Goal: Task Accomplishment & Management: Complete application form

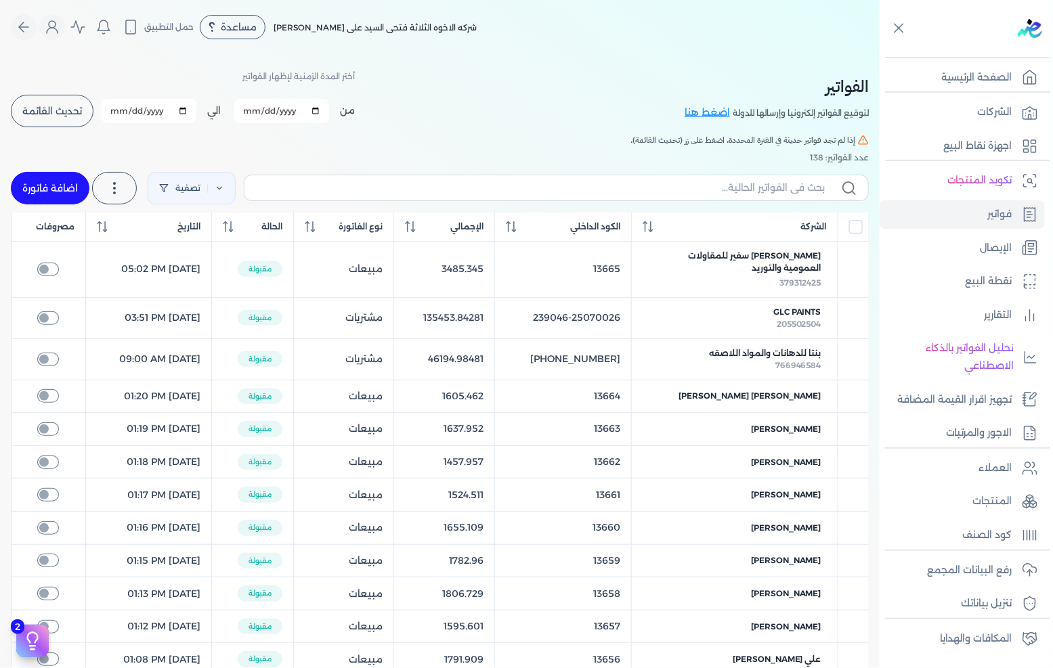
scroll to position [18, 0]
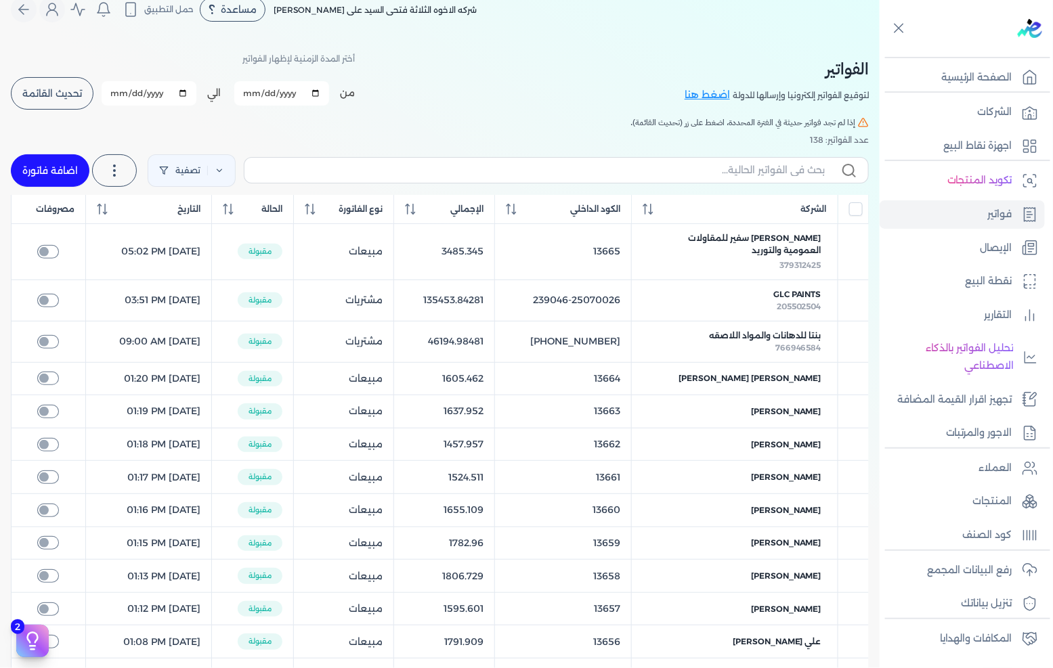
click at [35, 171] on link "اضافة فاتورة" at bounding box center [50, 170] width 79 height 32
select select "EGP"
select select "B"
select select "EGS"
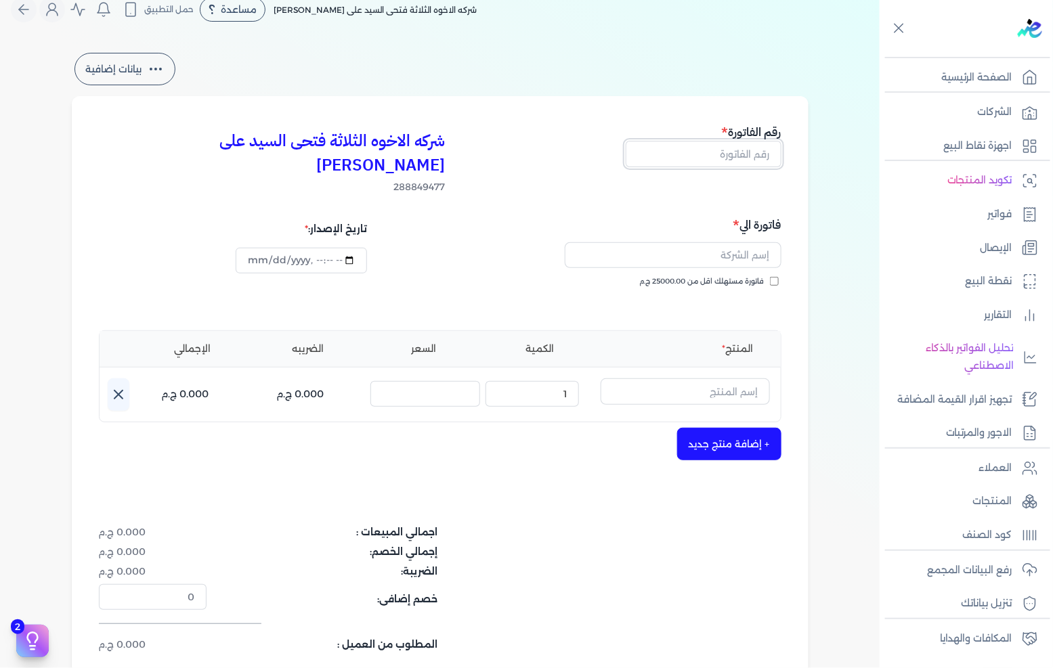
drag, startPoint x: 732, startPoint y: 151, endPoint x: 1052, endPoint y: 129, distance: 320.9
click at [732, 151] on input "text" at bounding box center [704, 154] width 156 height 26
type input "13667"
click at [762, 276] on span "فاتورة مستهلك اقل من 25000.00 ج.م" at bounding box center [702, 281] width 125 height 11
click at [770, 277] on input "فاتورة مستهلك اقل من 25000.00 ج.م" at bounding box center [774, 281] width 9 height 9
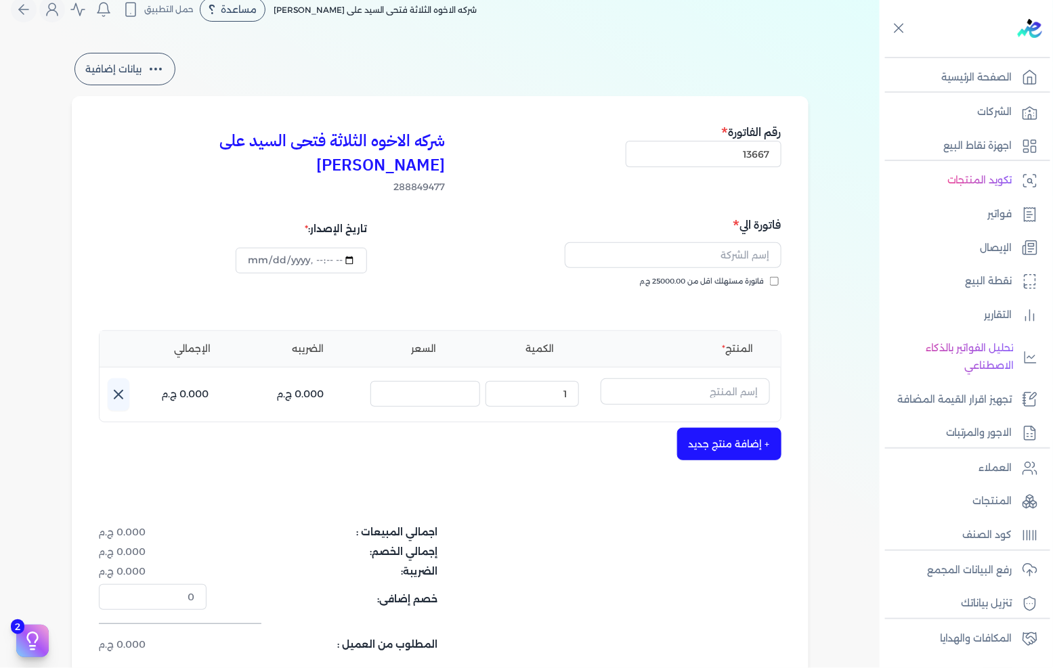
checkbox input "true"
click at [755, 242] on input "text" at bounding box center [673, 255] width 217 height 26
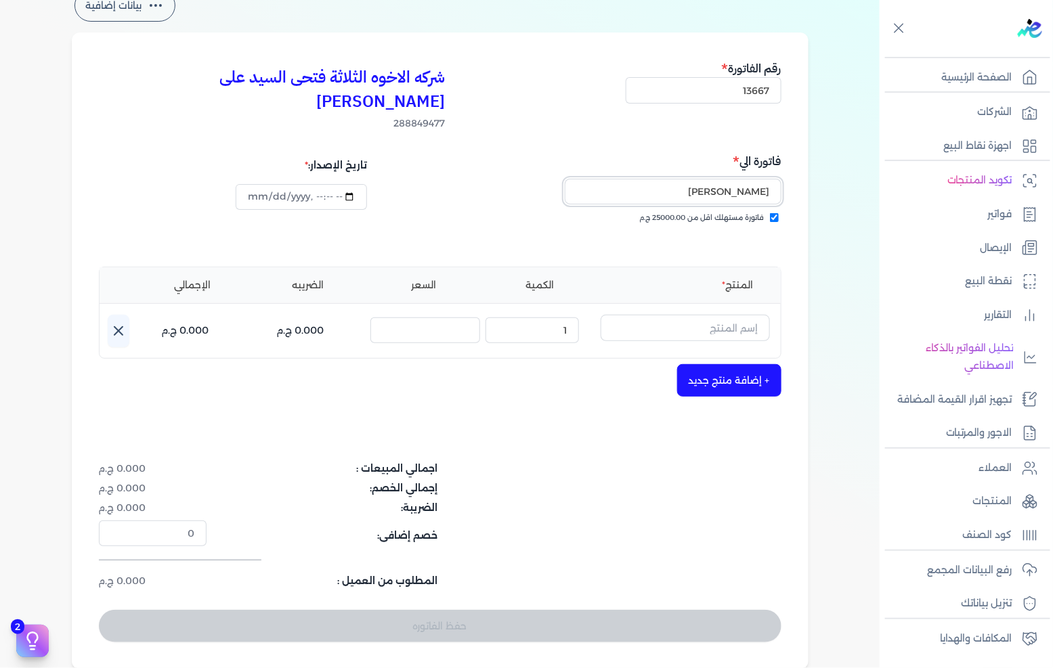
scroll to position [93, 0]
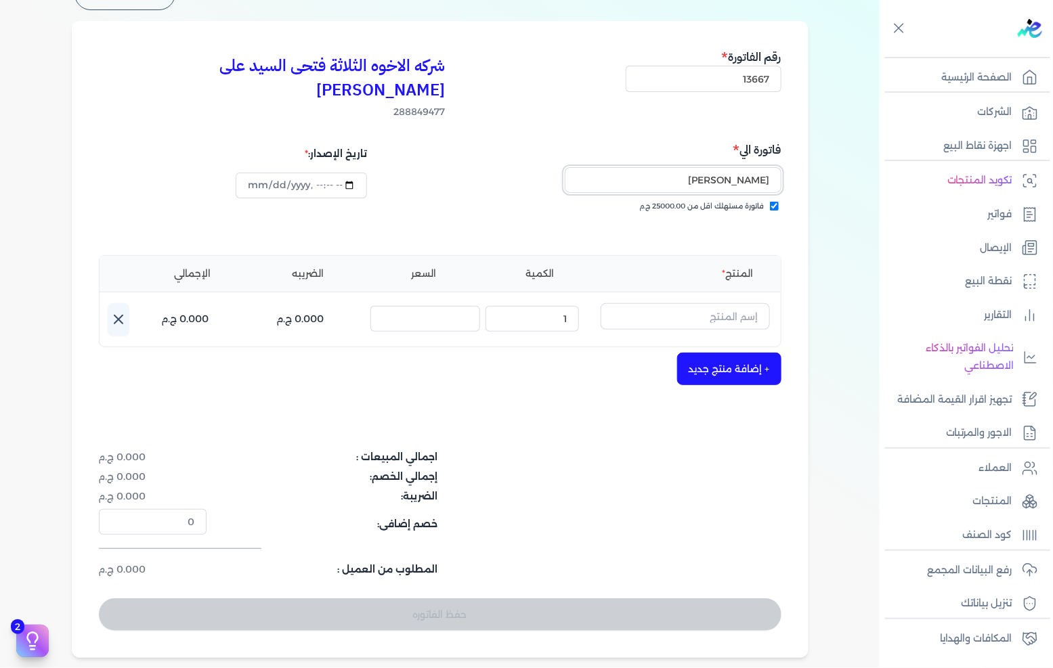
type input "[PERSON_NAME]"
click at [680, 303] on input "text" at bounding box center [684, 316] width 169 height 26
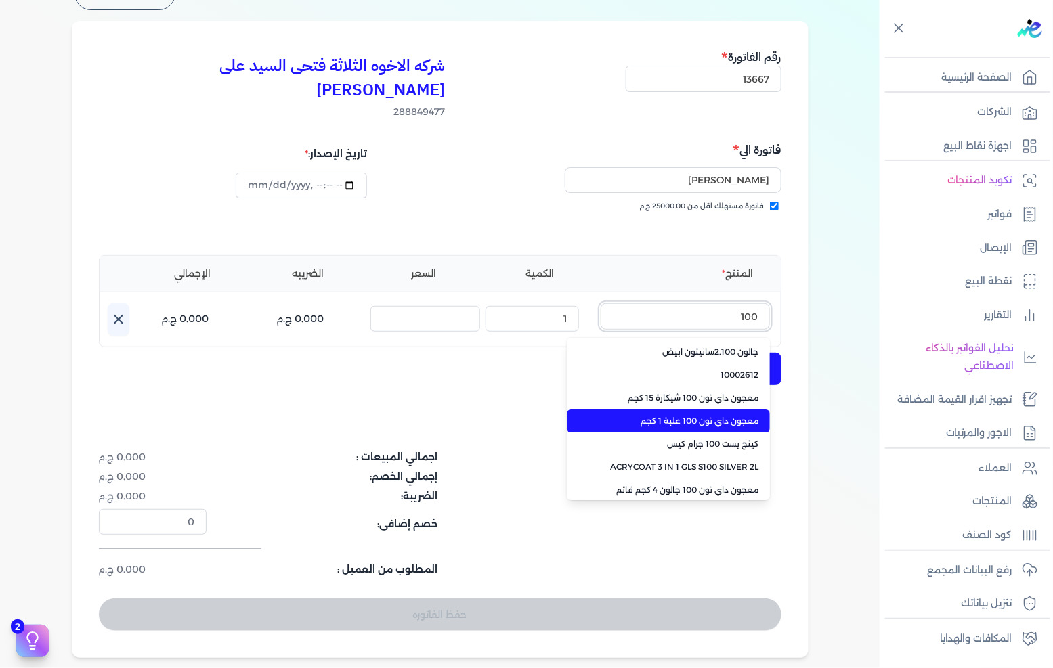
type input "100"
click at [721, 415] on span "معجون داي تون 100 علبة 1 كجم" at bounding box center [676, 421] width 165 height 12
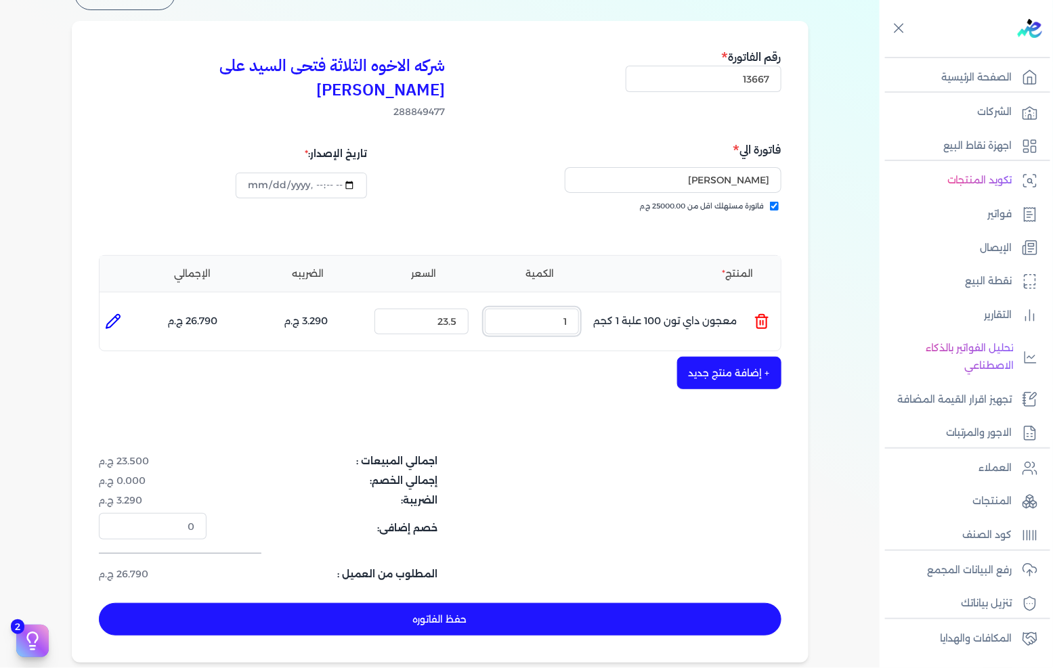
click at [552, 309] on input "1" at bounding box center [532, 322] width 94 height 26
type input "5"
click at [731, 357] on button "+ إضافة منتج جديد" at bounding box center [729, 373] width 104 height 32
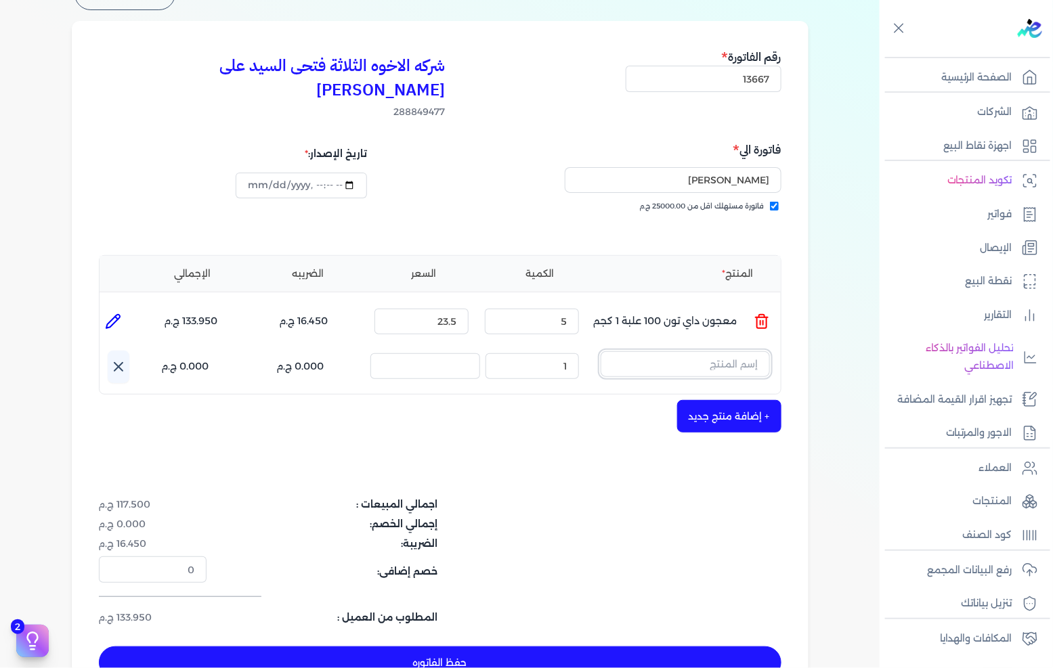
click at [731, 351] on input "text" at bounding box center [684, 364] width 169 height 26
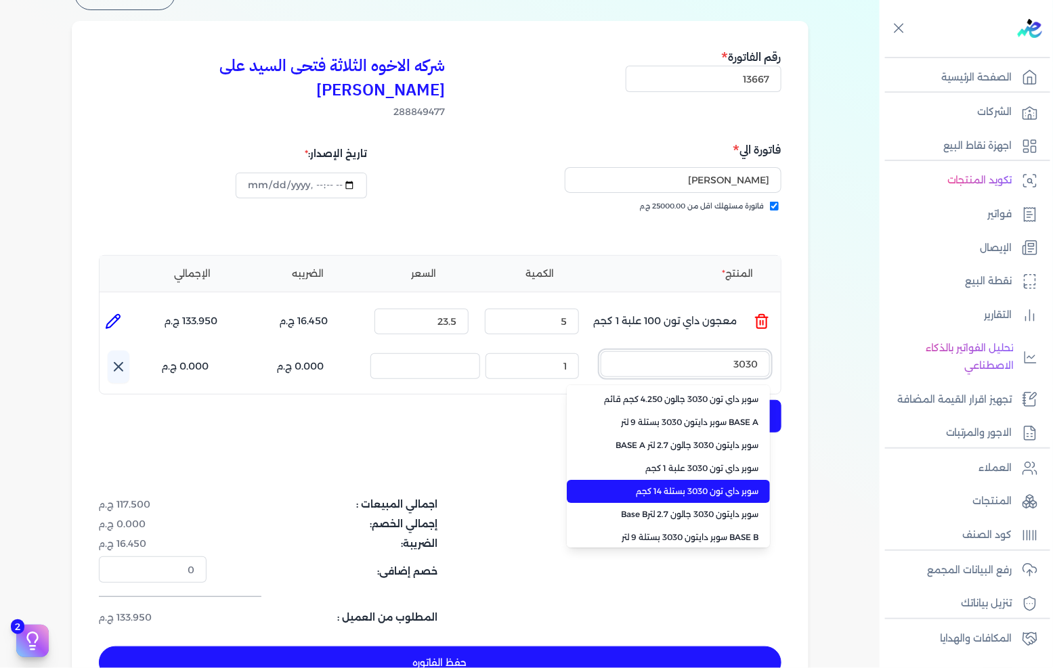
type input "3030"
click at [677, 485] on span "سوبر داي تون 3030 بستلة 14 كجم" at bounding box center [676, 491] width 165 height 12
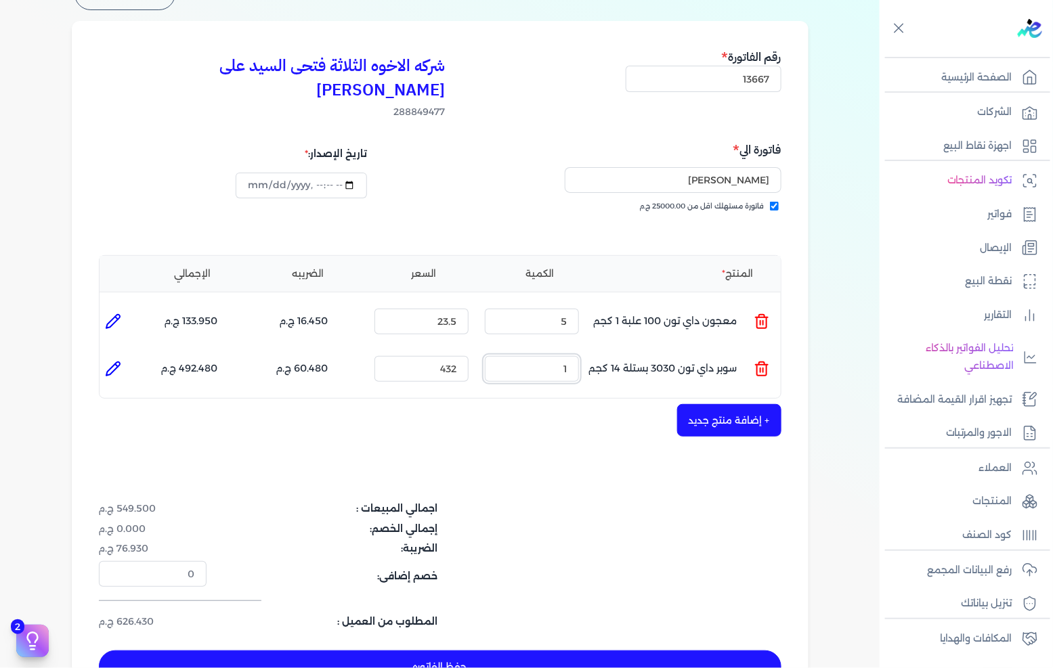
click at [578, 356] on input "1" at bounding box center [532, 369] width 94 height 26
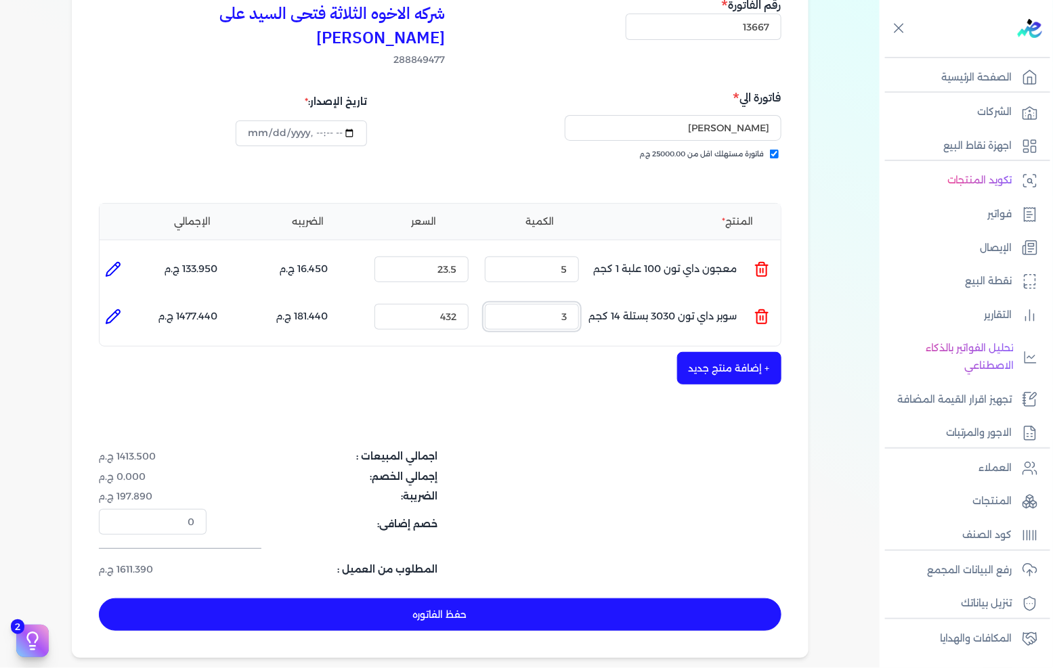
scroll to position [168, 0]
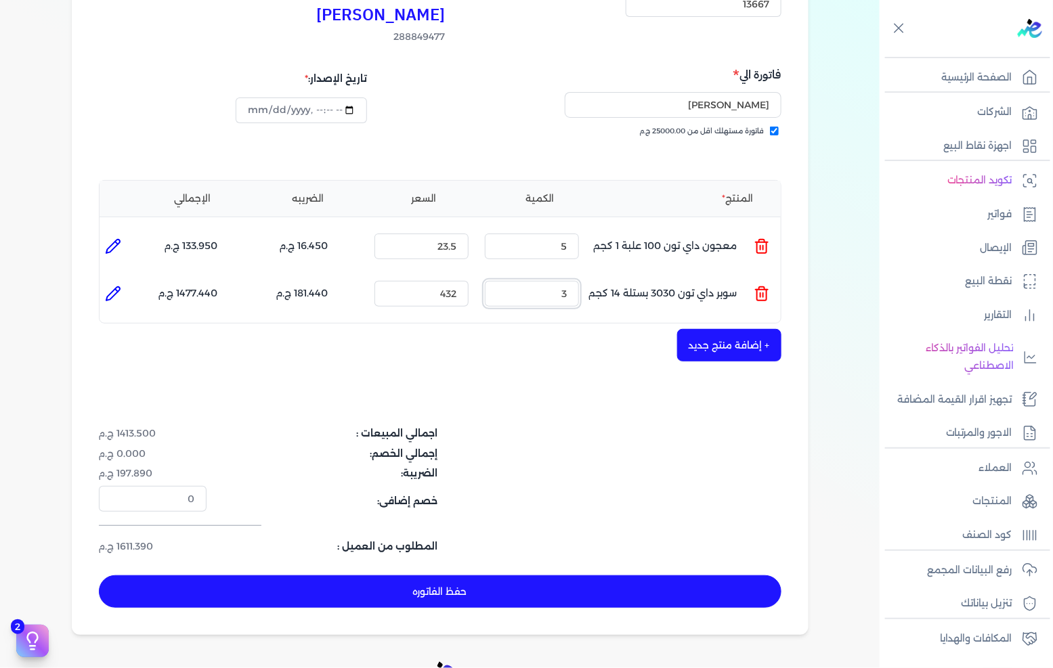
type input "3"
click at [435, 575] on button "حفظ الفاتوره" at bounding box center [440, 591] width 682 height 32
type input "[DATE]"
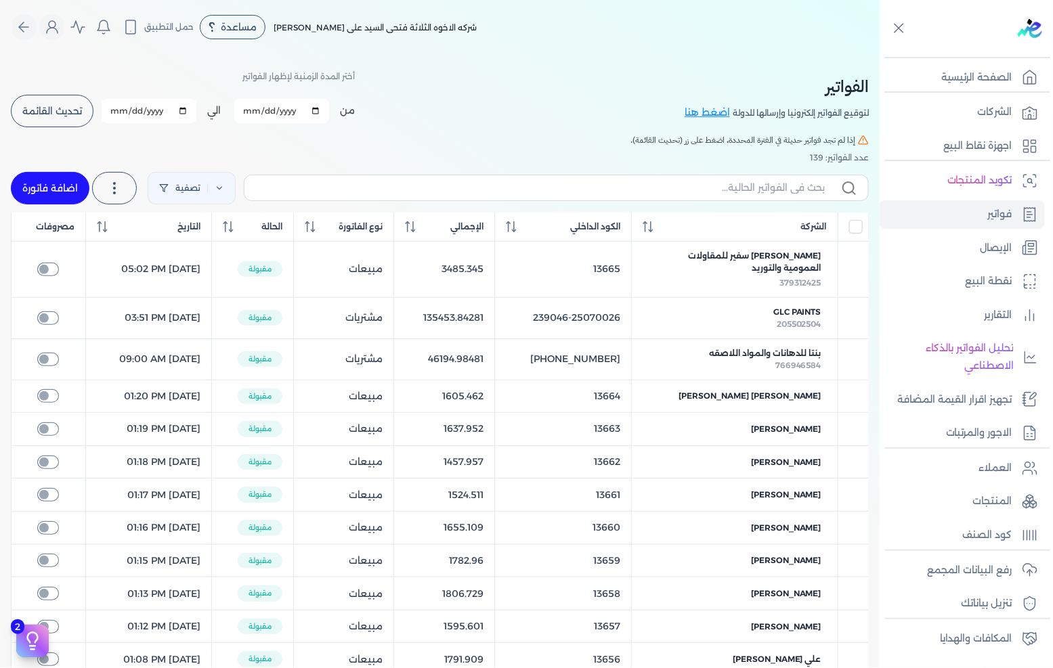
click at [43, 180] on link "اضافة فاتورة" at bounding box center [50, 188] width 79 height 32
select select "EGP"
select select "B"
select select "EGS"
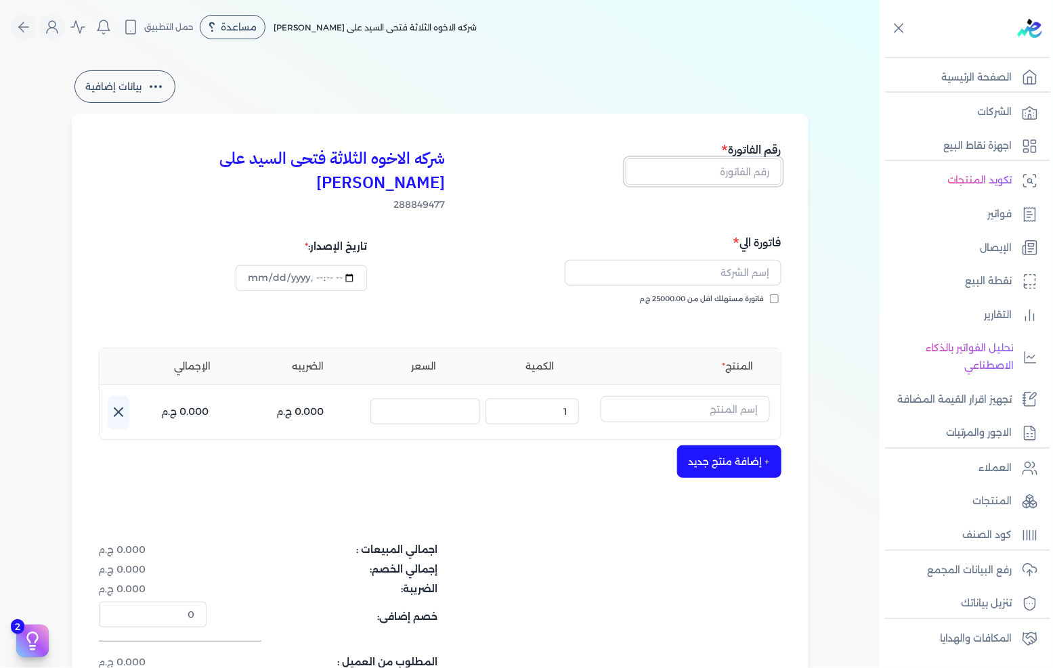
drag, startPoint x: 722, startPoint y: 164, endPoint x: 1052, endPoint y: 158, distance: 329.7
click at [722, 164] on input "text" at bounding box center [704, 171] width 156 height 26
type input "13668"
click at [745, 294] on span "فاتورة مستهلك اقل من 25000.00 ج.م" at bounding box center [702, 299] width 125 height 11
click at [770, 294] on input "فاتورة مستهلك اقل من 25000.00 ج.م" at bounding box center [774, 298] width 9 height 9
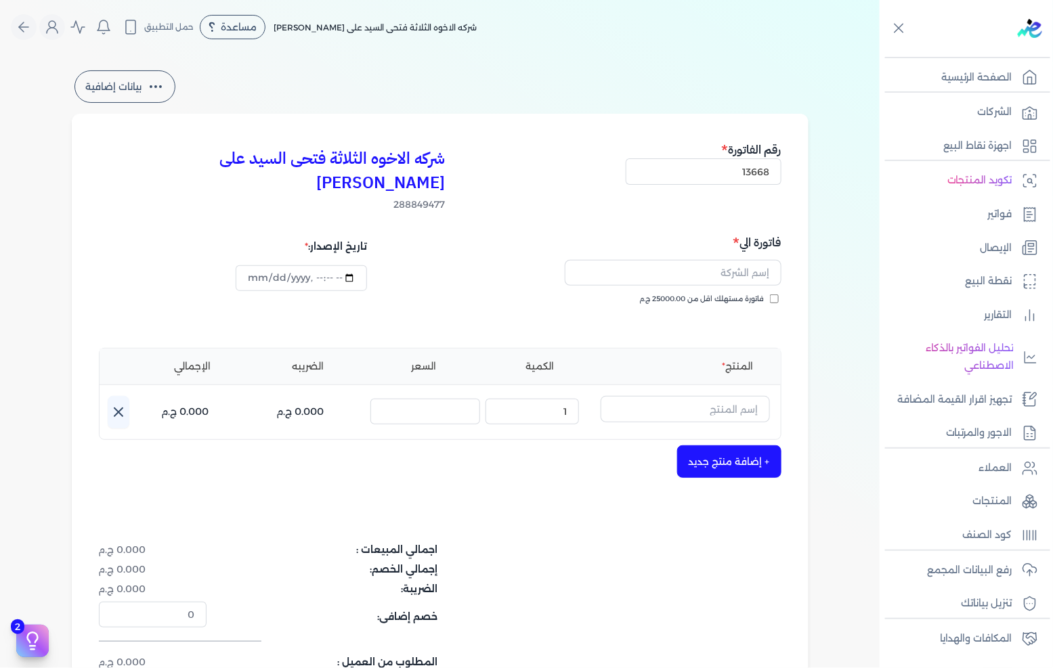
checkbox input "true"
click at [753, 260] on input "text" at bounding box center [673, 273] width 217 height 26
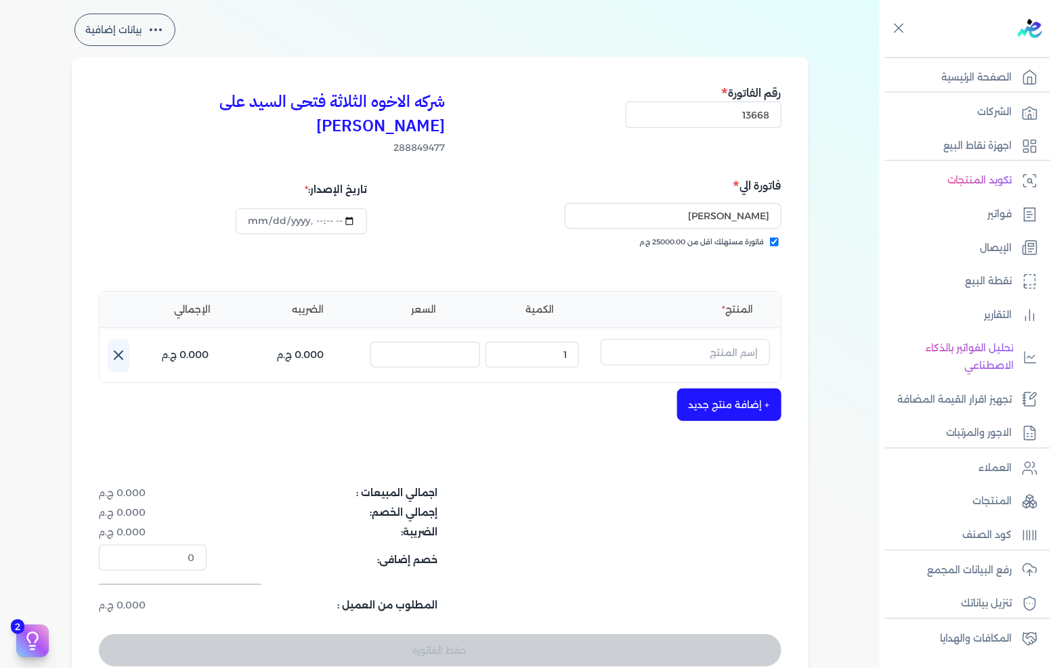
scroll to position [150, 0]
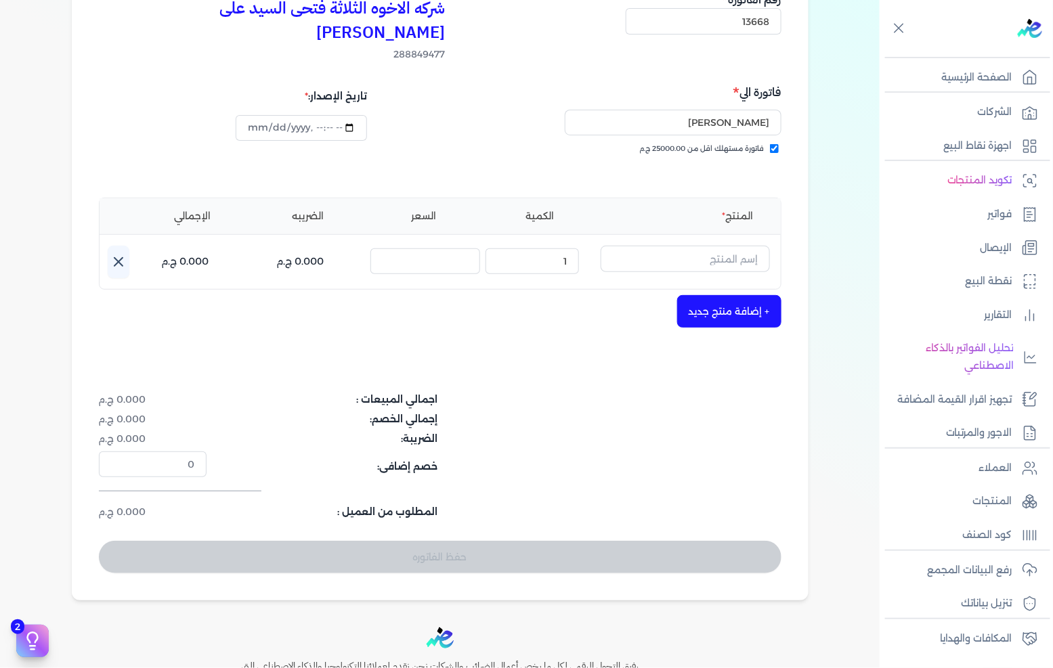
type input "[PERSON_NAME]"
drag, startPoint x: 665, startPoint y: 221, endPoint x: 818, endPoint y: 217, distance: 153.1
click at [665, 246] on input "text" at bounding box center [684, 259] width 169 height 26
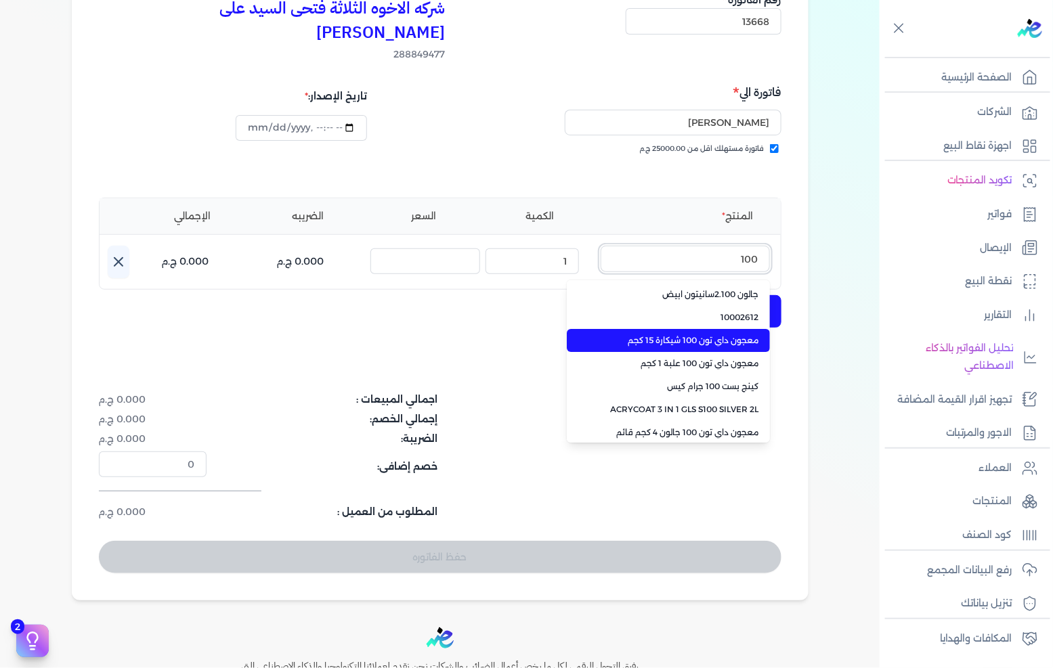
type input "100"
click at [672, 334] on span "معجون داي تون 100 شيكارة 15 كجم" at bounding box center [676, 340] width 165 height 12
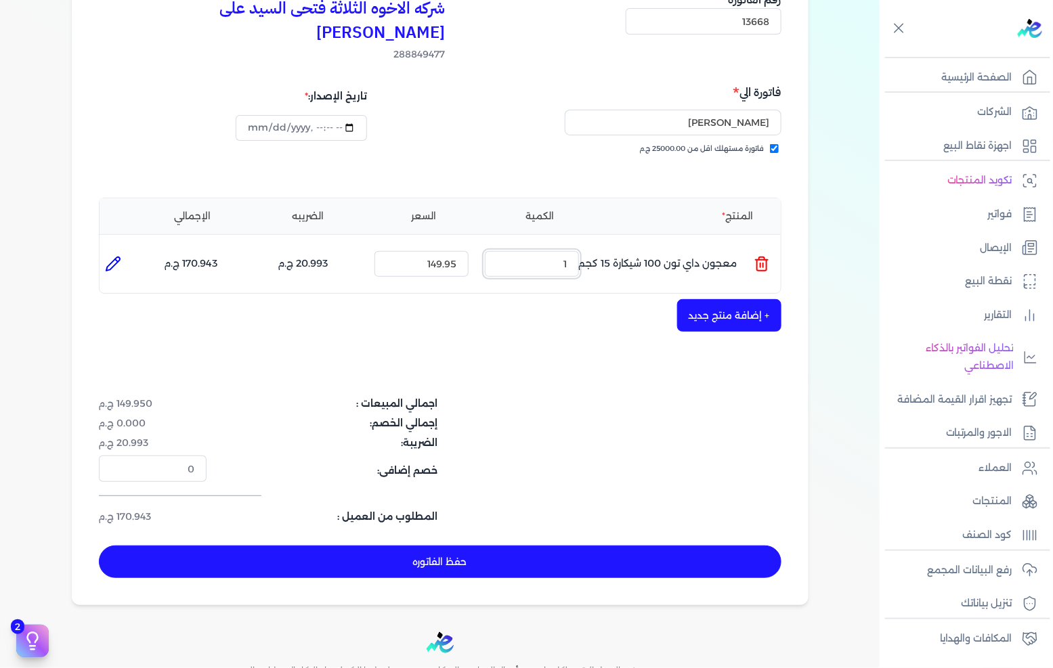
click at [540, 251] on input "1" at bounding box center [532, 264] width 94 height 26
drag, startPoint x: 540, startPoint y: 234, endPoint x: 1052, endPoint y: 206, distance: 513.2
click at [540, 251] on input "1" at bounding box center [532, 264] width 94 height 26
type input "4"
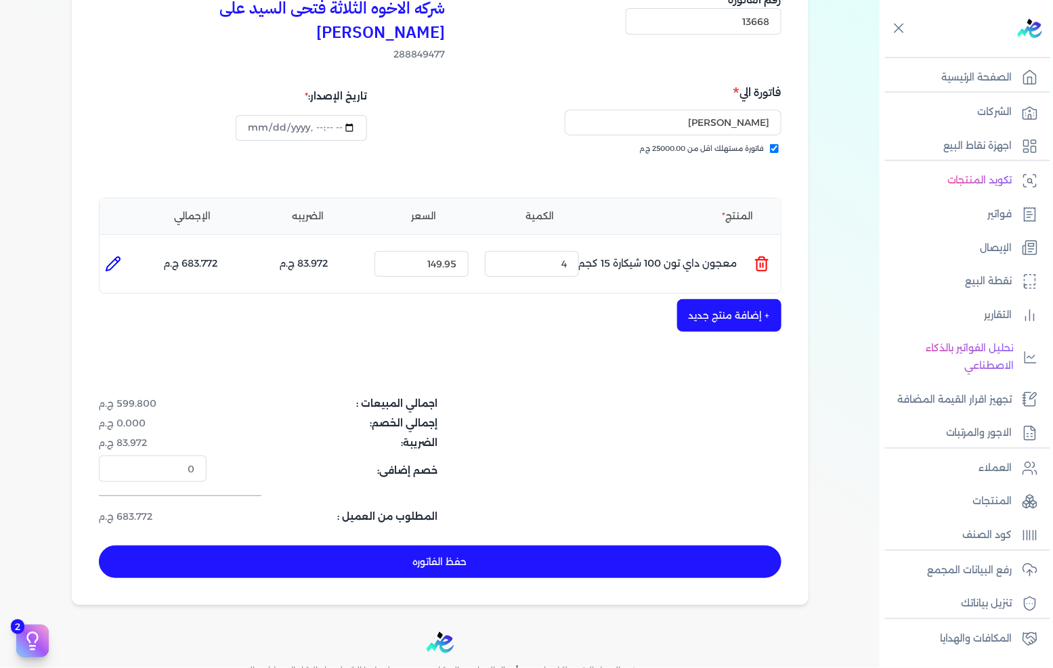
click at [569, 546] on button "حفظ الفاتوره" at bounding box center [440, 562] width 682 height 32
type input "[DATE]"
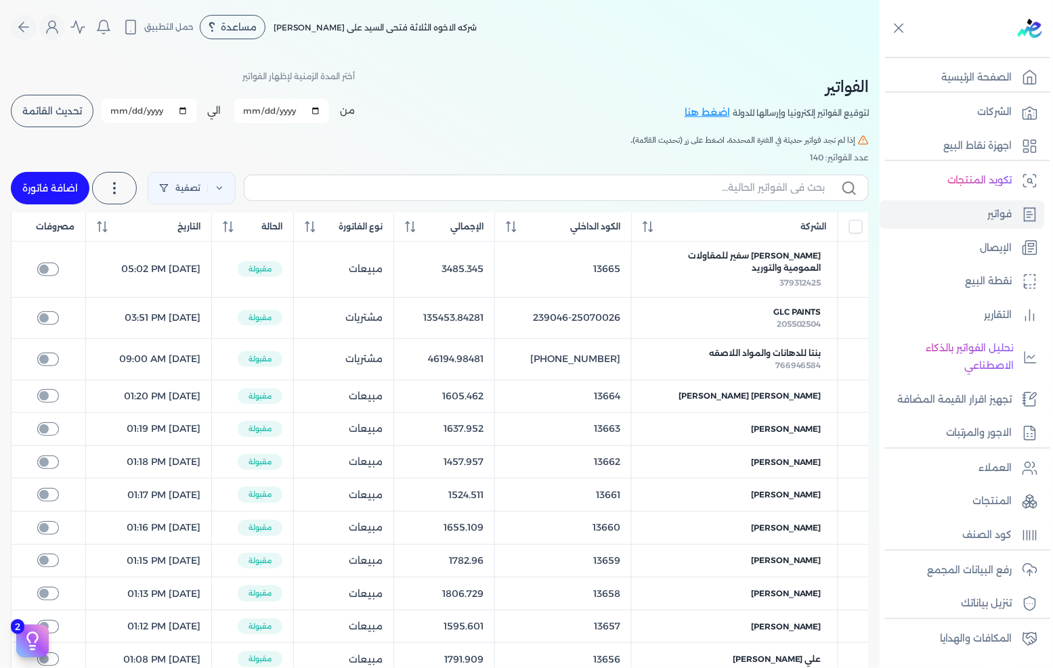
click at [45, 188] on link "اضافة فاتورة" at bounding box center [50, 188] width 79 height 32
select select "EGP"
select select "B"
select select "EGS"
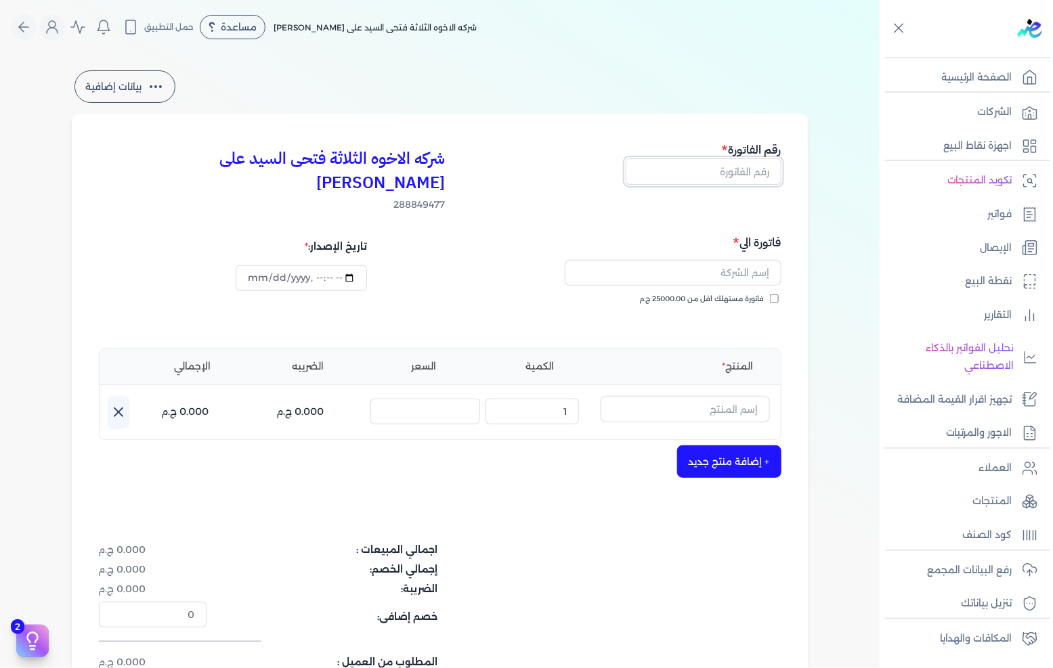
click at [685, 170] on input "text" at bounding box center [704, 171] width 156 height 26
type input "13669"
click at [770, 294] on label "فاتورة مستهلك اقل من 25000.00 ج.م" at bounding box center [709, 299] width 139 height 11
click at [770, 294] on input "فاتورة مستهلك اقل من 25000.00 ج.م" at bounding box center [774, 298] width 9 height 9
checkbox input "true"
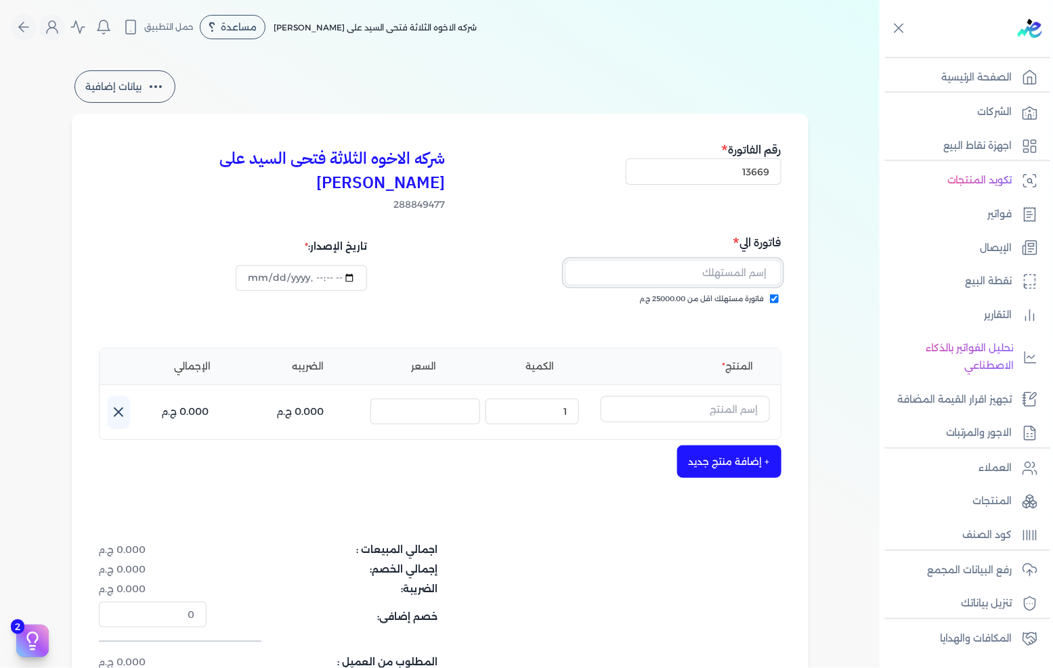
click at [772, 260] on input "text" at bounding box center [673, 273] width 217 height 26
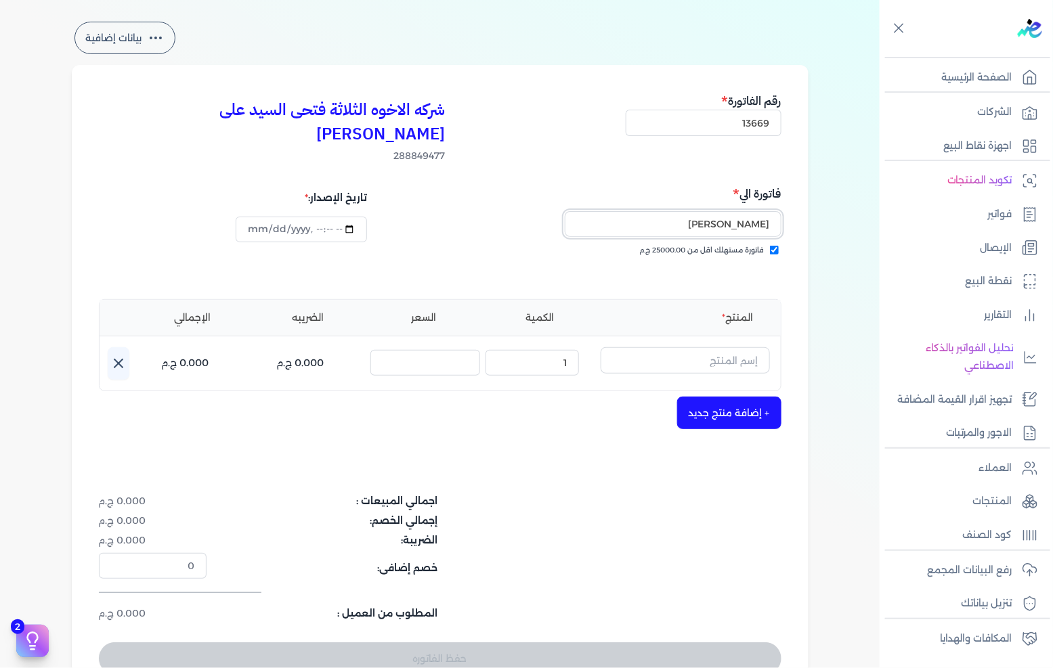
scroll to position [75, 0]
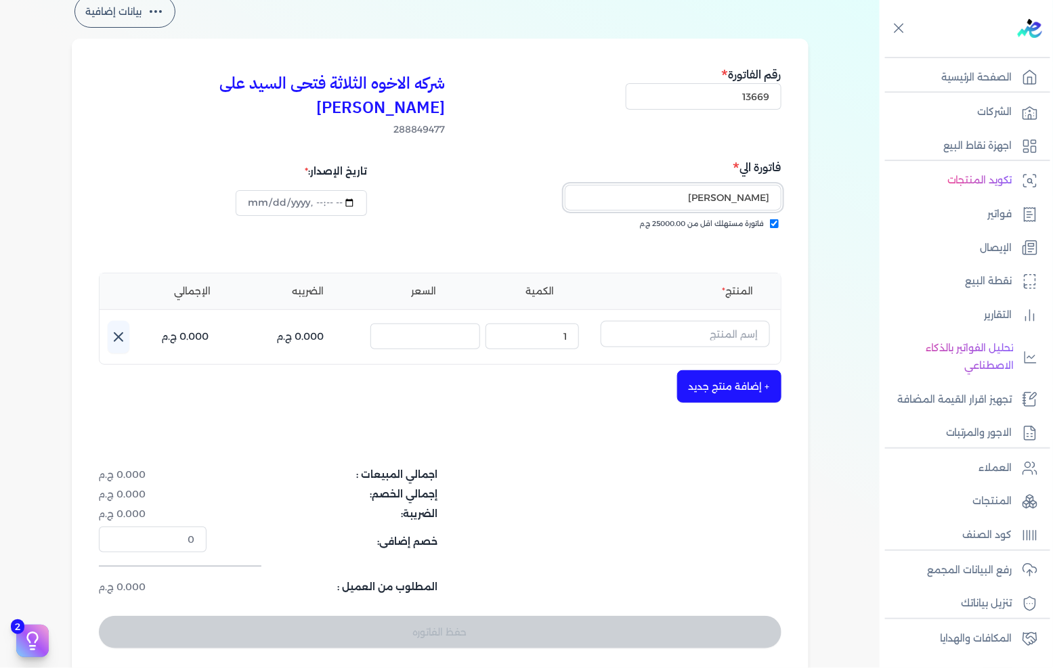
type input "[PERSON_NAME]"
click at [726, 321] on input "text" at bounding box center [684, 334] width 169 height 26
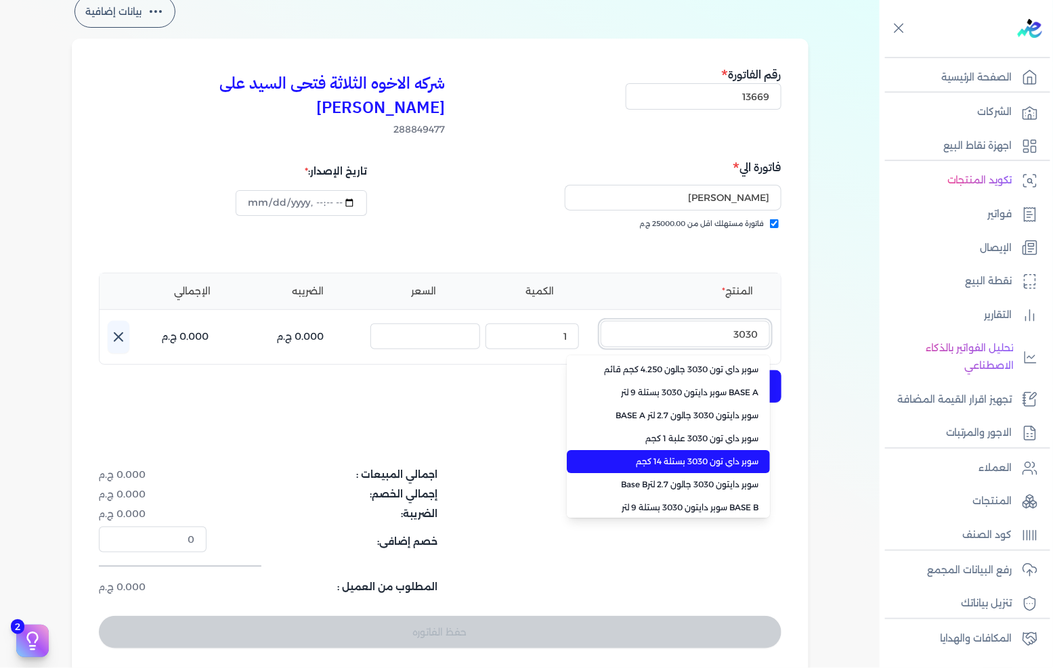
type input "3030"
click at [693, 450] on li "سوبر داي تون 3030 بستلة 14 كجم" at bounding box center [668, 461] width 203 height 23
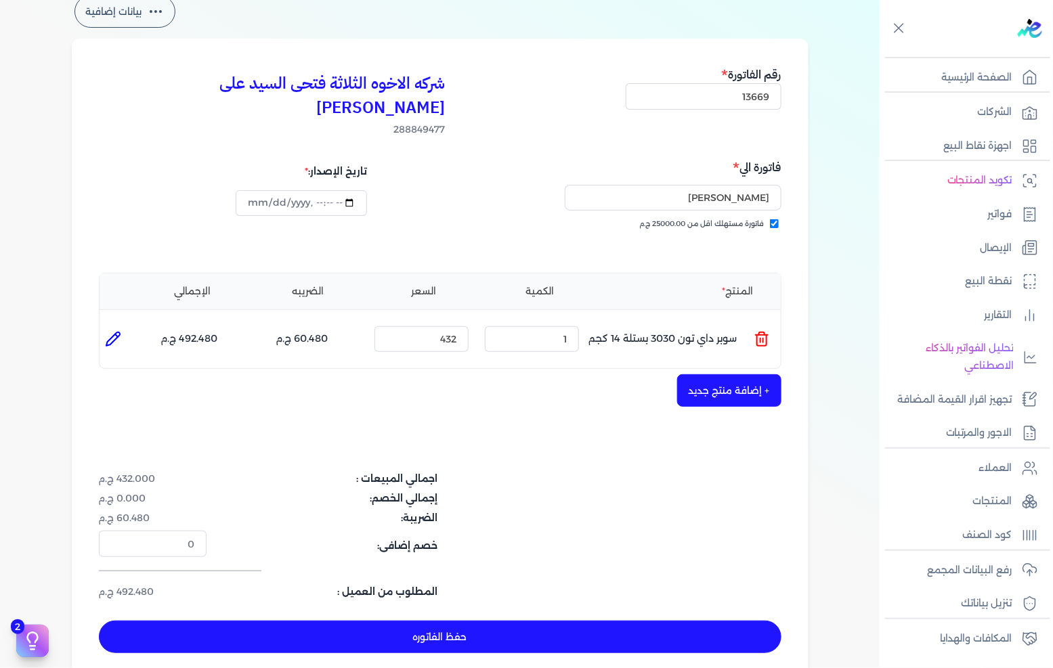
click at [378, 621] on button "حفظ الفاتوره" at bounding box center [440, 637] width 682 height 32
type input "[DATE]"
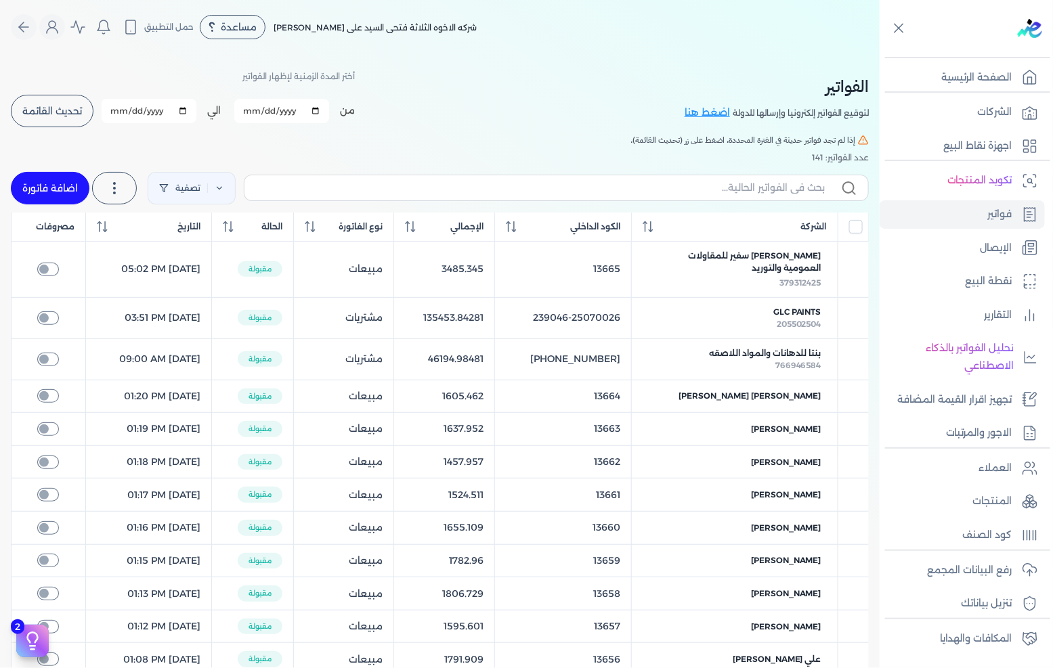
click at [70, 186] on link "اضافة فاتورة" at bounding box center [50, 188] width 79 height 32
select select "EGP"
select select "B"
select select "EGS"
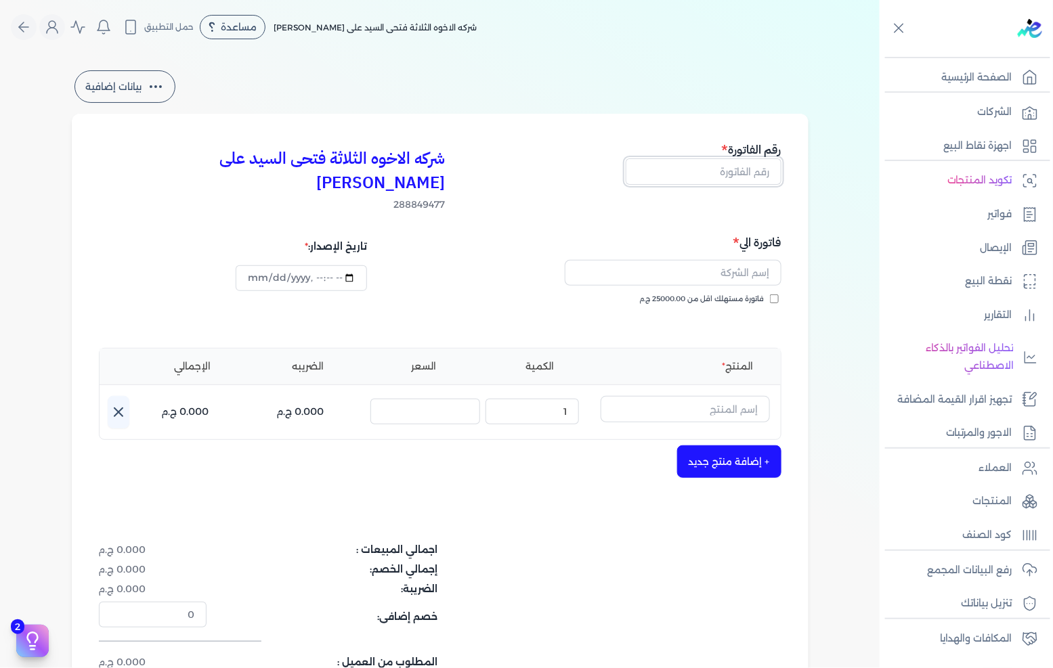
drag, startPoint x: 728, startPoint y: 165, endPoint x: 1052, endPoint y: 146, distance: 324.9
click at [728, 165] on input "text" at bounding box center [704, 171] width 156 height 26
type input "13670"
click at [759, 294] on span "فاتورة مستهلك اقل من 25000.00 ج.م" at bounding box center [702, 299] width 125 height 11
click at [770, 294] on input "فاتورة مستهلك اقل من 25000.00 ج.م" at bounding box center [774, 298] width 9 height 9
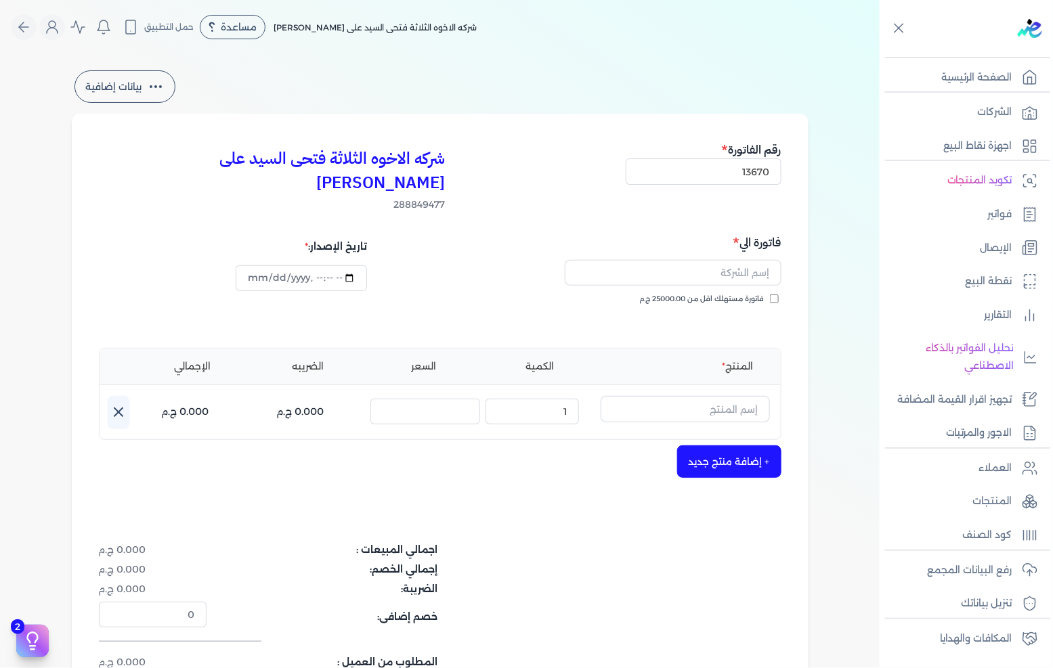
checkbox input "true"
click at [758, 260] on input "text" at bounding box center [673, 273] width 217 height 26
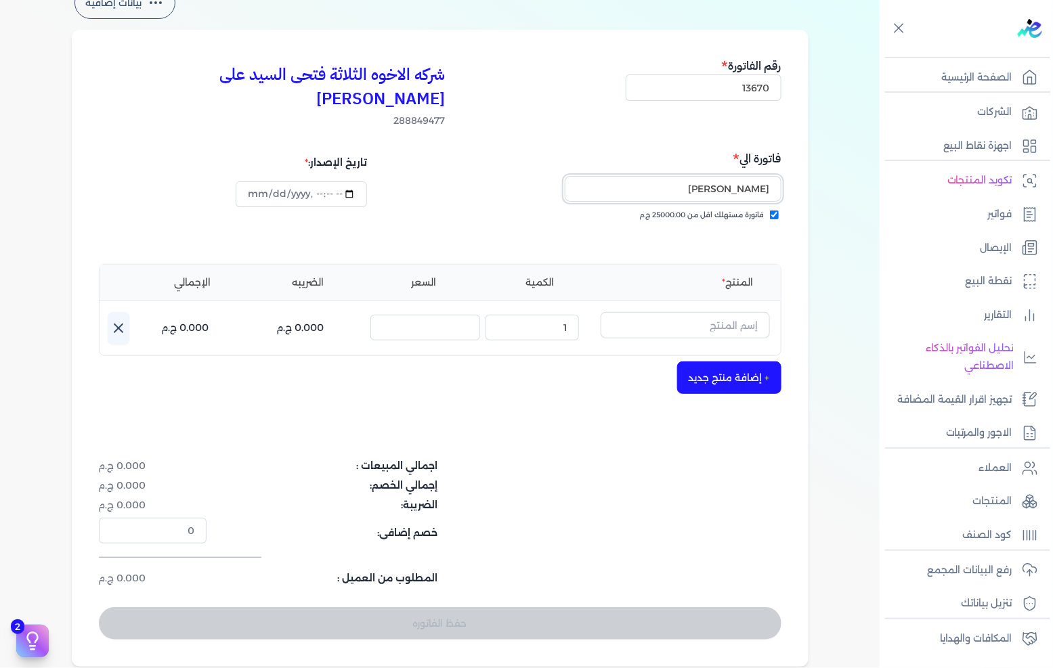
scroll to position [150, 0]
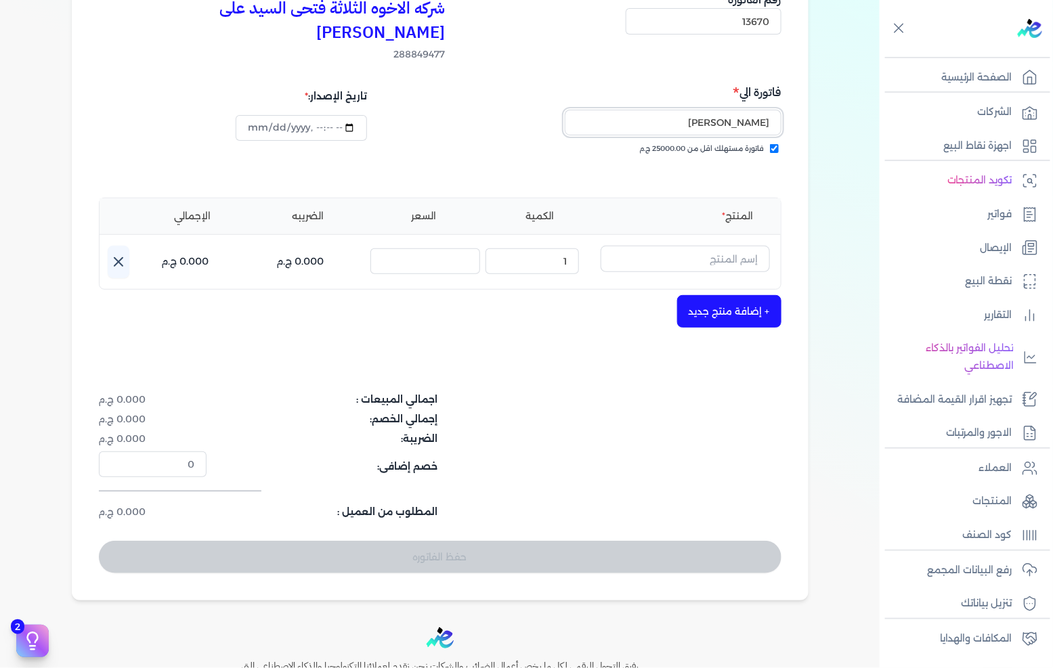
type input "[PERSON_NAME]"
drag, startPoint x: 708, startPoint y: 234, endPoint x: 726, endPoint y: 228, distance: 19.1
click at [709, 246] on input "text" at bounding box center [684, 259] width 169 height 26
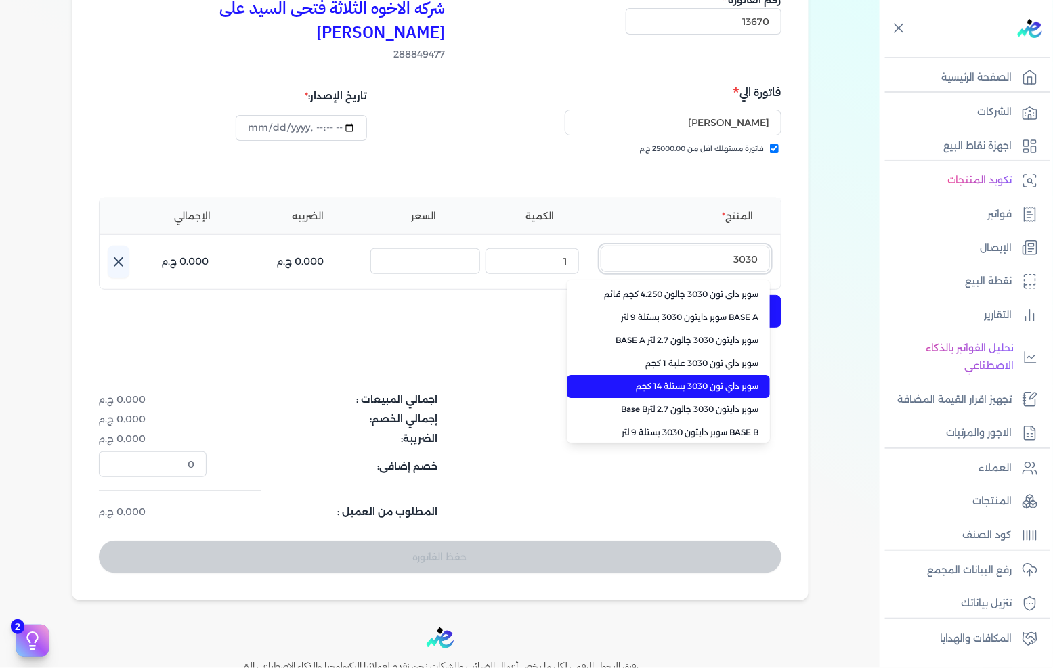
type input "3030"
drag, startPoint x: 713, startPoint y: 357, endPoint x: 662, endPoint y: 330, distance: 57.2
click at [713, 380] on span "سوبر داي تون 3030 بستلة 14 كجم" at bounding box center [676, 386] width 165 height 12
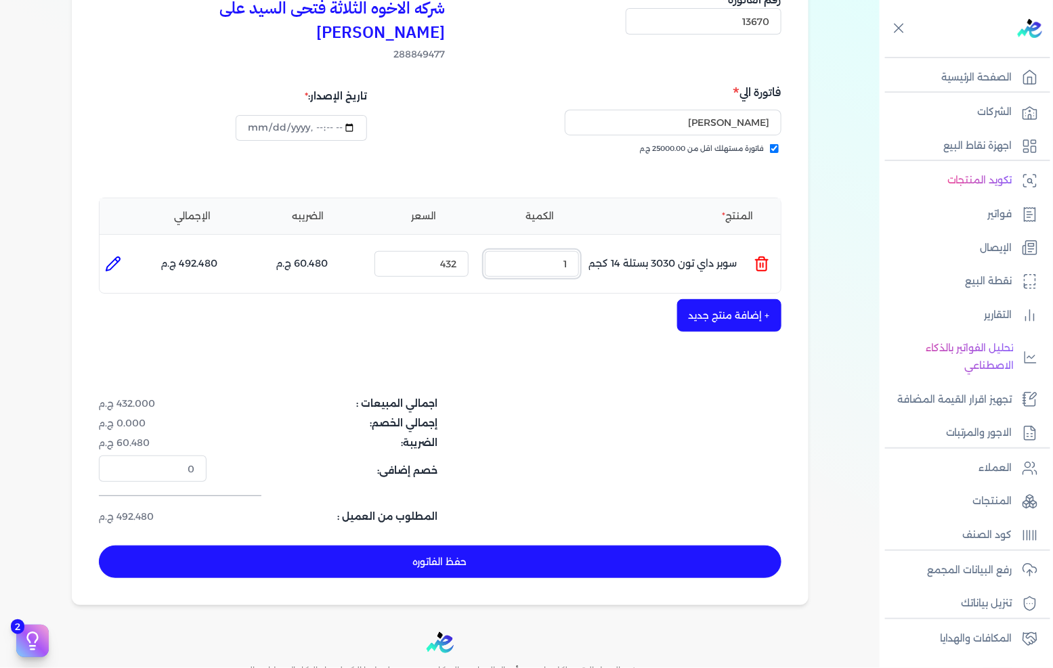
click at [553, 251] on input "1" at bounding box center [532, 264] width 94 height 26
click at [554, 251] on input "1" at bounding box center [532, 264] width 94 height 26
type input "2"
click at [714, 299] on button "+ إضافة منتج جديد" at bounding box center [729, 315] width 104 height 32
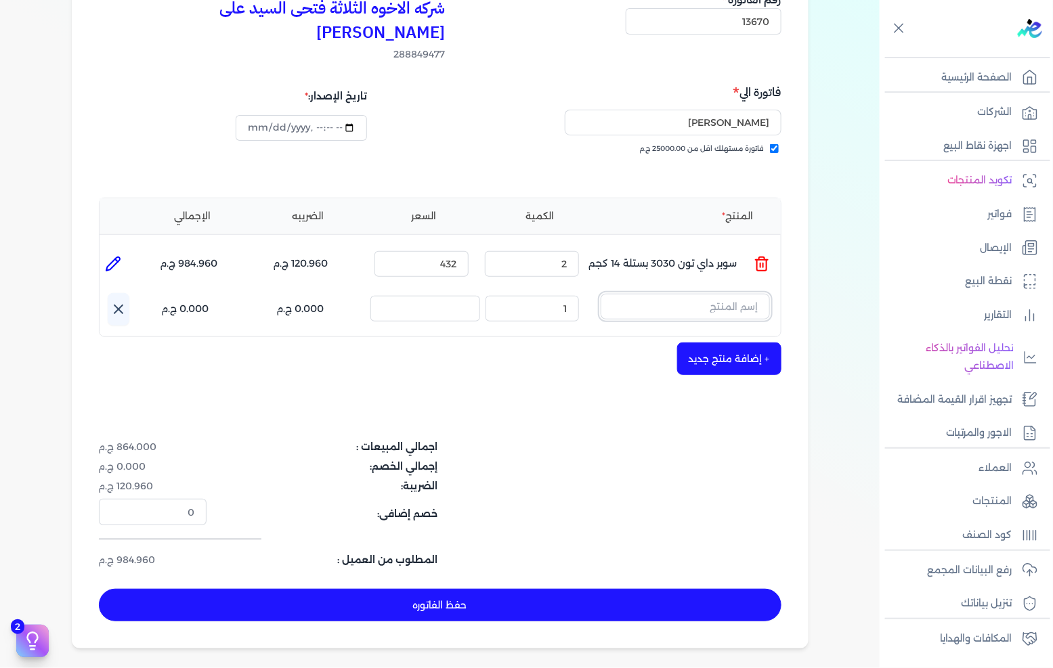
click at [718, 294] on input "text" at bounding box center [684, 307] width 169 height 26
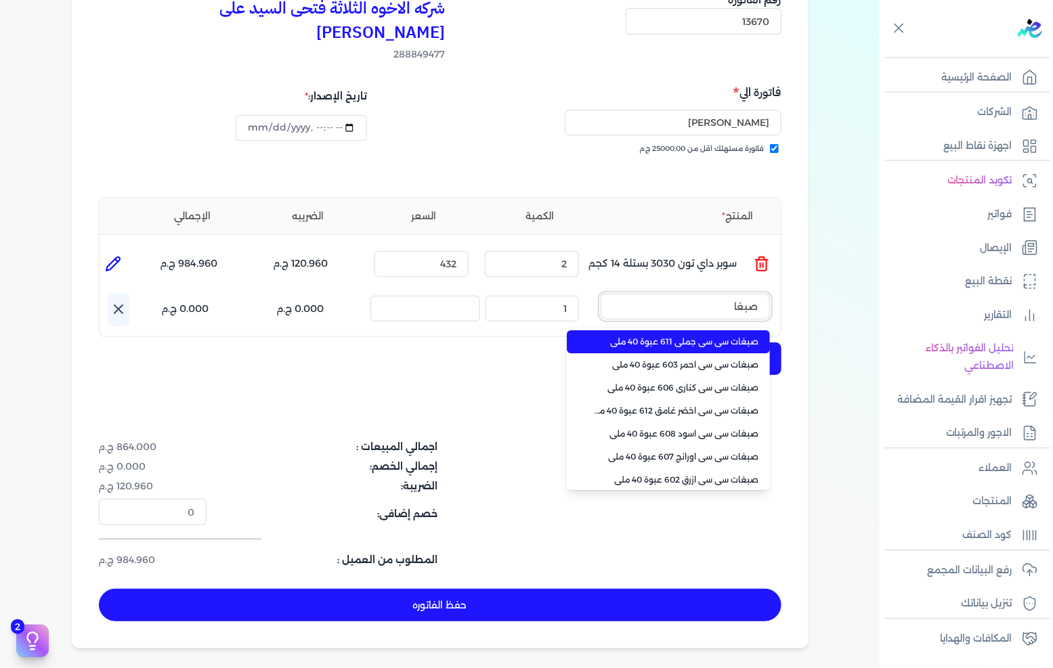
type input "صبغا"
click at [692, 336] on span "صبغات سي سي جملي 611 عبوة 40 ملي" at bounding box center [676, 342] width 165 height 12
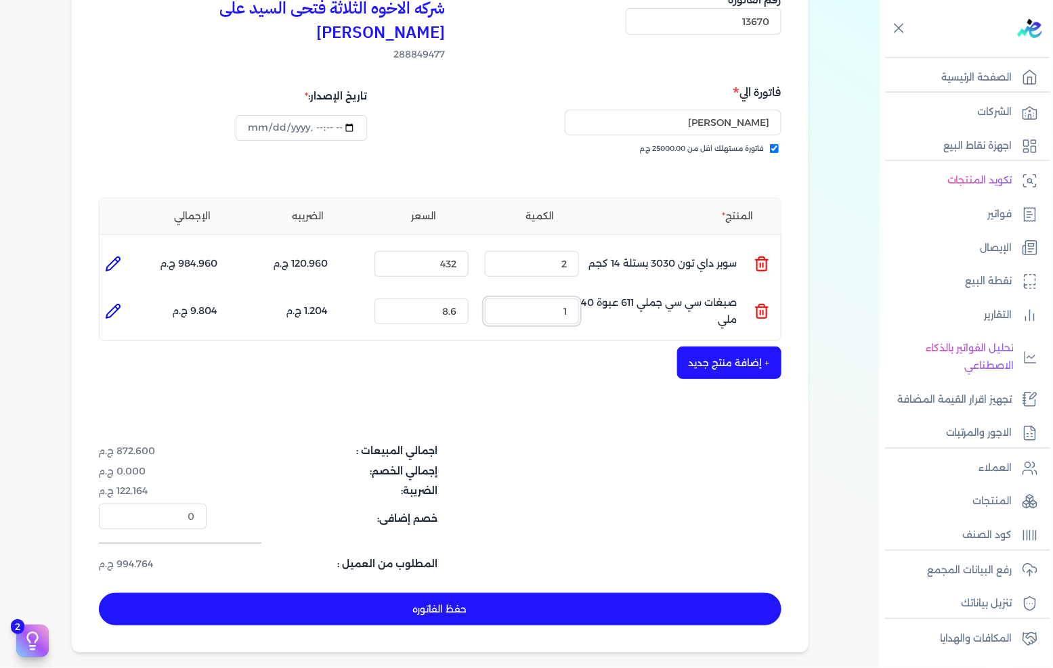
click at [575, 299] on input "1" at bounding box center [532, 312] width 94 height 26
type input "5"
click at [515, 593] on button "حفظ الفاتوره" at bounding box center [440, 609] width 682 height 32
type input "[DATE]"
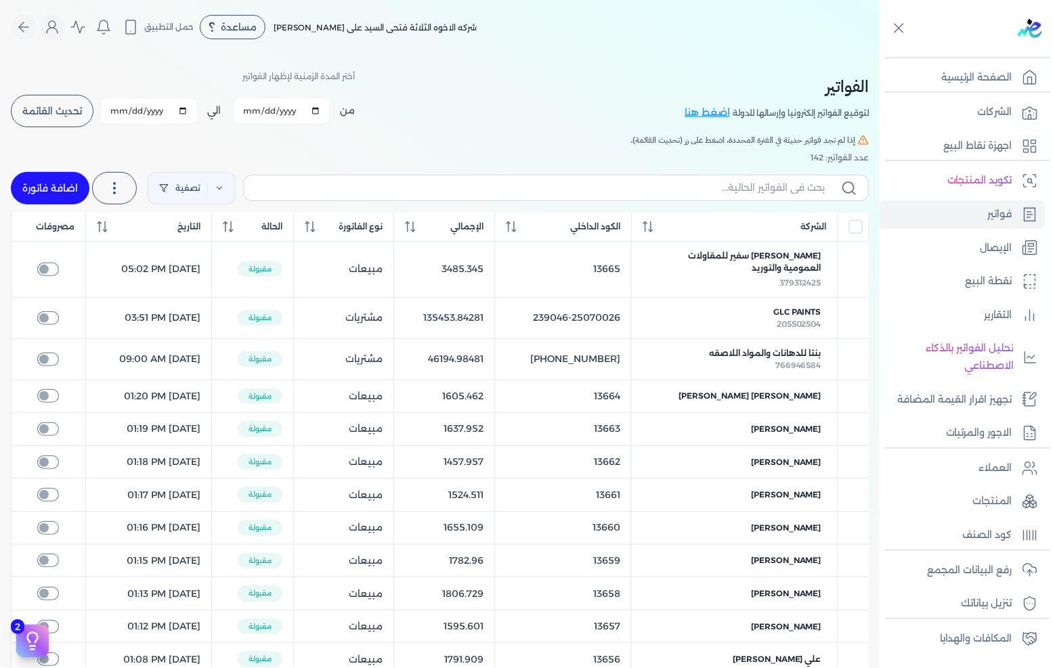
drag, startPoint x: 65, startPoint y: 183, endPoint x: 438, endPoint y: 264, distance: 381.6
click at [64, 183] on link "اضافة فاتورة" at bounding box center [50, 188] width 79 height 32
select select "EGP"
select select "B"
select select "EGS"
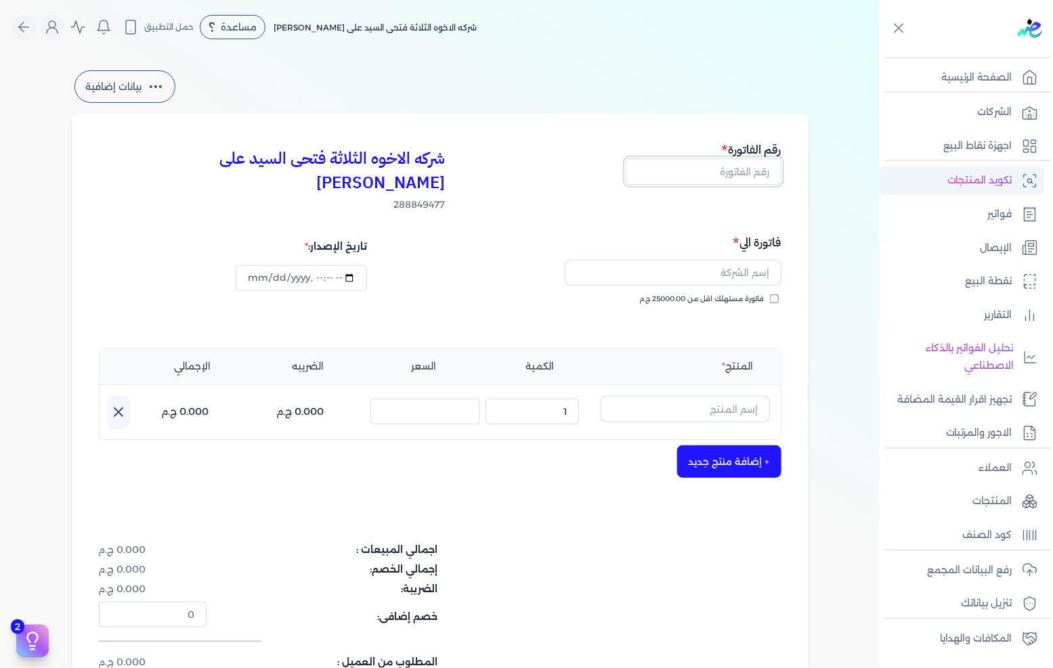
drag, startPoint x: 704, startPoint y: 172, endPoint x: 1029, endPoint y: 173, distance: 324.9
click at [704, 172] on input "text" at bounding box center [704, 171] width 156 height 26
type input "13671"
click at [718, 294] on span "فاتورة مستهلك اقل من 25000.00 ج.م" at bounding box center [702, 299] width 125 height 11
click at [770, 294] on input "فاتورة مستهلك اقل من 25000.00 ج.م" at bounding box center [774, 298] width 9 height 9
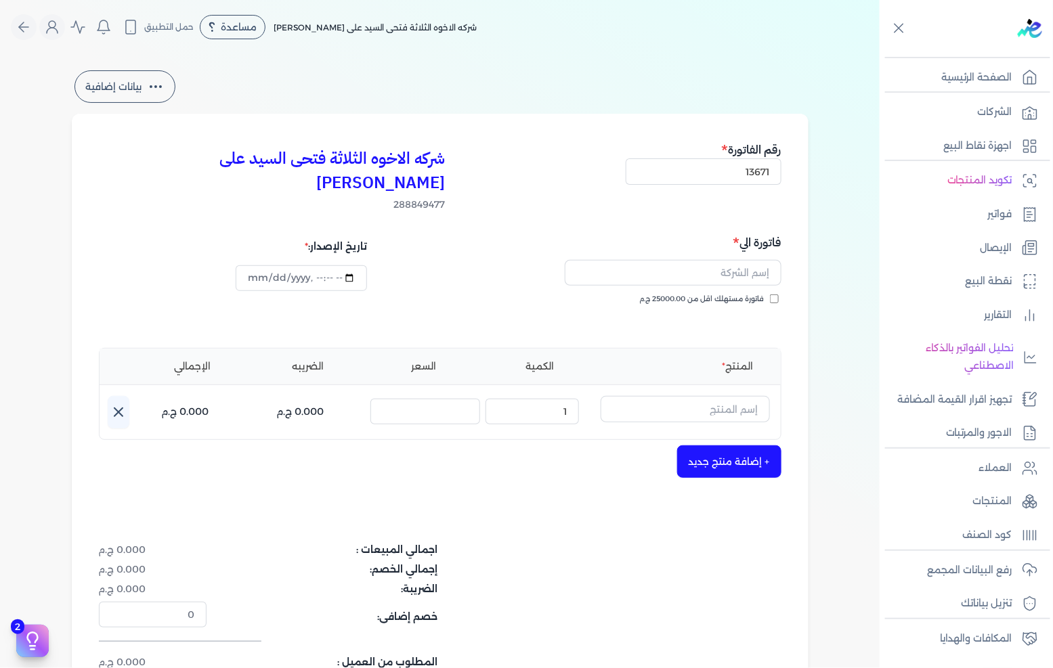
checkbox input "true"
click at [736, 260] on input "text" at bounding box center [673, 273] width 217 height 26
type input "س"
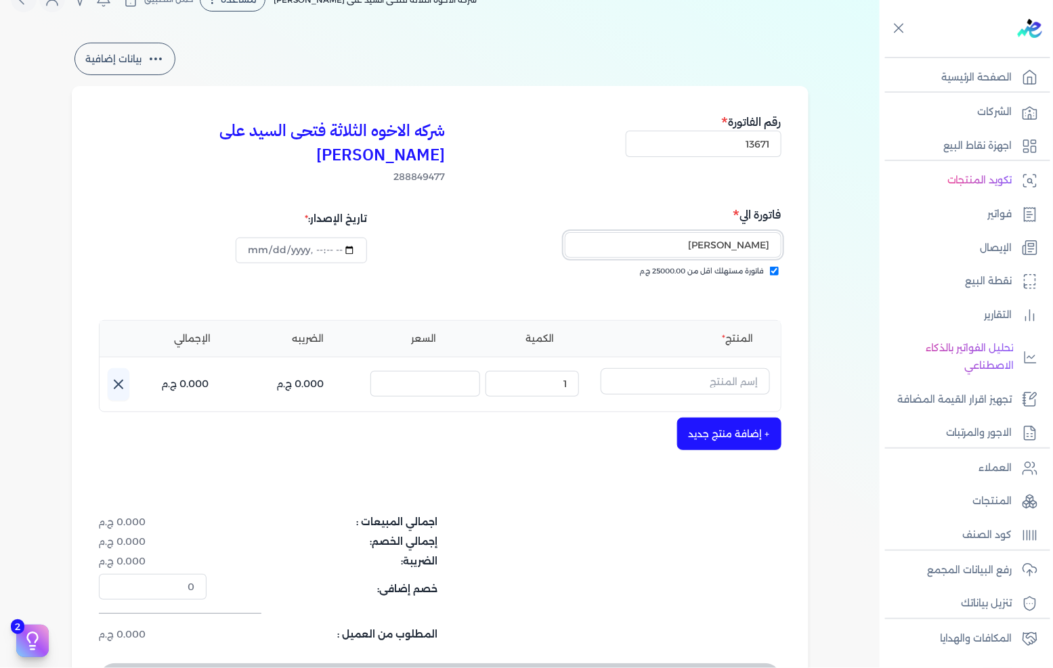
scroll to position [75, 0]
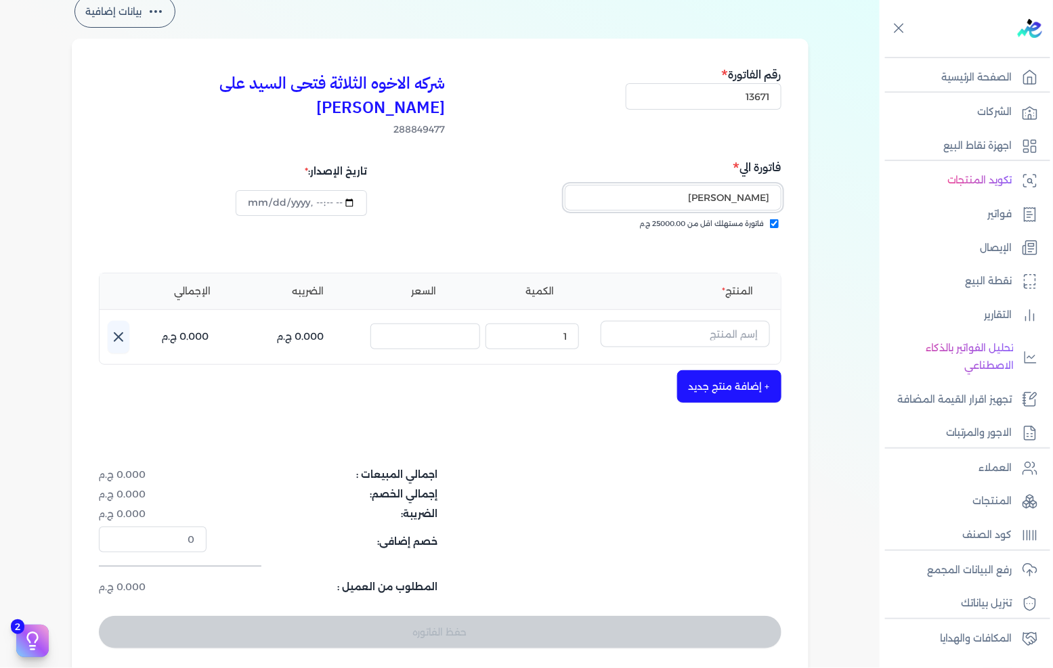
type input "[PERSON_NAME]"
click at [714, 321] on input "text" at bounding box center [684, 334] width 169 height 26
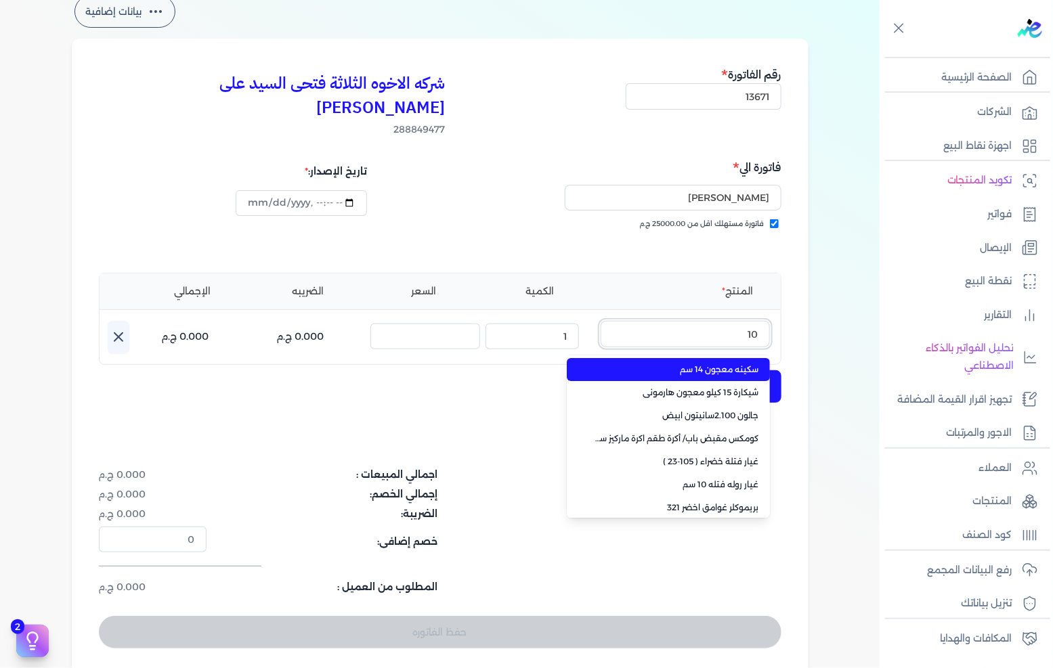
type input "100"
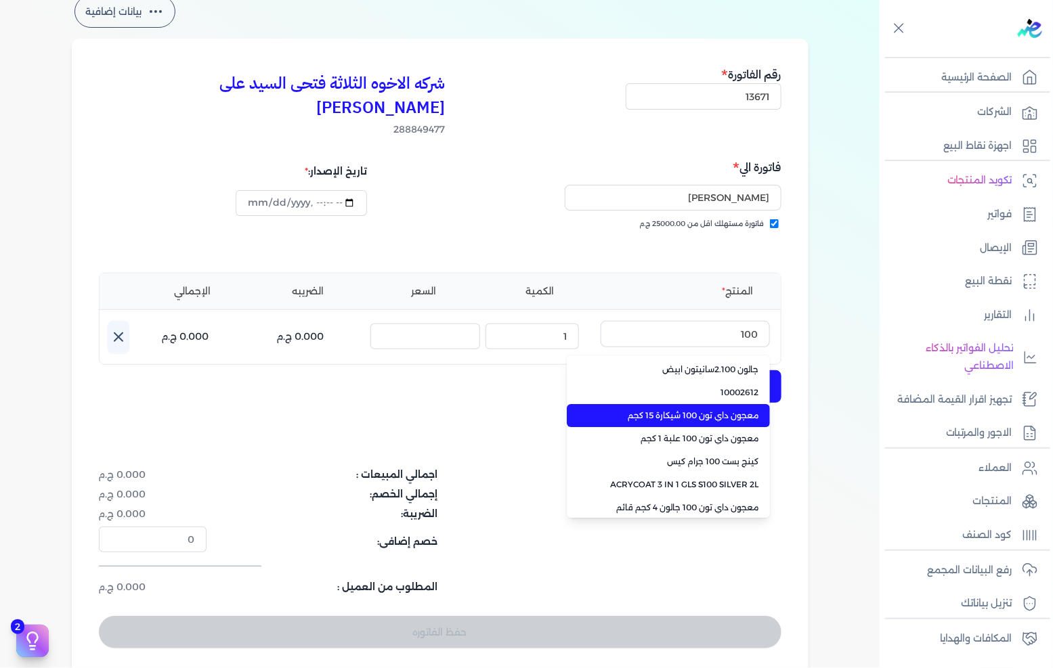
click at [704, 410] on span "معجون داي تون 100 شيكارة 15 كجم" at bounding box center [676, 416] width 165 height 12
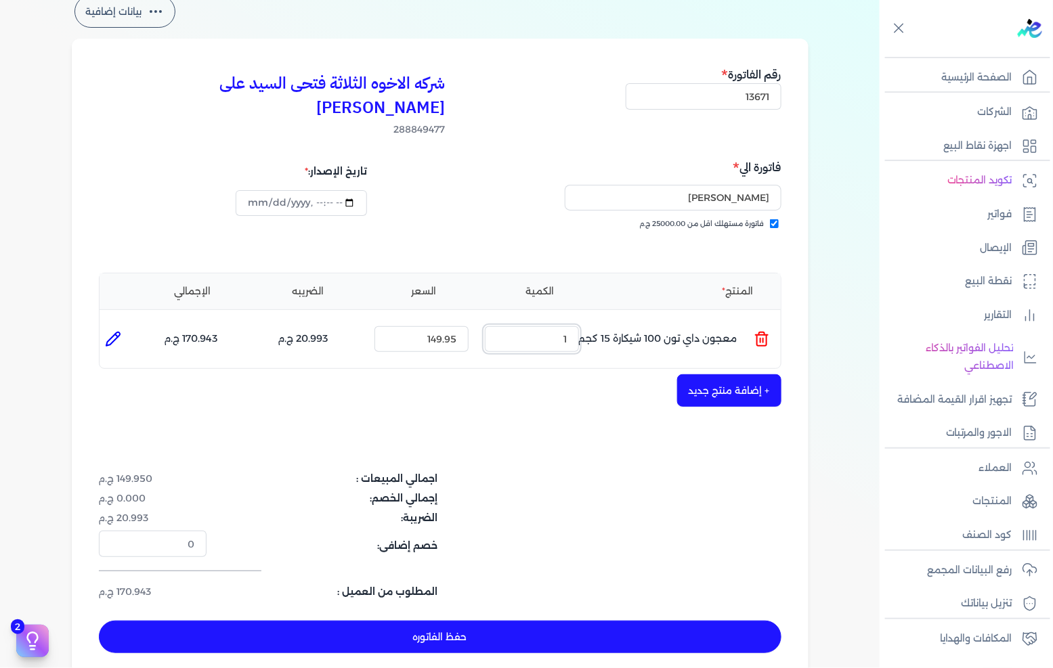
click at [569, 326] on input "1" at bounding box center [532, 339] width 94 height 26
type input "2"
drag, startPoint x: 467, startPoint y: 609, endPoint x: 515, endPoint y: 536, distance: 87.5
click at [467, 621] on button "حفظ الفاتوره" at bounding box center [440, 637] width 682 height 32
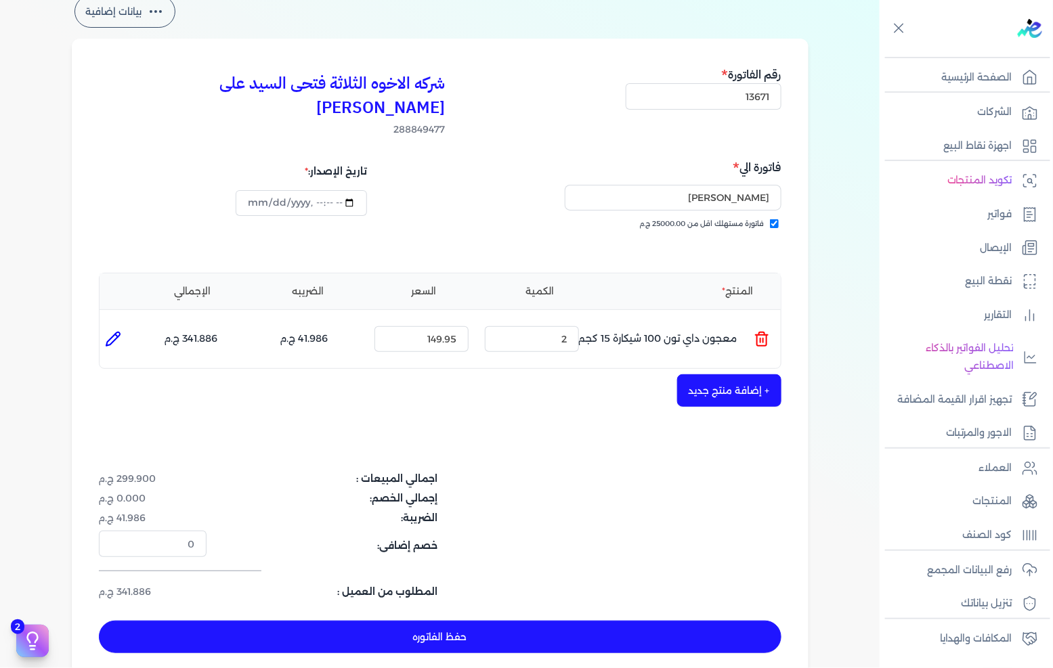
type input "[DATE]"
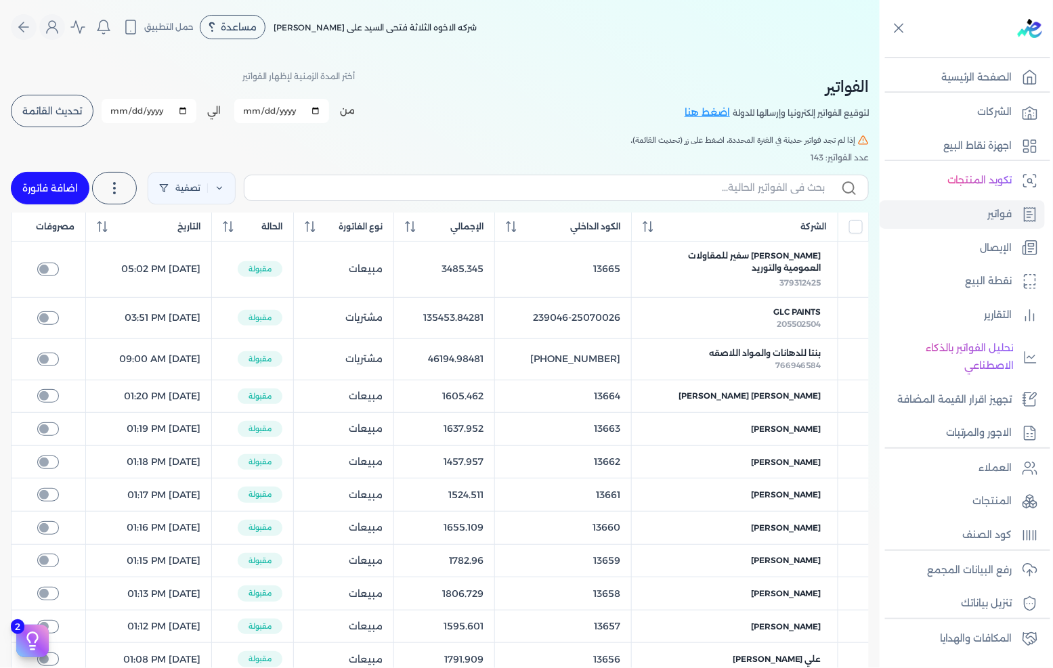
click at [68, 176] on link "اضافة فاتورة" at bounding box center [50, 188] width 79 height 32
select select "EGP"
select select "B"
select select "EGS"
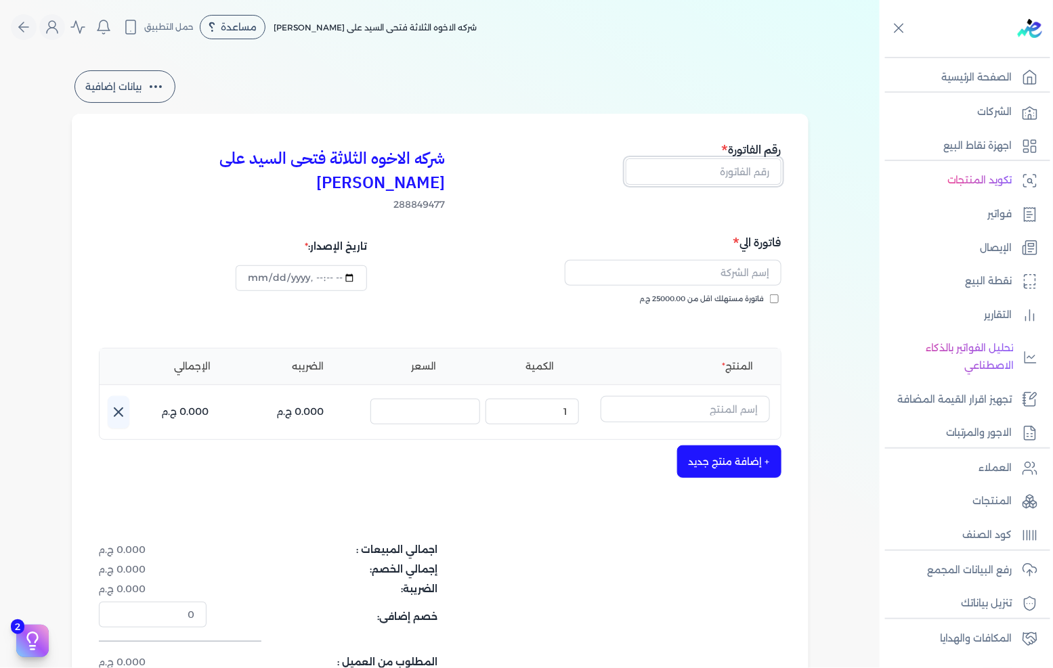
drag, startPoint x: 701, startPoint y: 173, endPoint x: 1052, endPoint y: 83, distance: 362.5
click at [701, 173] on input "text" at bounding box center [704, 171] width 156 height 26
type input "13673"
click at [685, 264] on button "button" at bounding box center [673, 275] width 217 height 31
click at [720, 294] on span "فاتورة مستهلك اقل من 25000.00 ج.م" at bounding box center [702, 299] width 125 height 11
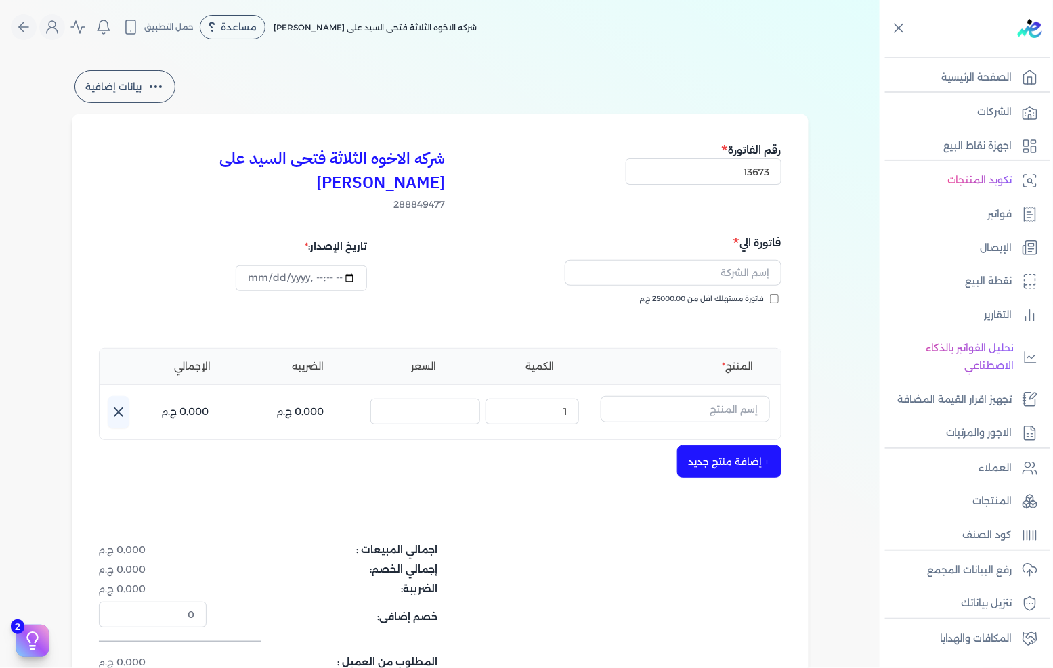
click at [770, 294] on input "فاتورة مستهلك اقل من 25000.00 ج.م" at bounding box center [774, 298] width 9 height 9
checkbox input "true"
click at [734, 260] on input "text" at bounding box center [673, 273] width 217 height 26
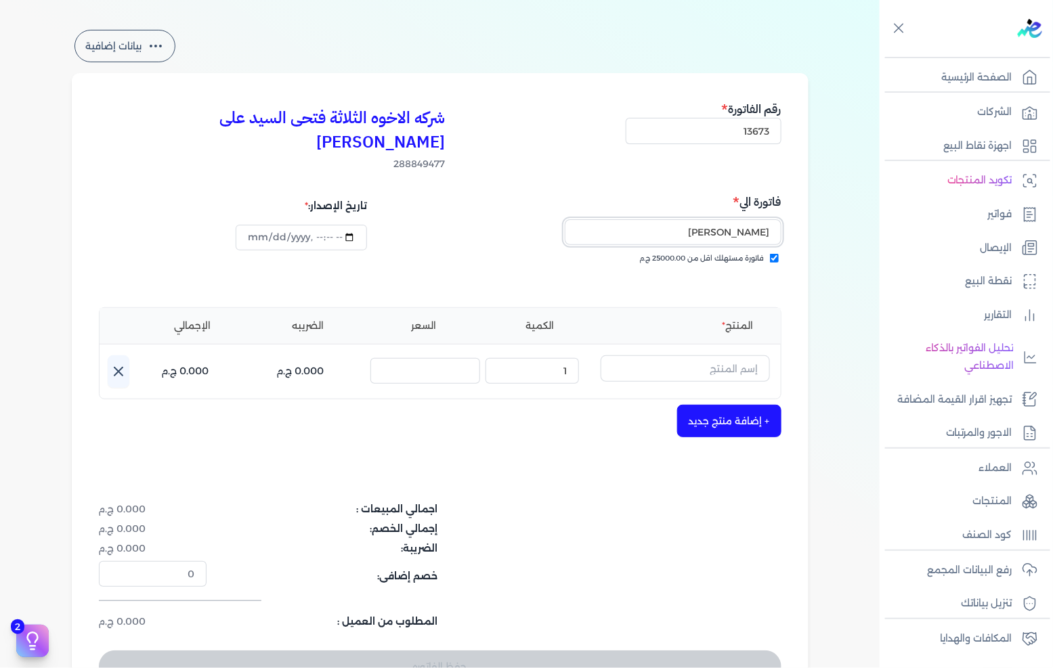
scroll to position [75, 0]
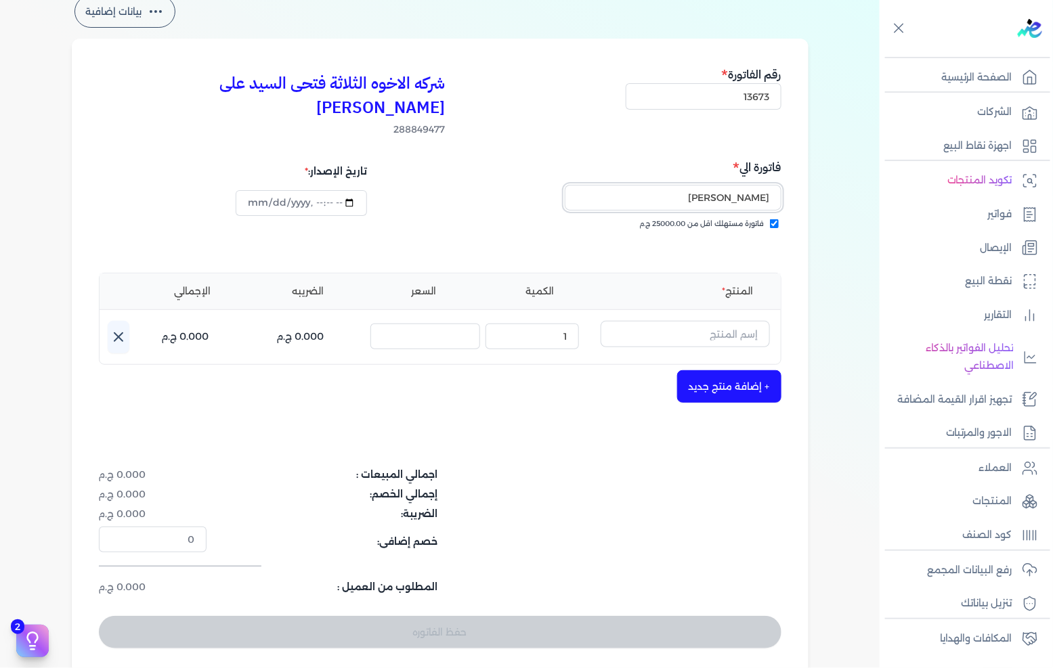
type input "[PERSON_NAME]"
click at [713, 321] on input "text" at bounding box center [684, 334] width 169 height 26
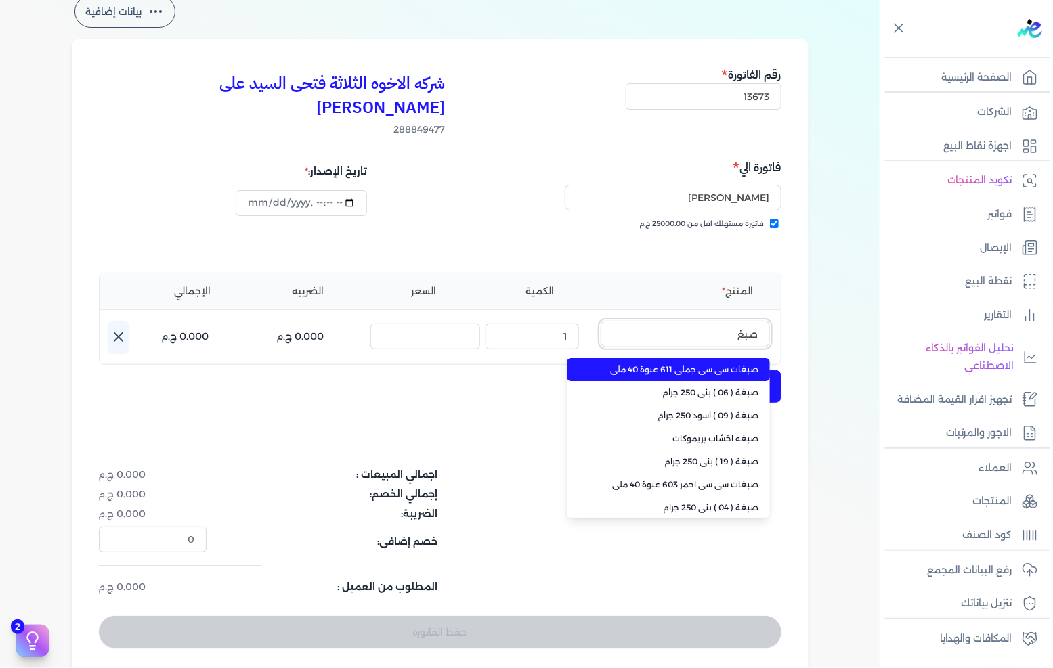
type input "صبغ"
click at [691, 364] on span "صبغات سي سي جملي 611 عبوة 40 ملي" at bounding box center [676, 370] width 165 height 12
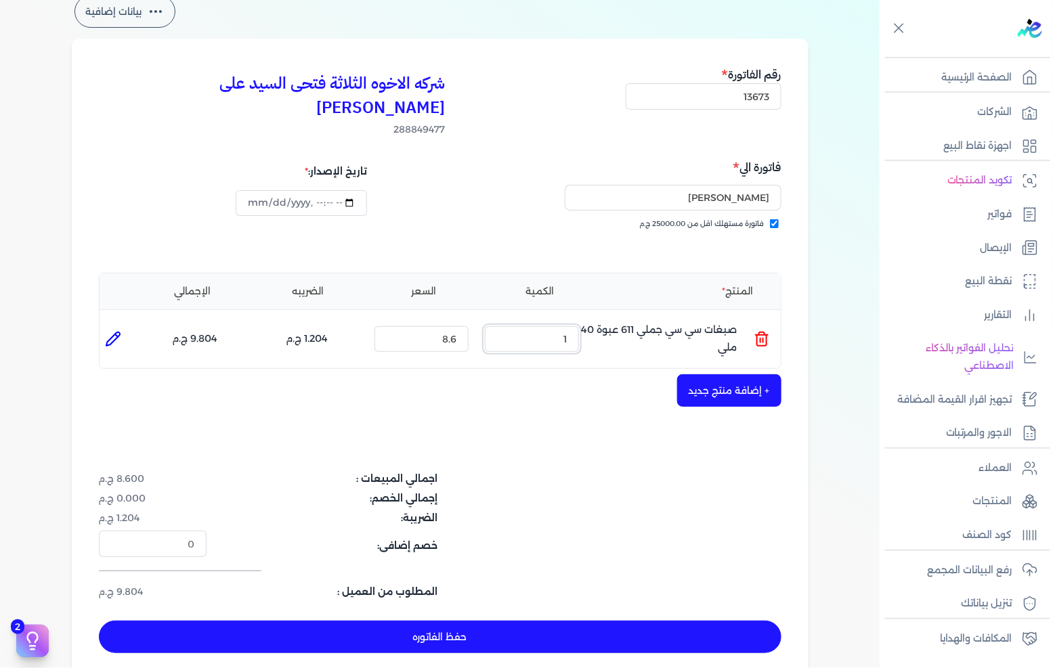
click at [544, 326] on input "1" at bounding box center [532, 339] width 94 height 26
type input "5"
click at [781, 374] on button "+ إضافة منتج جديد" at bounding box center [729, 390] width 104 height 32
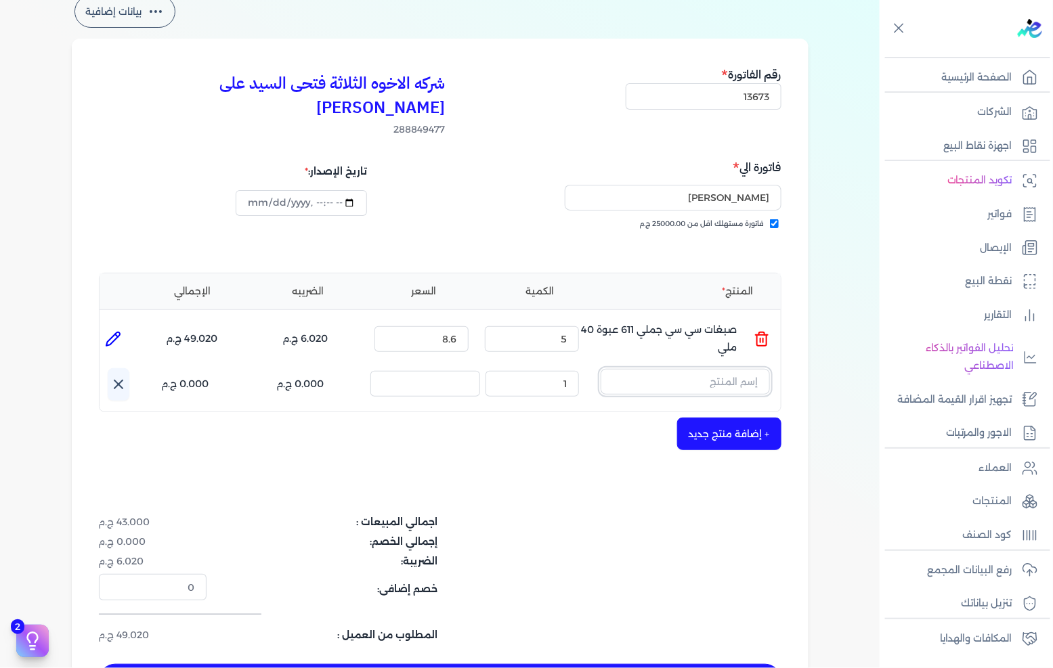
click at [741, 369] on input "text" at bounding box center [684, 382] width 169 height 26
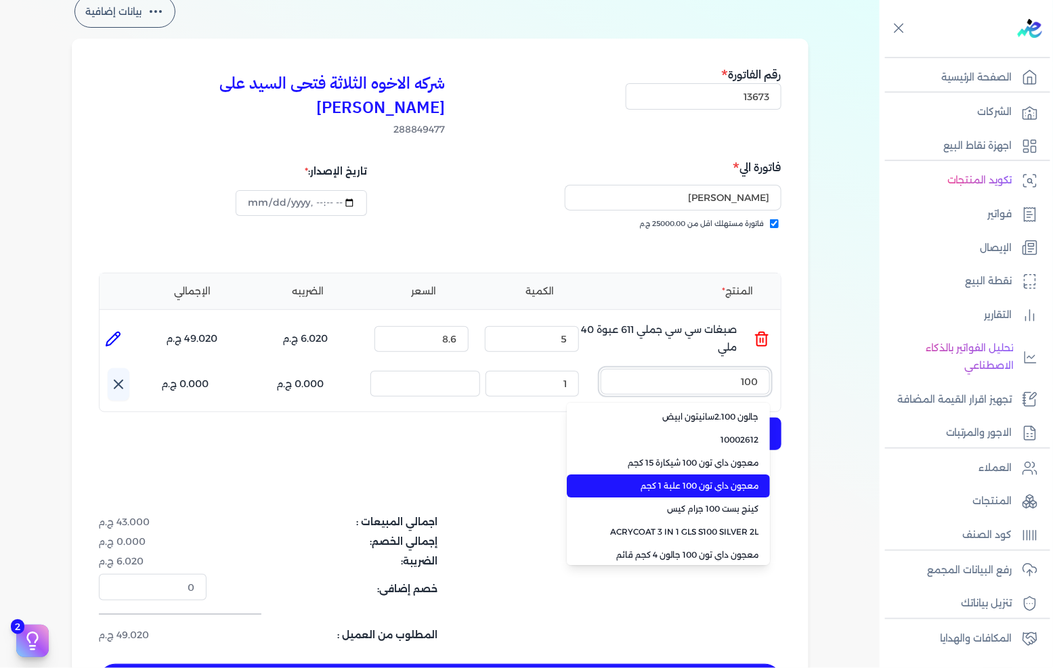
type input "100"
click at [722, 480] on span "معجون داي تون 100 علبة 1 كجم" at bounding box center [676, 486] width 165 height 12
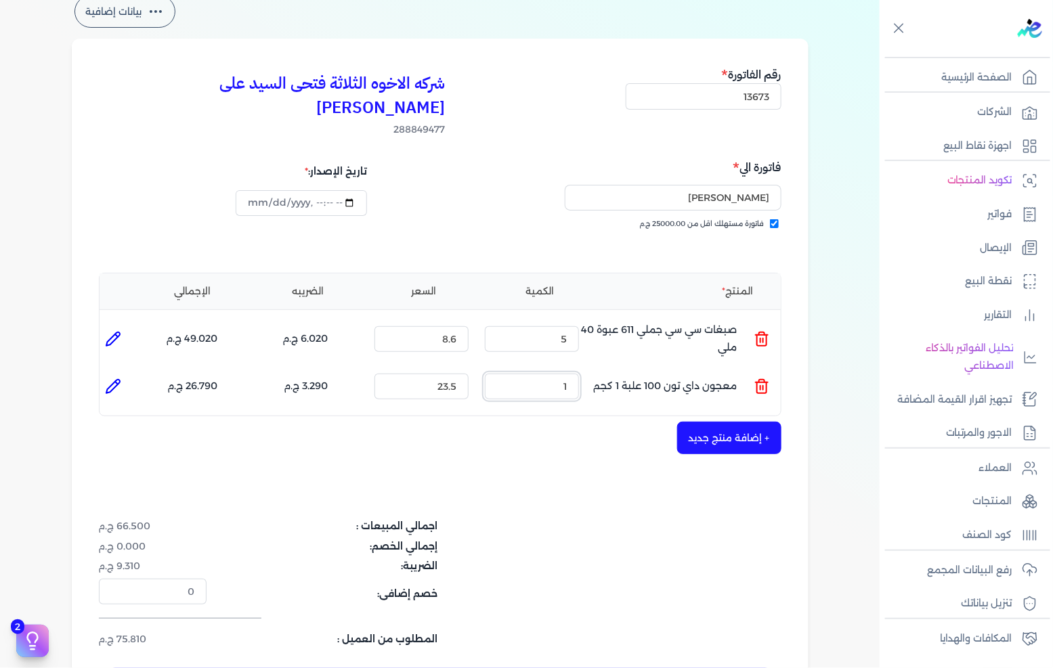
click at [569, 374] on input "1" at bounding box center [532, 387] width 94 height 26
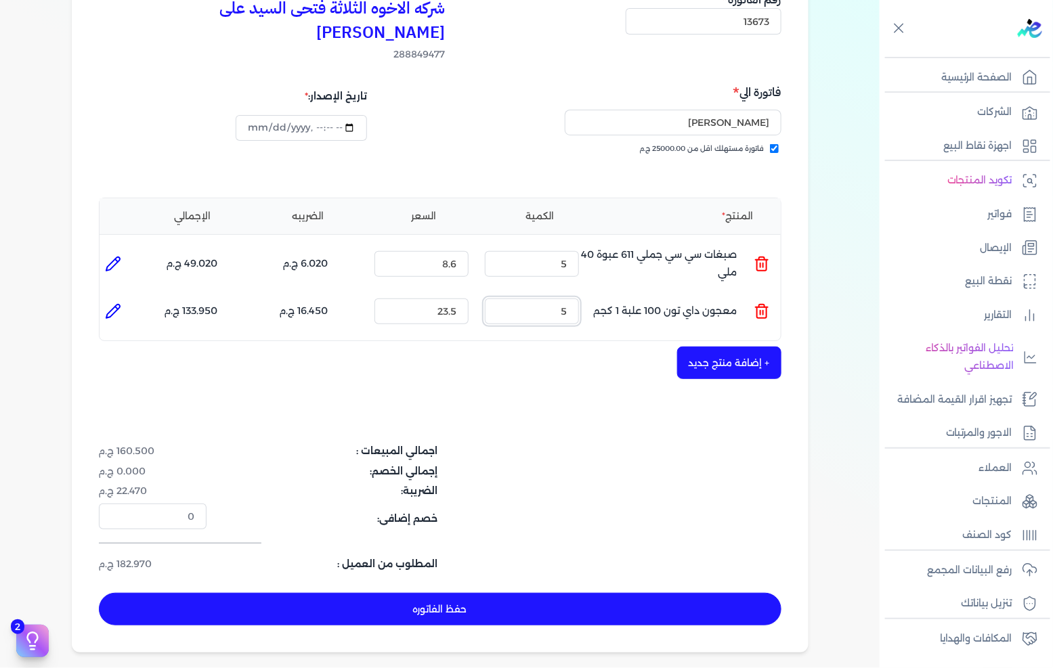
type input "5"
click at [572, 593] on button "حفظ الفاتوره" at bounding box center [440, 609] width 682 height 32
type input "[DATE]"
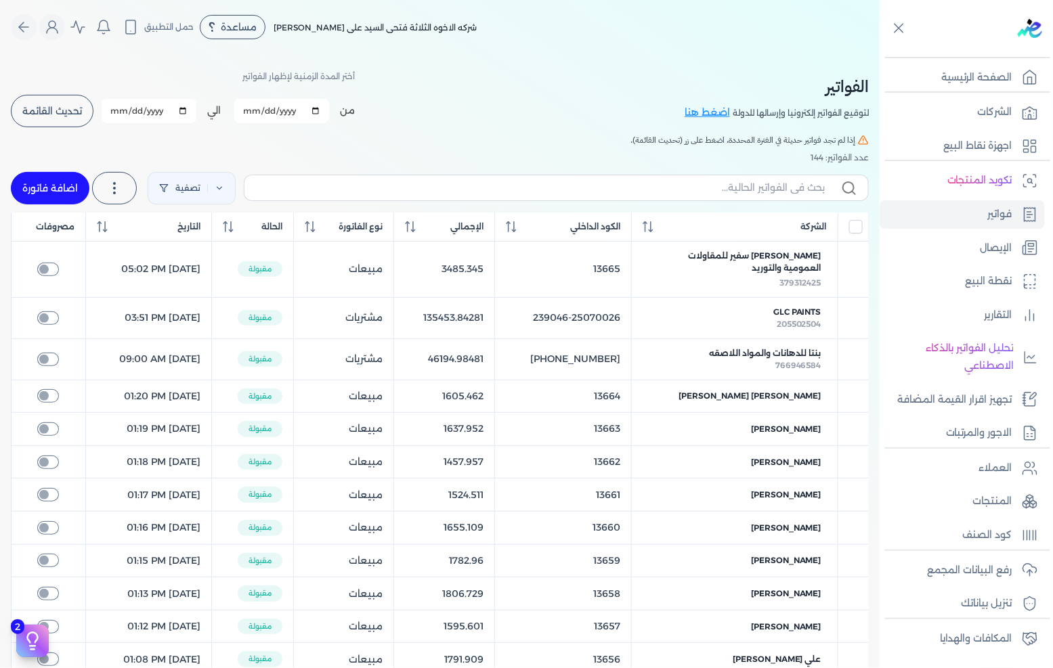
click at [56, 194] on link "اضافة فاتورة" at bounding box center [50, 188] width 79 height 32
select select "EGP"
select select "B"
select select "EGS"
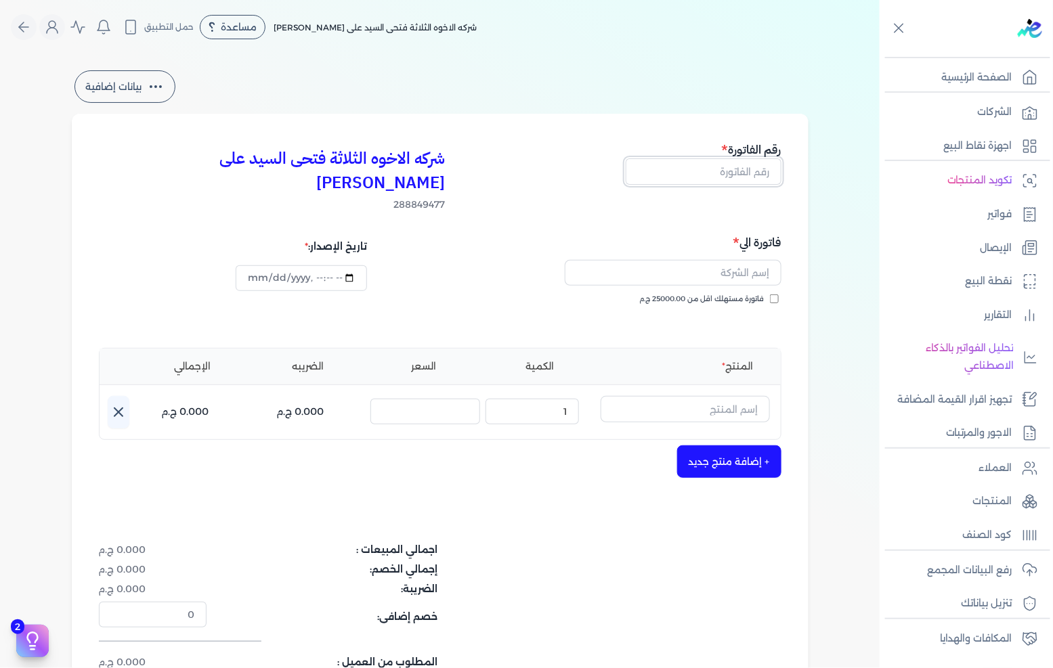
click at [743, 183] on input "text" at bounding box center [704, 171] width 156 height 26
type input "13674"
click at [675, 294] on span "فاتورة مستهلك اقل من 25000.00 ج.م" at bounding box center [702, 299] width 125 height 11
click at [770, 294] on input "فاتورة مستهلك اقل من 25000.00 ج.م" at bounding box center [774, 298] width 9 height 9
checkbox input "true"
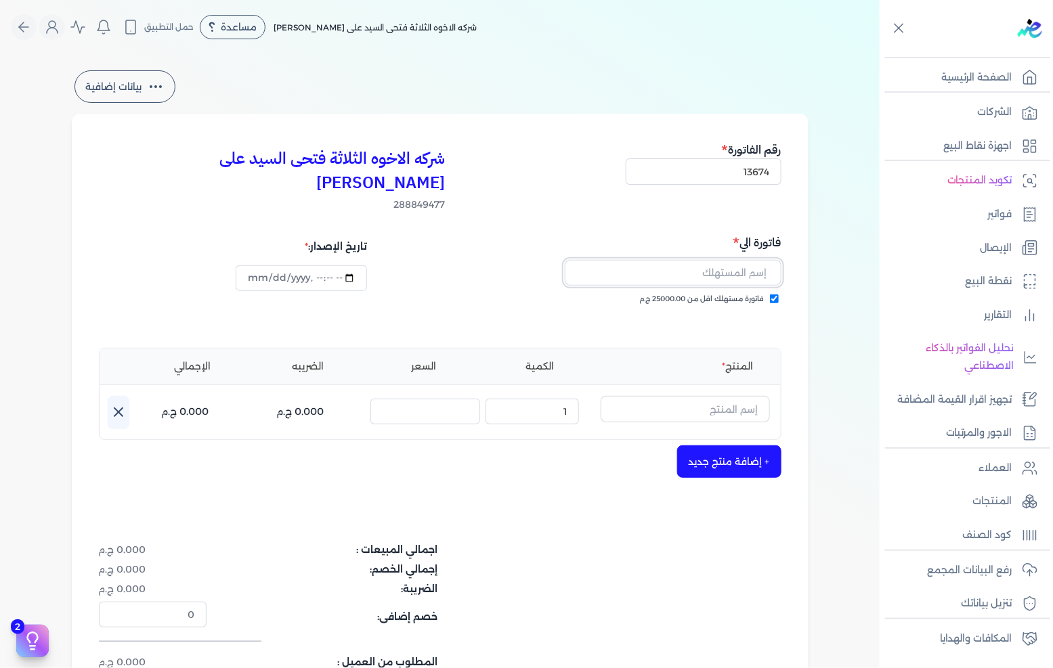
click at [723, 260] on input "text" at bounding box center [673, 273] width 217 height 26
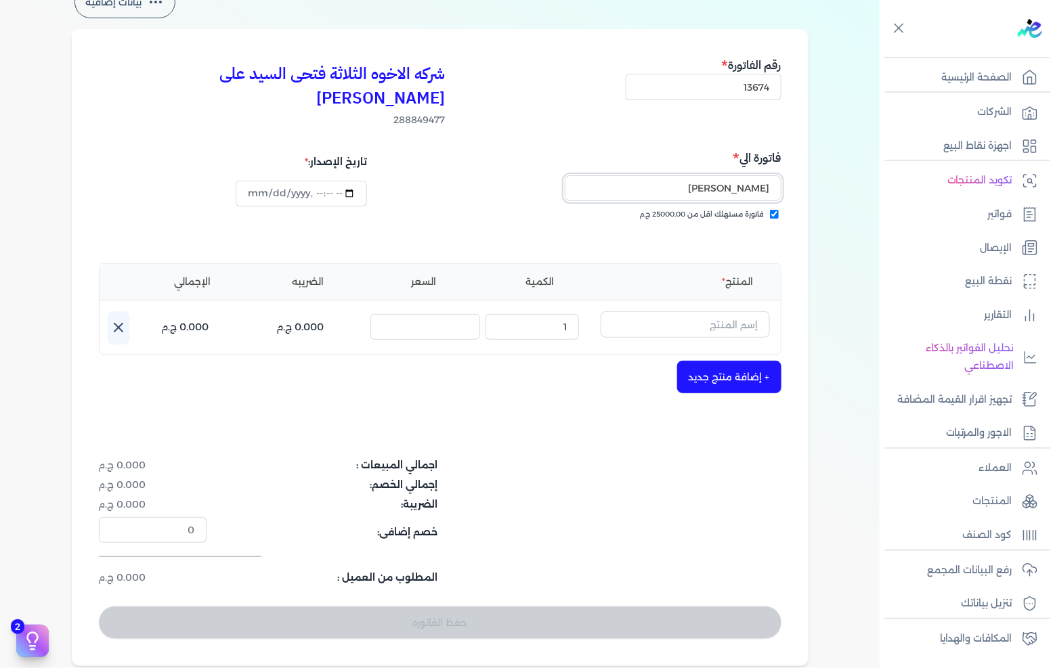
scroll to position [150, 0]
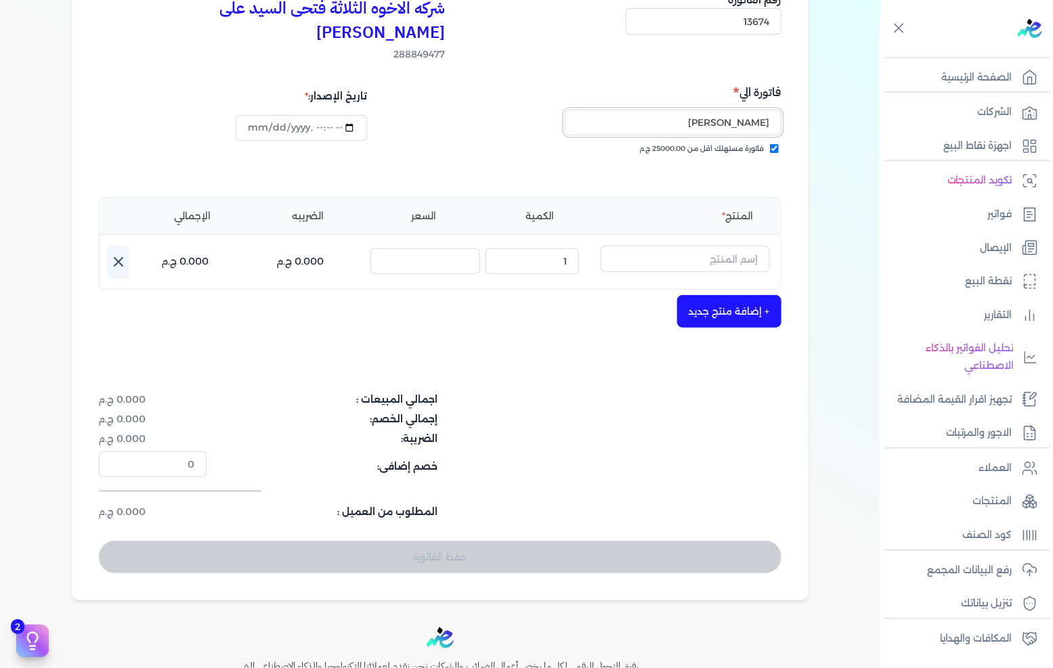
type input "[PERSON_NAME]"
drag, startPoint x: 665, startPoint y: 233, endPoint x: 825, endPoint y: 208, distance: 161.0
click at [667, 246] on input "text" at bounding box center [684, 259] width 169 height 26
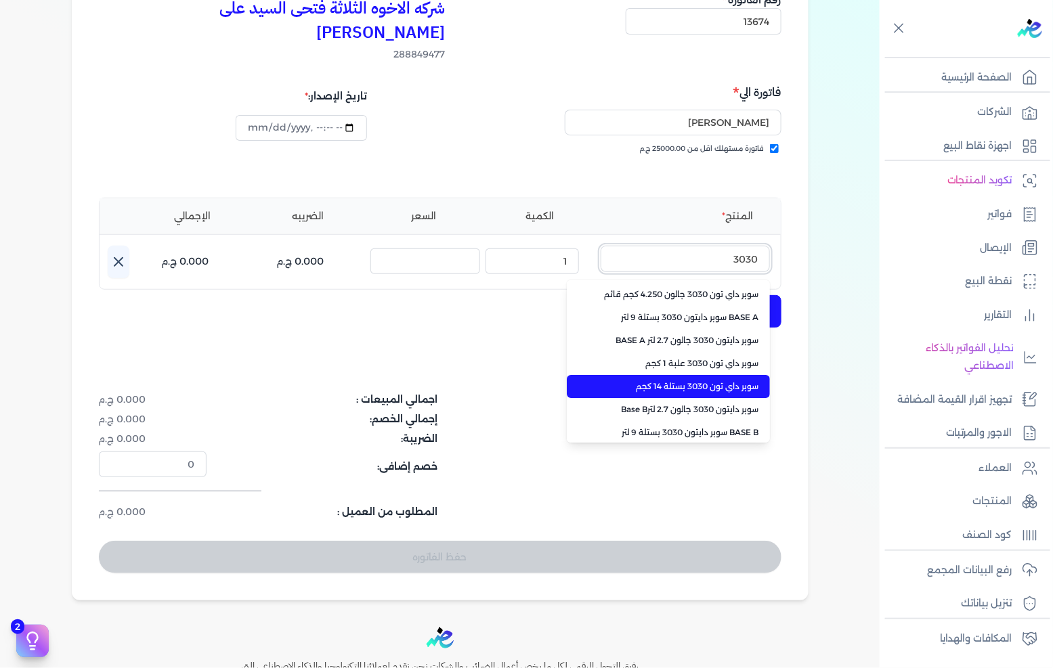
type input "3030"
drag, startPoint x: 654, startPoint y: 361, endPoint x: 634, endPoint y: 344, distance: 26.4
click at [654, 380] on span "سوبر داي تون 3030 بستلة 14 كجم" at bounding box center [676, 386] width 165 height 12
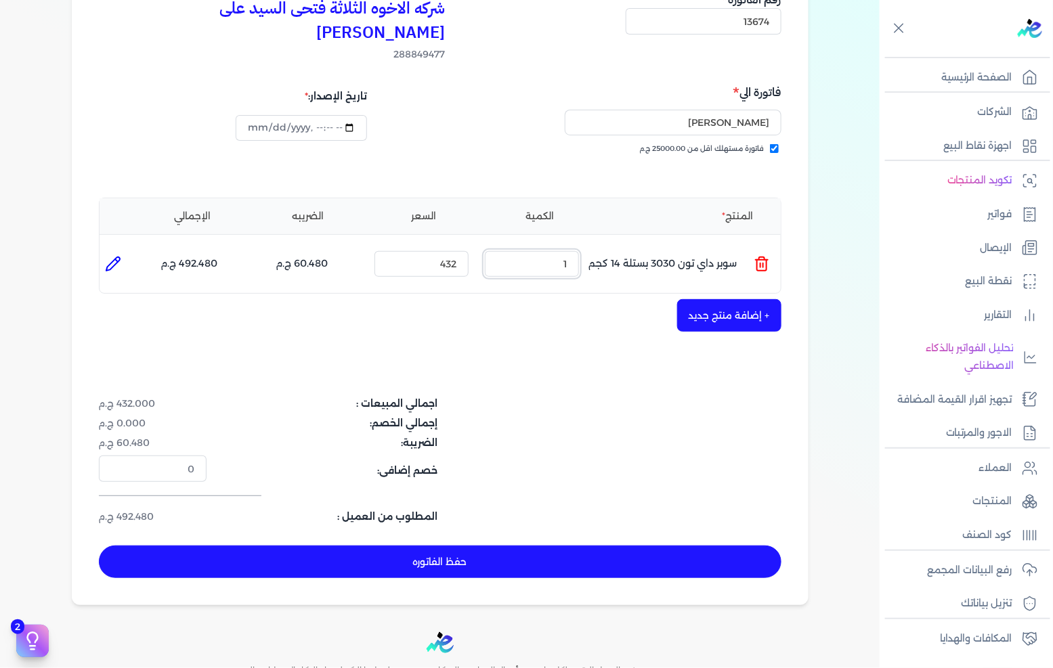
click at [563, 252] on input "1" at bounding box center [532, 264] width 94 height 26
click at [563, 251] on input "1" at bounding box center [532, 264] width 94 height 26
type input "2"
click at [753, 299] on button "+ إضافة منتج جديد" at bounding box center [729, 315] width 104 height 32
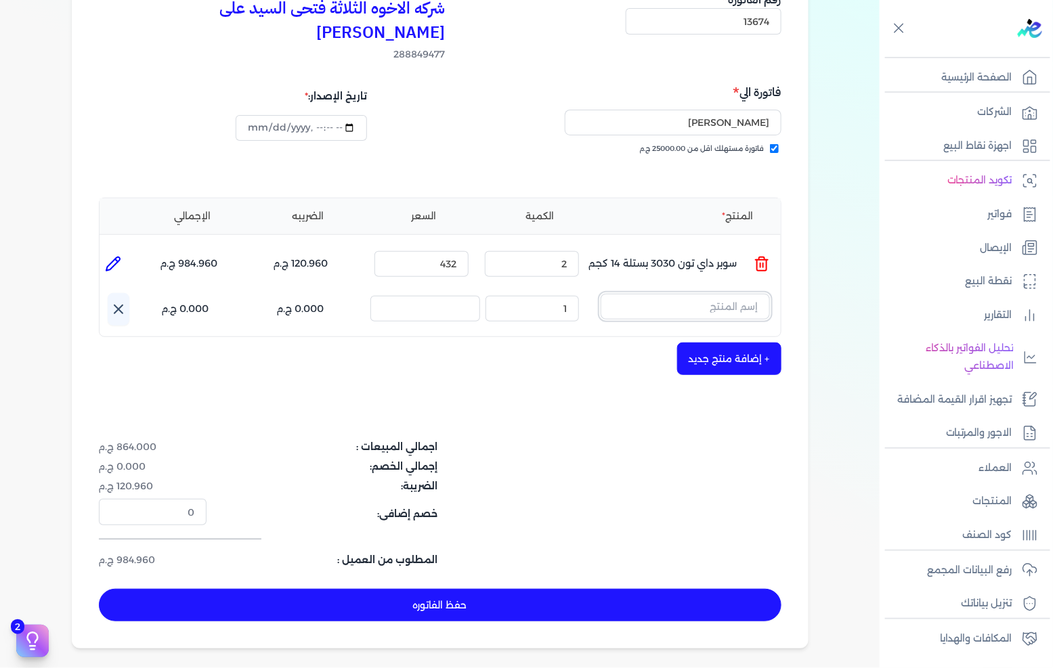
click at [753, 294] on input "text" at bounding box center [684, 307] width 169 height 26
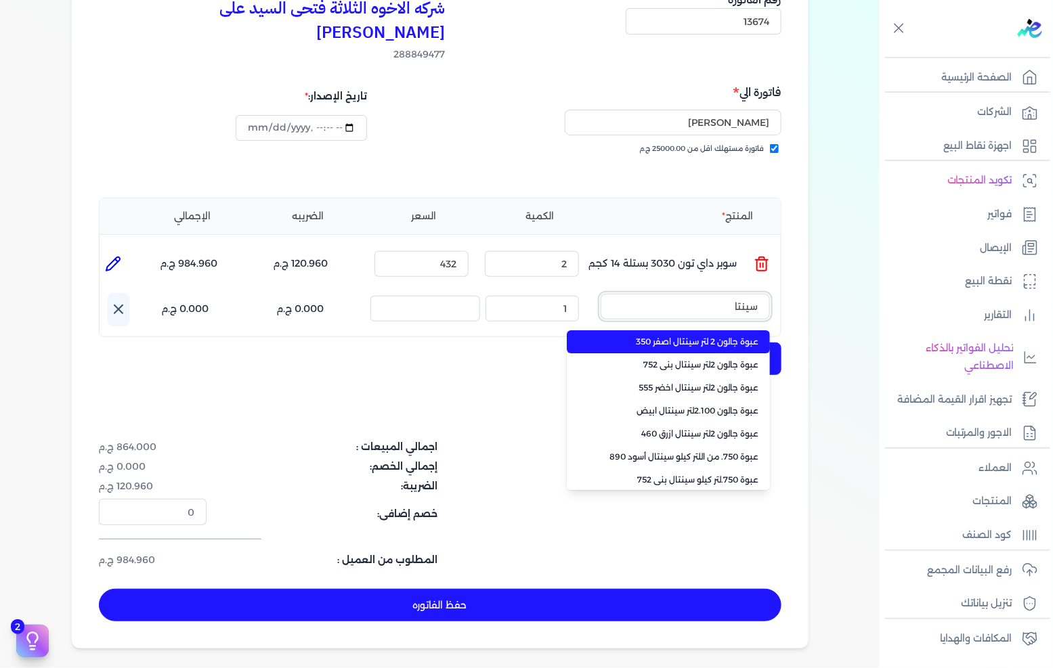
type input "سينتا"
click at [725, 336] on span "عبوة جالون 2 لتر سينتال اصفر 350" at bounding box center [676, 342] width 165 height 12
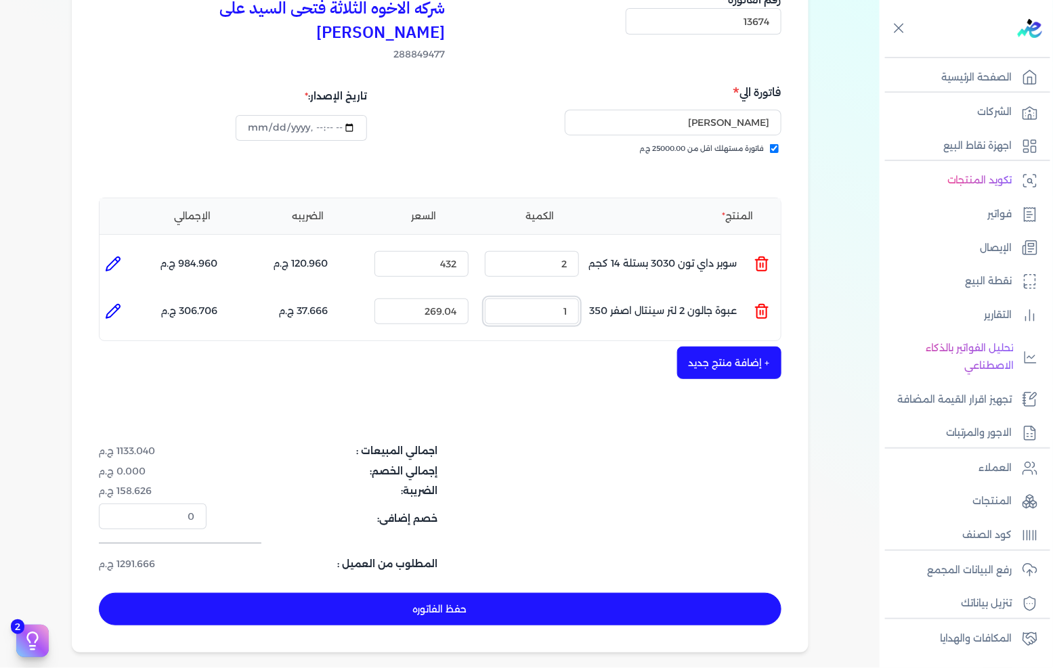
click at [569, 299] on input "1" at bounding box center [532, 312] width 94 height 26
type input "4"
click at [450, 593] on button "حفظ الفاتوره" at bounding box center [440, 609] width 682 height 32
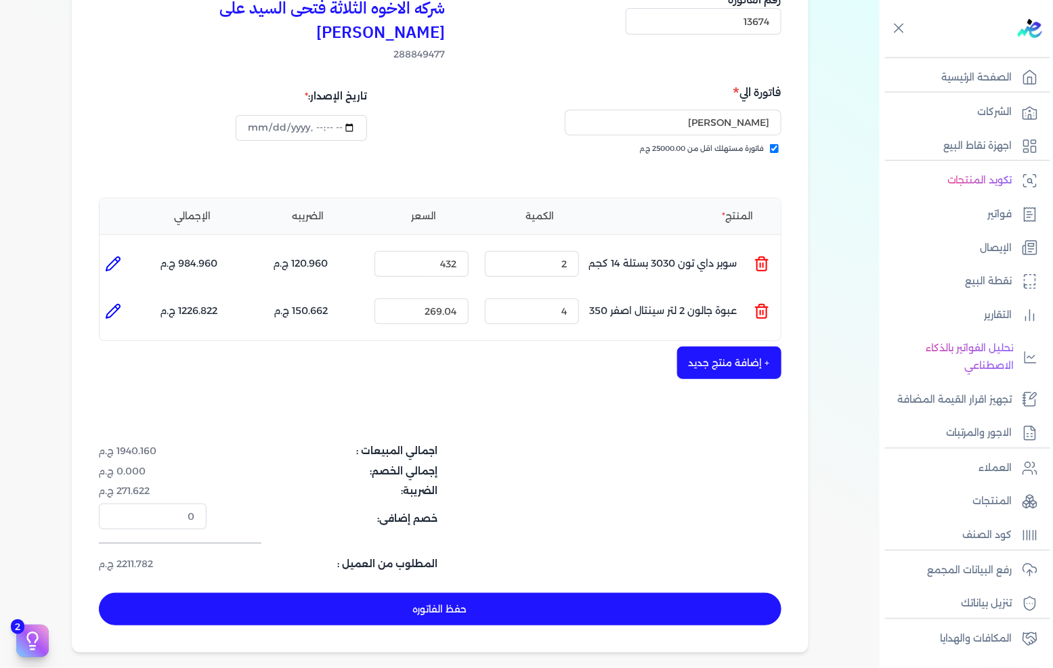
type input "[DATE]"
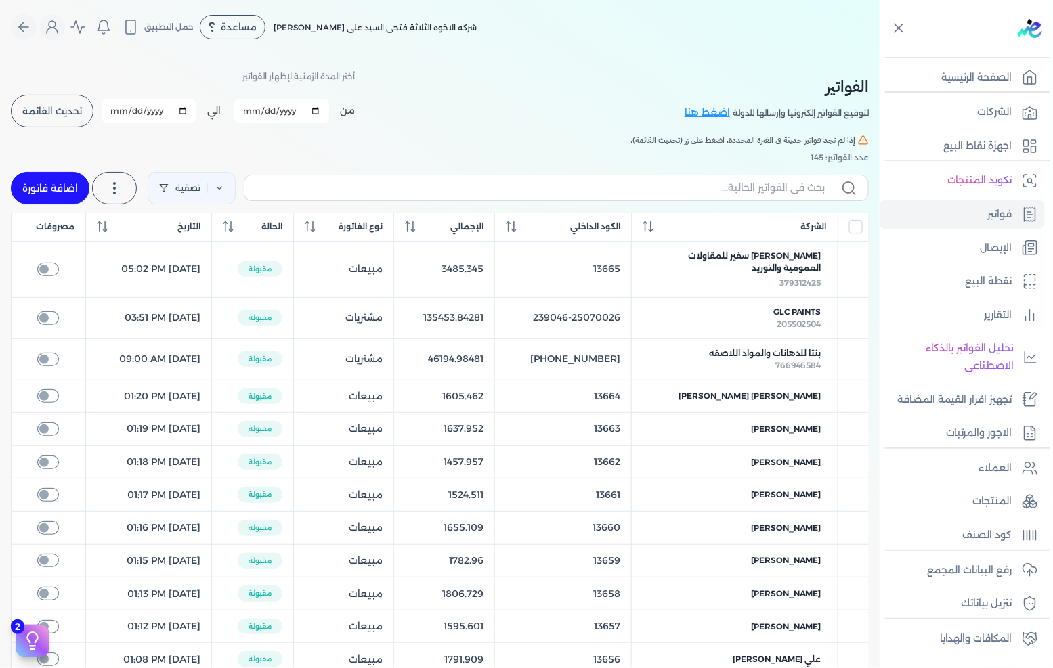
click at [70, 180] on link "اضافة فاتورة" at bounding box center [50, 188] width 79 height 32
select select "EGP"
select select "B"
select select "EGS"
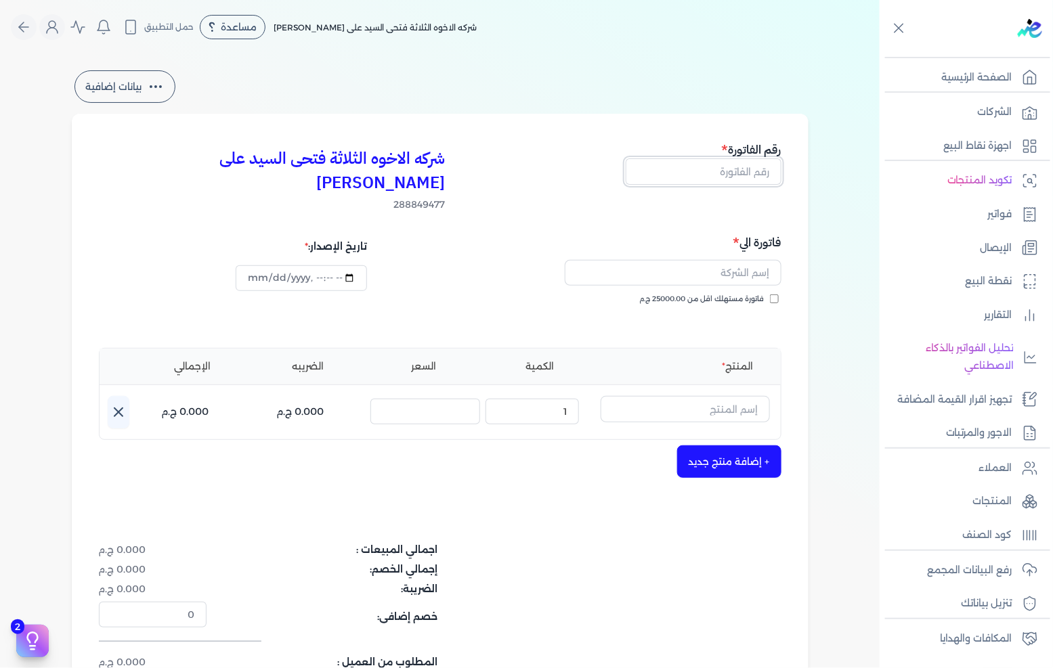
drag, startPoint x: 714, startPoint y: 181, endPoint x: 730, endPoint y: 177, distance: 16.1
click at [714, 181] on input "text" at bounding box center [704, 171] width 156 height 26
type input "13675"
click at [766, 263] on button "button" at bounding box center [673, 275] width 217 height 31
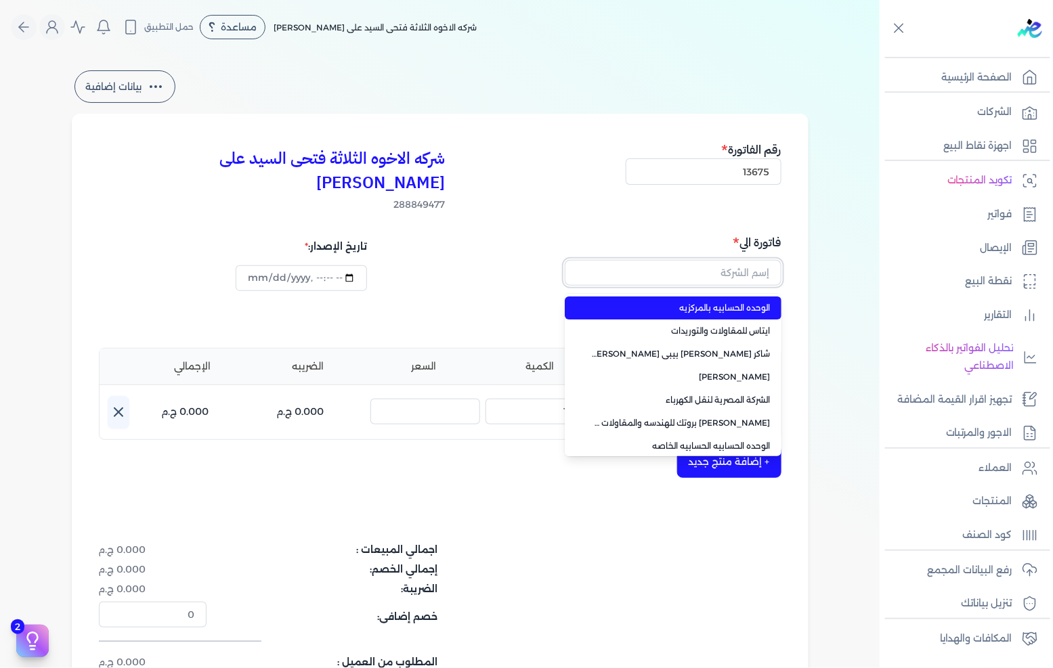
click at [757, 260] on input "text" at bounding box center [673, 273] width 217 height 26
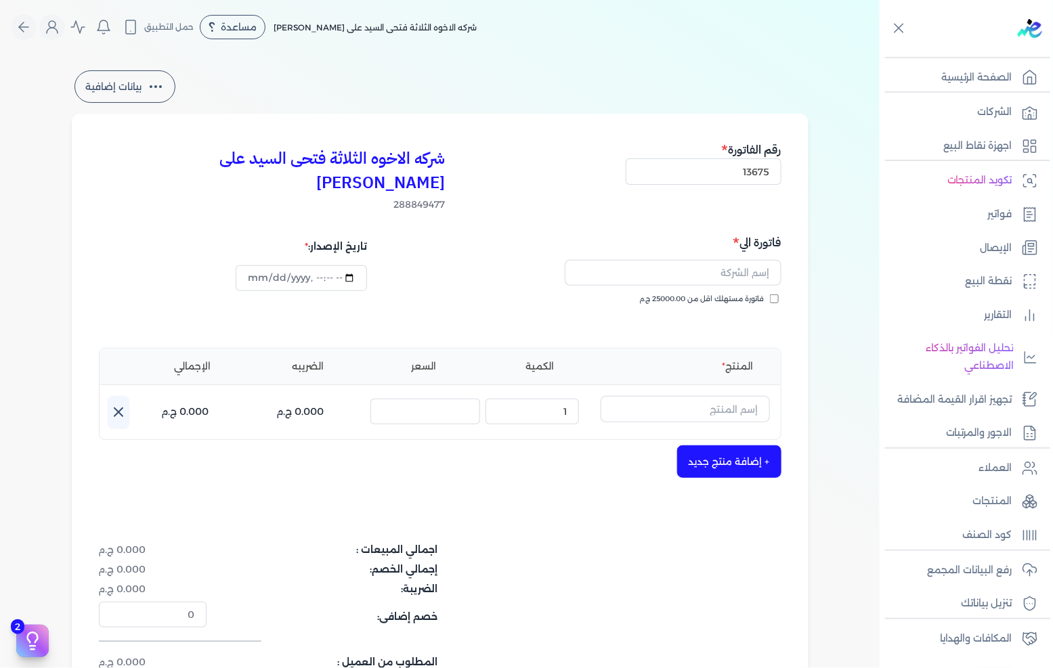
click at [755, 294] on span "فاتورة مستهلك اقل من 25000.00 ج.م" at bounding box center [702, 299] width 125 height 11
click at [770, 294] on input "فاتورة مستهلك اقل من 25000.00 ج.م" at bounding box center [774, 298] width 9 height 9
checkbox input "true"
click at [760, 260] on input "text" at bounding box center [673, 273] width 217 height 26
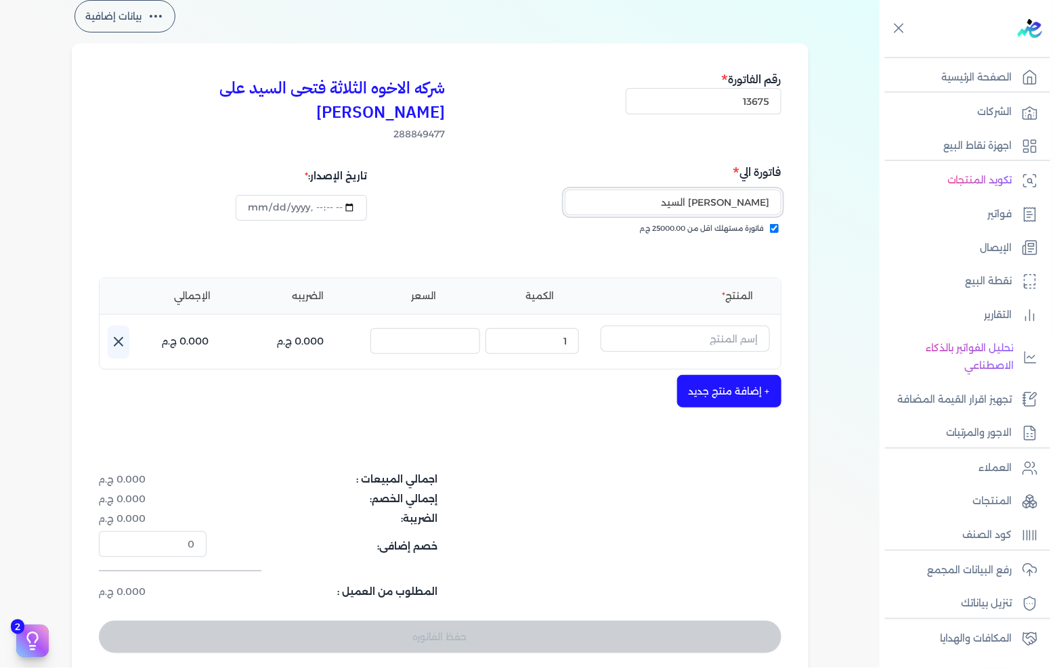
scroll to position [75, 0]
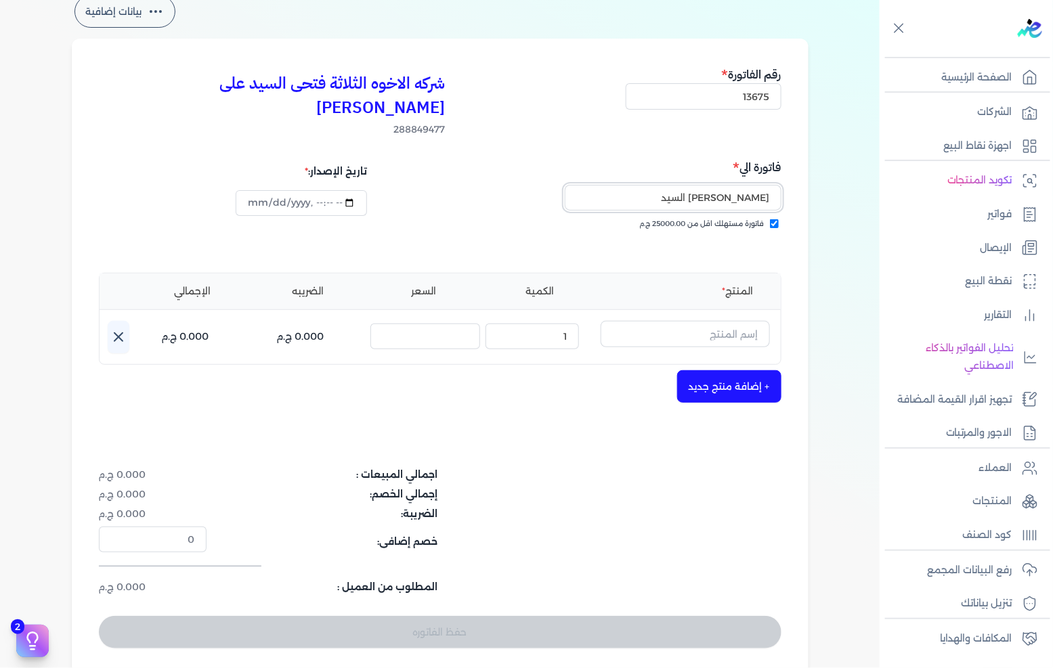
type input "[PERSON_NAME] السيد"
click at [672, 321] on input "text" at bounding box center [684, 334] width 169 height 26
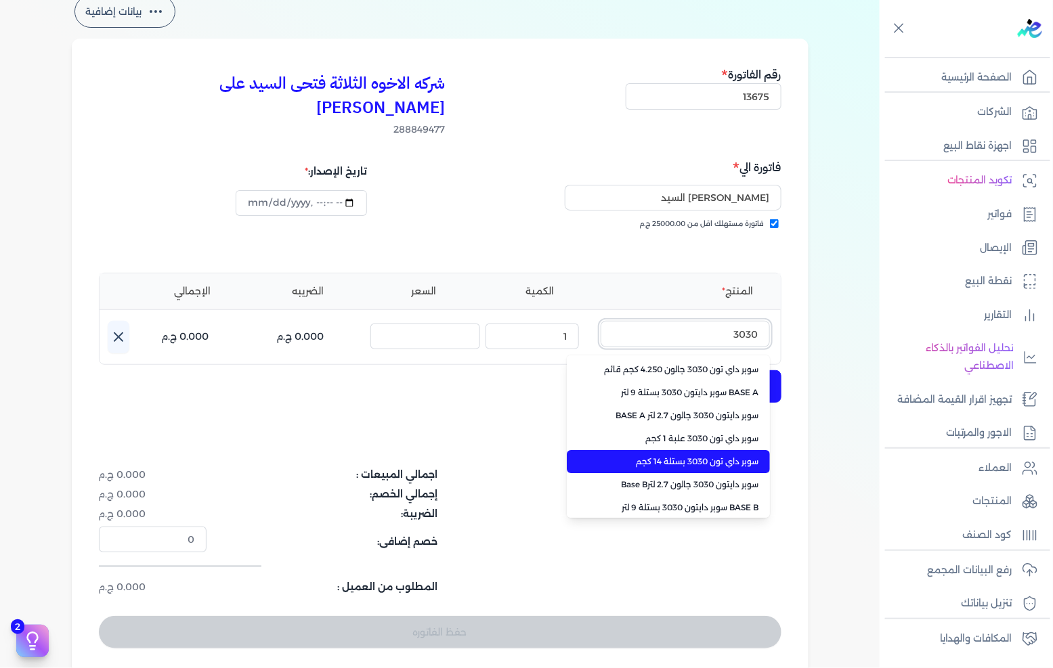
type input "3030"
click at [672, 456] on span "سوبر داي تون 3030 بستلة 14 كجم" at bounding box center [676, 462] width 165 height 12
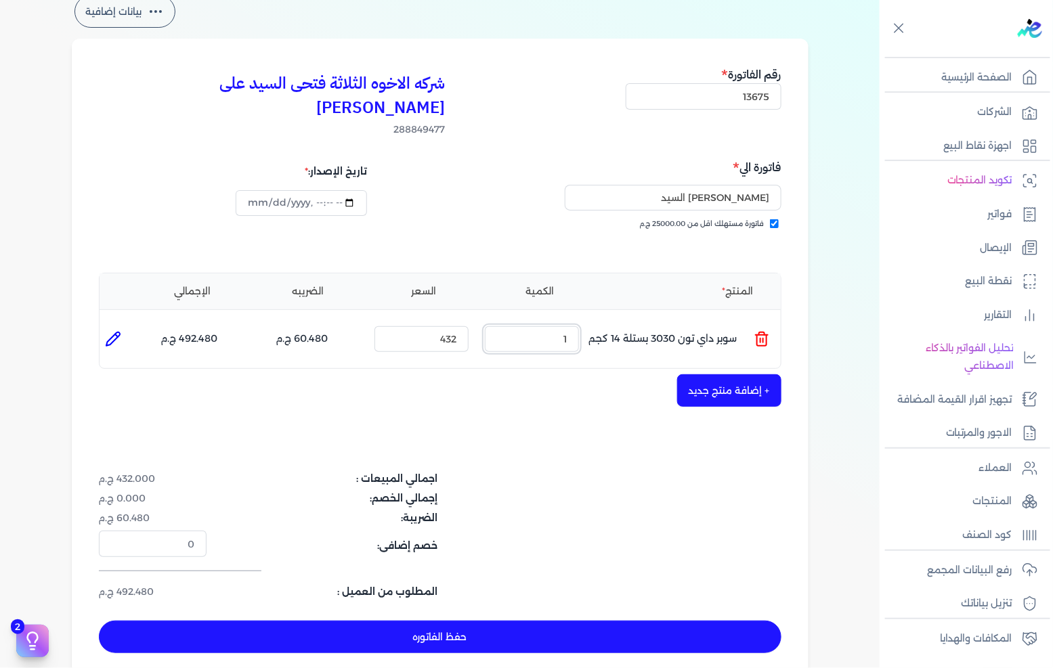
click at [563, 326] on input "1" at bounding box center [532, 339] width 94 height 26
type input "3"
click at [547, 621] on button "حفظ الفاتوره" at bounding box center [440, 637] width 682 height 32
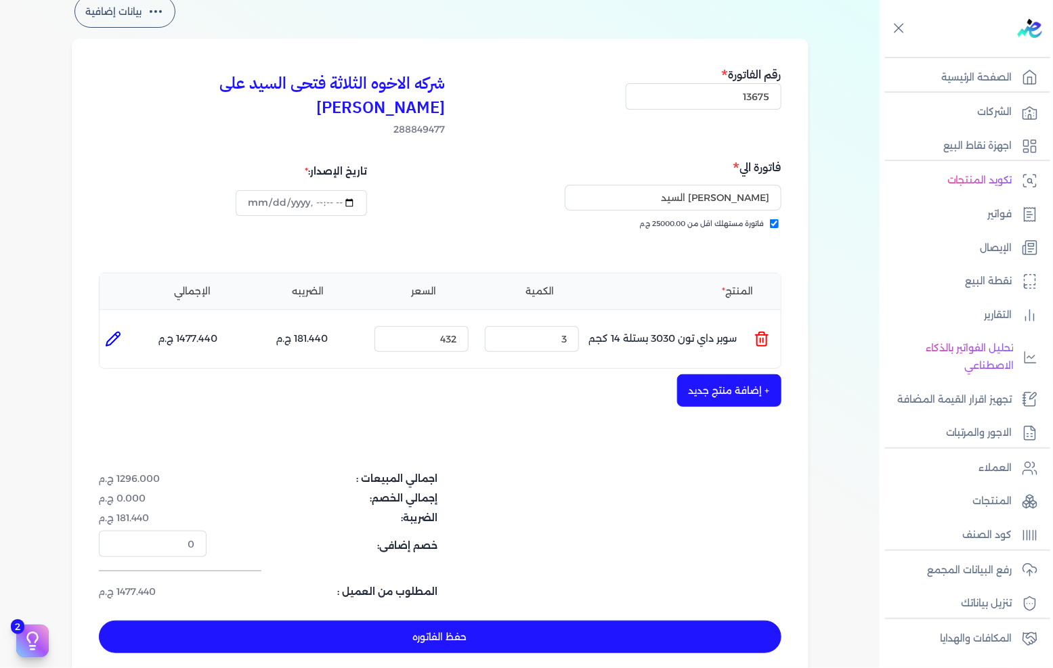
type input "[DATE]"
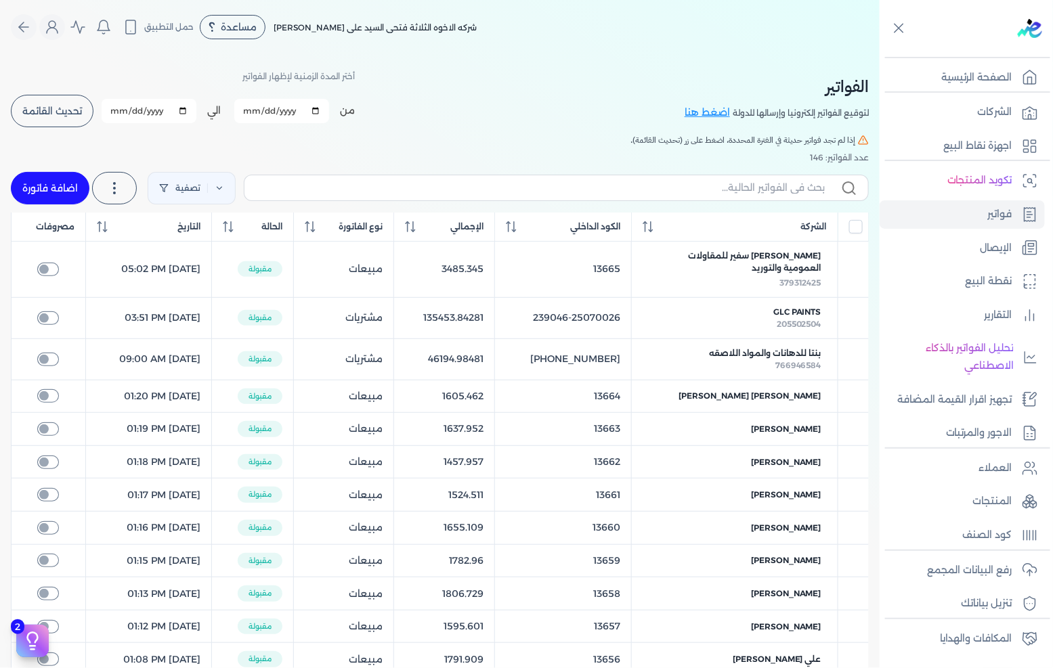
click at [44, 183] on link "اضافة فاتورة" at bounding box center [50, 188] width 79 height 32
select select "EGP"
select select "B"
select select "EGS"
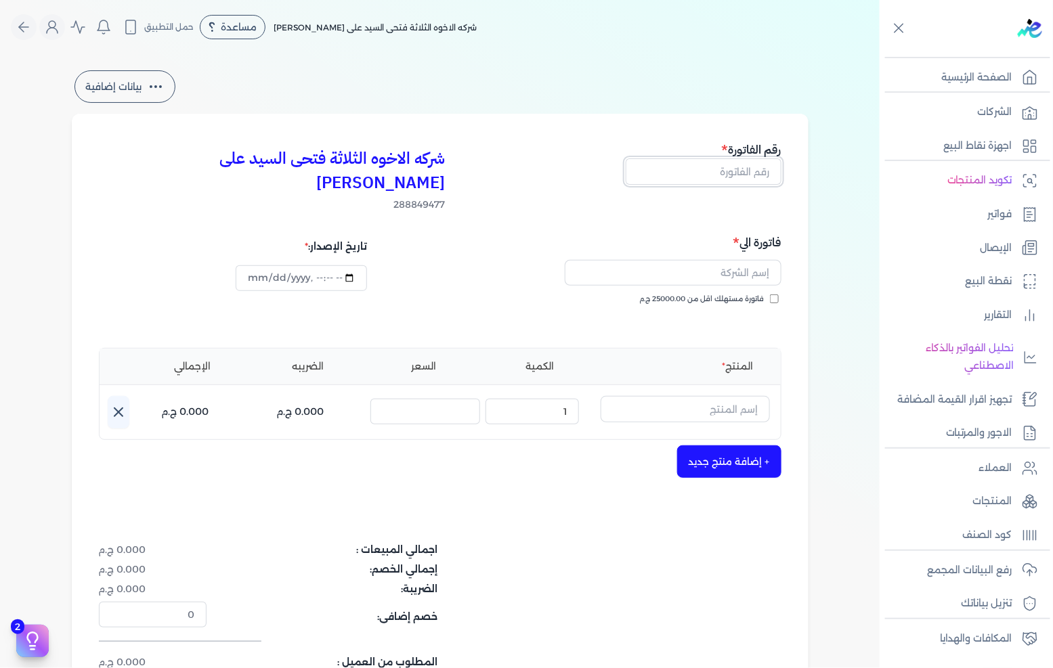
drag, startPoint x: 760, startPoint y: 171, endPoint x: 1052, endPoint y: 127, distance: 295.8
click at [760, 171] on input "text" at bounding box center [704, 171] width 156 height 26
type input "13676"
click at [722, 294] on span "فاتورة مستهلك اقل من 25000.00 ج.م" at bounding box center [702, 299] width 125 height 11
click at [770, 294] on input "فاتورة مستهلك اقل من 25000.00 ج.م" at bounding box center [774, 298] width 9 height 9
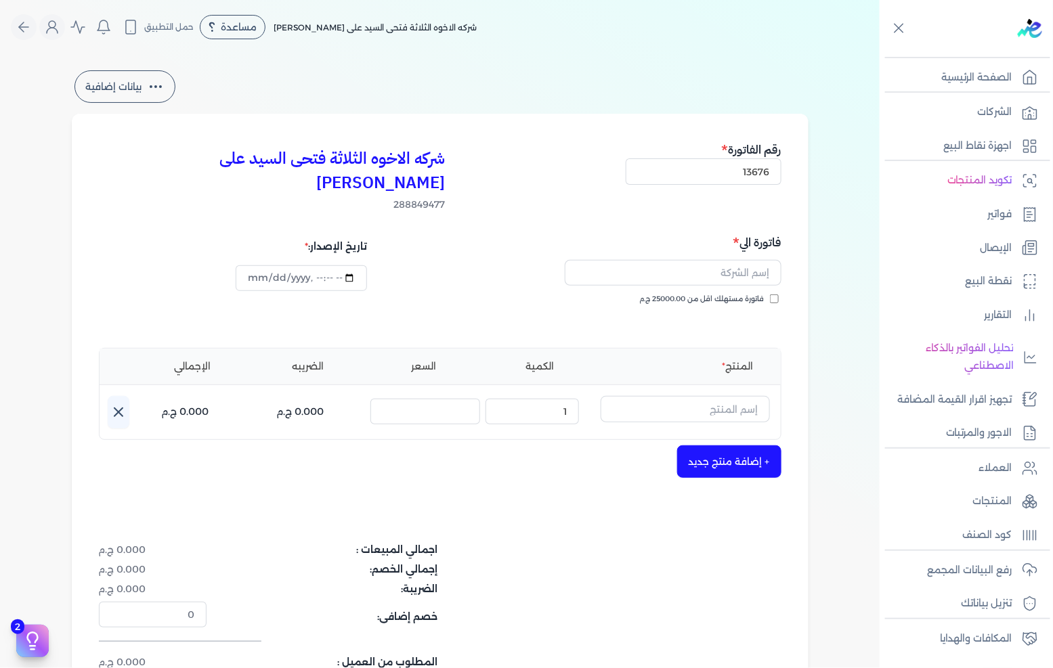
checkbox input "true"
click at [735, 252] on div at bounding box center [612, 273] width 337 height 42
click at [728, 260] on input "text" at bounding box center [673, 273] width 217 height 26
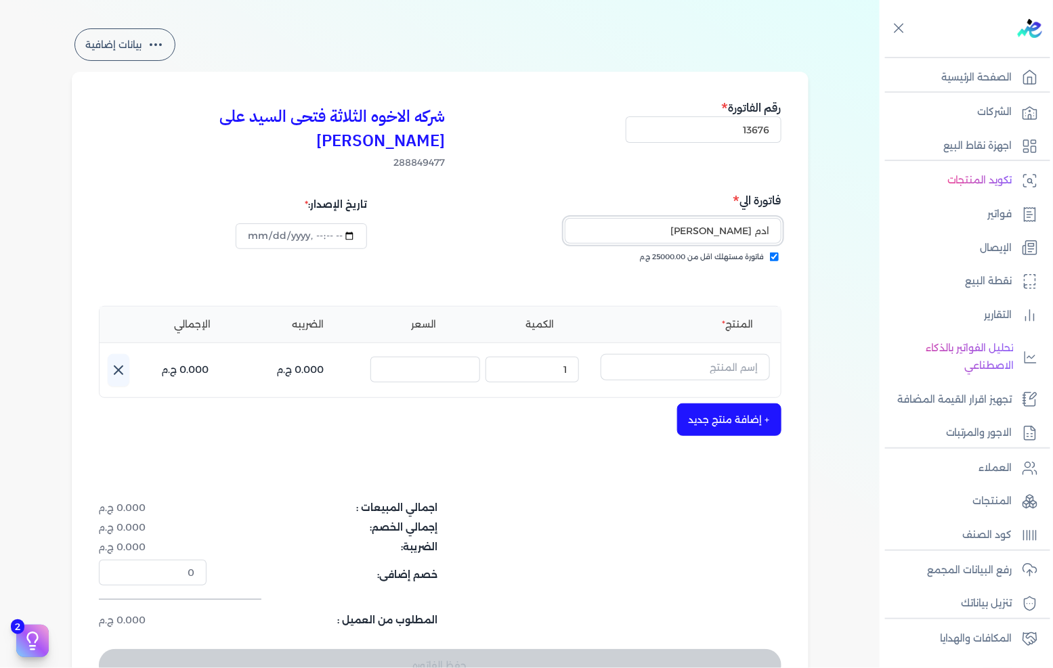
scroll to position [75, 0]
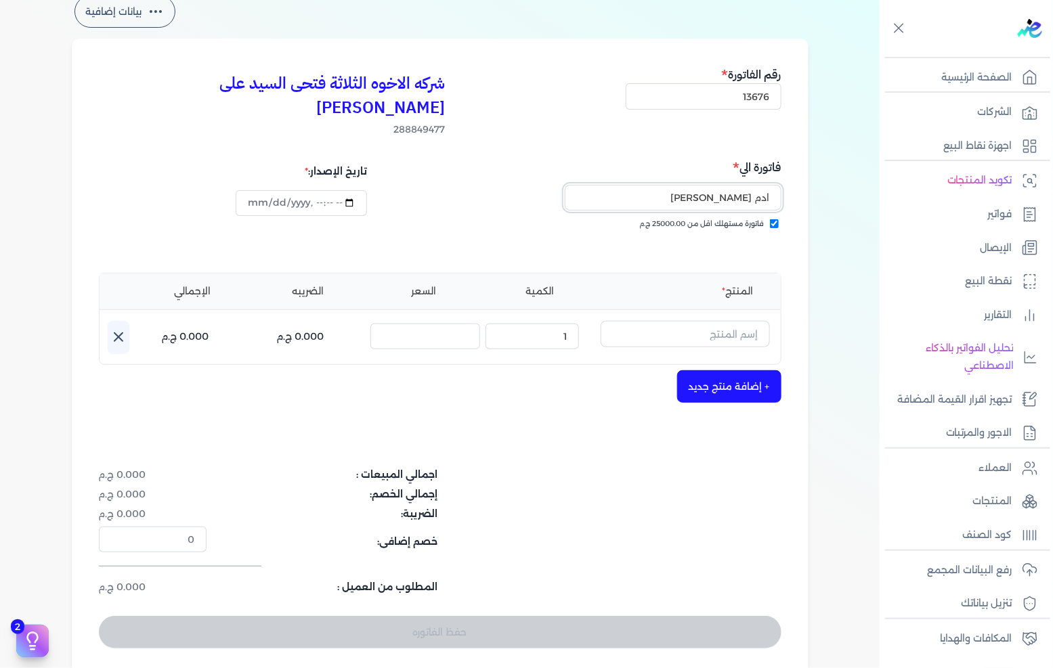
type input "ادم [PERSON_NAME]"
click at [705, 321] on input "text" at bounding box center [684, 334] width 169 height 26
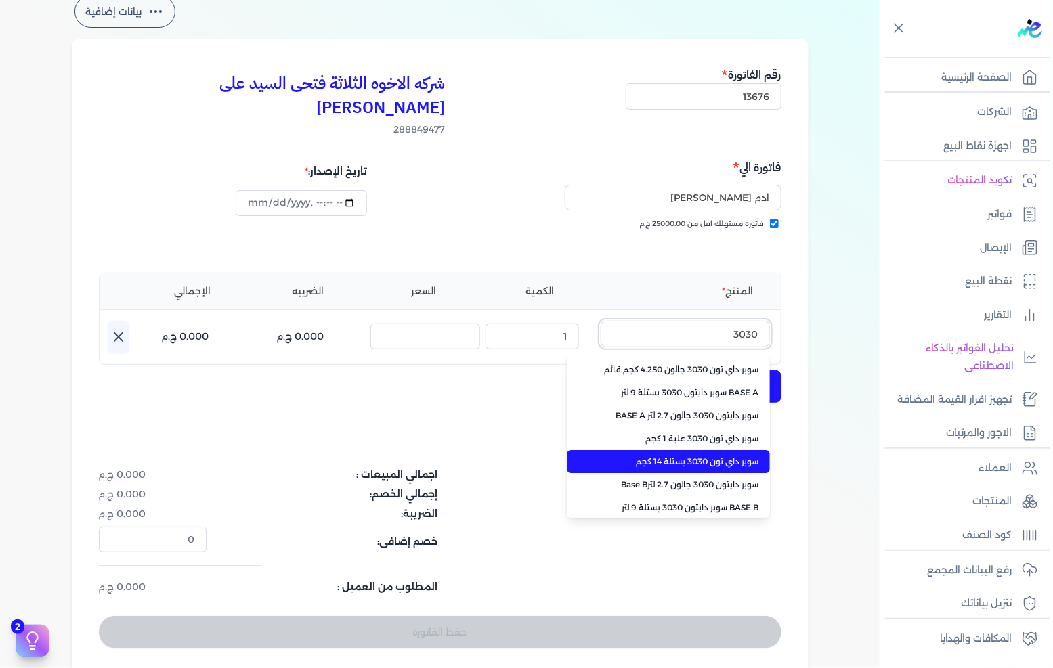
type input "3030"
click at [678, 456] on span "سوبر داي تون 3030 بستلة 14 كجم" at bounding box center [676, 462] width 165 height 12
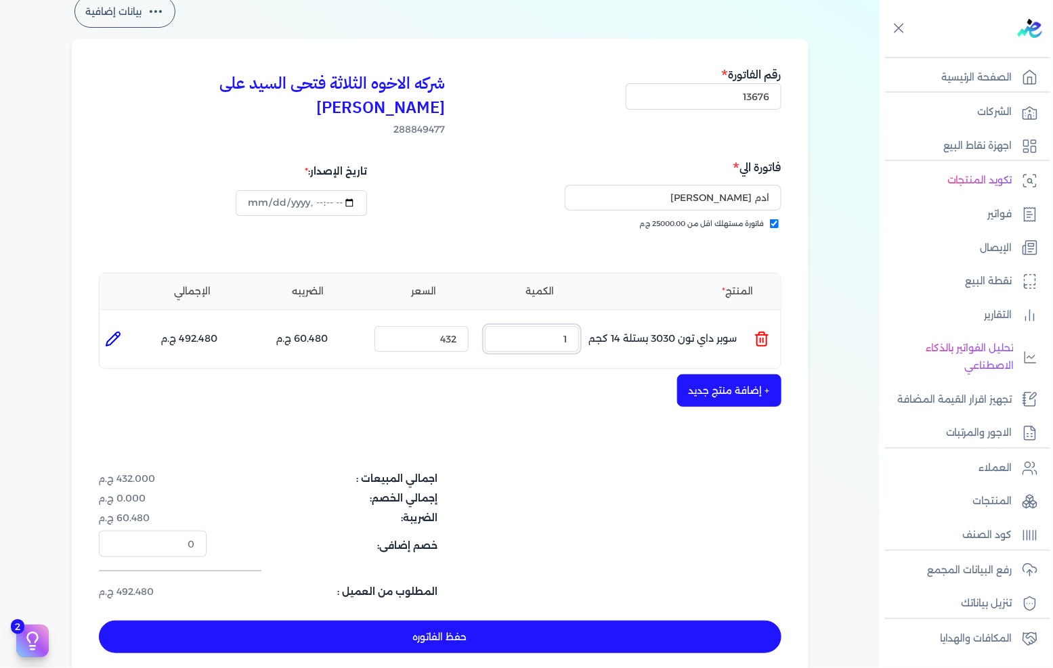
click at [546, 326] on input "1" at bounding box center [532, 339] width 94 height 26
type input "3"
click at [556, 621] on button "حفظ الفاتوره" at bounding box center [440, 637] width 682 height 32
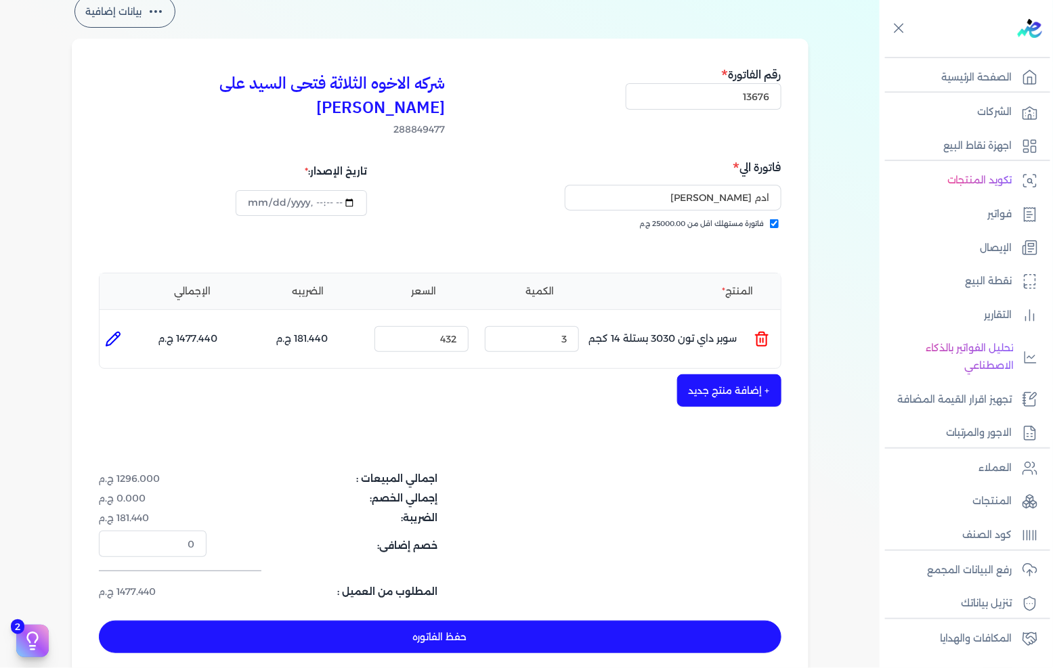
type input "[DATE]"
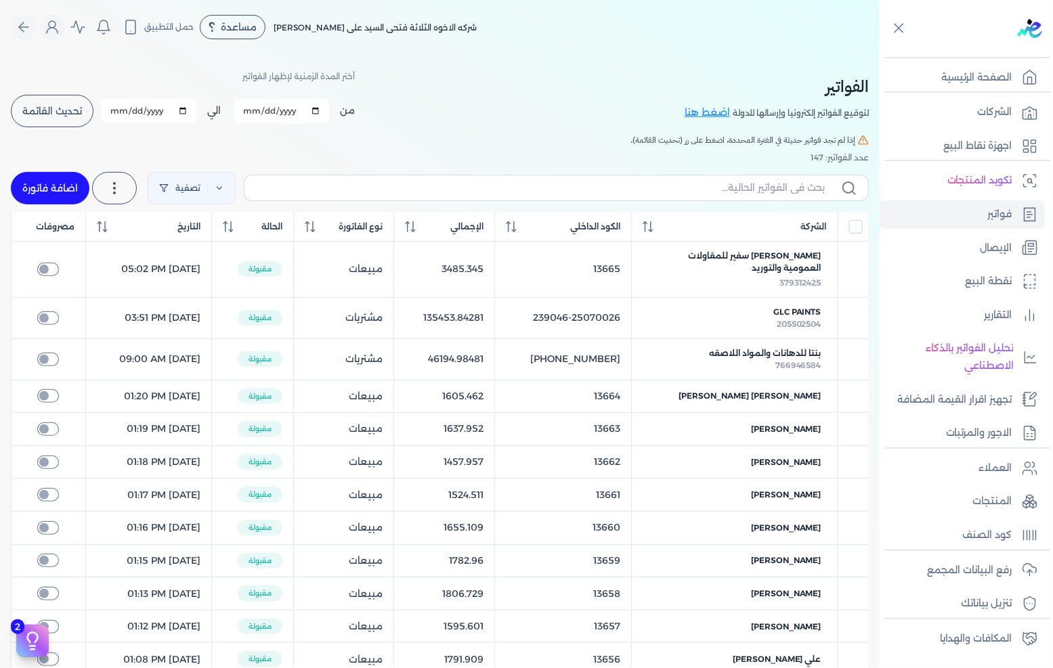
click at [45, 185] on link "اضافة فاتورة" at bounding box center [50, 188] width 79 height 32
select select "EGP"
select select "B"
select select "EGS"
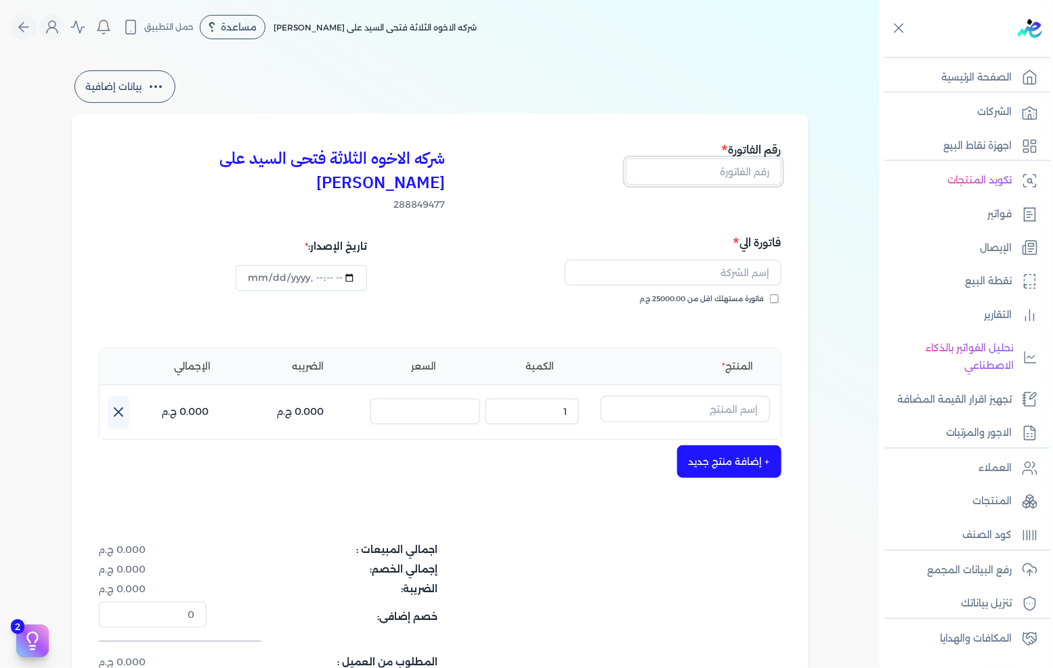
click at [755, 168] on input "text" at bounding box center [704, 171] width 156 height 26
type input "13677"
click at [739, 294] on span "فاتورة مستهلك اقل من 25000.00 ج.م" at bounding box center [702, 299] width 125 height 11
click at [770, 294] on input "فاتورة مستهلك اقل من 25000.00 ج.م" at bounding box center [774, 298] width 9 height 9
checkbox input "true"
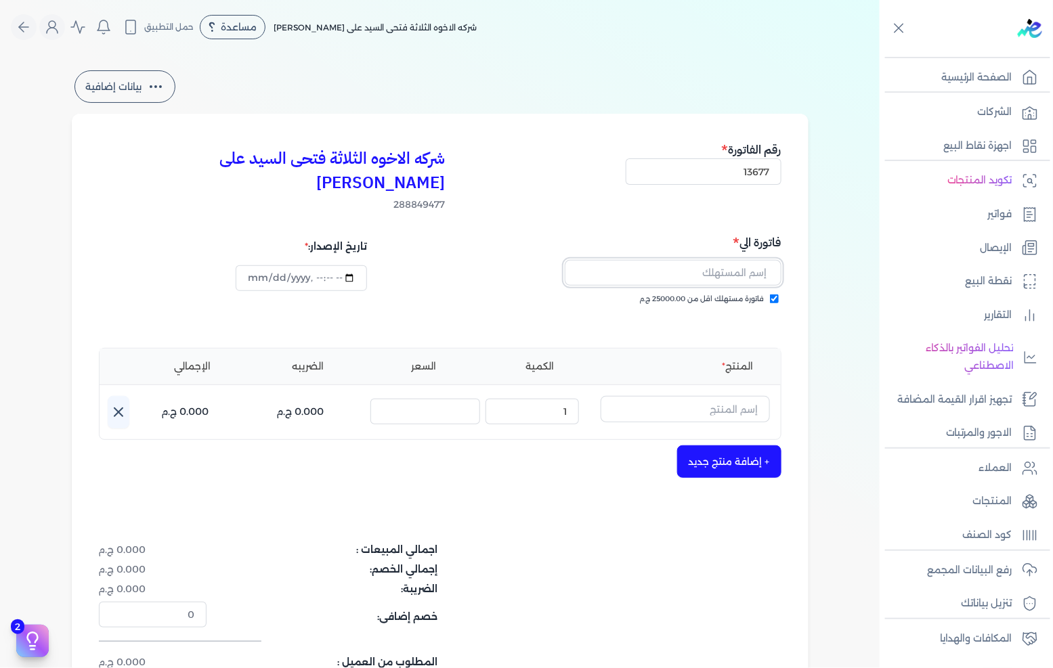
drag, startPoint x: 739, startPoint y: 278, endPoint x: 757, endPoint y: 244, distance: 38.5
click at [757, 260] on input "text" at bounding box center [673, 273] width 217 height 26
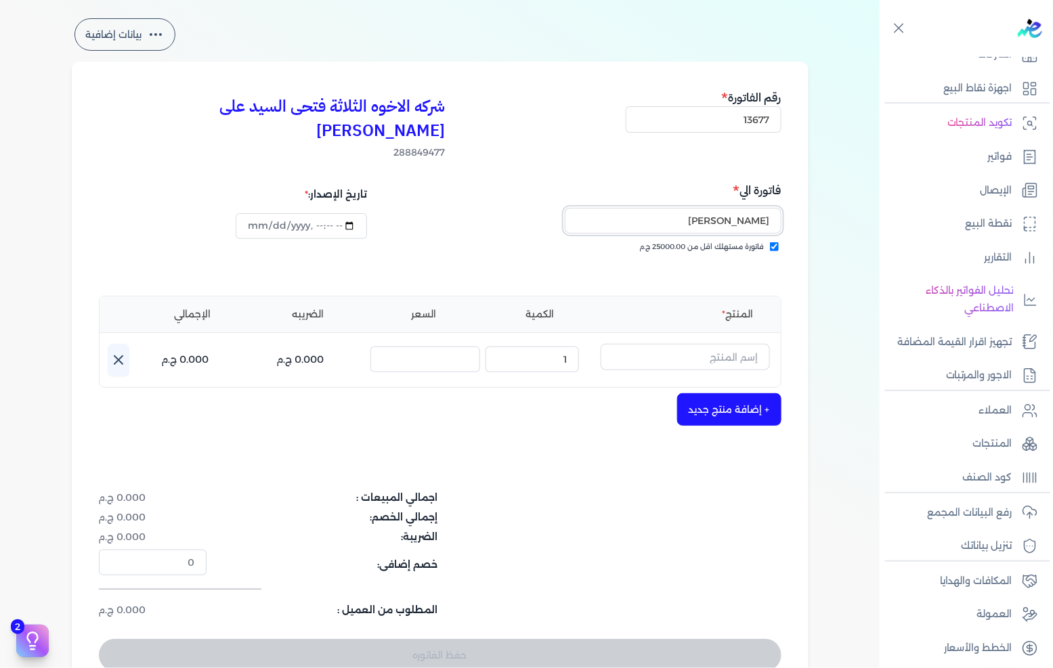
scroll to position [75, 0]
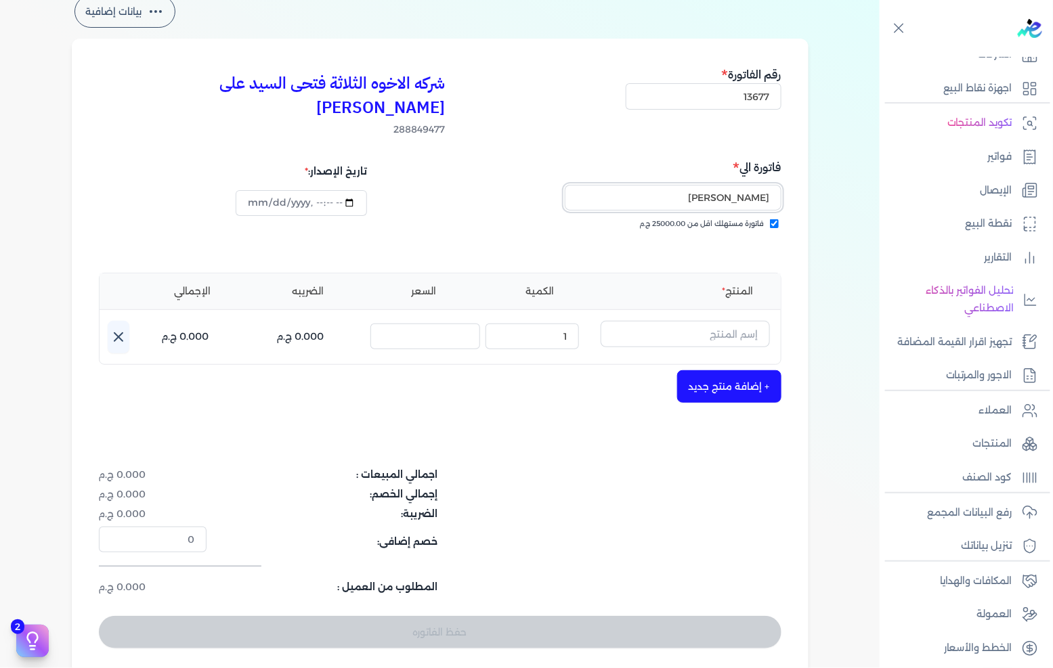
type input "[PERSON_NAME]"
click at [706, 321] on input "text" at bounding box center [684, 334] width 169 height 26
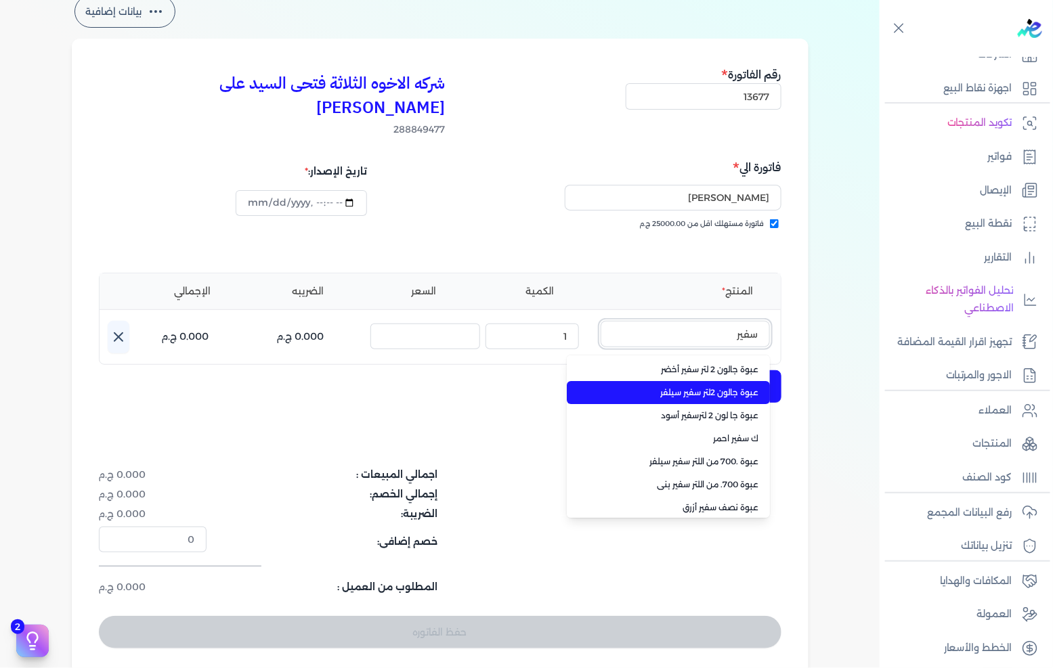
type input "سفير"
click at [707, 387] on span "عبوة جالون 2لتر سفير سيلفر" at bounding box center [676, 393] width 165 height 12
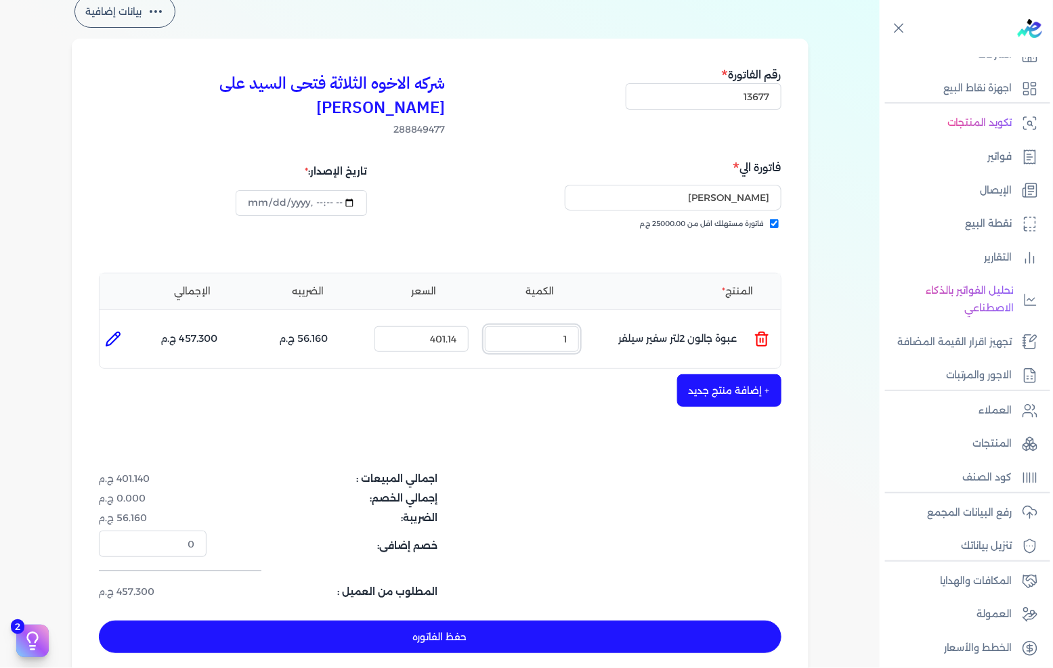
click at [539, 326] on input "1" at bounding box center [532, 339] width 94 height 26
click at [702, 374] on button "+ إضافة منتج جديد" at bounding box center [729, 390] width 104 height 32
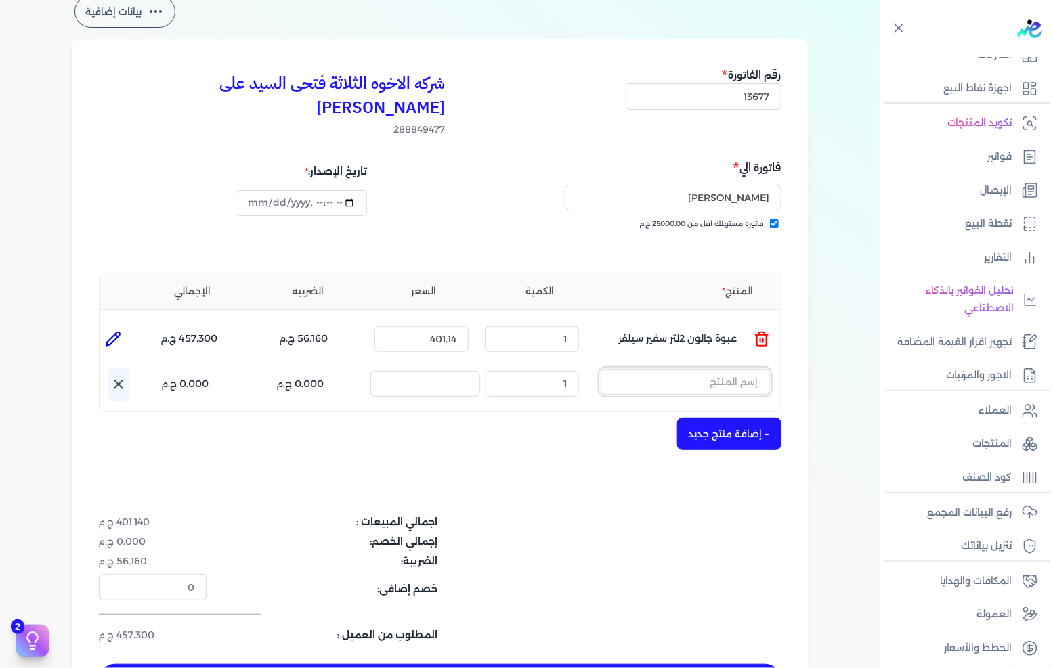
click at [714, 369] on input "text" at bounding box center [684, 382] width 169 height 26
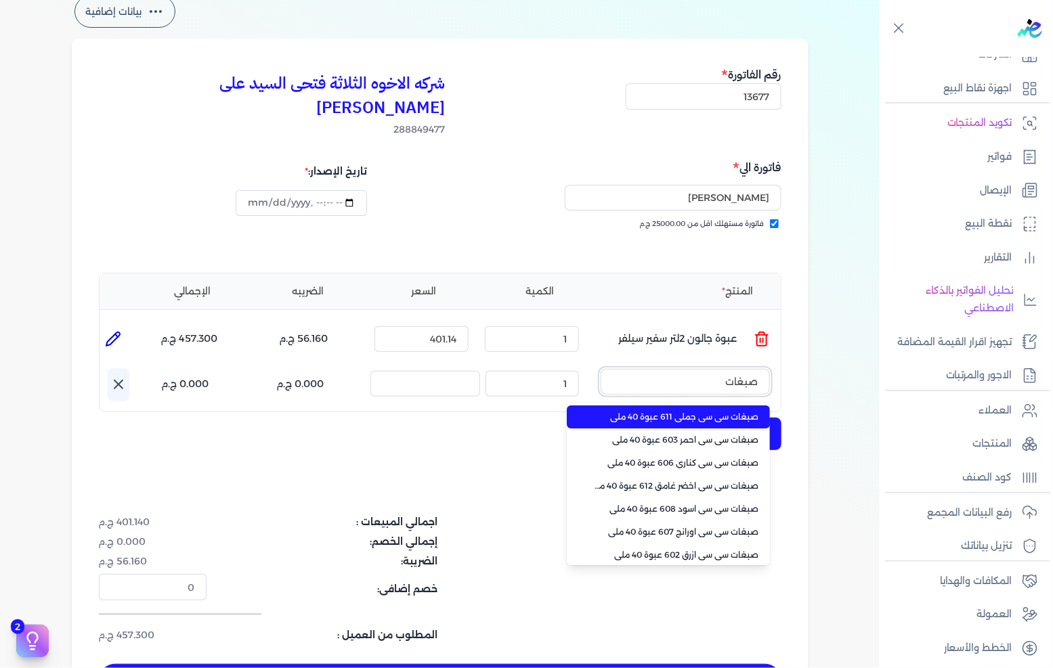
type input "صبغات"
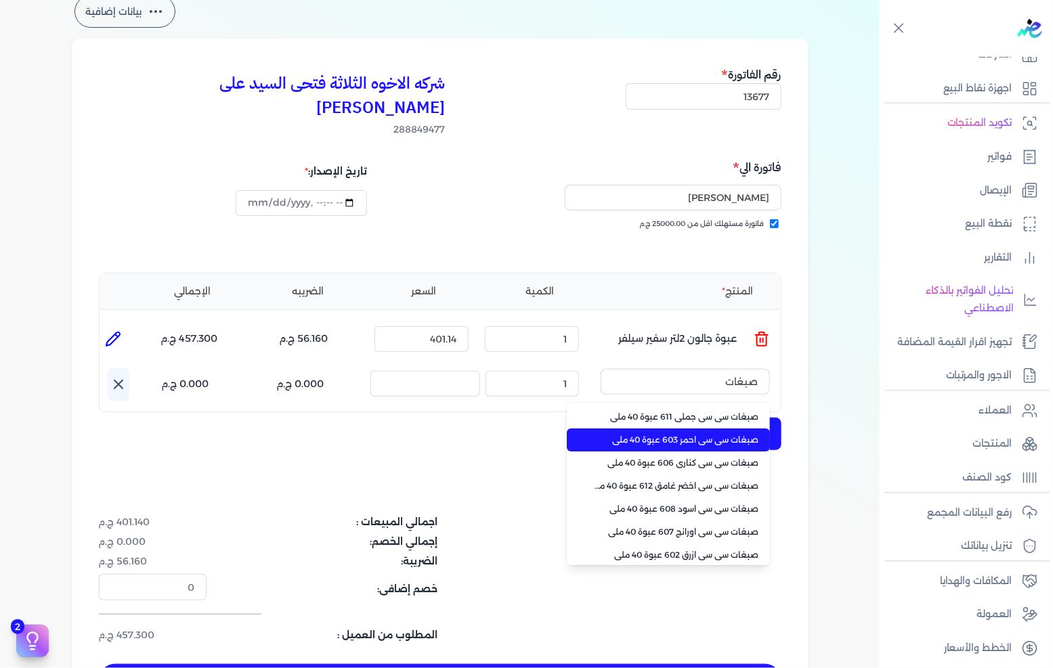
click at [686, 429] on li "صبغات سي سي احمر 603 عبوة 40 ملي" at bounding box center [668, 440] width 203 height 23
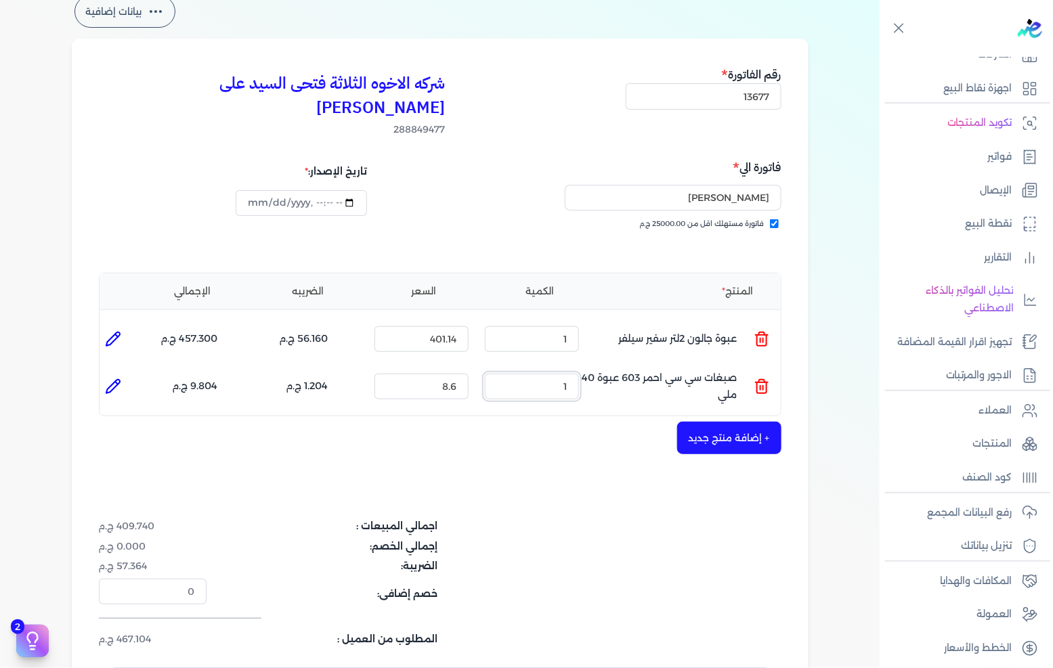
click at [552, 374] on input "1" at bounding box center [532, 387] width 94 height 26
type input "5"
click at [720, 422] on button "+ إضافة منتج جديد" at bounding box center [729, 438] width 104 height 32
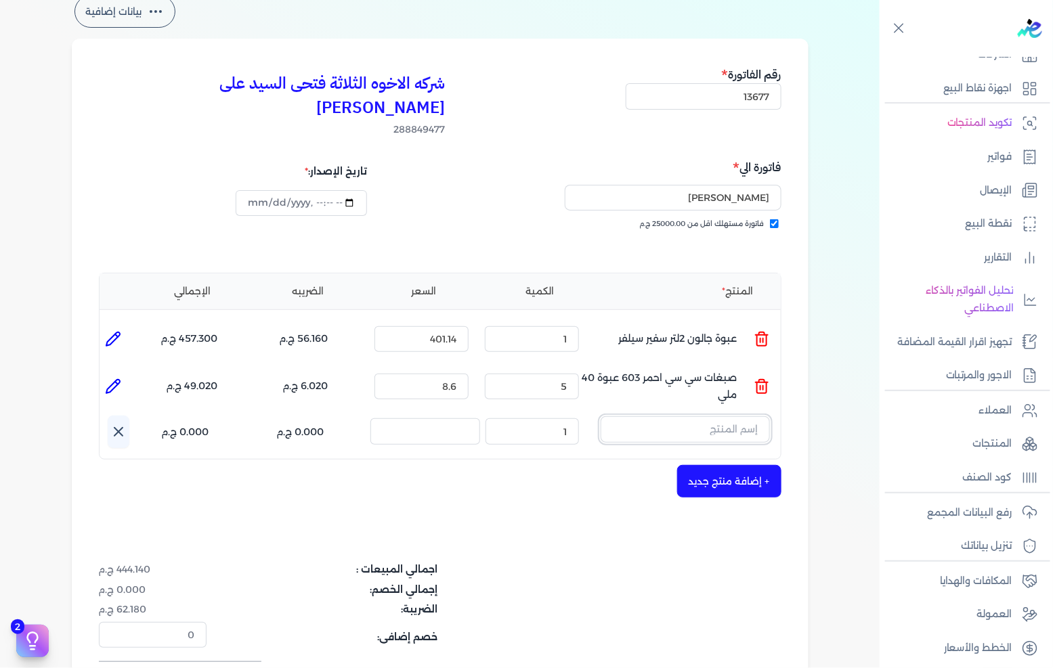
click at [724, 416] on input "text" at bounding box center [684, 429] width 169 height 26
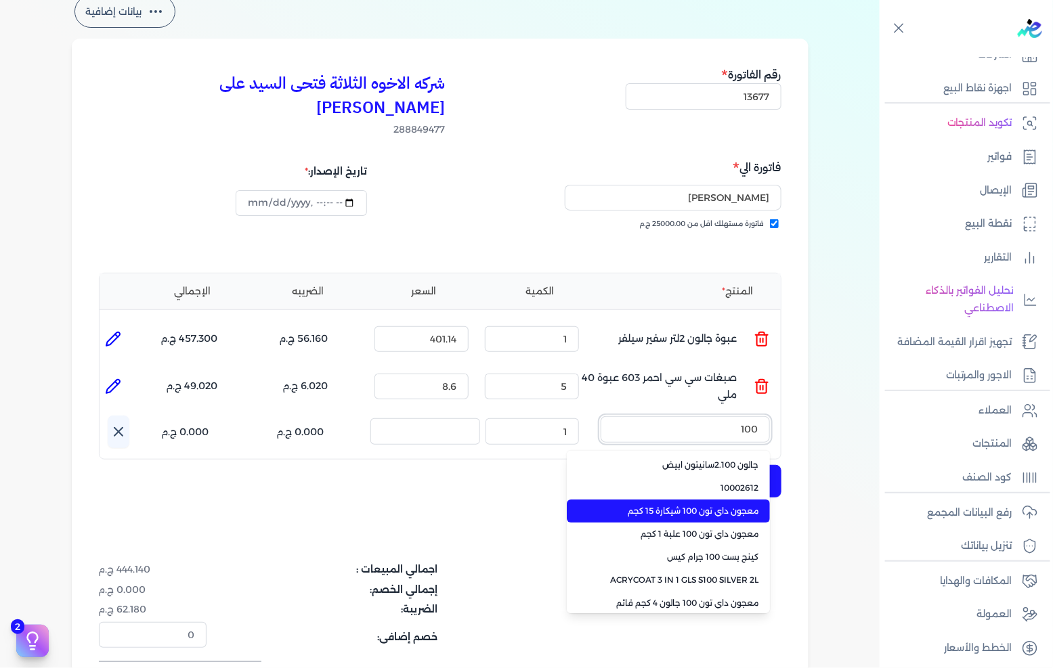
type input "100"
click at [693, 505] on span "معجون داي تون 100 شيكارة 15 كجم" at bounding box center [676, 511] width 165 height 12
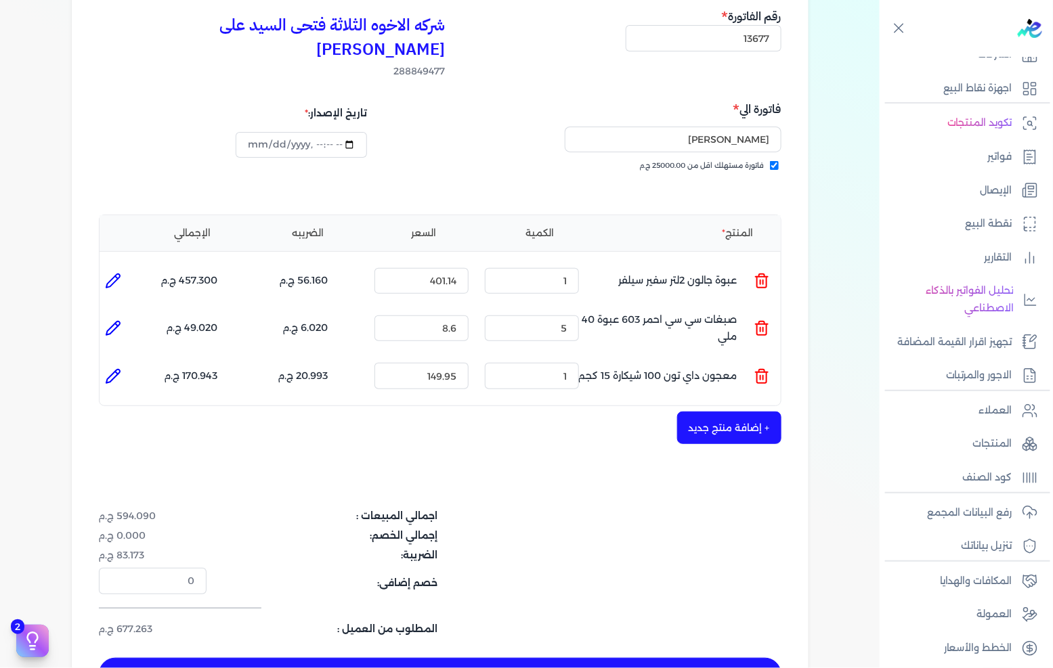
scroll to position [150, 0]
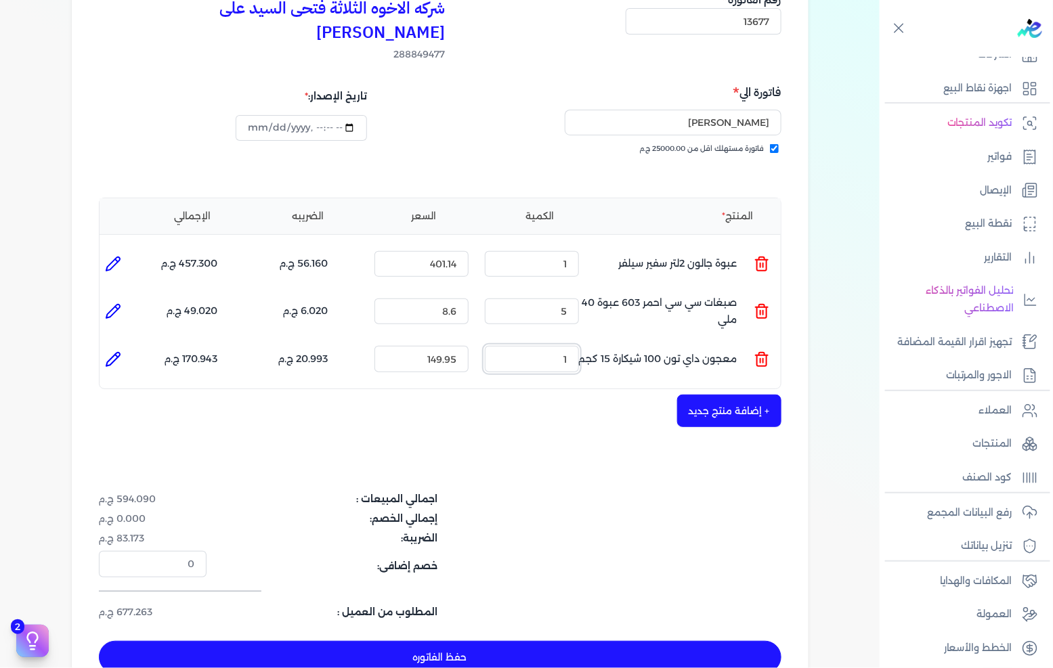
click at [567, 346] on input "1" at bounding box center [532, 359] width 94 height 26
type input "2"
click at [583, 455] on div "شركه الاخوه الثلاثة فتحى السيد على [PERSON_NAME] 288849477 رقم الفاتورة 13677 ف…" at bounding box center [440, 331] width 737 height 737
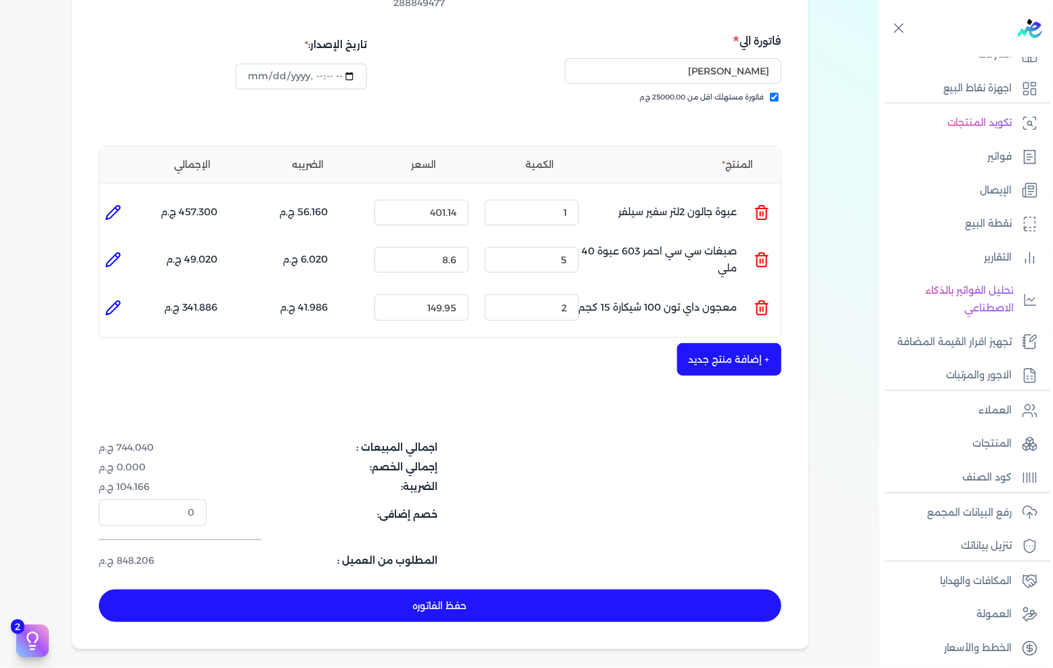
scroll to position [225, 0]
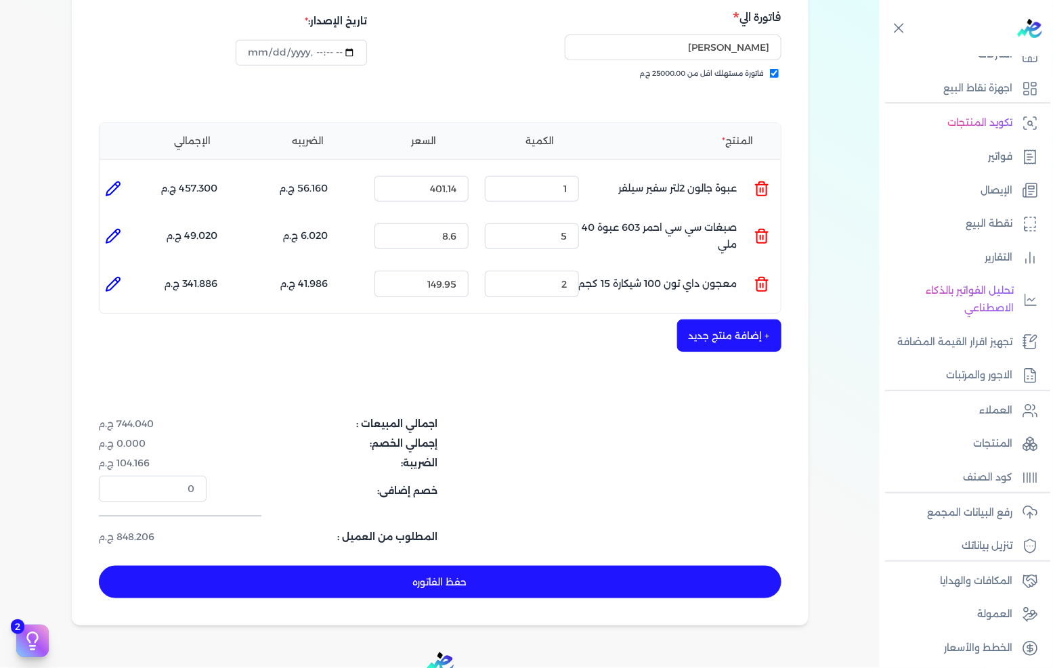
click at [523, 566] on button "حفظ الفاتوره" at bounding box center [440, 582] width 682 height 32
type input "[DATE]"
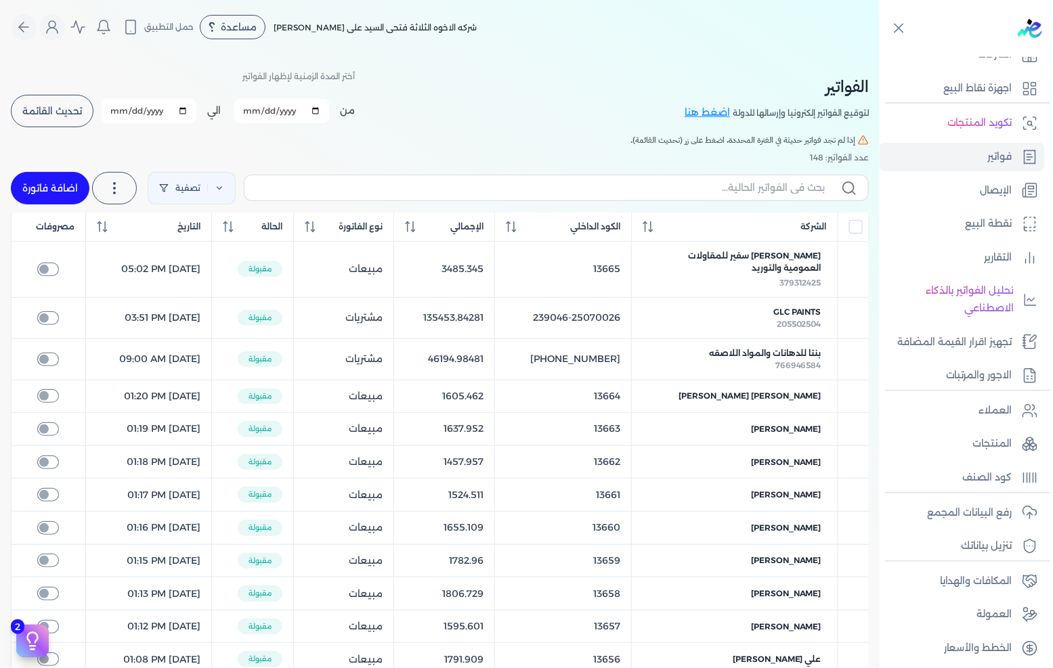
click at [76, 193] on link "اضافة فاتورة" at bounding box center [50, 188] width 79 height 32
select select "EGP"
select select "B"
select select "EGS"
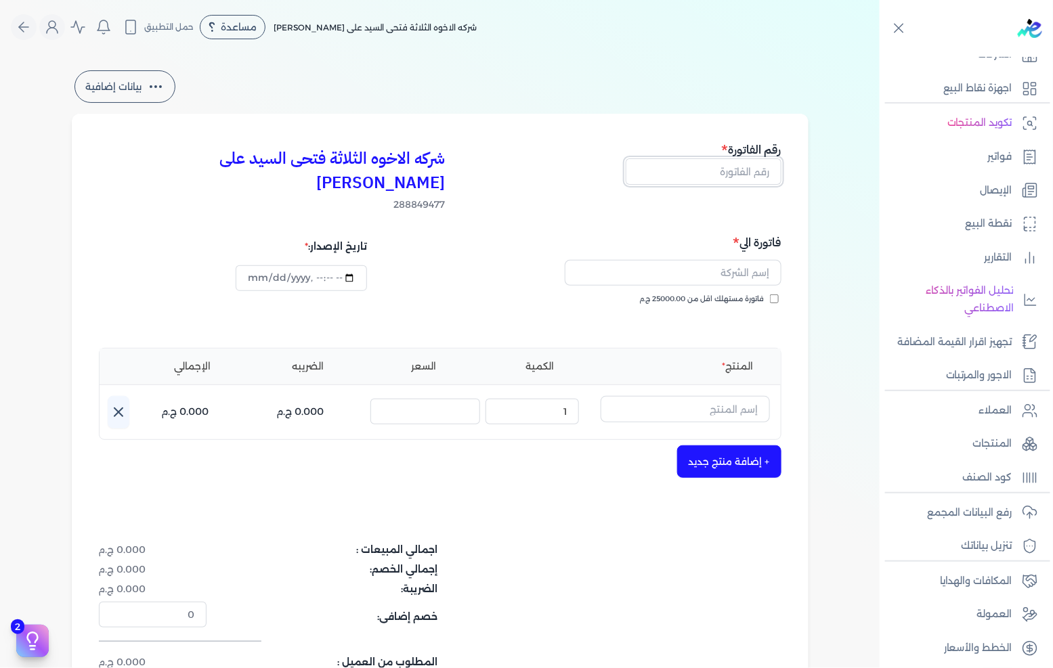
drag, startPoint x: 716, startPoint y: 169, endPoint x: 823, endPoint y: 154, distance: 108.1
click at [716, 169] on input "text" at bounding box center [704, 171] width 156 height 26
type input "13678"
click at [728, 294] on span "فاتورة مستهلك اقل من 25000.00 ج.م" at bounding box center [702, 299] width 125 height 11
click at [770, 294] on input "فاتورة مستهلك اقل من 25000.00 ج.م" at bounding box center [774, 298] width 9 height 9
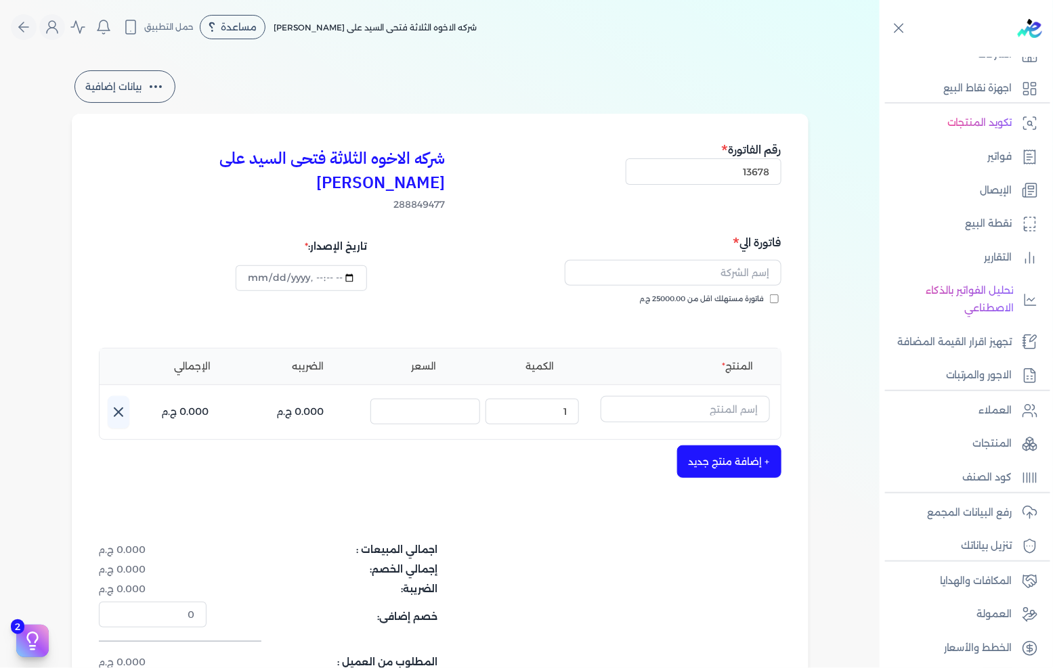
checkbox input "true"
click at [742, 260] on input "text" at bounding box center [673, 273] width 217 height 26
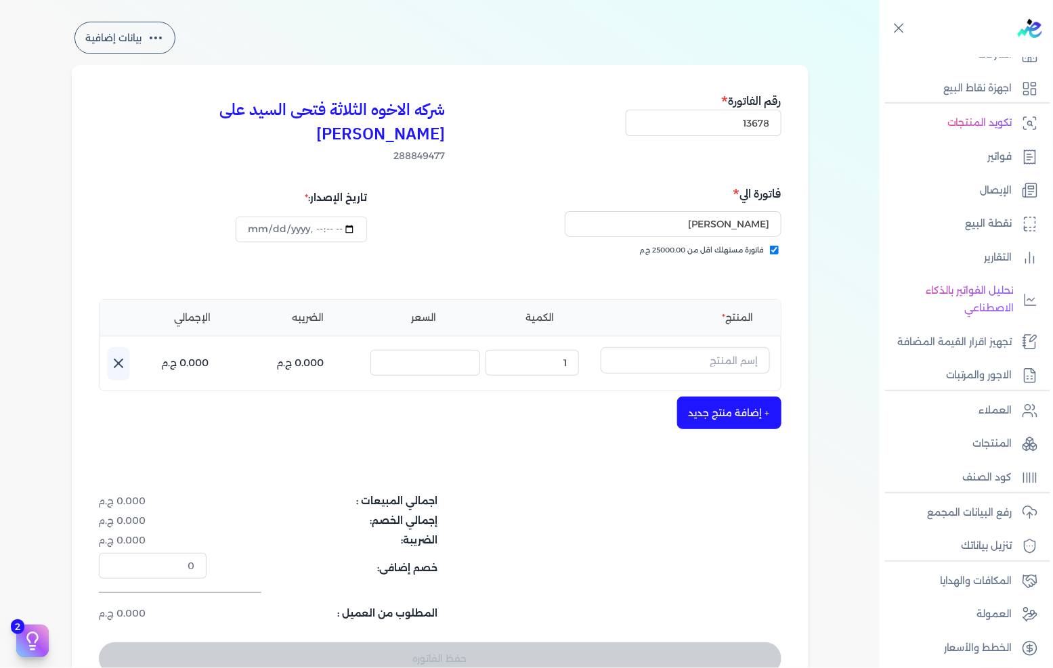
scroll to position [75, 0]
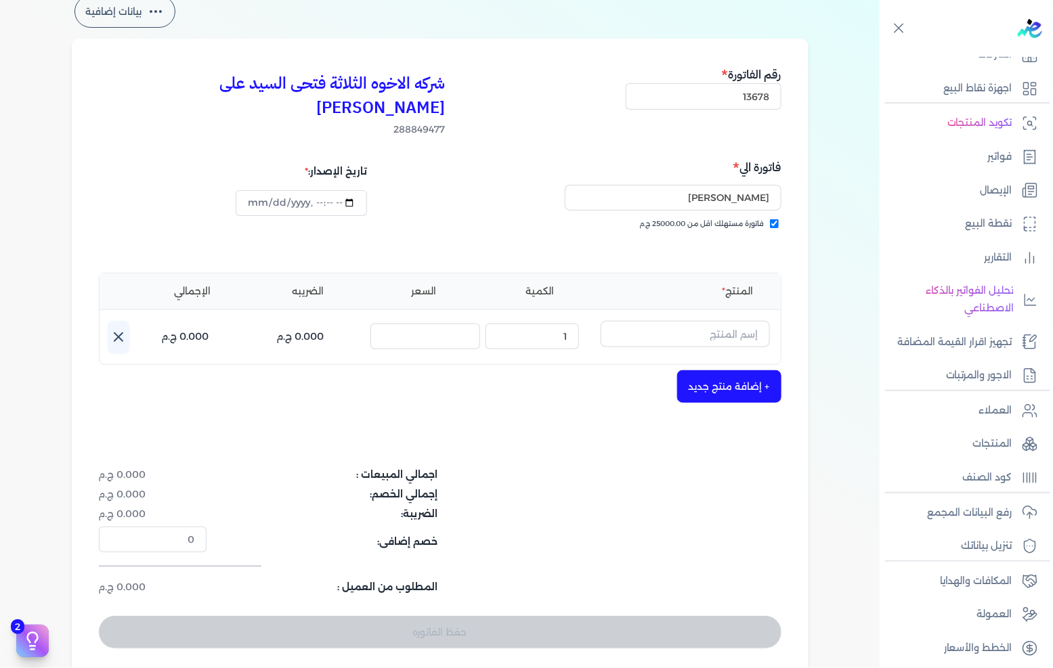
type input "[PERSON_NAME]"
click at [688, 321] on input "text" at bounding box center [684, 334] width 169 height 26
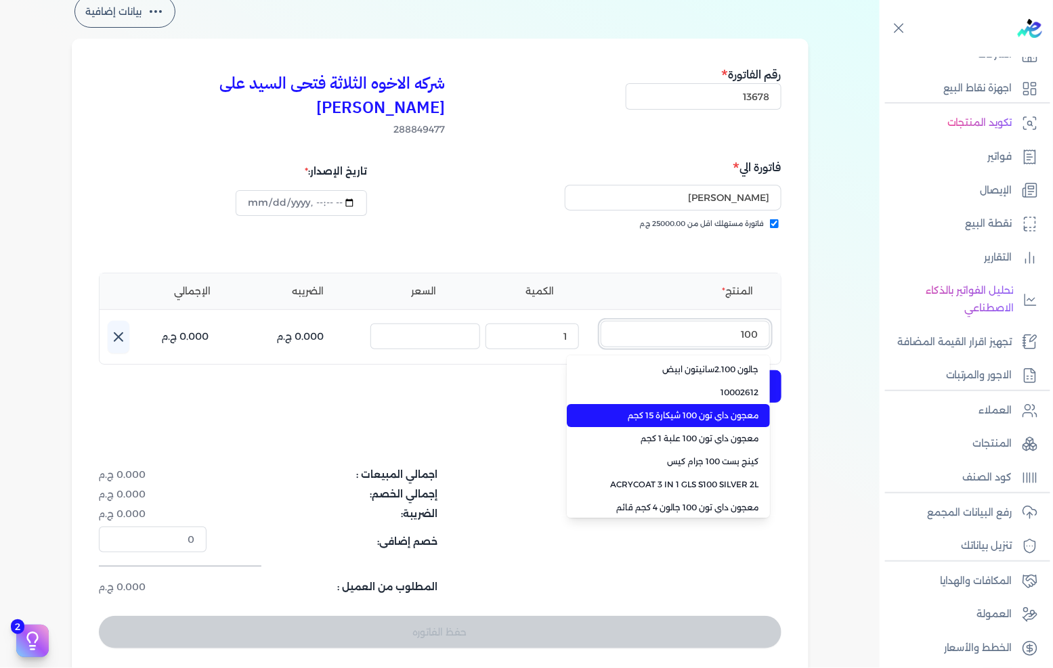
type input "100"
click at [706, 404] on li "معجون داي تون 100 شيكارة 15 كجم" at bounding box center [668, 415] width 203 height 23
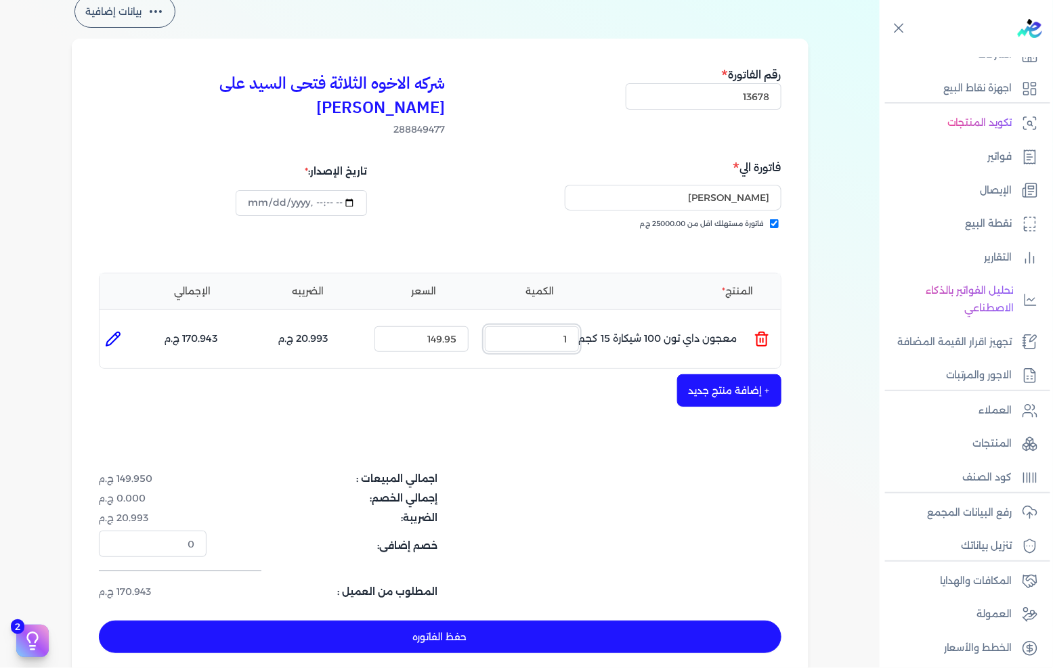
click at [569, 326] on input "1" at bounding box center [532, 339] width 94 height 26
click at [544, 333] on div "المنتج الكمية السعر الضريبه الإجمالي المنتج : معجون داي تون 100 شيكارة 15 كجم ا…" at bounding box center [440, 321] width 682 height 97
click at [557, 326] on input "5" at bounding box center [532, 339] width 94 height 26
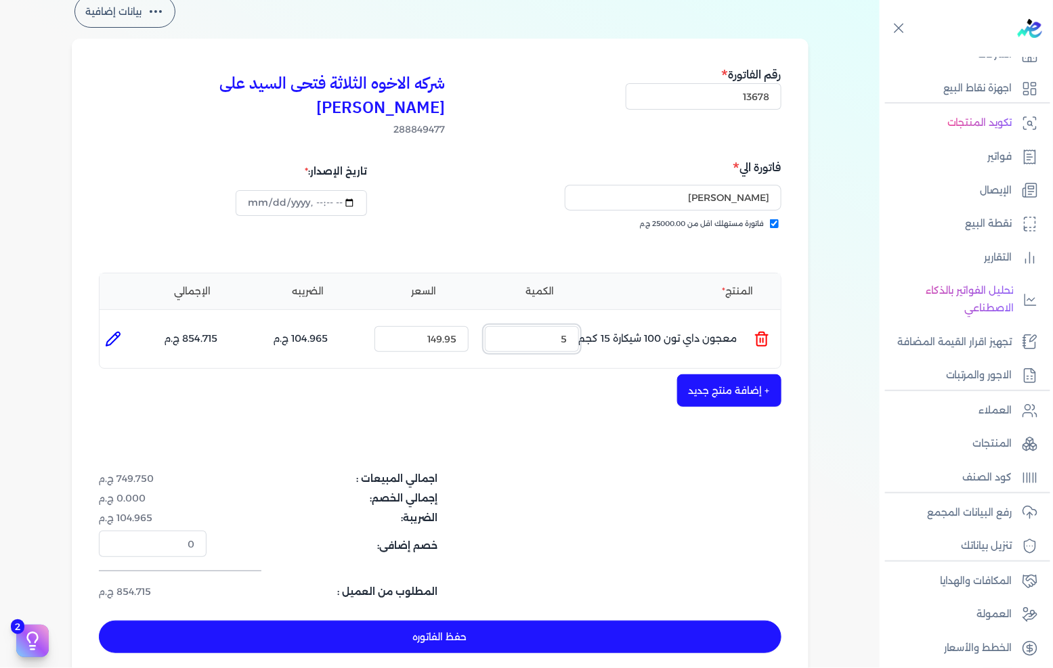
click at [557, 326] on input "5" at bounding box center [532, 339] width 94 height 26
type input "8"
click at [462, 621] on button "حفظ الفاتوره" at bounding box center [440, 637] width 682 height 32
type input "[DATE]"
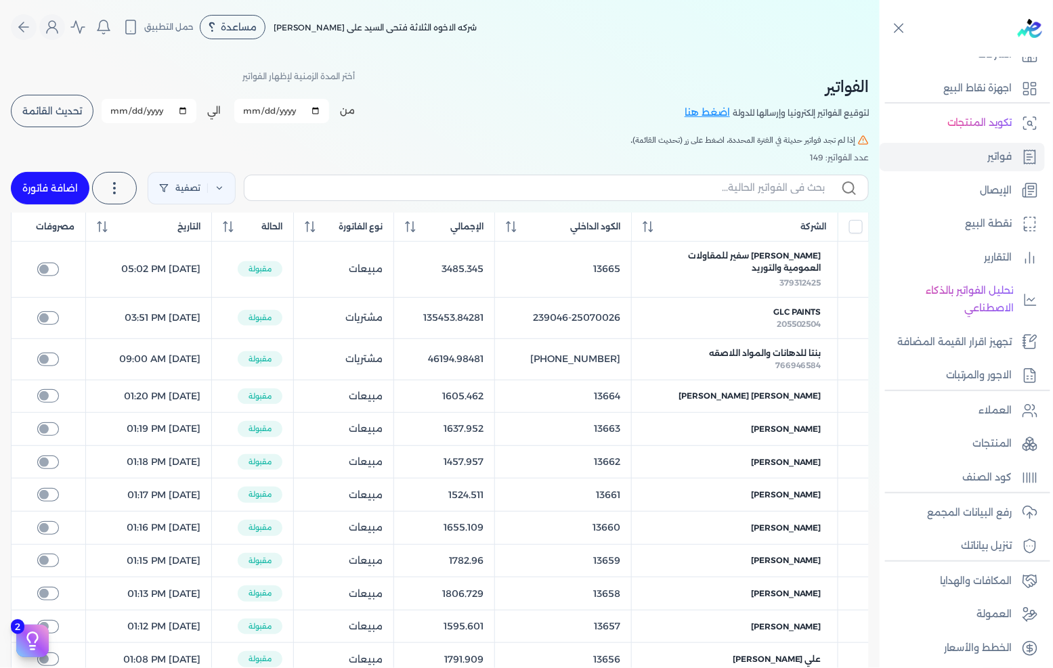
click at [39, 172] on link "اضافة فاتورة" at bounding box center [50, 188] width 79 height 32
select select "EGP"
select select "B"
select select "EGS"
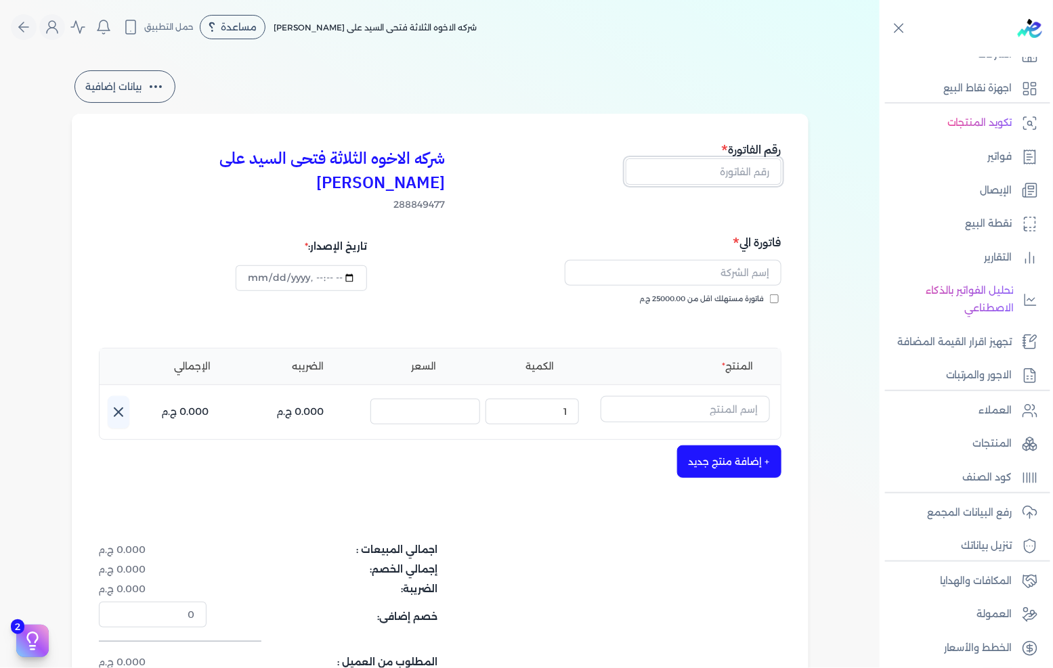
drag, startPoint x: 695, startPoint y: 171, endPoint x: 1052, endPoint y: 153, distance: 357.2
click at [695, 171] on input "text" at bounding box center [704, 171] width 156 height 26
type input "13672"
click at [781, 271] on div "فاتورة الي فاتورة مستهلك اقل من 25000.00 ج.م" at bounding box center [612, 282] width 337 height 97
click at [779, 294] on input "فاتورة مستهلك اقل من 25000.00 ج.م" at bounding box center [774, 298] width 9 height 9
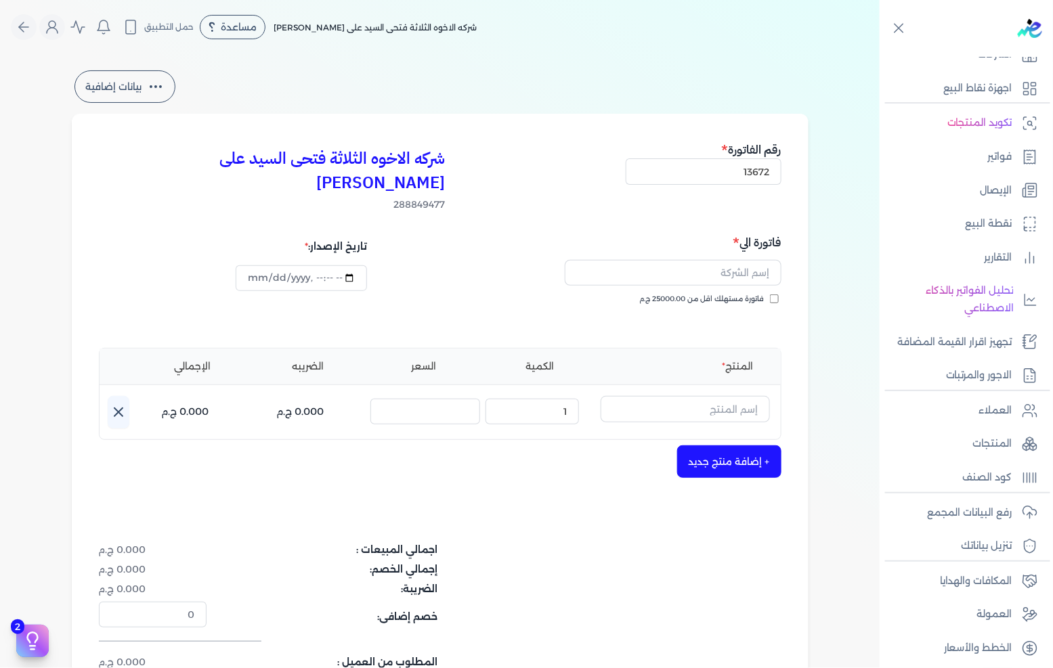
checkbox input "true"
click at [758, 260] on input "text" at bounding box center [673, 273] width 217 height 26
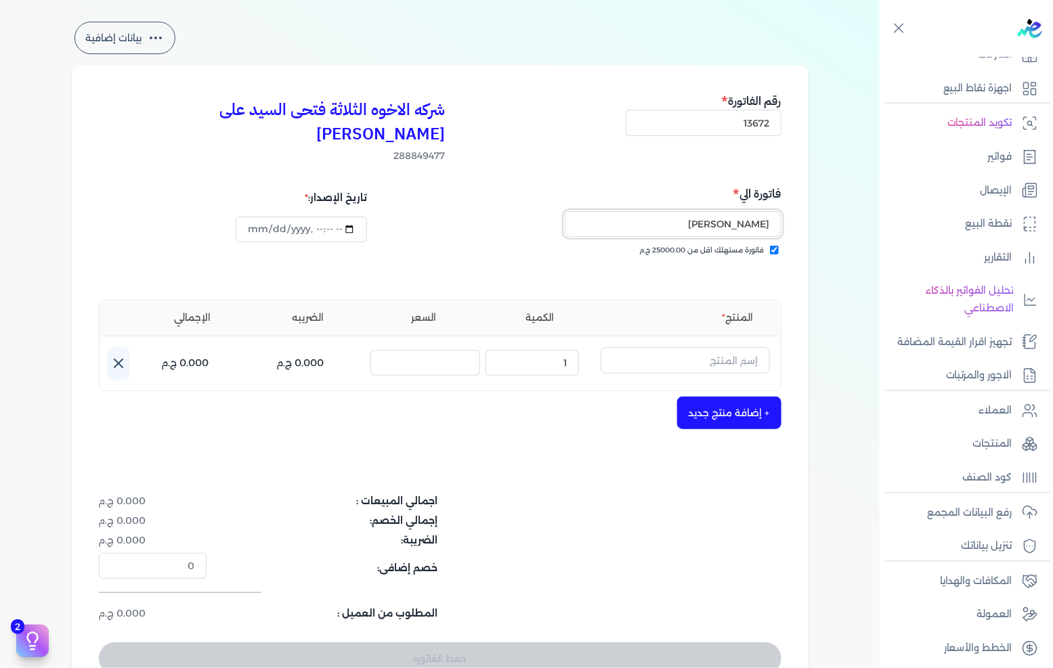
scroll to position [75, 0]
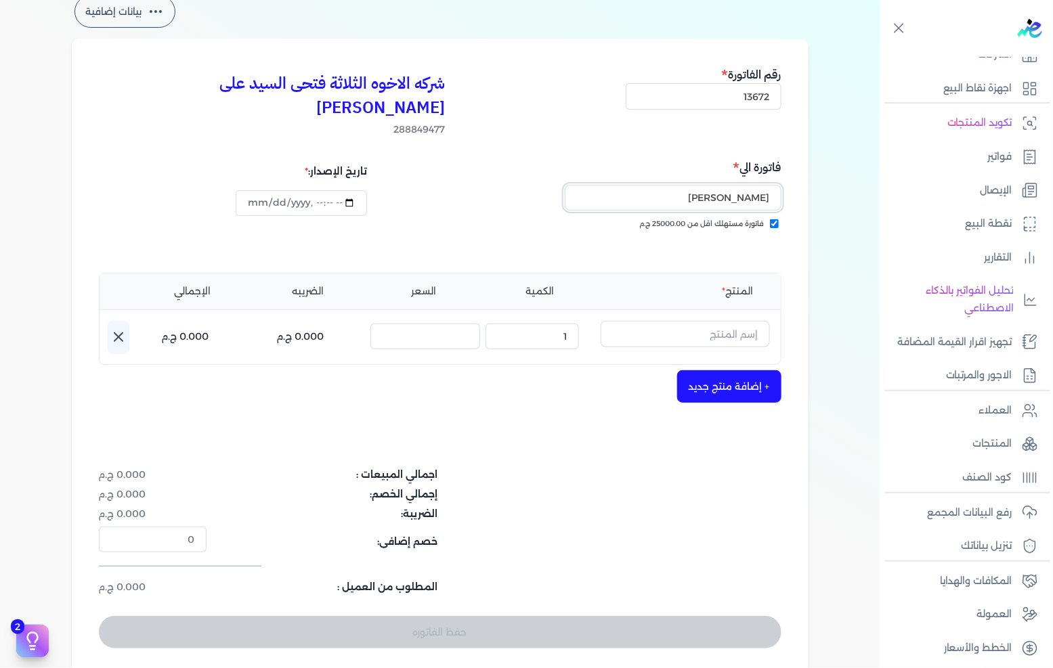
type input "[PERSON_NAME]"
click at [714, 321] on input "text" at bounding box center [684, 334] width 169 height 26
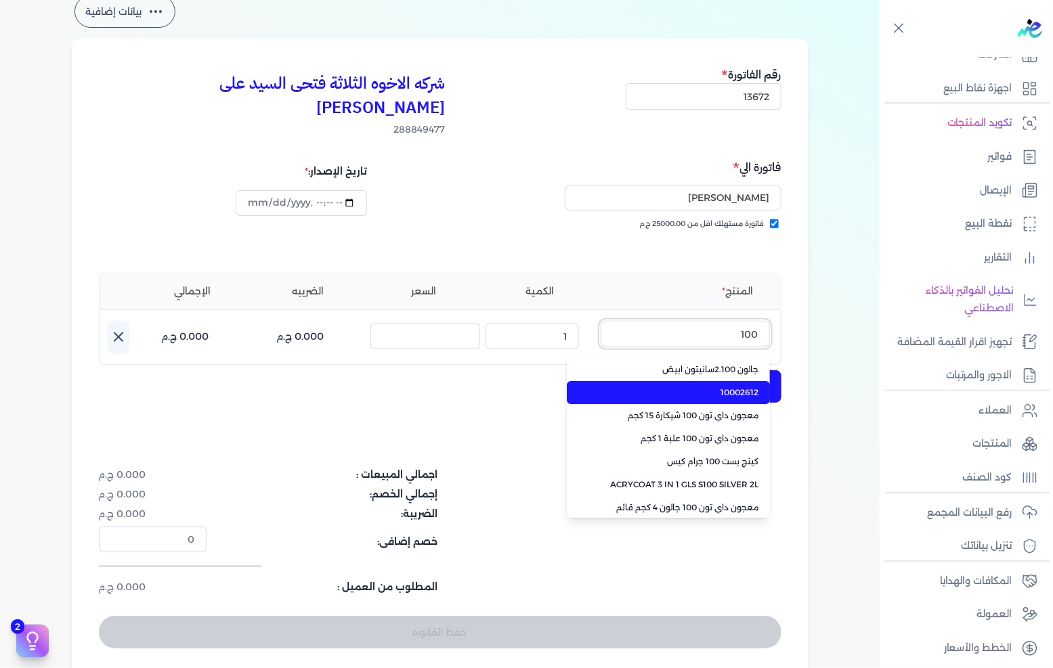
type input "100"
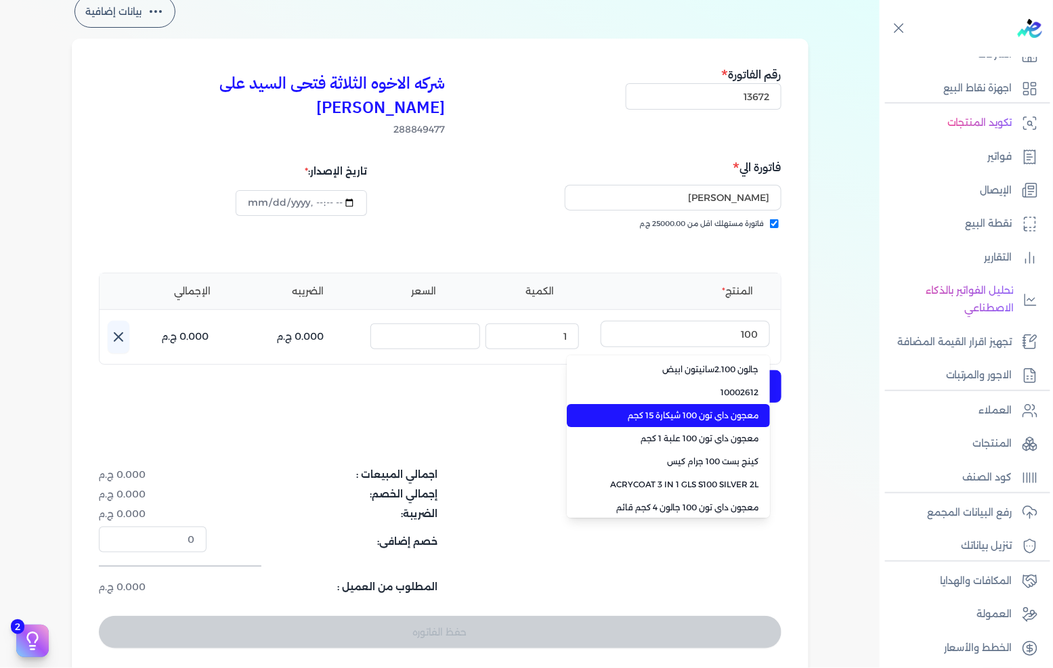
click at [707, 410] on span "معجون داي تون 100 شيكارة 15 كجم" at bounding box center [676, 416] width 165 height 12
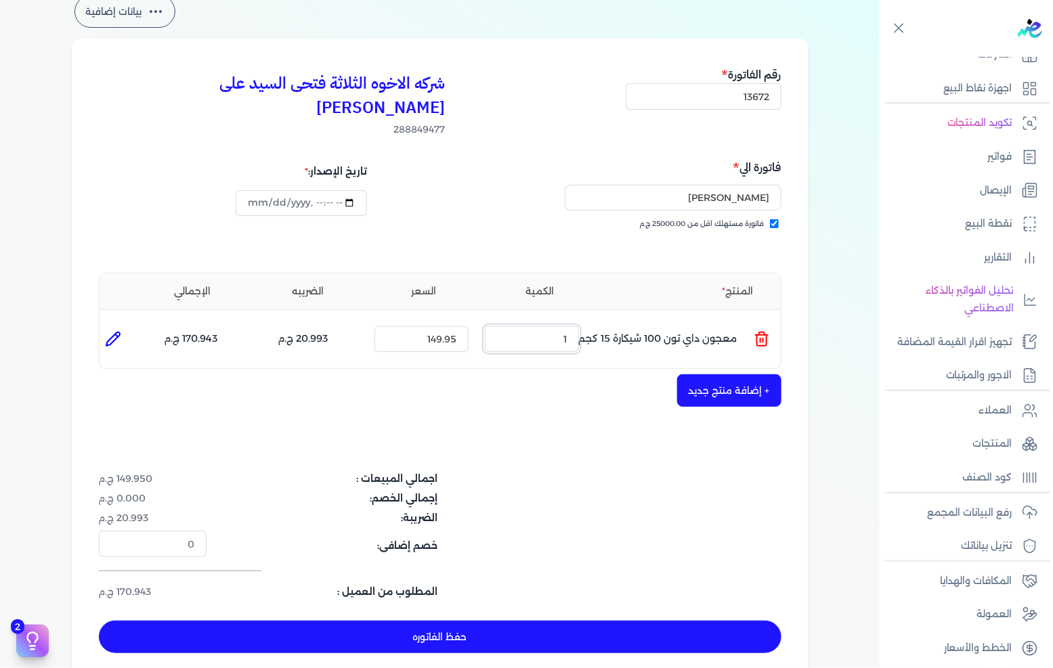
click at [558, 326] on input "1" at bounding box center [532, 339] width 94 height 26
type input "4"
click at [506, 621] on button "حفظ الفاتوره" at bounding box center [440, 637] width 682 height 32
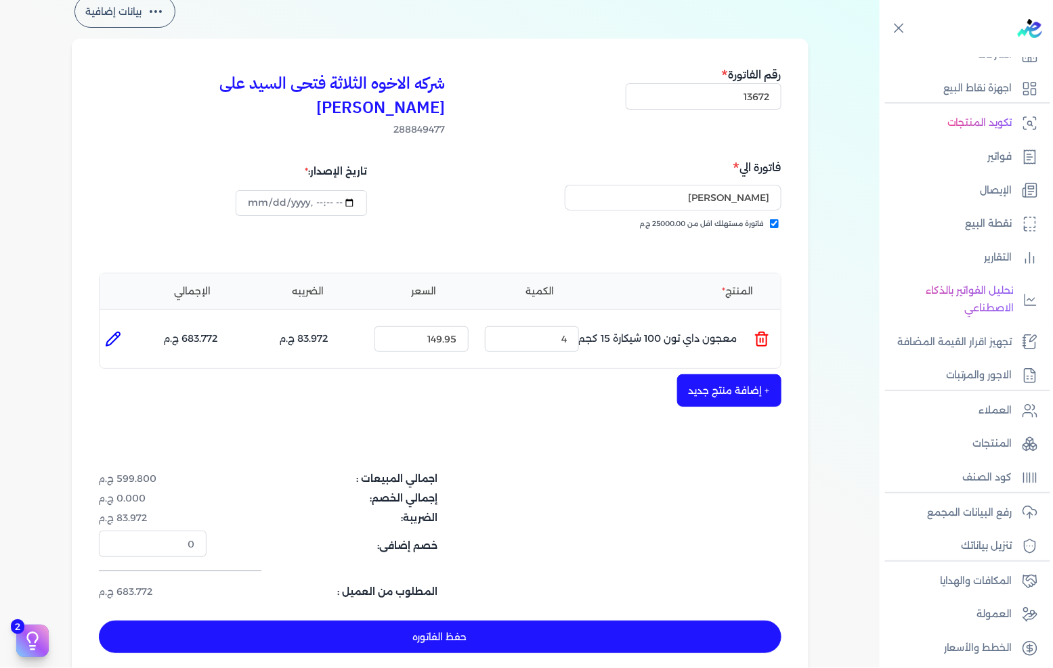
type input "[DATE]"
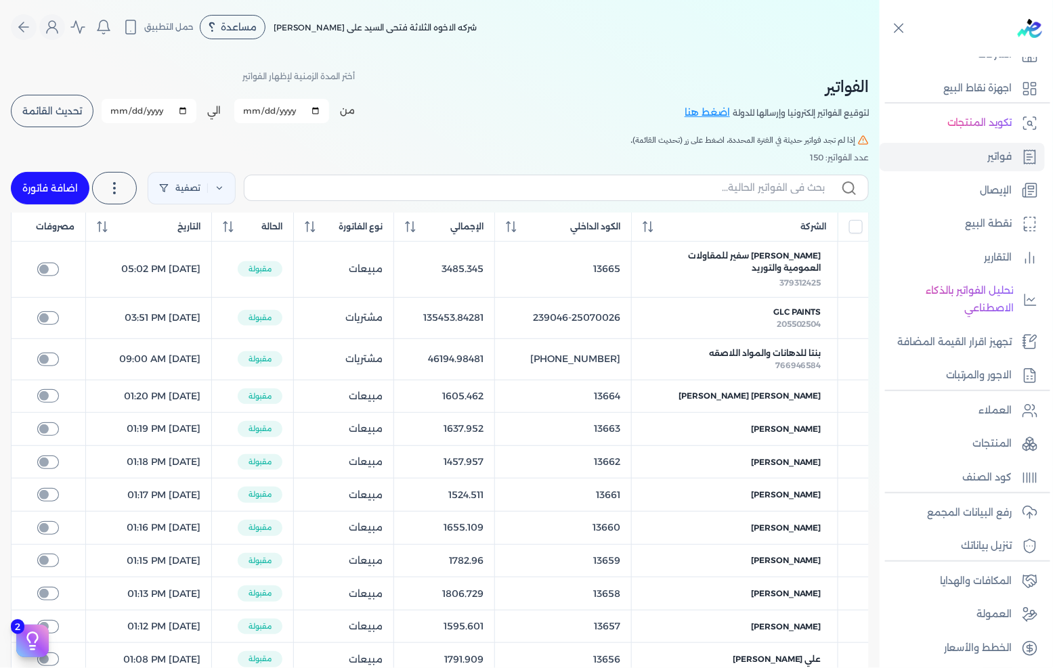
click at [85, 192] on link "اضافة فاتورة" at bounding box center [50, 188] width 79 height 32
select select "EGP"
select select "B"
select select "EGS"
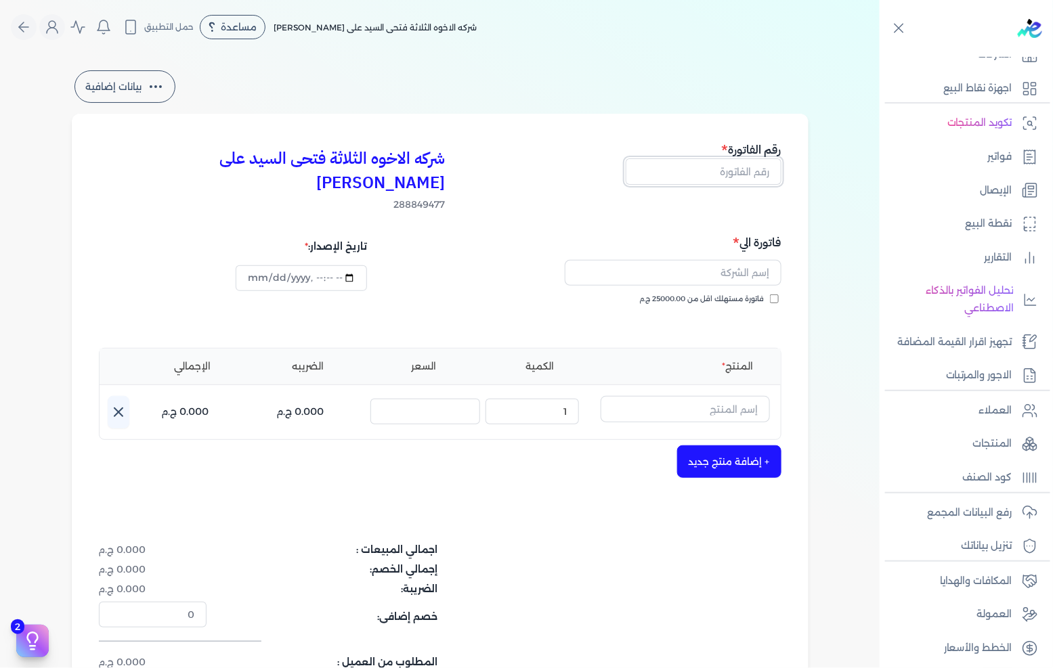
click at [709, 176] on input "text" at bounding box center [704, 171] width 156 height 26
type input "13679"
click at [824, 280] on div "بيانات إضافية شركه الاخوه الثلاثة فتحى السيد على [PERSON_NAME] 288849477 رقم ال…" at bounding box center [440, 409] width 780 height 683
click at [699, 260] on input "text" at bounding box center [673, 273] width 217 height 26
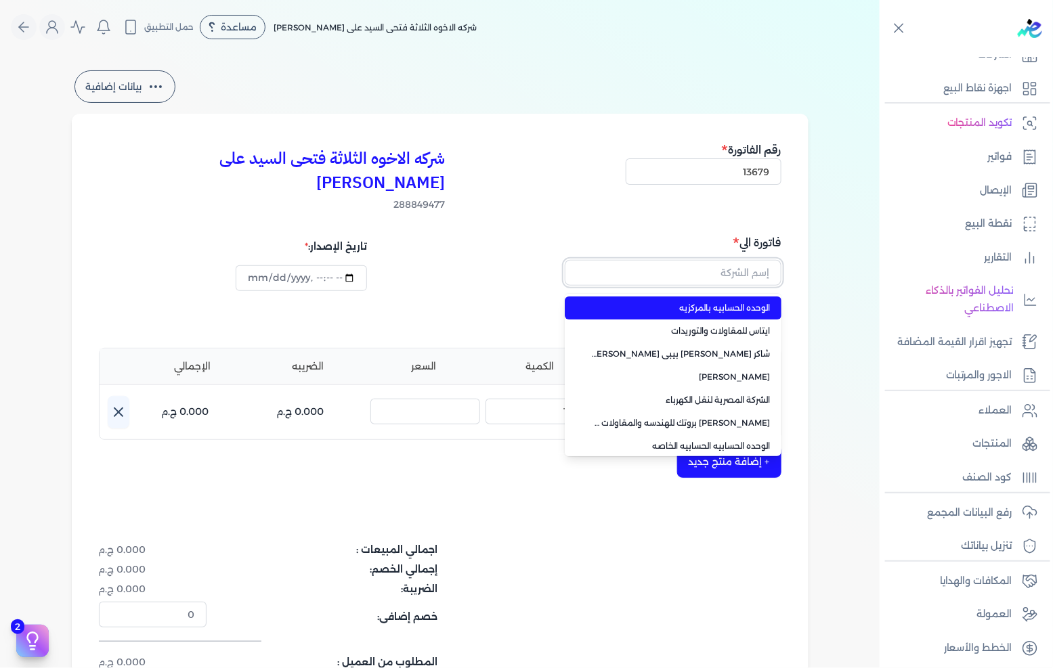
paste input "الوحده الحسابيه بال[GEOGRAPHIC_DATA]"
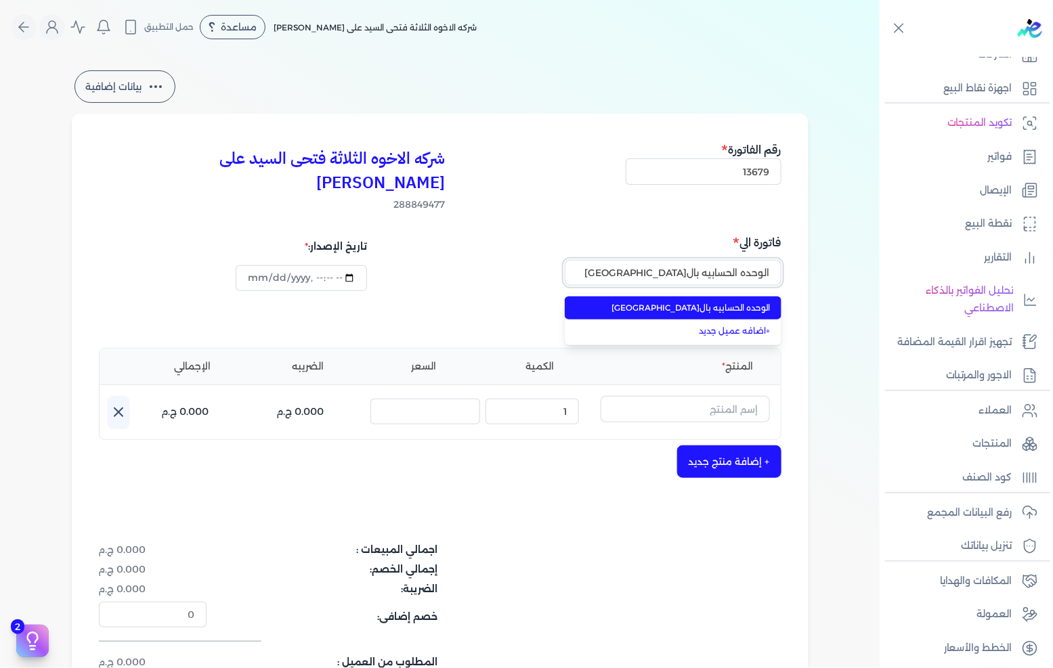
type input "الوحده الحسابيه بال[GEOGRAPHIC_DATA]"
click at [690, 297] on li "الوحده الحسابيه بال[GEOGRAPHIC_DATA]" at bounding box center [673, 308] width 217 height 23
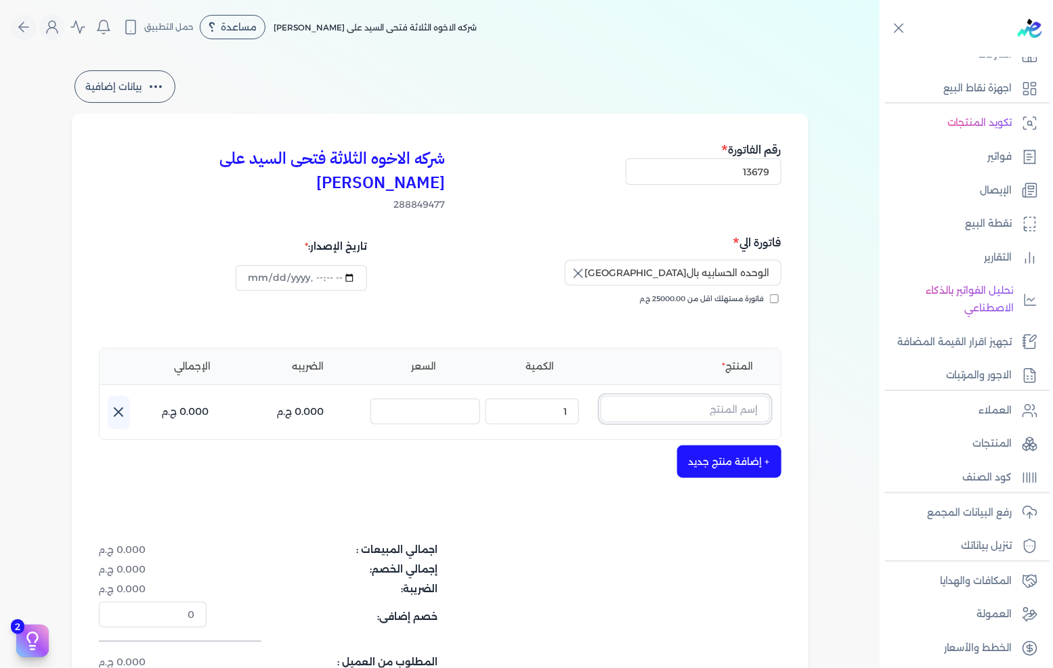
click at [709, 396] on input "text" at bounding box center [684, 409] width 169 height 26
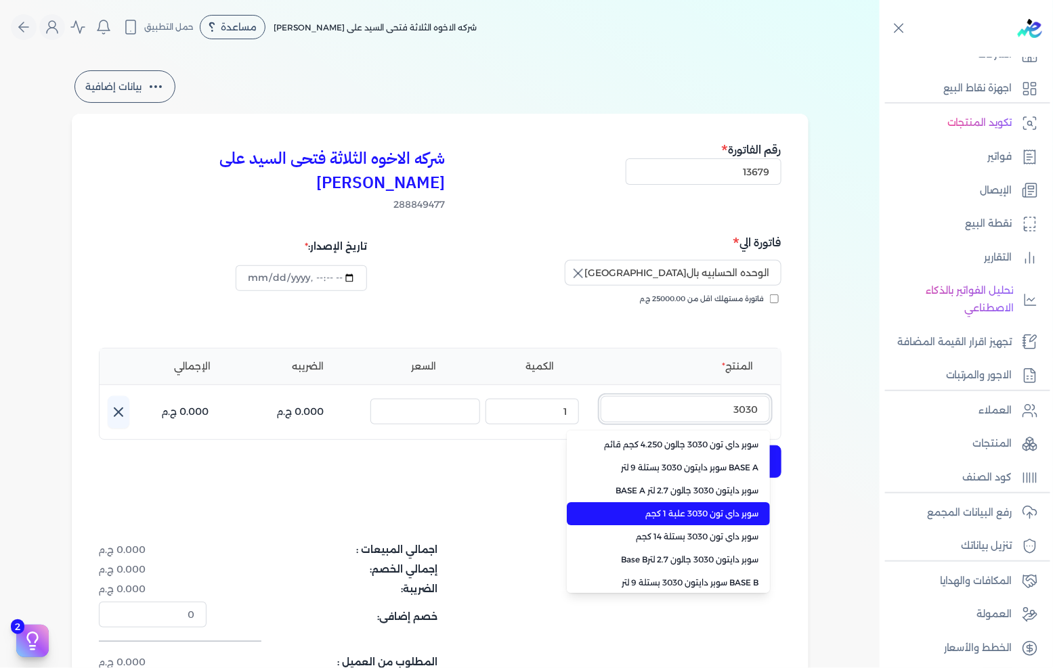
type input "3030"
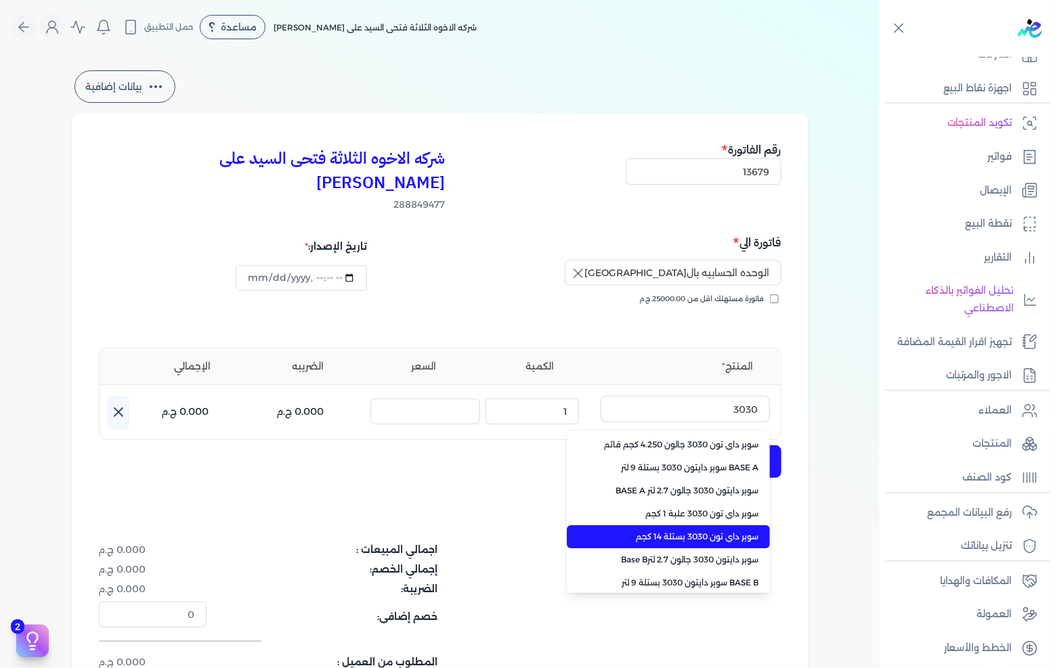
click at [697, 531] on span "سوبر داي تون 3030 بستلة 14 كجم" at bounding box center [676, 537] width 165 height 12
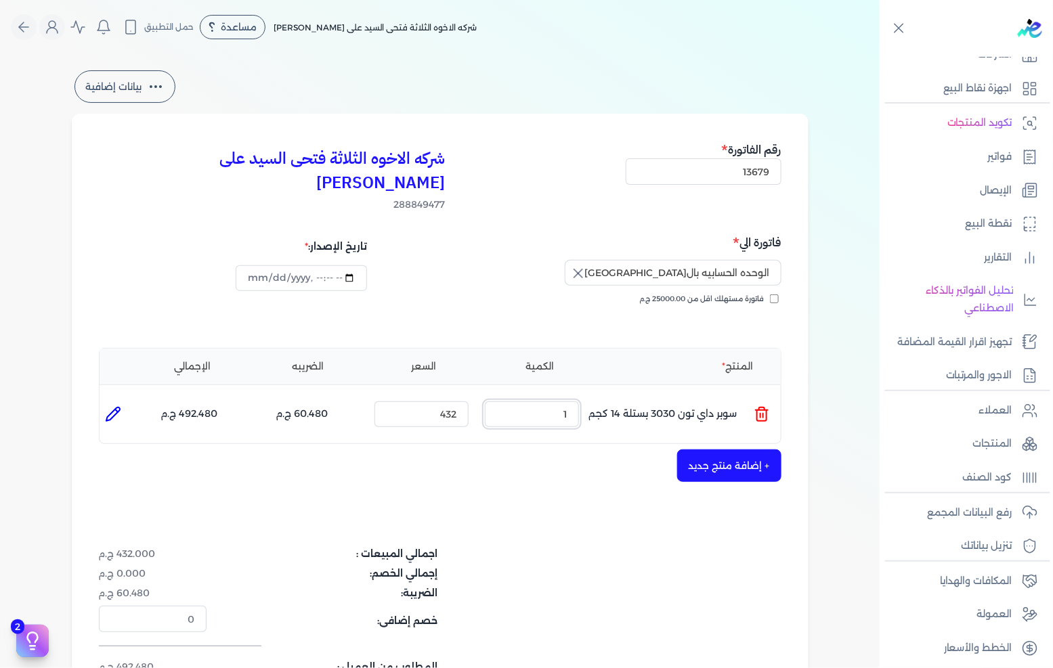
click at [572, 401] on input "1" at bounding box center [532, 414] width 94 height 26
type input "10"
click at [435, 401] on input "432" at bounding box center [421, 414] width 94 height 26
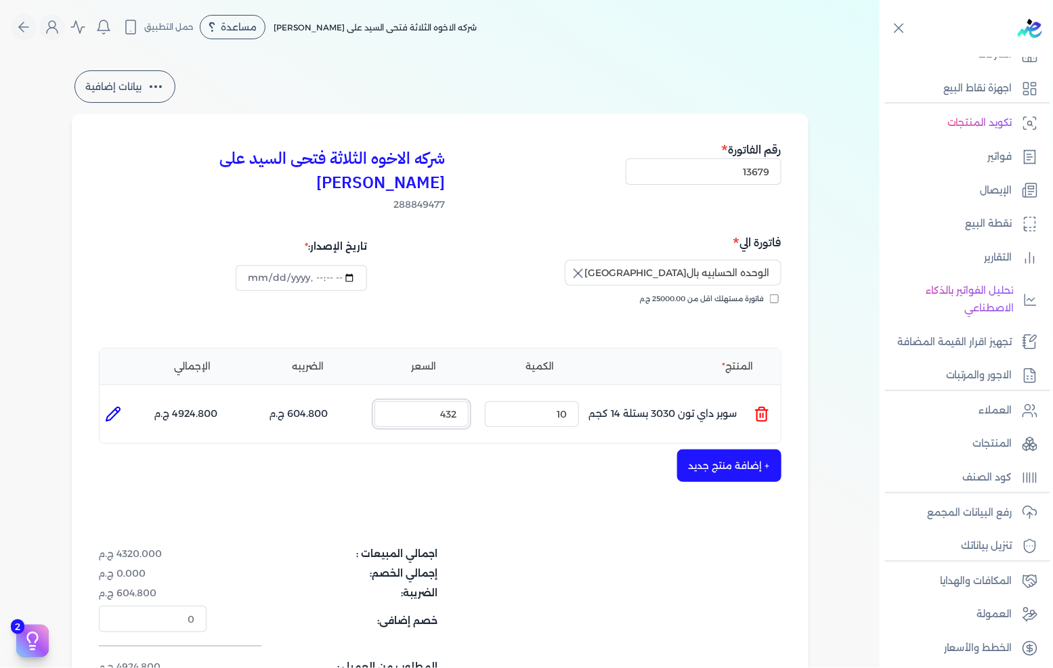
click at [435, 401] on input "432" at bounding box center [421, 414] width 94 height 26
type input "495"
click at [707, 449] on button "+ إضافة منتج جديد" at bounding box center [729, 465] width 104 height 32
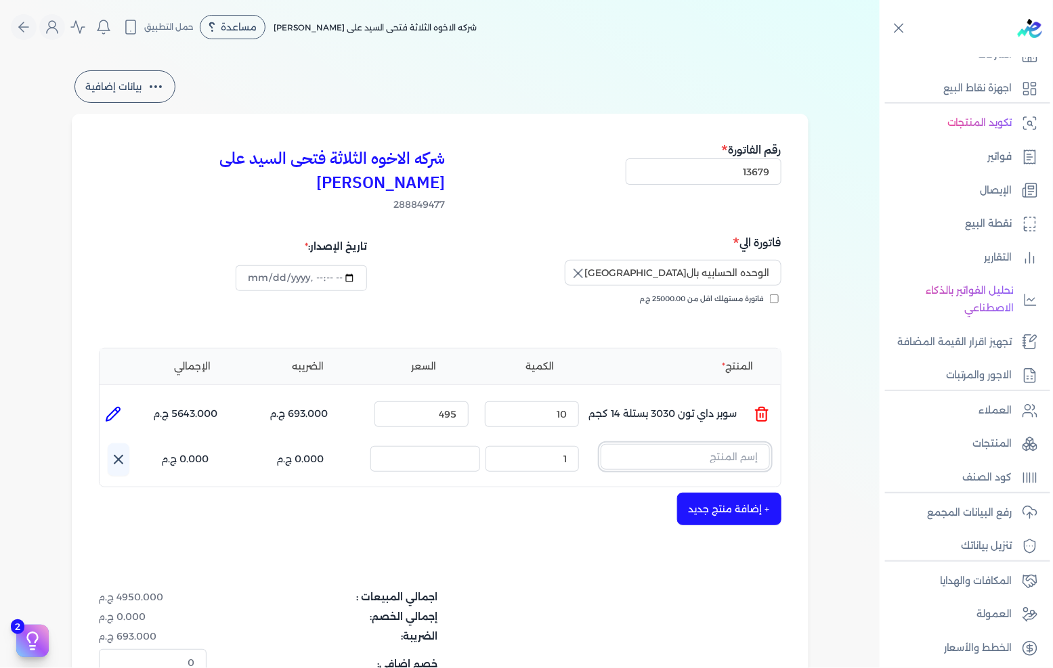
click at [719, 444] on input "text" at bounding box center [684, 457] width 169 height 26
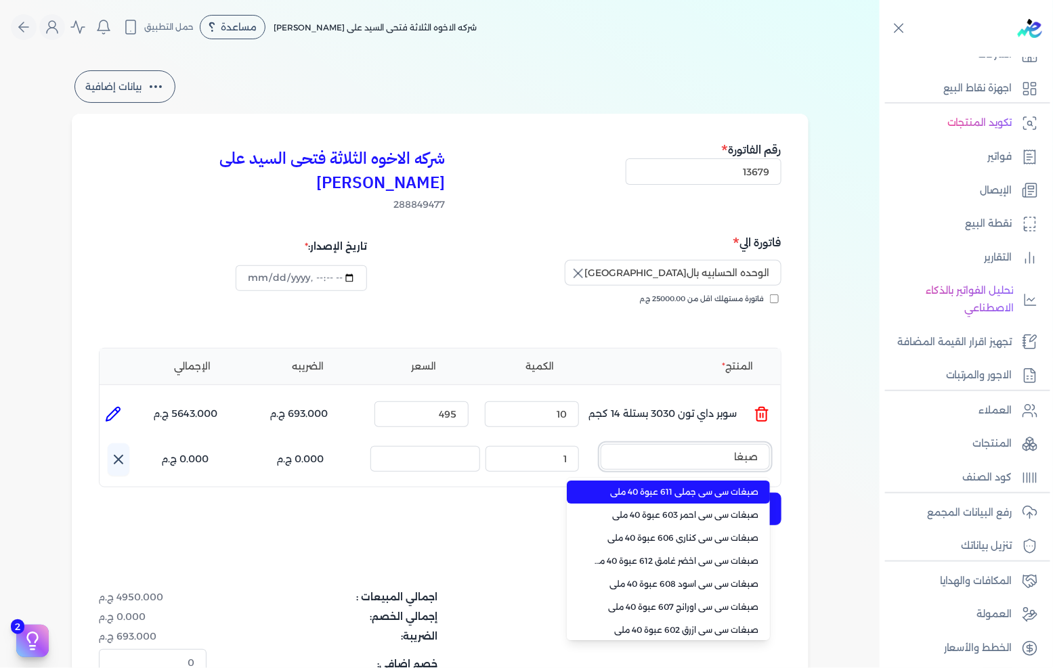
type input "صبغاع"
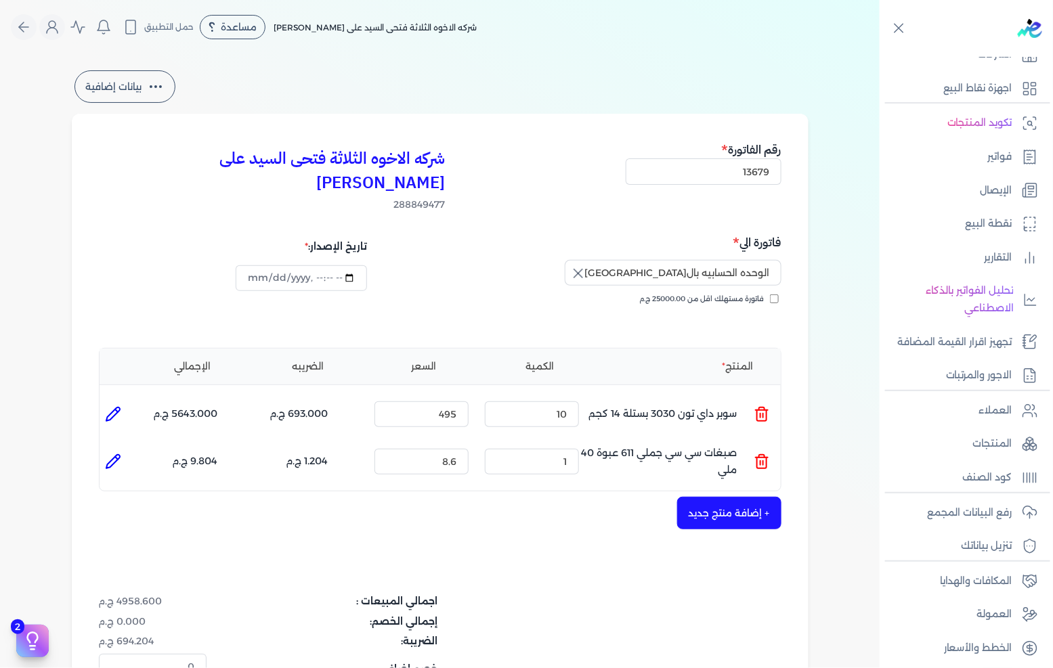
click at [755, 443] on ul "المنتج : صبغات سي سي جملي 611 عبوة 40 ملي الكمية : 1 السعر : 8.6 الضريبه : 1.20…" at bounding box center [440, 461] width 681 height 37
click at [758, 454] on icon at bounding box center [761, 462] width 16 height 16
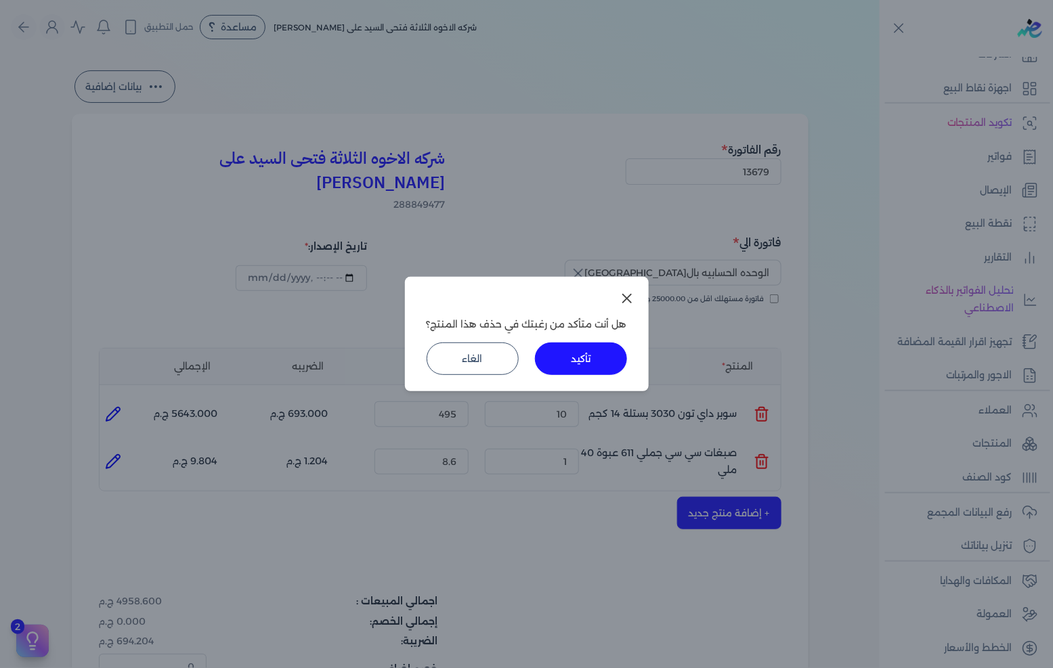
click at [585, 346] on button "تأكيد" at bounding box center [581, 359] width 92 height 32
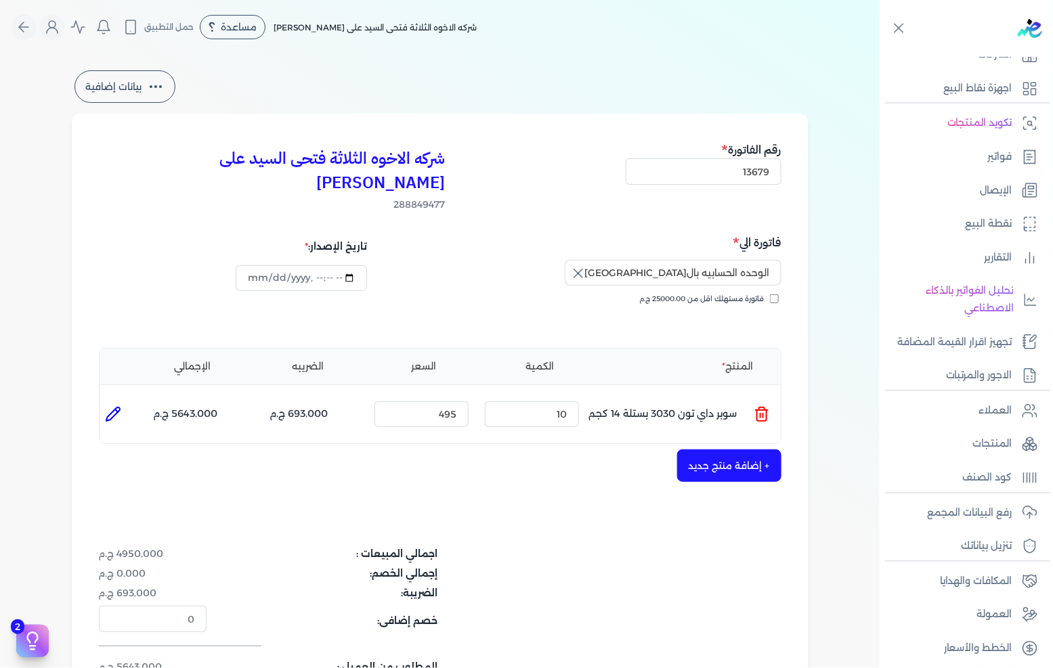
click at [724, 449] on button "+ إضافة منتج جديد" at bounding box center [729, 465] width 104 height 32
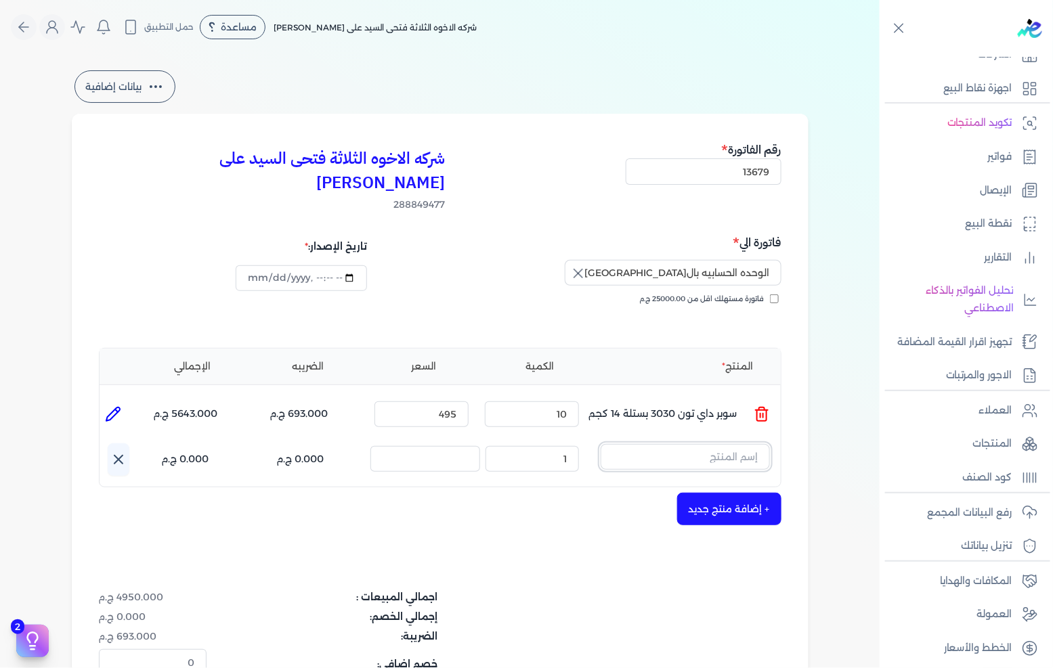
click at [726, 444] on input "text" at bounding box center [684, 457] width 169 height 26
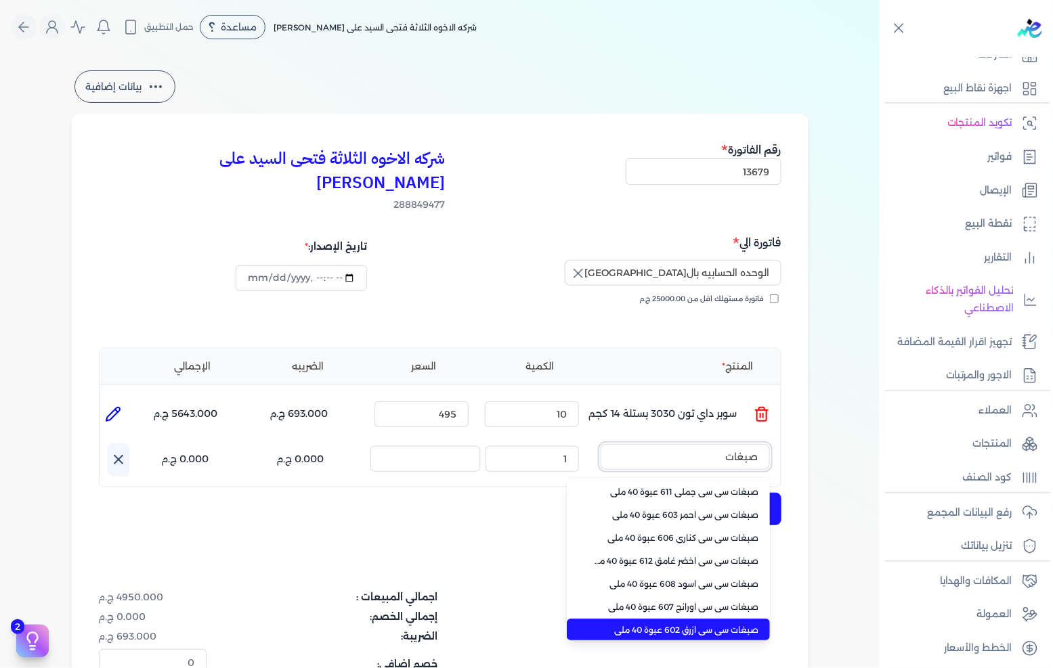
type input "صبغات"
click at [670, 624] on span "صبغات سي سي ازرق 602 عبوة 40 ملي" at bounding box center [676, 630] width 165 height 12
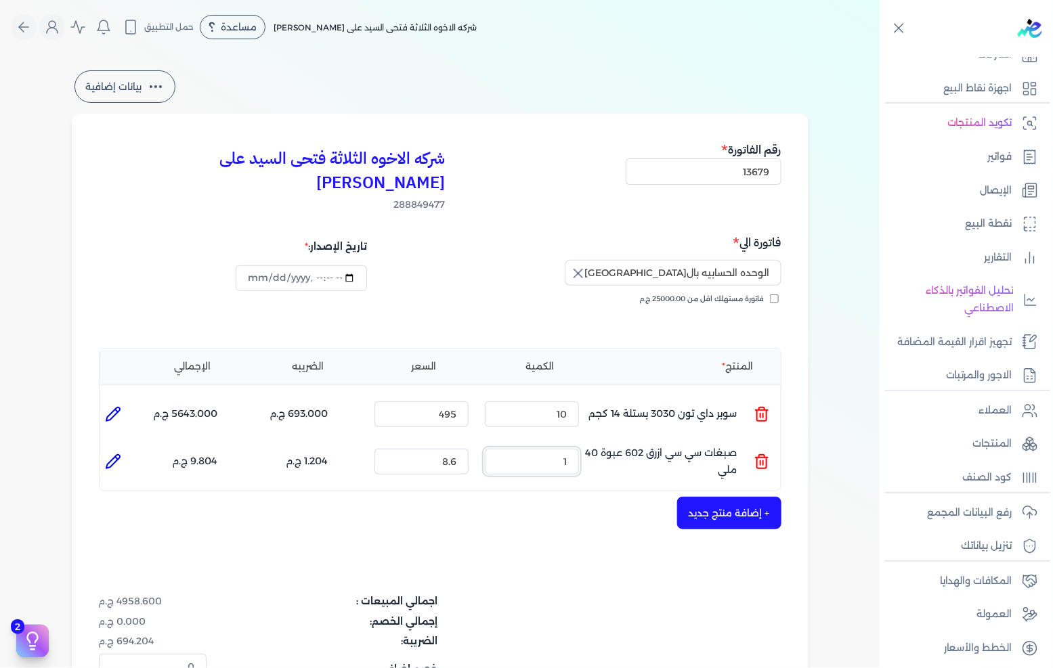
click at [537, 449] on input "1" at bounding box center [532, 462] width 94 height 26
type input "10"
click at [118, 455] on icon at bounding box center [113, 462] width 14 height 14
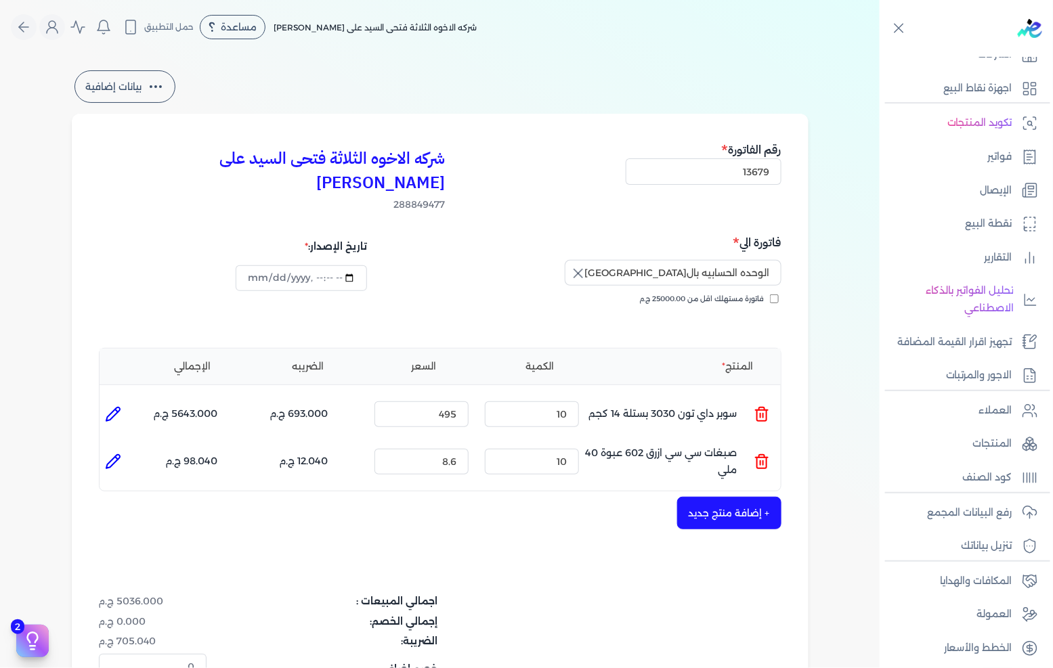
type input "صبغات سي سي ازرق 602 عبوة 40 ملي"
type input "8.6"
type input "10"
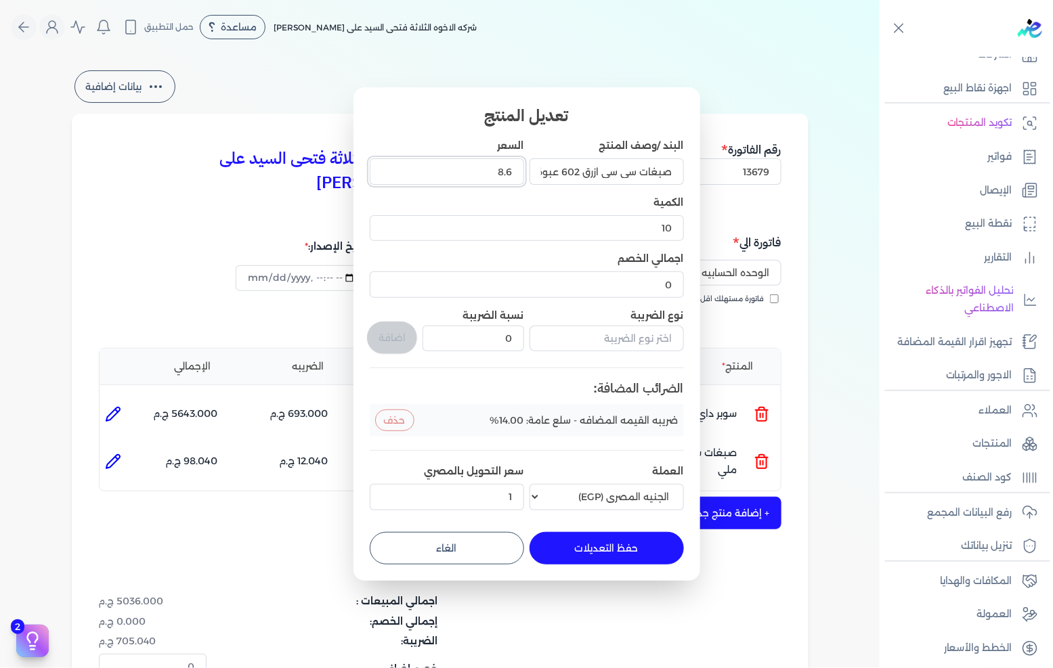
click at [478, 179] on input "8.6" at bounding box center [447, 171] width 154 height 26
type input "9"
type input "9.5"
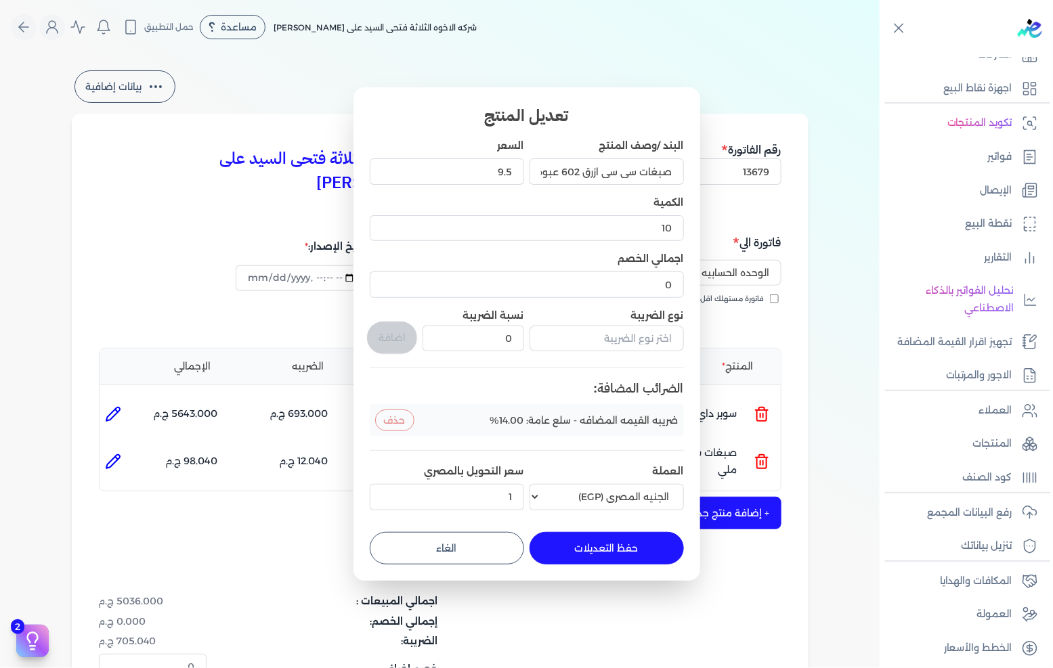
click at [584, 553] on button "حفظ التعديلات" at bounding box center [606, 548] width 154 height 32
type input "0"
type input "1"
type input "9.5"
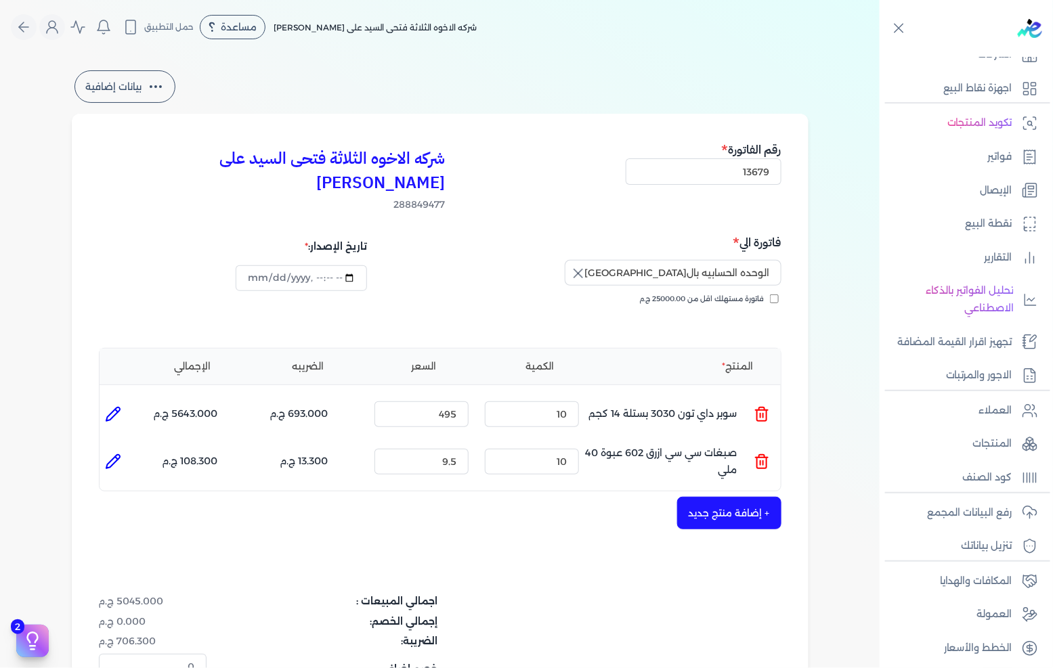
click at [691, 508] on div "شركه الاخوه الثلاثة فتحى السيد على [PERSON_NAME] 288849477 رقم الفاتورة 13679 ف…" at bounding box center [440, 458] width 737 height 689
click at [709, 497] on button "+ إضافة منتج جديد" at bounding box center [729, 513] width 104 height 32
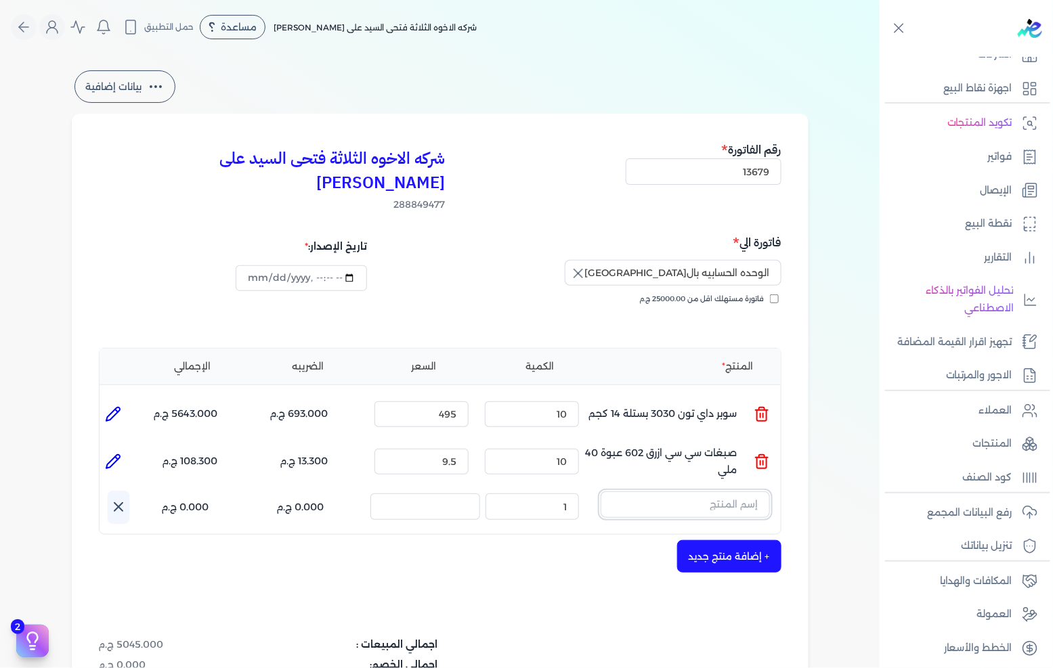
click at [733, 491] on input "text" at bounding box center [684, 504] width 169 height 26
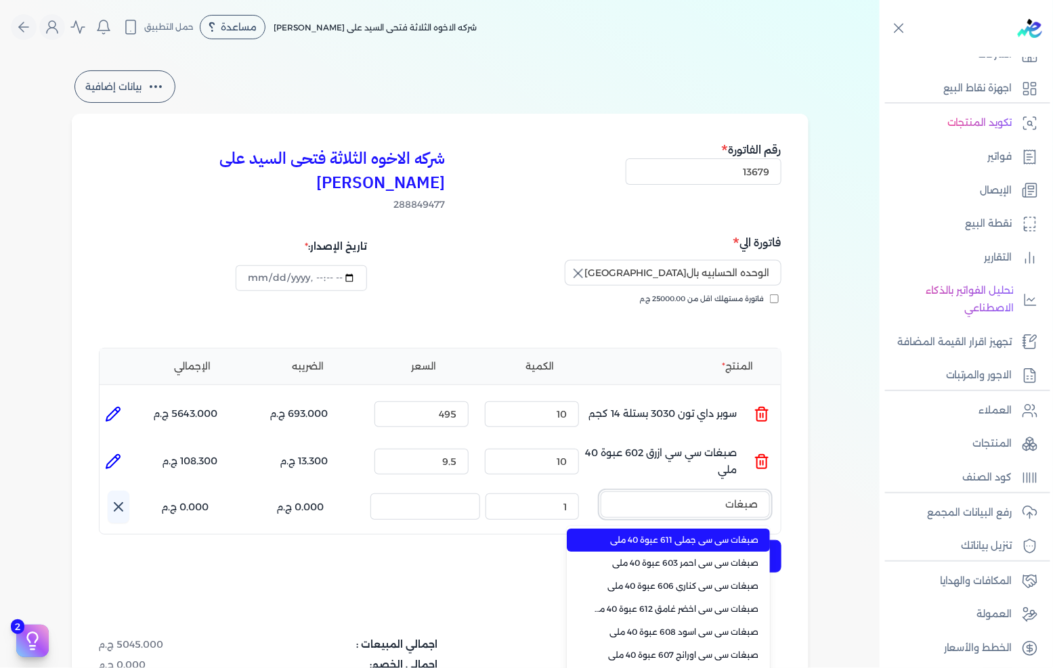
click at [600, 491] on button "صبغات" at bounding box center [684, 506] width 169 height 31
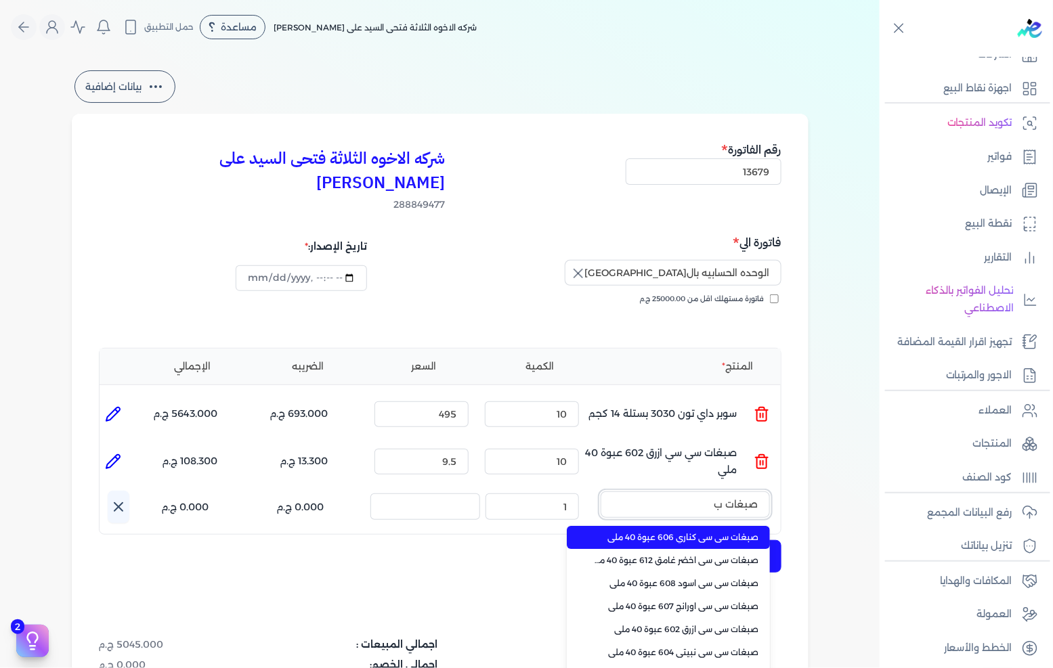
scroll to position [75, 0]
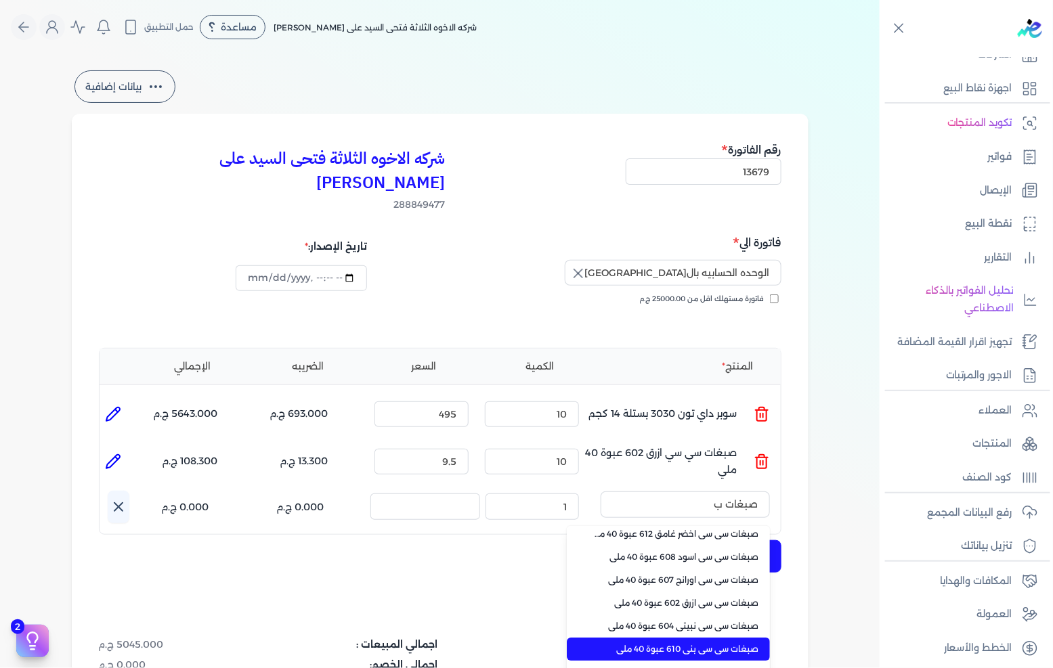
click at [707, 643] on span "صبغات سي سي بني 610 عبوة 40 ملي" at bounding box center [676, 649] width 165 height 12
type input "صبغات سي سي بني 610 عبوة 40 ملي"
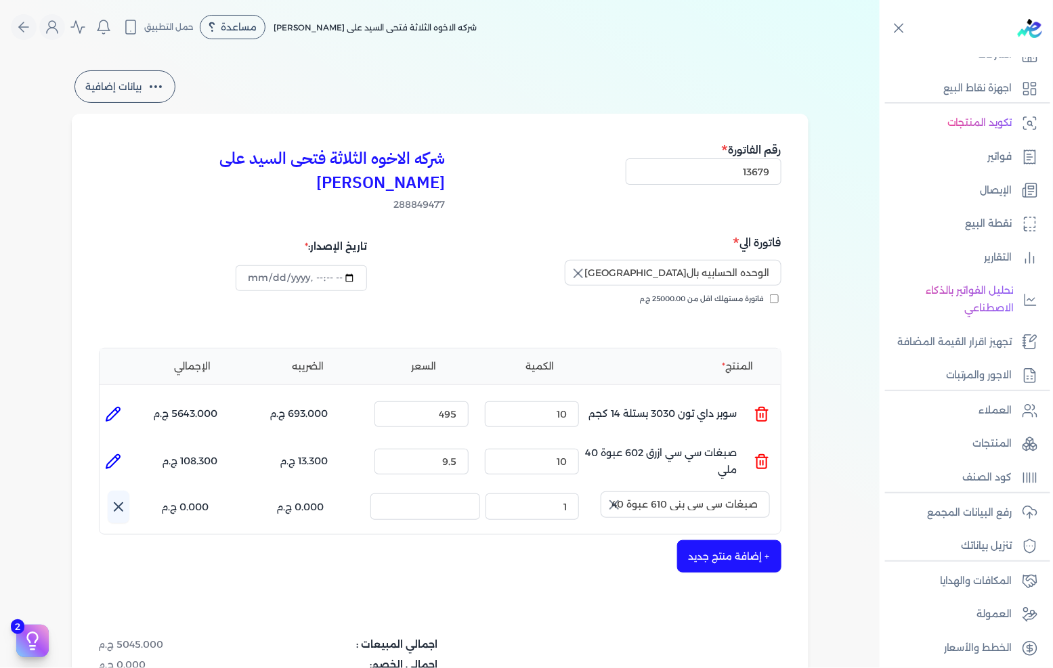
click at [570, 540] on div "+ إضافة منتج جديد" at bounding box center [440, 556] width 682 height 32
click at [613, 497] on icon "button" at bounding box center [614, 505] width 16 height 16
click at [667, 491] on input "text" at bounding box center [684, 504] width 169 height 26
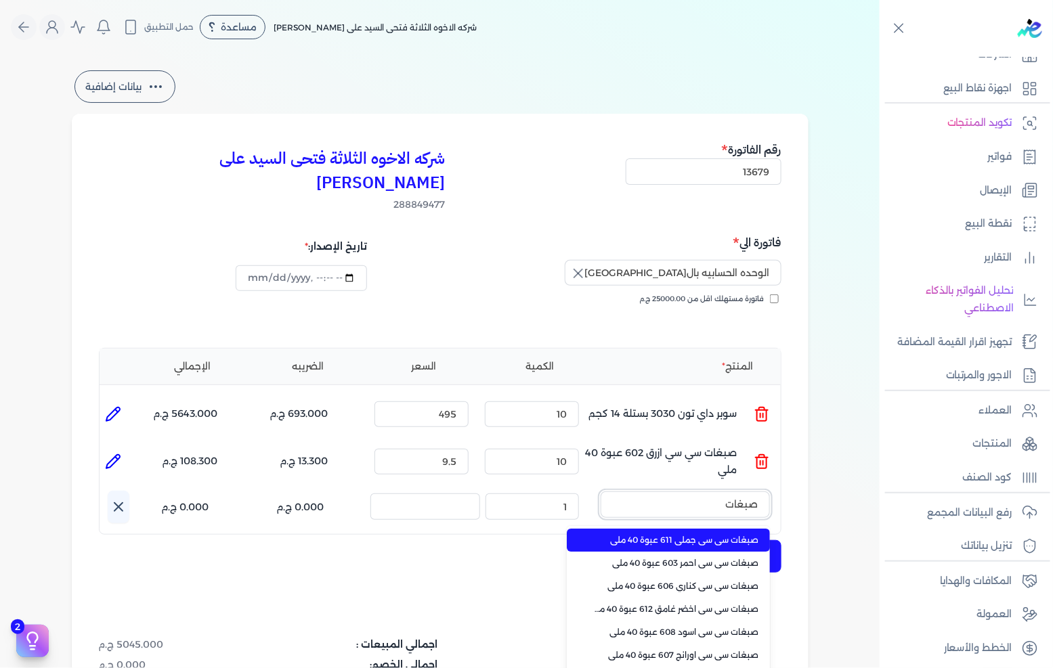
click at [600, 491] on button "صبغات" at bounding box center [684, 506] width 169 height 31
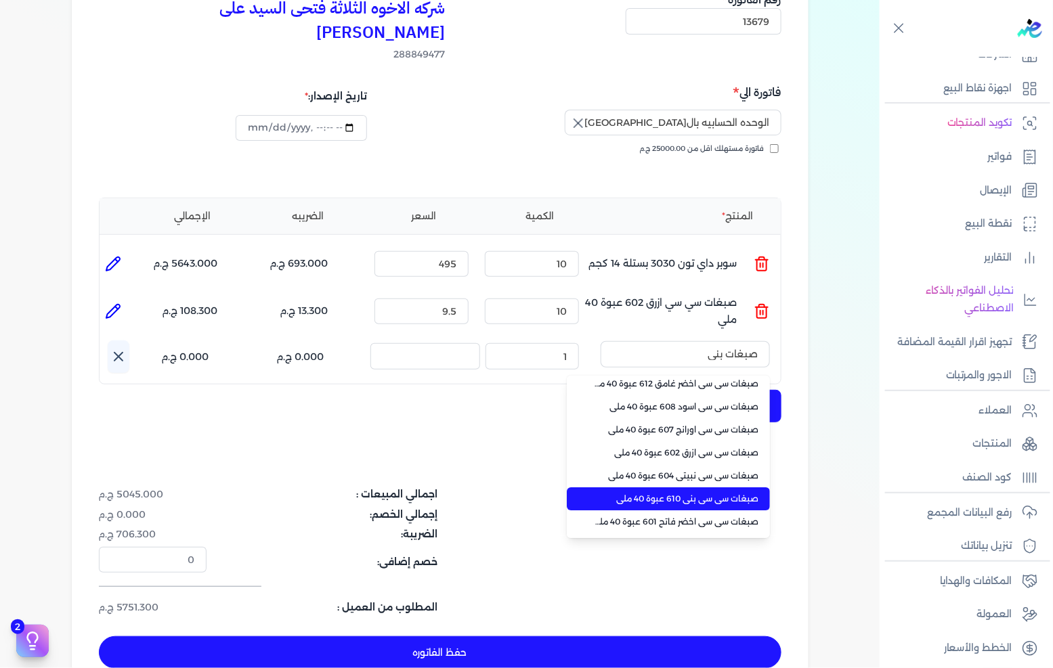
click at [709, 493] on span "صبغات سي سي بني 610 عبوة 40 ملي" at bounding box center [676, 499] width 165 height 12
type input "صبغات سي سي بني 610 عبوة 40 ملي"
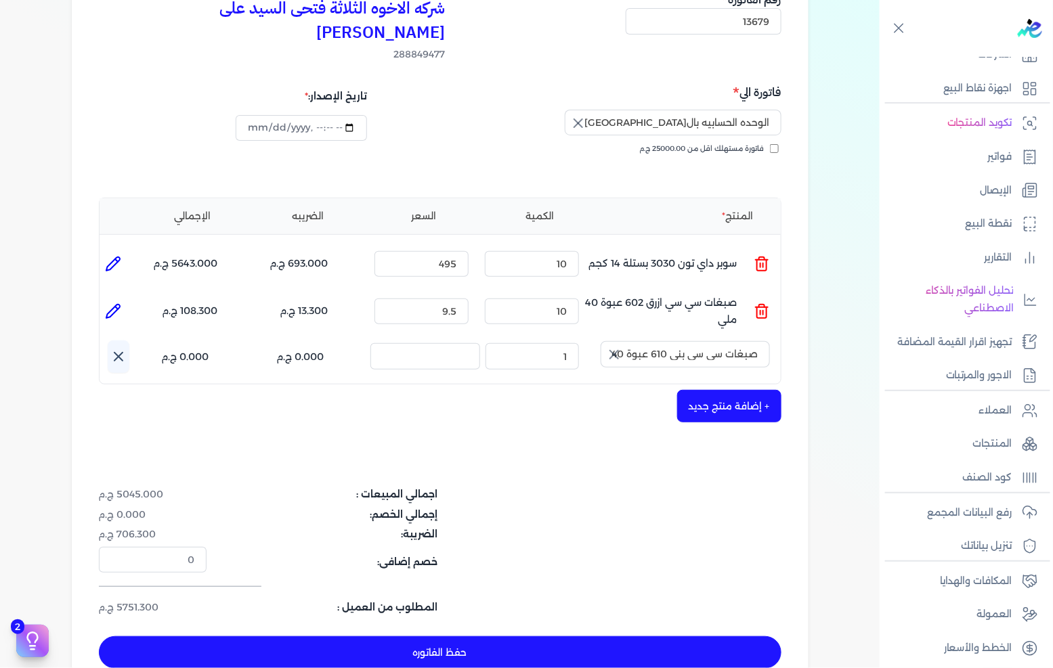
drag, startPoint x: 609, startPoint y: 342, endPoint x: 619, endPoint y: 335, distance: 12.2
click at [611, 341] on button "button" at bounding box center [612, 354] width 24 height 27
click at [672, 341] on input "text" at bounding box center [684, 354] width 169 height 26
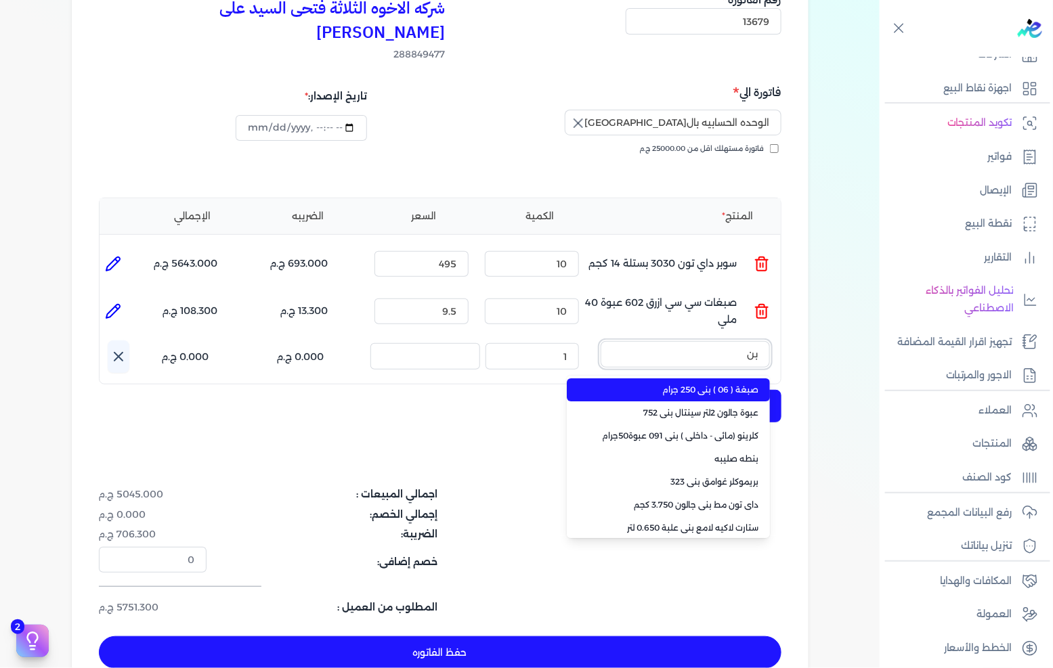
type input "ب"
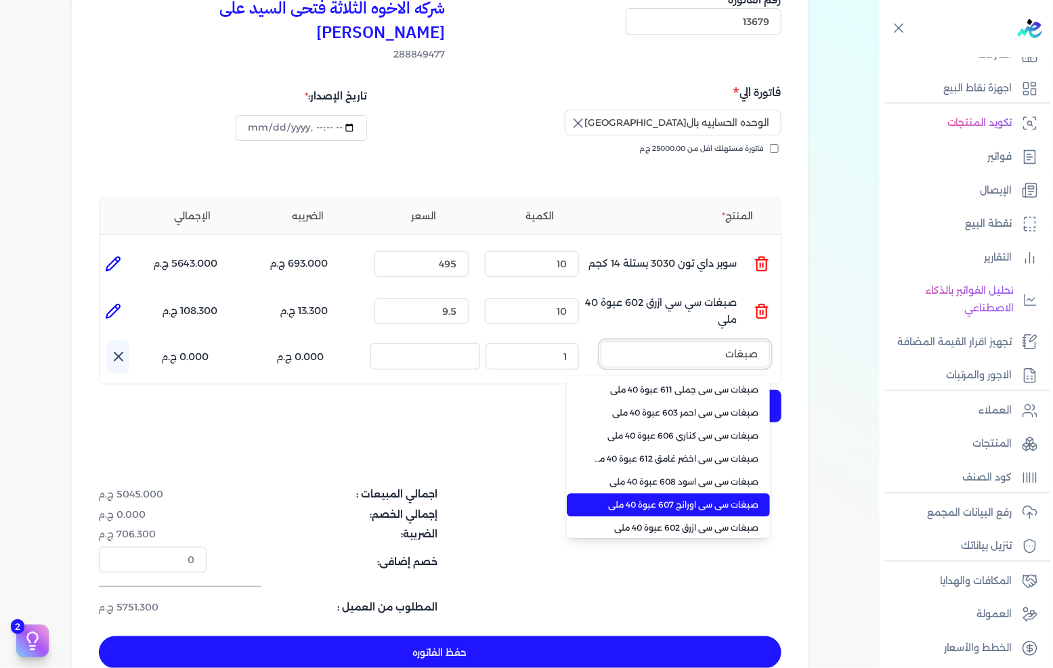
type input "صبغات"
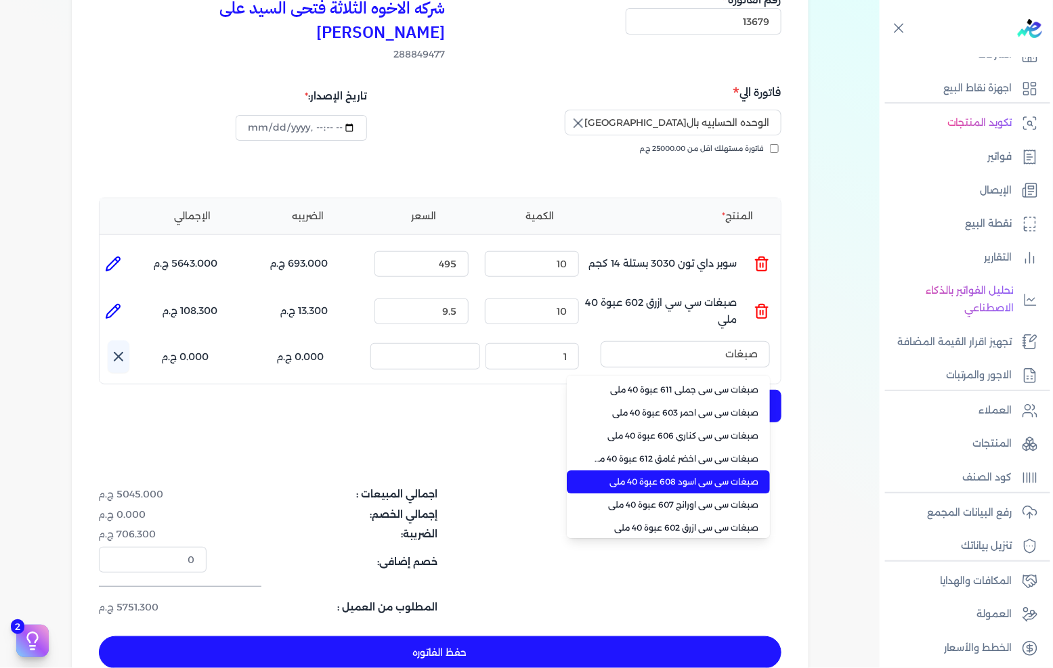
click at [711, 476] on span "صبغات سي سي اسود 608 عبوة 40 ملي" at bounding box center [676, 482] width 165 height 12
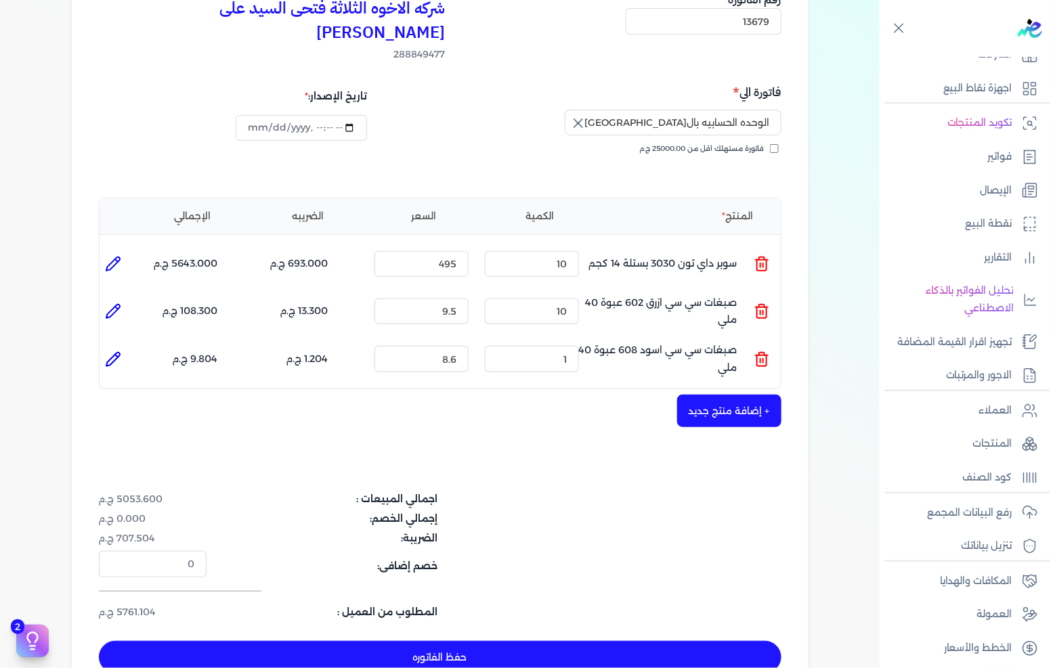
click at [763, 359] on line at bounding box center [763, 361] width 0 height 4
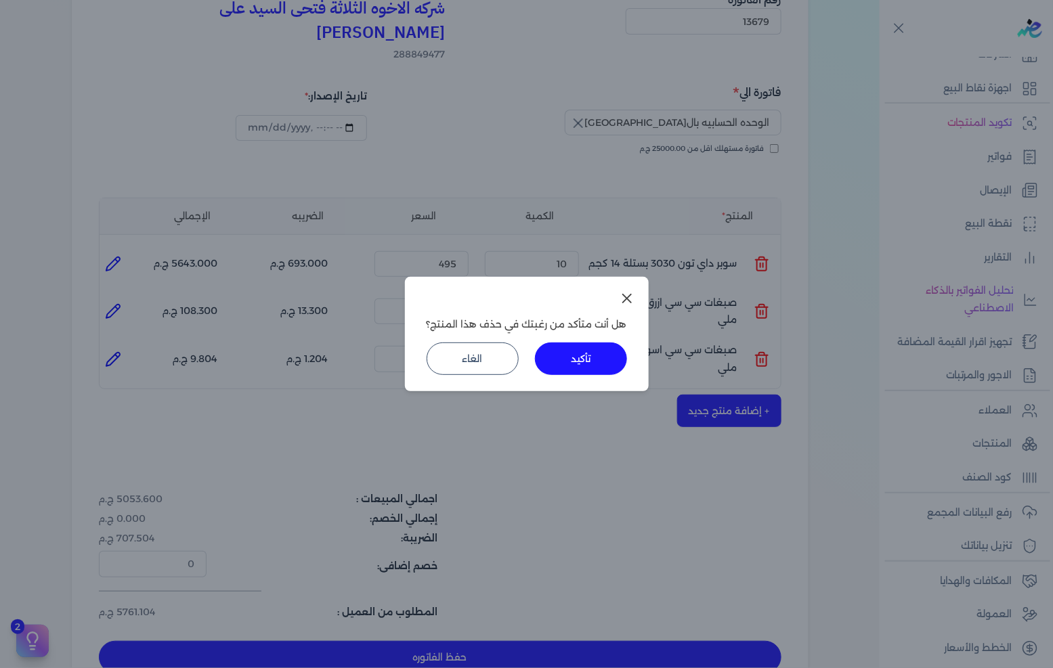
click at [600, 353] on button "تأكيد" at bounding box center [581, 359] width 92 height 32
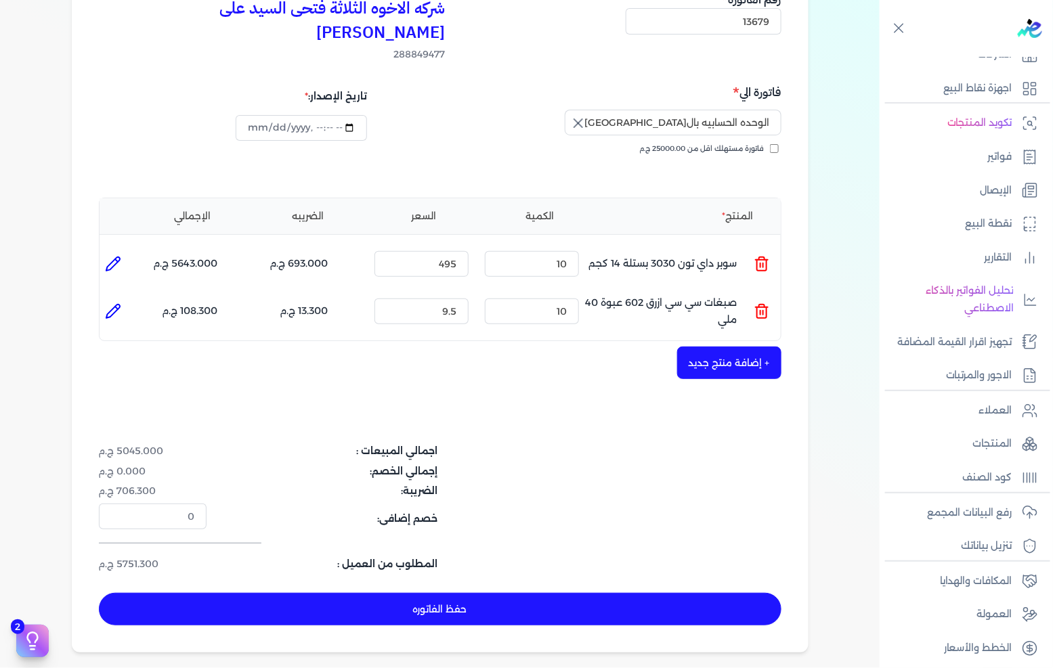
click at [745, 355] on div "شركه الاخوه الثلاثة فتحى السيد على [PERSON_NAME] 288849477 رقم الفاتورة 13679 ف…" at bounding box center [440, 307] width 737 height 689
click at [745, 347] on button "+ إضافة منتج جديد" at bounding box center [729, 363] width 104 height 32
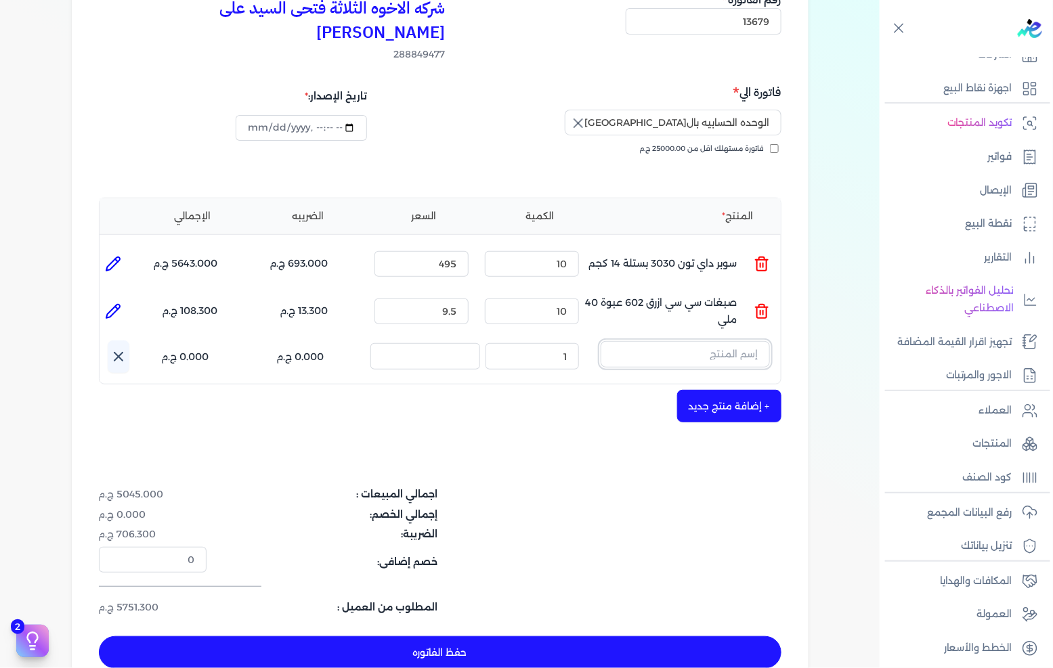
click at [745, 341] on input "text" at bounding box center [684, 354] width 169 height 26
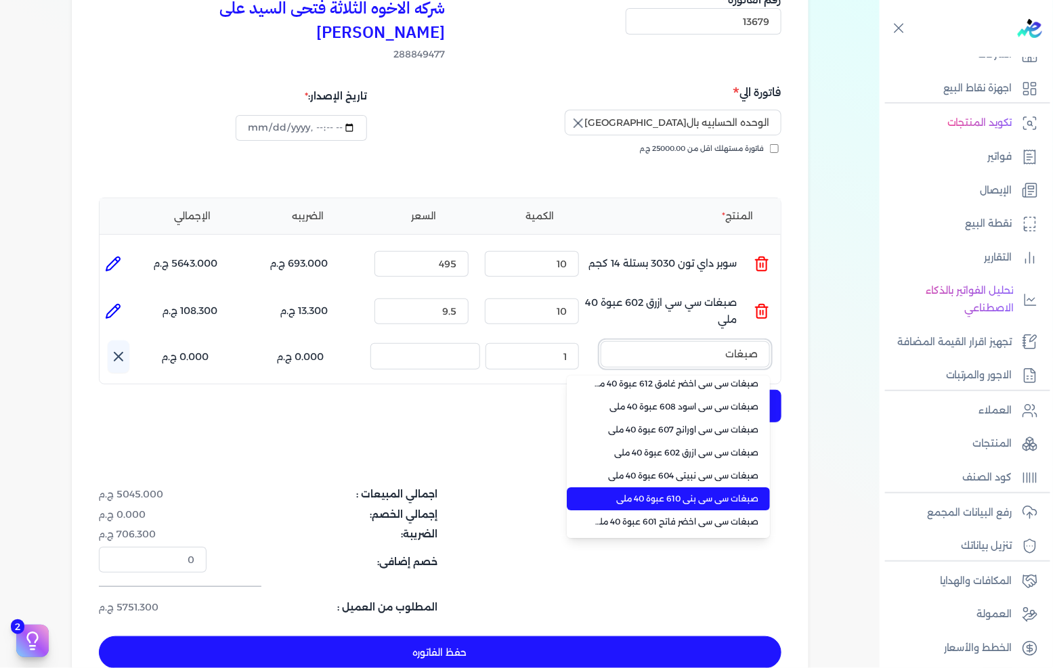
type input "صبغات"
click at [695, 493] on span "صبغات سي سي بني 610 عبوة 40 ملي" at bounding box center [676, 499] width 165 height 12
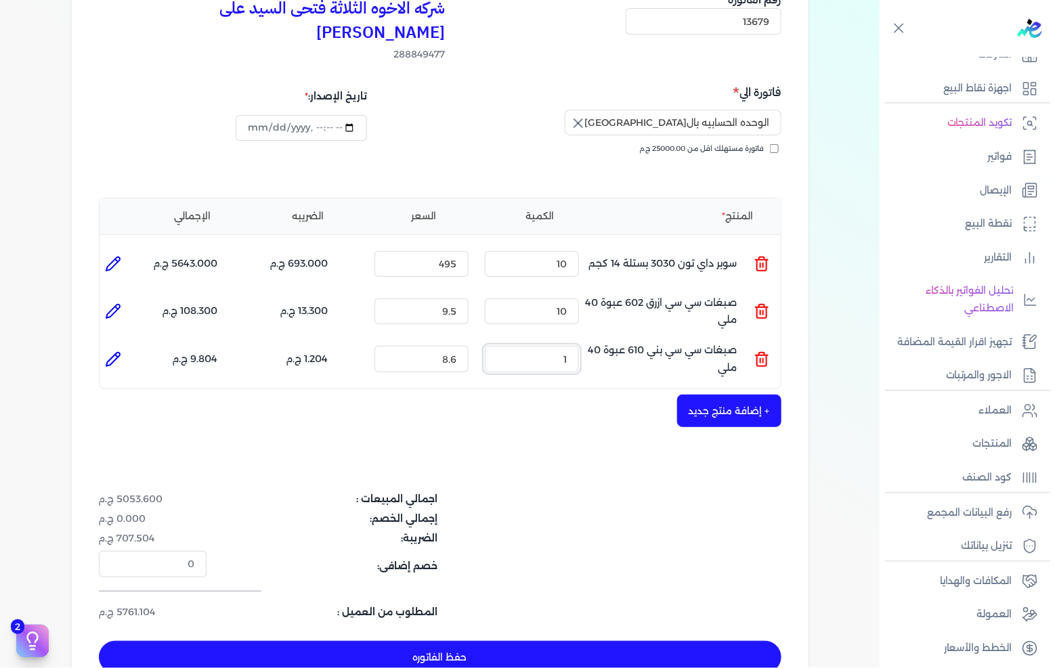
click at [556, 346] on input "1" at bounding box center [532, 359] width 94 height 26
click at [551, 346] on input "1" at bounding box center [532, 359] width 94 height 26
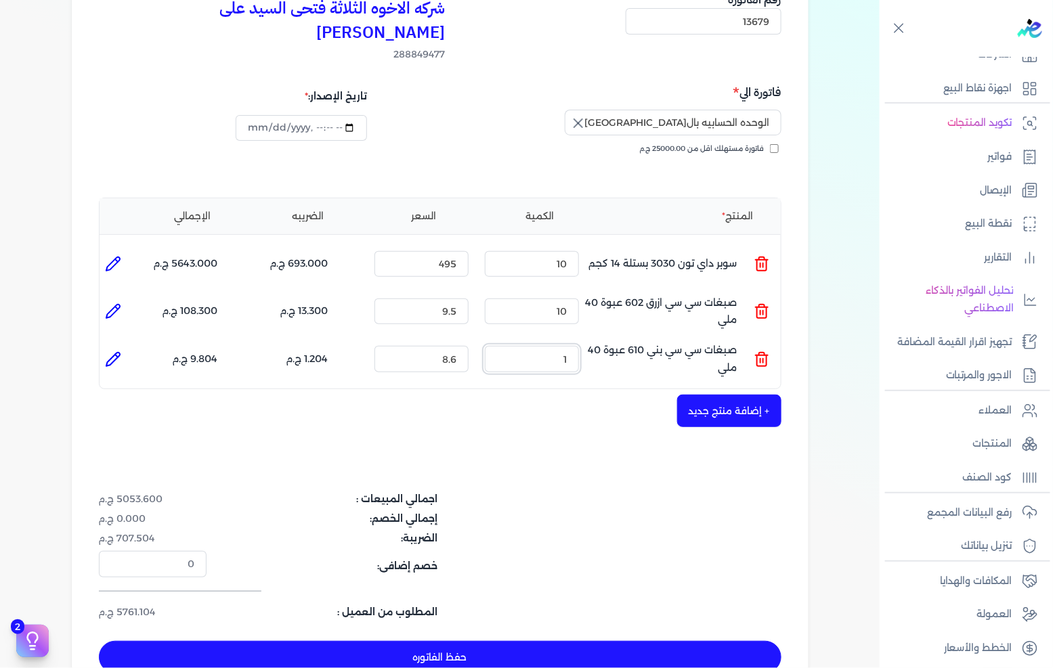
click at [551, 346] on input "1" at bounding box center [532, 359] width 94 height 26
type input "10"
click at [111, 351] on icon at bounding box center [113, 359] width 16 height 16
type input "صبغات سي سي بني 610 عبوة 40 ملي"
type input "8.6"
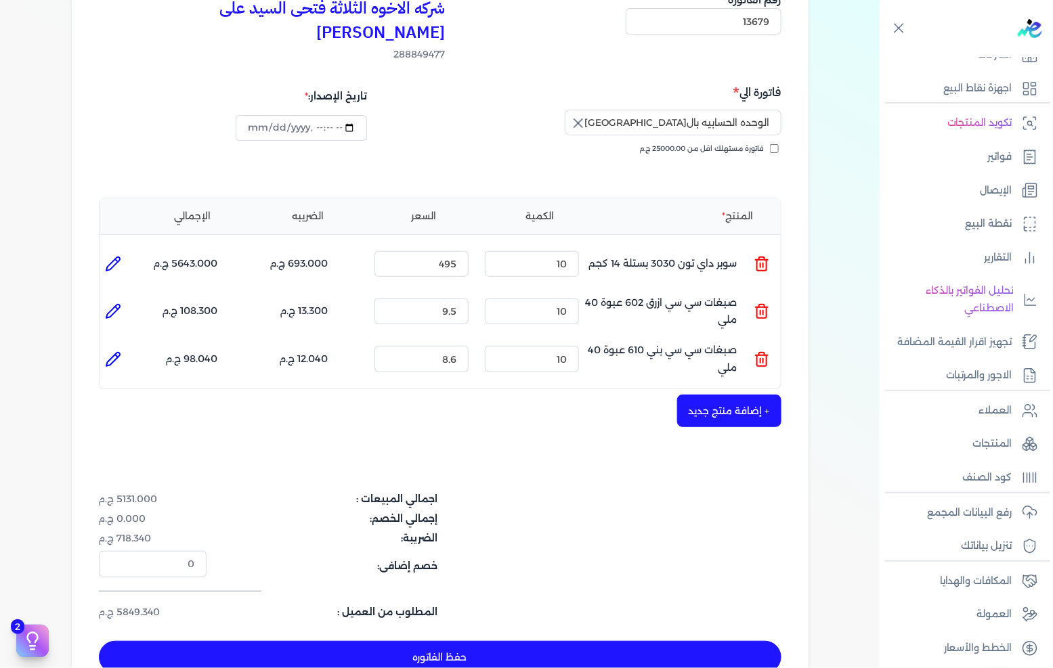
type input "10"
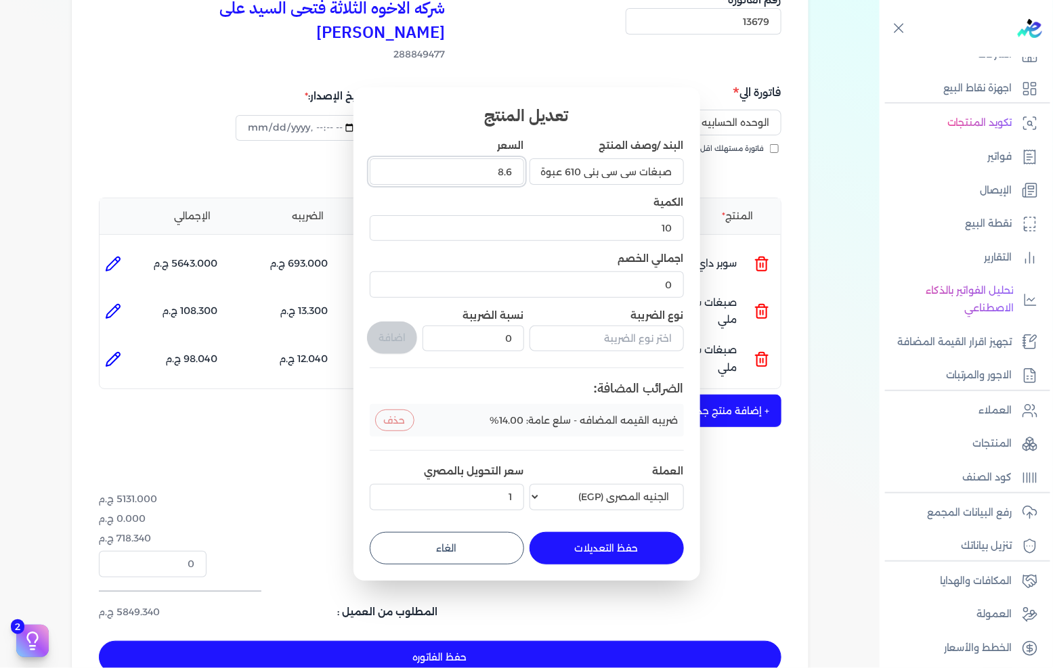
click at [481, 166] on input "8.6" at bounding box center [447, 171] width 154 height 26
type input "9"
type input "9.5"
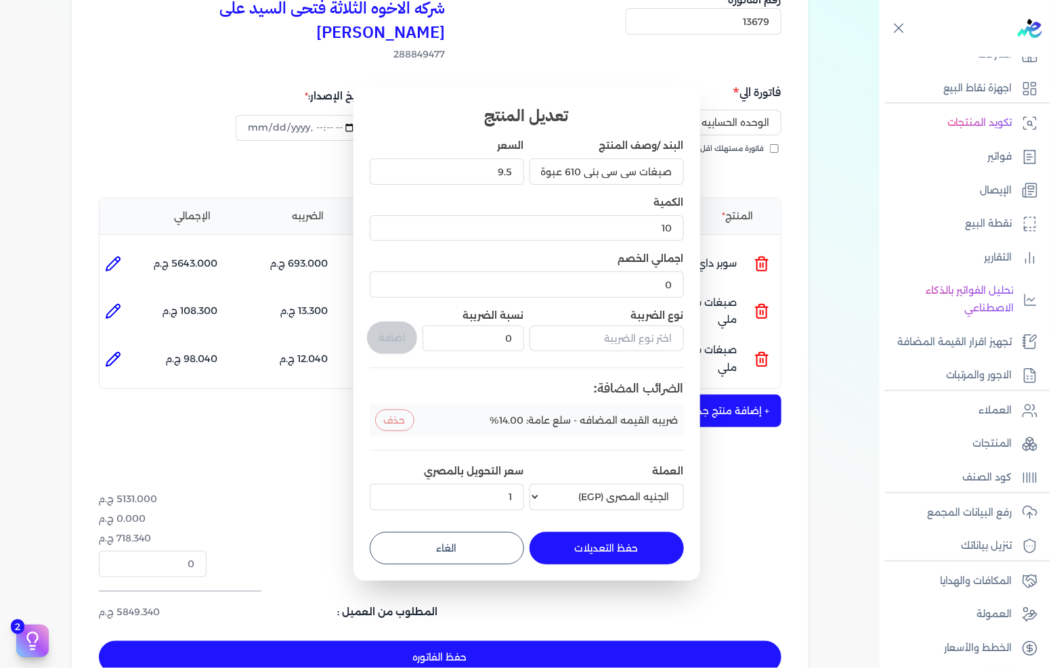
click at [619, 546] on button "حفظ التعديلات" at bounding box center [606, 548] width 154 height 32
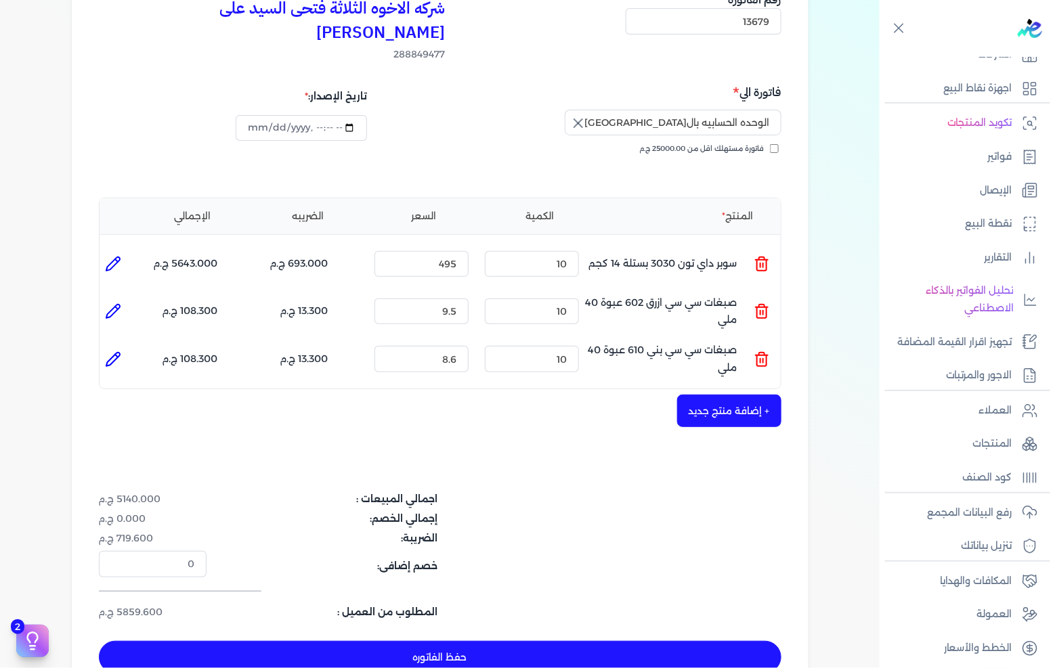
type input "0"
type input "1"
type input "9.5"
click at [714, 395] on button "+ إضافة منتج جديد" at bounding box center [729, 411] width 104 height 32
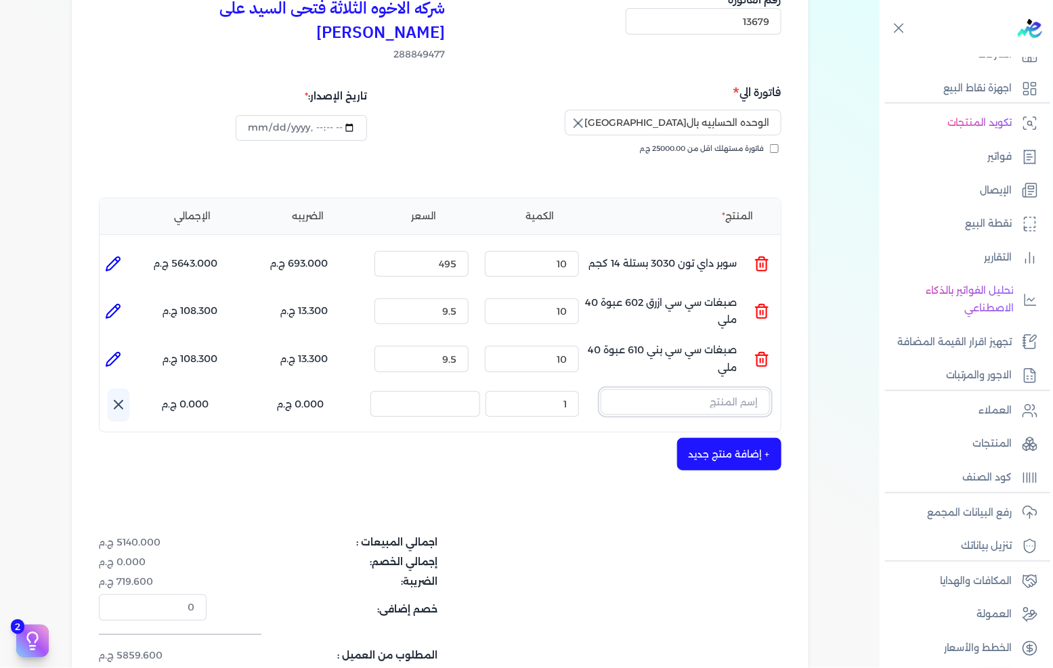
click at [707, 389] on input "text" at bounding box center [684, 402] width 169 height 26
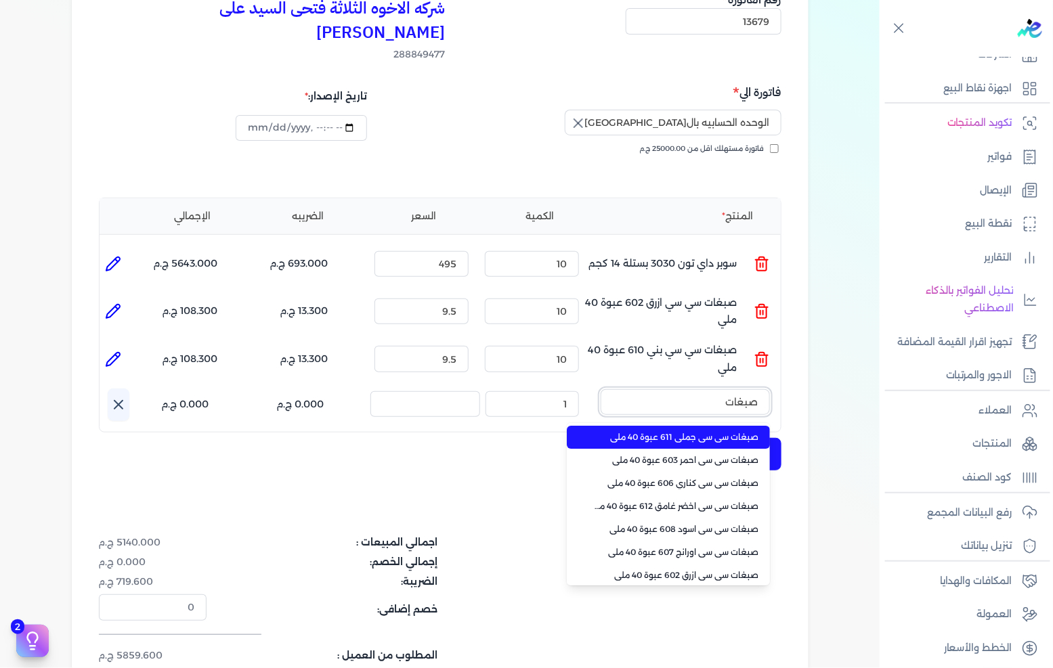
click at [600, 389] on button "صبغات" at bounding box center [684, 404] width 169 height 31
click at [661, 431] on span "صبغات سي سي اسود 608 عبوة 40 ملي" at bounding box center [676, 437] width 165 height 12
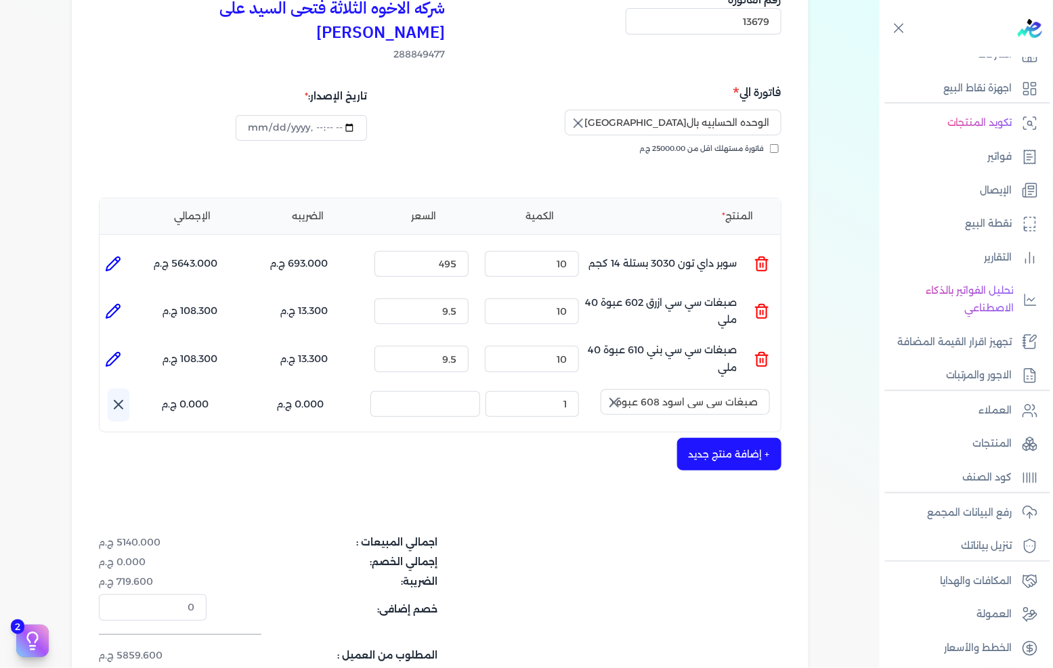
drag, startPoint x: 611, startPoint y: 391, endPoint x: 616, endPoint y: 386, distance: 7.7
click at [612, 389] on button "صبغات سي سي اسود 608 عبوة 40 ملي" at bounding box center [684, 404] width 169 height 31
type input "صبغات سي سي اسود 608 عبوة 40 ملي"
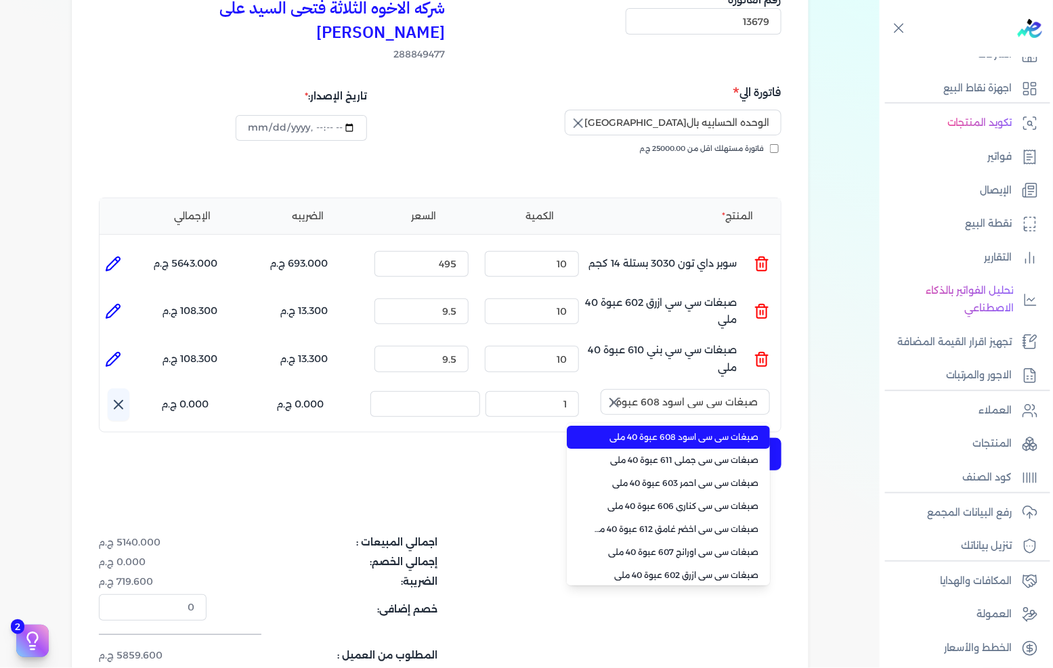
click at [608, 395] on icon "button" at bounding box center [614, 403] width 16 height 16
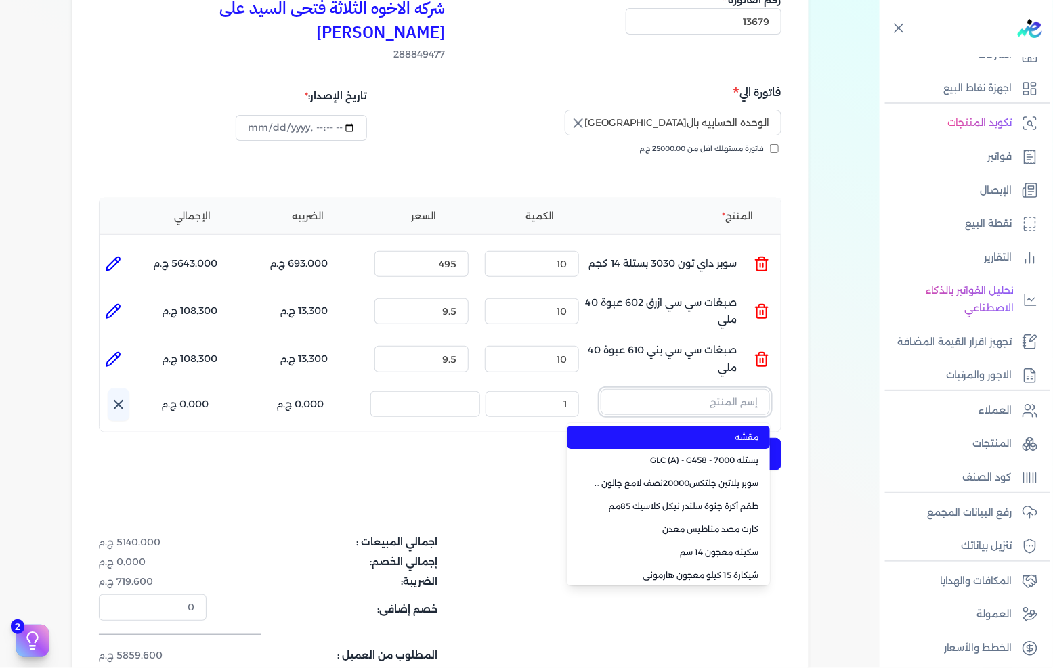
click at [697, 389] on input "text" at bounding box center [684, 402] width 169 height 26
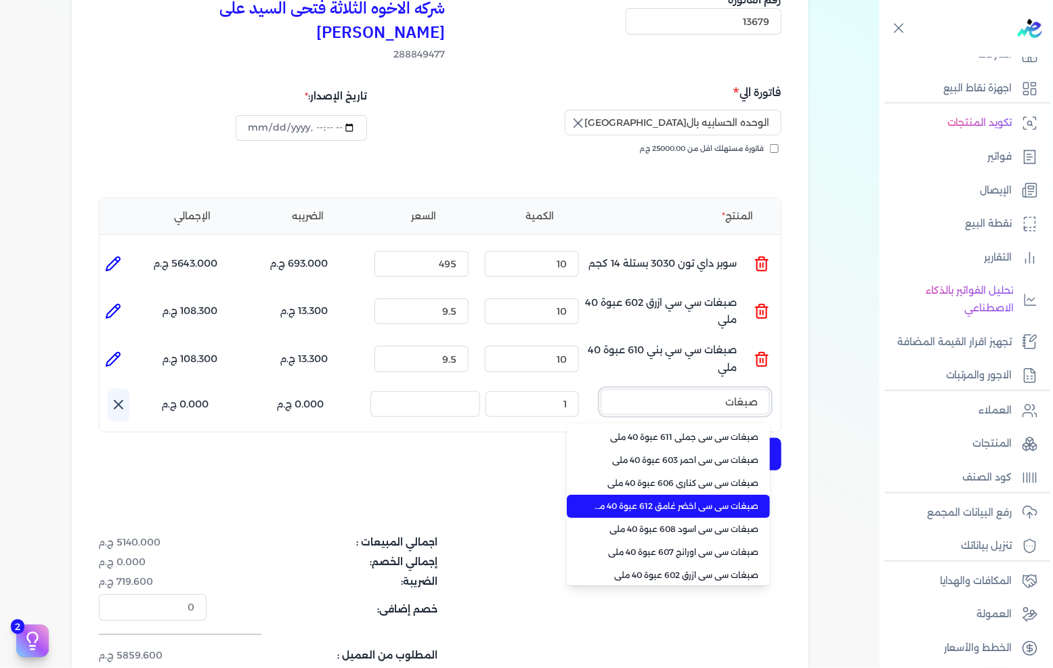
type input "صبغات"
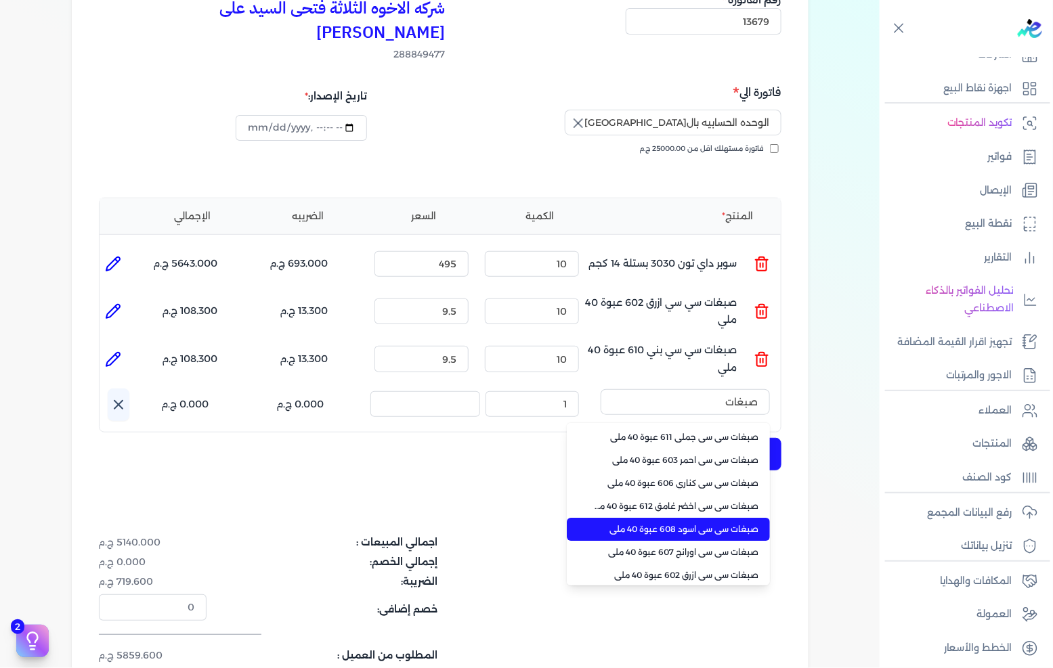
click at [686, 523] on span "صبغات سي سي اسود 608 عبوة 40 ملي" at bounding box center [676, 529] width 165 height 12
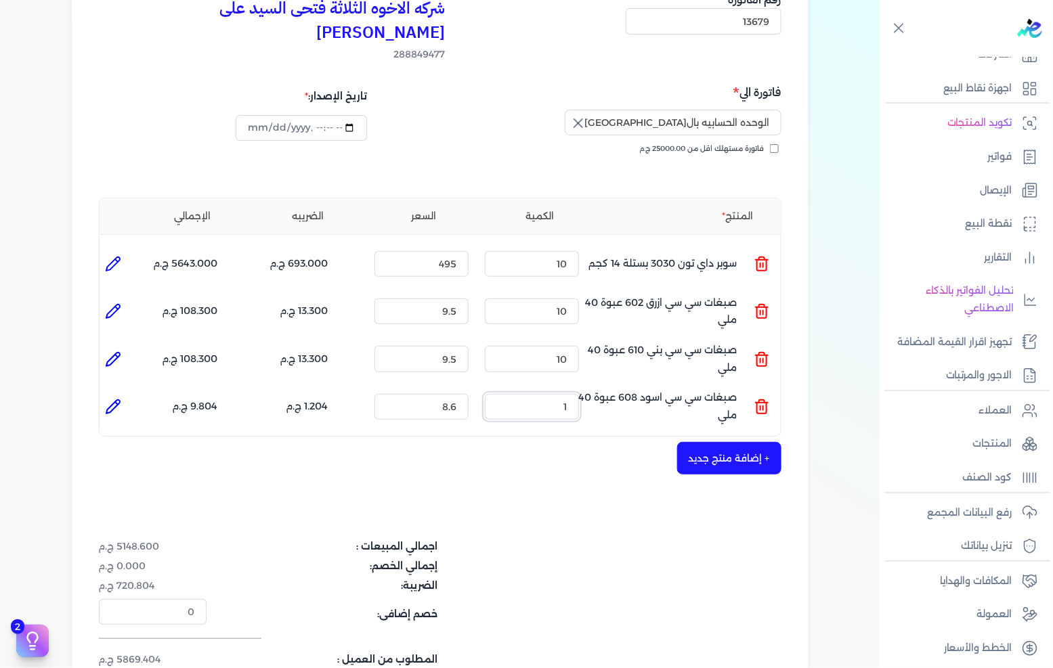
click at [552, 394] on input "1" at bounding box center [532, 407] width 94 height 26
type input "10"
click at [114, 399] on icon at bounding box center [113, 407] width 16 height 16
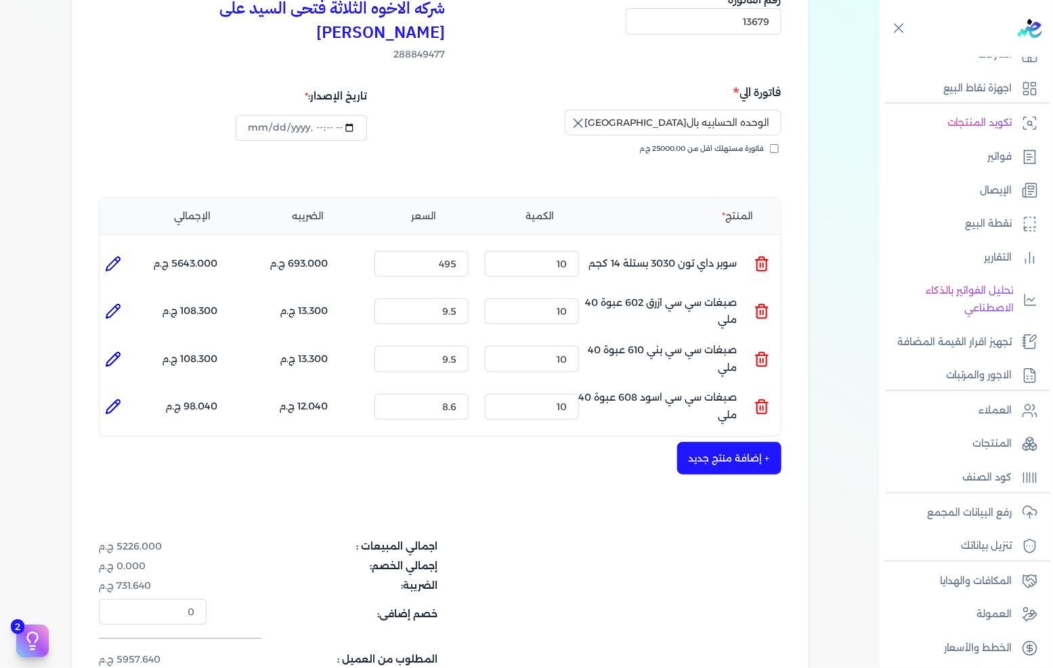
type input "صبغات سي سي اسود 608 عبوة 40 ملي"
type input "8.6"
type input "10"
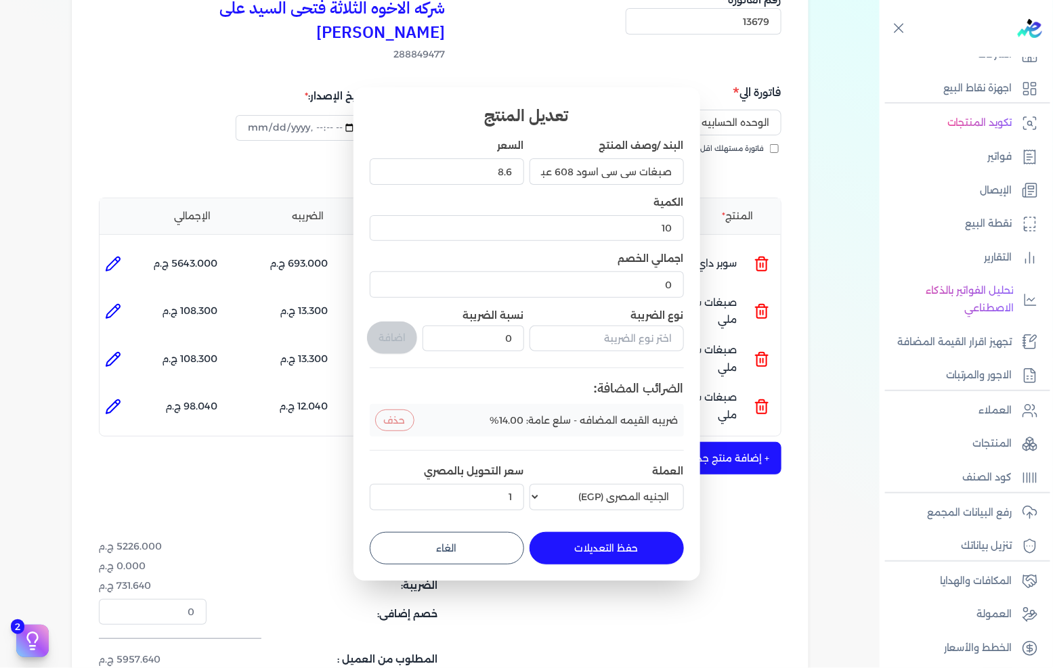
click at [498, 188] on div "8.6" at bounding box center [447, 171] width 154 height 37
click at [500, 179] on input "8.6" at bounding box center [447, 171] width 154 height 26
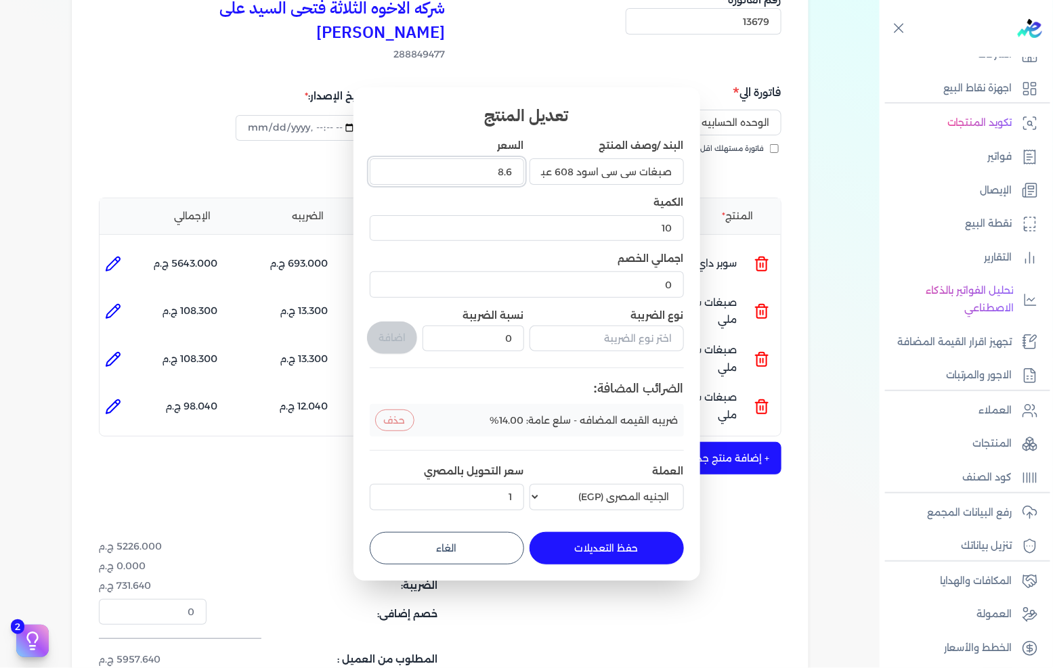
type input "9"
type input "9.5"
click at [633, 563] on button "حفظ التعديلات" at bounding box center [606, 548] width 154 height 32
type input "0"
type input "1"
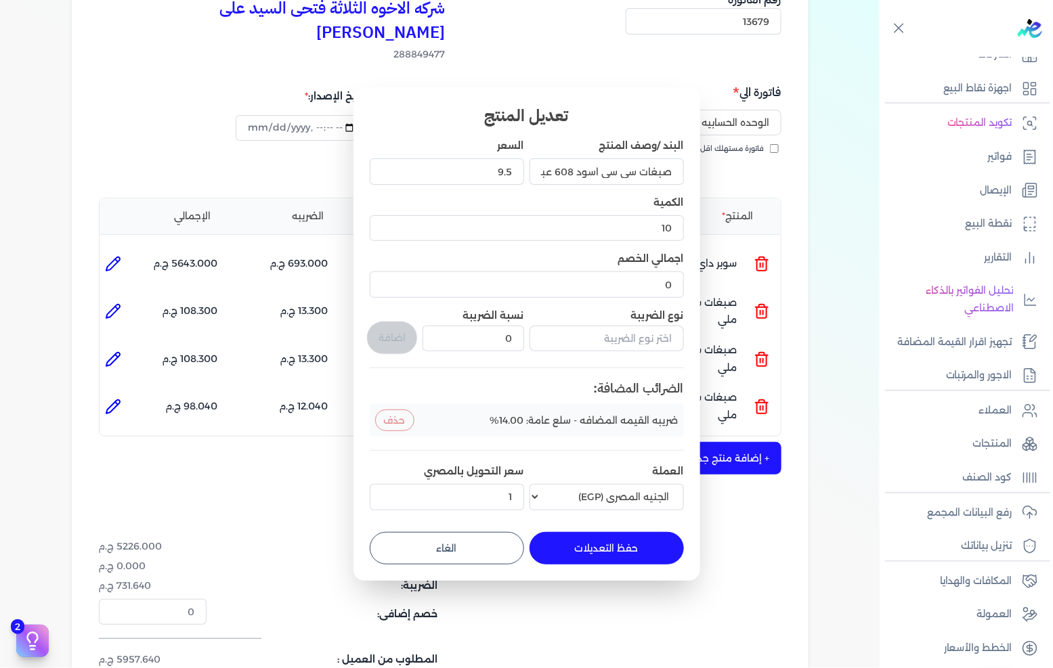
type input "9.5"
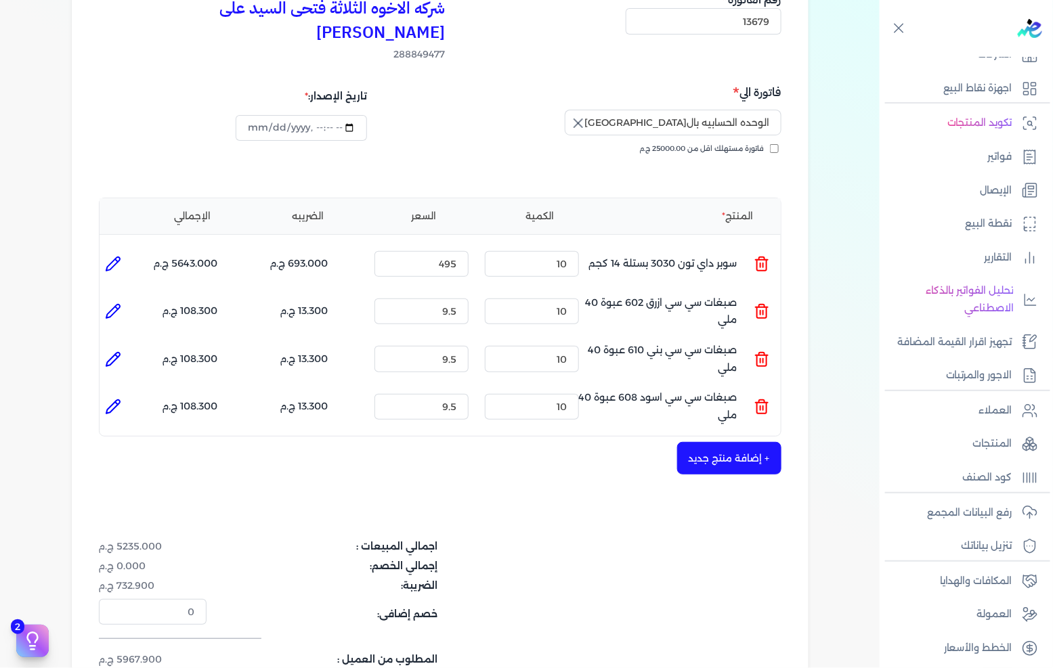
click at [714, 442] on button "+ إضافة منتج جديد" at bounding box center [729, 458] width 104 height 32
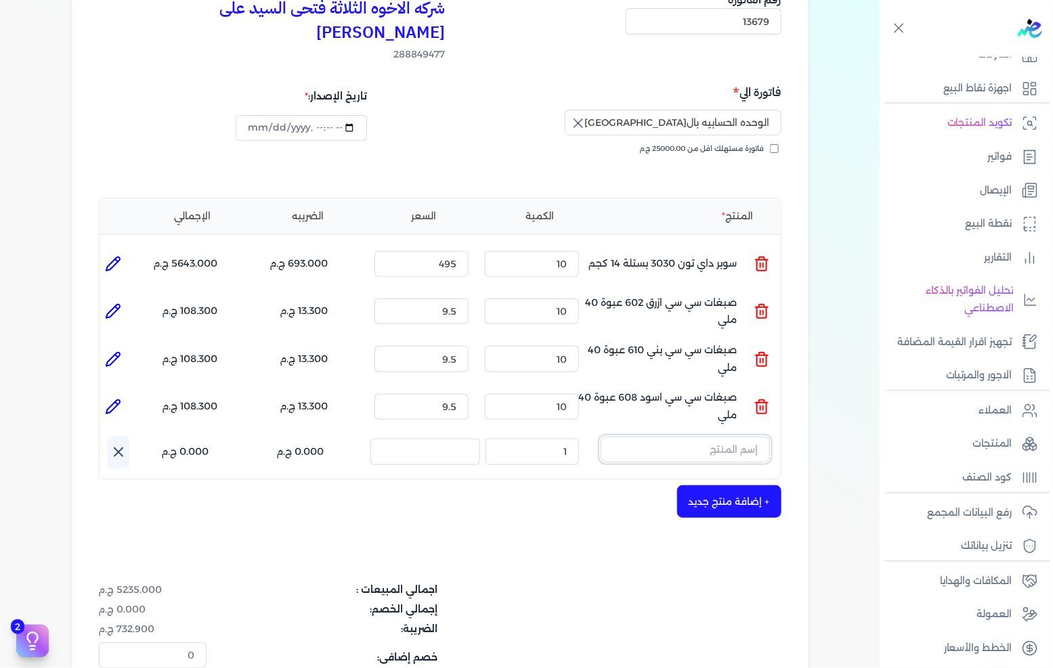
click at [709, 437] on input "text" at bounding box center [684, 450] width 169 height 26
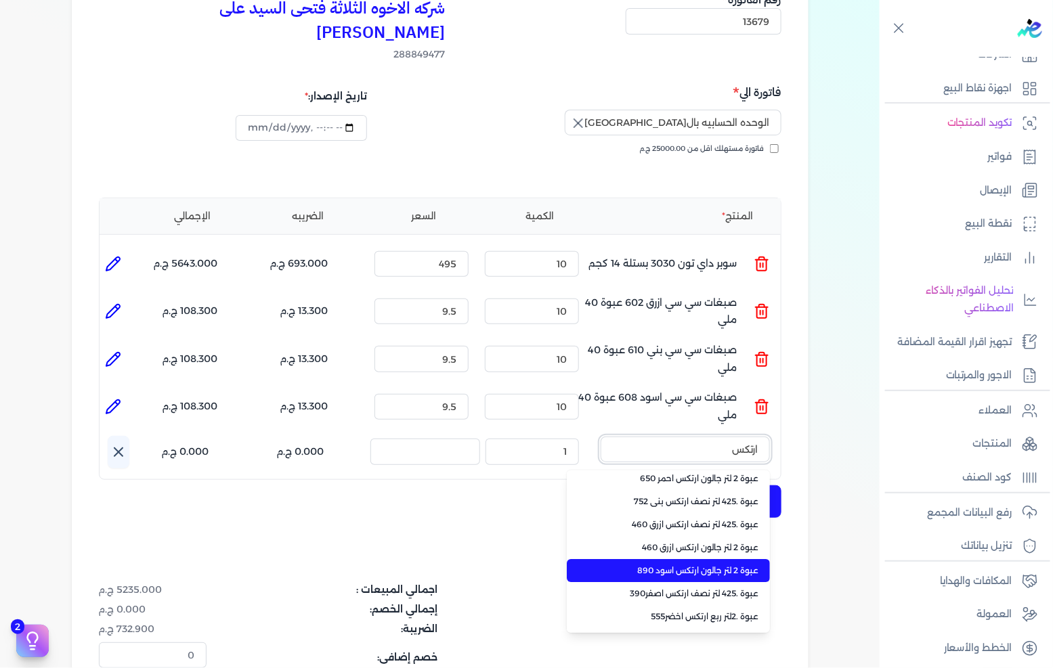
type input "ارتكس"
click at [716, 565] on span "عبوة 2 لتر جالون ارتكس اسود 890" at bounding box center [676, 571] width 165 height 12
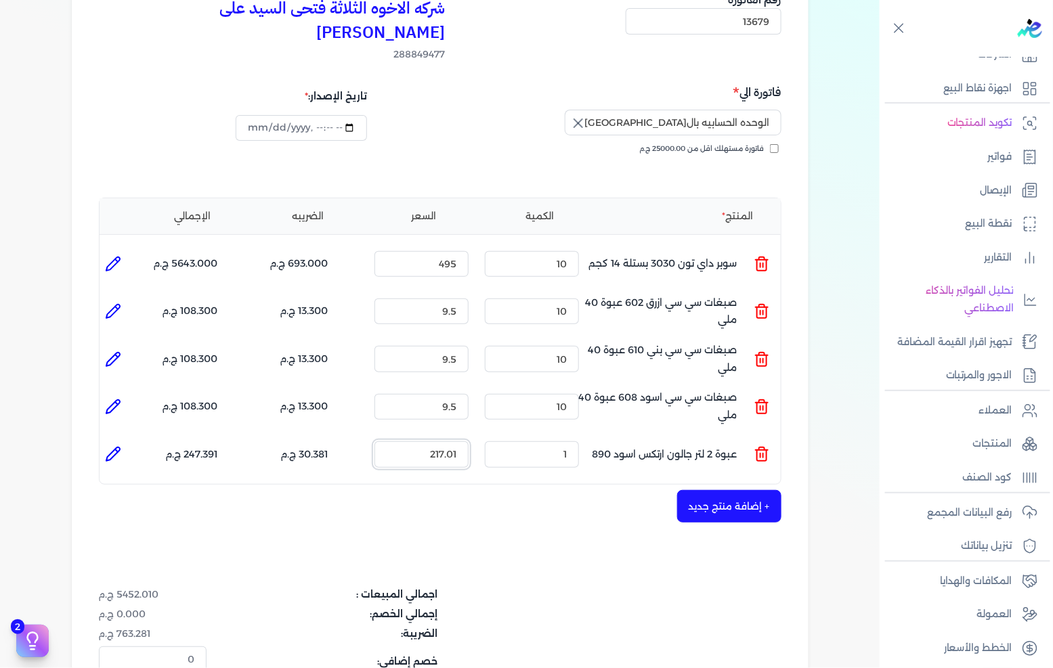
click at [447, 441] on input "217.01" at bounding box center [421, 454] width 94 height 26
type input "255"
click at [720, 490] on button "+ إضافة منتج جديد" at bounding box center [729, 506] width 104 height 32
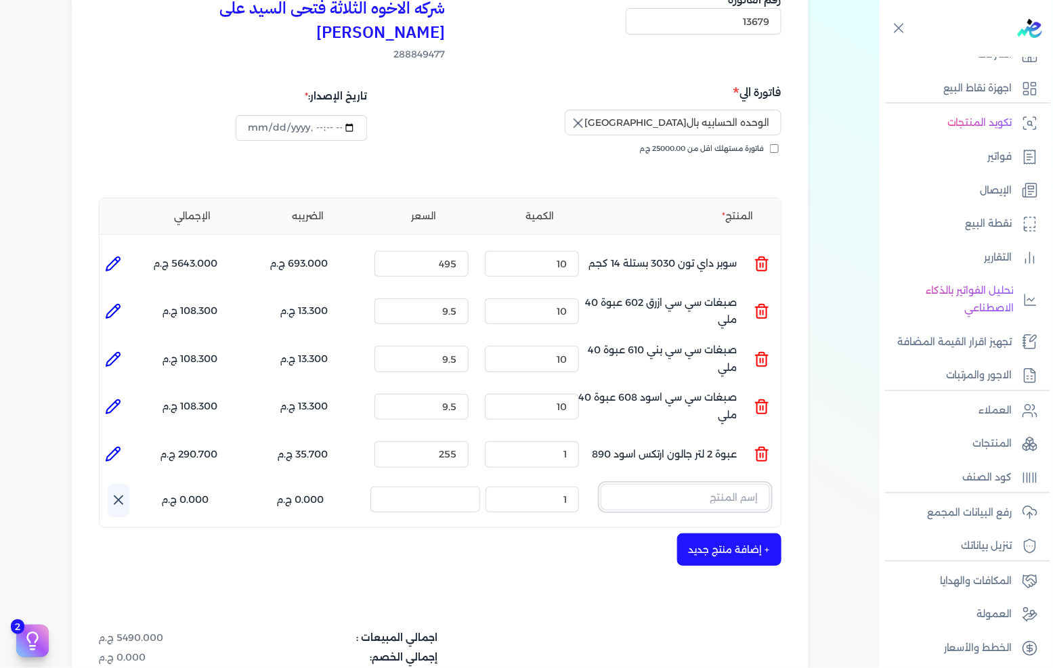
click at [726, 484] on input "text" at bounding box center [684, 497] width 169 height 26
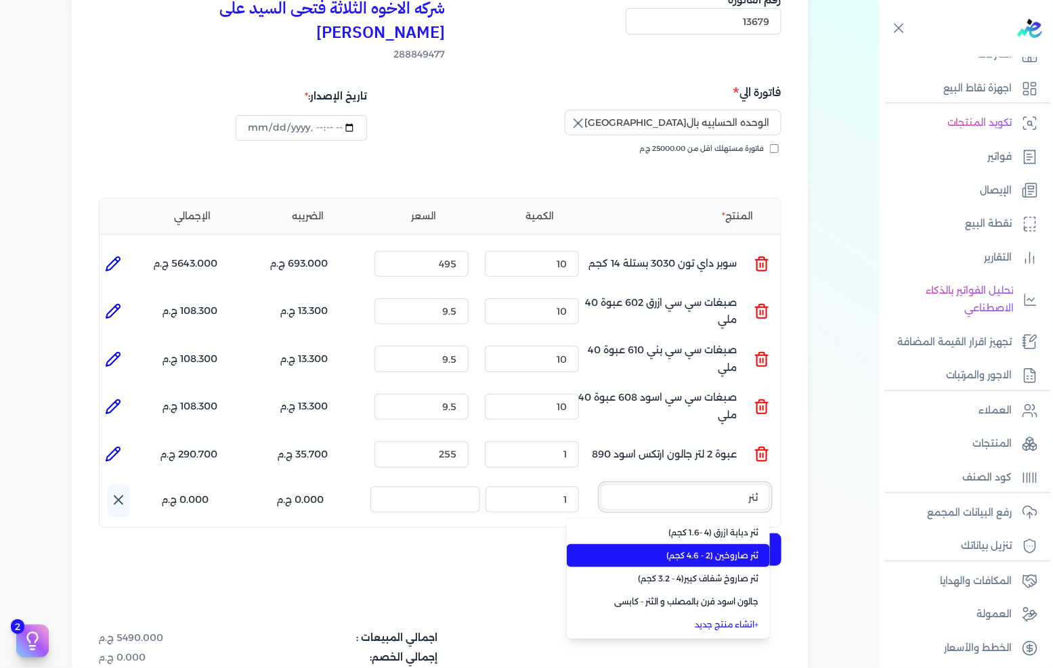
type input "ثنر"
click at [712, 550] on span "ثنر صاروخين (2 - 4.6 كجم)" at bounding box center [676, 556] width 165 height 12
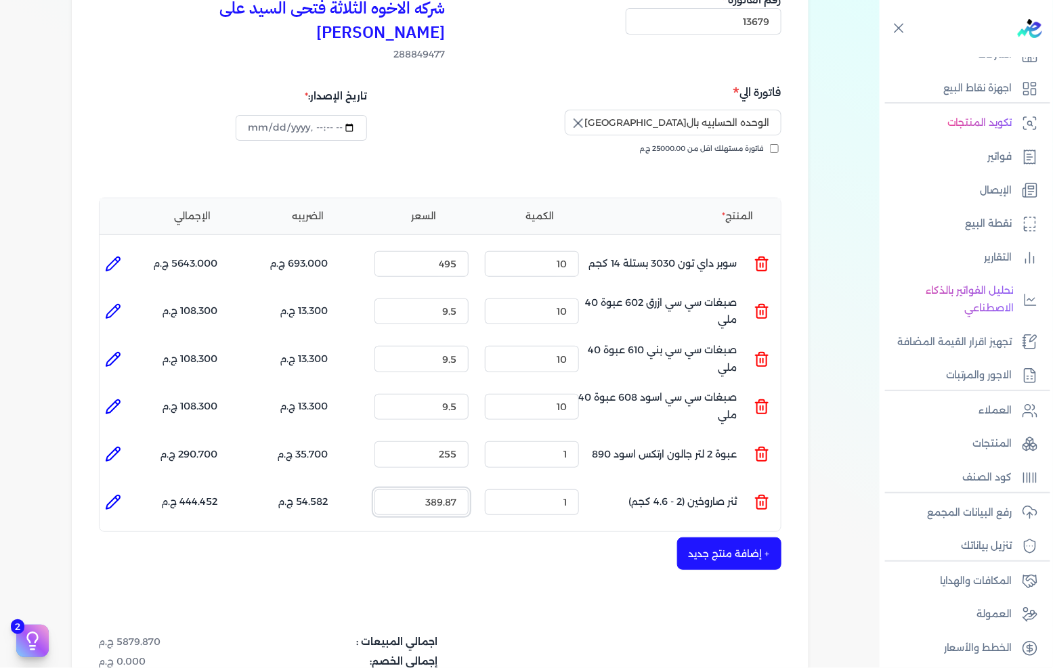
click at [435, 489] on input "389.87" at bounding box center [421, 502] width 94 height 26
type input "440"
click at [747, 538] on button "+ إضافة منتج جديد" at bounding box center [729, 554] width 104 height 32
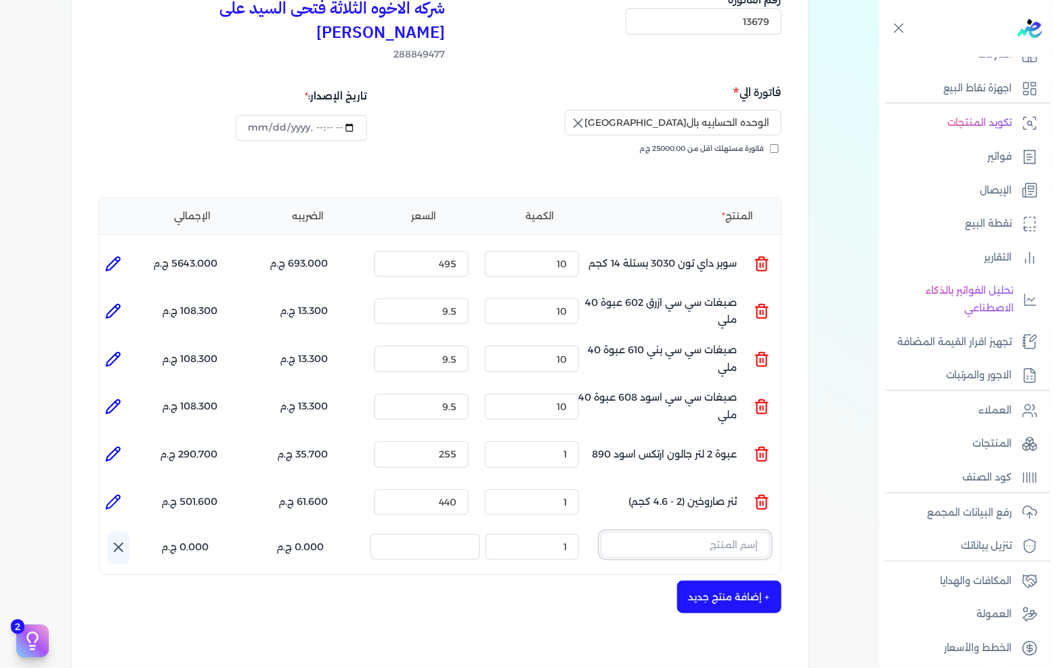
click at [716, 532] on input "text" at bounding box center [684, 545] width 169 height 26
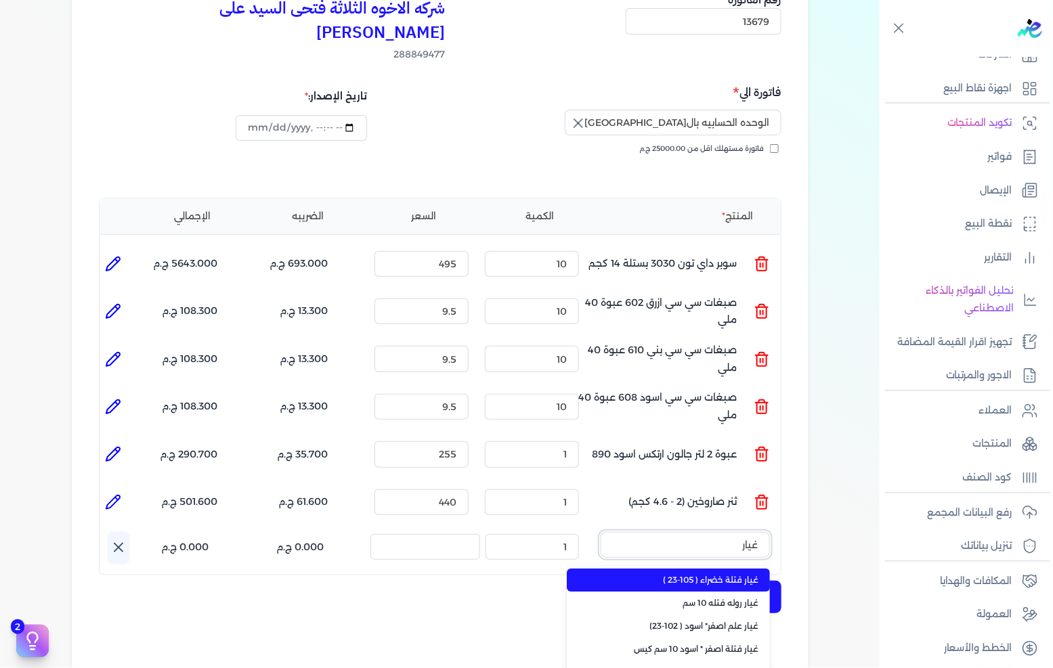
click at [600, 532] on button "غيار" at bounding box center [684, 547] width 169 height 31
type input "غيار ر"
click at [705, 574] on span "غيار روله فتله 10 سم" at bounding box center [676, 580] width 165 height 12
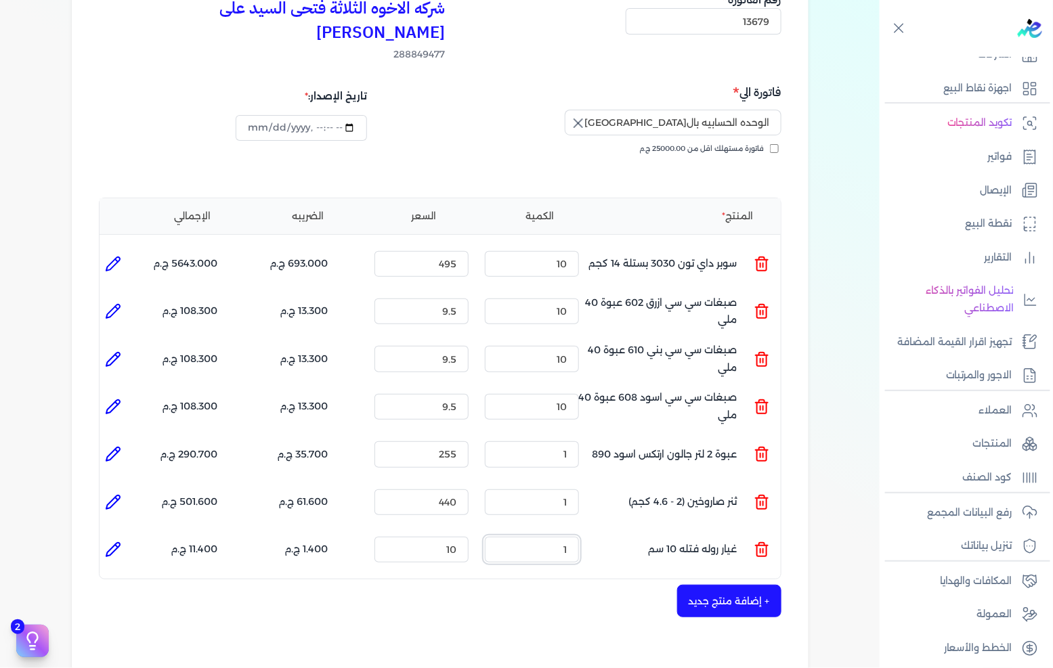
click at [556, 537] on input "1" at bounding box center [532, 550] width 94 height 26
type input "5"
click at [772, 585] on button "+ إضافة منتج جديد" at bounding box center [729, 601] width 104 height 32
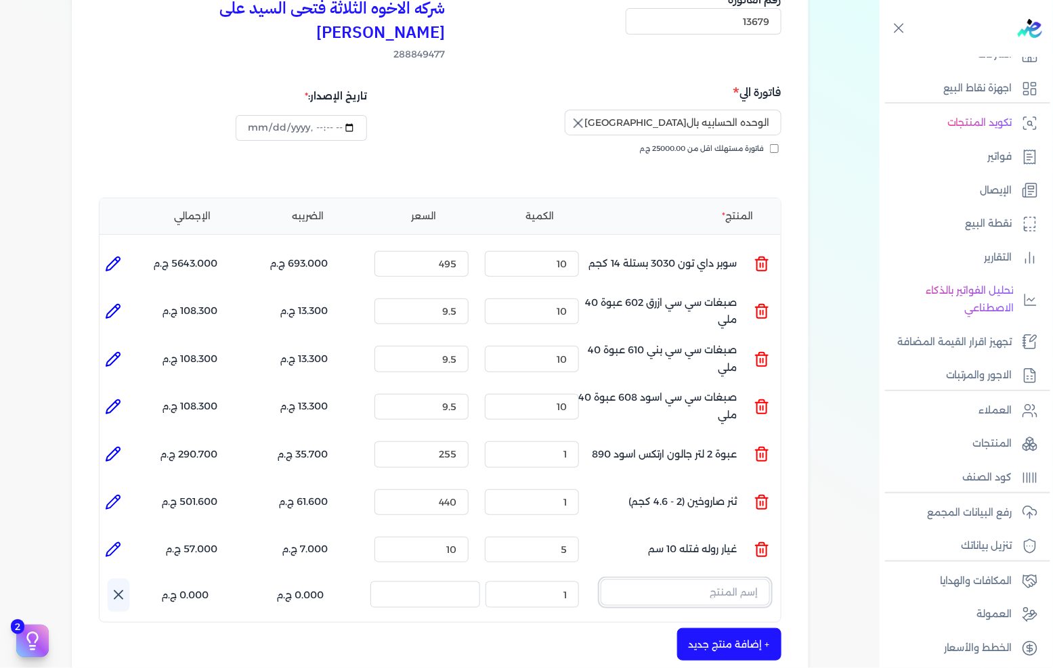
click at [743, 579] on input "text" at bounding box center [684, 592] width 169 height 26
click at [600, 579] on button "يد" at bounding box center [684, 594] width 169 height 31
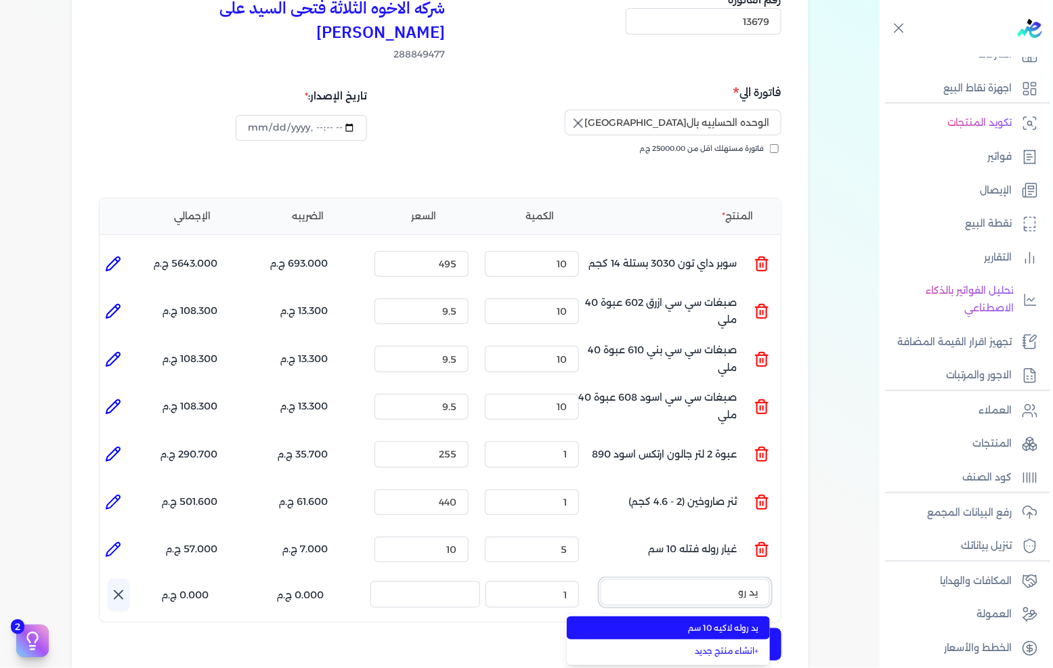
type input "يد رو"
click at [694, 622] on span "يد روله لاكيه 10 سم" at bounding box center [676, 628] width 165 height 12
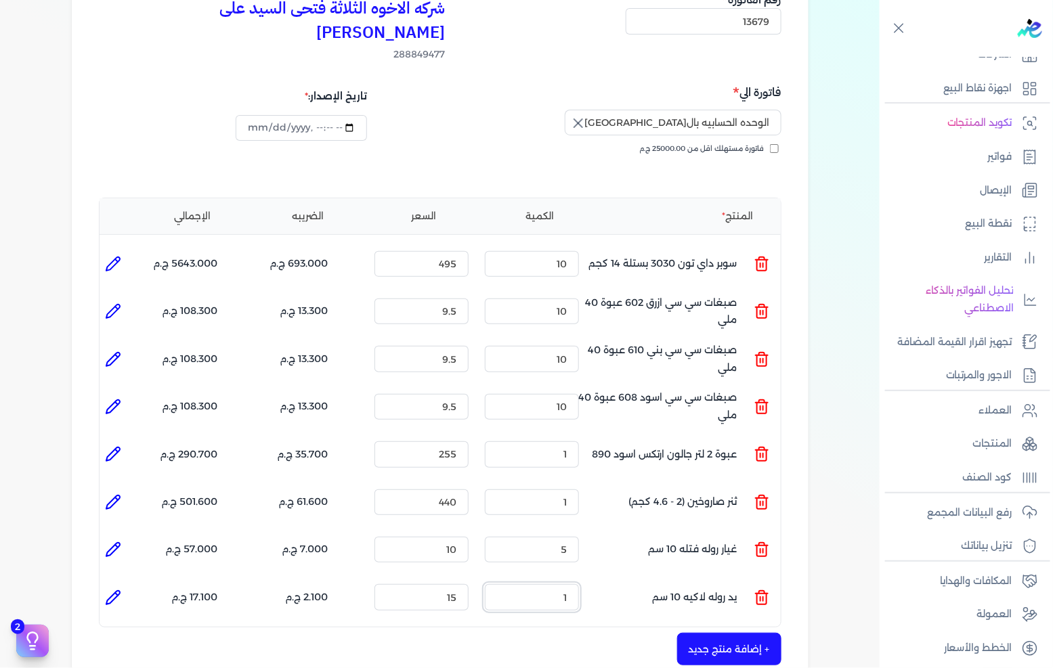
click at [569, 584] on input "1" at bounding box center [532, 597] width 94 height 26
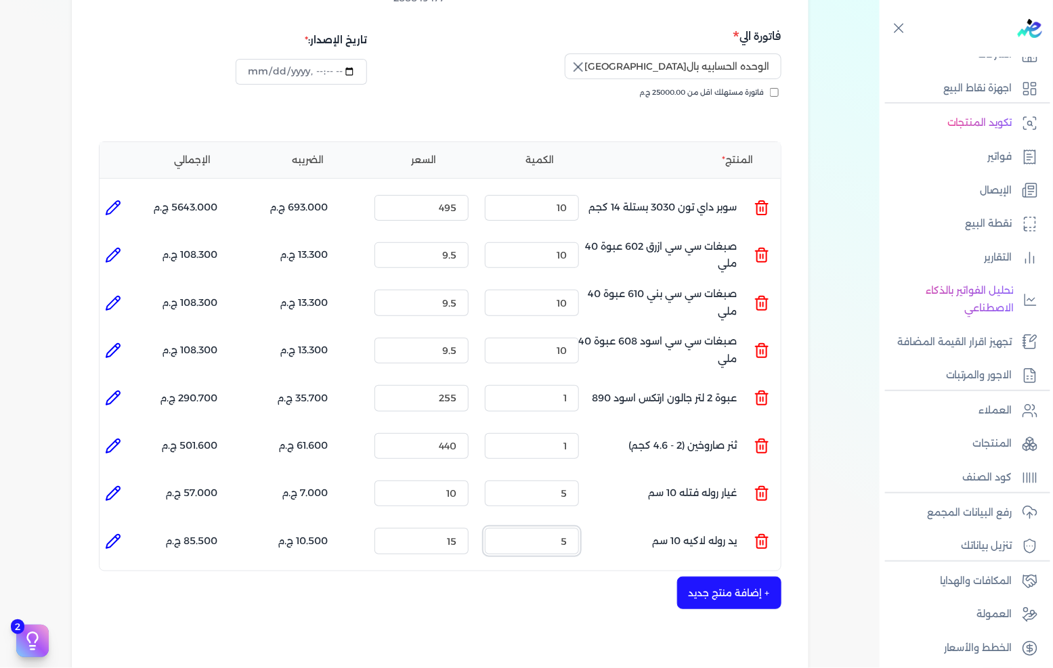
scroll to position [301, 0]
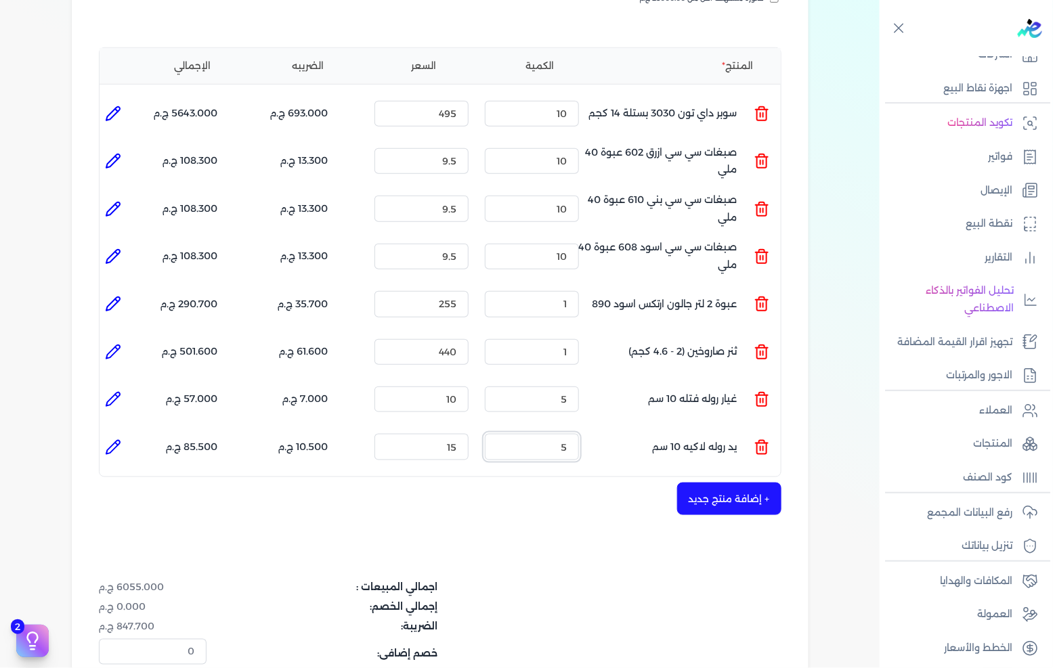
type input "5"
click at [719, 487] on button "+ إضافة منتج جديد" at bounding box center [729, 499] width 104 height 32
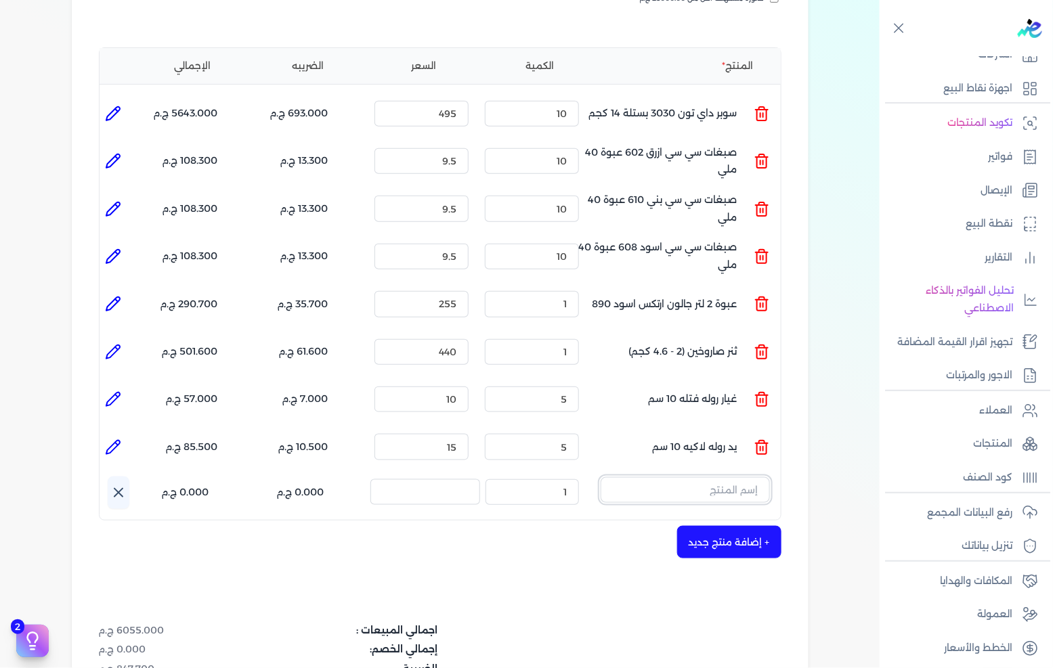
click at [731, 477] on input "text" at bounding box center [684, 490] width 169 height 26
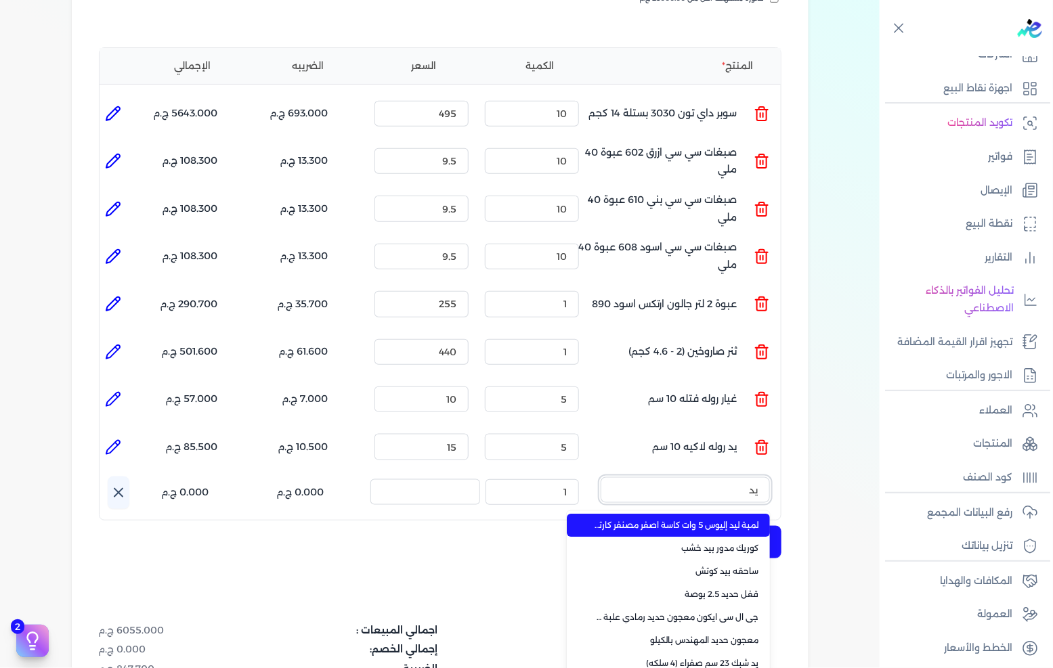
click at [600, 477] on button "يد" at bounding box center [684, 492] width 169 height 31
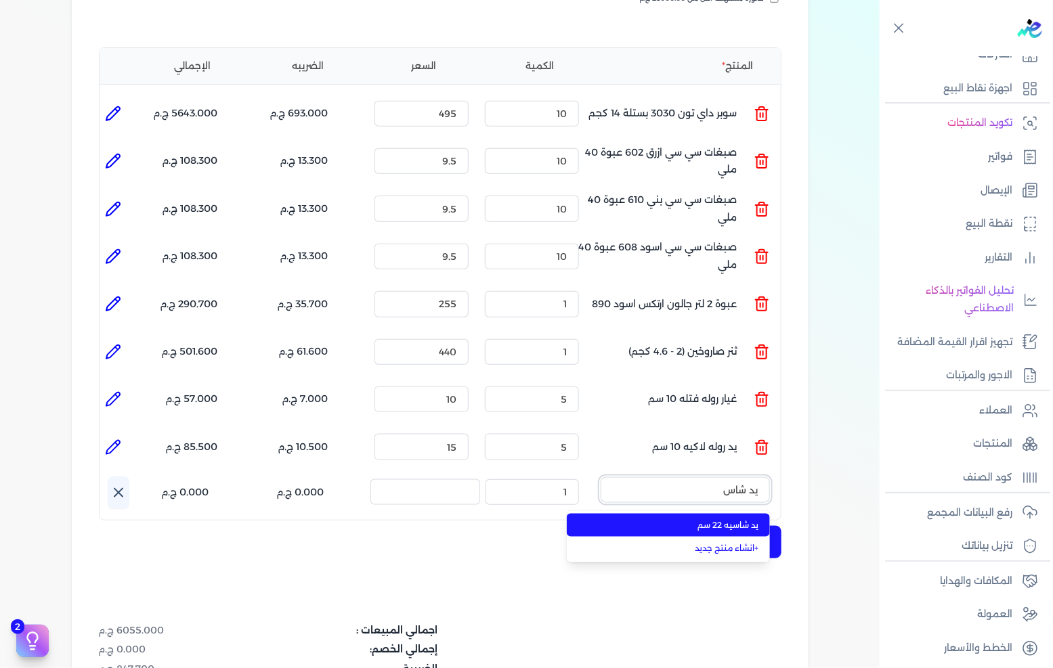
type input "يد شاس"
click at [661, 519] on span "يد شاسيه 22 سم" at bounding box center [676, 525] width 165 height 12
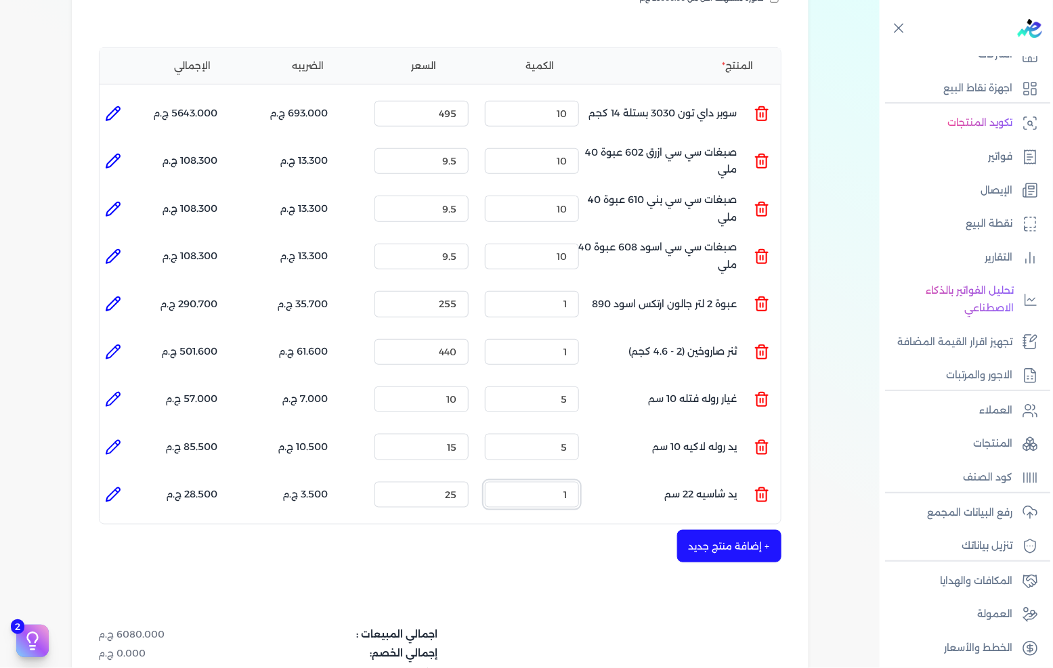
click at [556, 482] on input "1" at bounding box center [532, 495] width 94 height 26
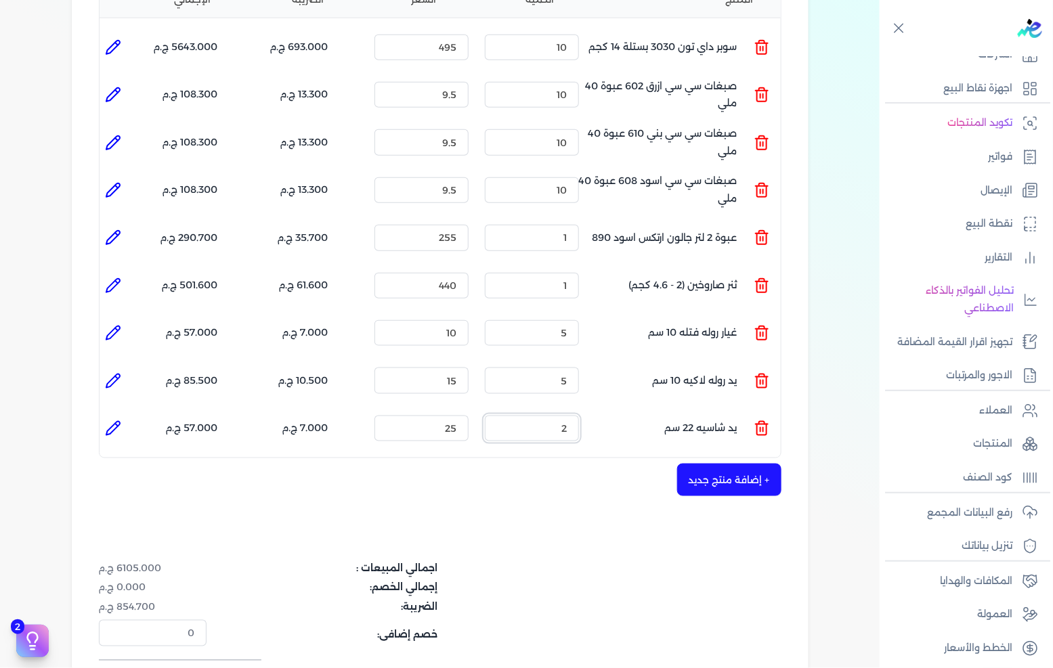
scroll to position [376, 0]
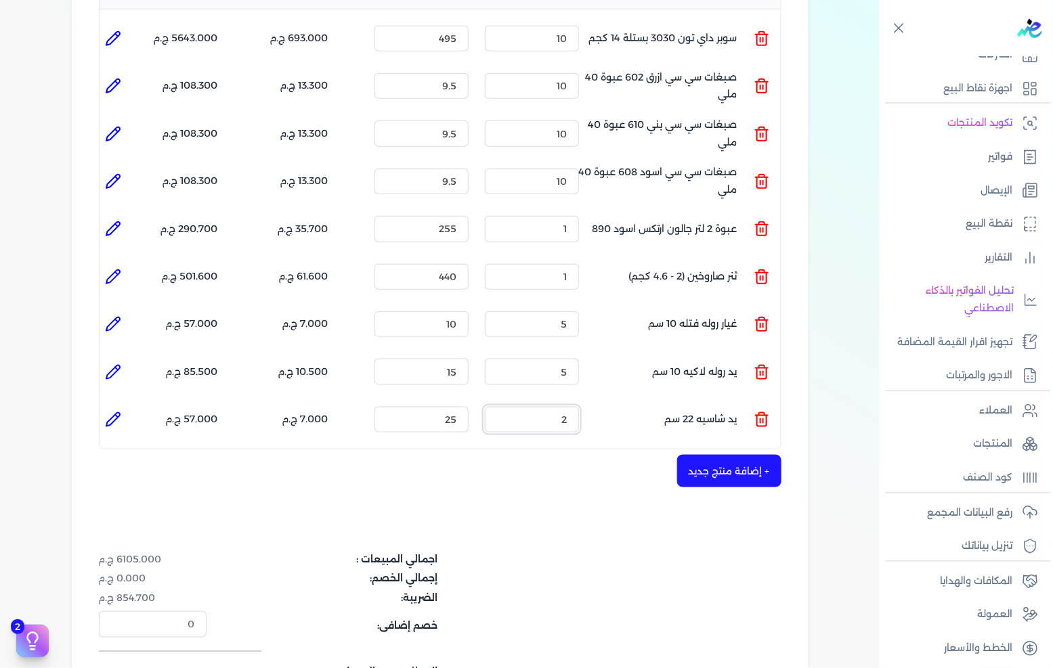
type input "2"
click at [725, 455] on button "+ إضافة منتج جديد" at bounding box center [729, 471] width 104 height 32
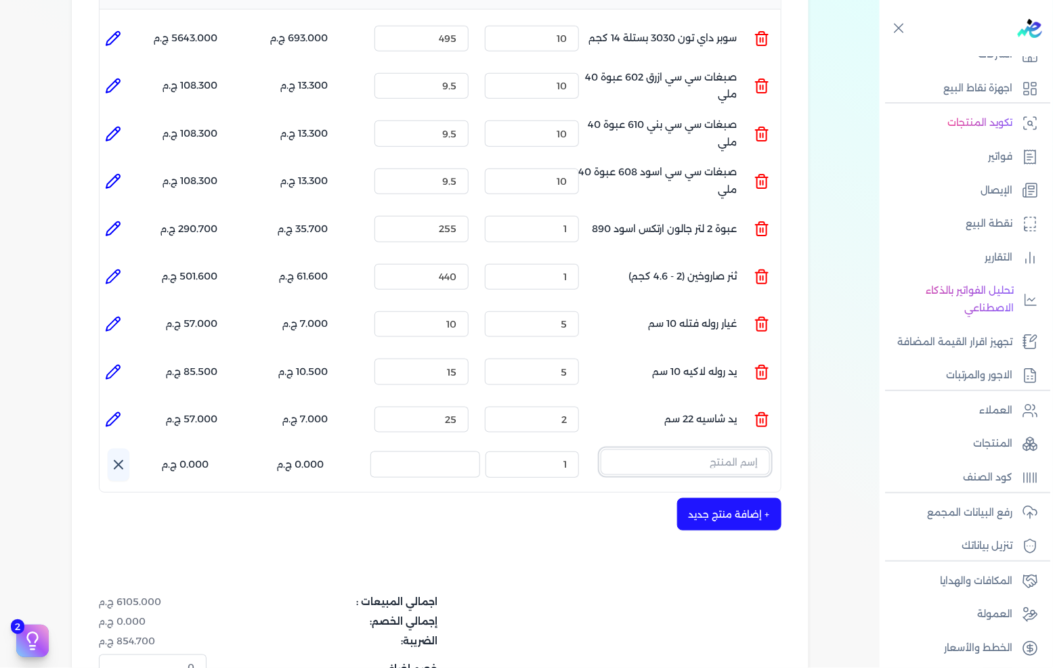
click at [722, 449] on input "text" at bounding box center [684, 462] width 169 height 26
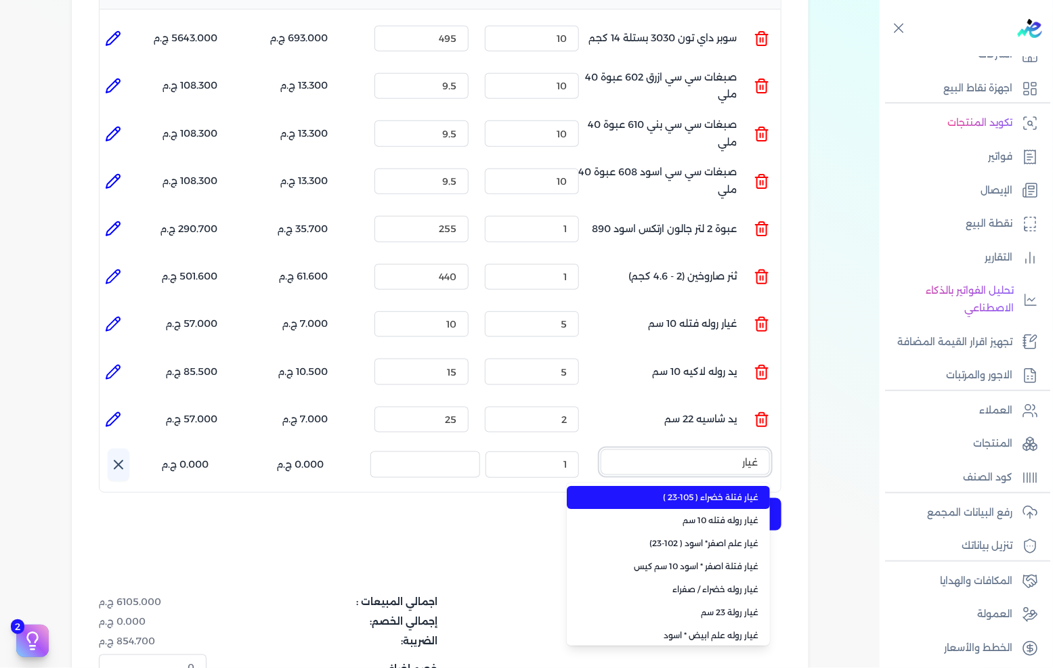
click at [600, 449] on button "غيار" at bounding box center [684, 464] width 169 height 31
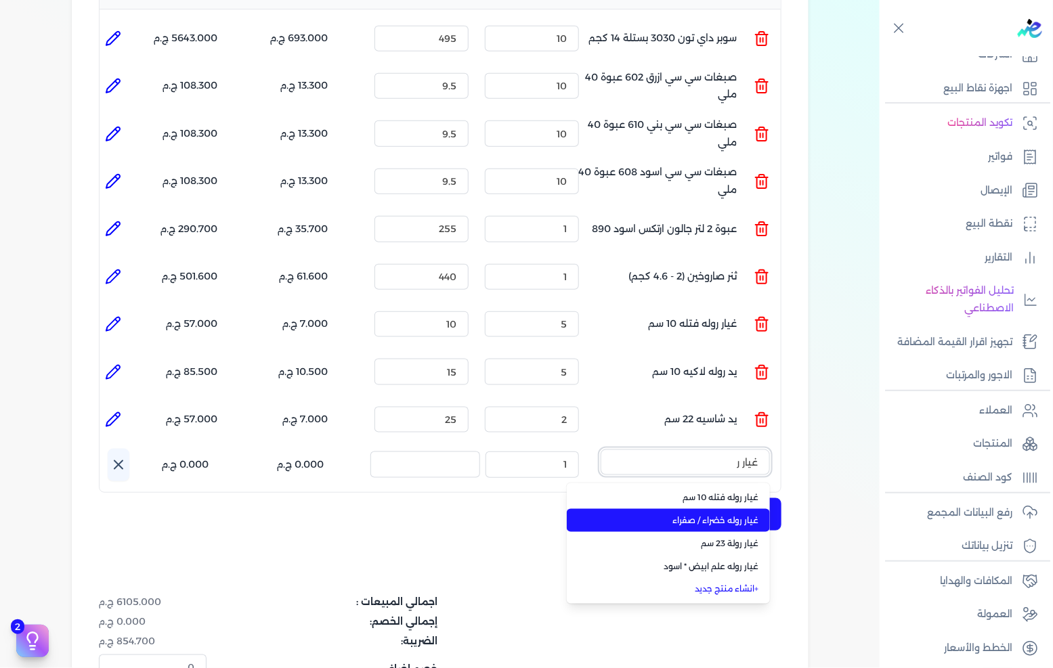
type input "غيار ر"
click at [671, 514] on span "غيار روله خضراء / صفراء" at bounding box center [676, 520] width 165 height 12
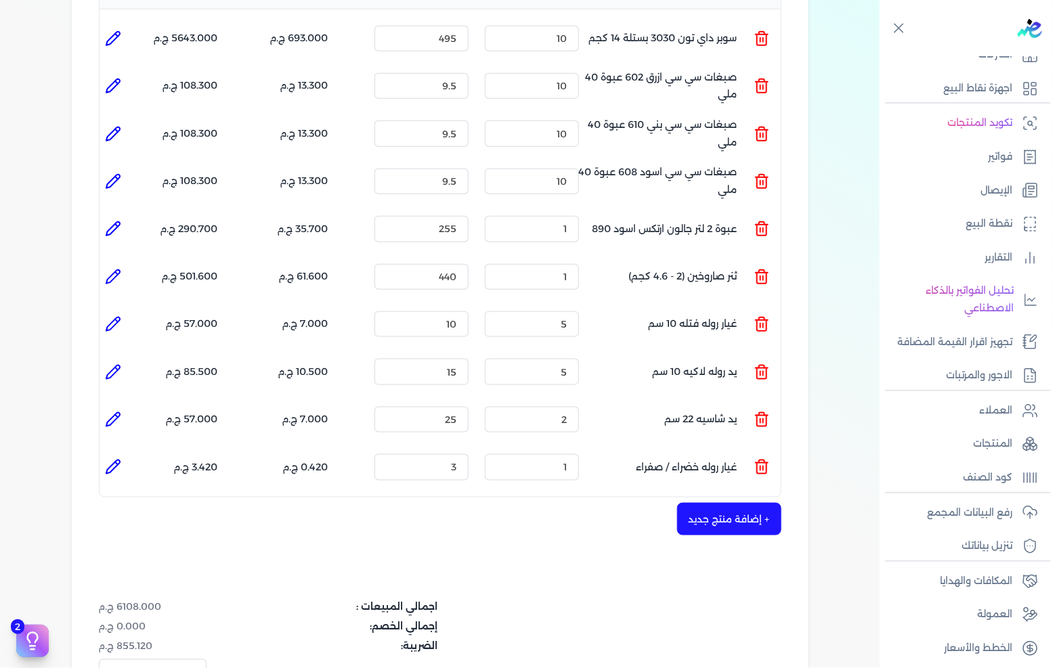
click at [547, 461] on div "المنتج الكمية السعر الضريبه الإجمالي المنتج : سوبر داي تون 3030 بستلة 14 كجم ال…" at bounding box center [440, 234] width 682 height 525
click at [555, 454] on input "1" at bounding box center [532, 467] width 94 height 26
type input "2"
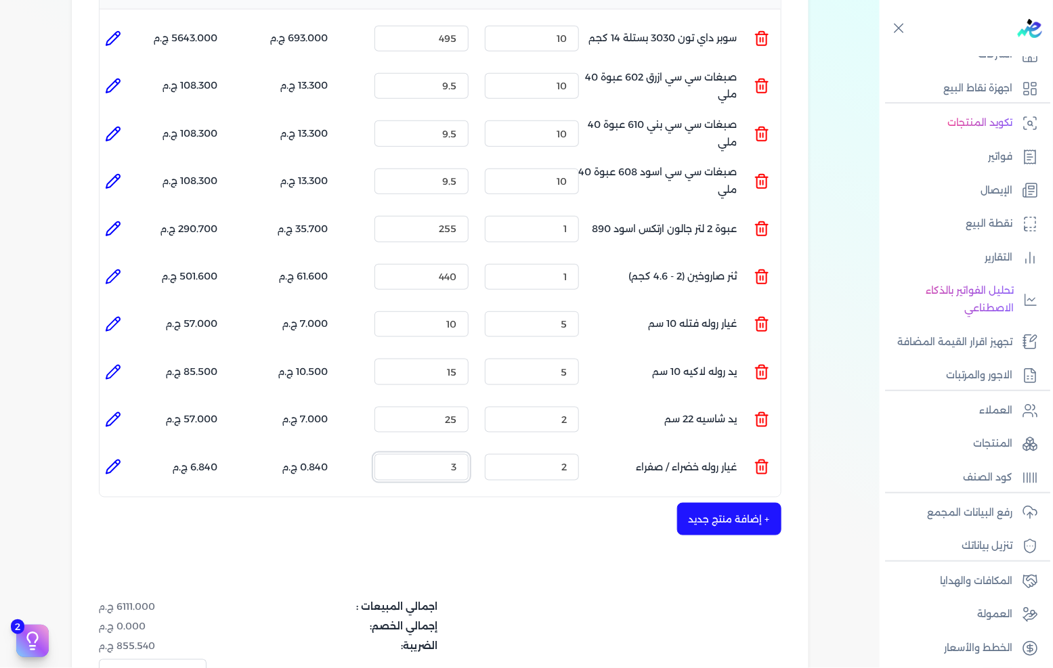
click at [462, 454] on input "3" at bounding box center [421, 467] width 94 height 26
type input "30"
click at [706, 503] on button "+ إضافة منتج جديد" at bounding box center [729, 519] width 104 height 32
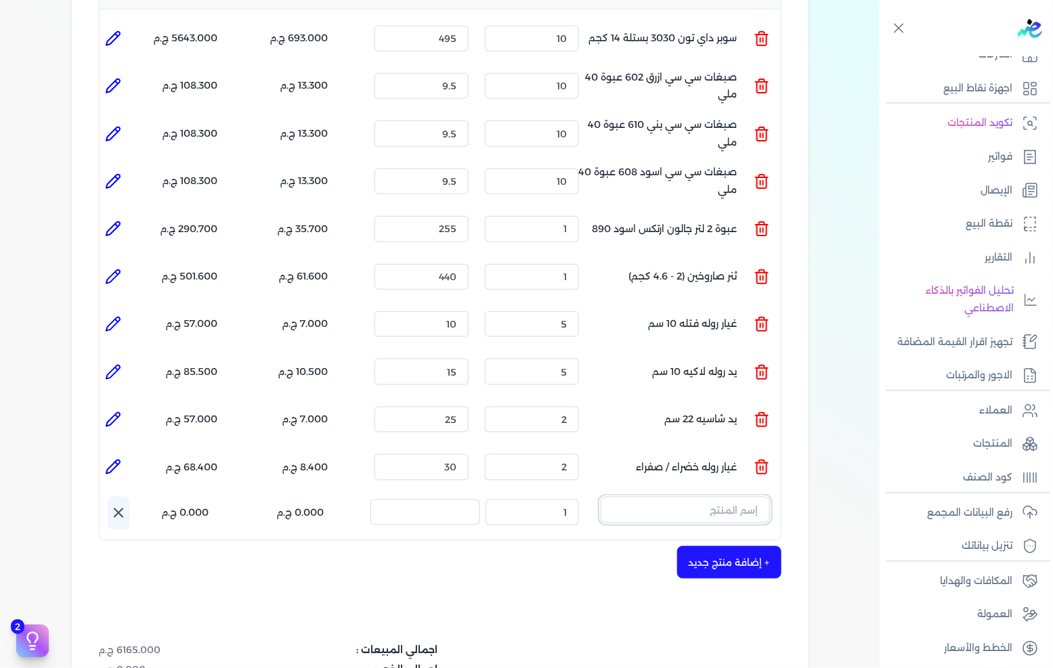
click at [745, 497] on input "text" at bounding box center [684, 510] width 169 height 26
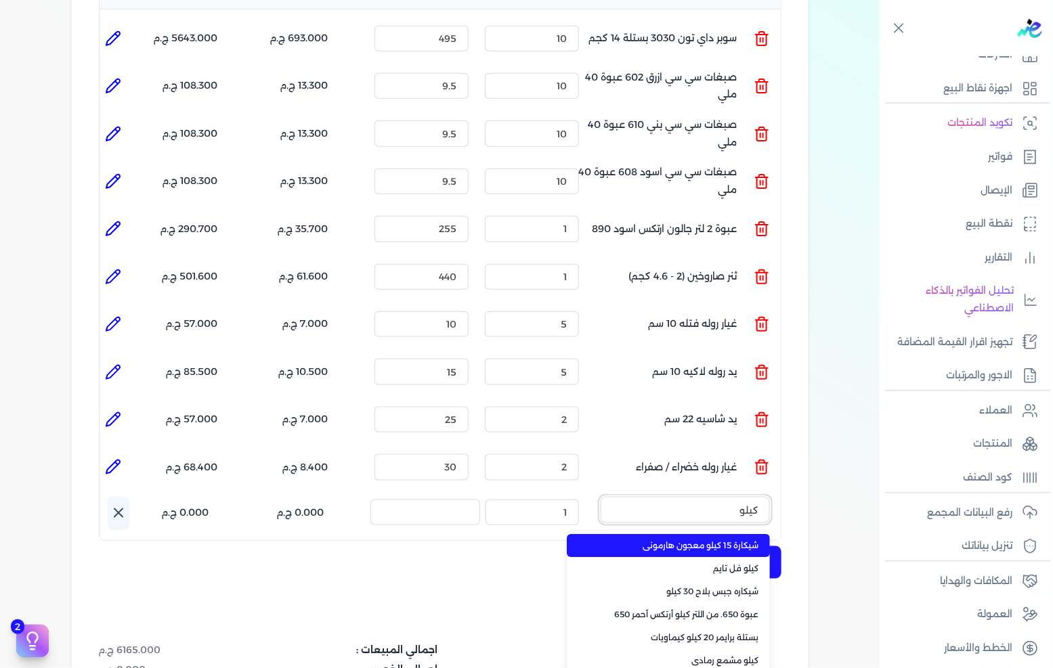
click at [600, 497] on button "كيلو" at bounding box center [684, 512] width 169 height 31
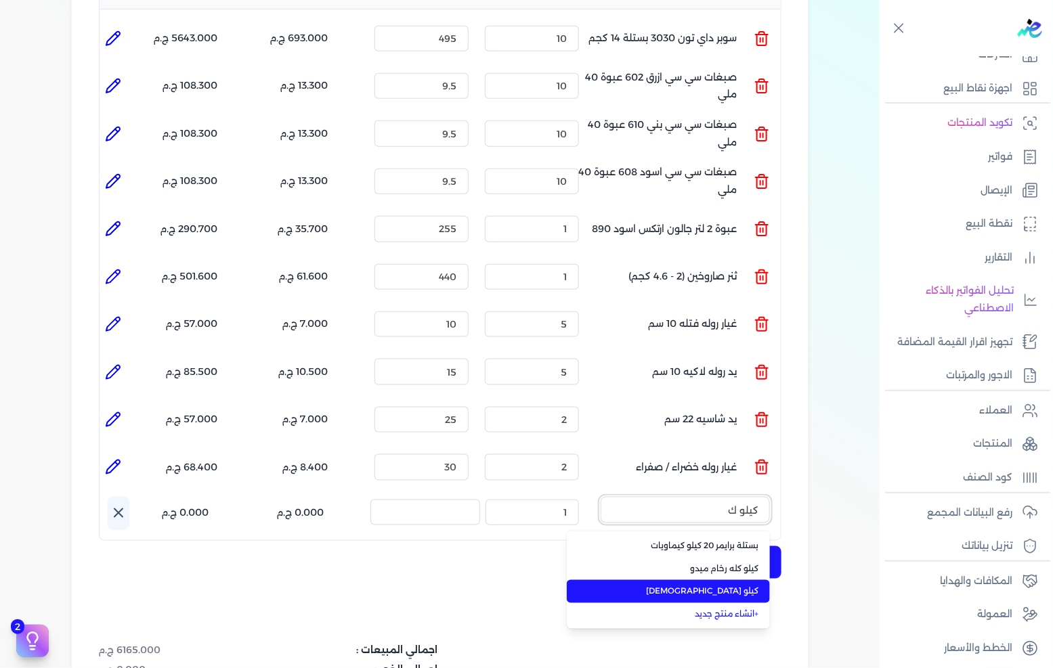
type input "كيلو ك"
click at [720, 586] on span "كيلو [DEMOGRAPHIC_DATA]" at bounding box center [676, 592] width 165 height 12
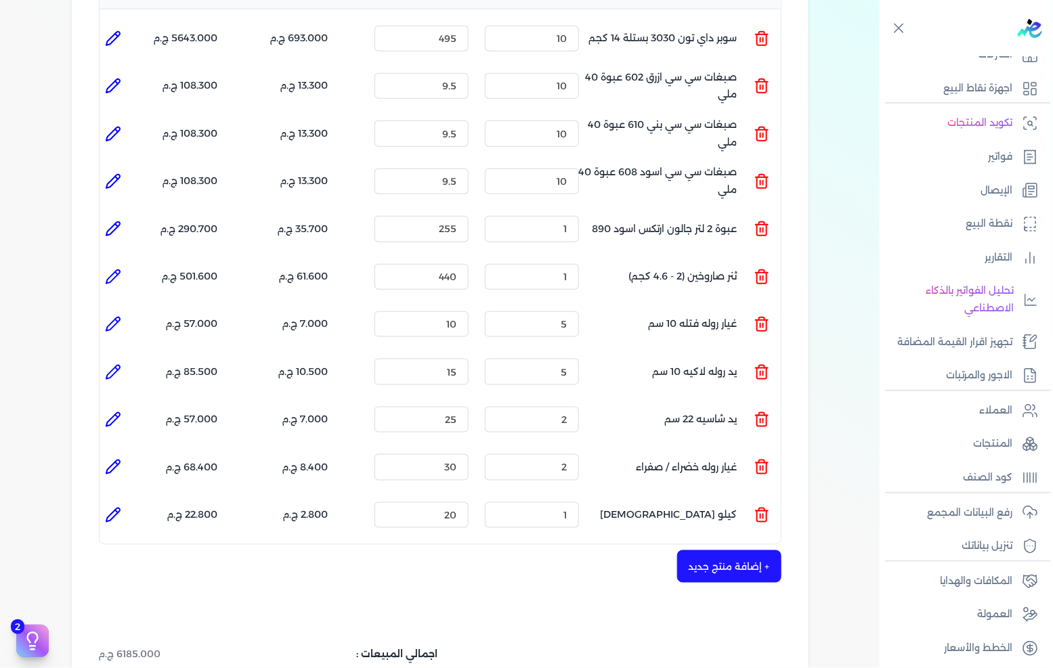
click at [116, 507] on icon at bounding box center [113, 515] width 16 height 16
type input "كيلو [DEMOGRAPHIC_DATA]"
type input "20"
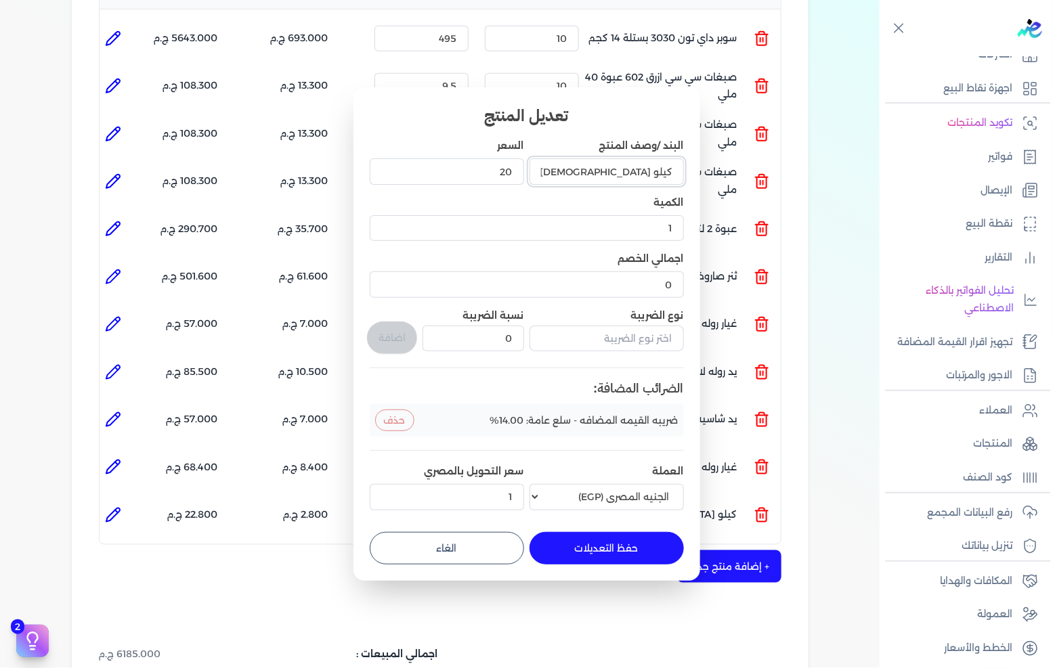
drag, startPoint x: 624, startPoint y: 172, endPoint x: 651, endPoint y: 173, distance: 26.4
click at [651, 173] on input "كيلو [DEMOGRAPHIC_DATA]" at bounding box center [606, 171] width 154 height 26
type input "كيلو جرايد"
click at [581, 548] on button "حفظ التعديلات" at bounding box center [606, 548] width 154 height 32
type input "0"
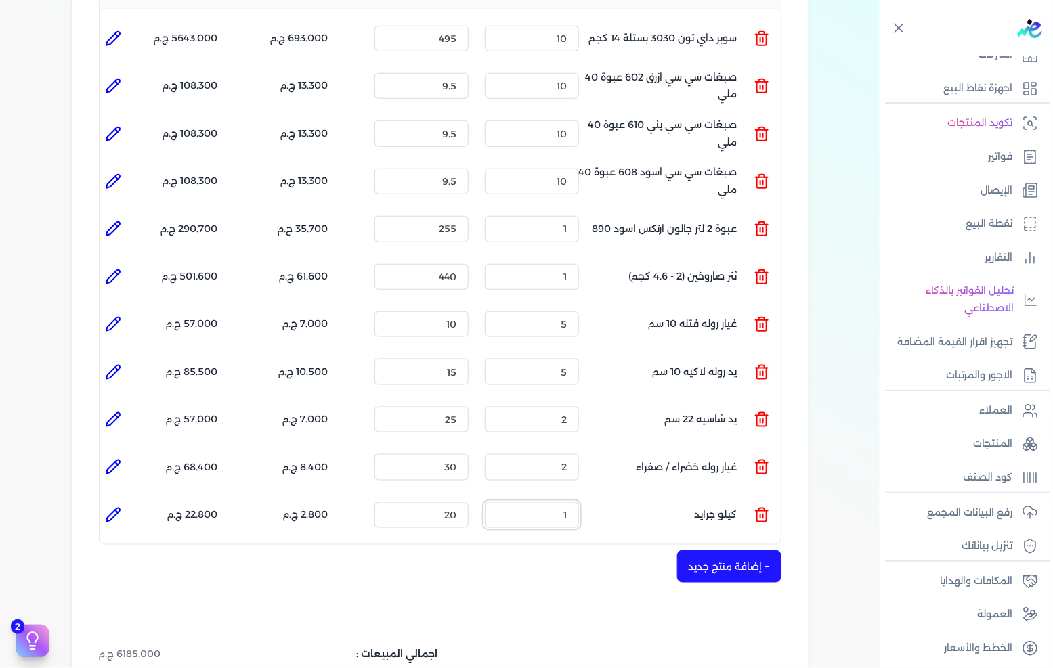
click at [548, 502] on input "1" at bounding box center [532, 515] width 94 height 26
click at [547, 502] on input "1" at bounding box center [532, 515] width 94 height 26
type input "10"
click at [127, 502] on li at bounding box center [113, 515] width 27 height 27
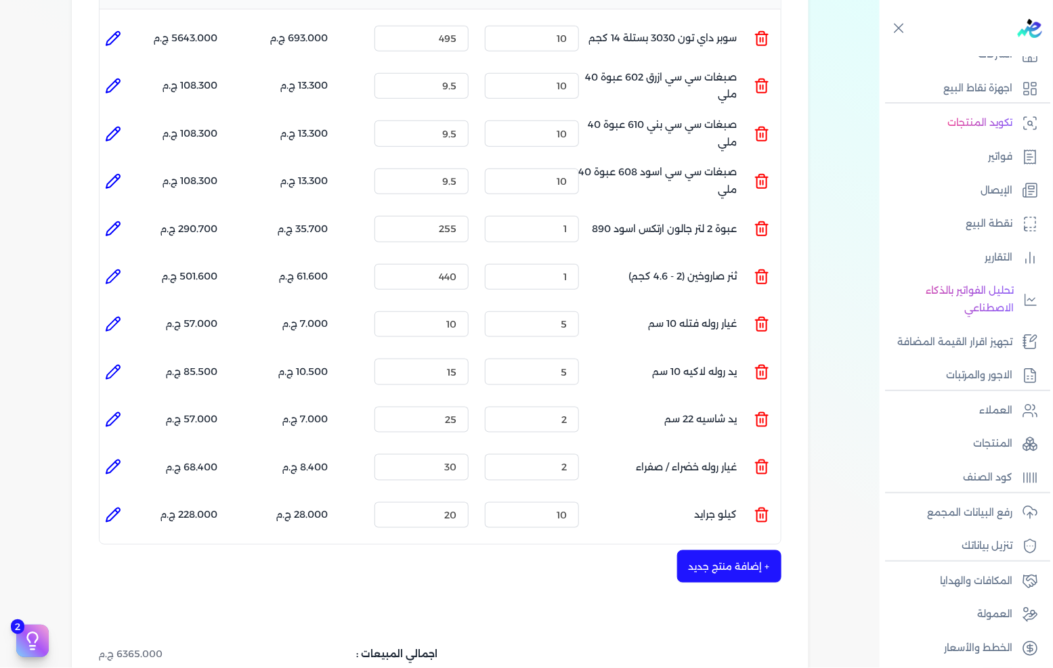
type input "كيلو جرايد"
type input "20"
type input "10"
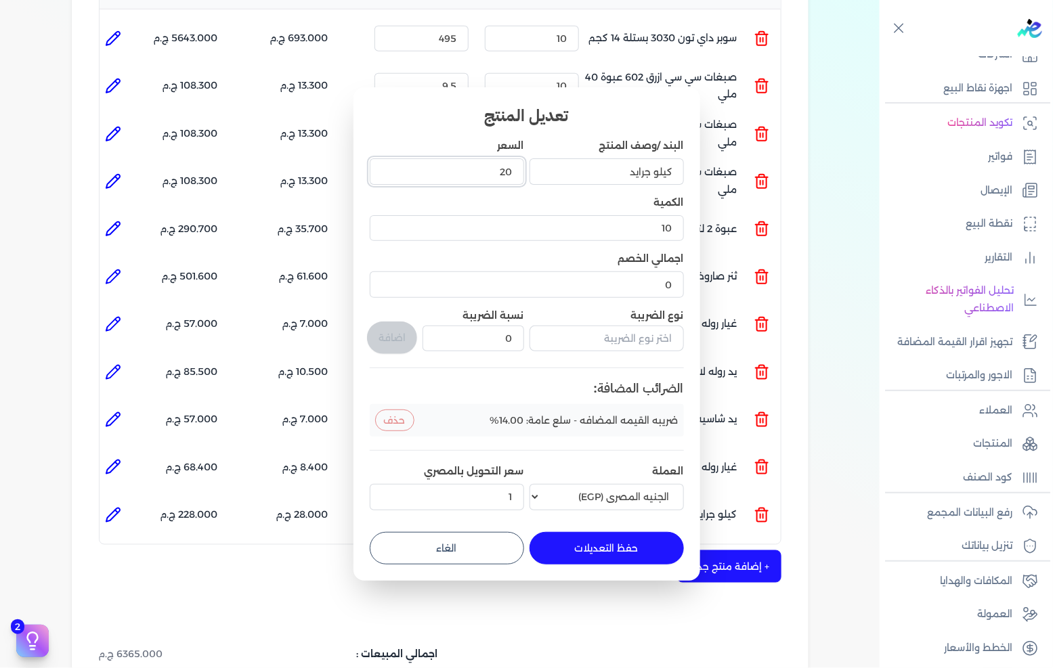
click at [497, 169] on input "20" at bounding box center [447, 171] width 154 height 26
type input "38"
click at [588, 546] on button "حفظ التعديلات" at bounding box center [606, 548] width 154 height 32
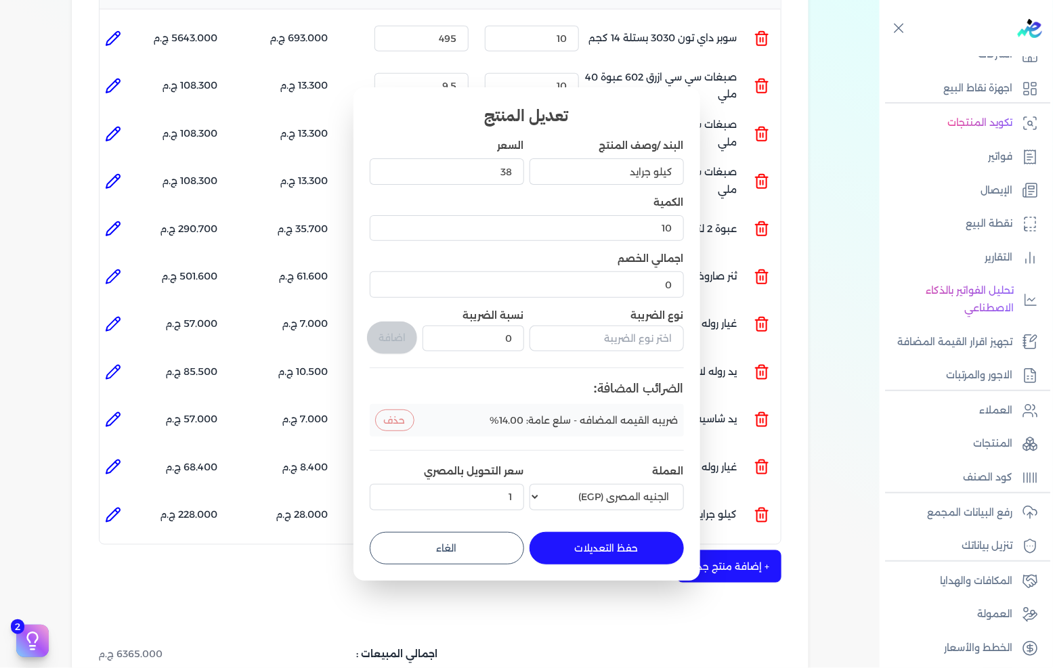
type input "0"
type input "1"
type input "38"
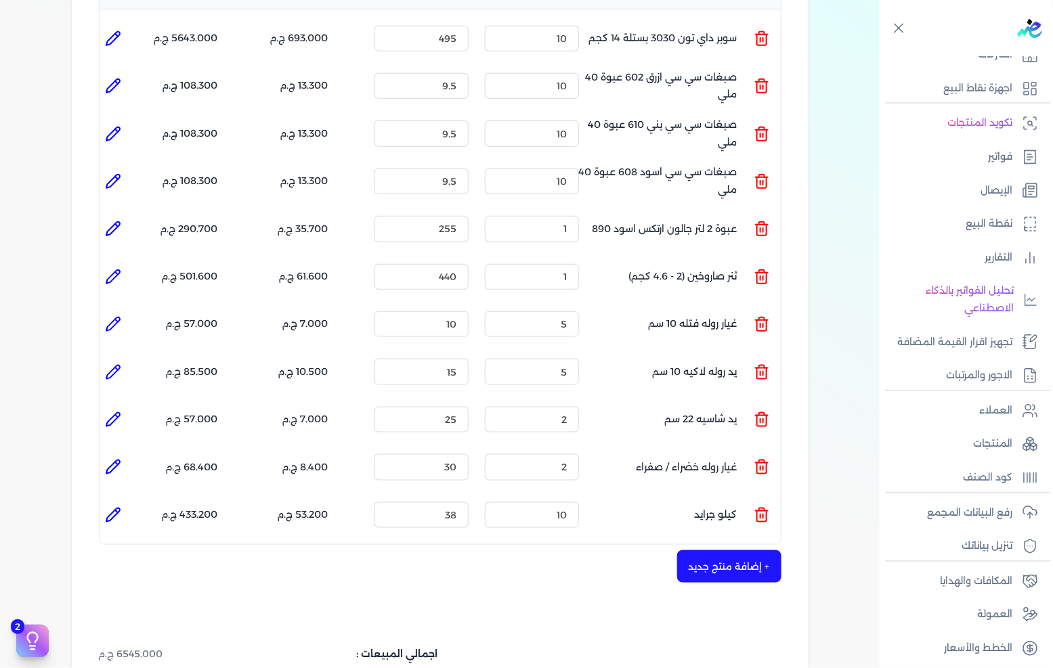
click at [699, 550] on button "+ إضافة منتج جديد" at bounding box center [729, 566] width 104 height 32
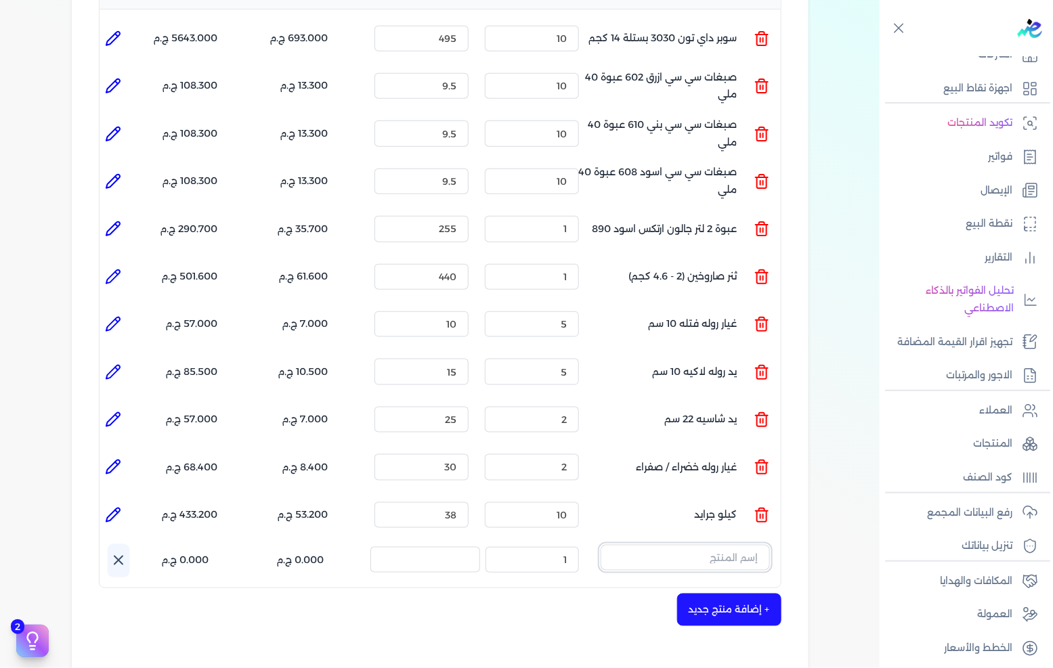
click at [705, 545] on input "text" at bounding box center [684, 558] width 169 height 26
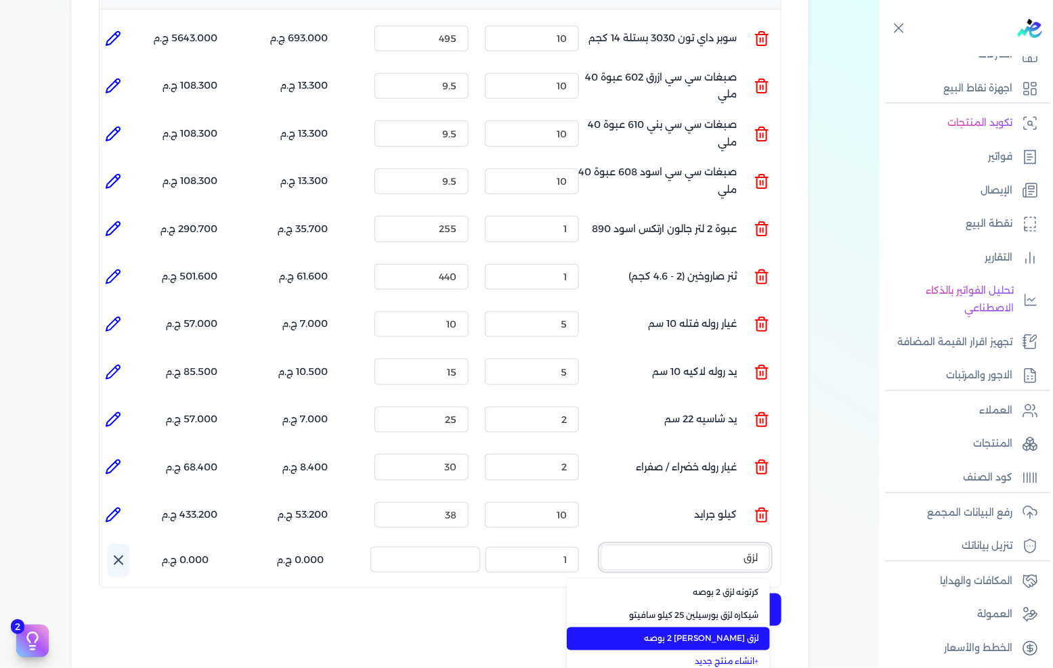
type input "لزق"
click at [709, 633] on span "لزق [PERSON_NAME] 2 بوصه" at bounding box center [676, 639] width 165 height 12
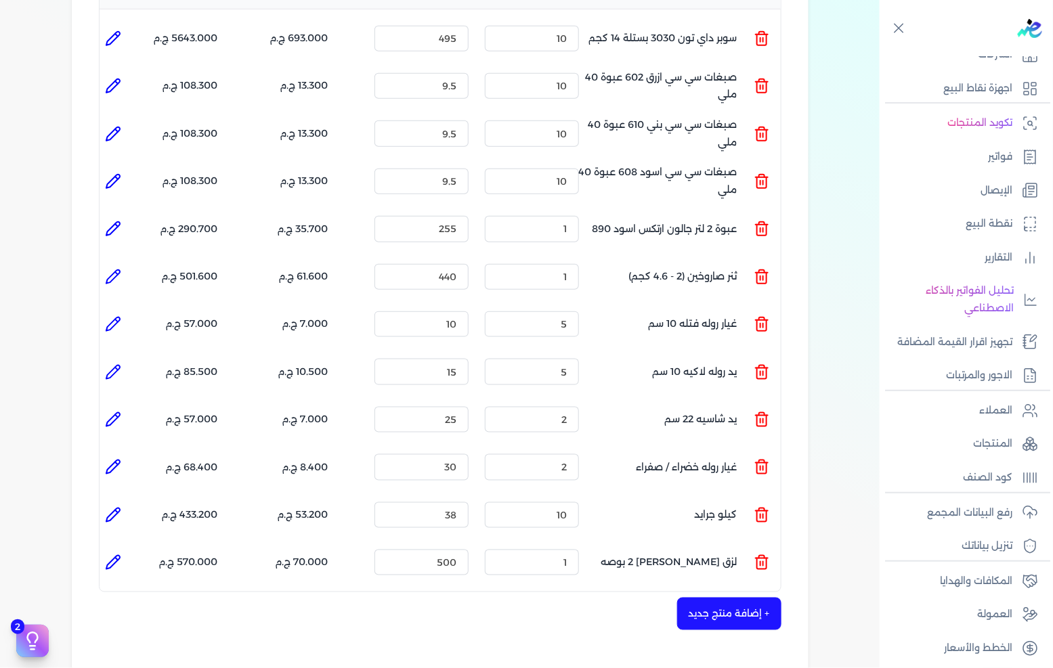
click at [583, 544] on div "الكمية : 1" at bounding box center [531, 562] width 105 height 37
click at [579, 550] on input "1" at bounding box center [532, 563] width 94 height 26
type input "5"
click at [440, 550] on input "500" at bounding box center [421, 563] width 94 height 26
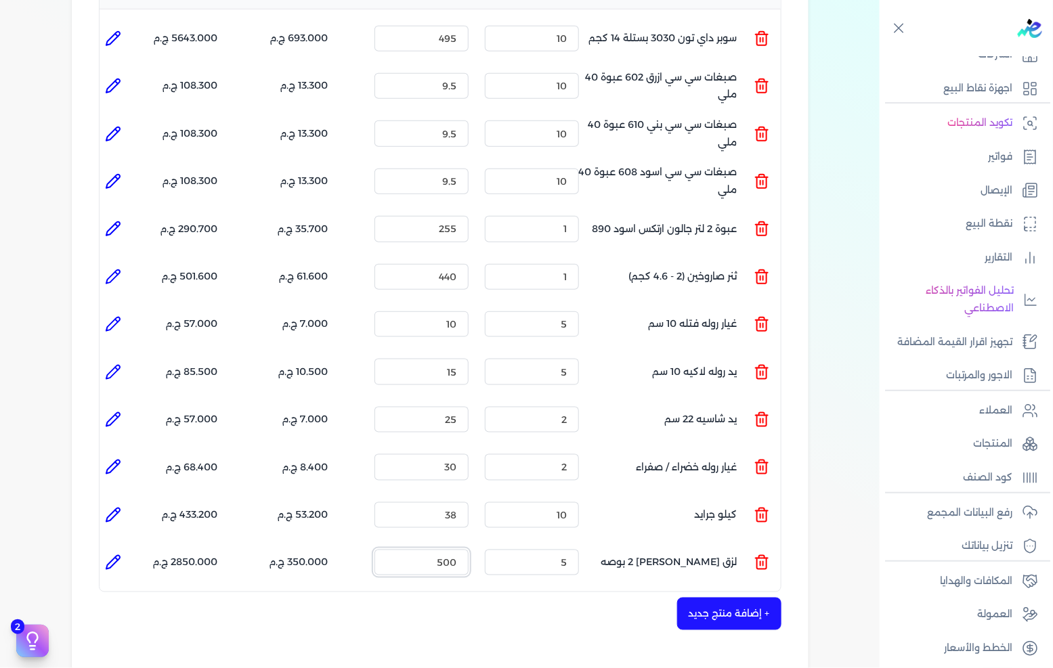
click at [440, 550] on input "500" at bounding box center [421, 563] width 94 height 26
type input "30"
click at [698, 598] on button "+ إضافة منتج جديد" at bounding box center [729, 614] width 104 height 32
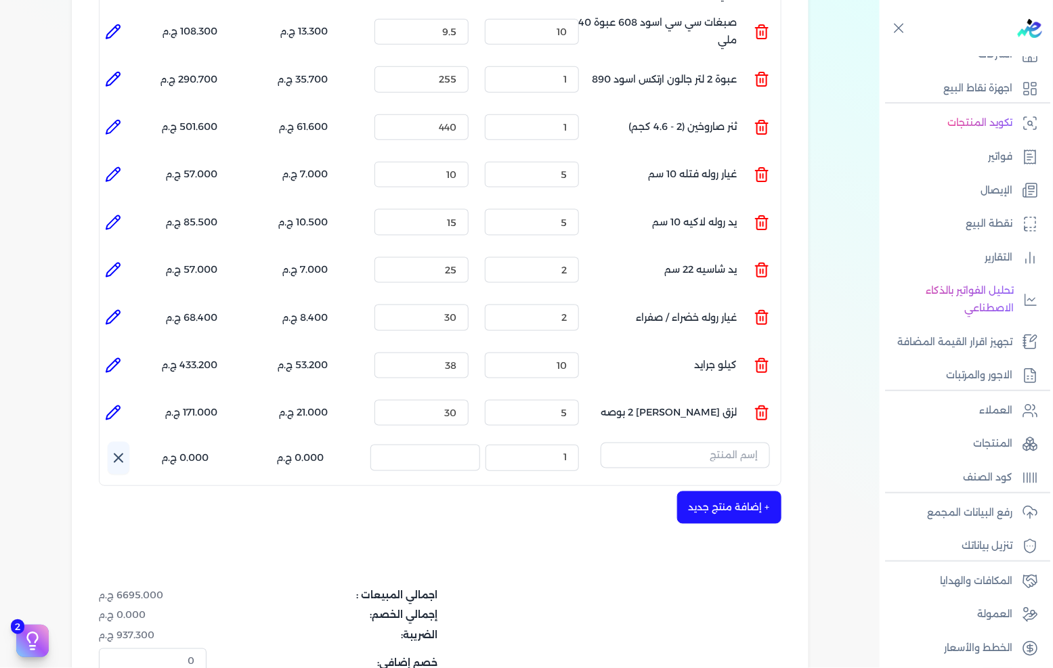
scroll to position [526, 0]
click at [728, 442] on input "text" at bounding box center [684, 455] width 169 height 26
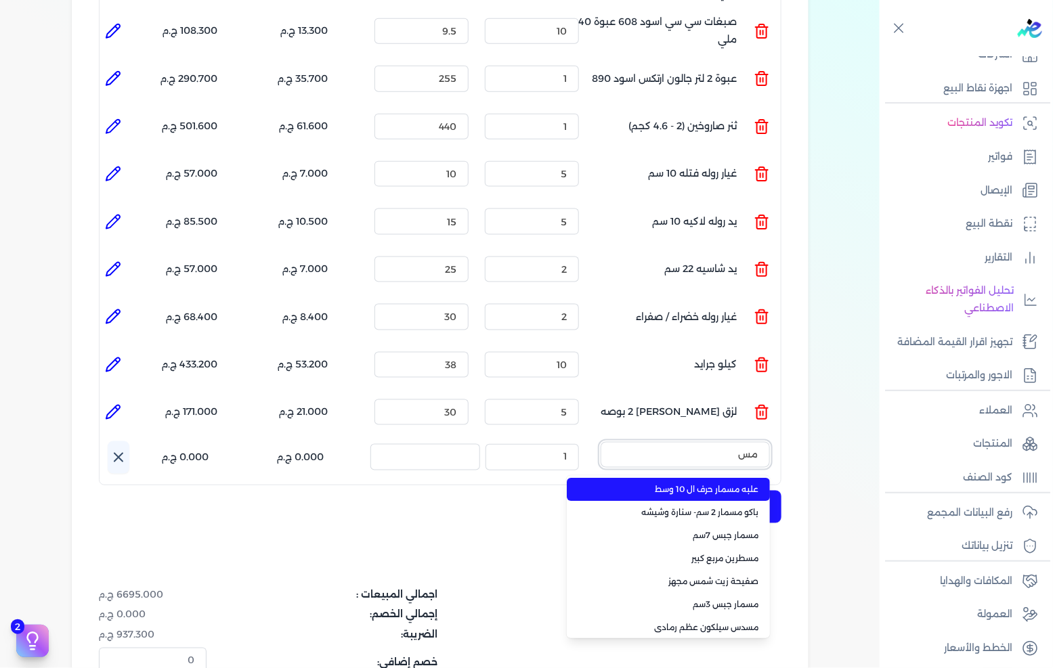
type input "مسد"
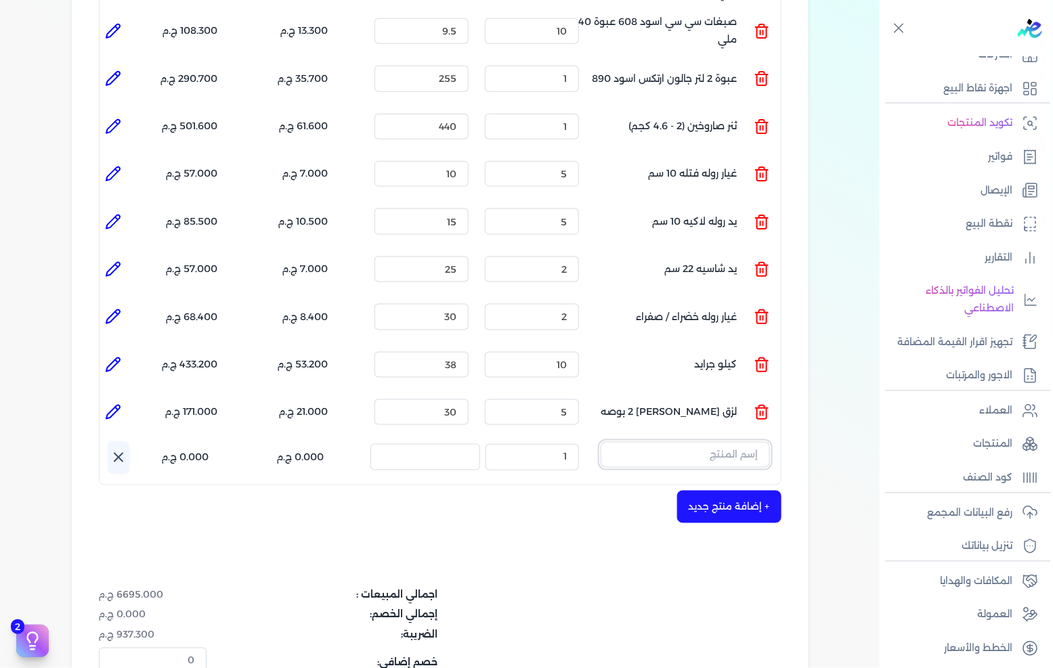
click at [724, 442] on input "text" at bounding box center [684, 455] width 169 height 26
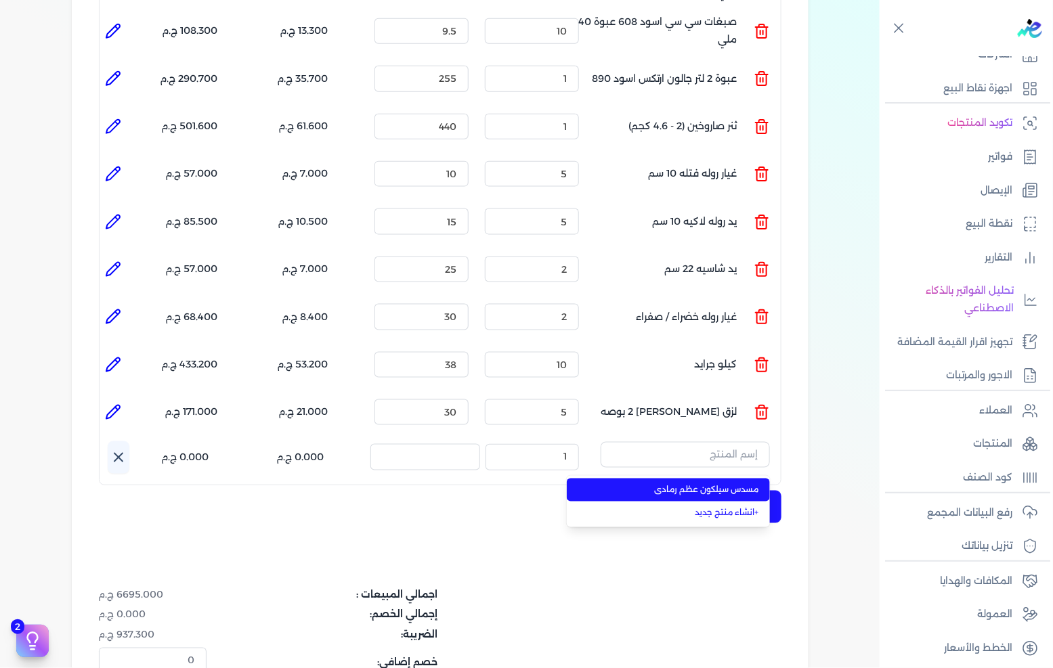
click at [691, 484] on span "مسدس سيلكون عظم رمادى" at bounding box center [676, 490] width 165 height 12
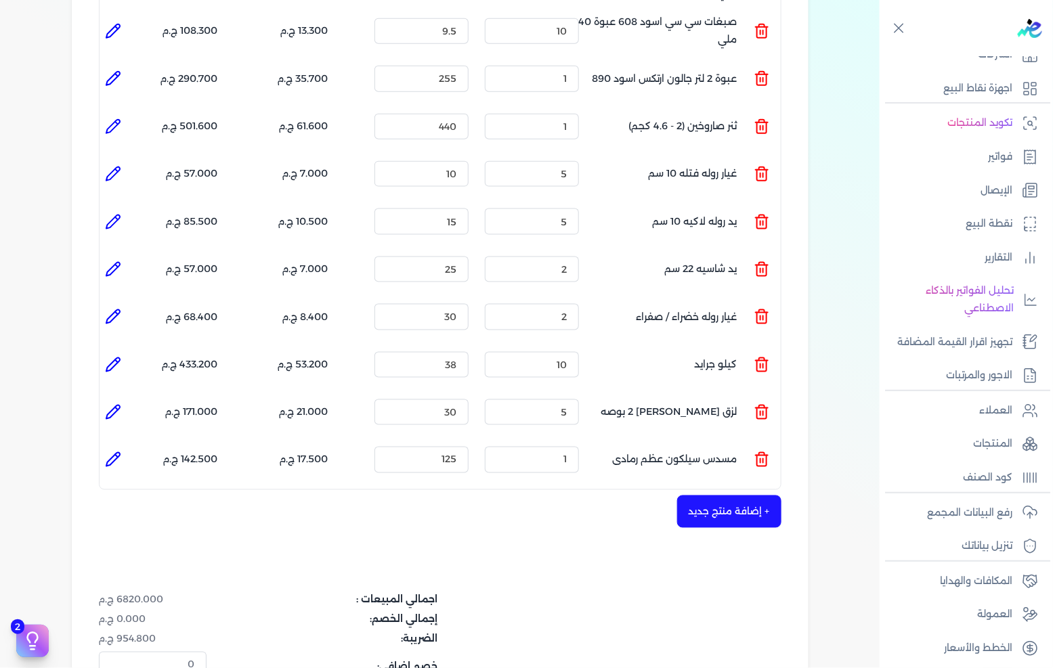
click at [95, 437] on div "شركه الاخوه الثلاثة فتحى السيد على [PERSON_NAME] 288849477 رقم الفاتورة 13679 ف…" at bounding box center [440, 195] width 737 height 1214
click at [110, 452] on icon at bounding box center [113, 460] width 16 height 16
type input "مسدس سيلكون عظم رمادى"
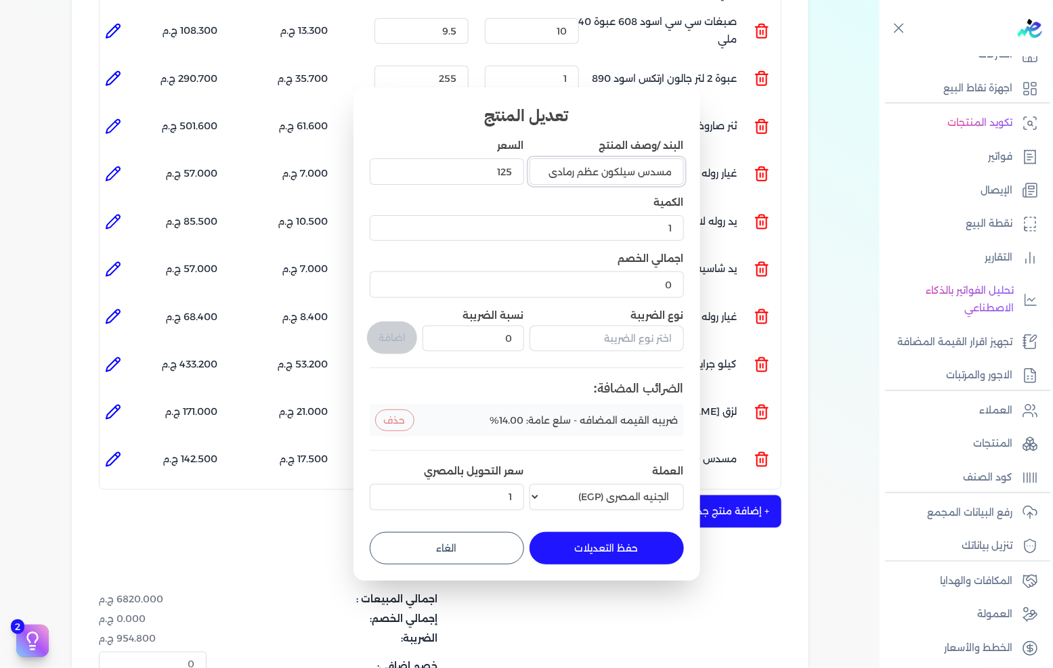
drag, startPoint x: 549, startPoint y: 169, endPoint x: 635, endPoint y: 183, distance: 87.0
click at [635, 183] on input "مسدس سيلكون عظم رمادى" at bounding box center [606, 171] width 154 height 26
click at [584, 551] on button "حفظ التعديلات" at bounding box center [606, 548] width 154 height 32
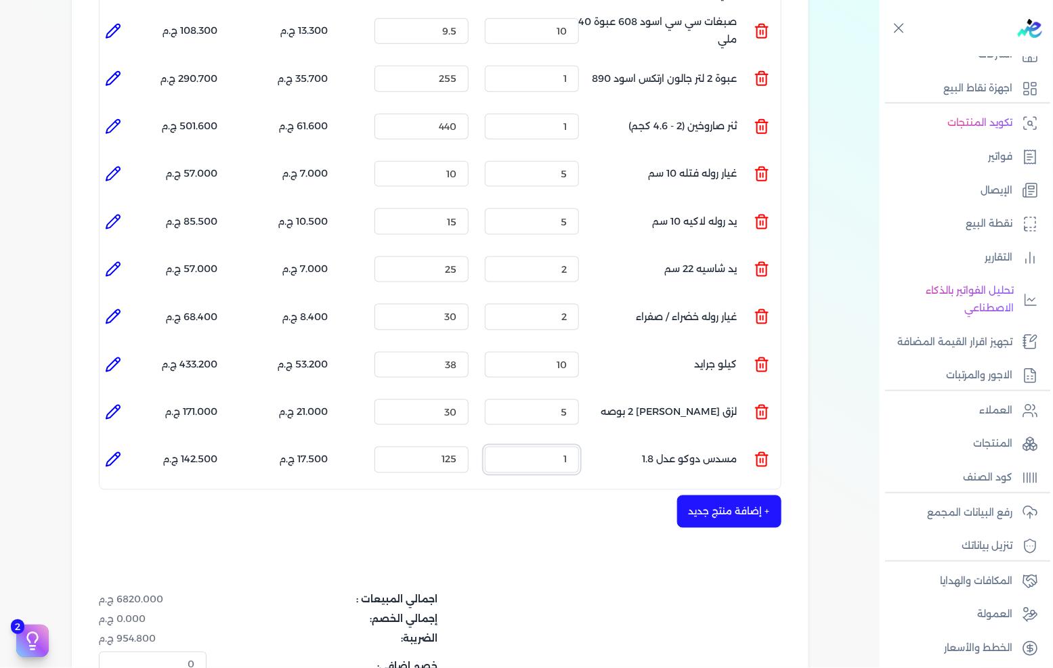
click at [570, 447] on input "1" at bounding box center [532, 460] width 94 height 26
click at [454, 447] on input "125" at bounding box center [421, 460] width 94 height 26
click at [730, 496] on button "+ إضافة منتج جديد" at bounding box center [729, 512] width 104 height 32
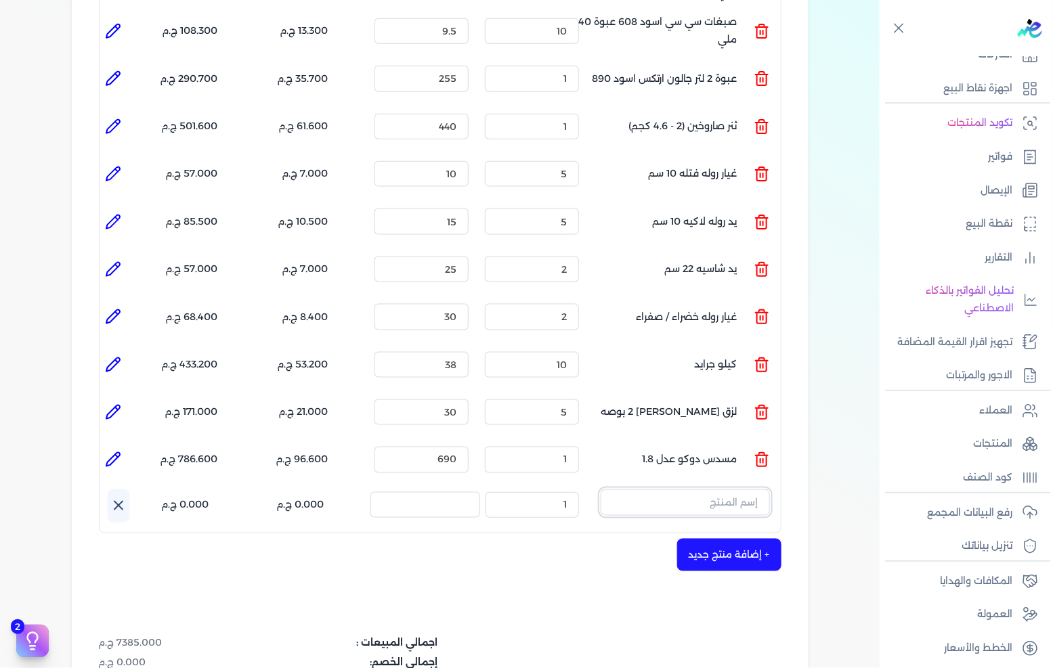
click at [665, 489] on input "text" at bounding box center [684, 502] width 169 height 26
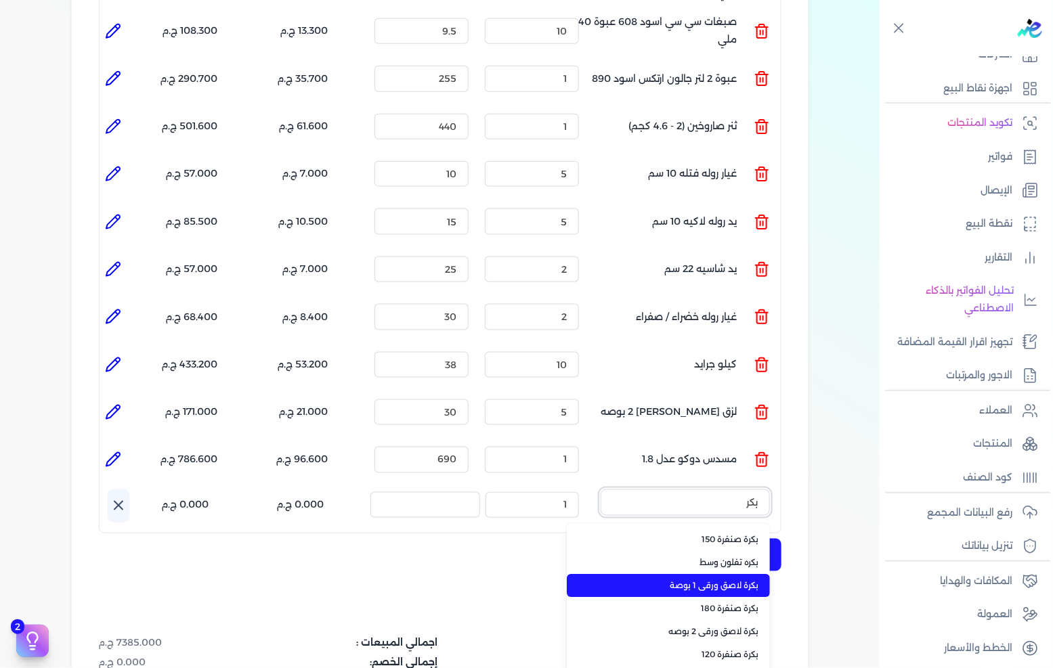
scroll to position [27, 0]
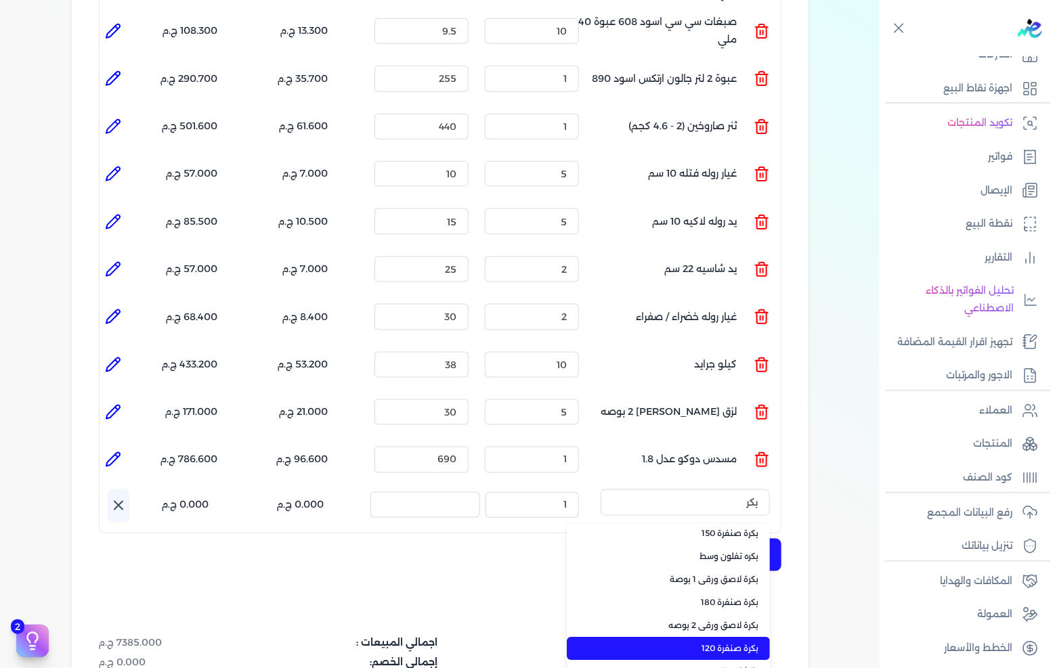
click at [726, 643] on span "بكرة صنفرة 120" at bounding box center [676, 649] width 165 height 12
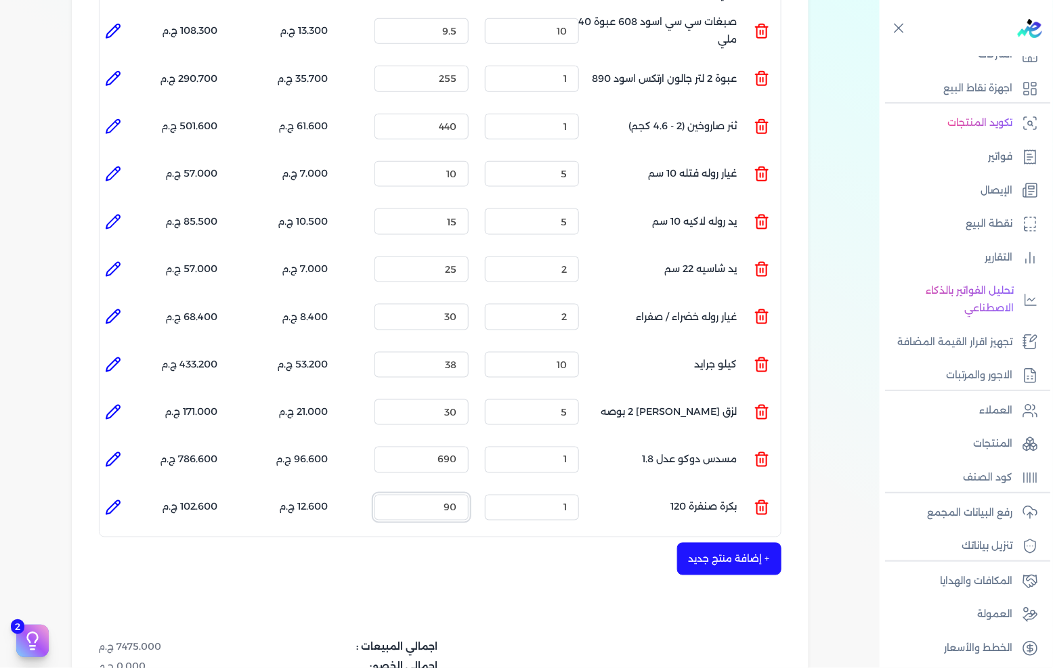
click at [452, 495] on input "90" at bounding box center [421, 508] width 94 height 26
click at [720, 543] on button "+ إضافة منتج جديد" at bounding box center [729, 559] width 104 height 32
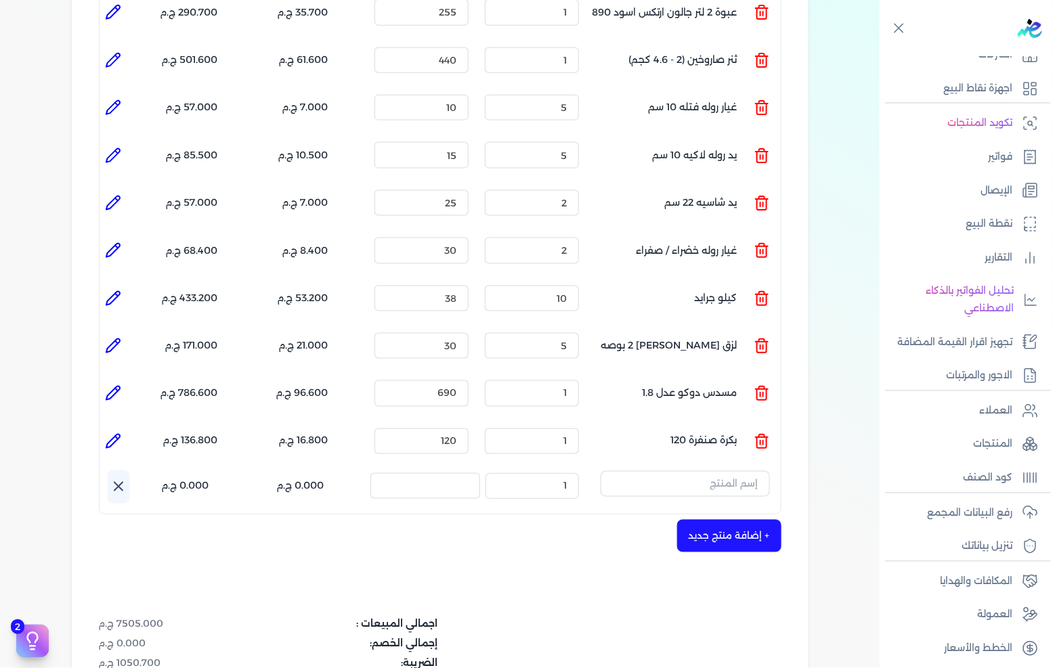
scroll to position [601, 0]
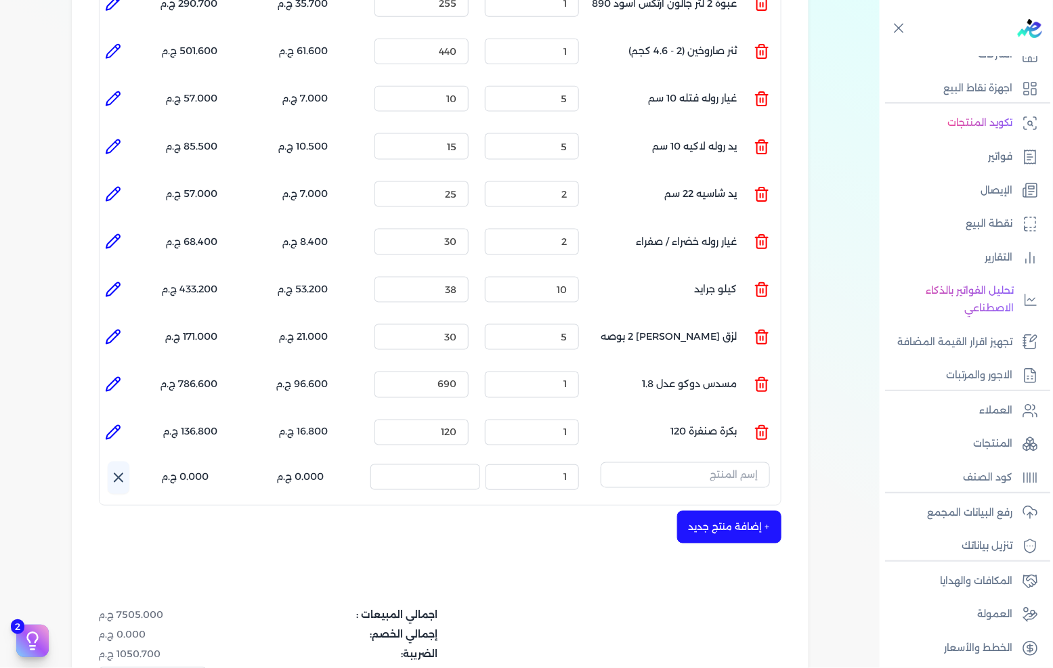
click at [720, 464] on button "button" at bounding box center [684, 477] width 169 height 31
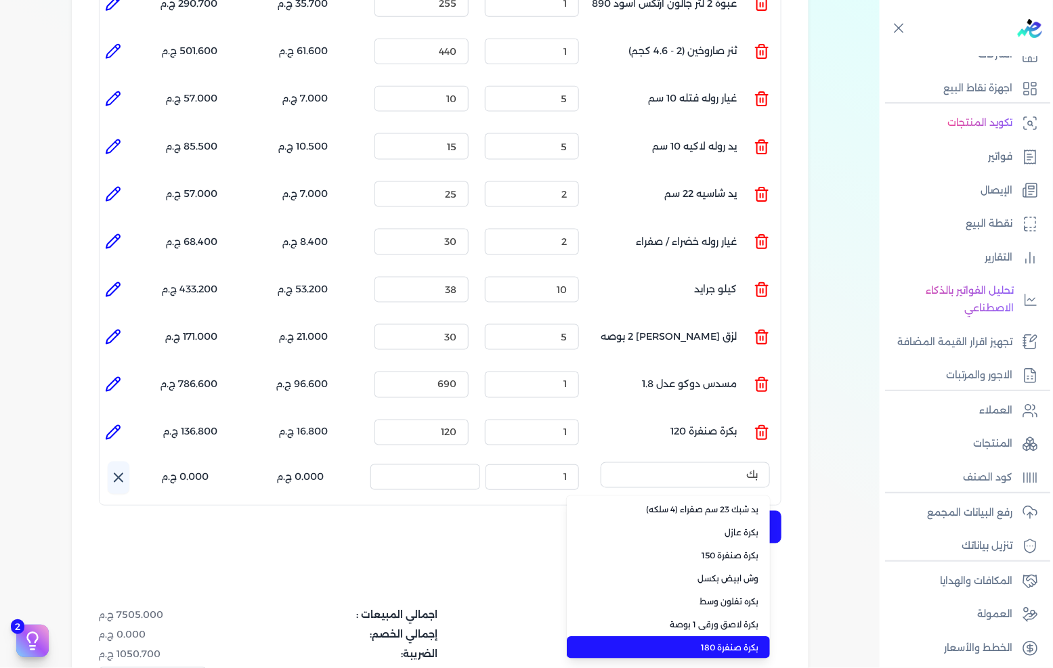
click at [706, 642] on span "بكرة صنفرة 180" at bounding box center [676, 648] width 165 height 12
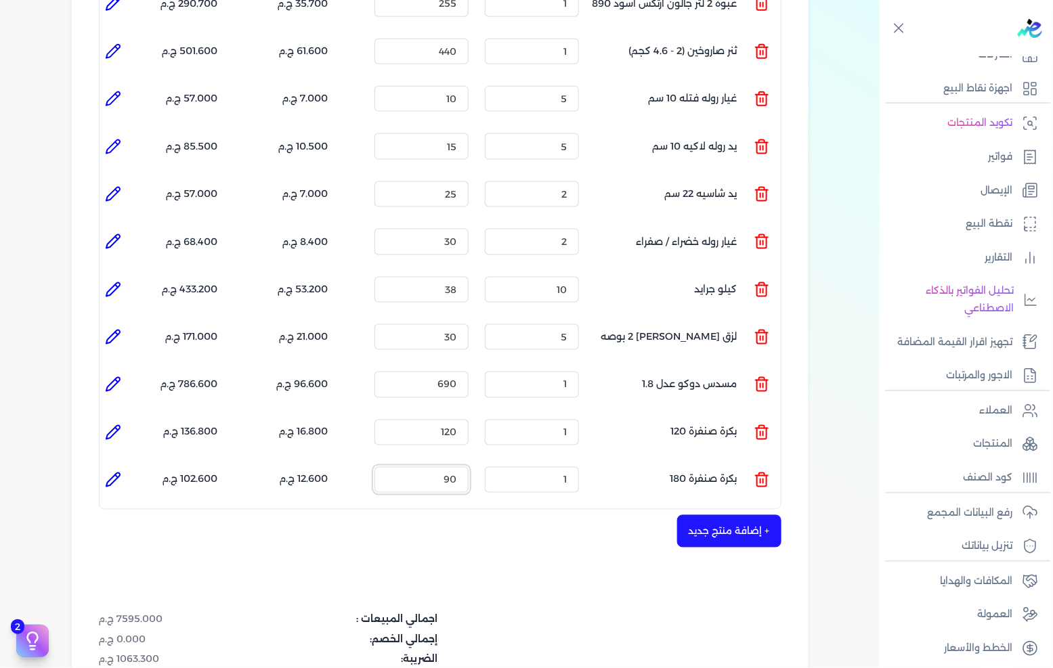
click at [449, 467] on input "90" at bounding box center [421, 480] width 94 height 26
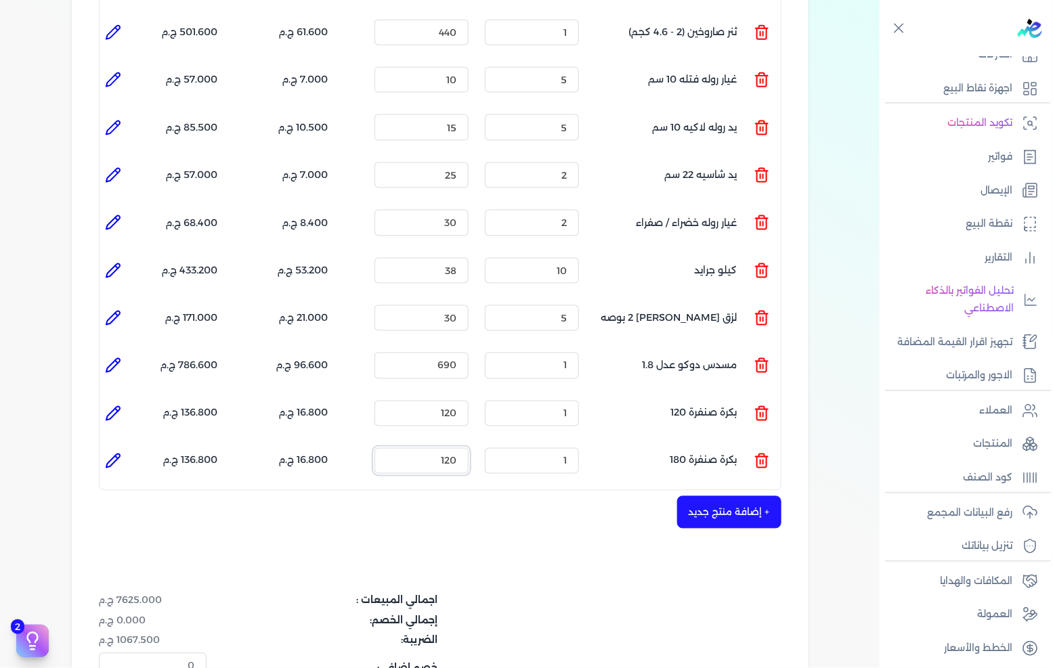
scroll to position [677, 0]
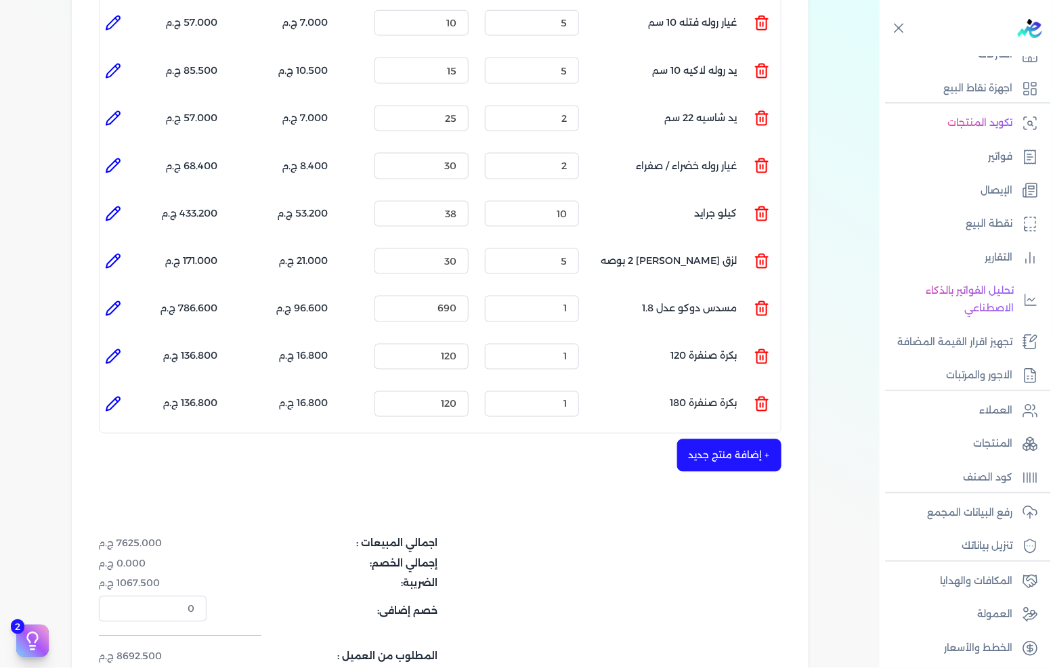
click at [731, 445] on button "+ إضافة منتج جديد" at bounding box center [729, 455] width 104 height 32
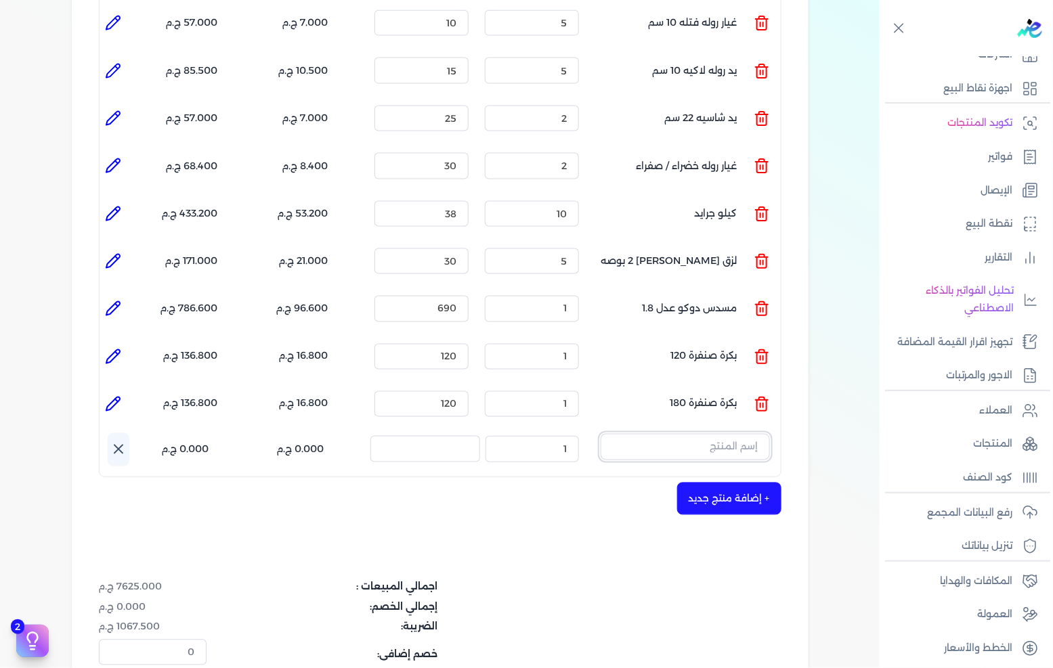
click at [726, 434] on input "text" at bounding box center [684, 447] width 169 height 26
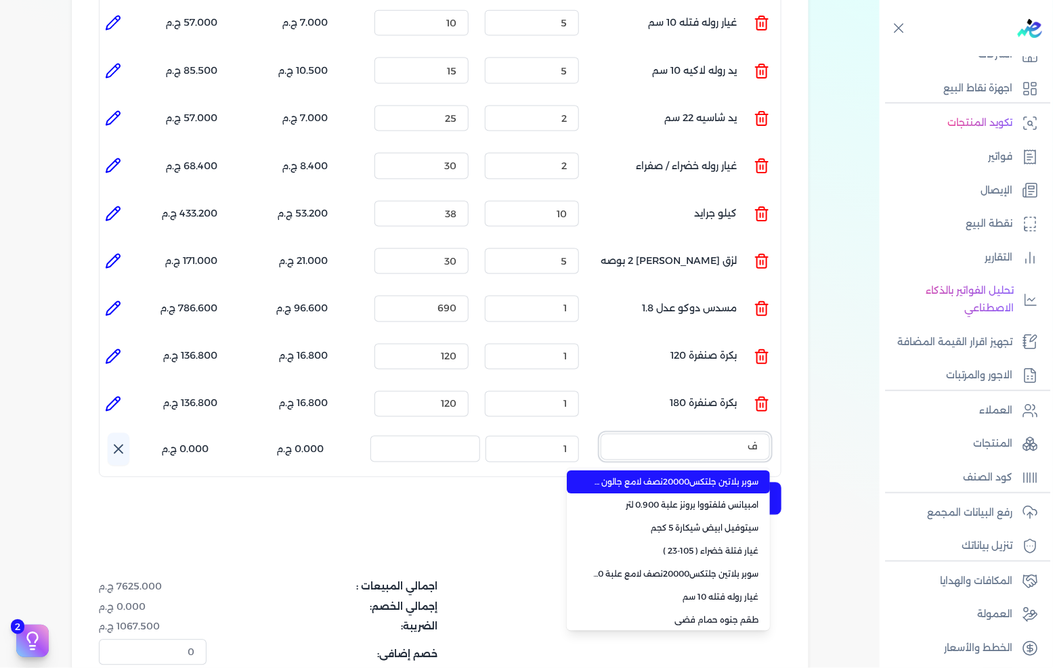
click at [600, 434] on button "ف ر" at bounding box center [684, 449] width 169 height 31
click at [600, 434] on button "فرشه" at bounding box center [684, 449] width 169 height 31
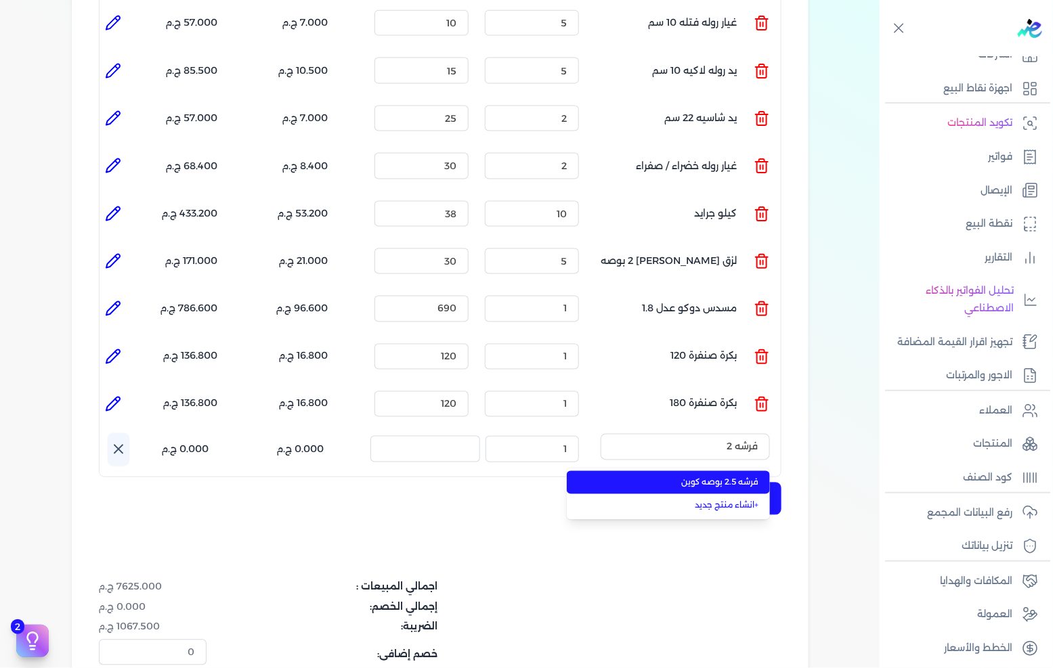
click at [709, 471] on li "فرشه 2.5 بوصه كوين" at bounding box center [668, 482] width 203 height 23
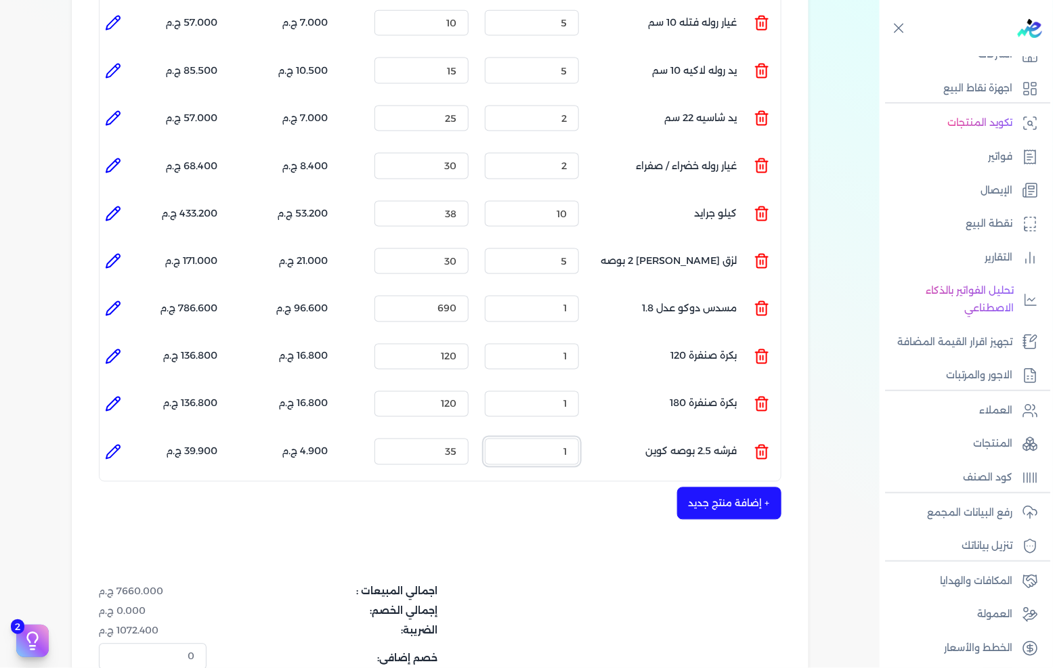
click at [556, 439] on input "1" at bounding box center [532, 452] width 94 height 26
click at [720, 487] on button "+ إضافة منتج جديد" at bounding box center [729, 503] width 104 height 32
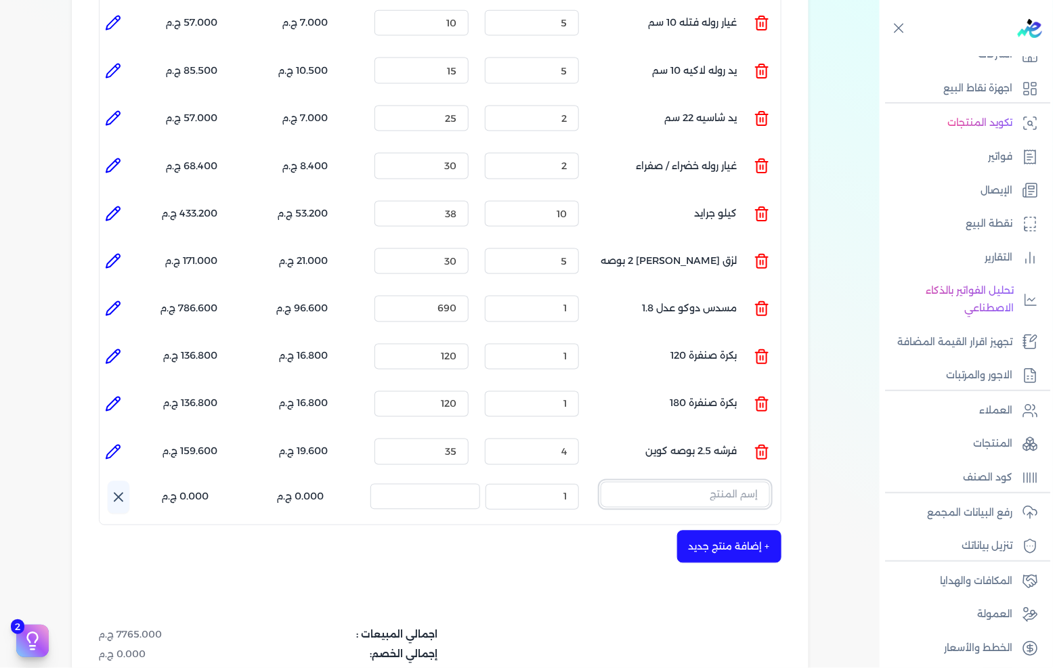
click at [718, 482] on input "text" at bounding box center [684, 495] width 169 height 26
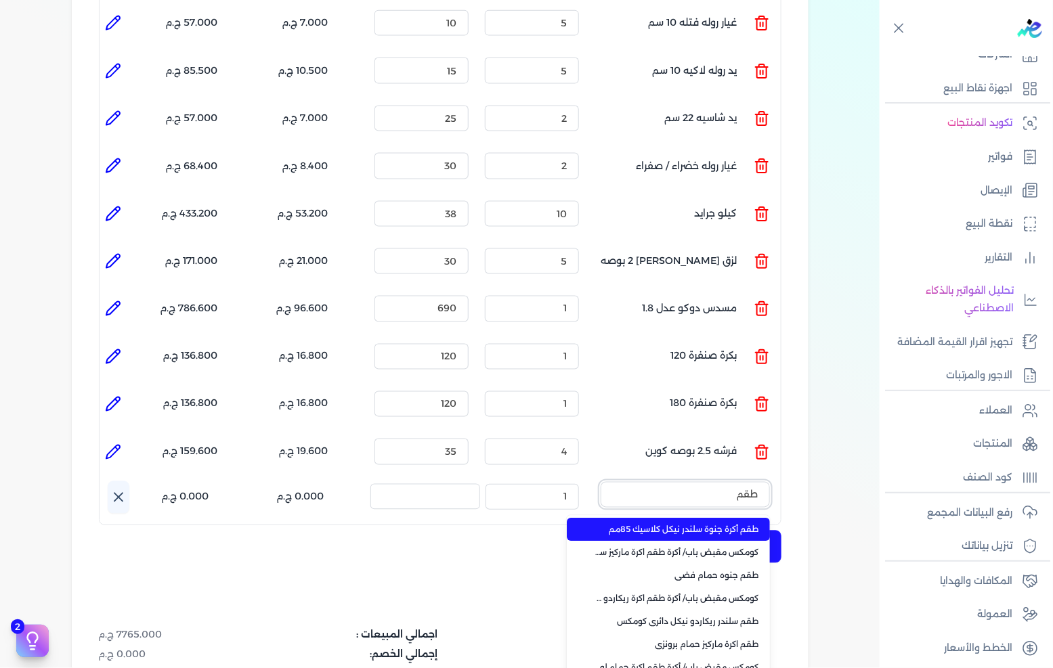
click at [600, 482] on button "طقم" at bounding box center [684, 497] width 169 height 31
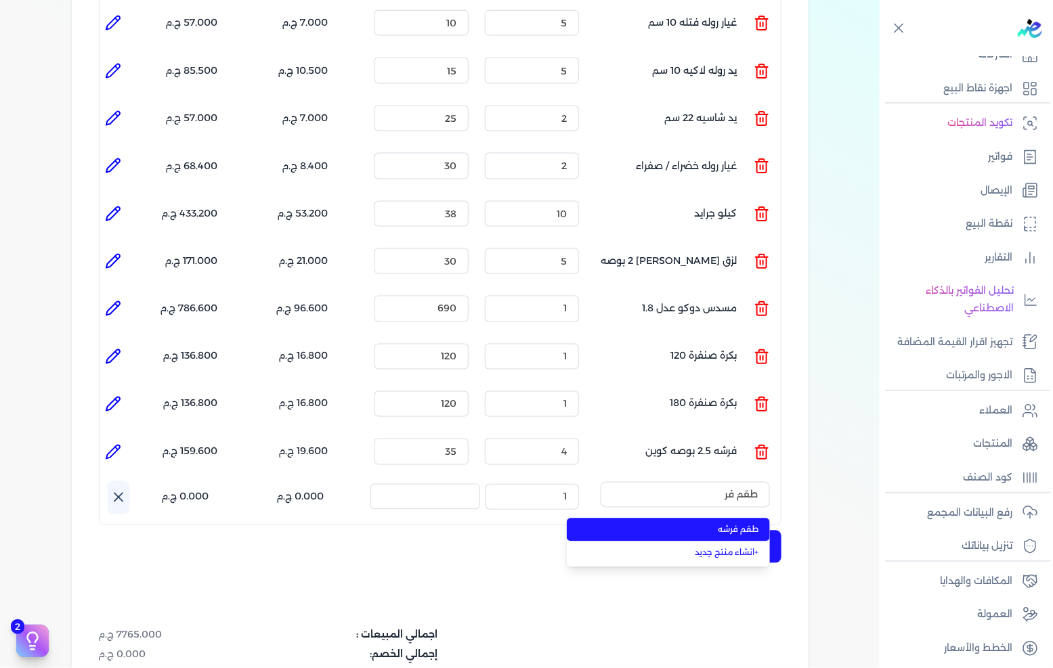
click at [699, 524] on span "طقم فرشه" at bounding box center [676, 530] width 165 height 12
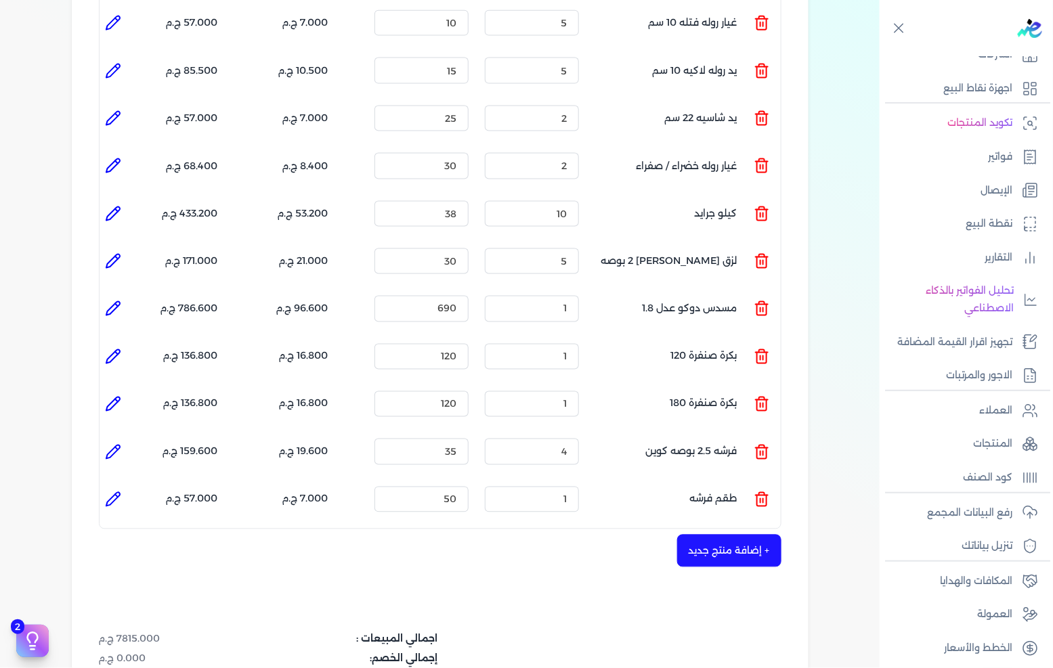
click at [112, 491] on icon at bounding box center [113, 499] width 16 height 16
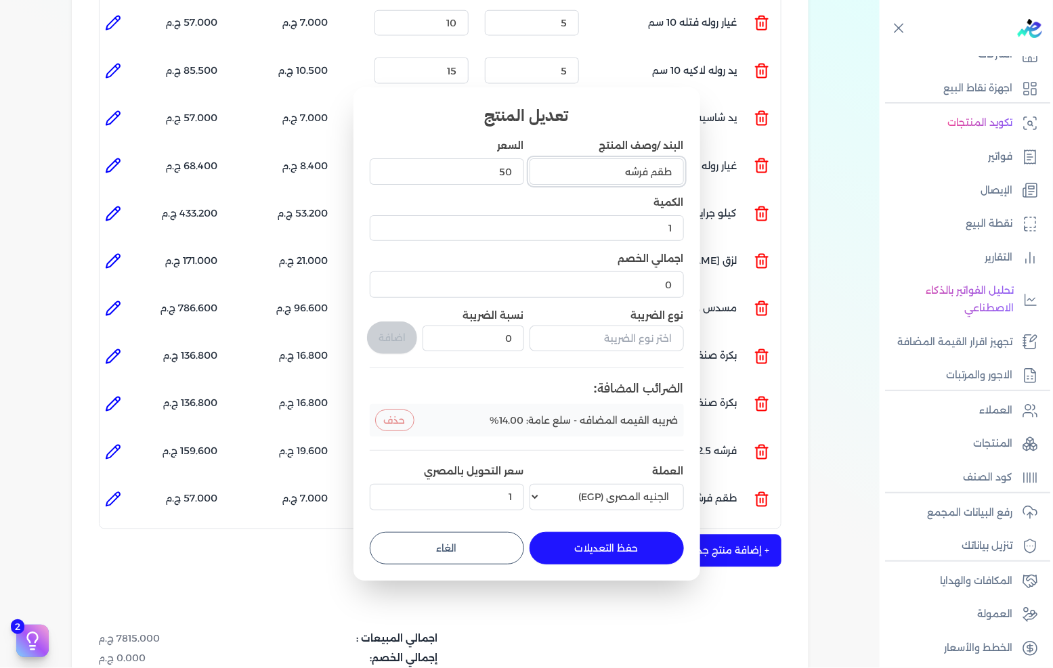
click at [572, 171] on input "طقم فرشه" at bounding box center [606, 171] width 154 height 26
click at [620, 544] on button "حفظ التعديلات" at bounding box center [606, 548] width 154 height 32
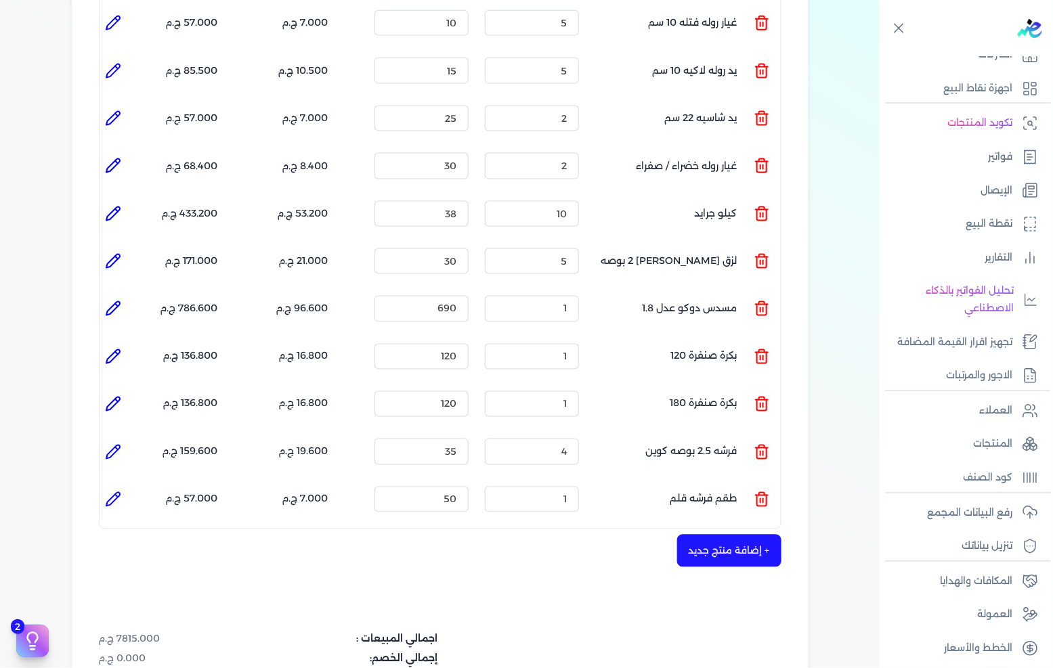
click at [726, 535] on button "+ إضافة منتج جديد" at bounding box center [729, 551] width 104 height 32
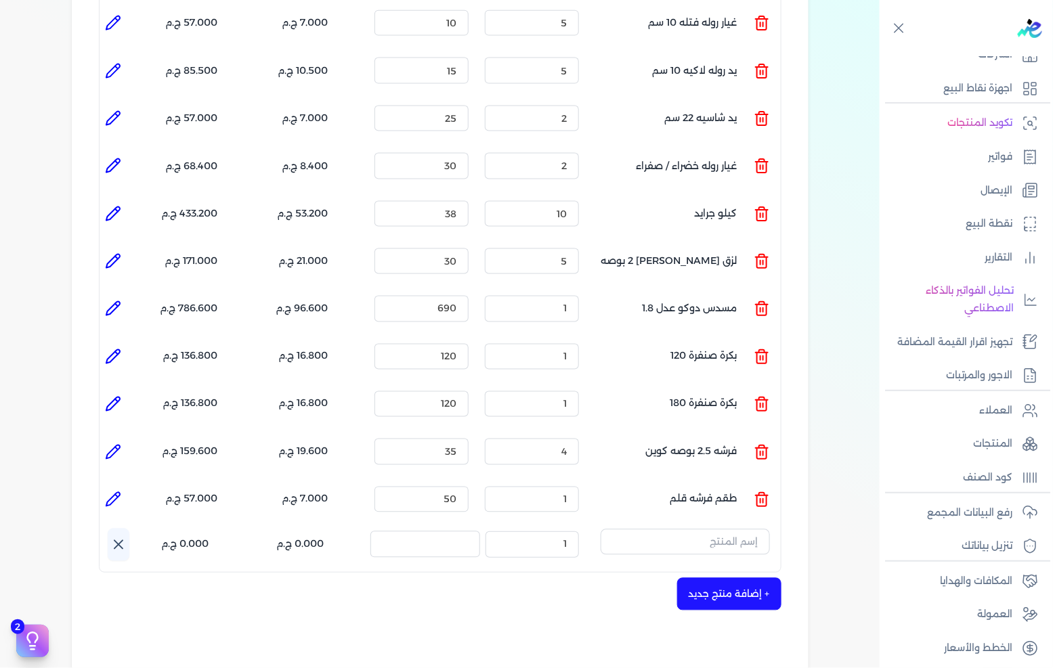
scroll to position [752, 0]
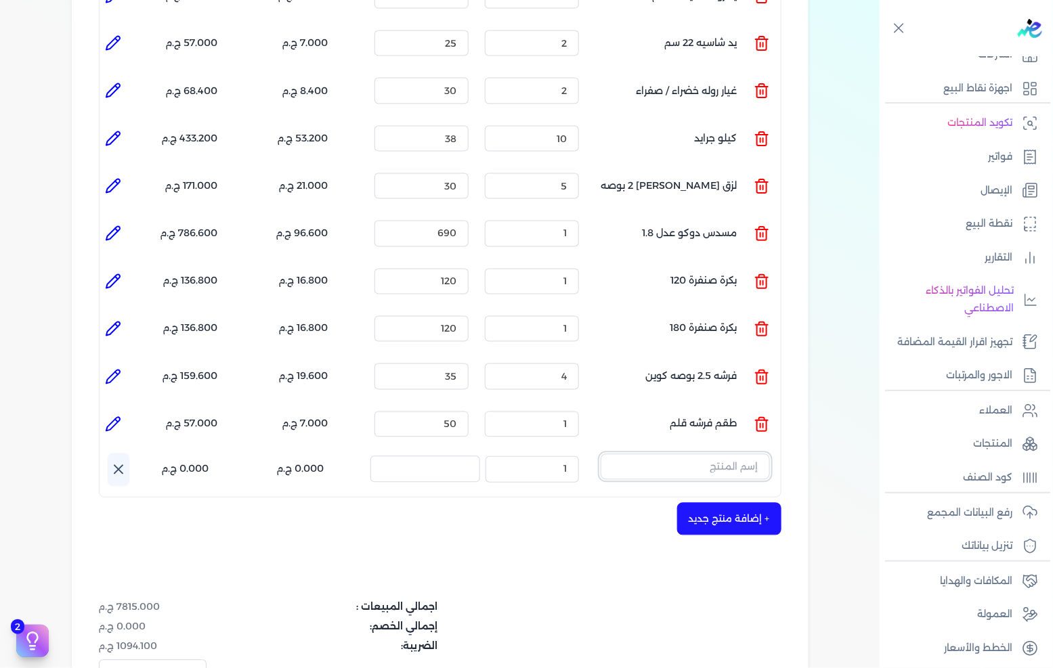
click at [700, 454] on input "text" at bounding box center [684, 467] width 169 height 26
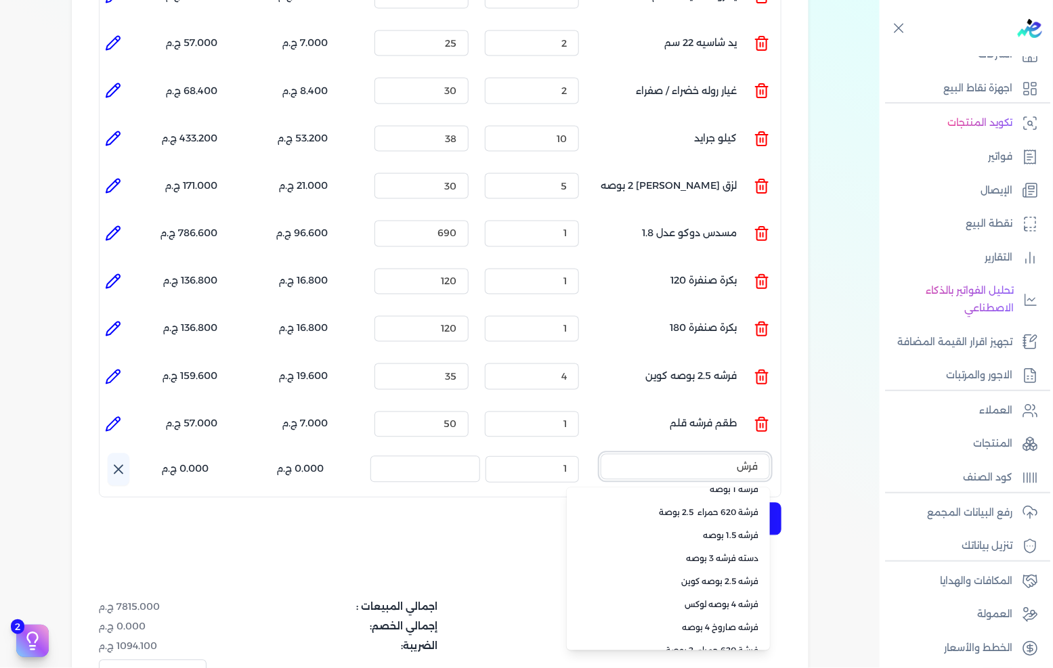
scroll to position [211, 0]
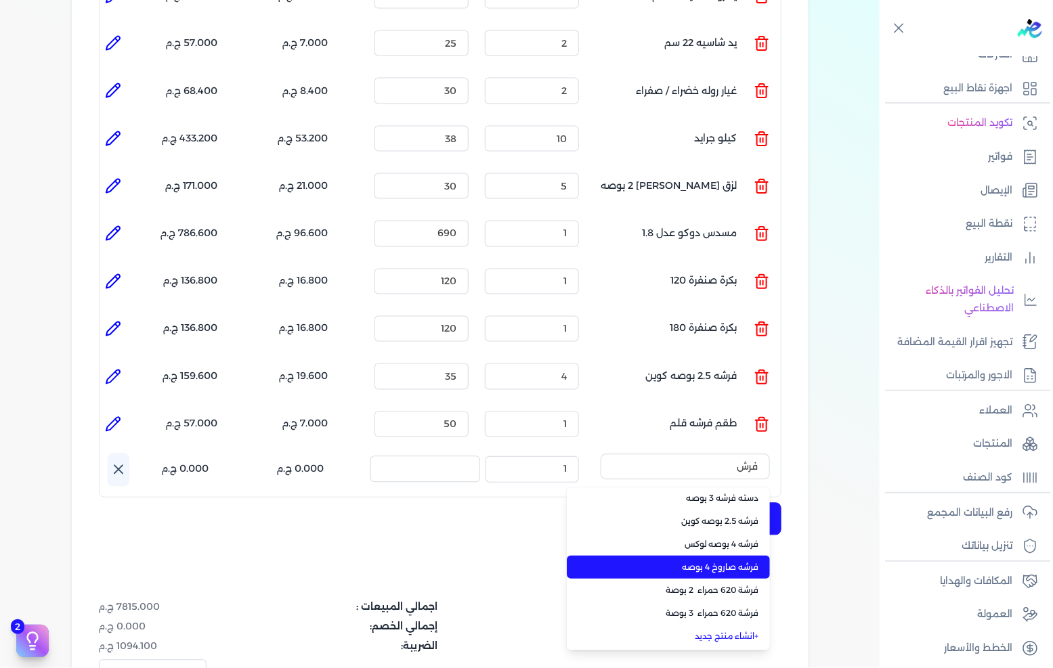
click at [720, 562] on span "فرشه صاروخ 4 بوصه" at bounding box center [676, 568] width 165 height 12
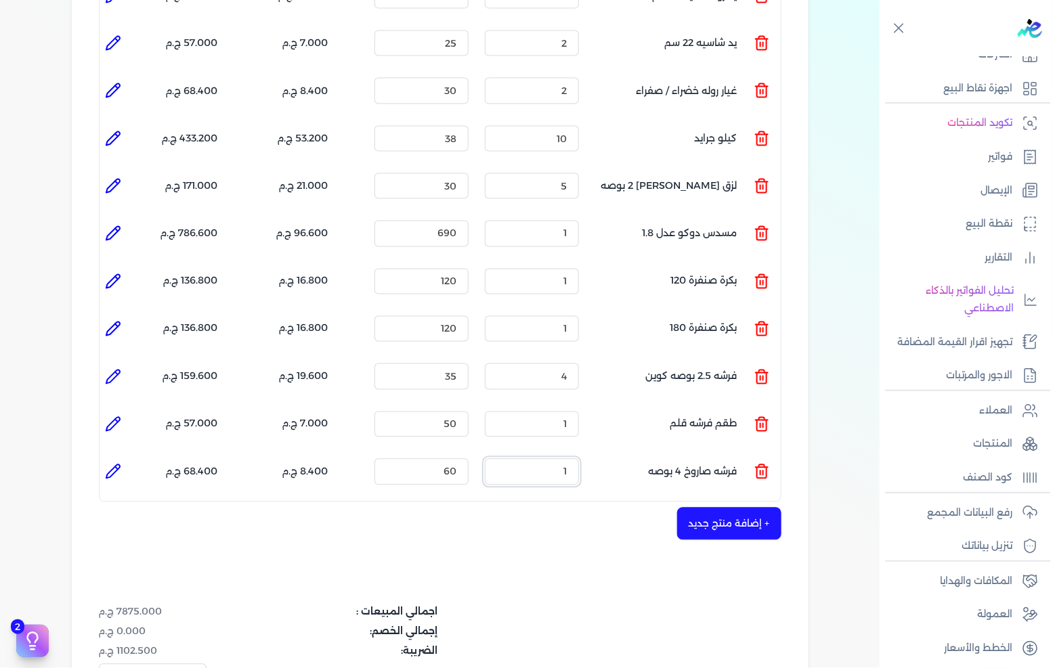
click at [551, 459] on input "1" at bounding box center [532, 472] width 94 height 26
click at [447, 459] on input "60" at bounding box center [421, 472] width 94 height 26
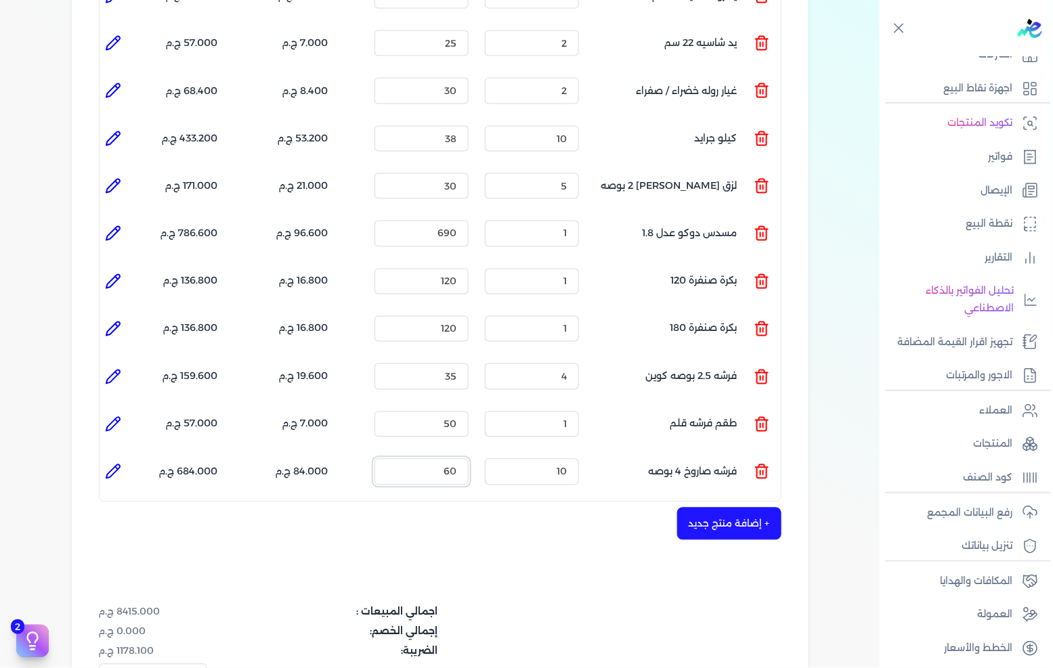
click at [447, 459] on input "60" at bounding box center [421, 472] width 94 height 26
click at [692, 508] on button "+ إضافة منتج جديد" at bounding box center [729, 524] width 104 height 32
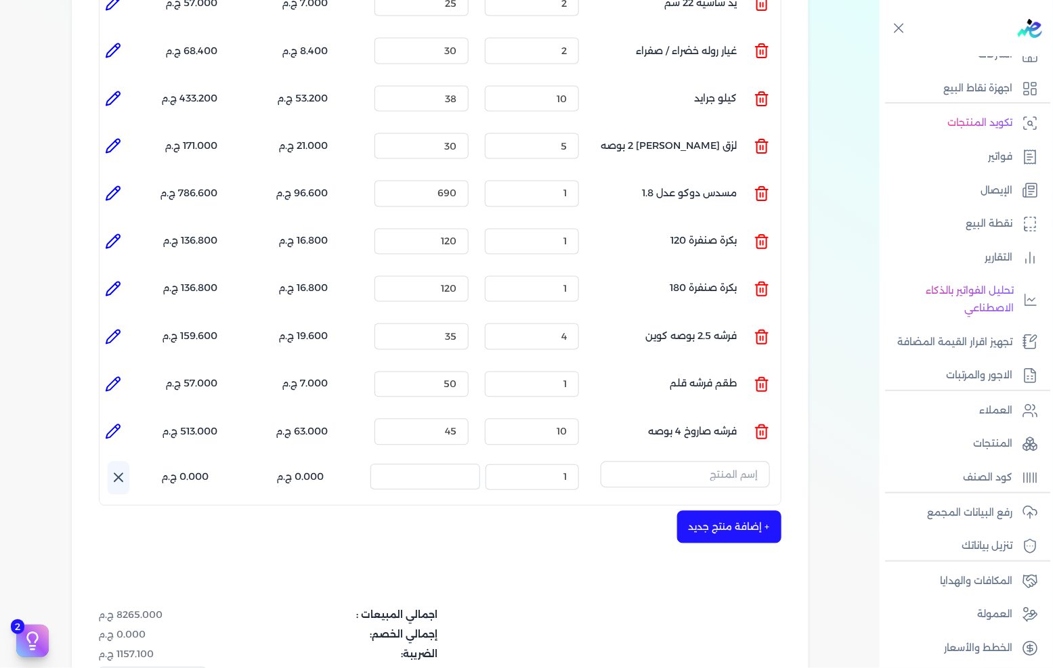
scroll to position [827, 0]
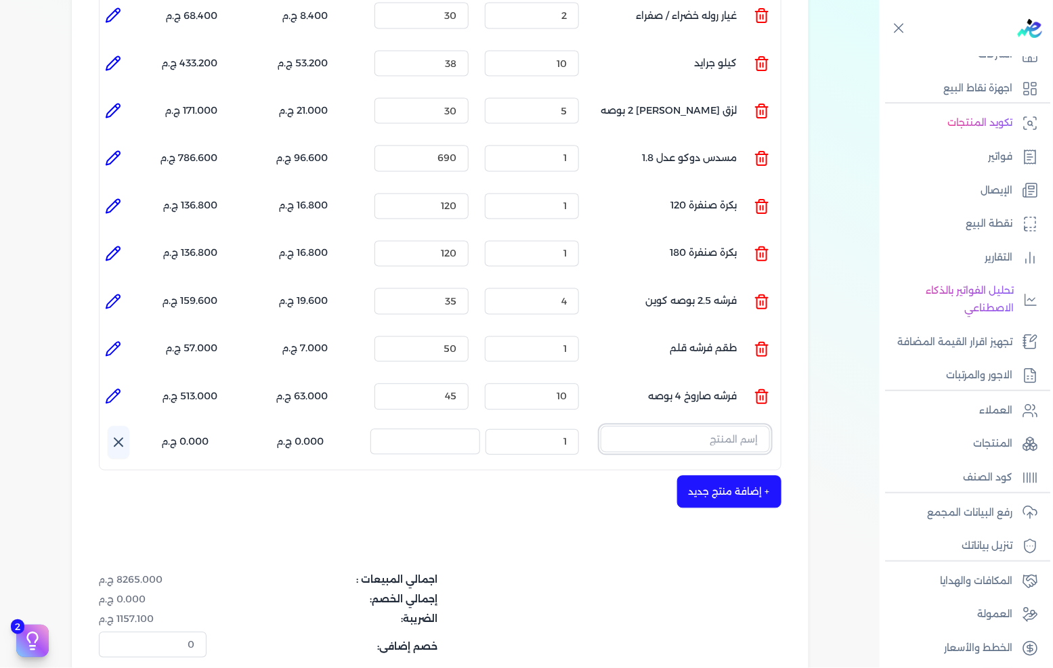
click at [732, 426] on input "text" at bounding box center [684, 439] width 169 height 26
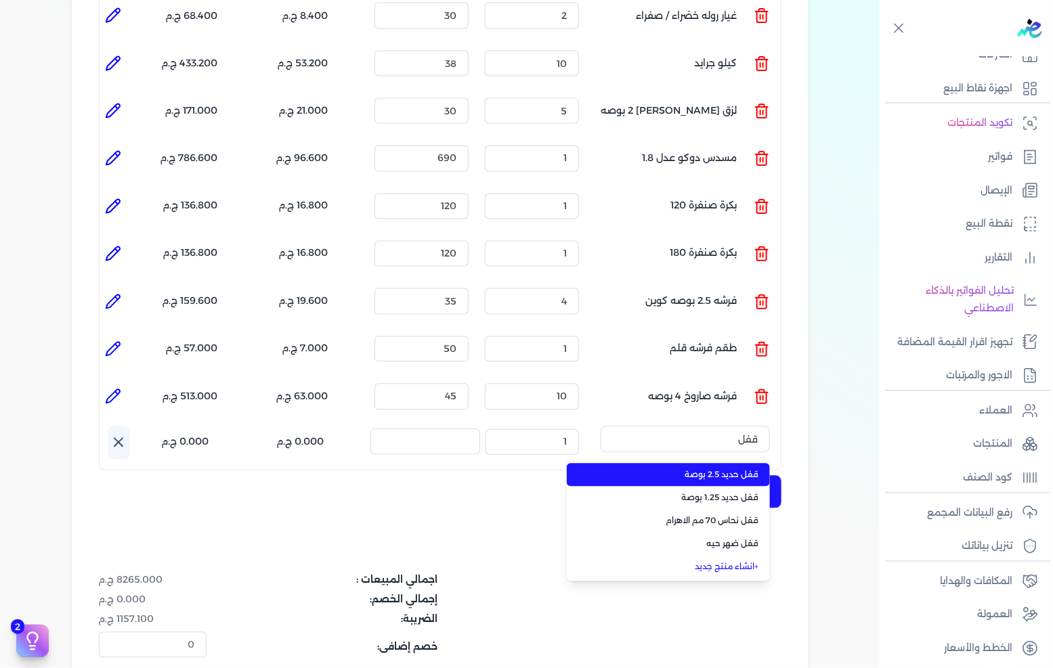
click at [743, 464] on li "قفل حديد 2.5 بوصة" at bounding box center [668, 475] width 203 height 23
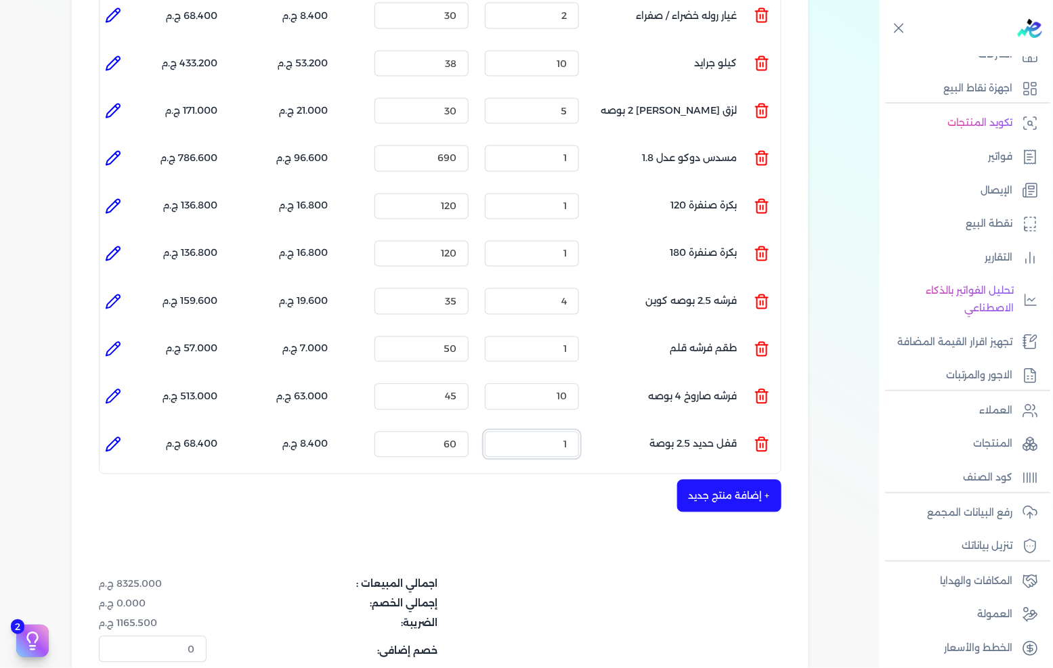
click at [570, 432] on input "1" at bounding box center [532, 445] width 94 height 26
click at [424, 432] on input "60" at bounding box center [421, 445] width 94 height 26
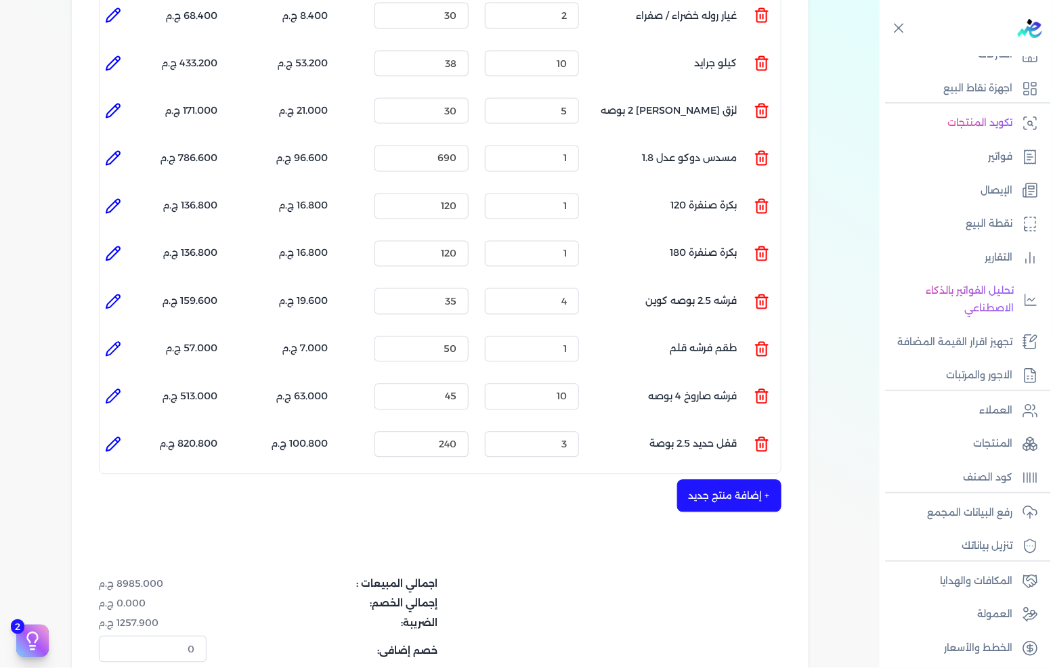
click at [725, 481] on button "+ إضافة منتج جديد" at bounding box center [729, 496] width 104 height 32
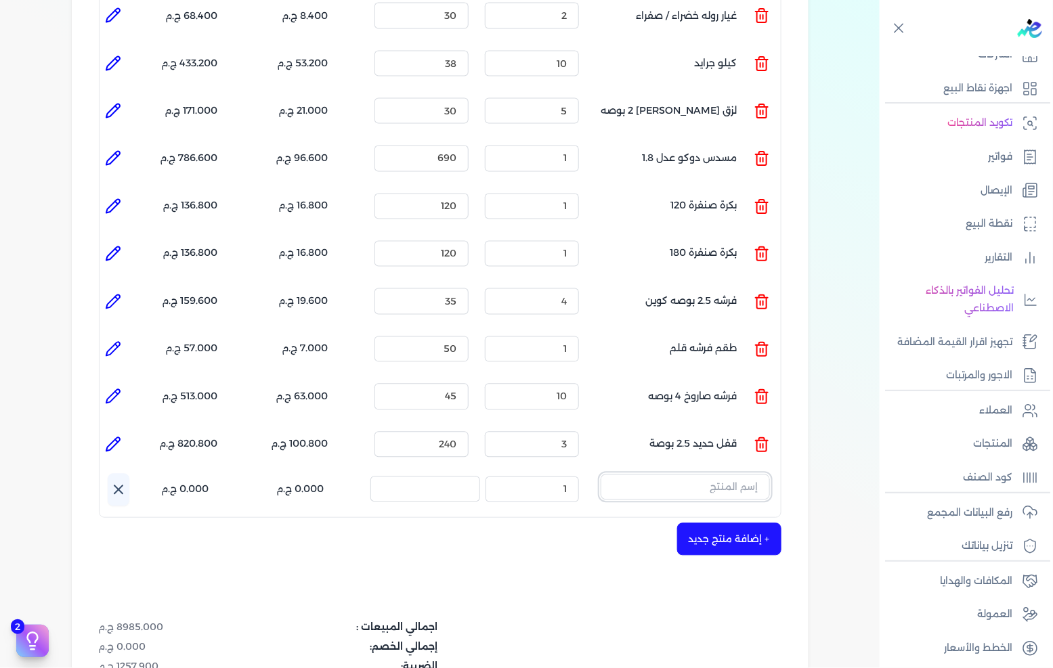
click at [720, 475] on input "text" at bounding box center [684, 488] width 169 height 26
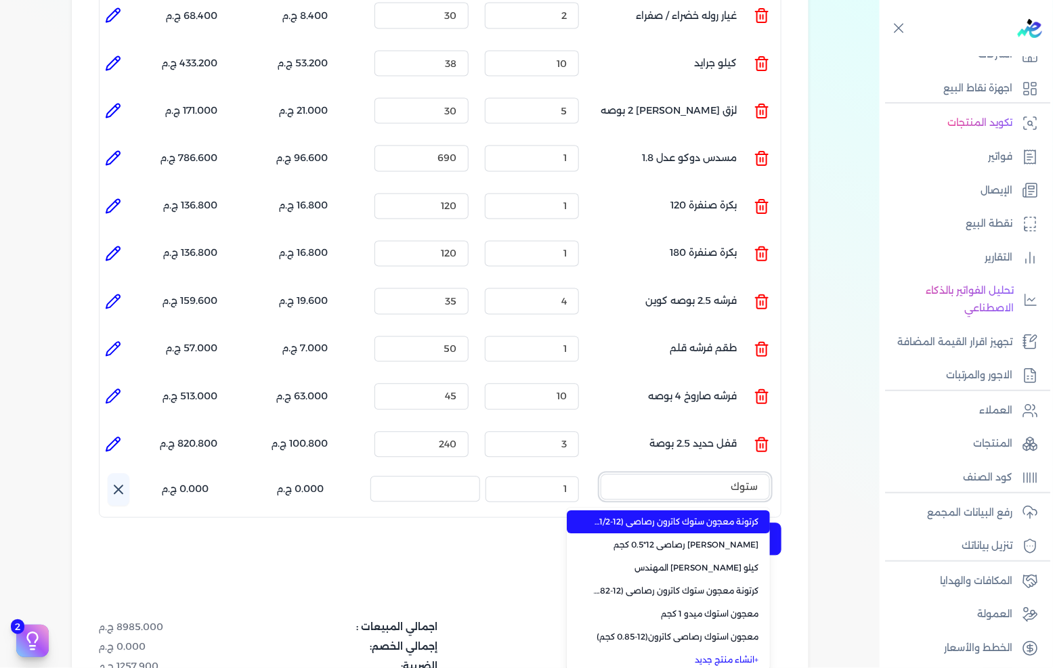
click at [600, 475] on button "ستوك" at bounding box center [684, 490] width 169 height 31
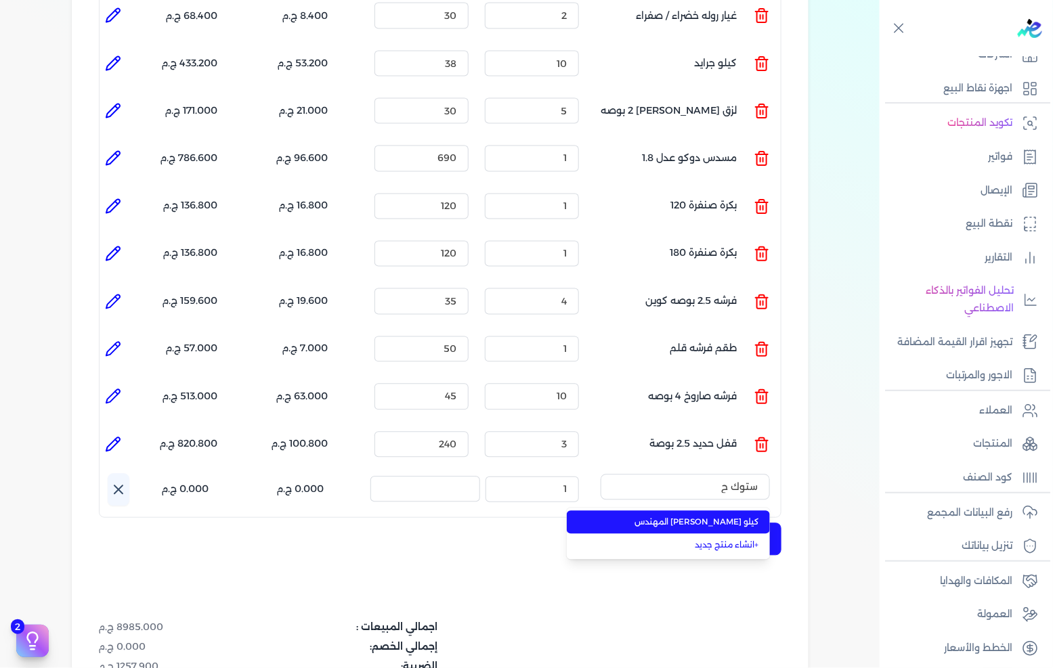
click at [701, 517] on span "كيلو [PERSON_NAME] المهندس" at bounding box center [676, 523] width 165 height 12
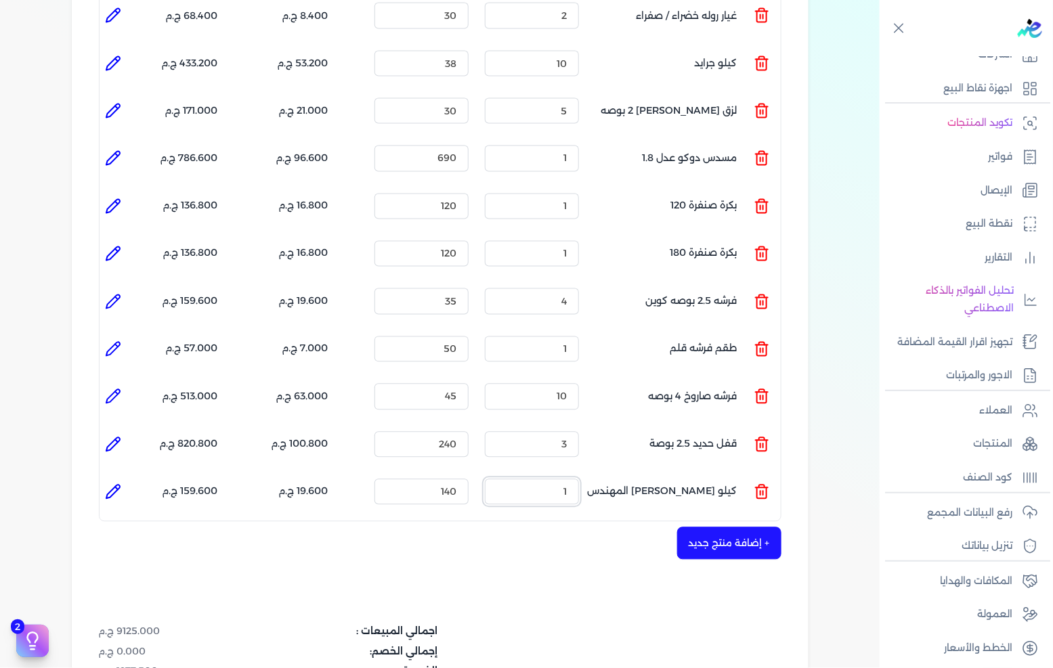
click at [565, 479] on input "1" at bounding box center [532, 492] width 94 height 26
click at [454, 479] on input "140" at bounding box center [421, 492] width 94 height 26
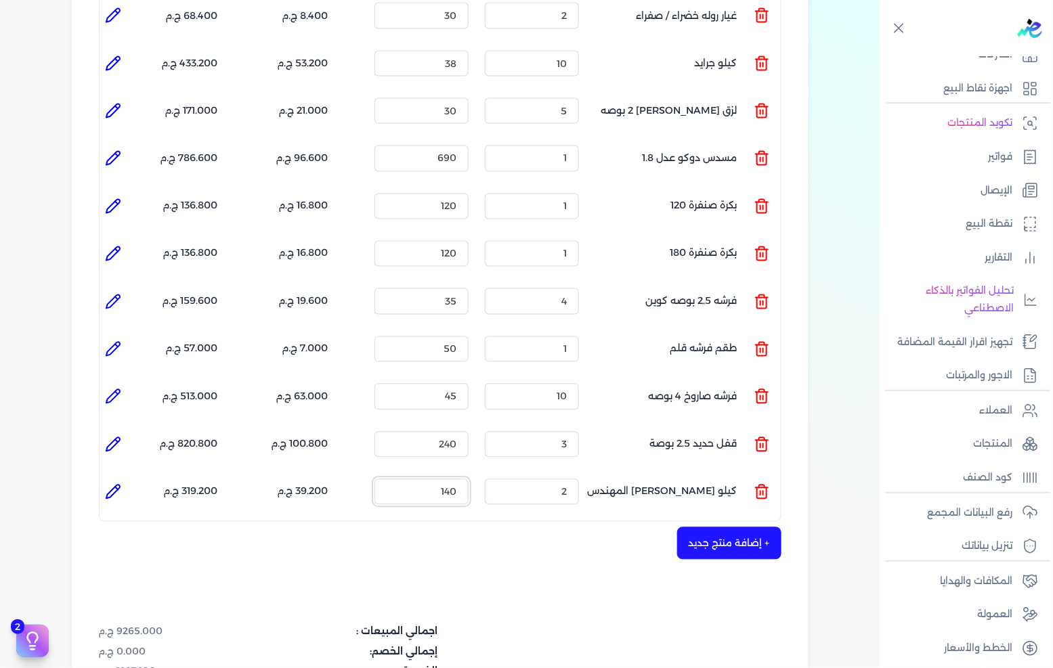
click at [454, 479] on input "140" at bounding box center [421, 492] width 94 height 26
click at [740, 527] on button "+ إضافة منتج جديد" at bounding box center [729, 543] width 104 height 32
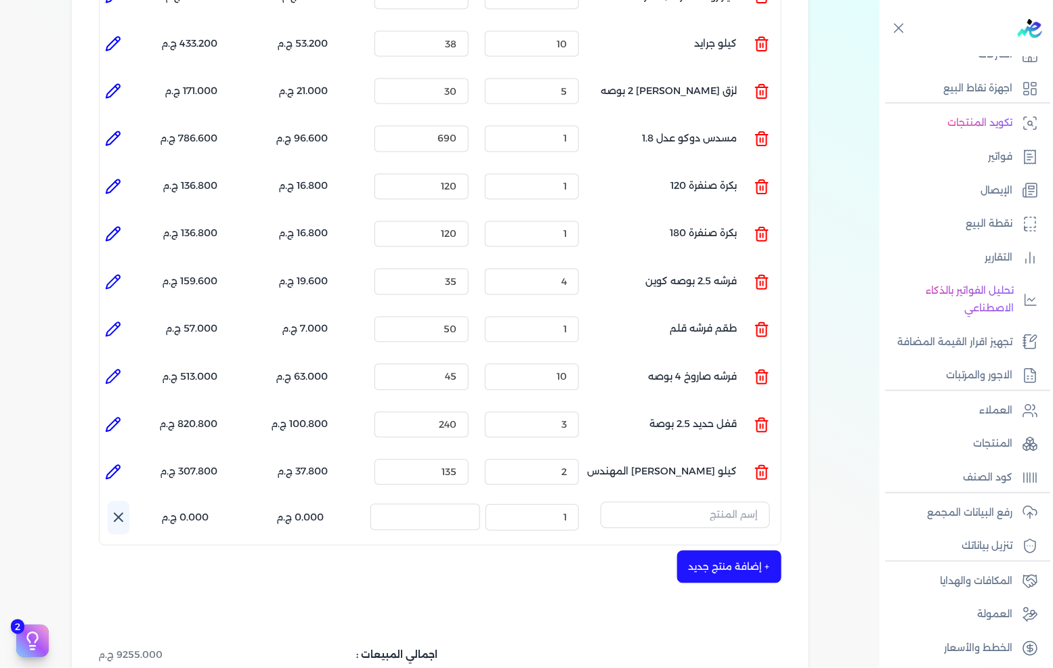
scroll to position [902, 0]
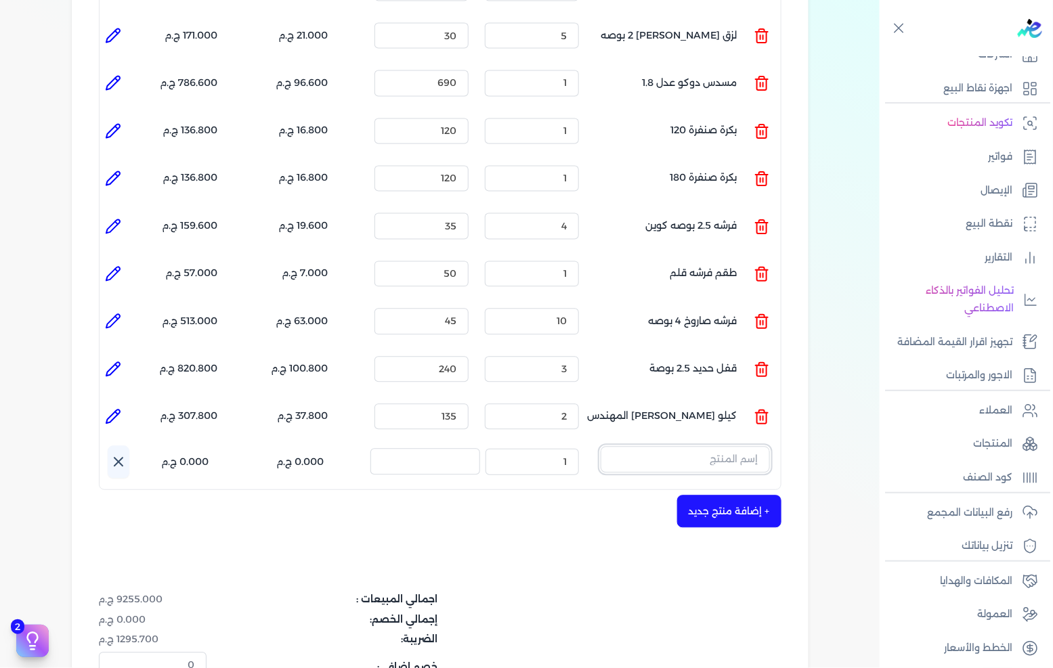
click at [741, 447] on input "text" at bounding box center [684, 460] width 169 height 26
click at [723, 553] on li "+ انشاء منتج جديد" at bounding box center [668, 564] width 203 height 23
click at [731, 447] on input "text" at bounding box center [684, 460] width 169 height 26
click at [734, 558] on link "+ انشاء منتج جديد" at bounding box center [676, 564] width 165 height 12
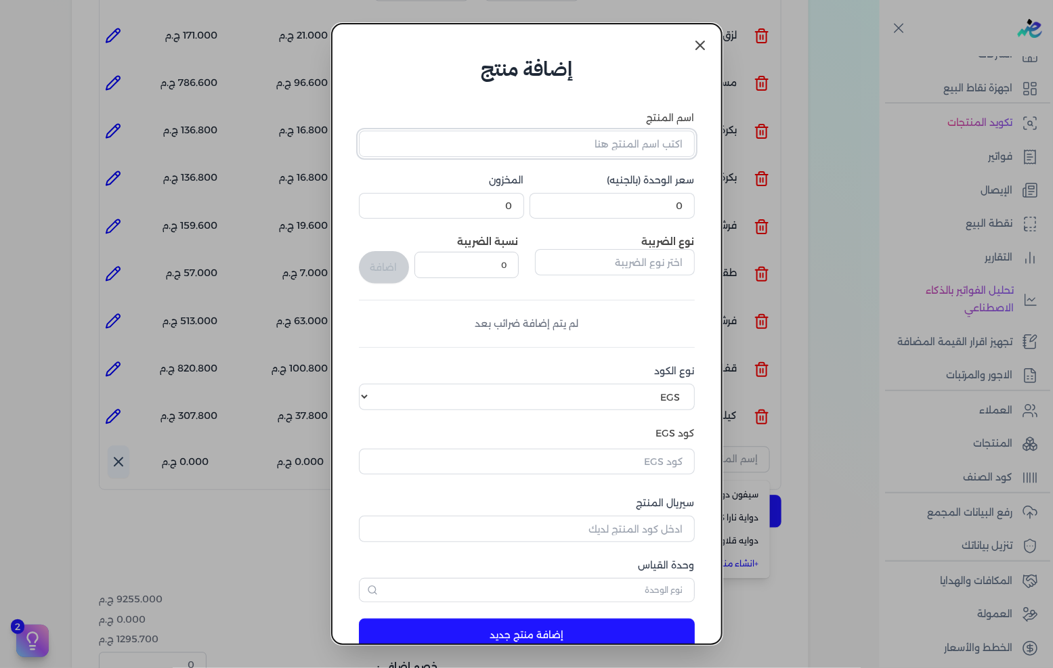
click at [643, 153] on input "اسم المنتج" at bounding box center [527, 144] width 336 height 26
click at [634, 211] on input "0" at bounding box center [611, 206] width 165 height 26
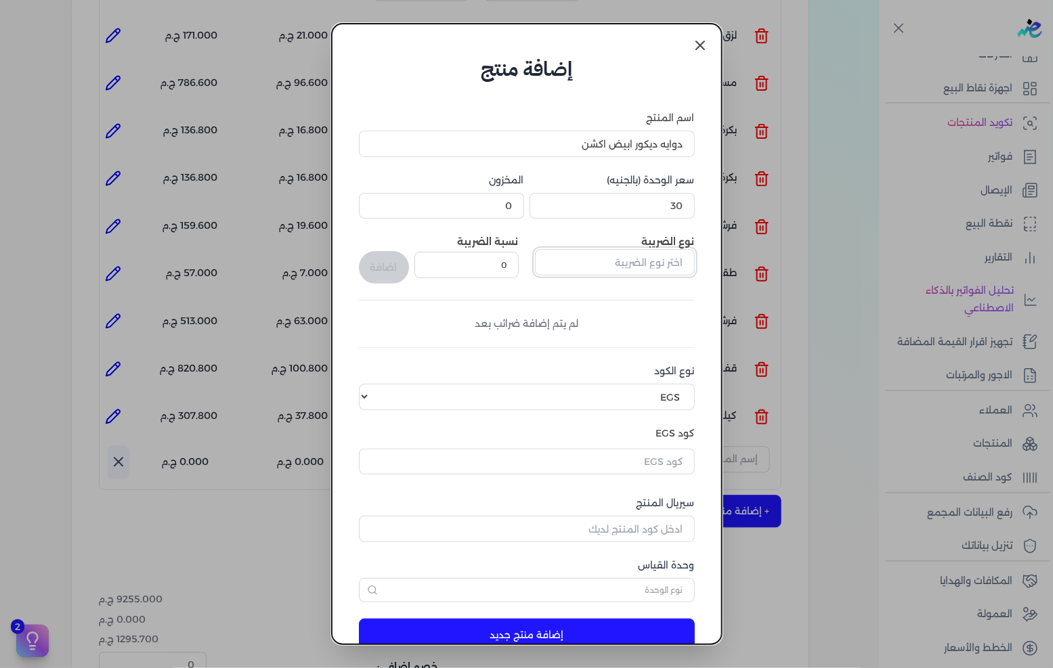
click at [654, 259] on input "text" at bounding box center [615, 262] width 160 height 26
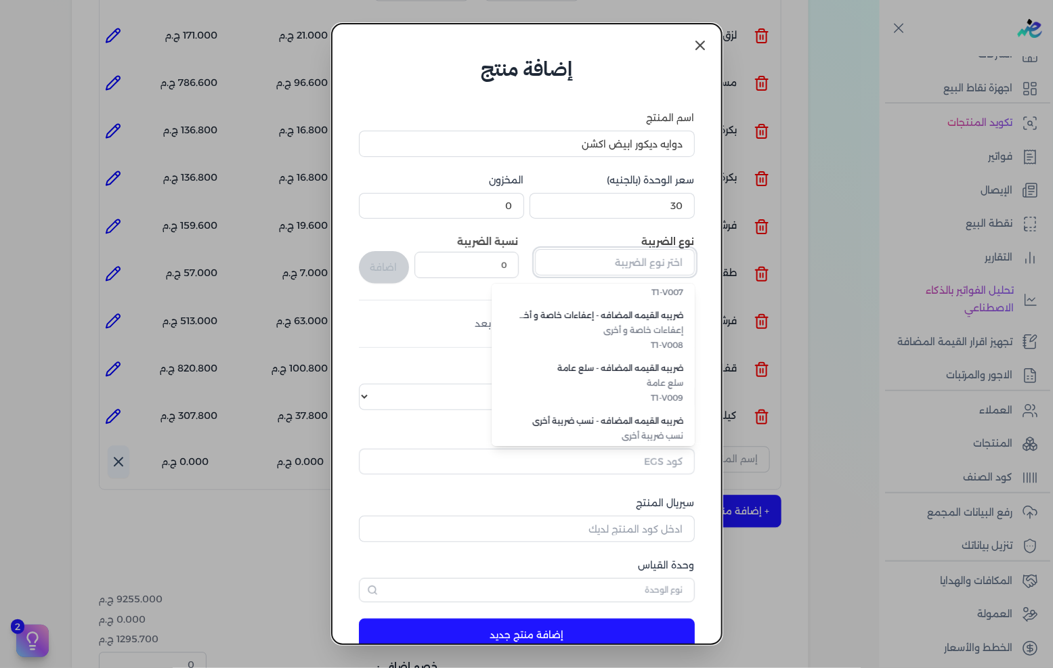
scroll to position [370, 0]
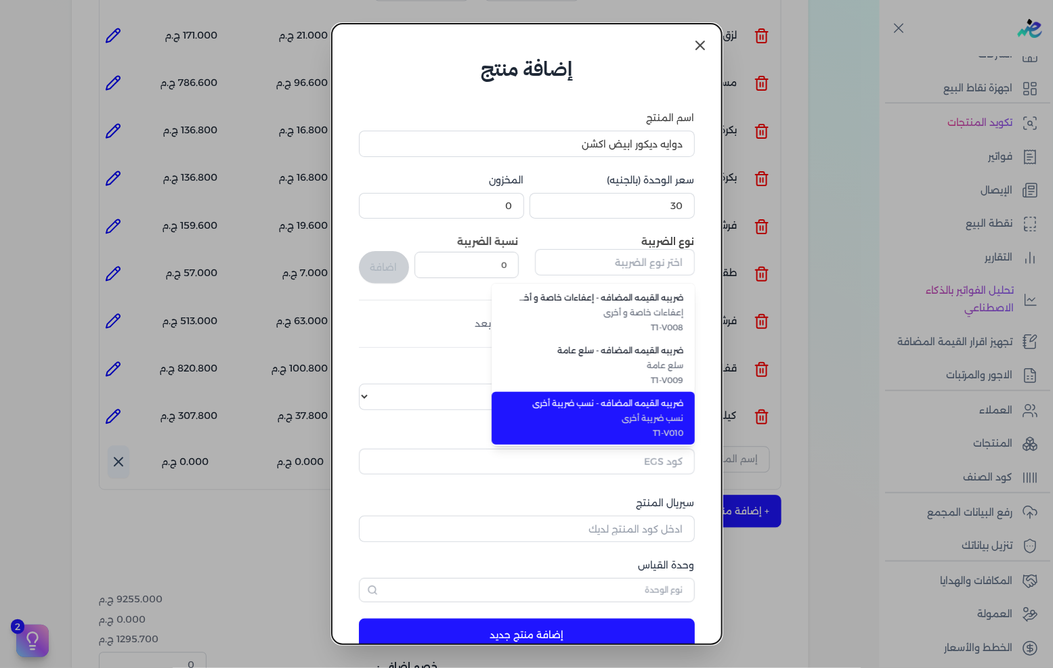
click at [608, 393] on li "ضريبه القيمه المضافه - نسب ضريبة أخرى نسب ضريبة أخرى T1-V010" at bounding box center [592, 418] width 203 height 53
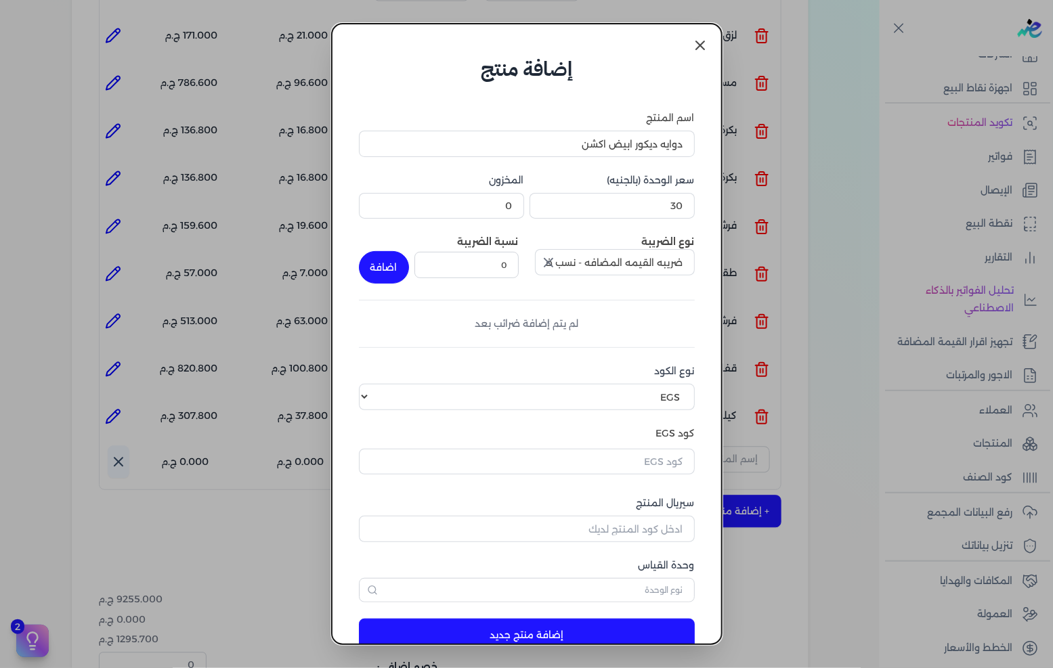
click at [556, 266] on icon "button" at bounding box center [548, 263] width 16 height 16
click at [632, 261] on input "text" at bounding box center [615, 262] width 160 height 26
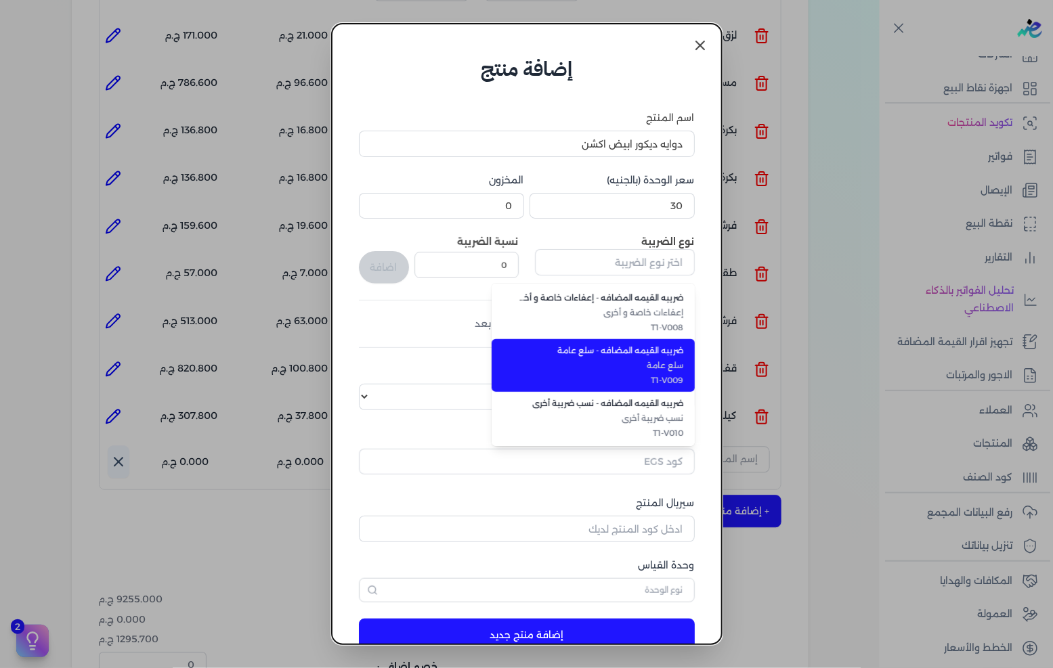
click at [644, 366] on span "سلع عامة" at bounding box center [601, 365] width 165 height 12
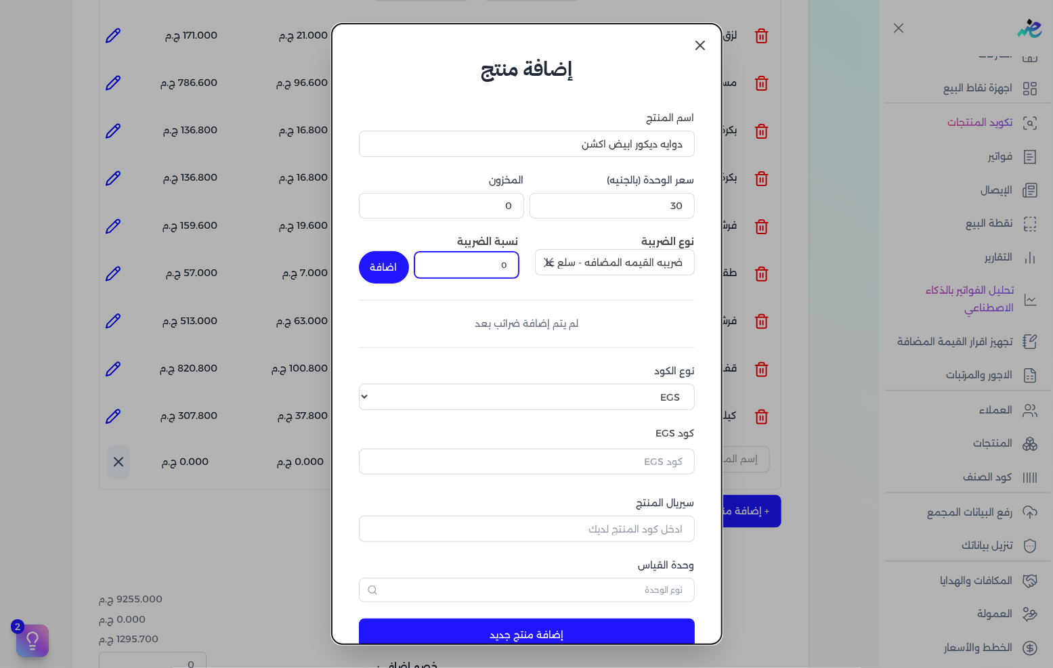
click at [515, 273] on input "0" at bounding box center [466, 265] width 104 height 26
click at [397, 267] on button "اضافة" at bounding box center [384, 267] width 50 height 32
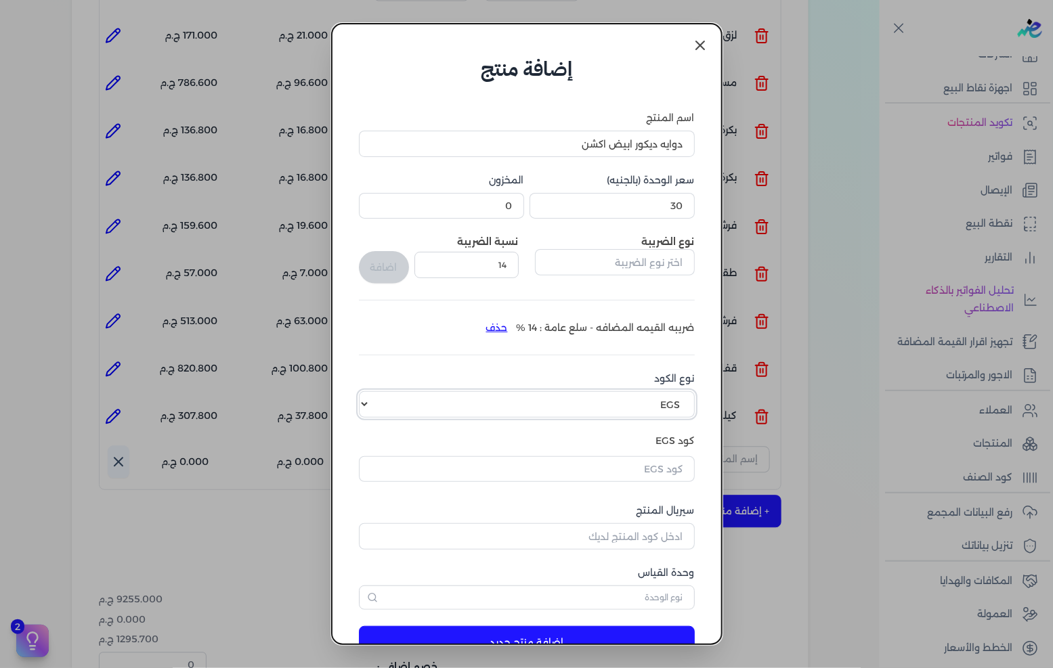
click at [650, 401] on select "اختر نوع الكود EGS GS1" at bounding box center [527, 404] width 336 height 26
click at [370, 391] on select "اختر نوع الكود EGS GS1" at bounding box center [527, 404] width 336 height 26
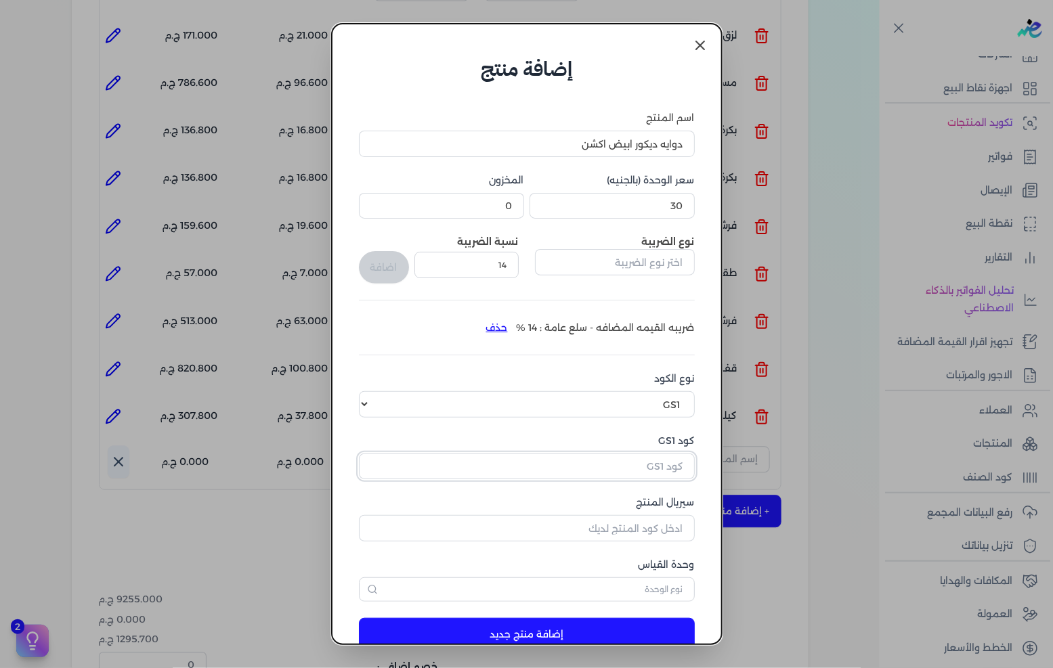
click at [644, 470] on input "كود GS1" at bounding box center [527, 467] width 336 height 26
paste input "10006896"
drag, startPoint x: 619, startPoint y: 519, endPoint x: 782, endPoint y: 515, distance: 162.5
click at [619, 519] on input "سيريال المنتج" at bounding box center [527, 528] width 336 height 26
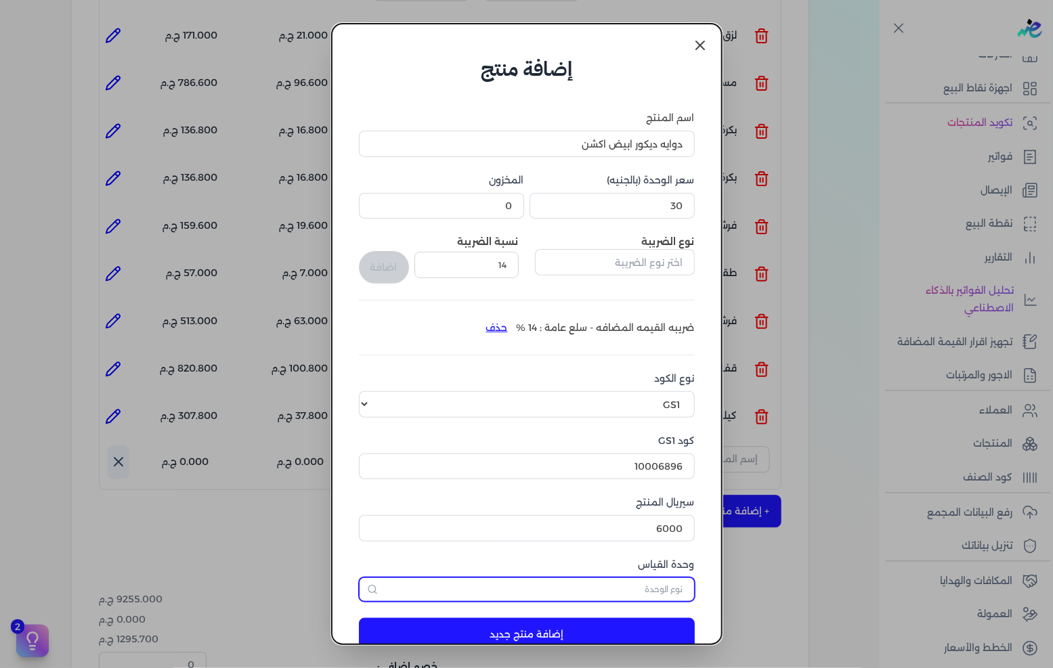
click at [607, 577] on input "text" at bounding box center [527, 589] width 336 height 24
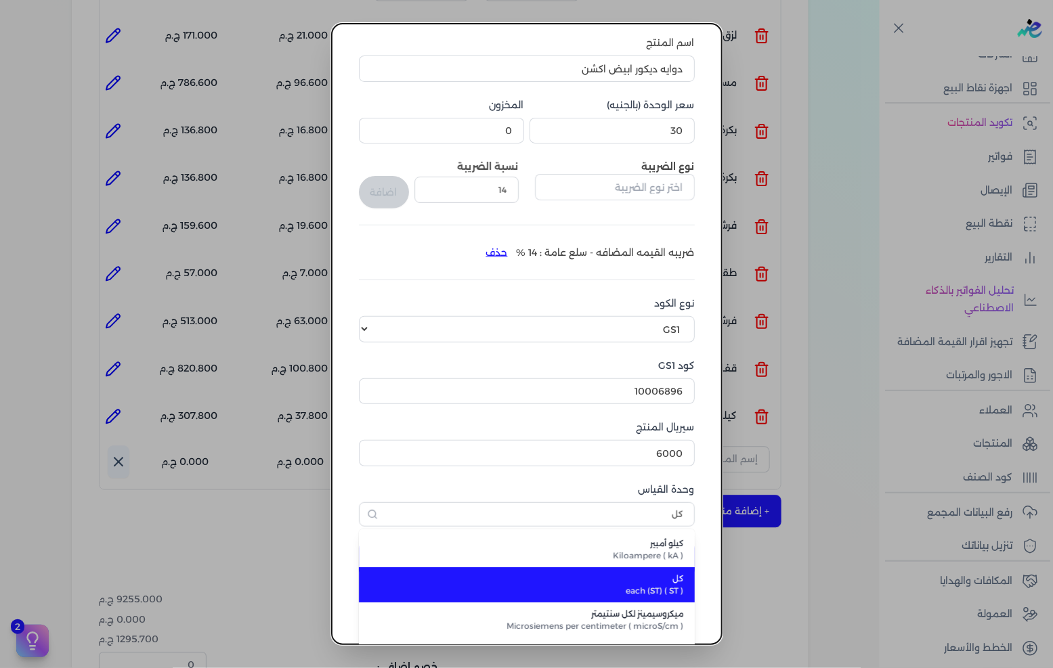
click at [644, 579] on span "كل" at bounding box center [535, 579] width 298 height 12
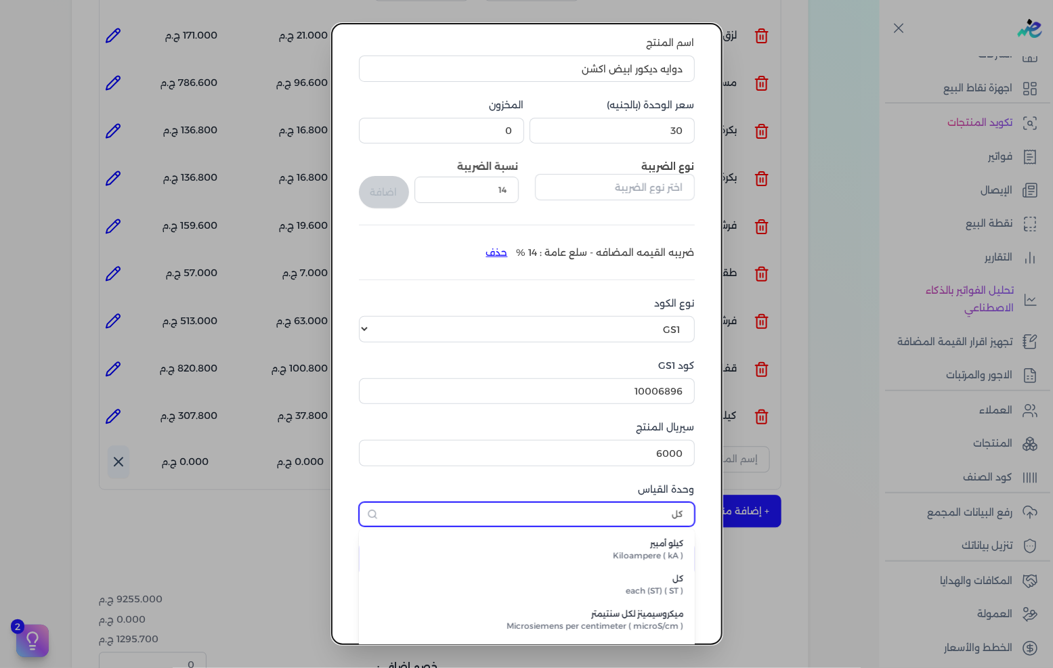
scroll to position [32, 0]
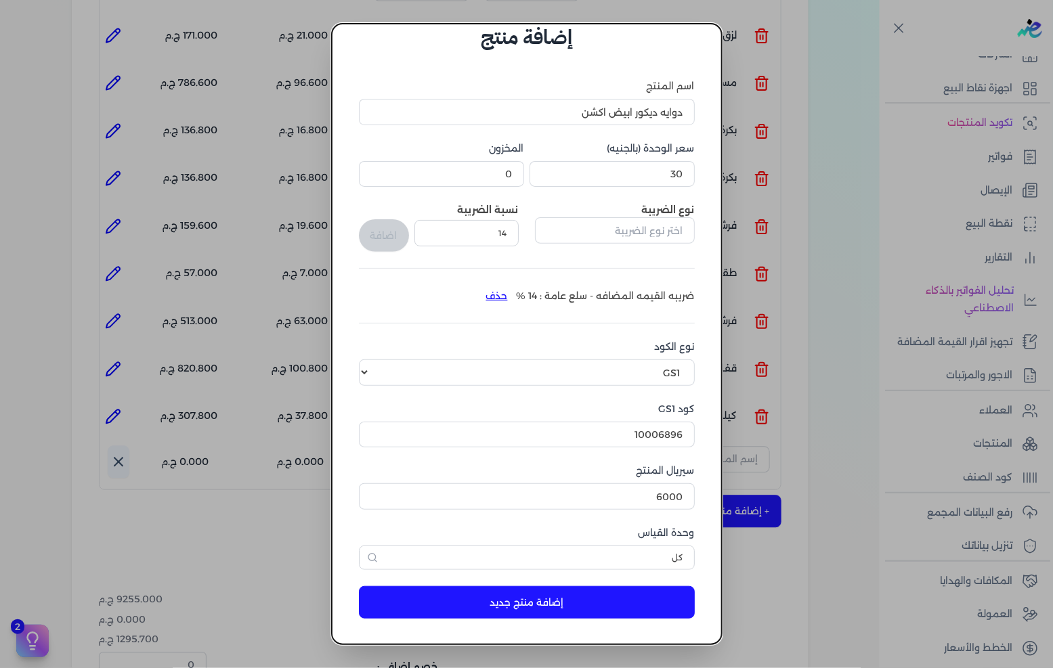
click at [605, 596] on button "إضافة منتج جديد" at bounding box center [527, 602] width 336 height 32
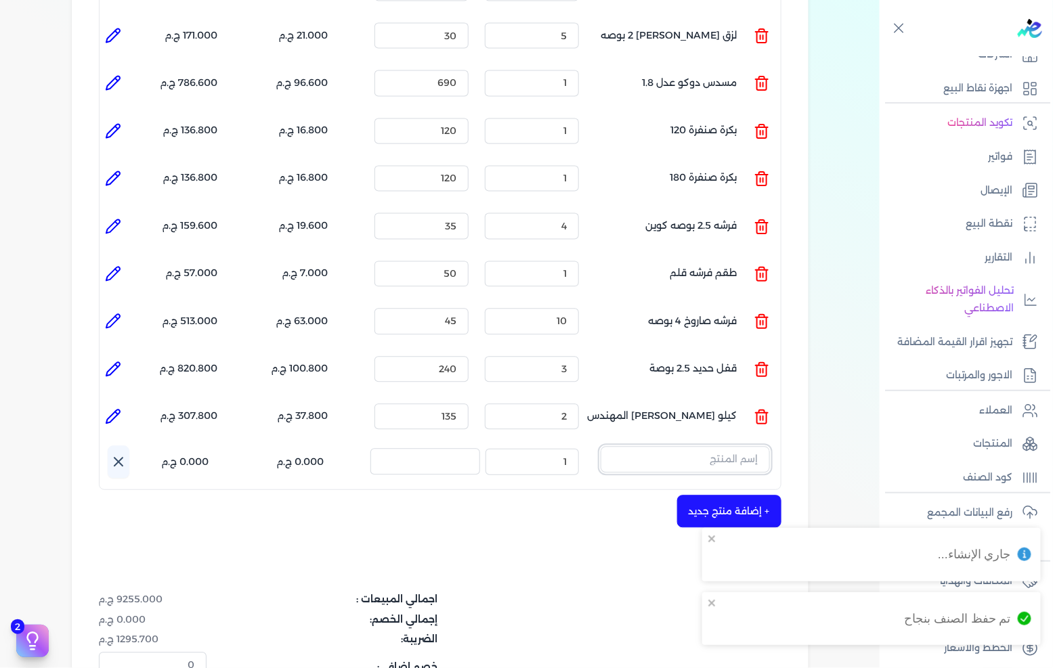
click at [705, 447] on input "text" at bounding box center [684, 460] width 169 height 26
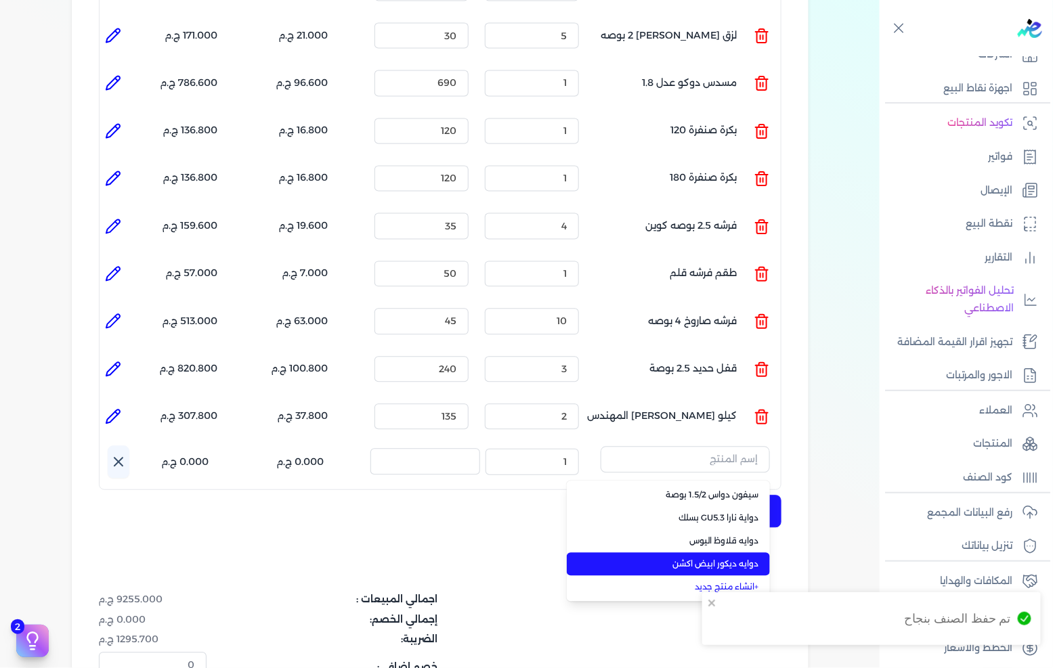
click at [674, 558] on span "دوايه ديكور ابيض اكشن" at bounding box center [676, 564] width 165 height 12
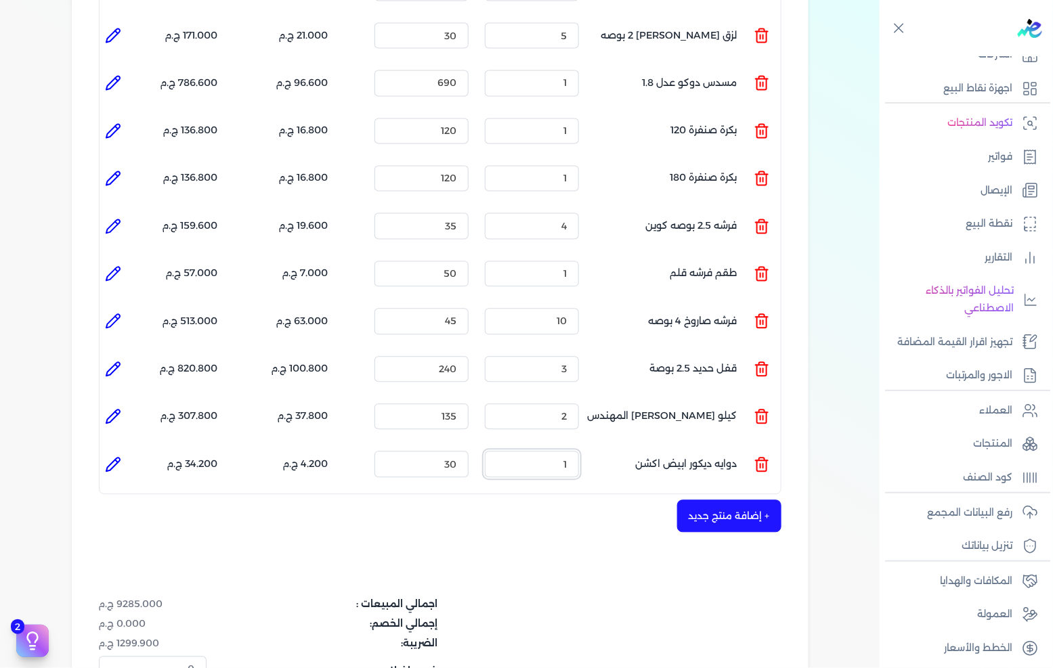
click at [552, 452] on input "1" at bounding box center [532, 465] width 94 height 26
click at [754, 500] on button "+ إضافة منتج جديد" at bounding box center [729, 516] width 104 height 32
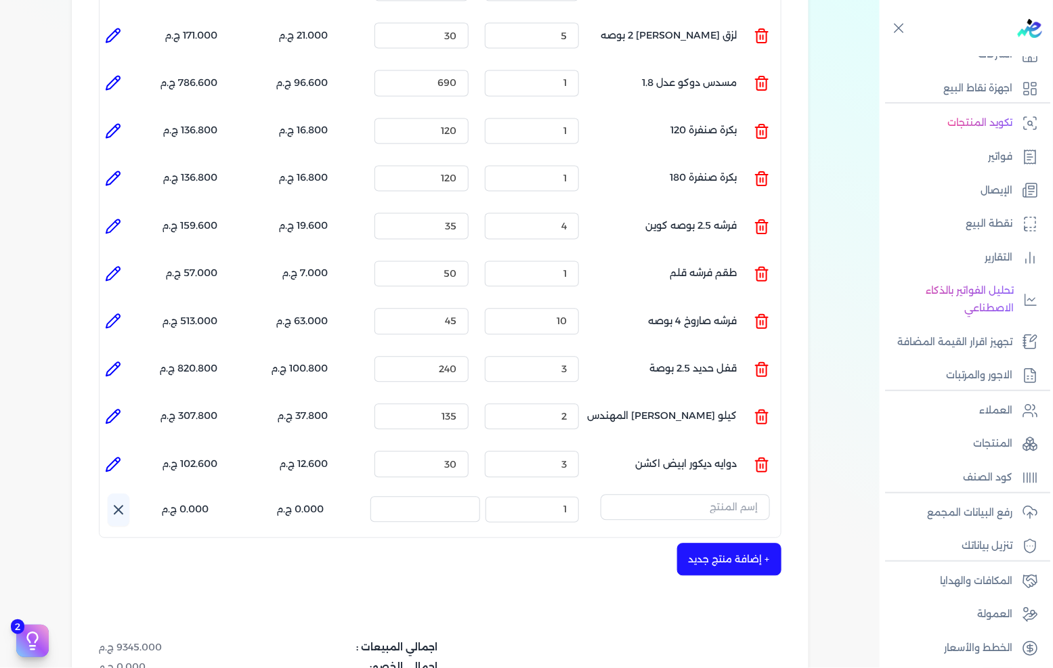
click at [677, 544] on button "+ إضافة منتج جديد" at bounding box center [729, 560] width 104 height 32
click at [732, 495] on input "text" at bounding box center [684, 508] width 169 height 26
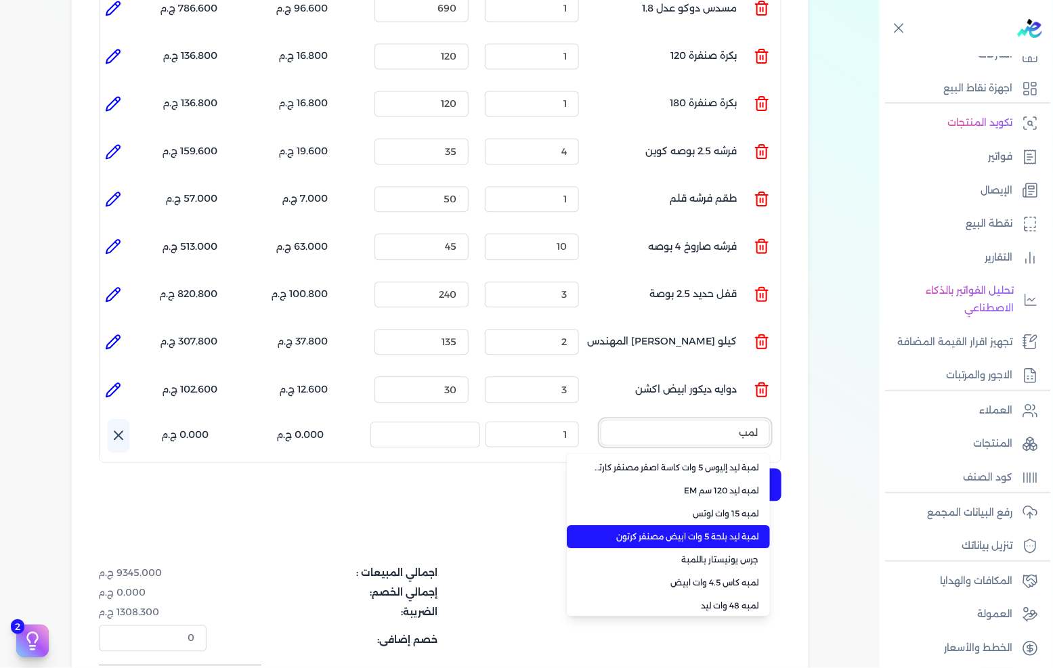
scroll to position [72, 0]
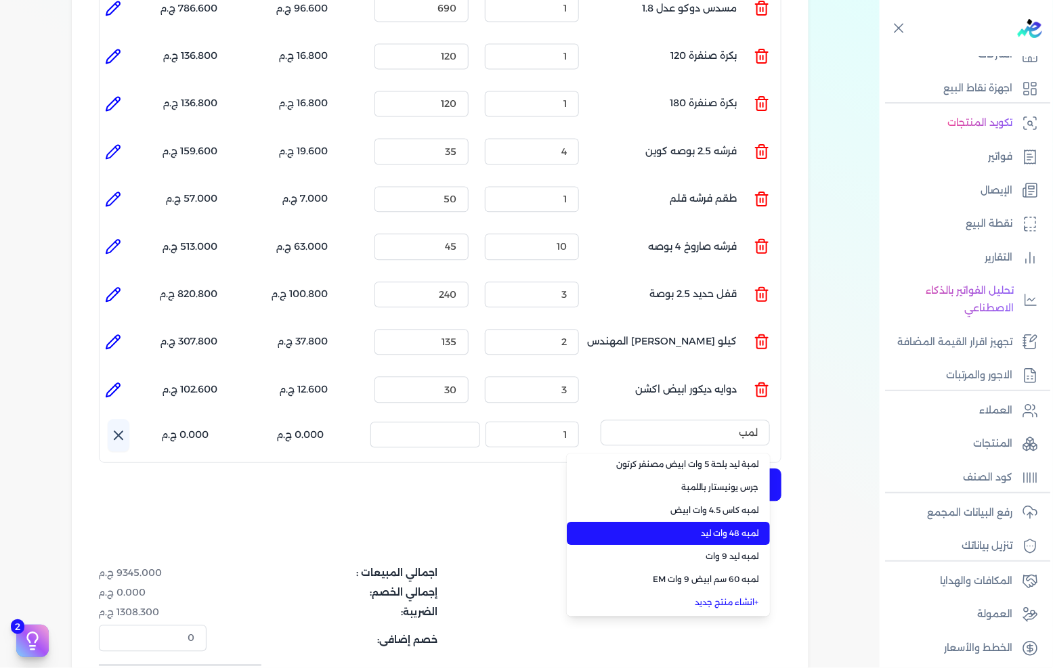
click at [709, 527] on span "لمبه 48 وات ليد" at bounding box center [676, 533] width 165 height 12
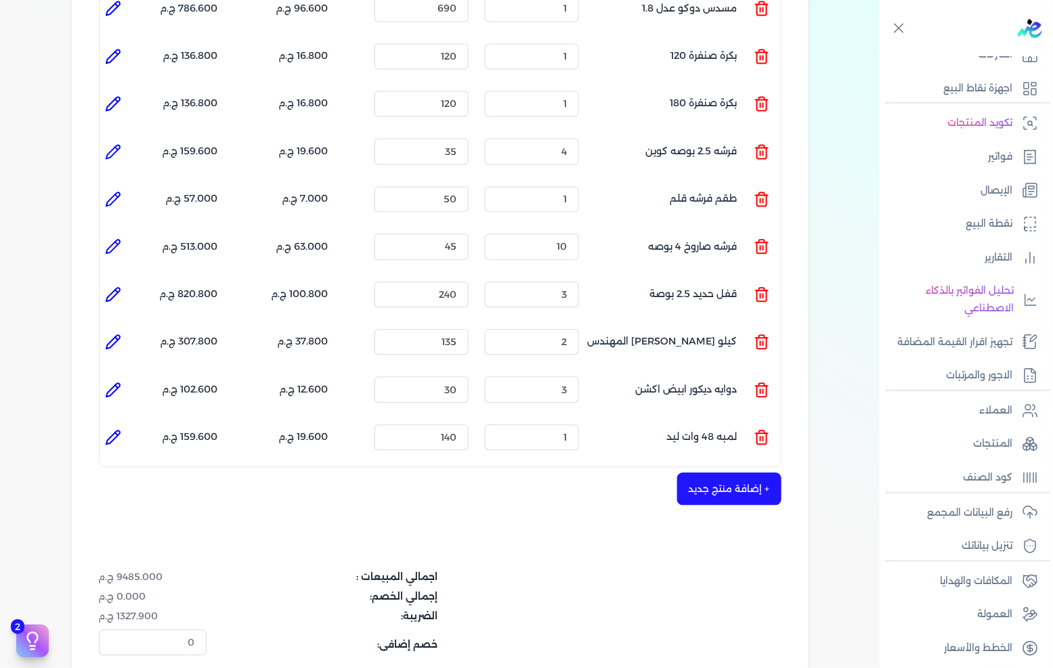
click at [118, 433] on icon at bounding box center [116, 434] width 3 height 3
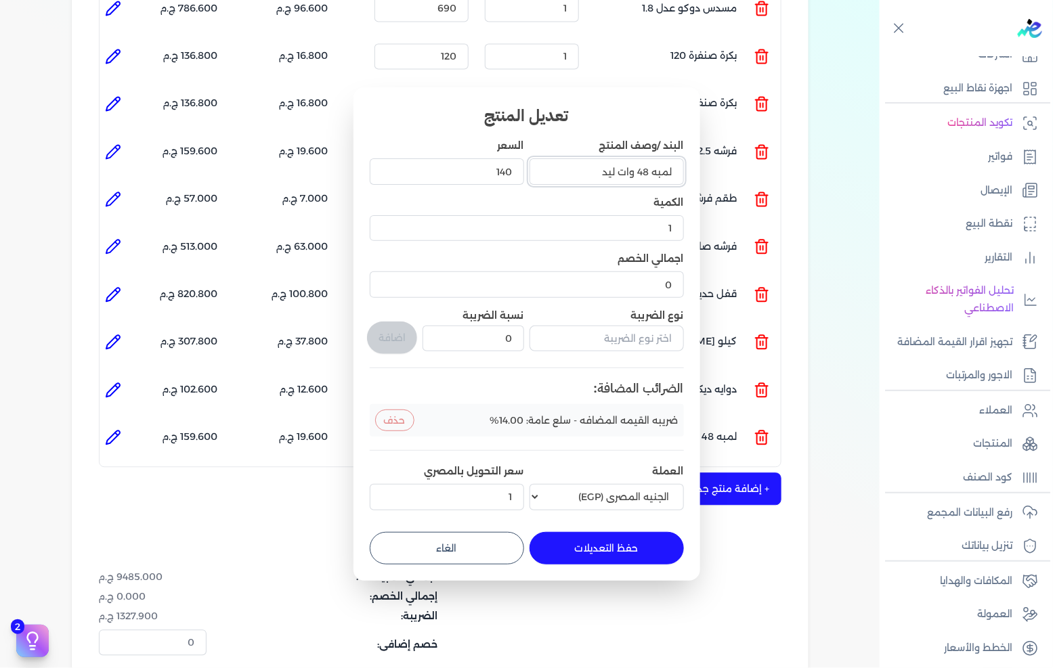
click at [640, 171] on input "لمبه 48 وات ليد" at bounding box center [606, 171] width 154 height 26
click at [633, 551] on button "حفظ التعديلات" at bounding box center [606, 548] width 154 height 32
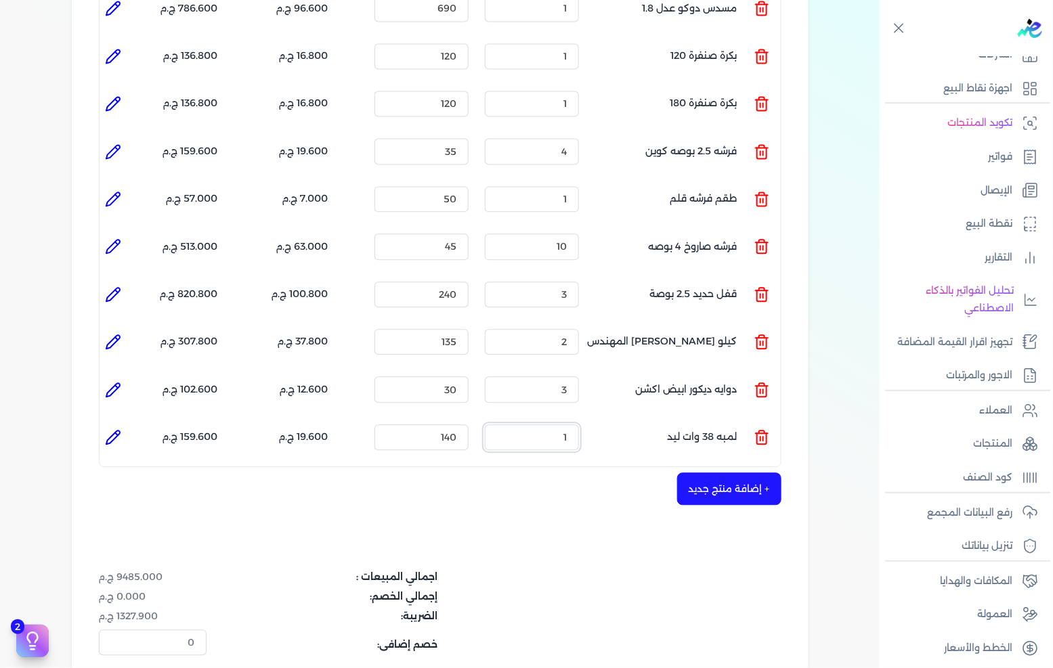
click at [561, 424] on input "1" at bounding box center [532, 437] width 94 height 26
click at [416, 424] on input "140" at bounding box center [421, 437] width 94 height 26
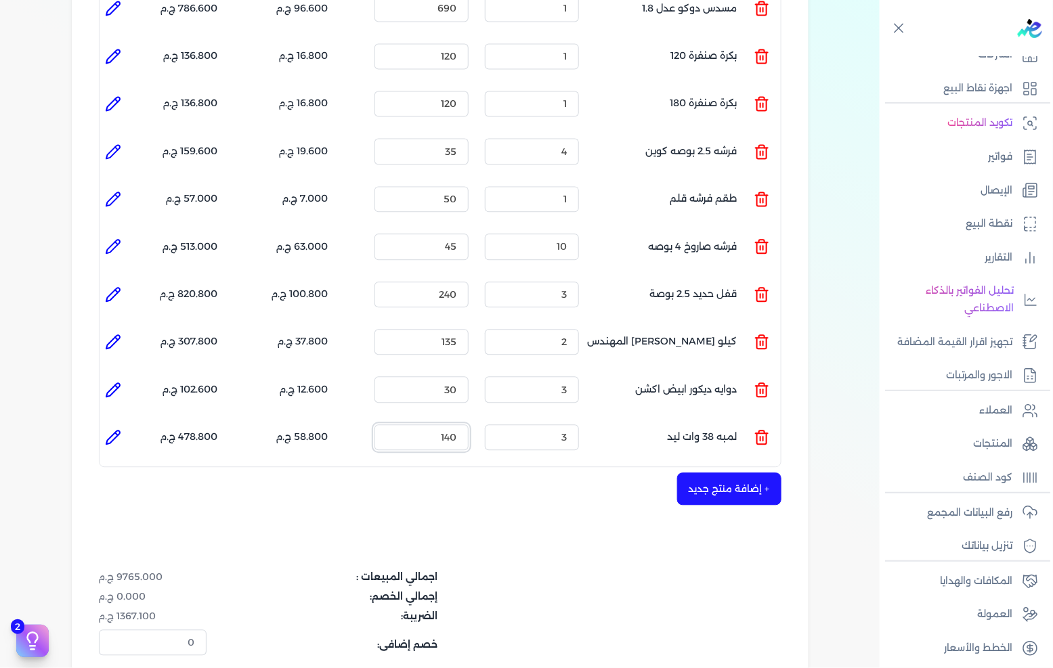
click at [416, 424] on input "140" at bounding box center [421, 437] width 94 height 26
click at [724, 473] on button "+ إضافة منتج جديد" at bounding box center [729, 489] width 104 height 32
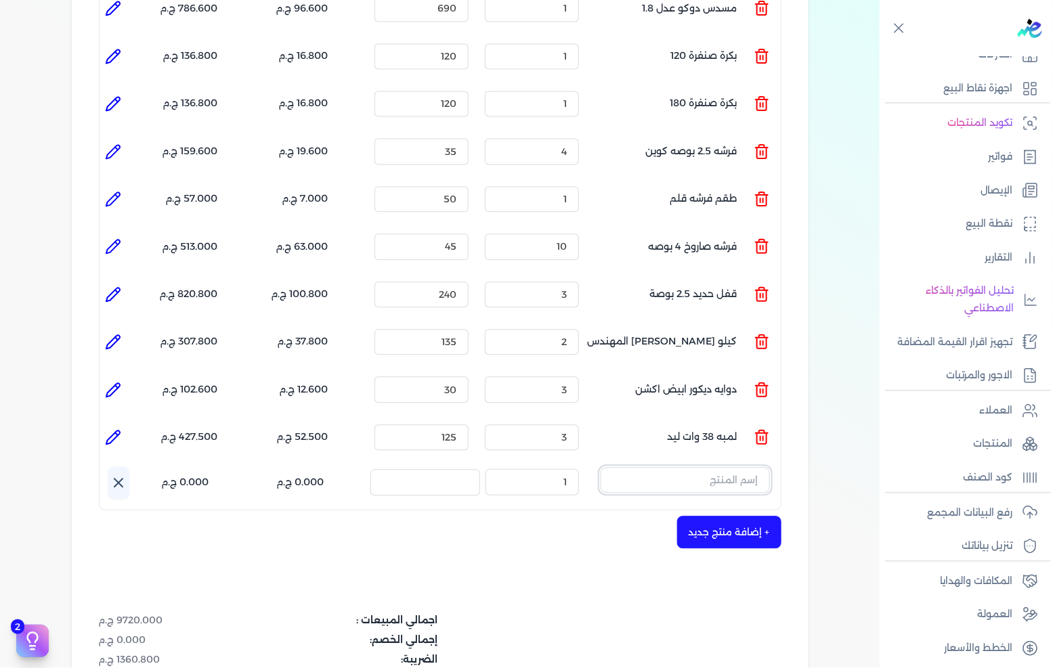
click at [720, 467] on input "text" at bounding box center [684, 480] width 169 height 26
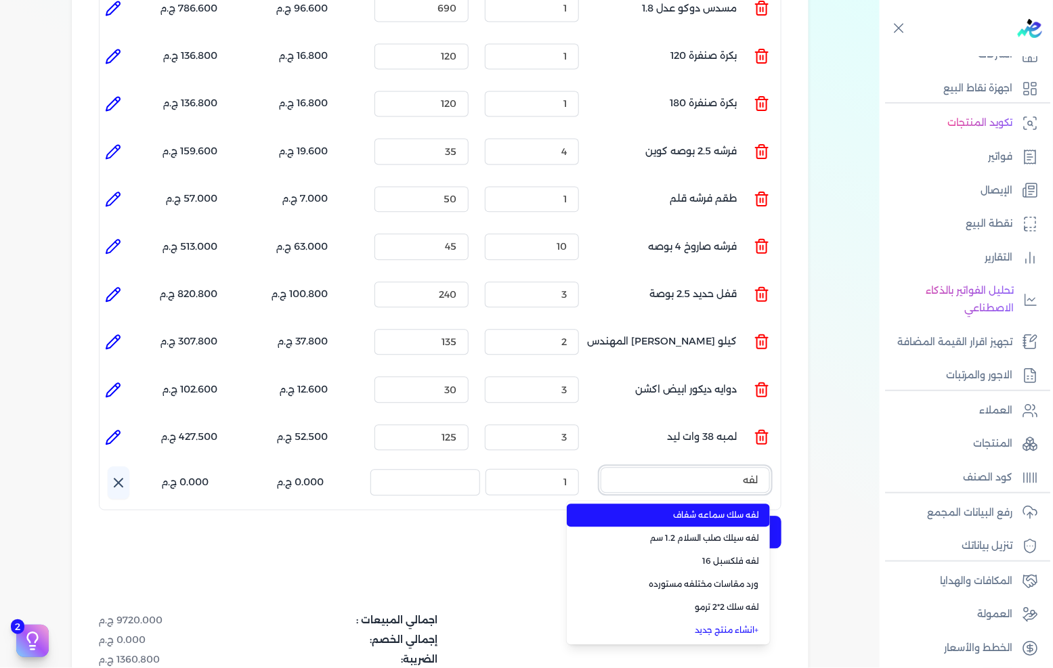
click at [600, 467] on button "لفه" at bounding box center [684, 482] width 169 height 31
click at [686, 509] on span "لفه فلكسبل 16" at bounding box center [676, 515] width 165 height 12
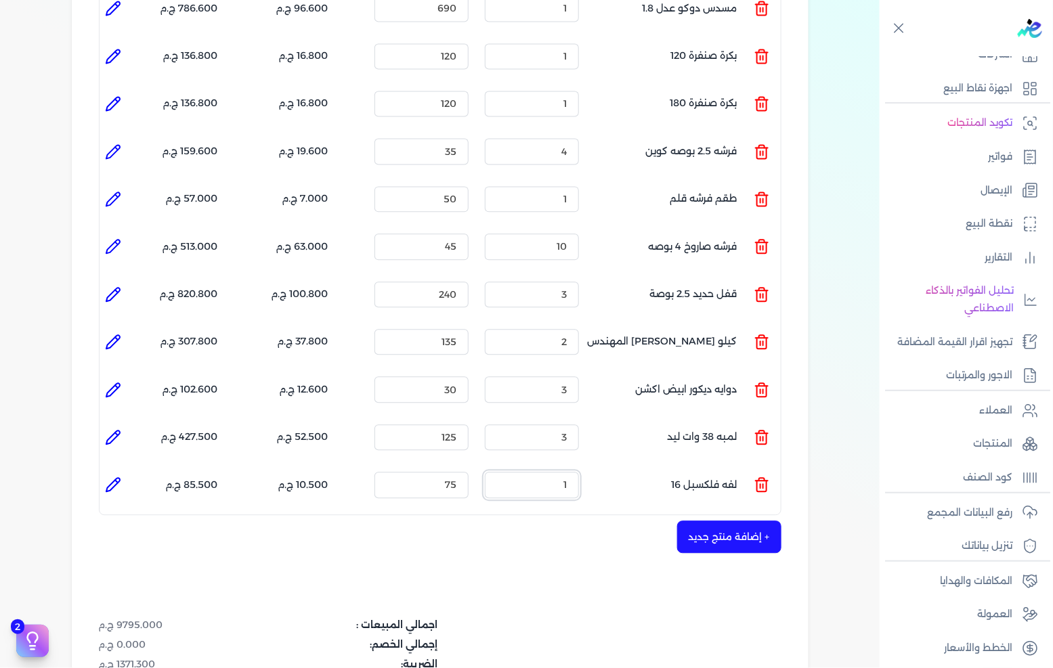
click at [559, 472] on input "1" at bounding box center [532, 485] width 94 height 26
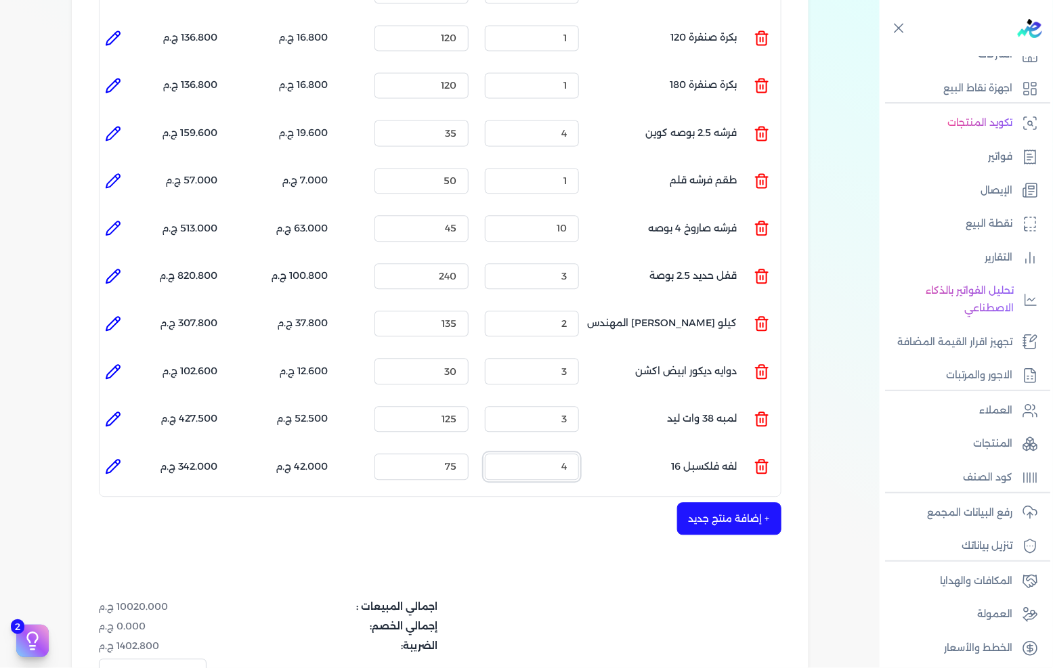
scroll to position [1053, 0]
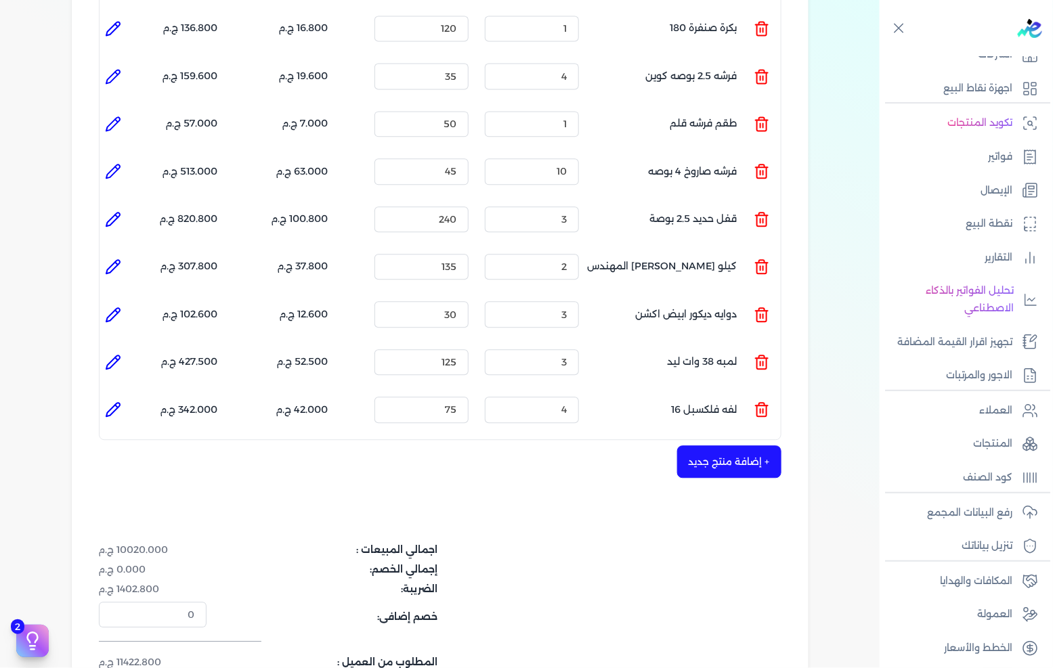
click at [763, 445] on button "+ إضافة منتج جديد" at bounding box center [729, 461] width 104 height 32
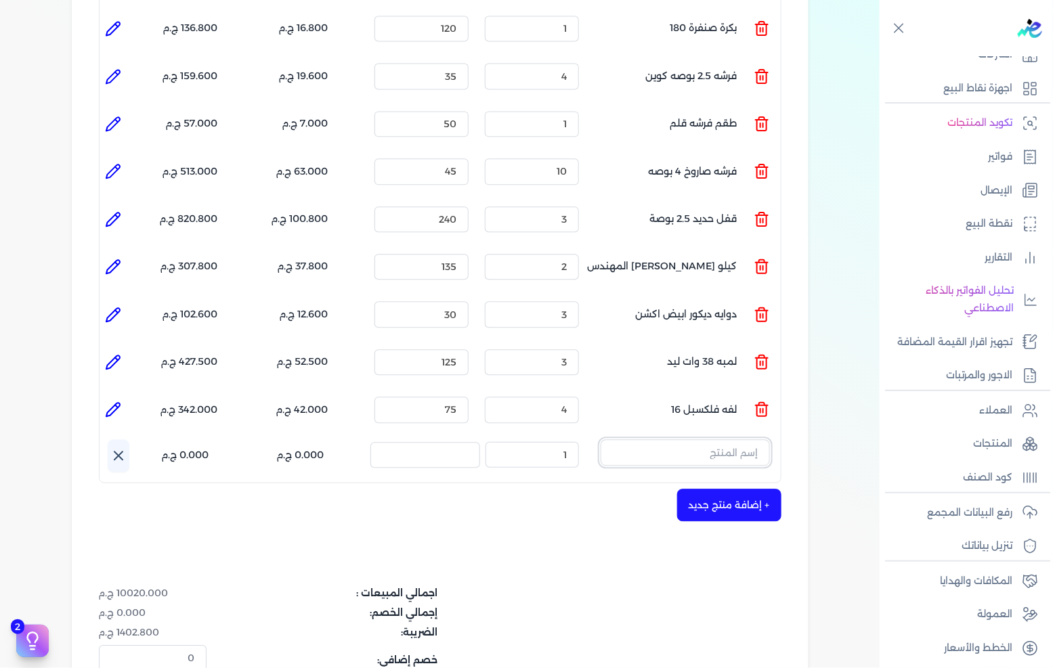
click at [762, 440] on input "text" at bounding box center [684, 452] width 169 height 26
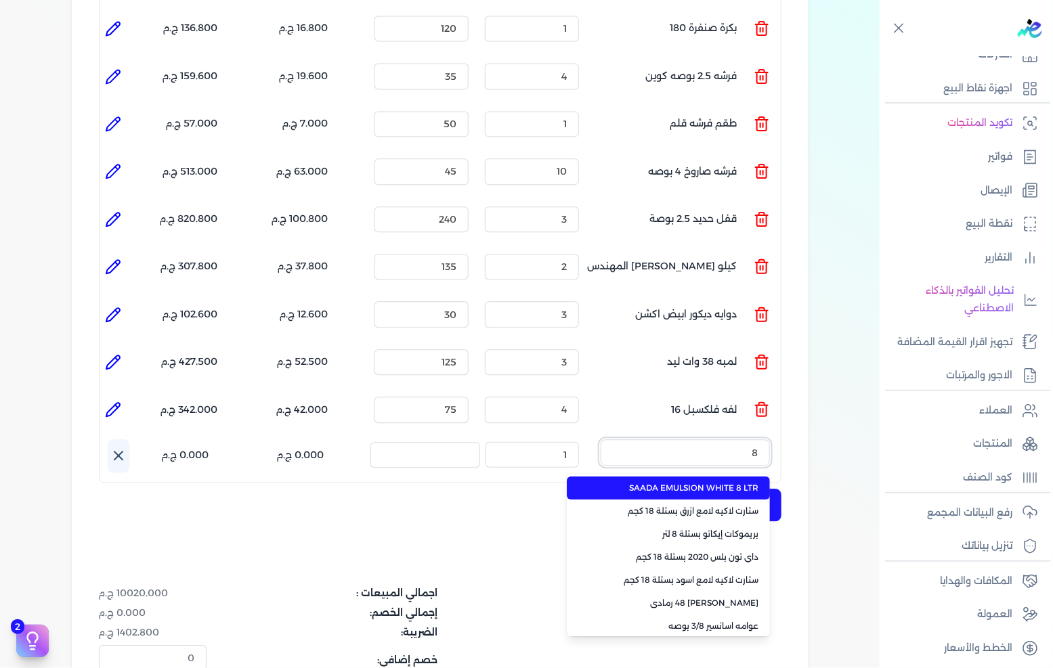
click at [600, 439] on button "8" at bounding box center [684, 454] width 169 height 31
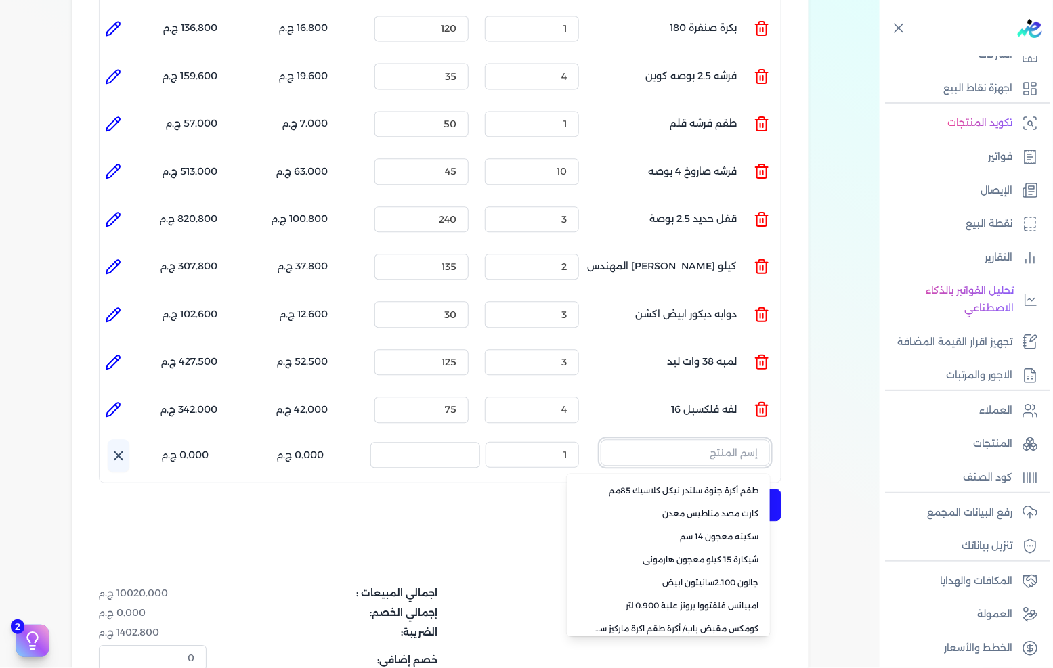
scroll to position [95, 0]
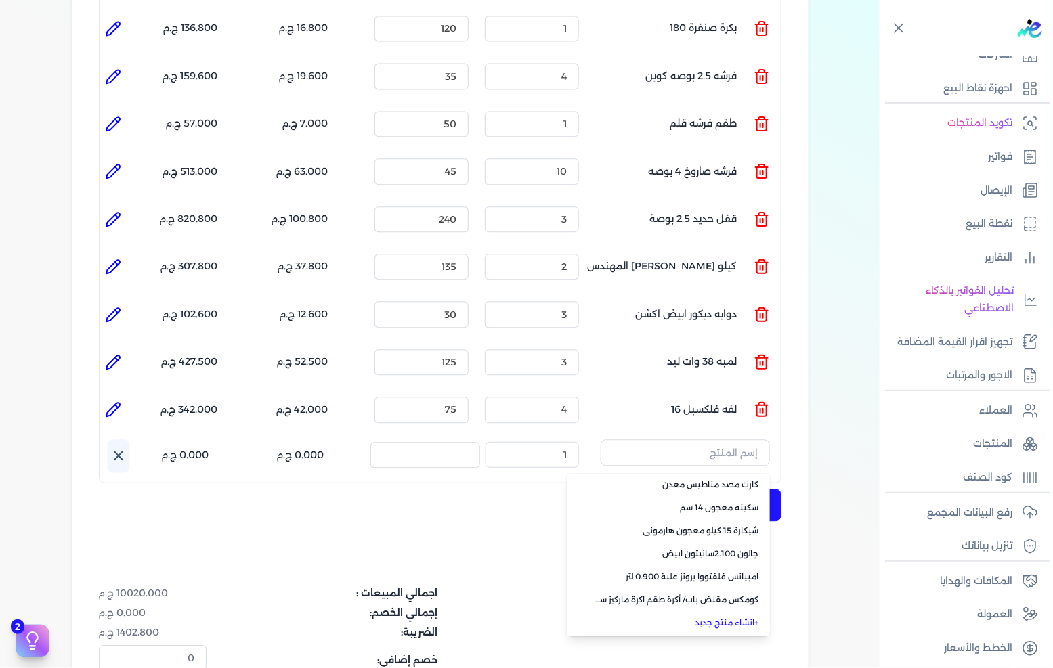
click at [718, 617] on link "+ انشاء منتج جديد" at bounding box center [676, 623] width 165 height 12
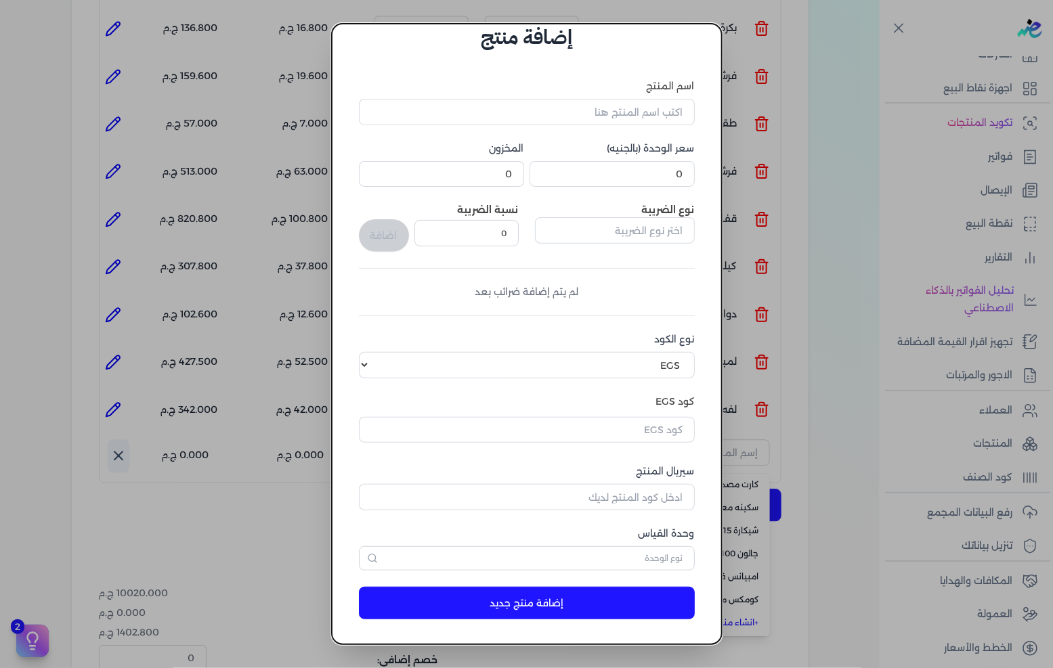
click at [610, 125] on div "اسم المنتج سعر الوحدة (بالجنيه) 0 المخزون 0 نوع الضريبة نسبة الضريبة 0 اضافة لم…" at bounding box center [527, 324] width 336 height 491
click at [615, 117] on input "اسم المنتج" at bounding box center [527, 112] width 336 height 26
click at [652, 159] on div "سعر الوحدة (بالجنيه) 0" at bounding box center [611, 164] width 165 height 46
click at [655, 165] on input "0" at bounding box center [611, 174] width 165 height 26
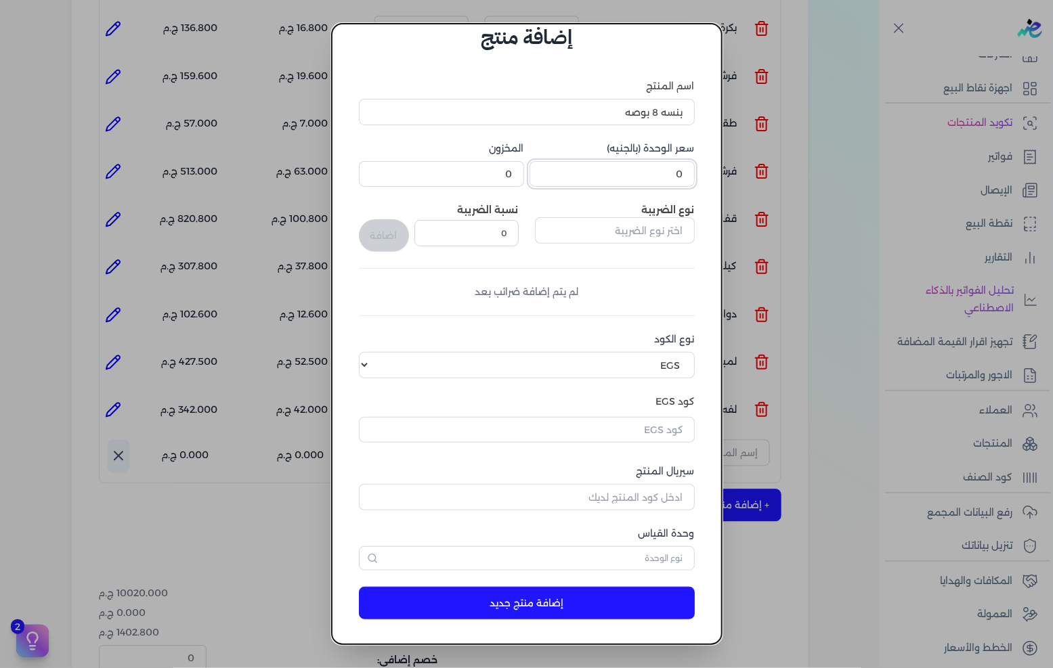
click at [655, 165] on input "0" at bounding box center [611, 174] width 165 height 26
click at [649, 213] on label "نوع الضريبة" at bounding box center [668, 210] width 53 height 12
click at [646, 219] on input "text" at bounding box center [615, 230] width 160 height 26
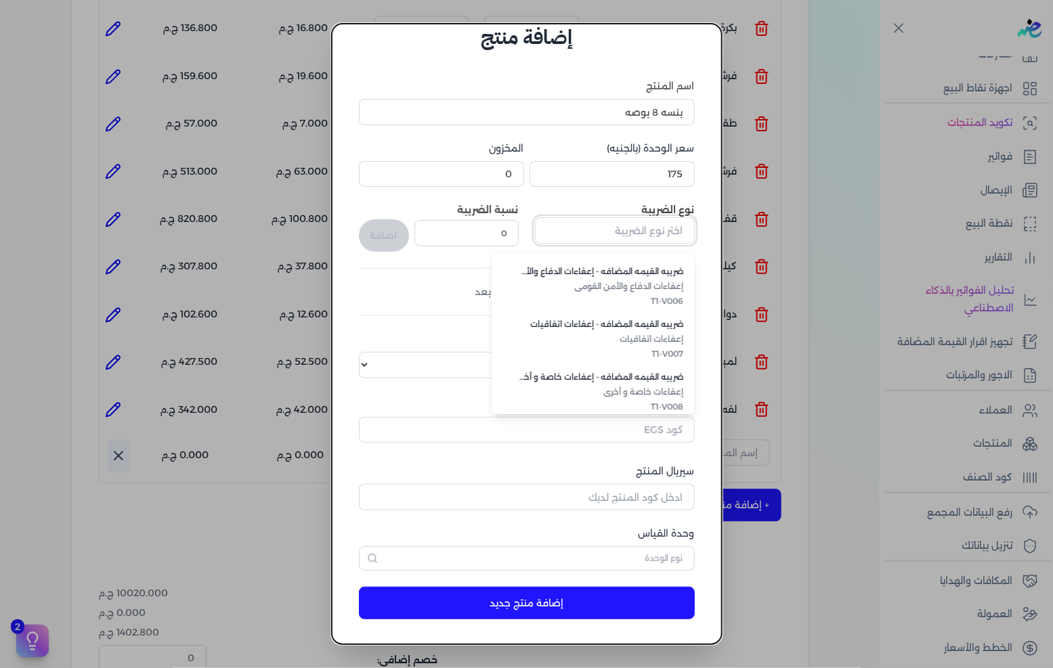
scroll to position [370, 0]
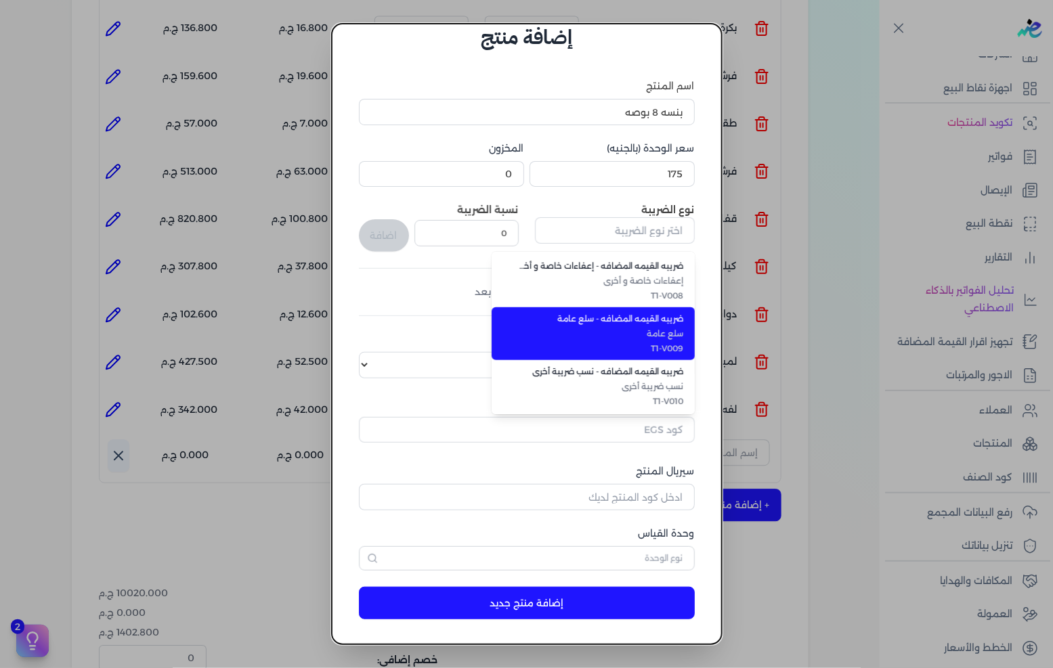
drag, startPoint x: 648, startPoint y: 341, endPoint x: 637, endPoint y: 330, distance: 14.8
click at [648, 343] on span "T1-V009" at bounding box center [601, 349] width 165 height 12
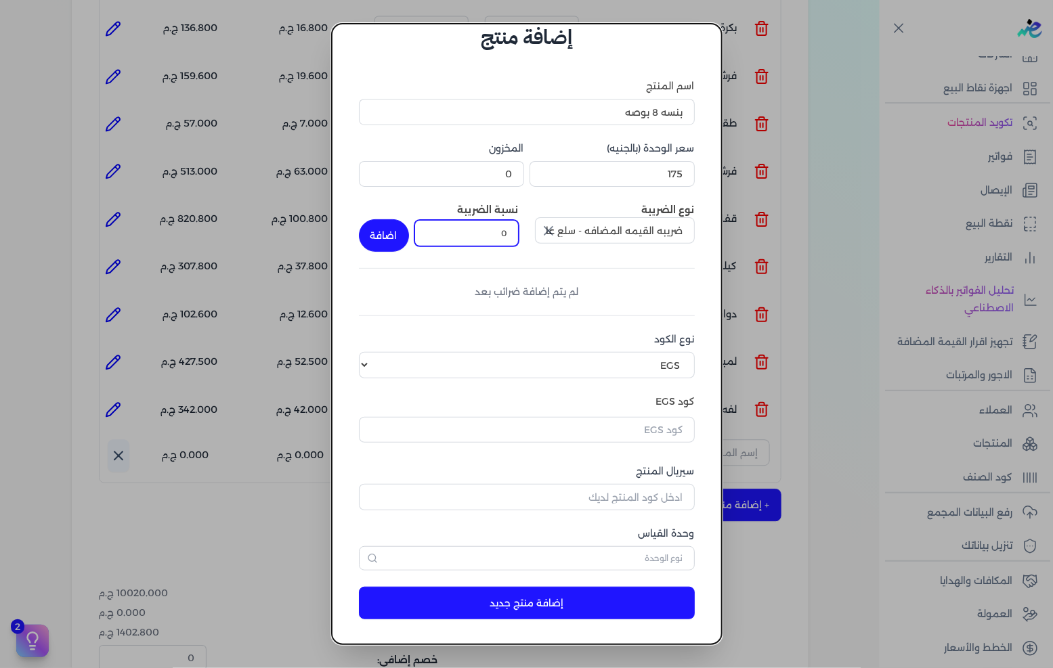
click at [492, 228] on input "0" at bounding box center [466, 233] width 104 height 26
click at [399, 240] on button "اضافة" at bounding box center [384, 235] width 50 height 32
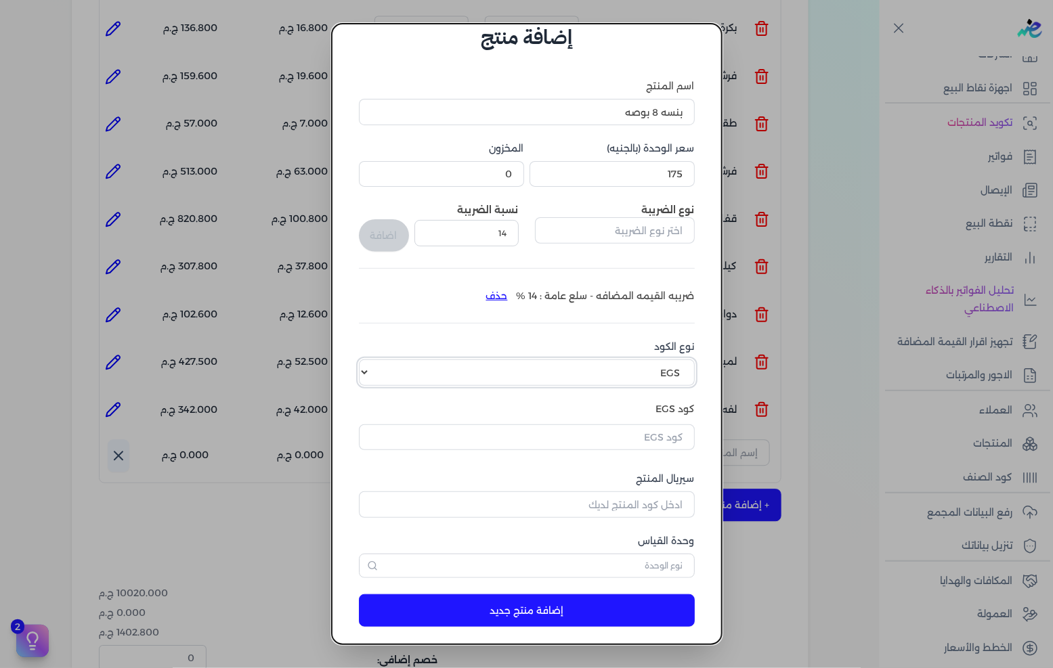
click at [619, 367] on select "اختر نوع الكود EGS GS1" at bounding box center [527, 372] width 336 height 26
click at [370, 359] on select "اختر نوع الكود EGS GS1" at bounding box center [527, 372] width 336 height 26
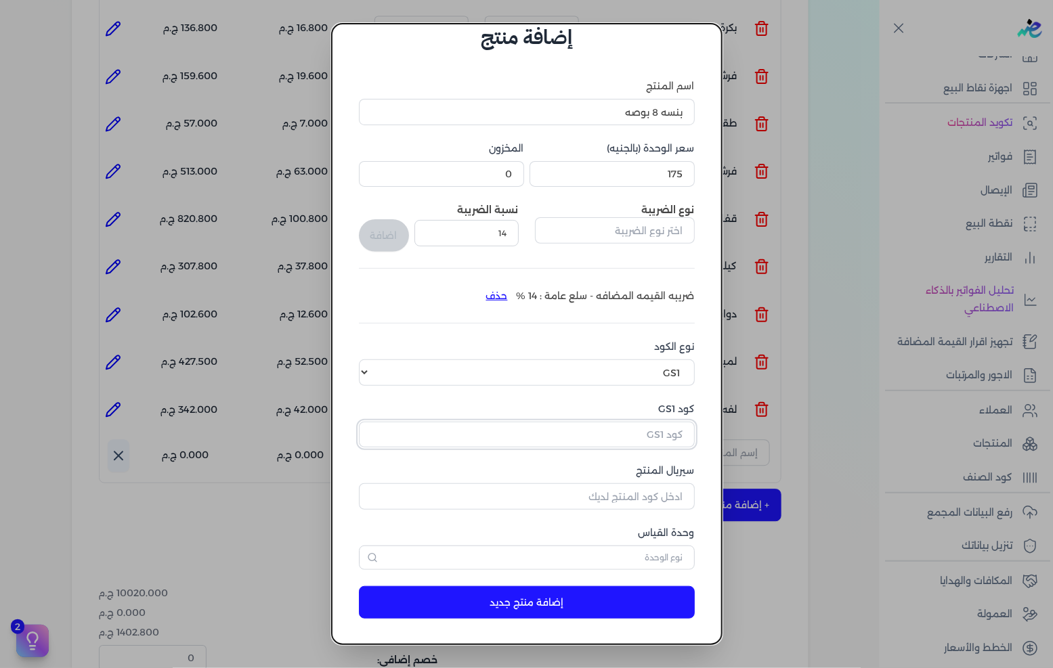
click at [631, 429] on input "كود GS1" at bounding box center [527, 435] width 336 height 26
paste input "10006845"
drag, startPoint x: 643, startPoint y: 492, endPoint x: 957, endPoint y: 458, distance: 315.3
click at [643, 492] on input "سيريال المنتج" at bounding box center [527, 496] width 336 height 26
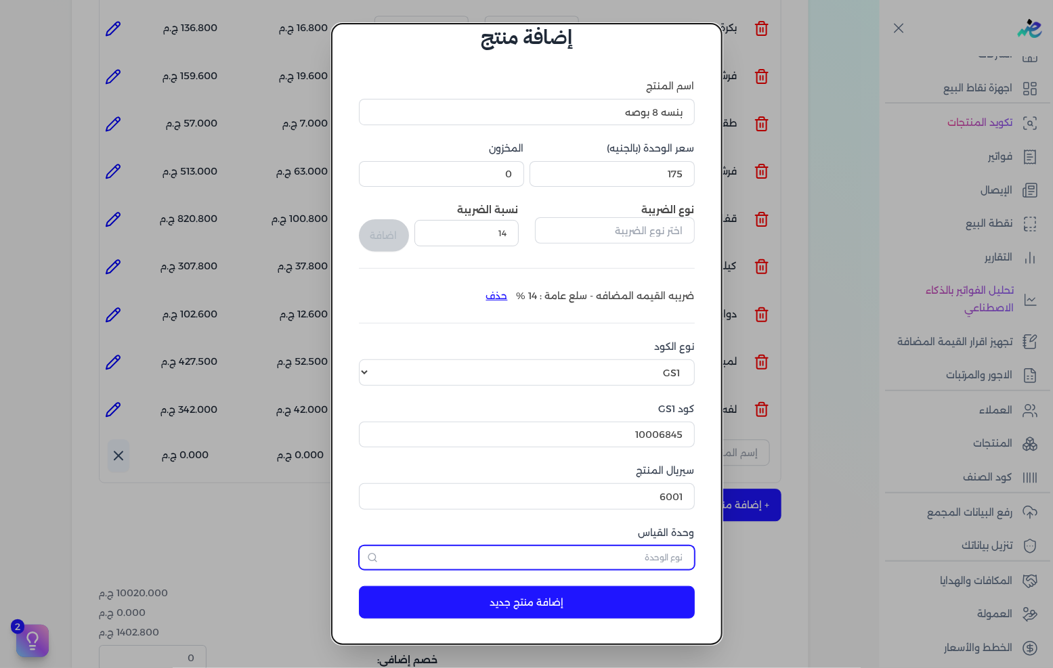
click at [643, 555] on input "text" at bounding box center [527, 558] width 336 height 24
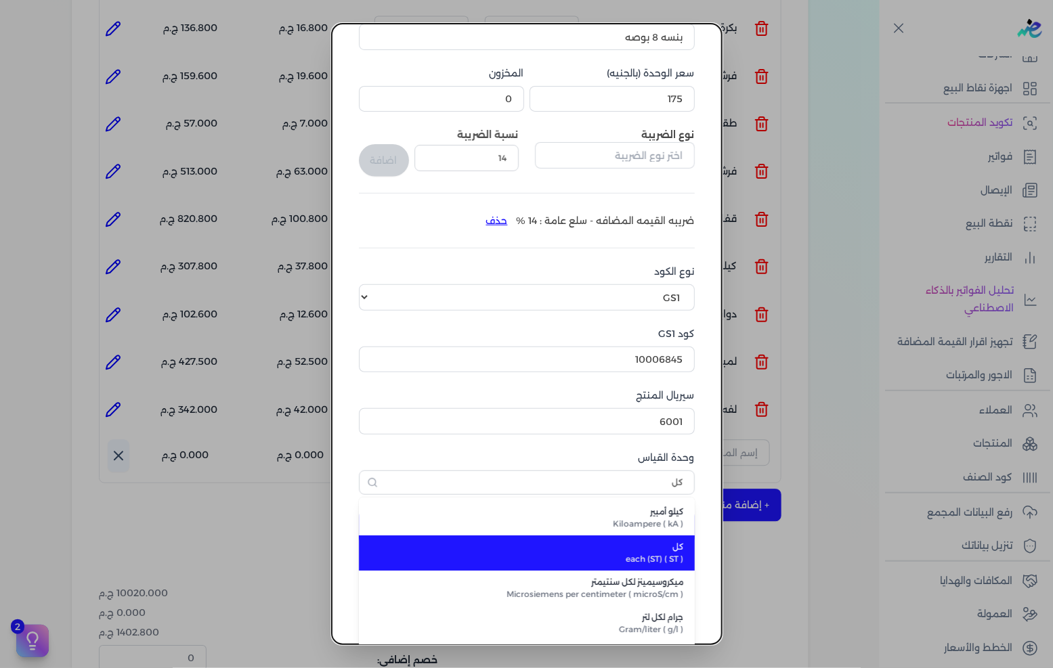
click at [644, 549] on span "كل" at bounding box center [535, 547] width 298 height 12
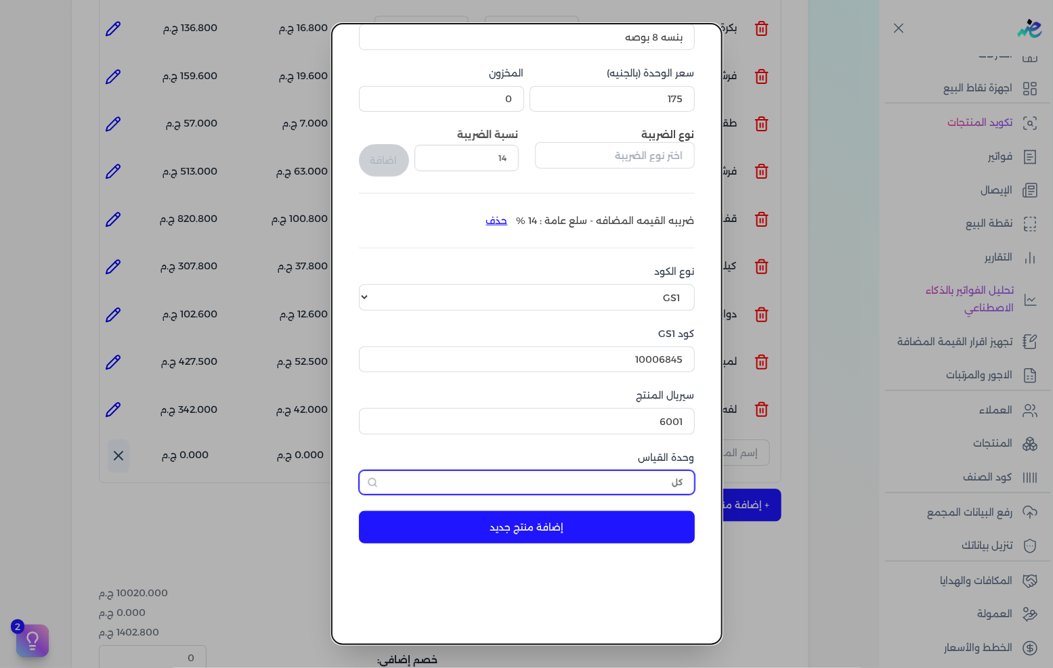
scroll to position [32, 0]
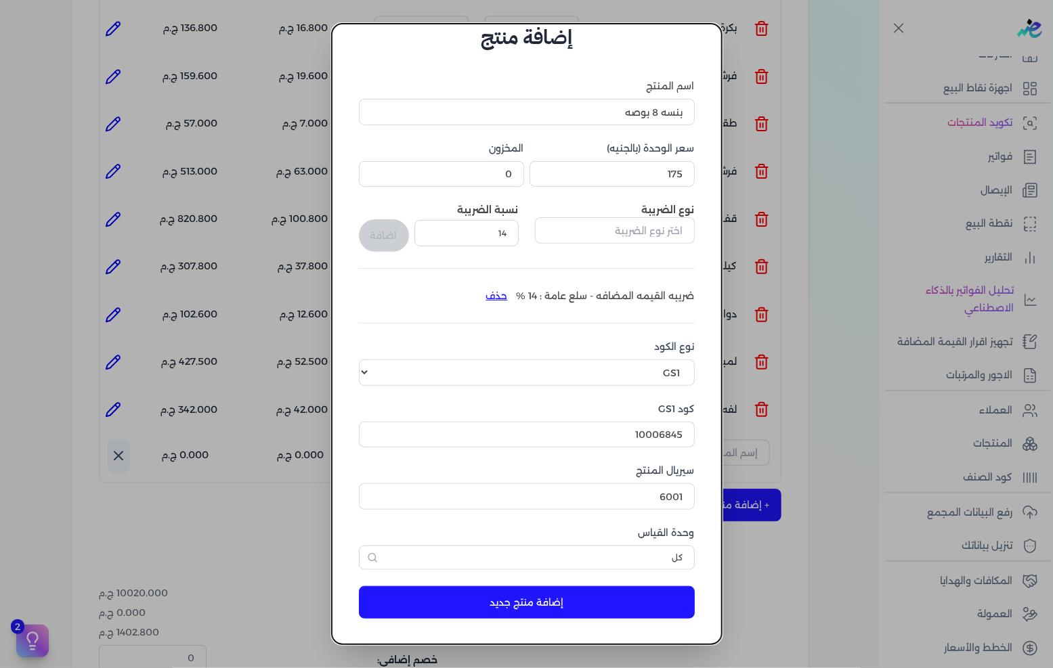
click at [599, 601] on button "إضافة منتج جديد" at bounding box center [527, 602] width 336 height 32
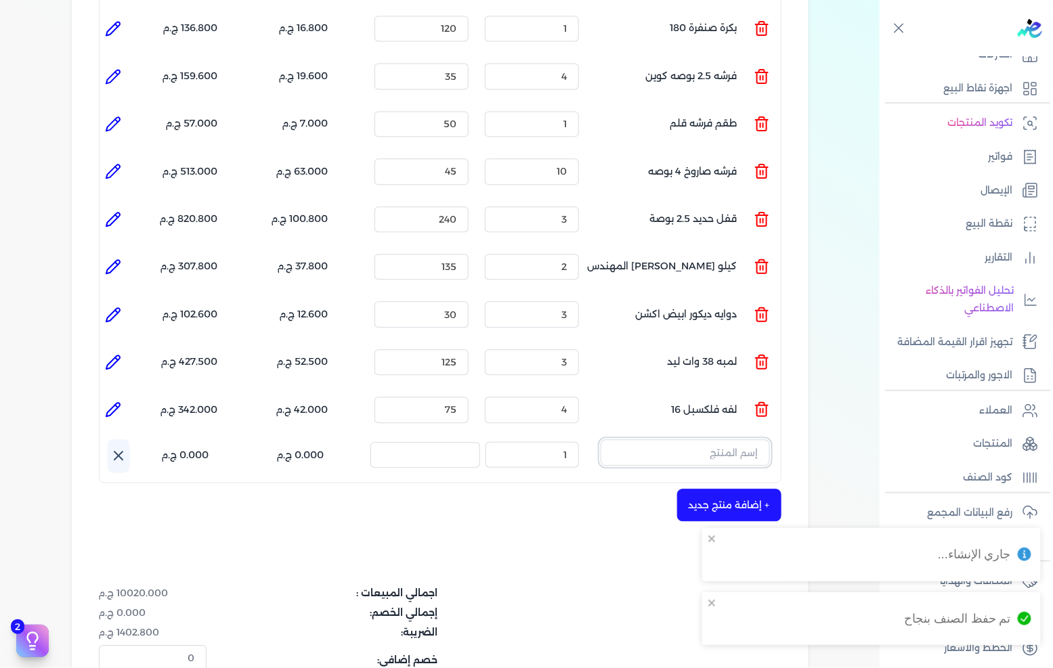
click at [707, 439] on input "text" at bounding box center [684, 452] width 169 height 26
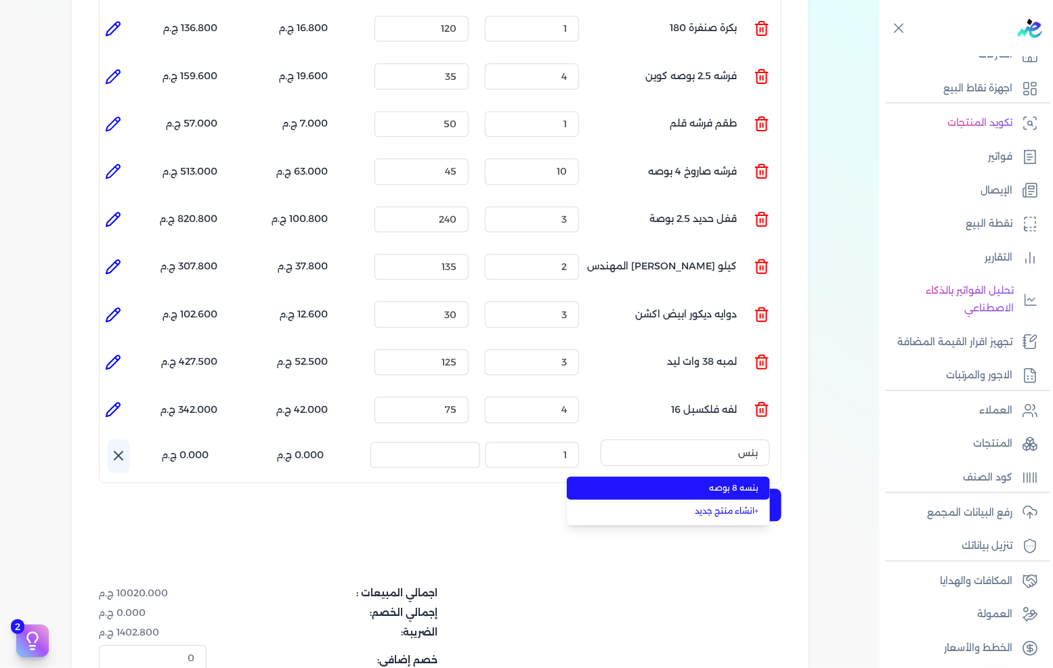
click at [707, 482] on span "بنسه 8 بوصه" at bounding box center [676, 488] width 165 height 12
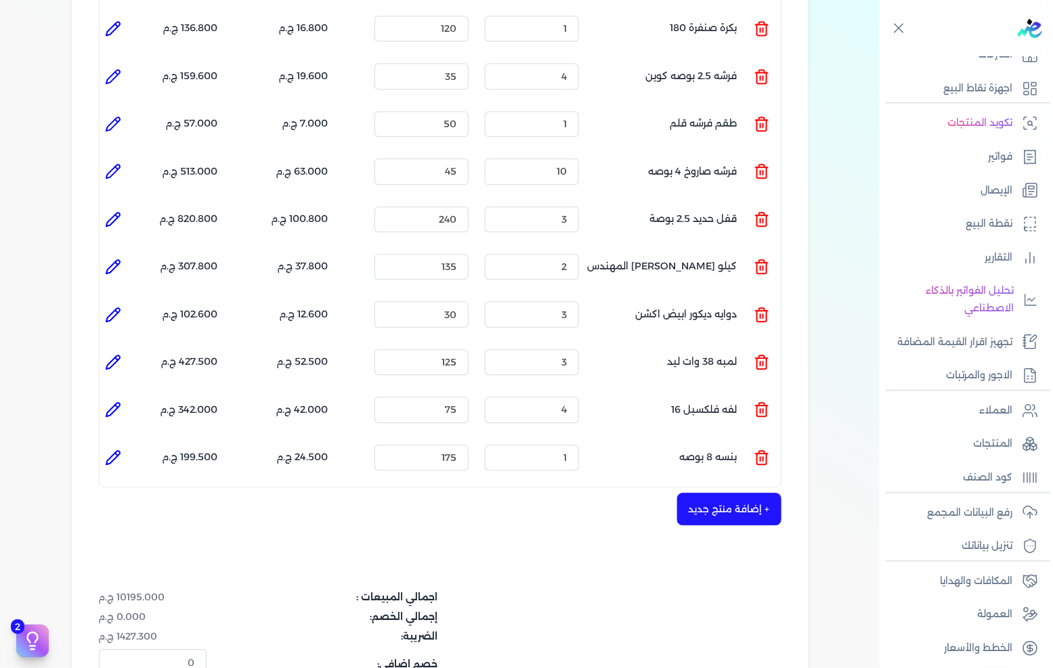
click at [726, 497] on button "+ إضافة منتج جديد" at bounding box center [729, 509] width 104 height 32
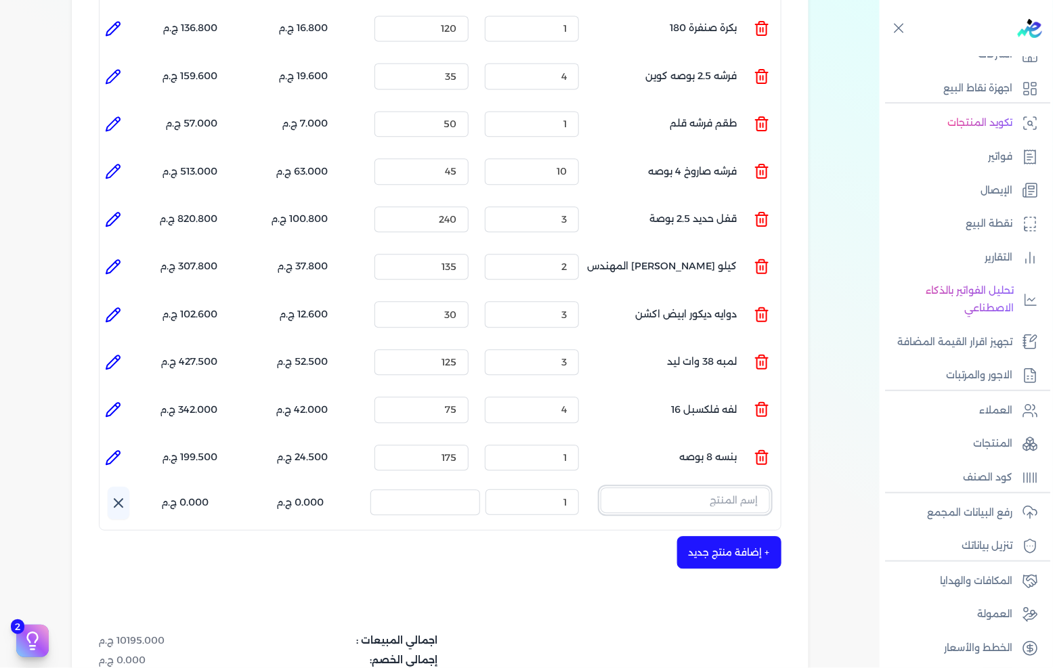
click at [720, 487] on input "text" at bounding box center [684, 500] width 169 height 26
click at [721, 552] on link "+ انشاء منتج جديد" at bounding box center [676, 558] width 165 height 12
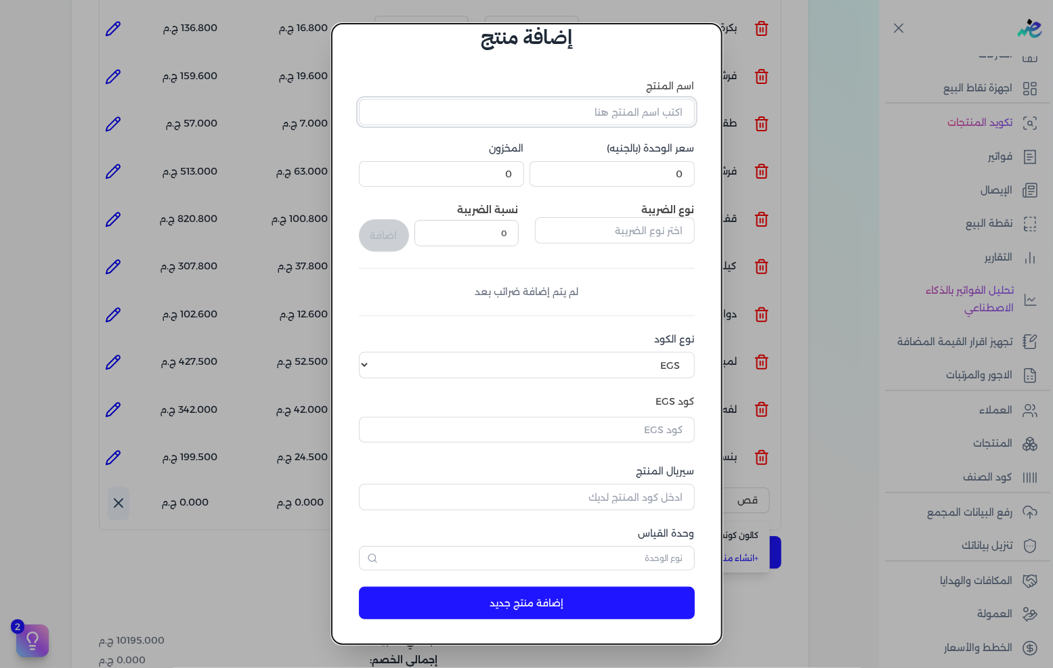
click at [643, 112] on input "اسم المنتج" at bounding box center [527, 112] width 336 height 26
click at [639, 171] on input "0" at bounding box center [611, 174] width 165 height 26
click at [640, 172] on input "0" at bounding box center [611, 174] width 165 height 26
click at [620, 236] on input "text" at bounding box center [615, 230] width 160 height 26
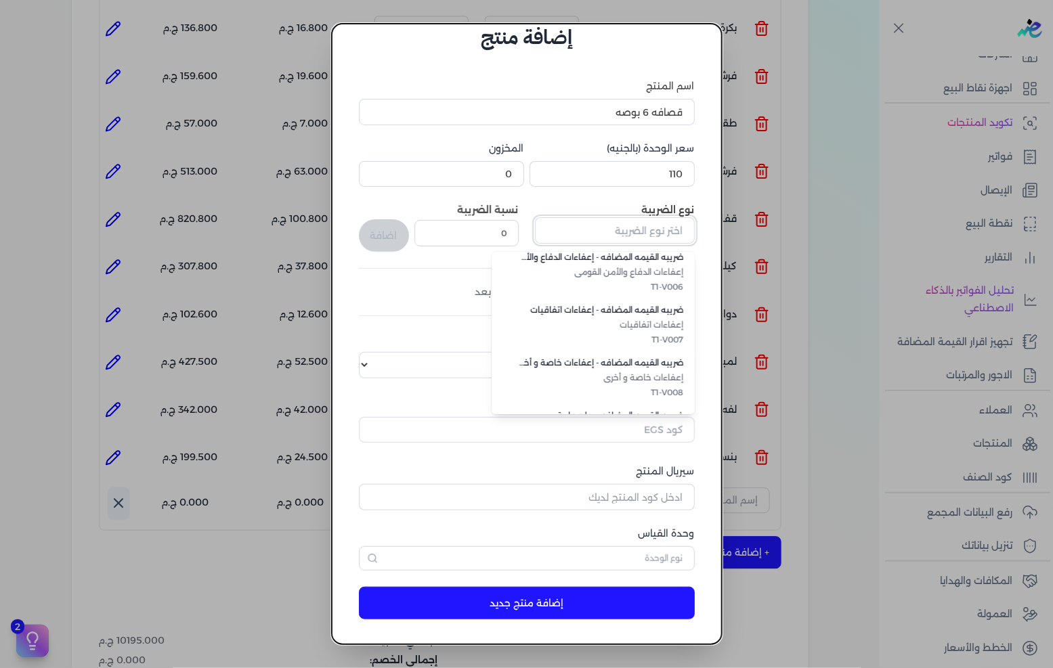
scroll to position [370, 0]
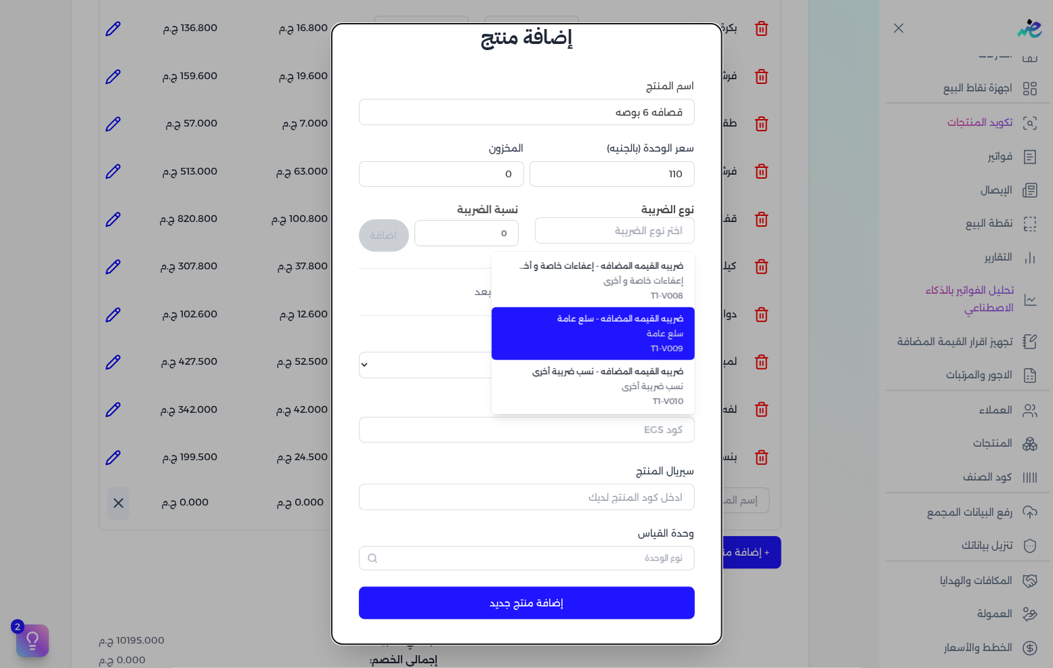
click at [642, 343] on span "T1-V009" at bounding box center [601, 349] width 165 height 12
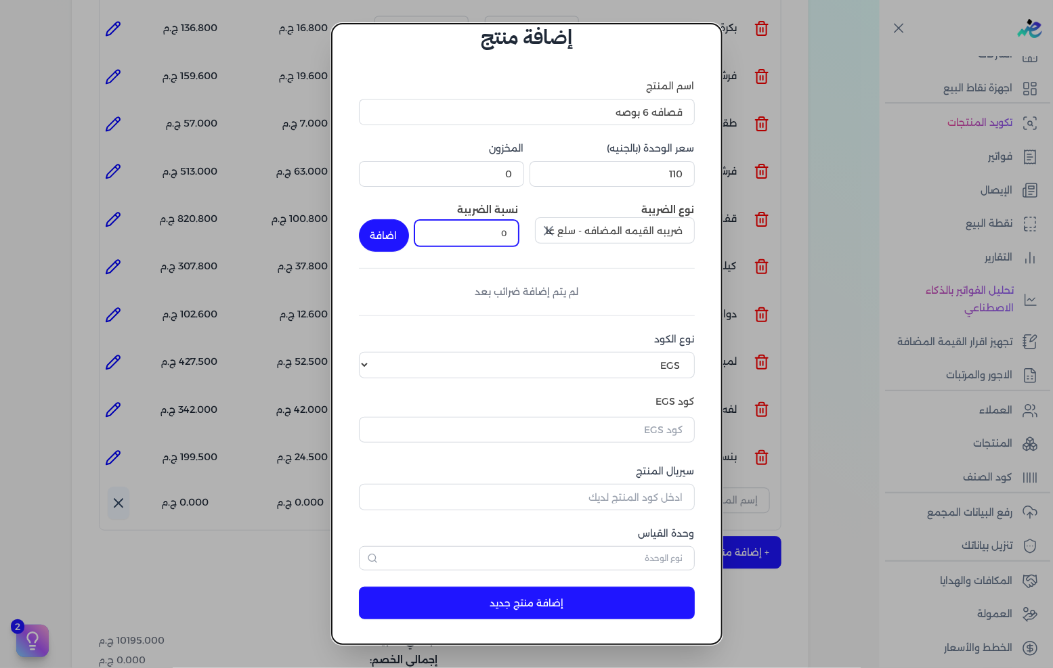
click at [510, 239] on input "0" at bounding box center [466, 233] width 104 height 26
click at [409, 236] on button "اضافة" at bounding box center [384, 235] width 50 height 32
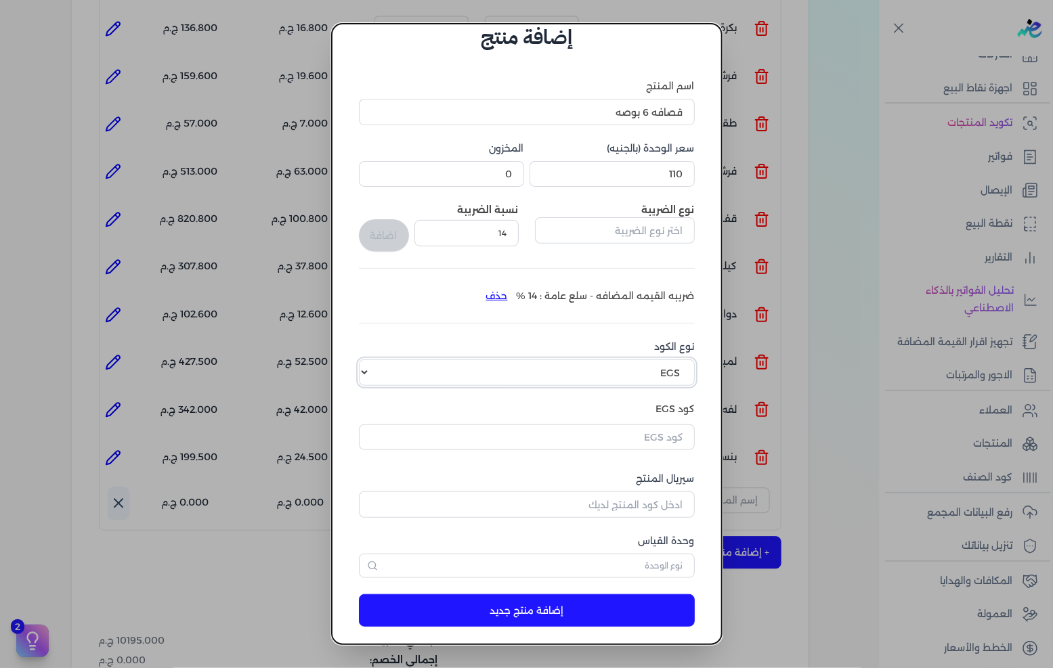
click at [644, 363] on select "اختر نوع الكود EGS GS1" at bounding box center [527, 372] width 336 height 26
click at [370, 359] on select "اختر نوع الكود EGS GS1" at bounding box center [527, 372] width 336 height 26
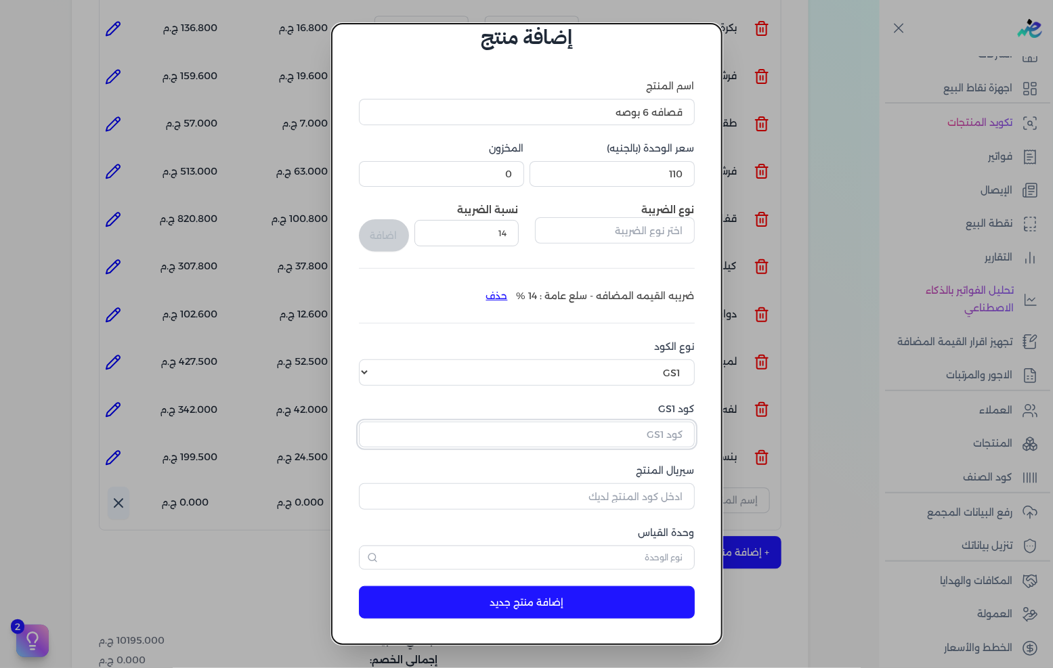
click at [639, 441] on input "كود GS1" at bounding box center [527, 435] width 336 height 26
paste input "10006845"
click at [646, 495] on input "سيريال المنتج" at bounding box center [527, 496] width 336 height 26
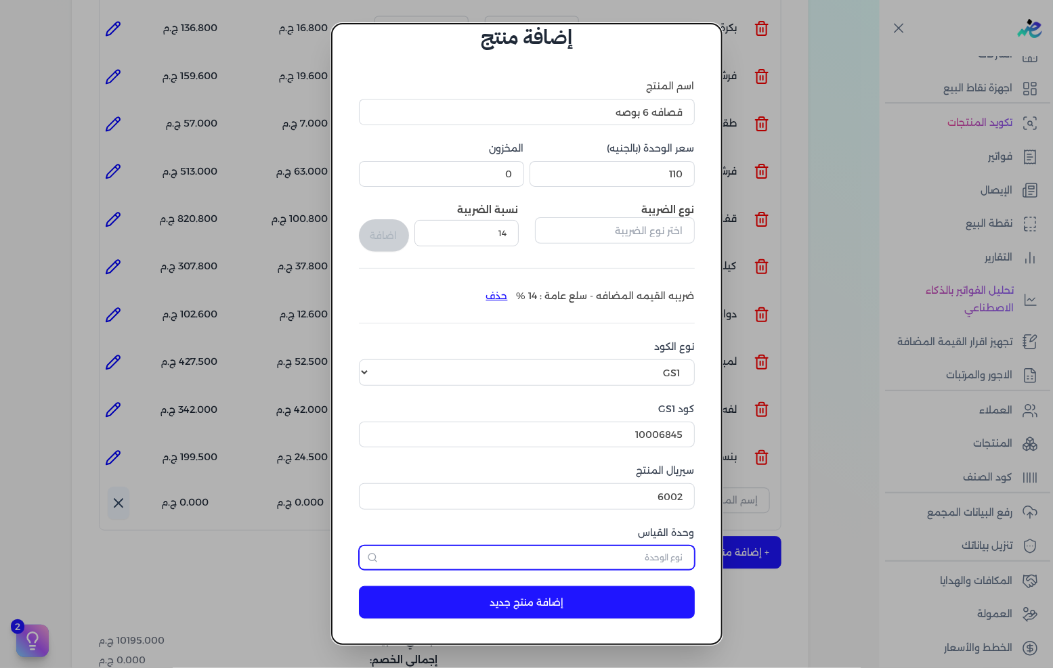
click at [633, 559] on input "text" at bounding box center [527, 558] width 336 height 24
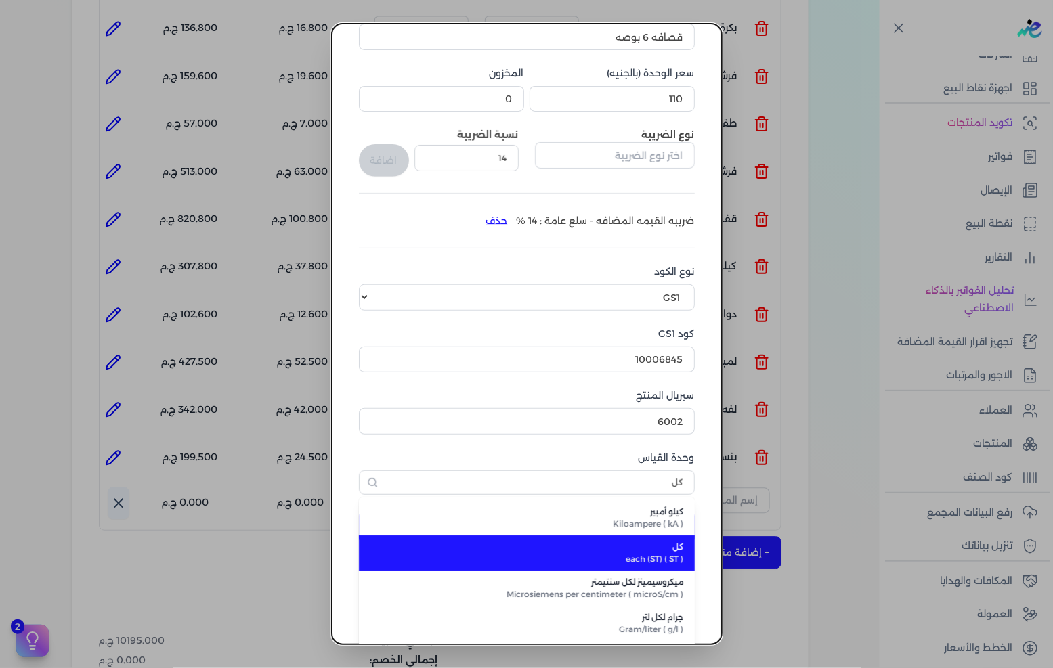
click at [637, 556] on span "each (ST) ( ST )" at bounding box center [535, 559] width 298 height 12
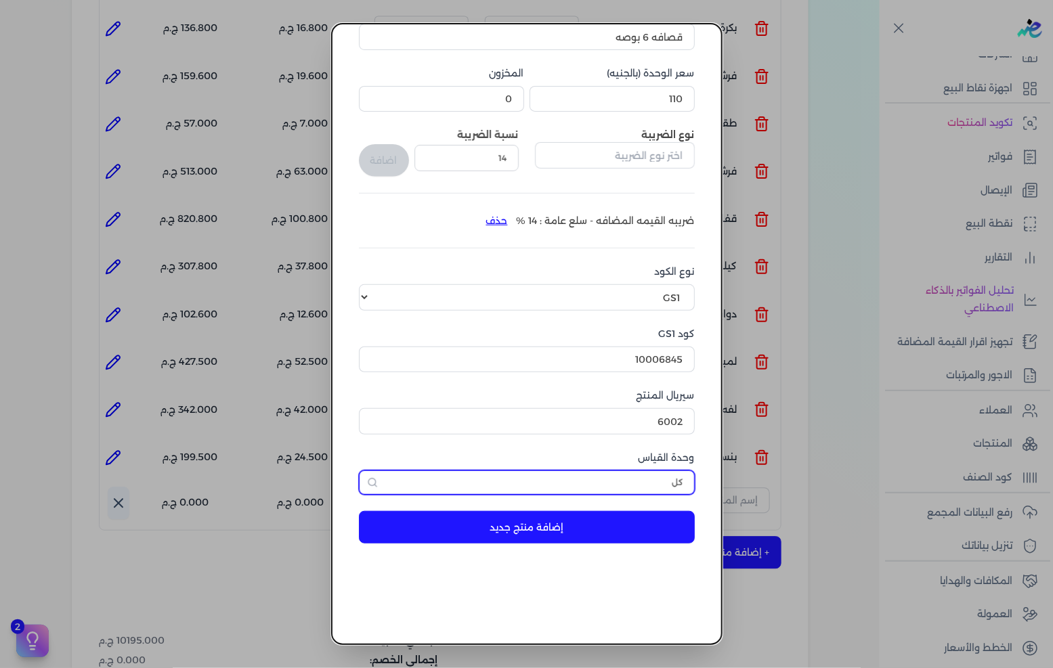
scroll to position [32, 0]
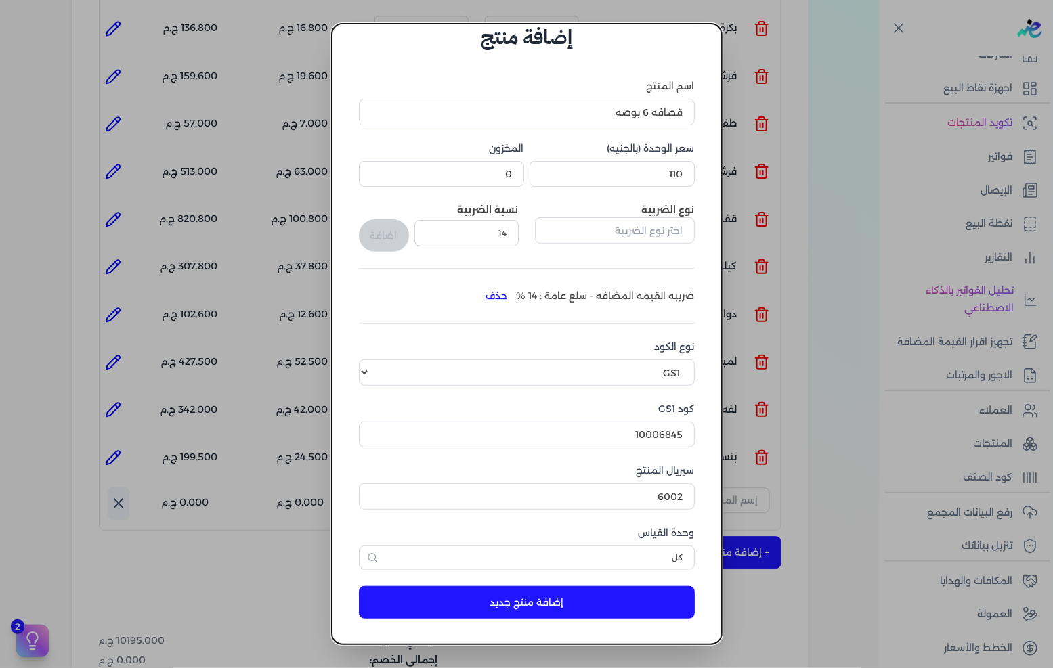
click at [596, 600] on button "إضافة منتج جديد" at bounding box center [527, 602] width 336 height 32
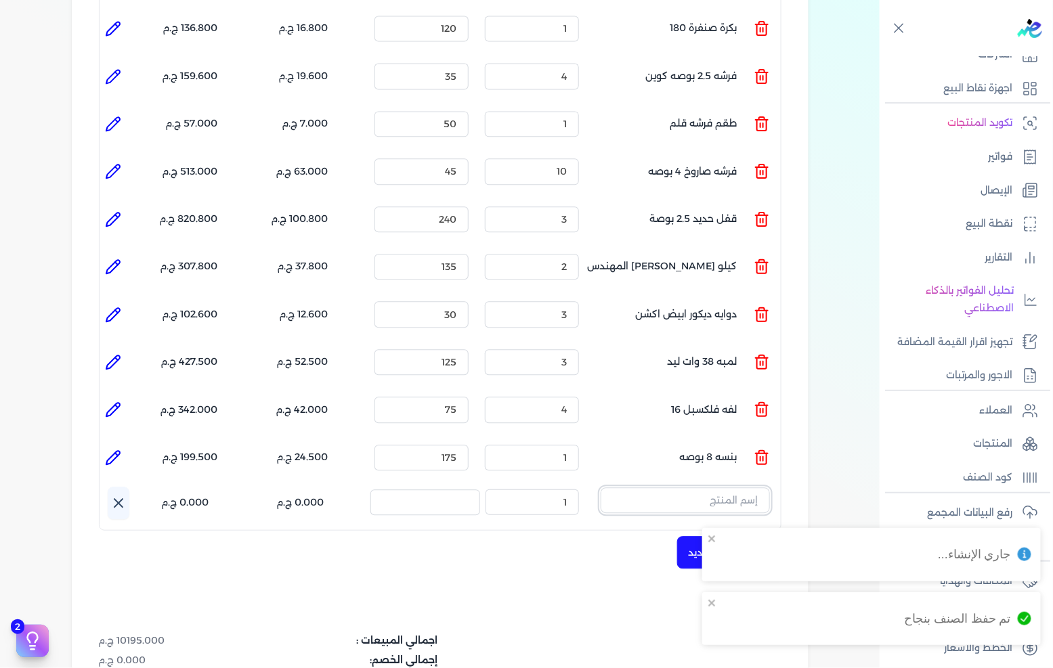
click at [699, 487] on input "text" at bounding box center [684, 500] width 169 height 26
click at [723, 529] on span "قصافه 6 بوصه" at bounding box center [676, 535] width 165 height 12
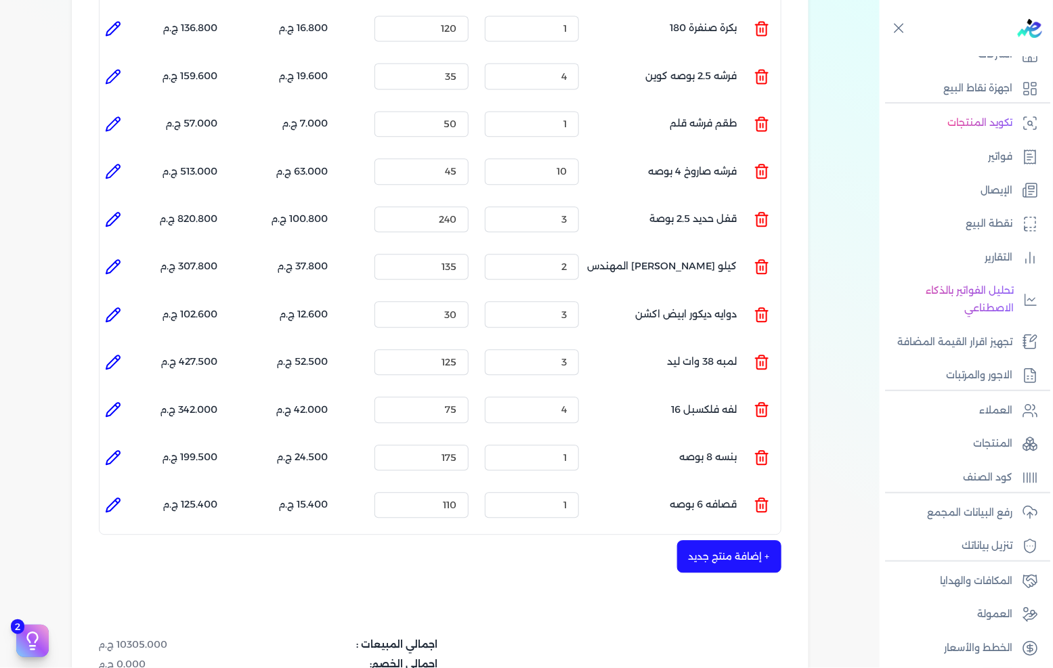
click at [709, 540] on button "+ إضافة منتج جديد" at bounding box center [729, 556] width 104 height 32
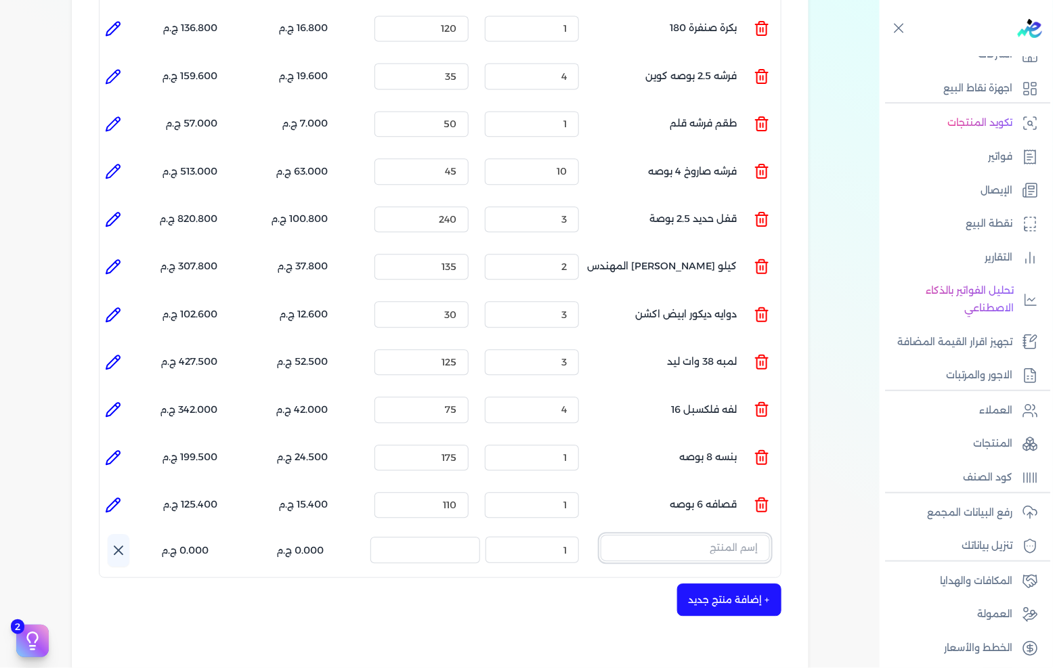
click at [707, 535] on input "text" at bounding box center [684, 548] width 169 height 26
click at [711, 600] on link "+ انشاء منتج جديد" at bounding box center [676, 606] width 165 height 12
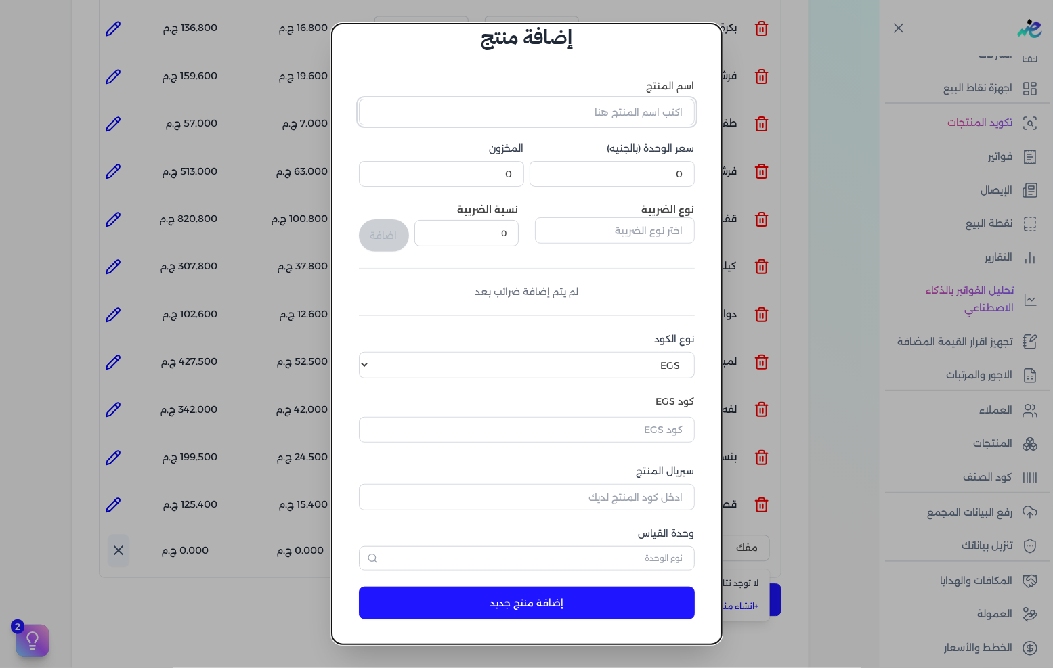
click at [617, 107] on input "اسم المنتج" at bounding box center [527, 112] width 336 height 26
click at [627, 181] on input "0" at bounding box center [611, 174] width 165 height 26
click at [615, 236] on input "text" at bounding box center [615, 230] width 160 height 26
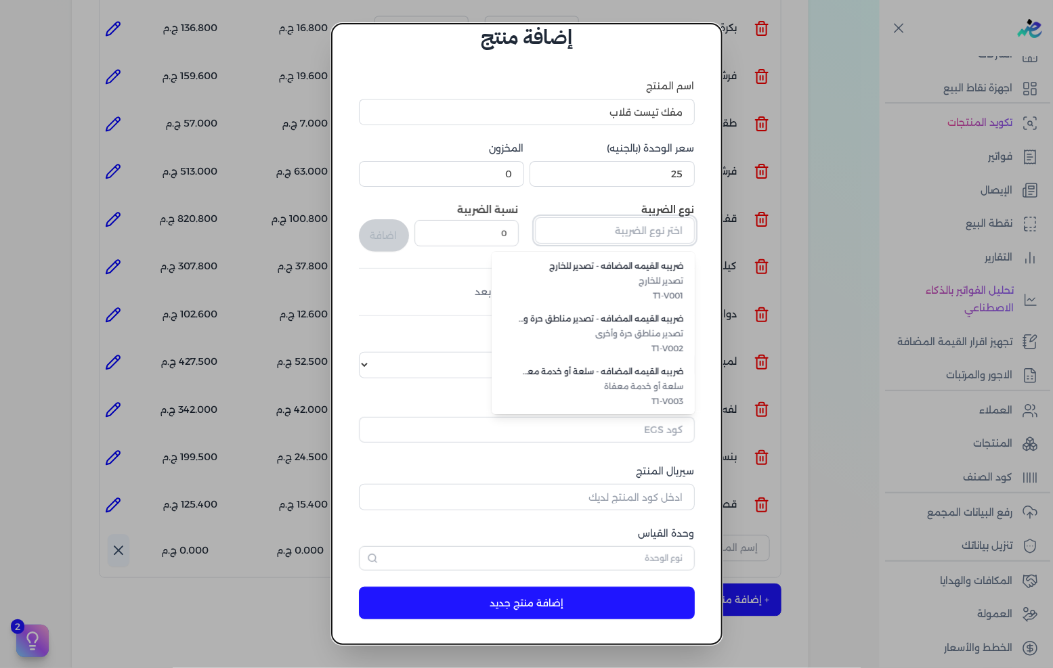
scroll to position [370, 0]
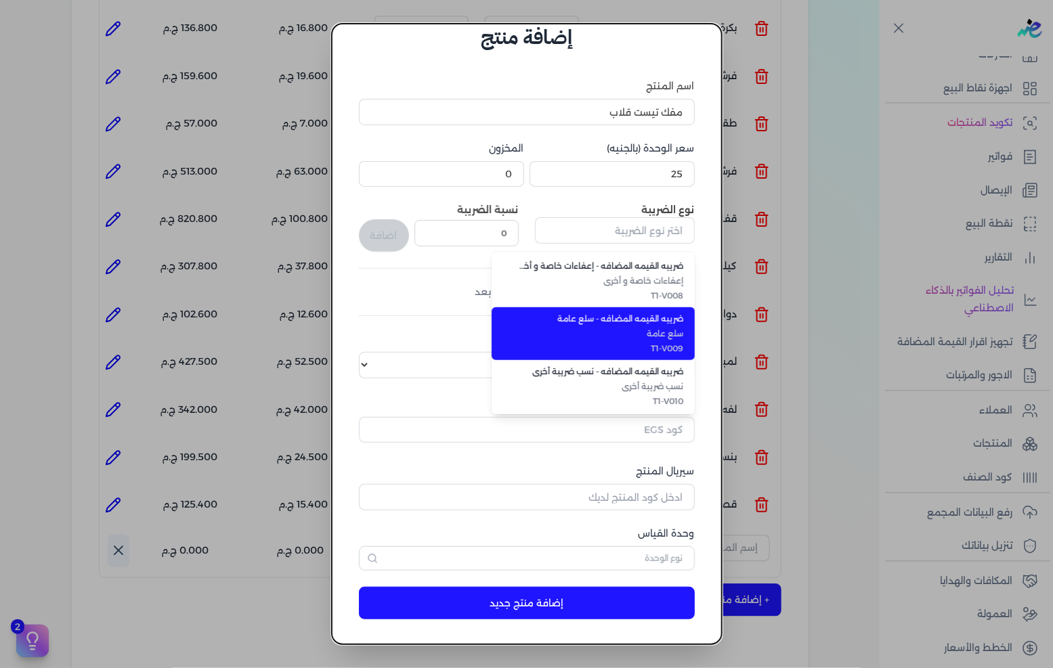
click at [647, 343] on span "T1-V009" at bounding box center [601, 349] width 165 height 12
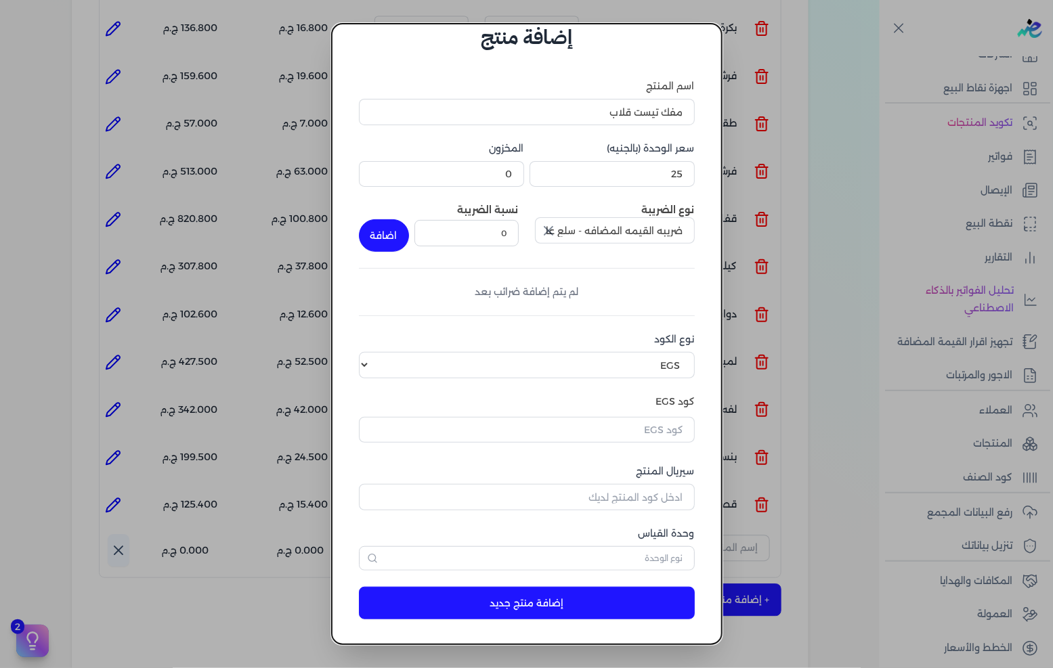
click at [518, 248] on div "نسبة الضريبة 0" at bounding box center [466, 227] width 104 height 49
click at [516, 244] on input "0" at bounding box center [466, 233] width 104 height 26
click at [395, 232] on button "اضافة" at bounding box center [384, 235] width 50 height 32
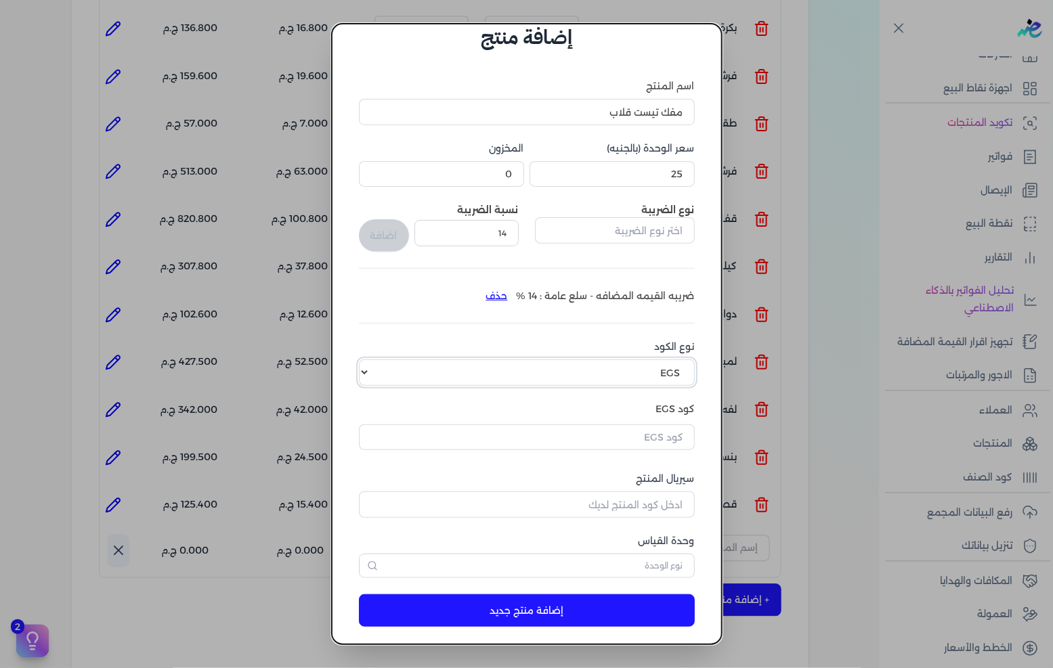
click at [625, 370] on select "اختر نوع الكود EGS GS1" at bounding box center [527, 372] width 336 height 26
click at [370, 359] on select "اختر نوع الكود EGS GS1" at bounding box center [527, 372] width 336 height 26
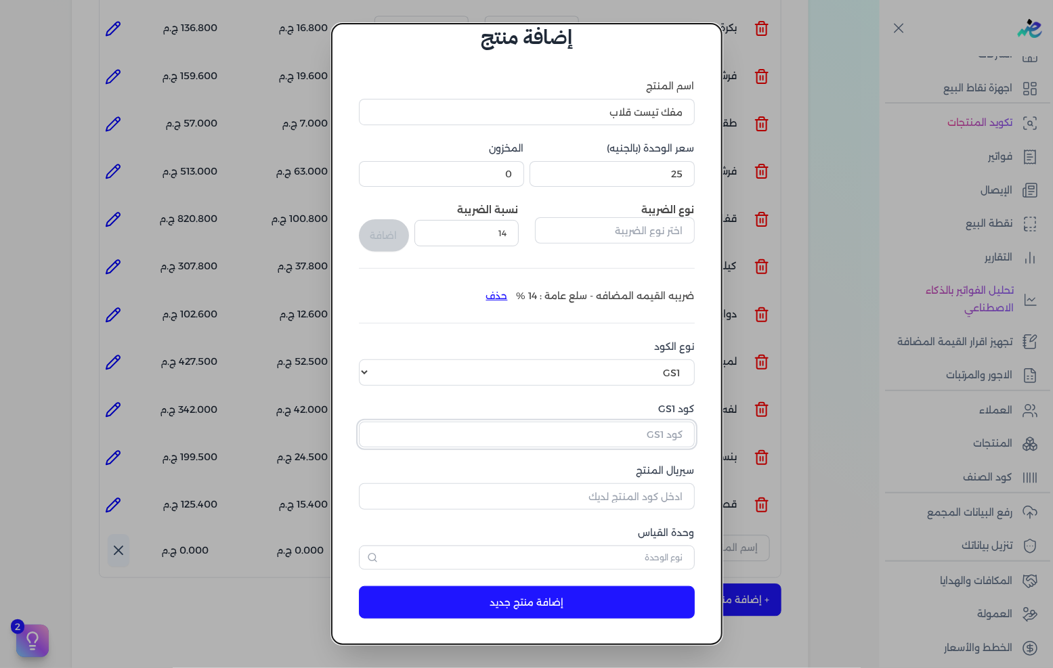
click at [639, 426] on input "كود GS1" at bounding box center [527, 435] width 336 height 26
click at [611, 505] on input "سيريال المنتج" at bounding box center [527, 496] width 336 height 26
click at [701, 430] on form "اسم المنتج مفك تيست قلاب سعر الوحدة (بالجنيه) 25 المخزون 0 نوع الضريبة نسبة الض…" at bounding box center [526, 342] width 363 height 580
click at [693, 430] on input "6003" at bounding box center [527, 435] width 336 height 26
click at [688, 430] on input "6003" at bounding box center [527, 435] width 336 height 26
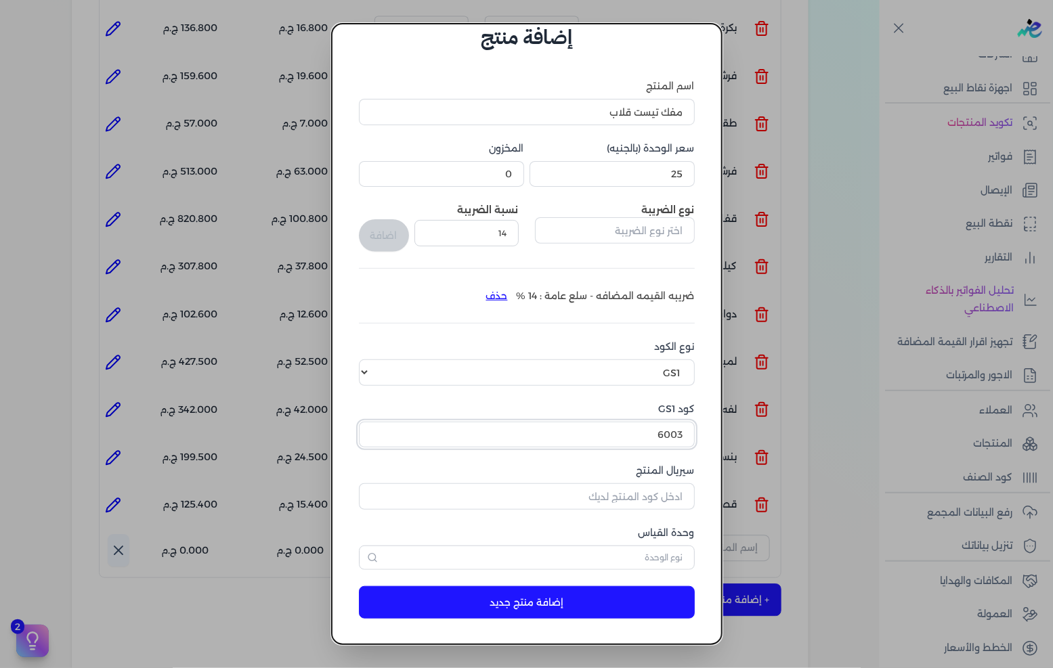
click at [688, 430] on input "6003" at bounding box center [527, 435] width 336 height 26
paste input "10006845"
click at [659, 495] on input "سيريال المنتج" at bounding box center [527, 496] width 336 height 26
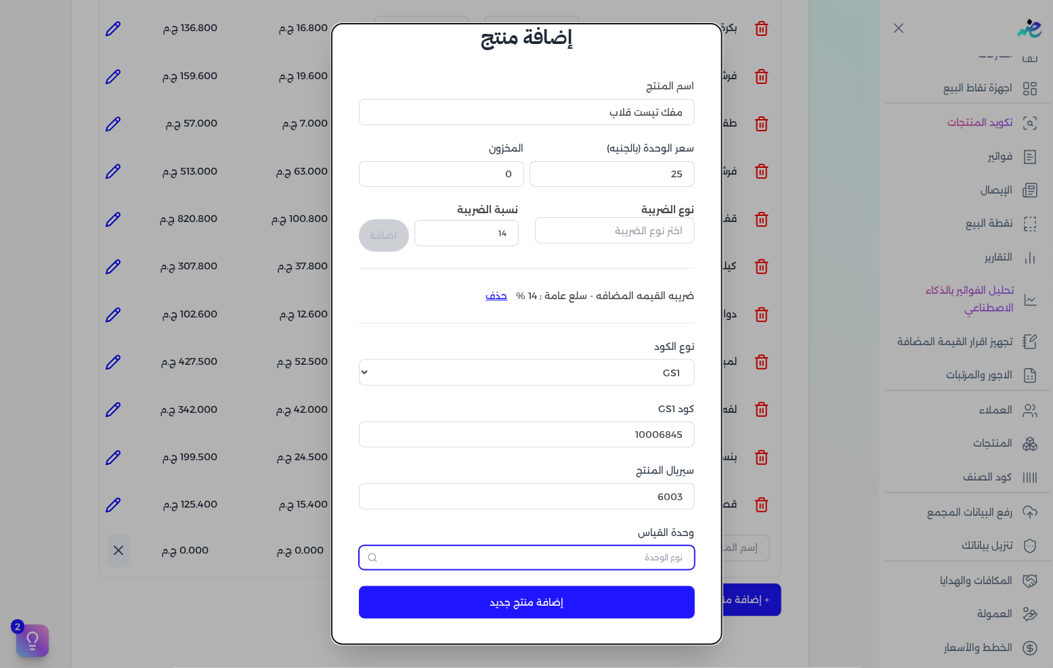
click at [665, 552] on input "text" at bounding box center [527, 558] width 336 height 24
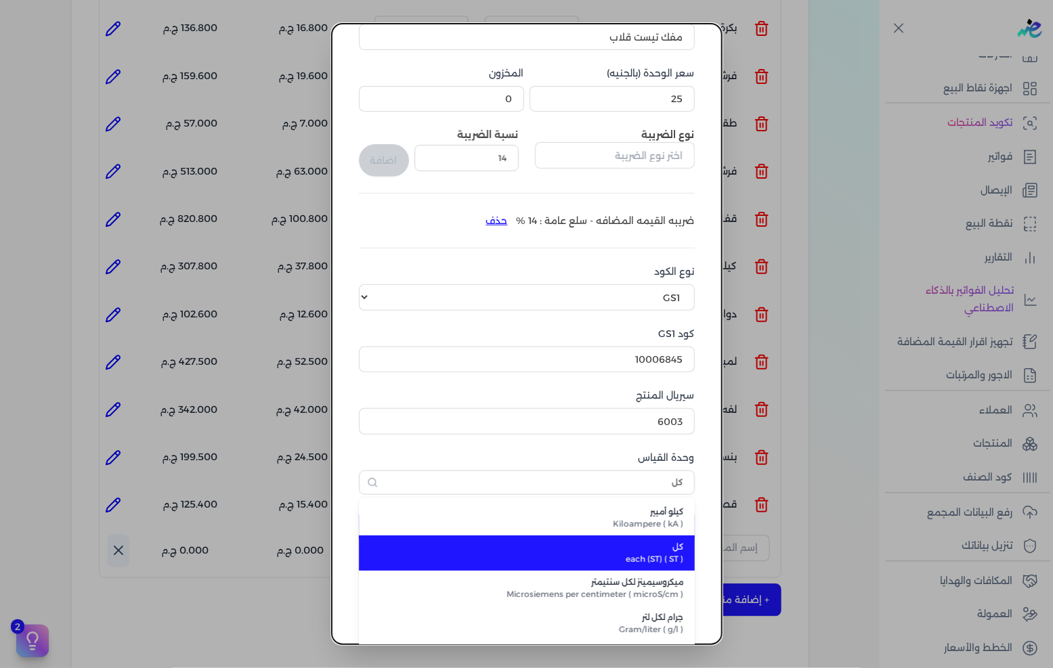
click at [641, 542] on span "كل" at bounding box center [535, 547] width 298 height 12
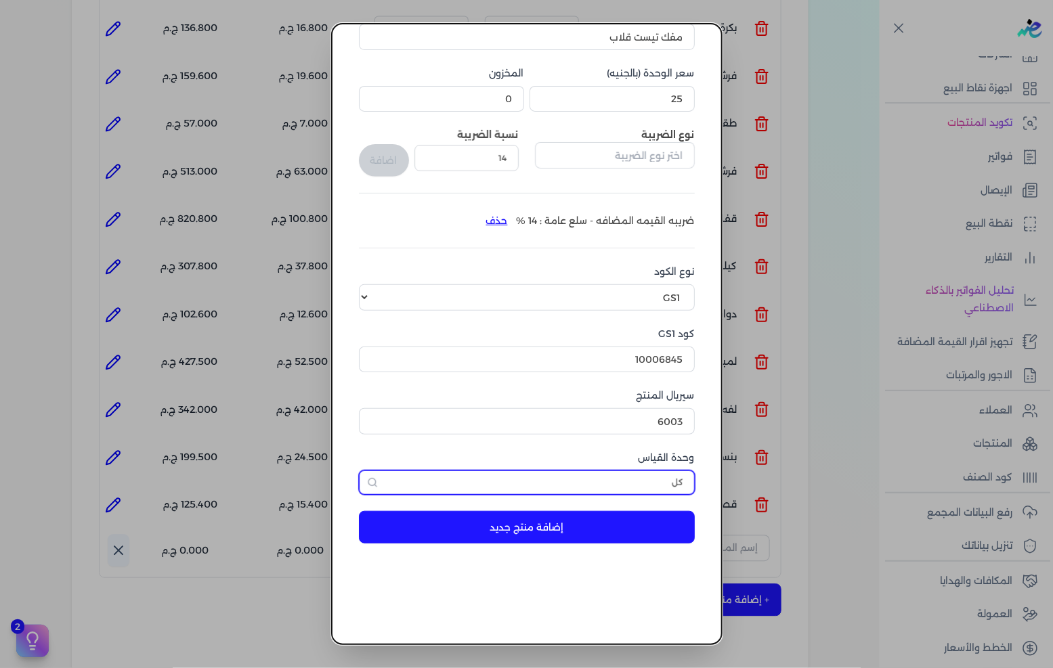
scroll to position [32, 0]
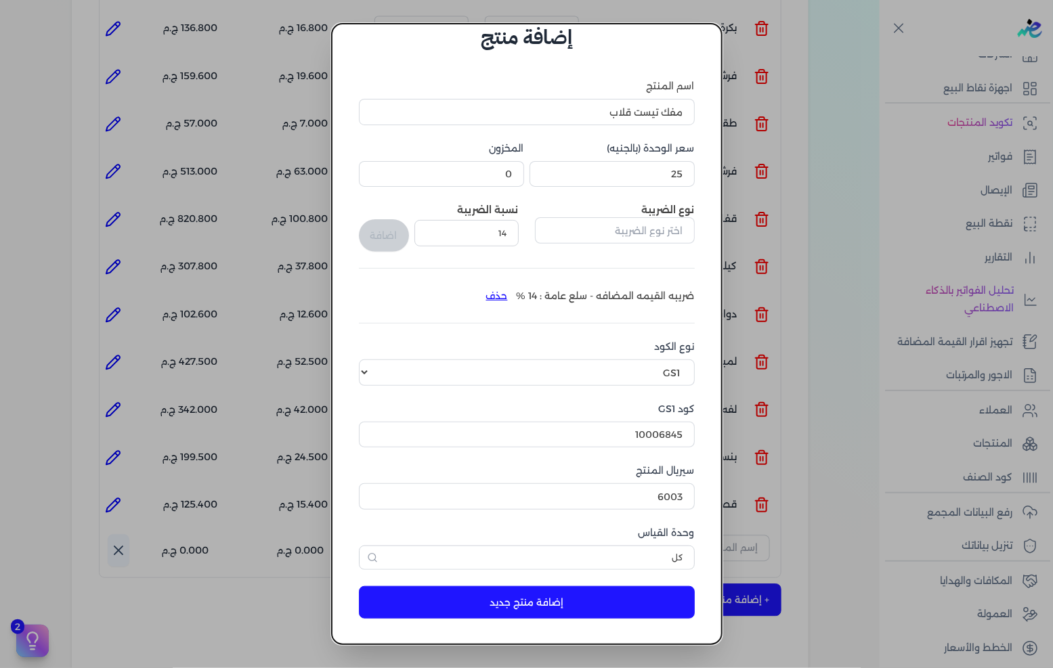
click at [614, 594] on button "إضافة منتج جديد" at bounding box center [527, 602] width 336 height 32
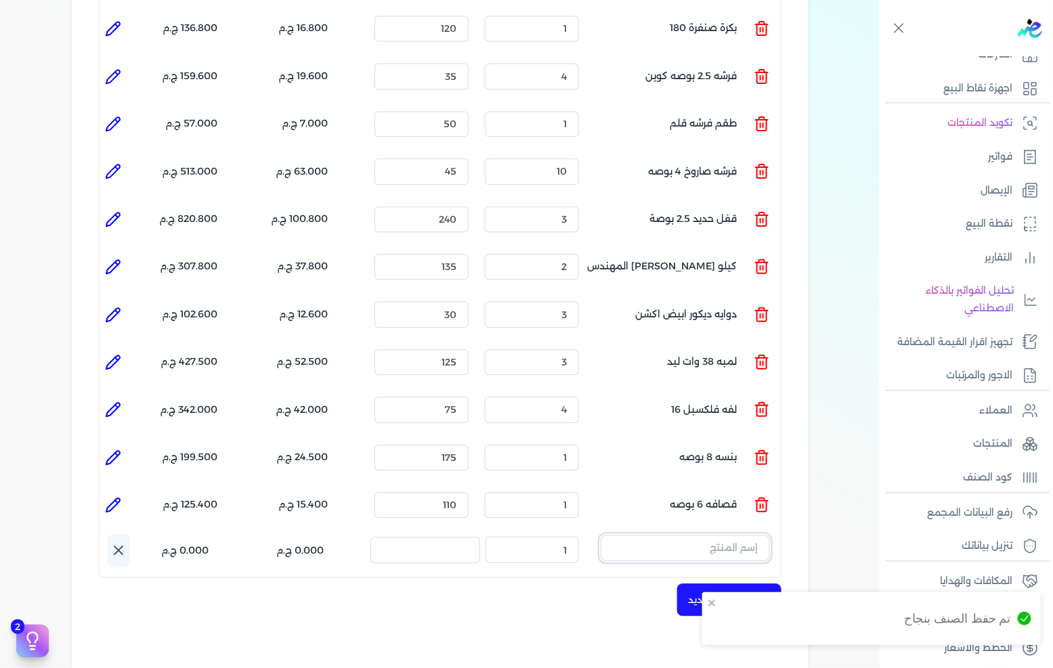
click at [688, 535] on input "text" at bounding box center [684, 548] width 169 height 26
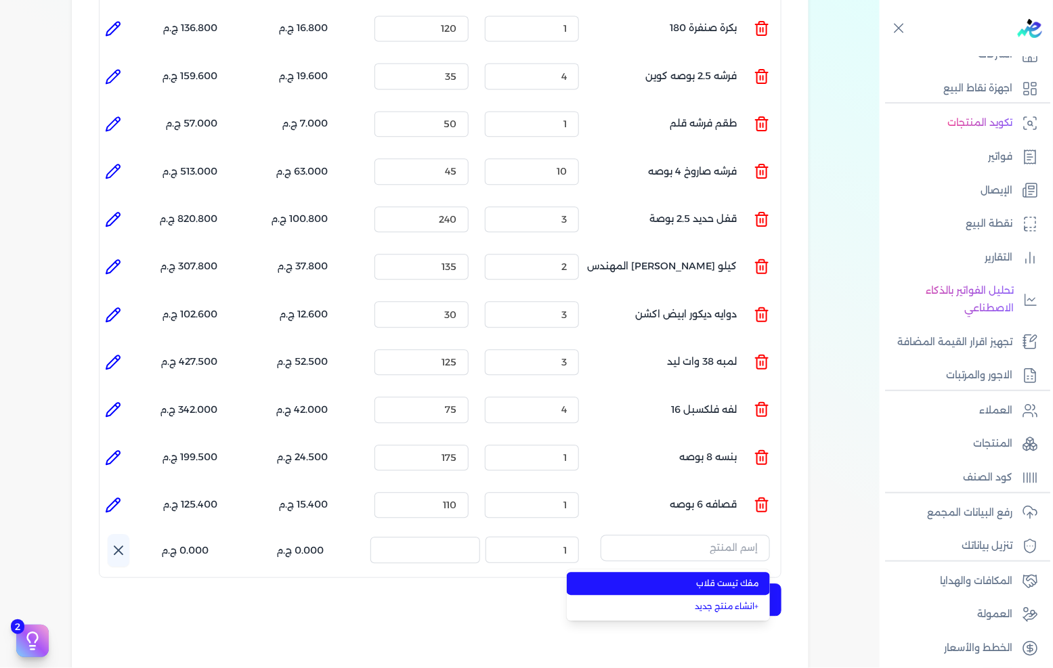
click at [730, 577] on span "مفك تيست قلاب" at bounding box center [676, 583] width 165 height 12
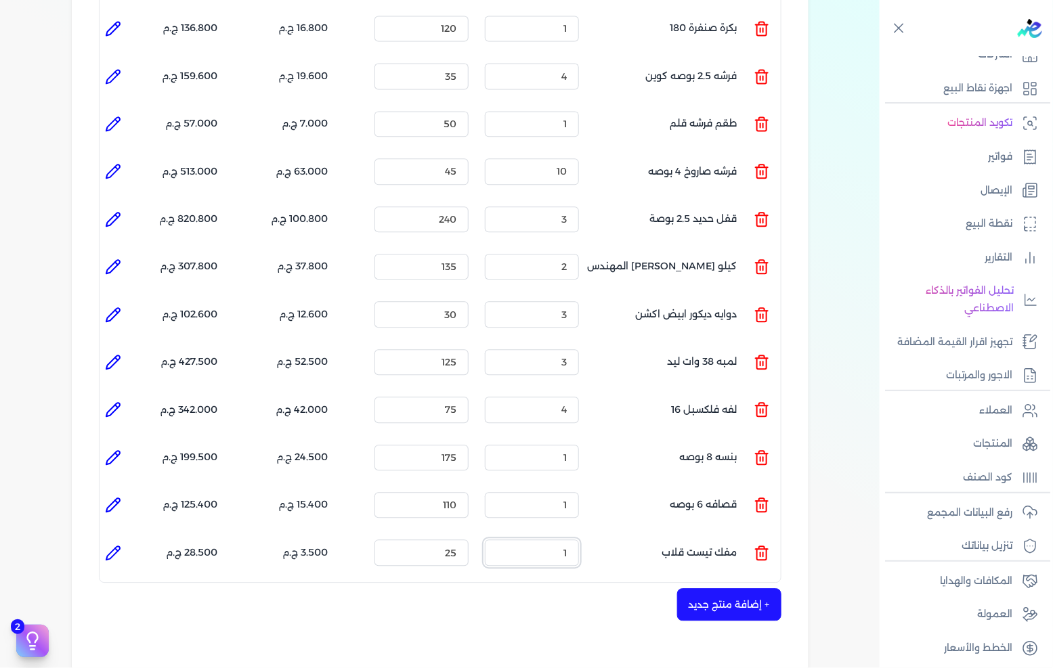
click at [561, 540] on input "1" at bounding box center [532, 553] width 94 height 26
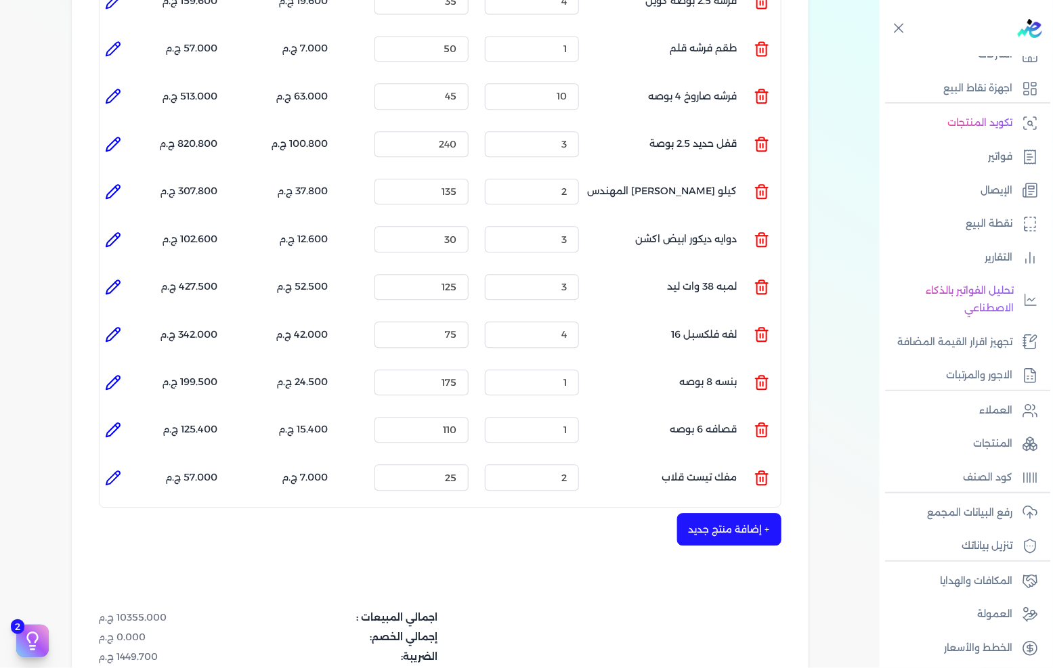
click at [707, 513] on button "+ إضافة منتج جديد" at bounding box center [729, 529] width 104 height 32
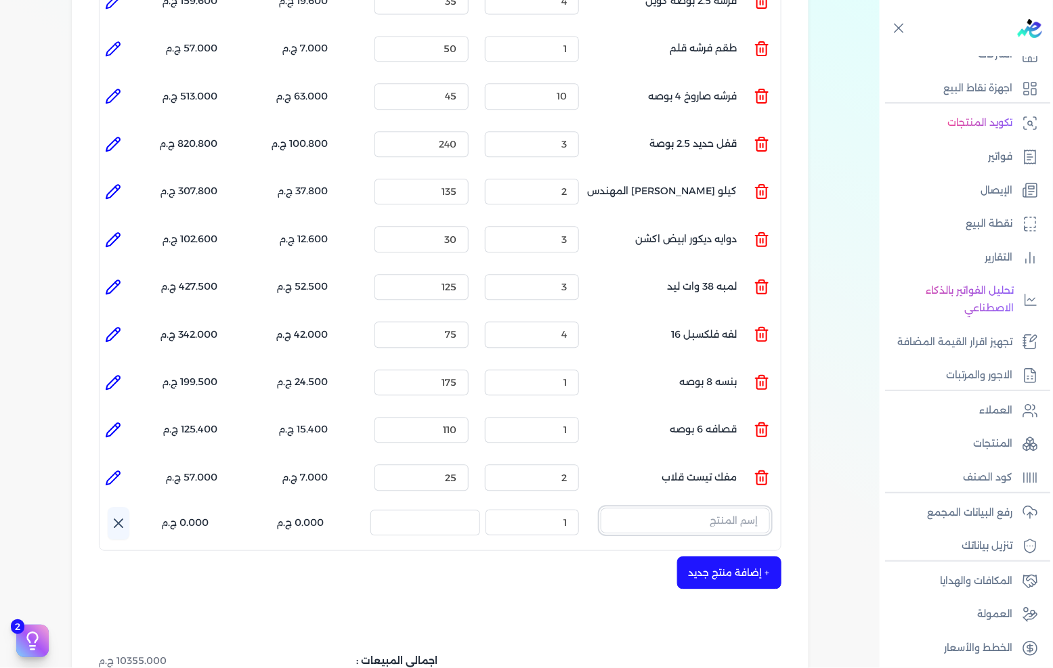
click at [718, 508] on input "text" at bounding box center [684, 521] width 169 height 26
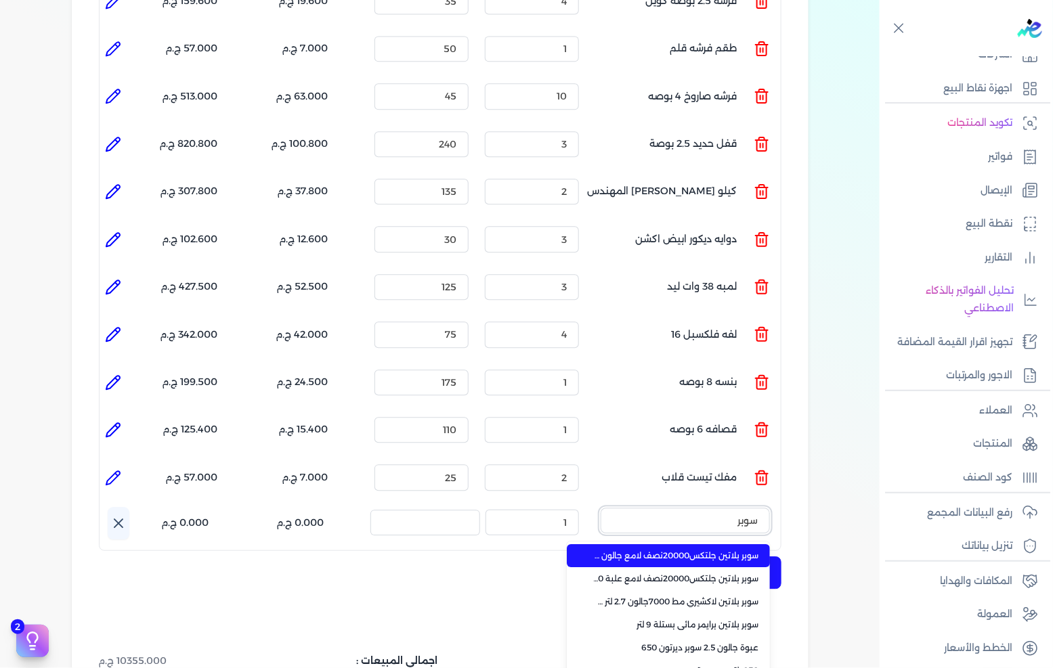
click at [600, 508] on button "سوبر" at bounding box center [684, 523] width 169 height 31
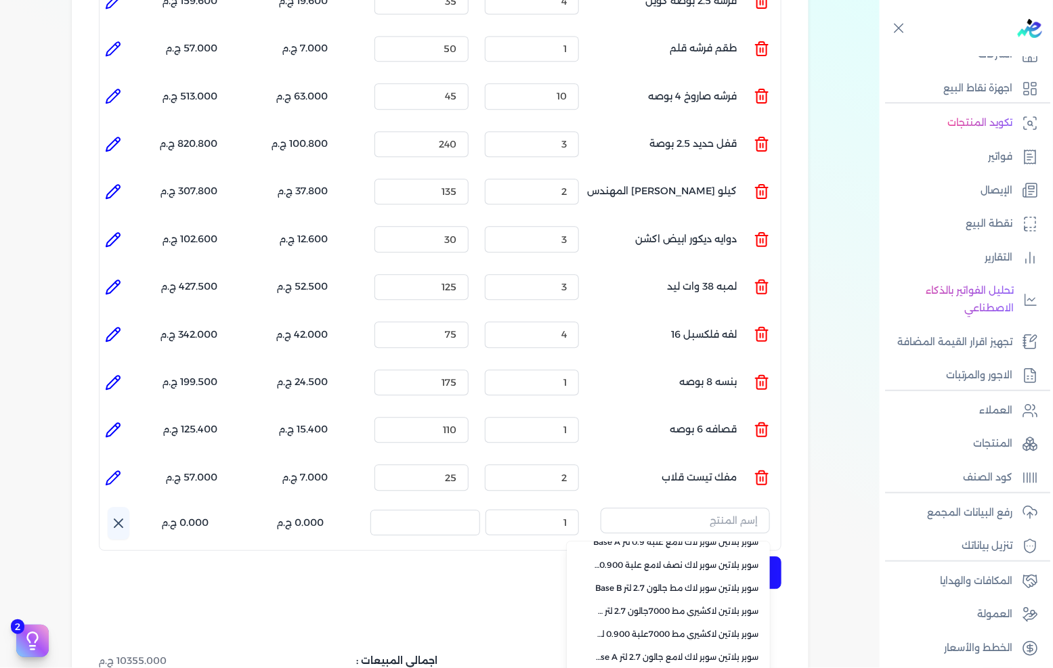
click at [724, 418] on p "قصافه 6 بوصه" at bounding box center [703, 430] width 67 height 37
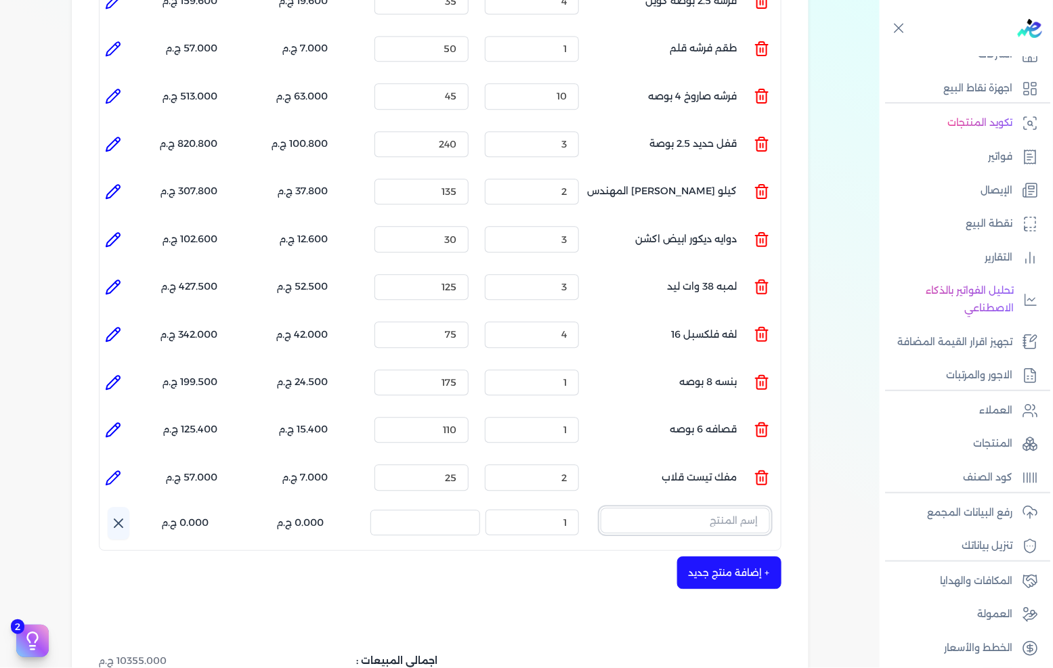
click at [716, 508] on input "text" at bounding box center [684, 521] width 169 height 26
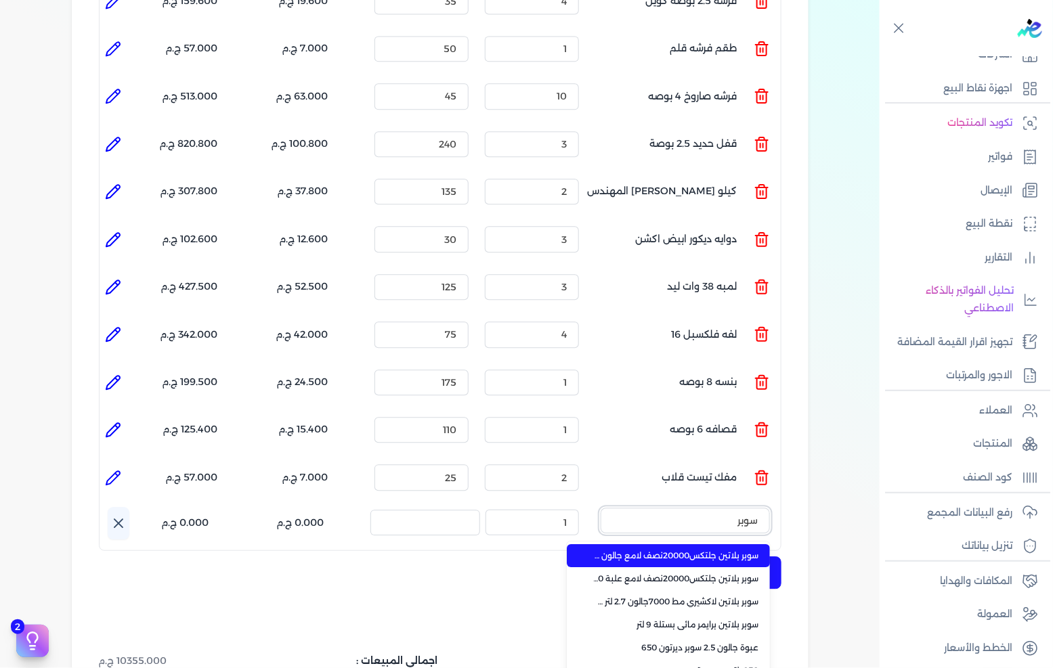
click at [600, 508] on button "سوبر" at bounding box center [684, 523] width 169 height 31
click at [600, 508] on button "سوبر لاك" at bounding box center [684, 523] width 169 height 31
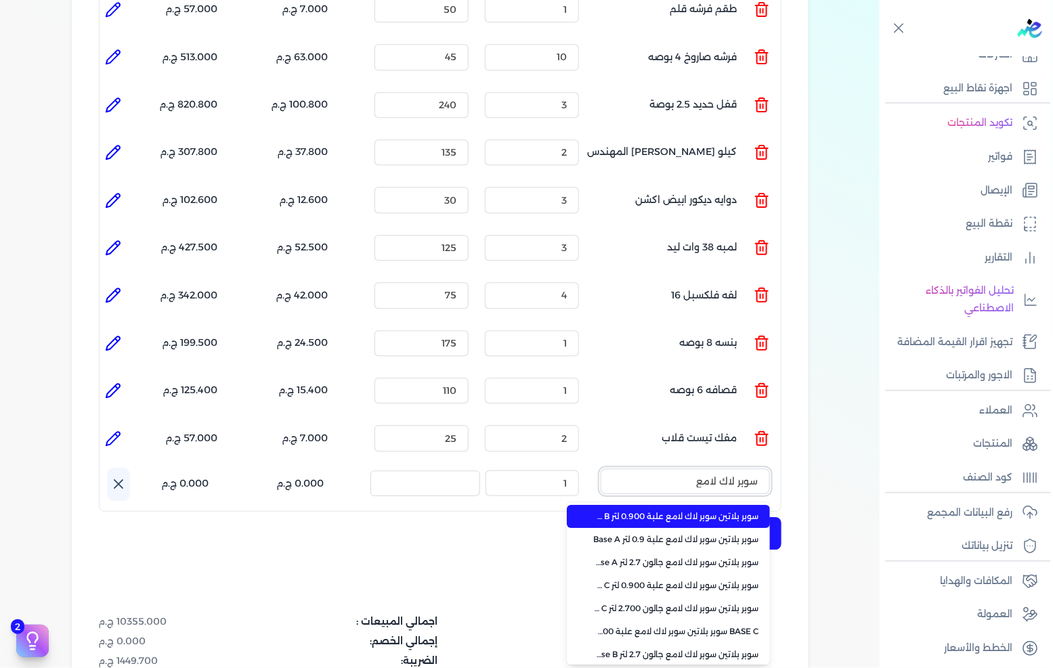
scroll to position [1203, 0]
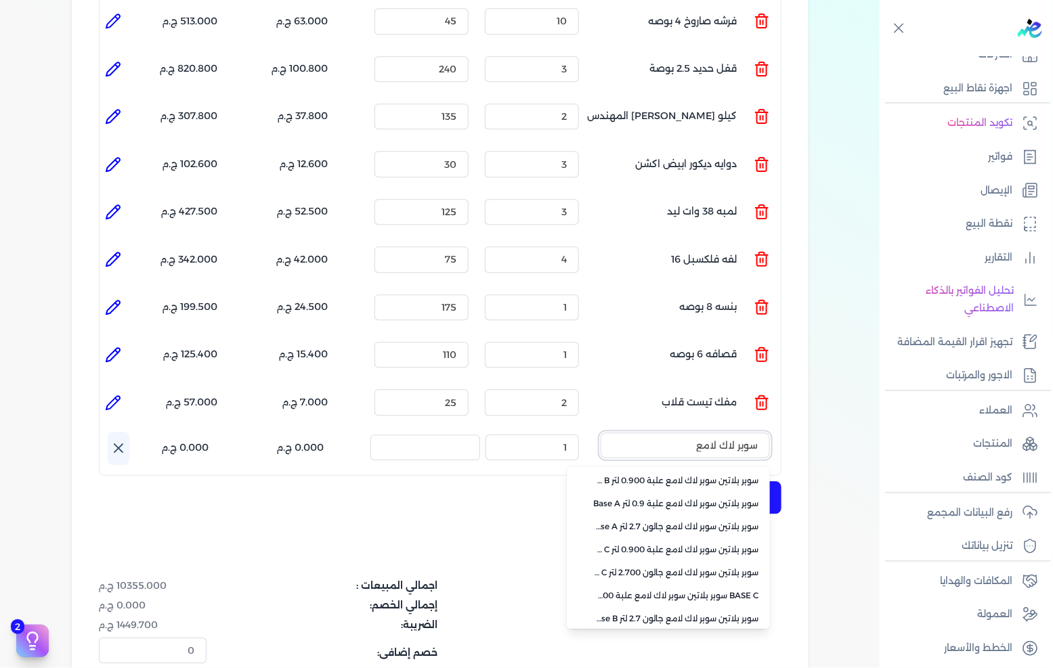
click at [672, 433] on input "سوبر لاك لامع" at bounding box center [684, 446] width 169 height 26
click at [672, 433] on input "text" at bounding box center [684, 446] width 169 height 26
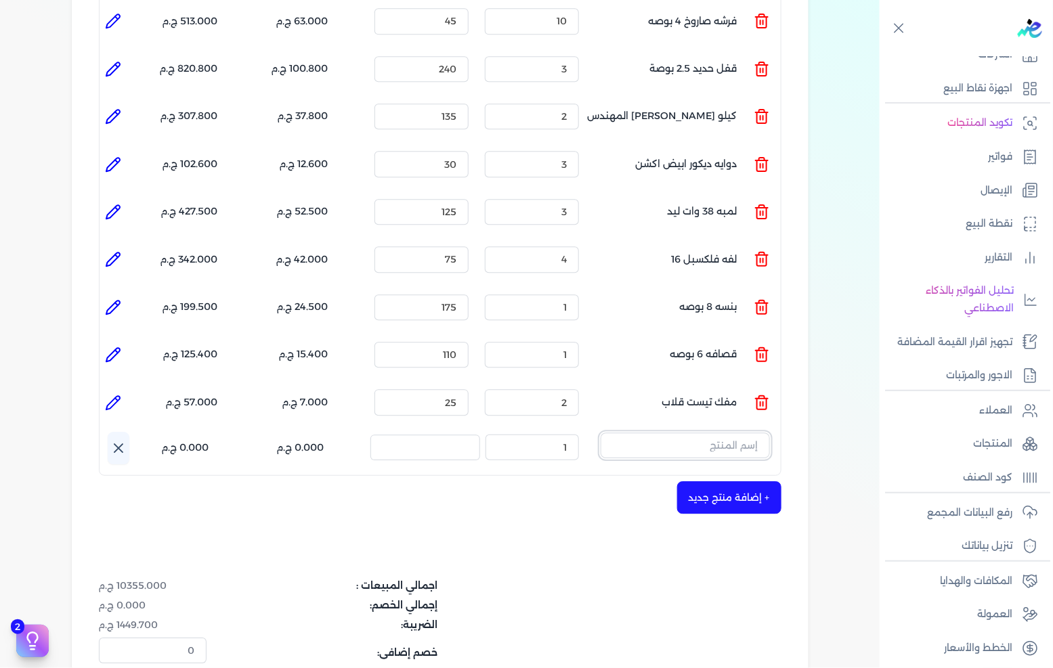
paste input "سوبرلاك ابيض 786 [PERSON_NAME] 3.750 لتر"
click at [689, 433] on input "text" at bounding box center [684, 446] width 169 height 26
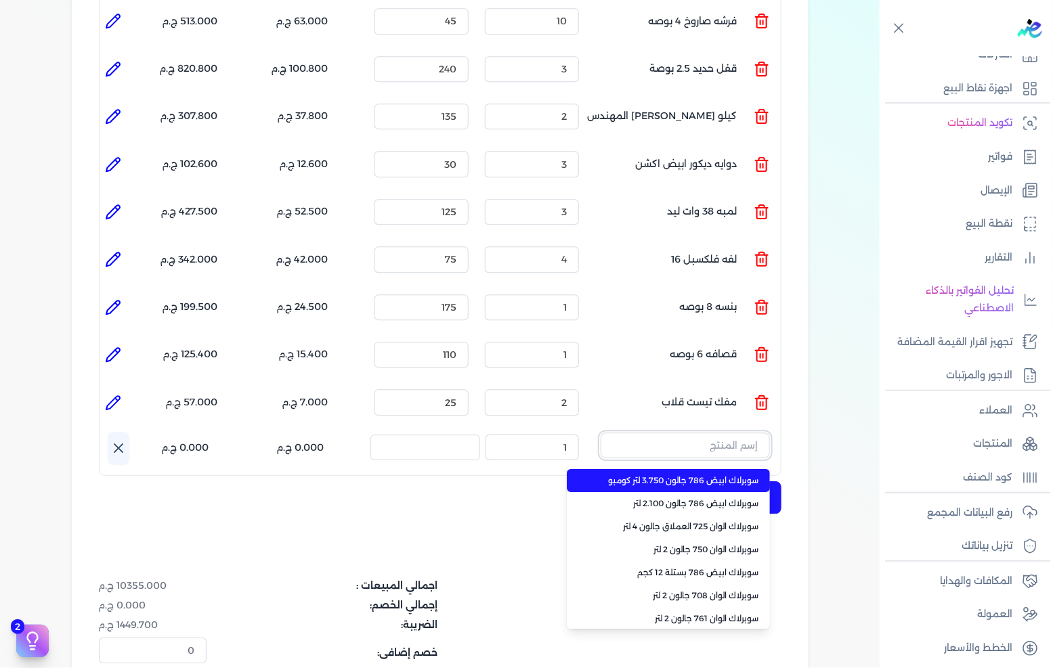
paste input "سوبرلاك ابيض 786 [PERSON_NAME] 3.750 لتر"
click at [662, 469] on li "سوبرلاك ابيض 786 جالون 3.750 لتر كومبو" at bounding box center [668, 480] width 203 height 23
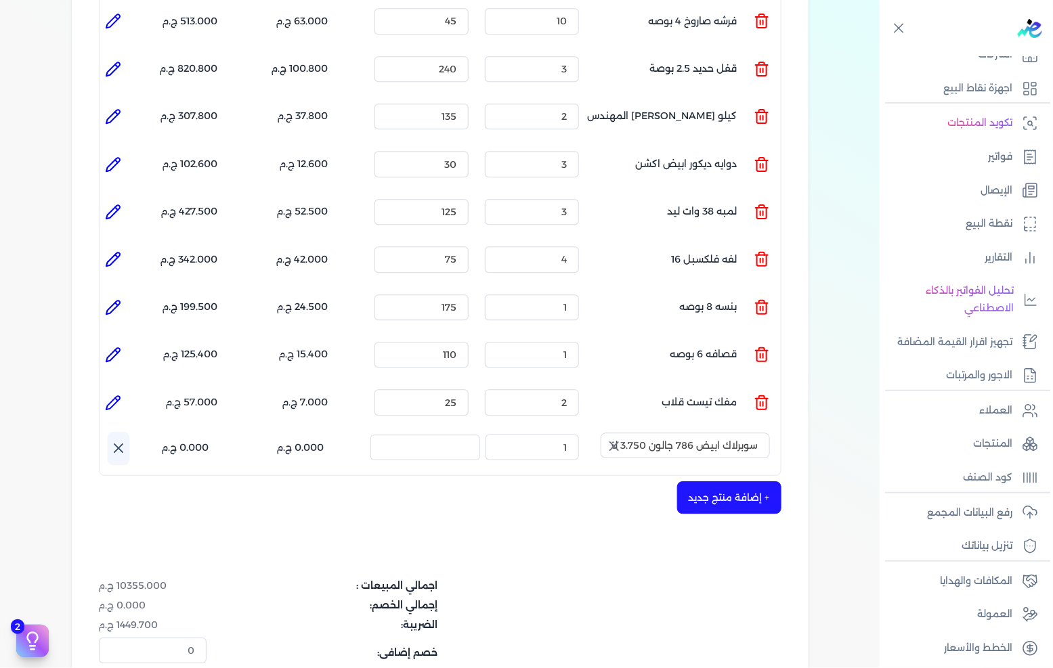
click at [612, 438] on icon "button" at bounding box center [614, 446] width 16 height 16
click at [667, 433] on input "text" at bounding box center [684, 446] width 169 height 26
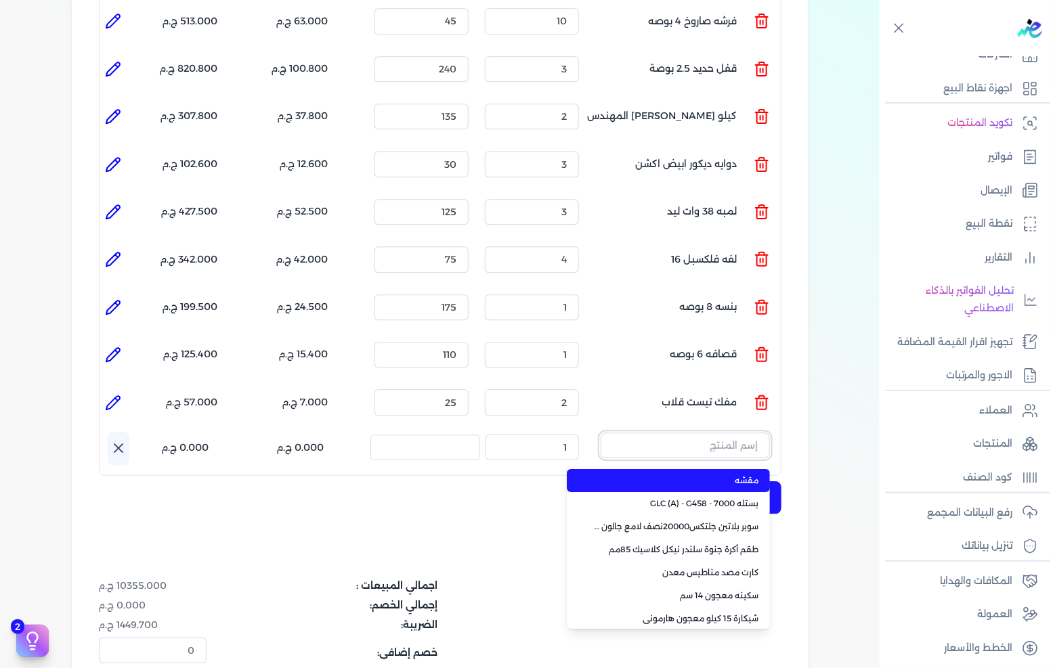
paste input "سوبرلاك ابيض 786 [PERSON_NAME] 3.750 لتر"
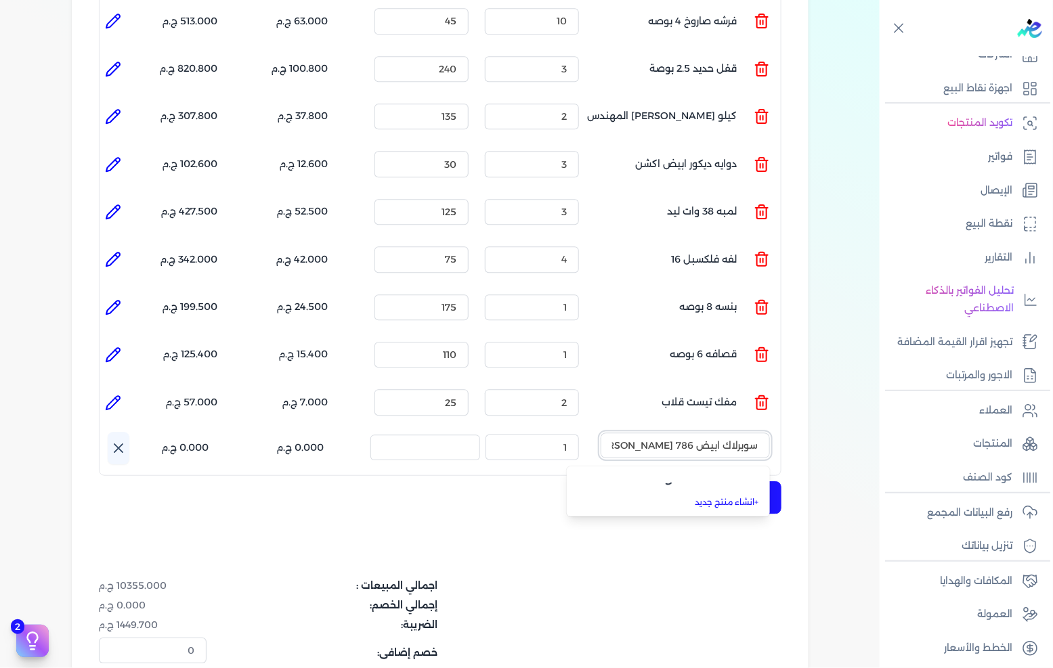
scroll to position [0, -31]
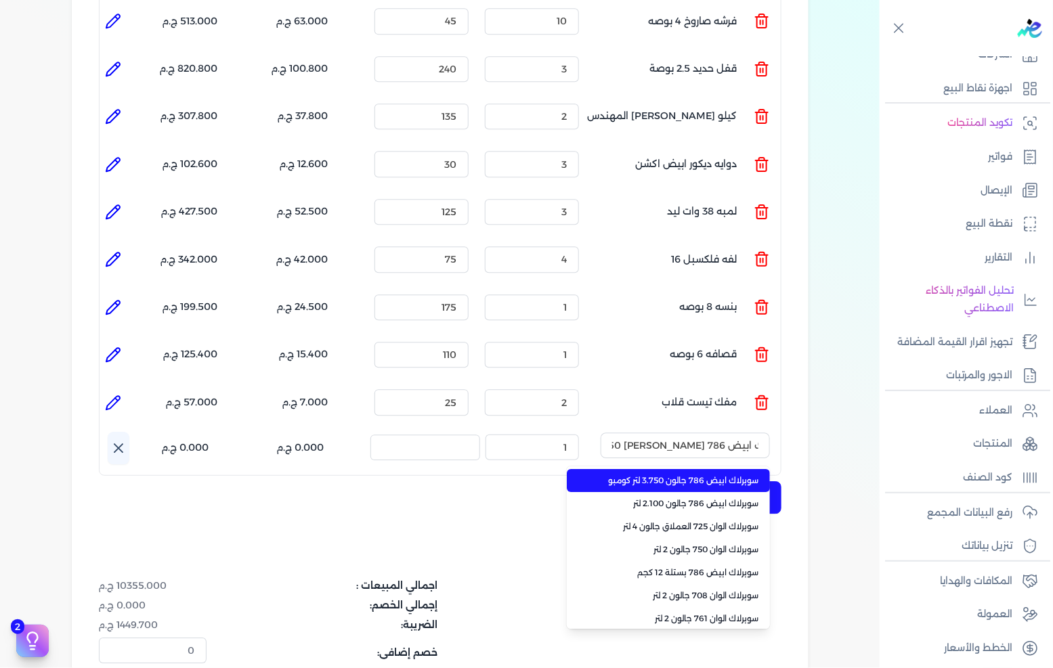
click at [655, 469] on li "سوبرلاك ابيض 786 جالون 3.750 لتر كومبو" at bounding box center [668, 480] width 203 height 23
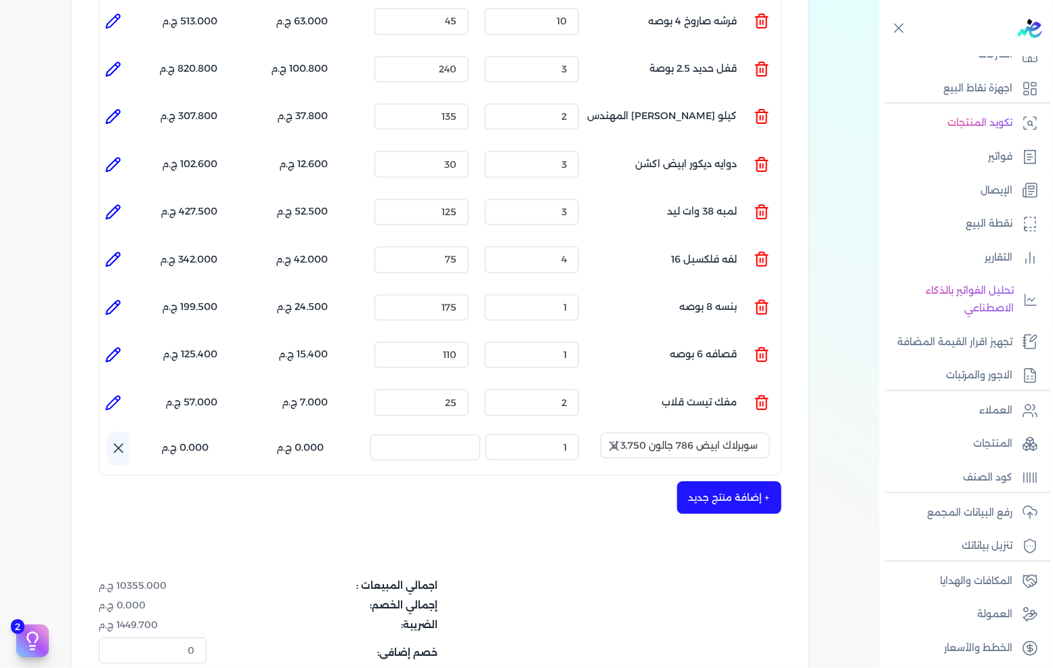
click at [617, 442] on icon "button" at bounding box center [614, 446] width 8 height 8
click at [657, 433] on input "text" at bounding box center [684, 446] width 169 height 26
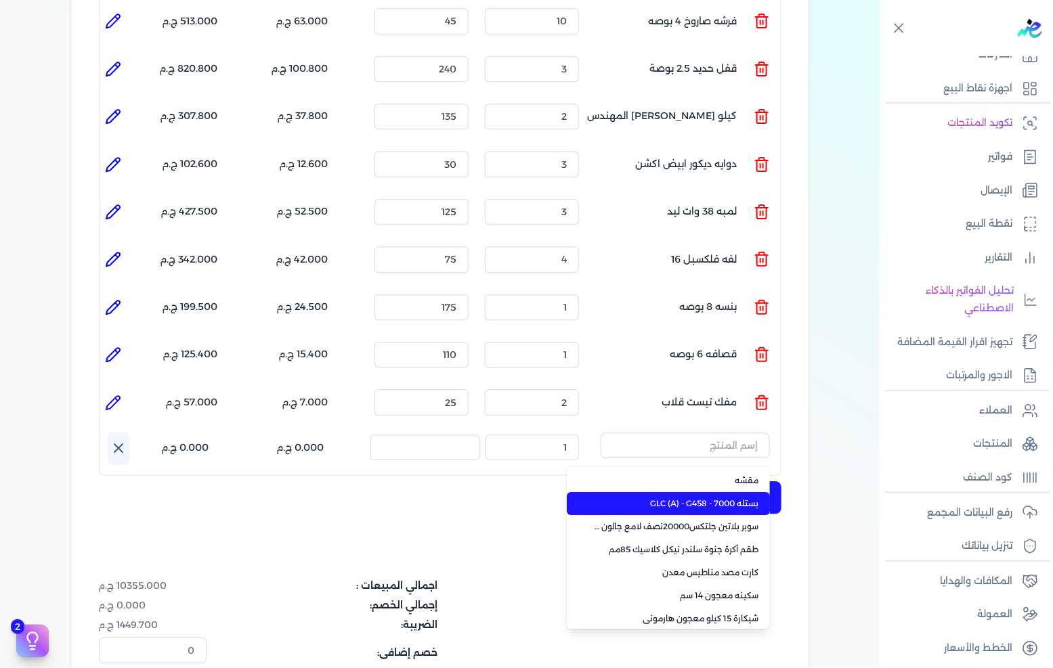
click at [670, 498] on span "بستله 7000 - GLC (A) - G458" at bounding box center [676, 504] width 165 height 12
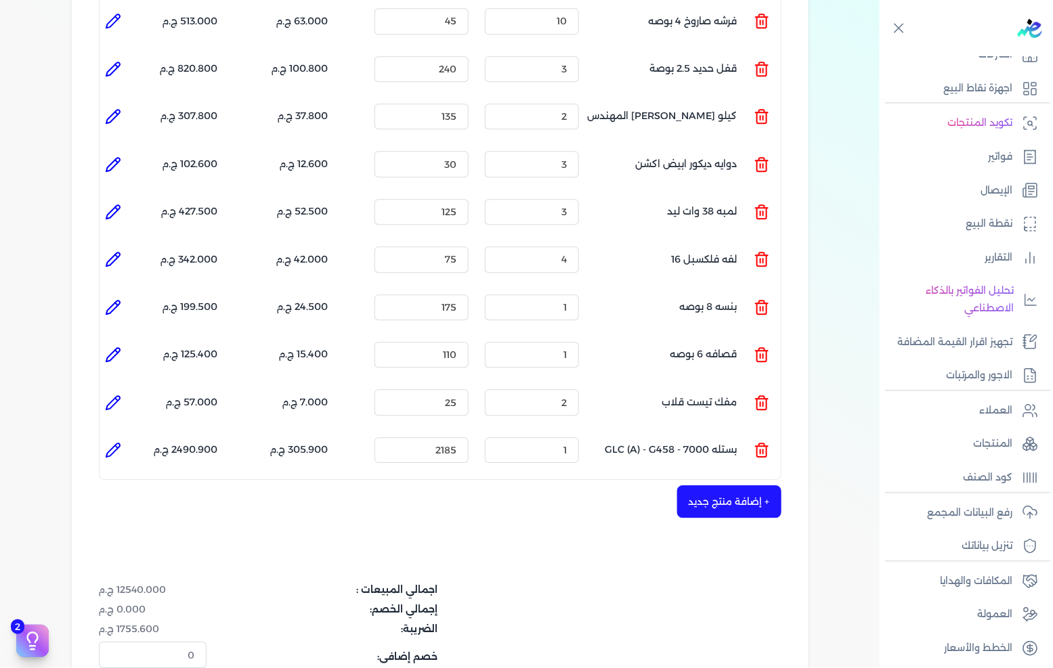
click at [763, 434] on li at bounding box center [761, 450] width 16 height 37
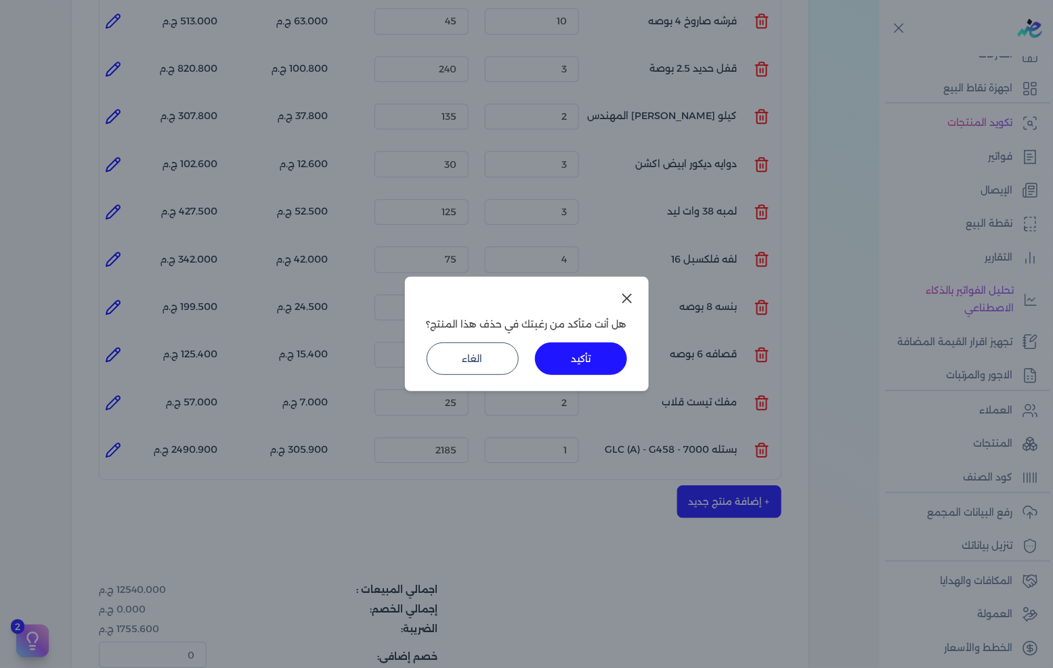
click at [613, 371] on button "تأكيد" at bounding box center [581, 359] width 92 height 32
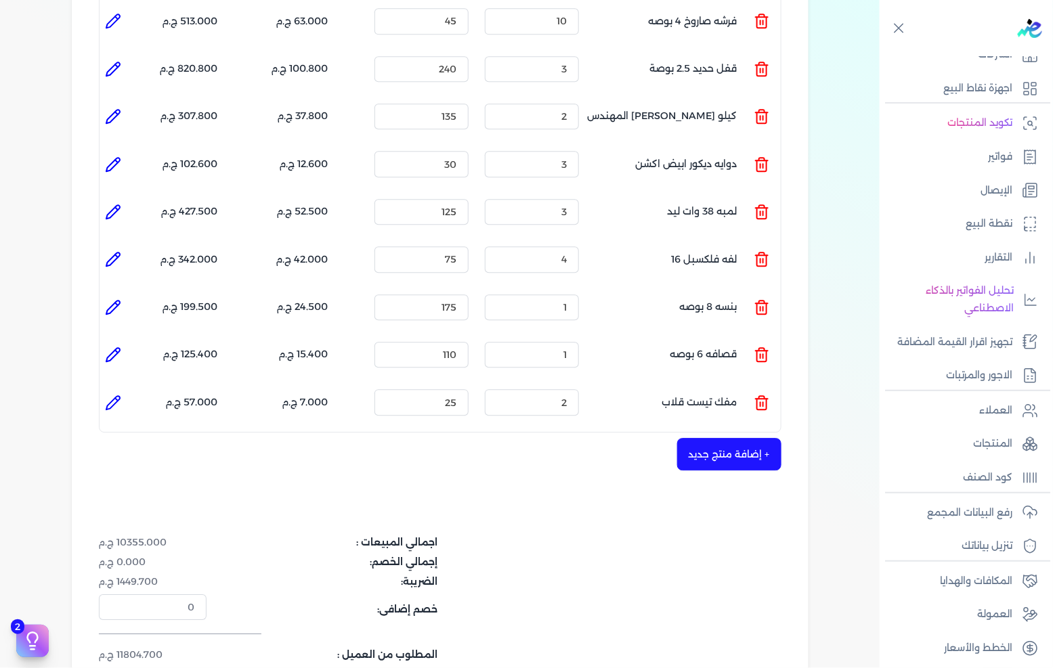
click at [694, 438] on button "+ إضافة منتج جديد" at bounding box center [729, 454] width 104 height 32
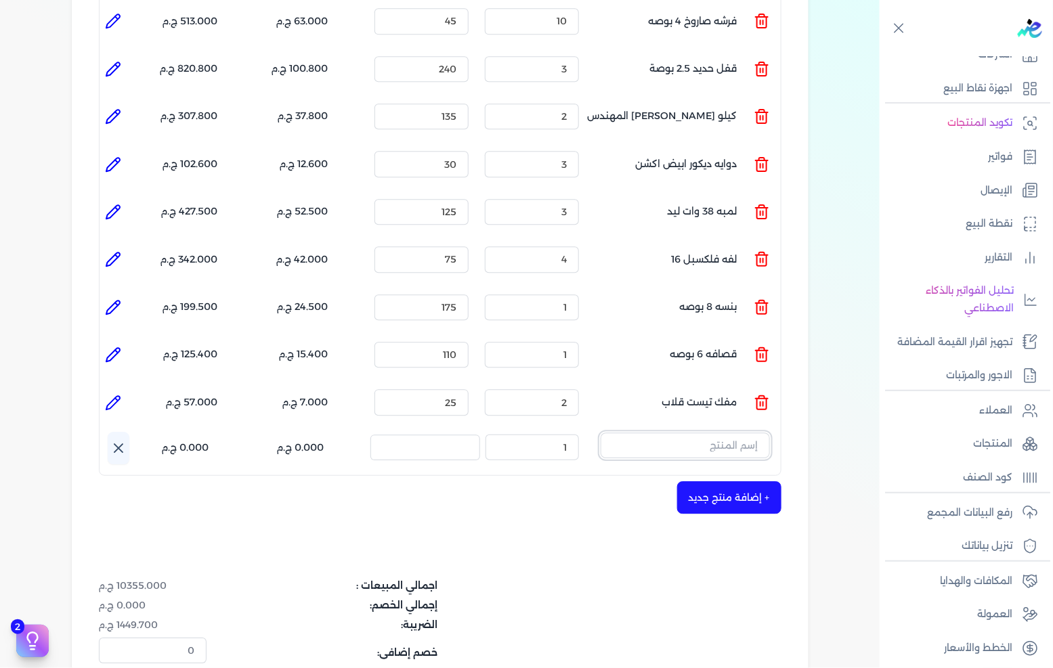
click at [693, 433] on input "text" at bounding box center [684, 446] width 169 height 26
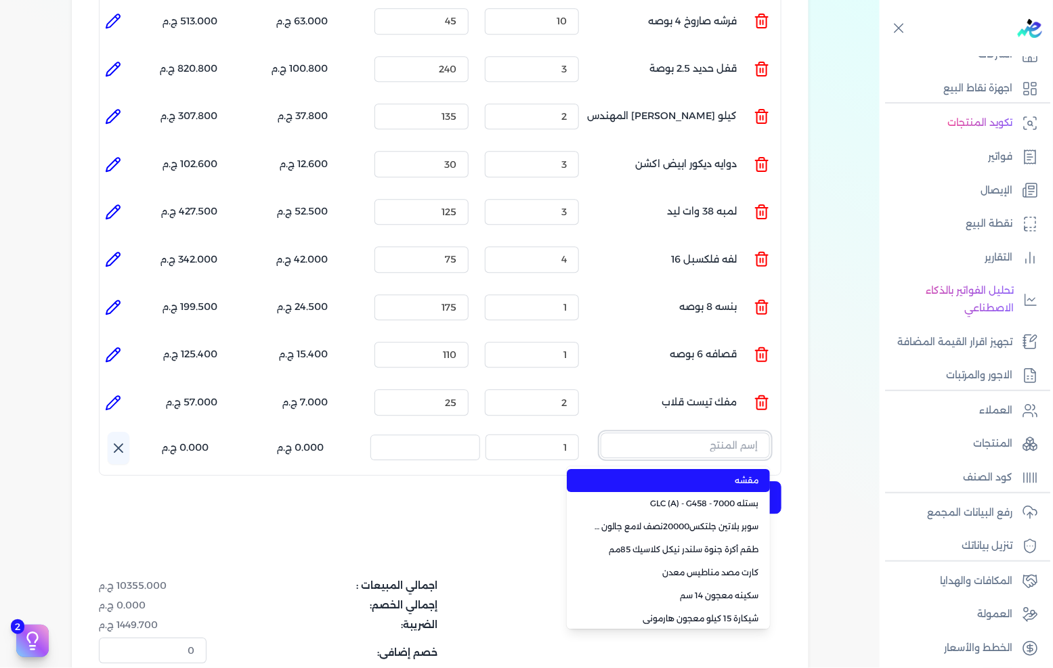
paste input "سوبرلاك ابيض 786 [PERSON_NAME] 3.750 لتر"
click at [663, 469] on li "سوبرلاك ابيض 786 جالون 3.750 لتر كومبو" at bounding box center [668, 480] width 203 height 23
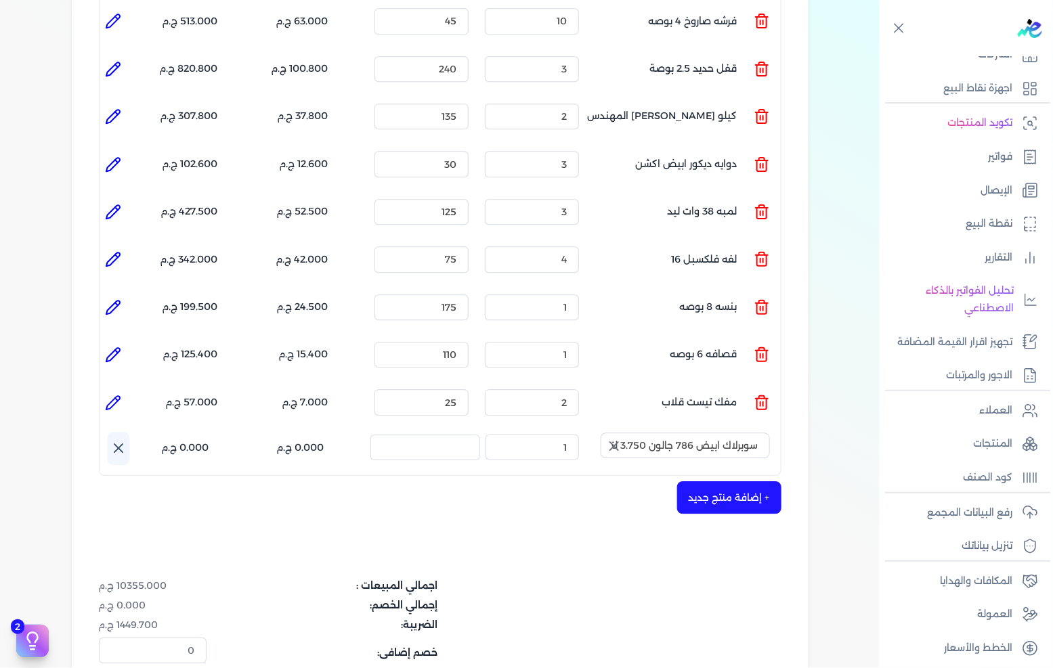
click at [614, 438] on icon "button" at bounding box center [614, 446] width 16 height 16
click at [682, 433] on input "text" at bounding box center [684, 446] width 169 height 26
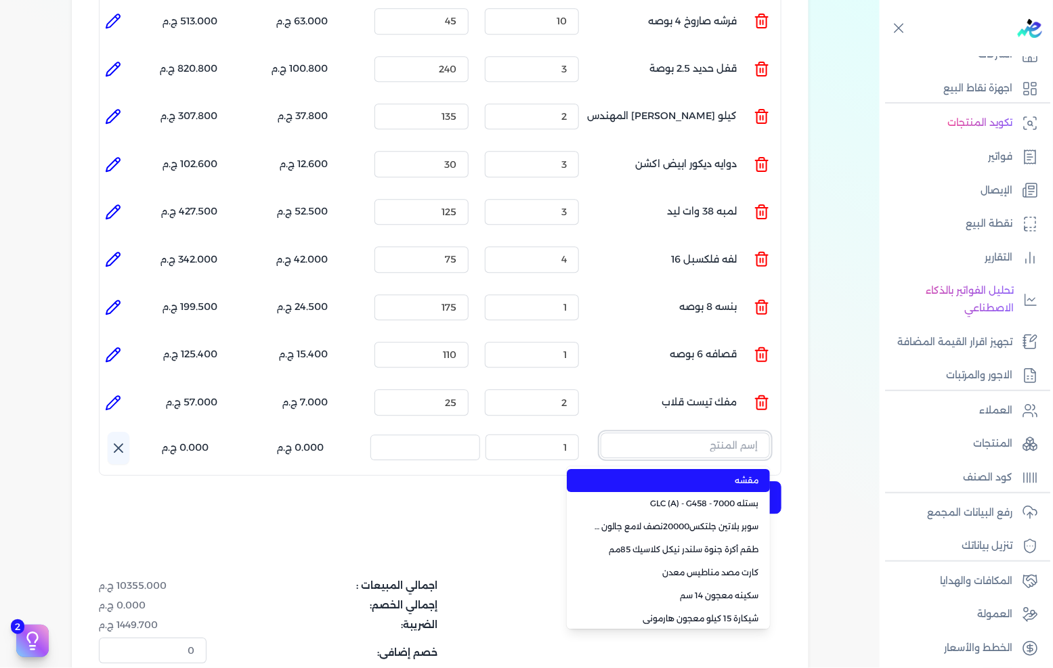
paste input "سوبرلاك ابيض 786 [PERSON_NAME] 3.750 لتر"
click at [667, 475] on span "سوبرلاك ابيض 786 جالون 3.750 لتر كومبو" at bounding box center [676, 481] width 165 height 12
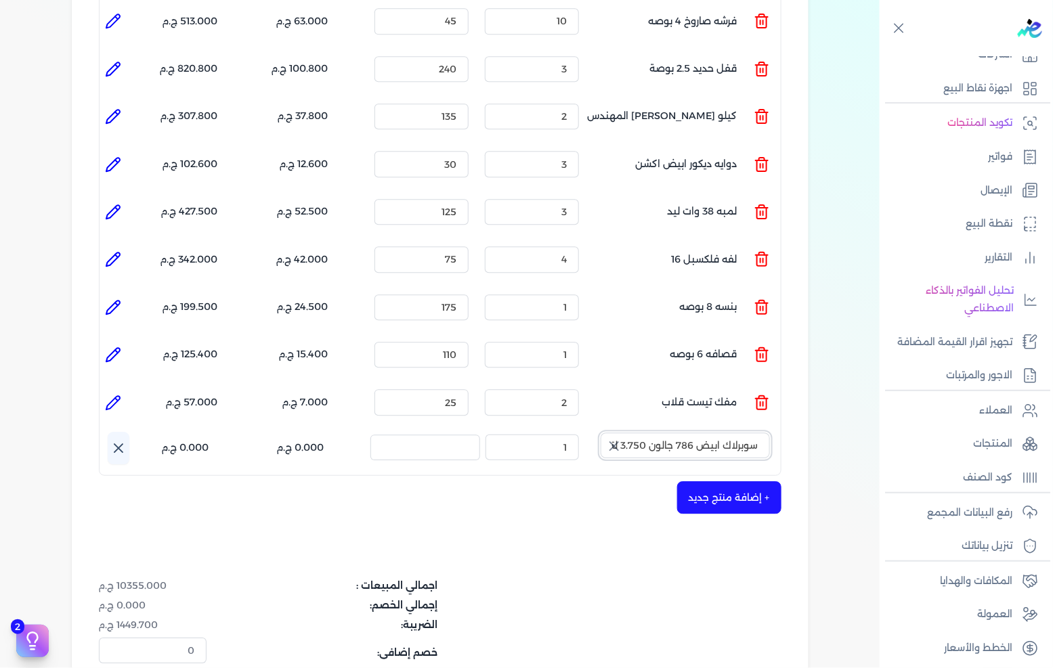
click at [657, 433] on input "سوبرلاك ابيض 786 جالون 3.750 لتر كومبو" at bounding box center [684, 446] width 169 height 26
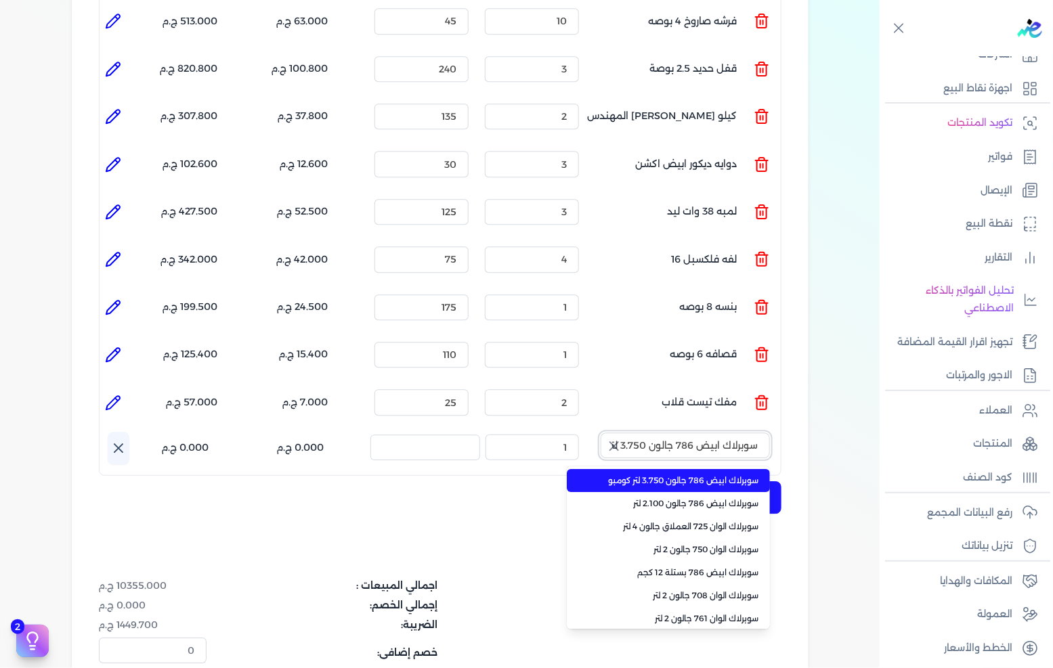
click at [709, 433] on input "سوبرلاك ابيض 786 جالون 3.750 لتر كومبو" at bounding box center [684, 446] width 169 height 26
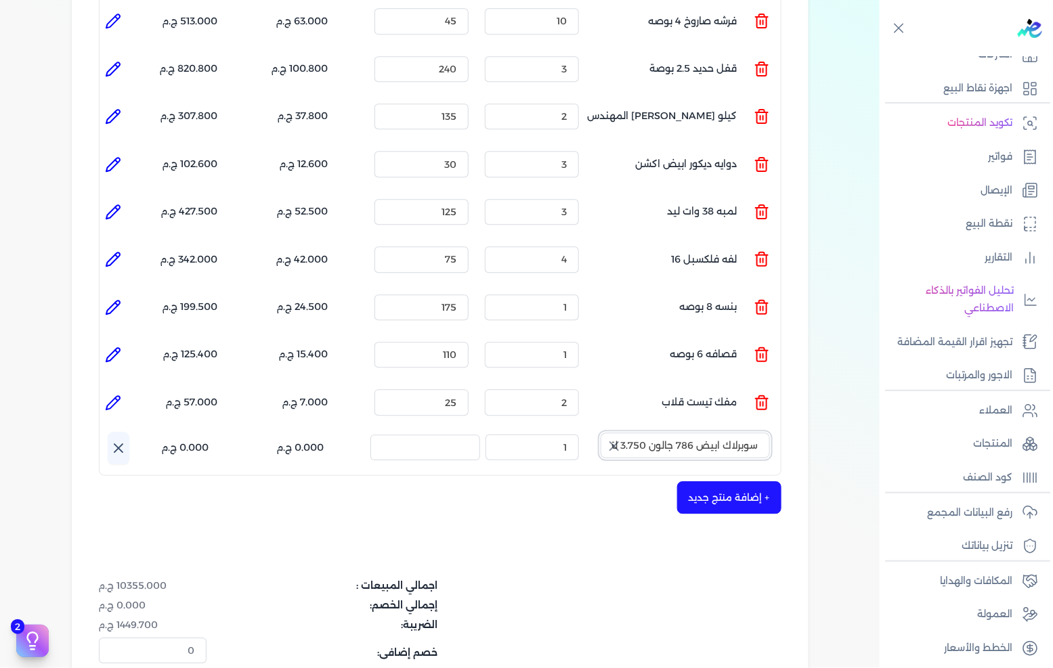
click at [730, 433] on input "سوبرلاك ابيض 786 جالون 3.750 لتر كومبو" at bounding box center [684, 446] width 169 height 26
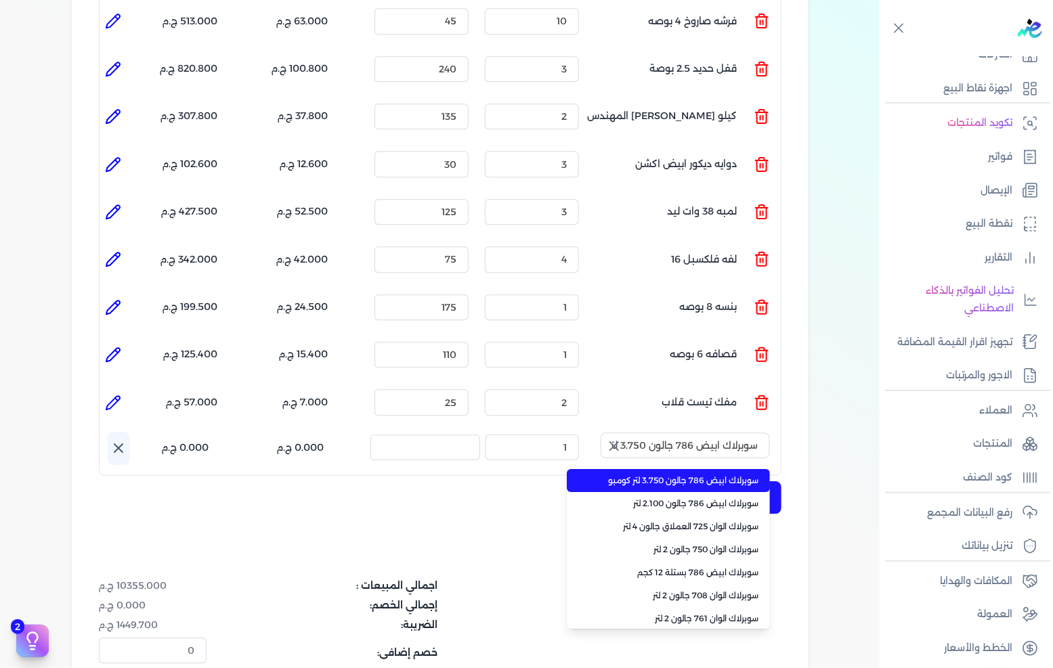
click at [622, 438] on icon "button" at bounding box center [614, 446] width 16 height 16
click at [680, 433] on input "text" at bounding box center [684, 446] width 169 height 26
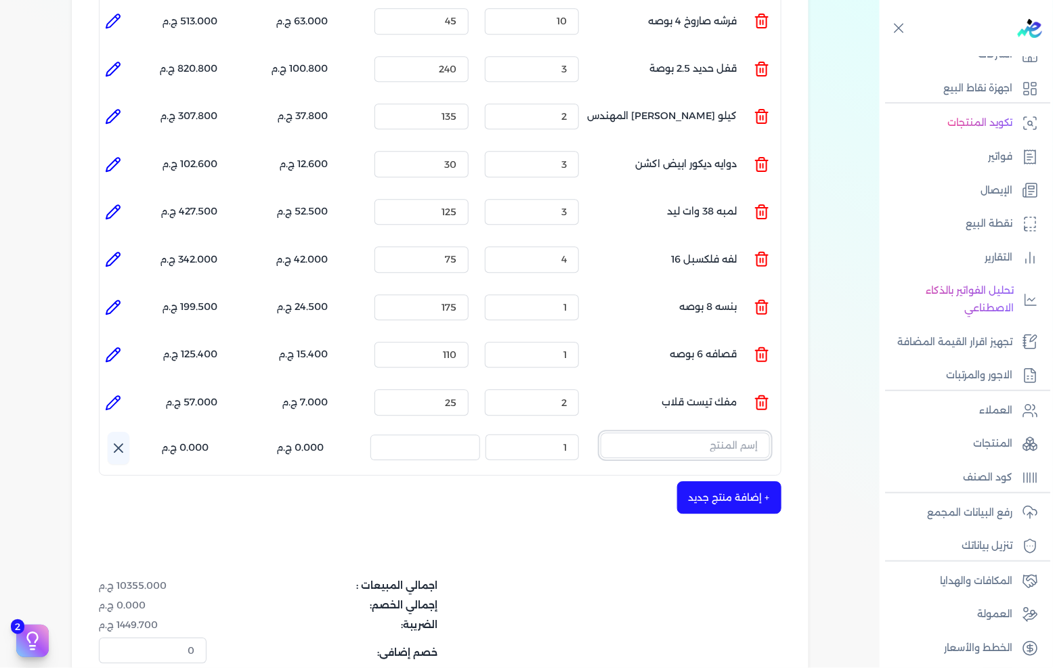
click at [699, 433] on input "text" at bounding box center [684, 446] width 169 height 26
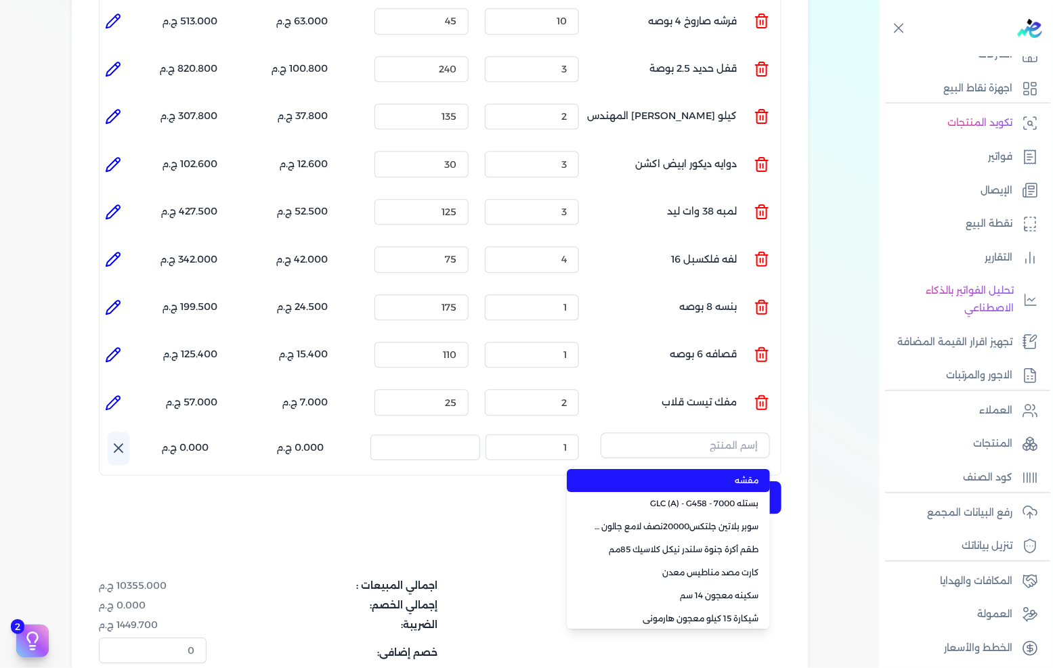
click at [711, 475] on span "مقشه" at bounding box center [676, 481] width 165 height 12
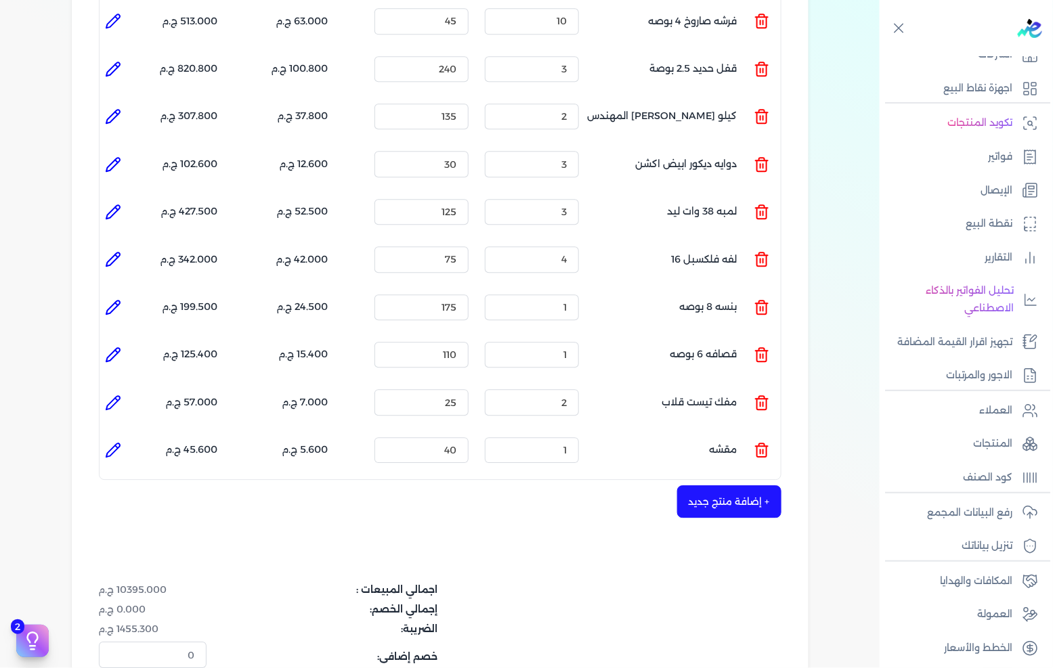
click at [754, 432] on ul "المنتج : مقشه الكمية : 1 السعر : 40 الضريبه : 5.600 ج.م الإجمالي : 45.600 ج.م" at bounding box center [440, 450] width 681 height 37
click at [753, 432] on ul "المنتج : مقشه الكمية : 1 السعر : 40 الضريبه : 5.600 ج.م الإجمالي : 45.600 ج.م" at bounding box center [440, 450] width 681 height 37
click at [756, 442] on icon at bounding box center [761, 450] width 16 height 16
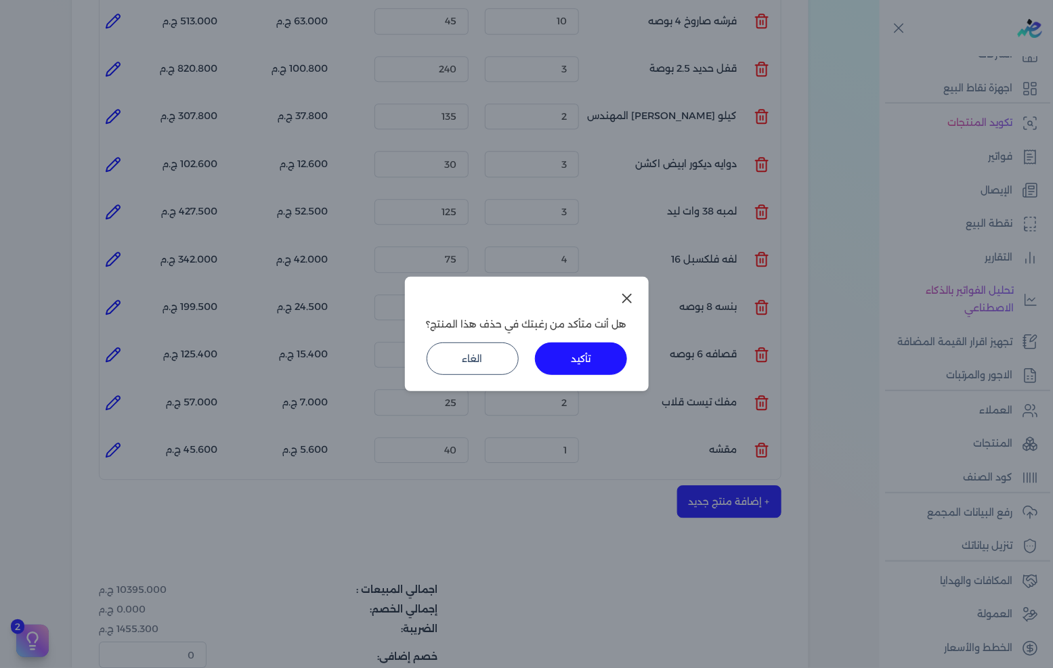
click at [592, 366] on button "تأكيد" at bounding box center [581, 359] width 92 height 32
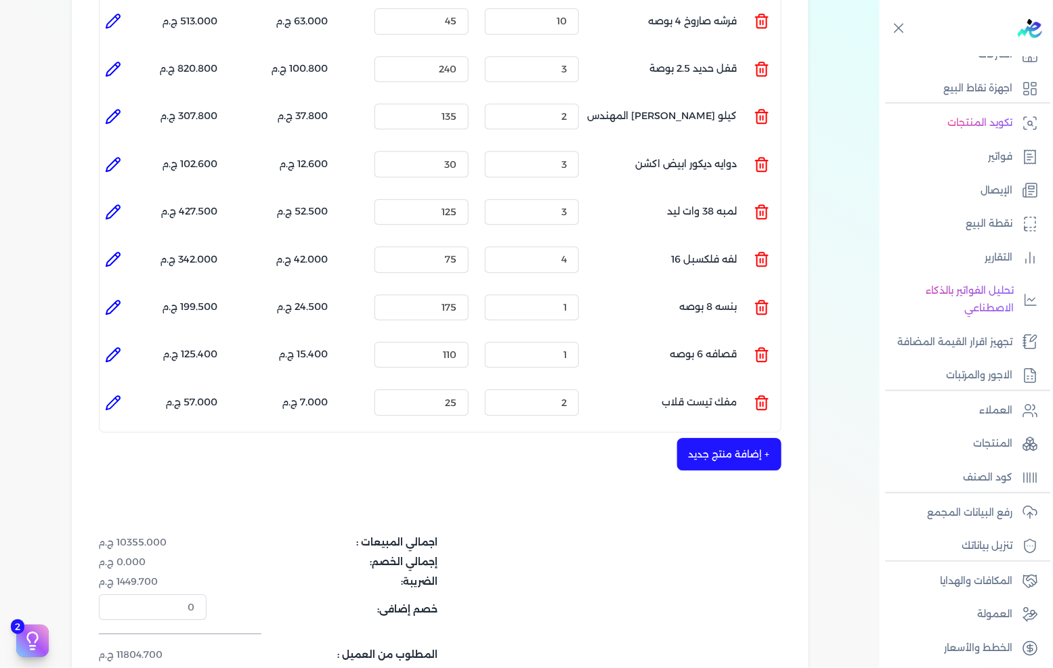
click at [699, 438] on button "+ إضافة منتج جديد" at bounding box center [729, 454] width 104 height 32
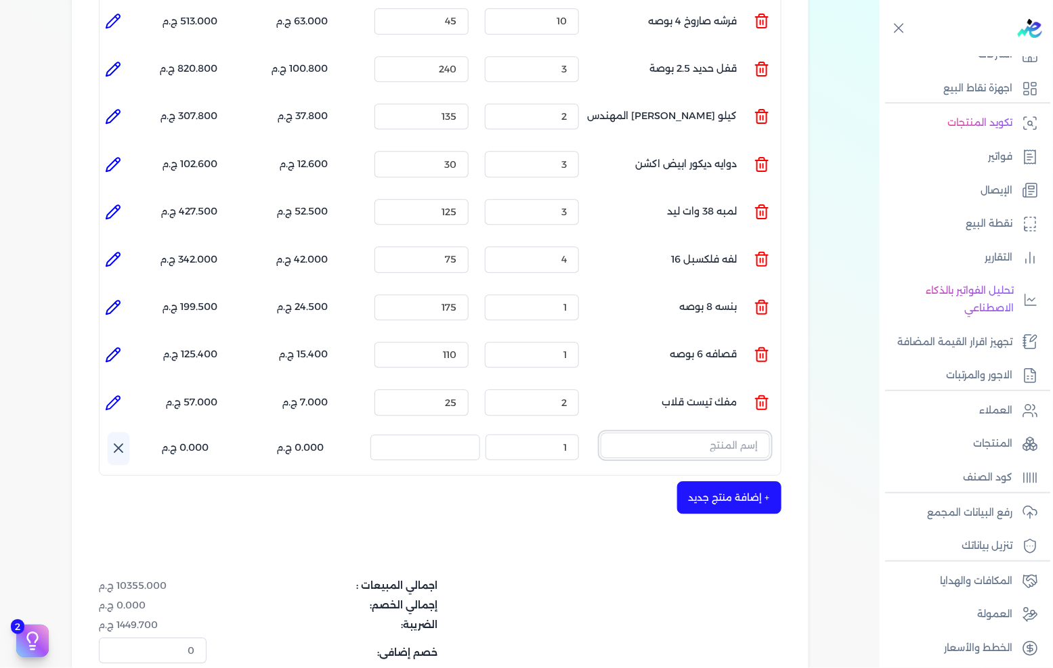
click at [714, 433] on input "text" at bounding box center [684, 446] width 169 height 26
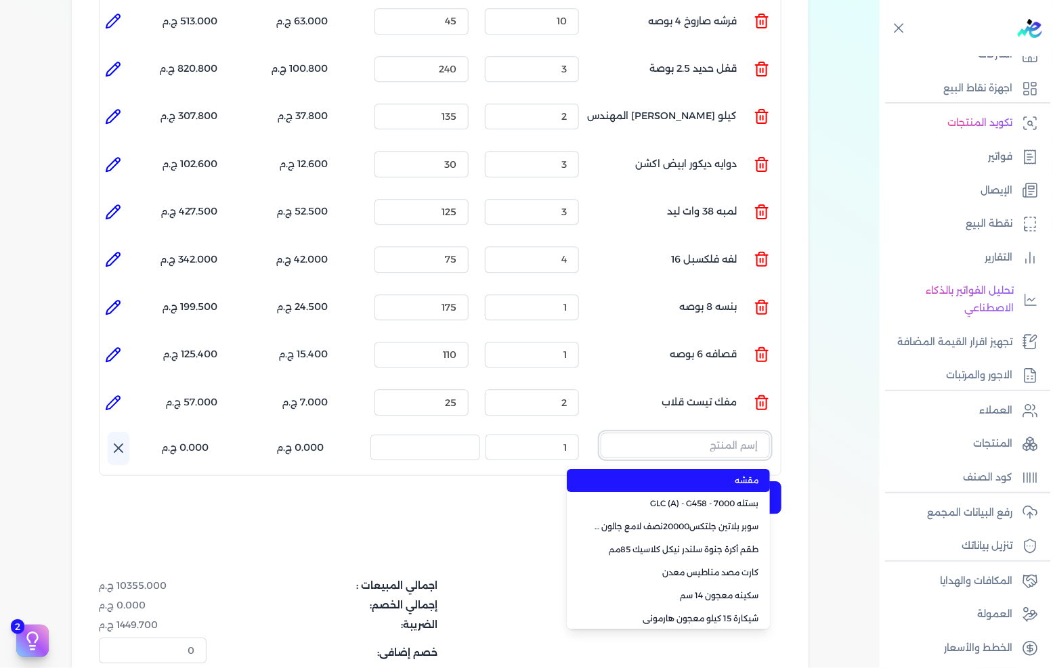
paste input "سوبرلاك ابيض 786 [PERSON_NAME] 3.750 لتر"
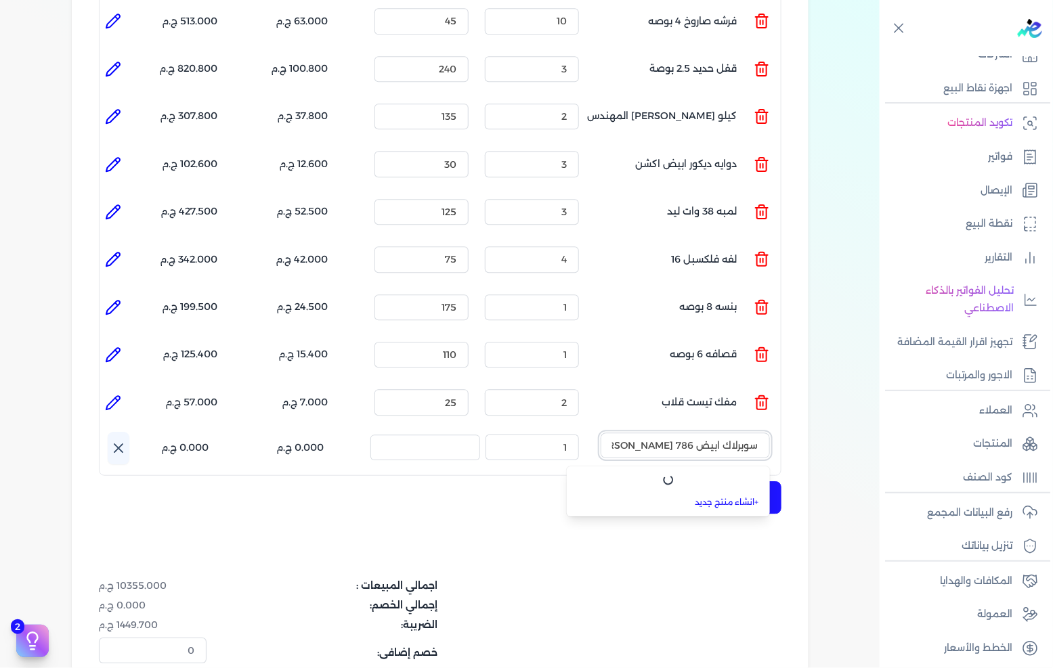
scroll to position [0, -31]
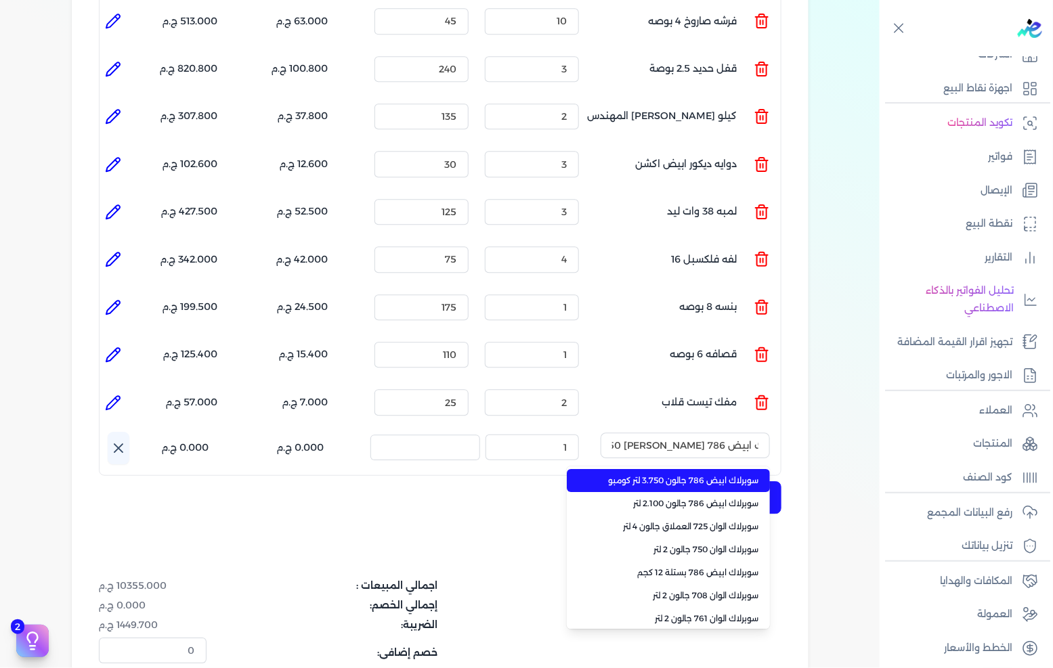
click at [674, 475] on span "سوبرلاك ابيض 786 جالون 3.750 لتر كومبو" at bounding box center [676, 481] width 165 height 12
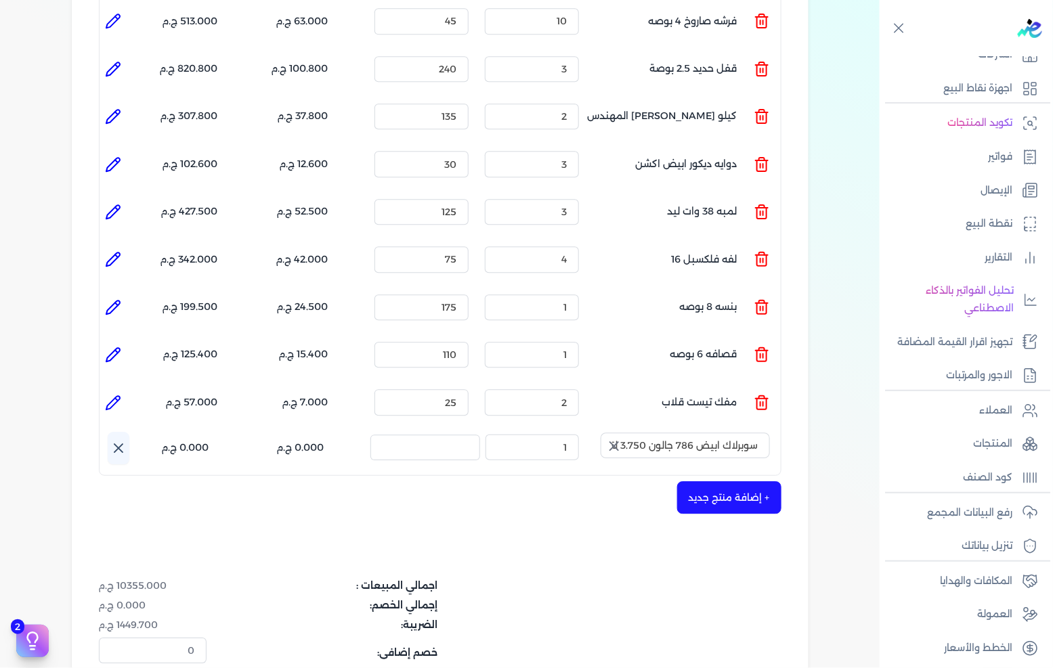
click at [617, 442] on icon "button" at bounding box center [614, 446] width 8 height 8
click at [665, 433] on input "text" at bounding box center [684, 446] width 169 height 26
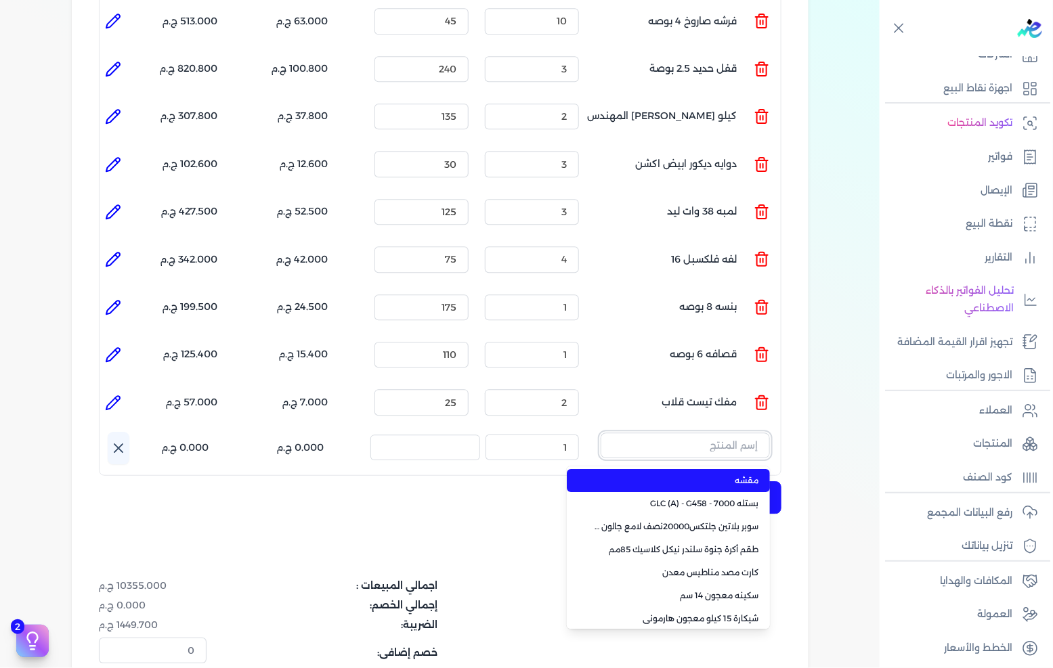
paste input "سوبرلاك ابيض 786 [PERSON_NAME] 3.750 لتر"
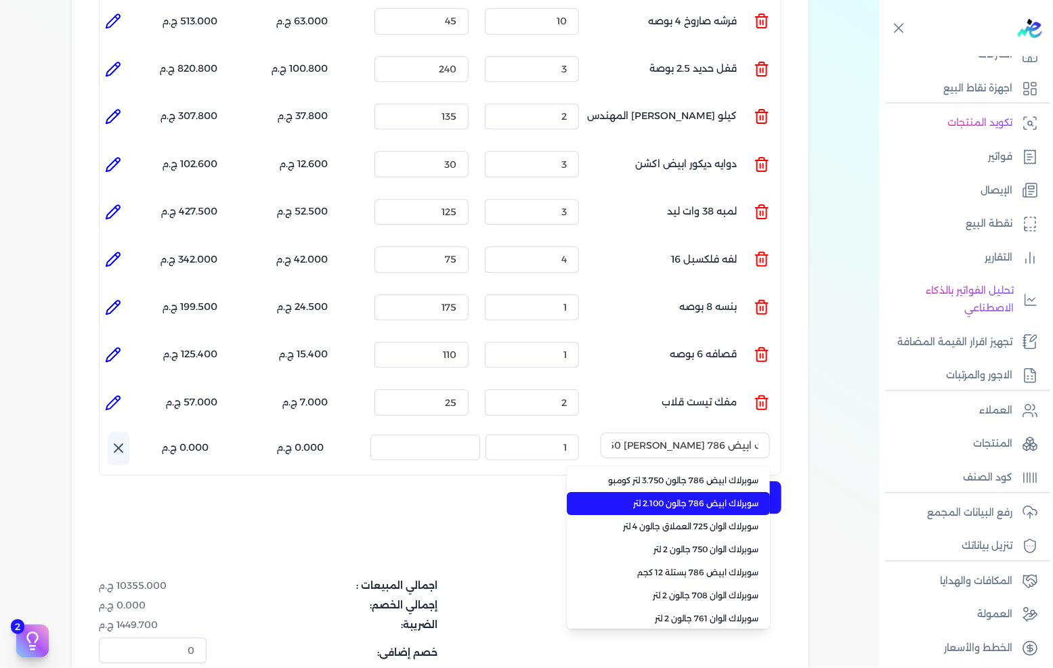
click at [643, 498] on span "سوبرلاك ابيض 786 جالون 2.100 لتر" at bounding box center [676, 504] width 165 height 12
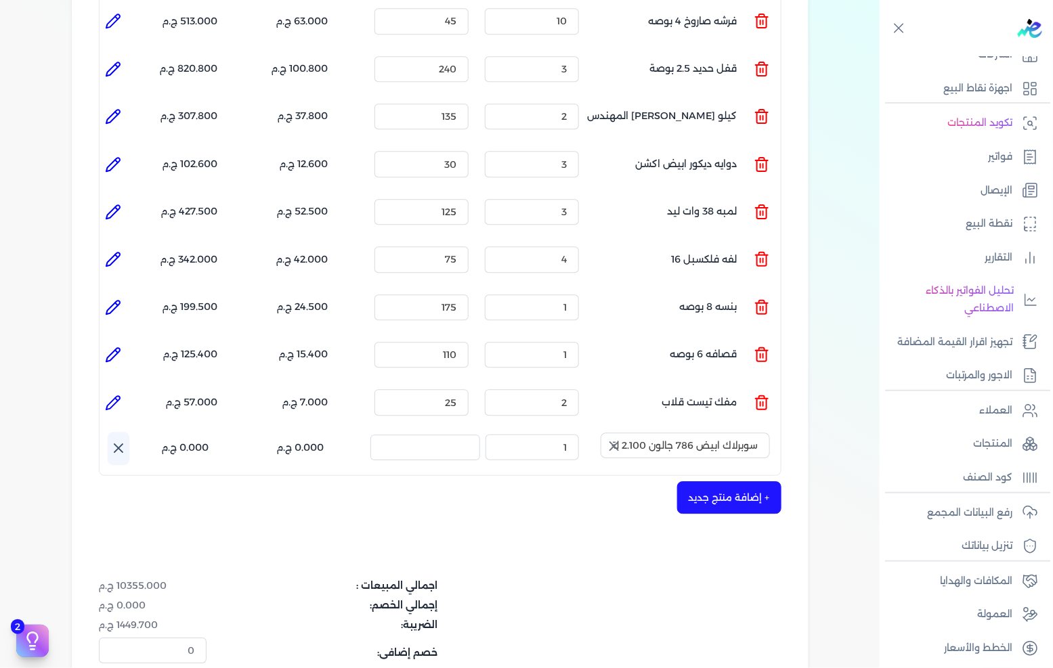
click at [616, 442] on icon "button" at bounding box center [614, 446] width 8 height 8
click at [680, 433] on input "text" at bounding box center [684, 446] width 169 height 26
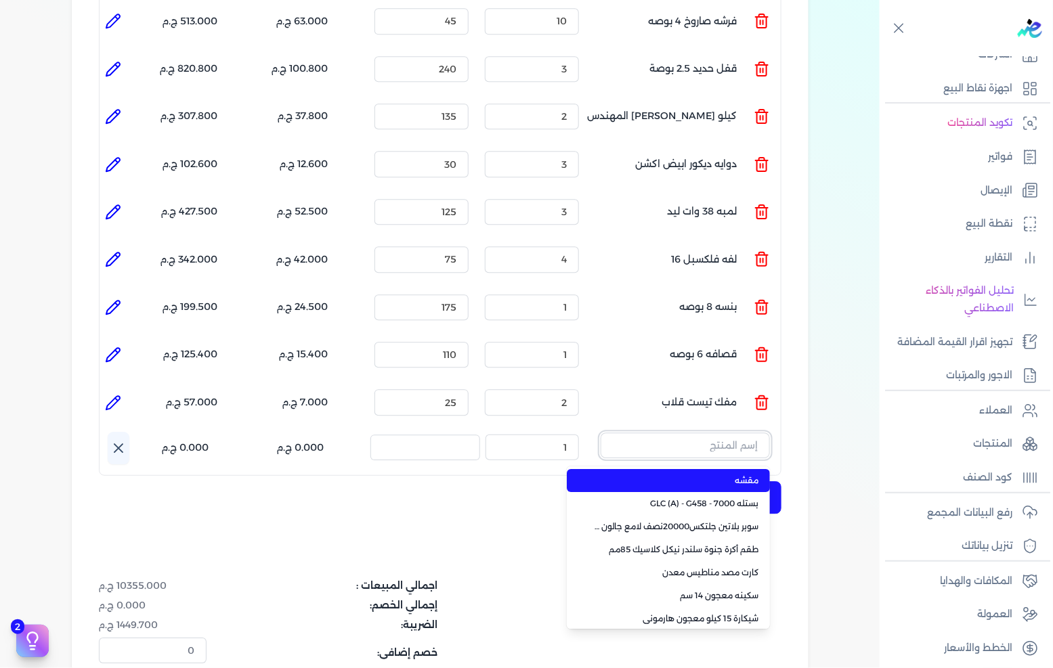
paste input "سوبرلاك ابيض 786 [PERSON_NAME] 3.750 لتر"
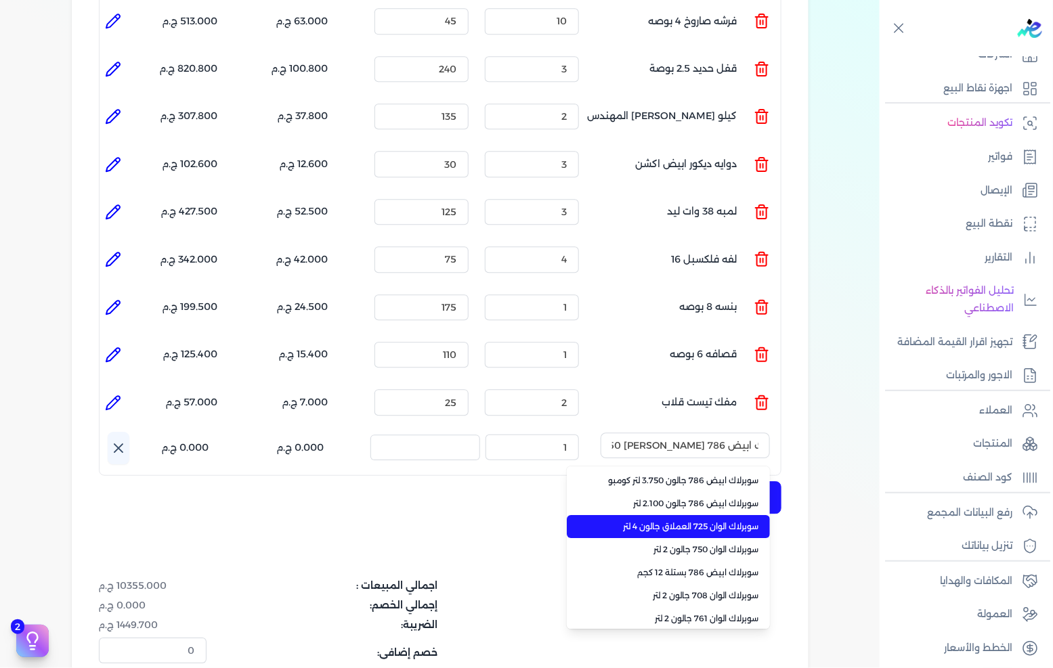
click at [682, 521] on span "سوبرلاك الوان 725 العملاق جالون 4 لتر" at bounding box center [676, 527] width 165 height 12
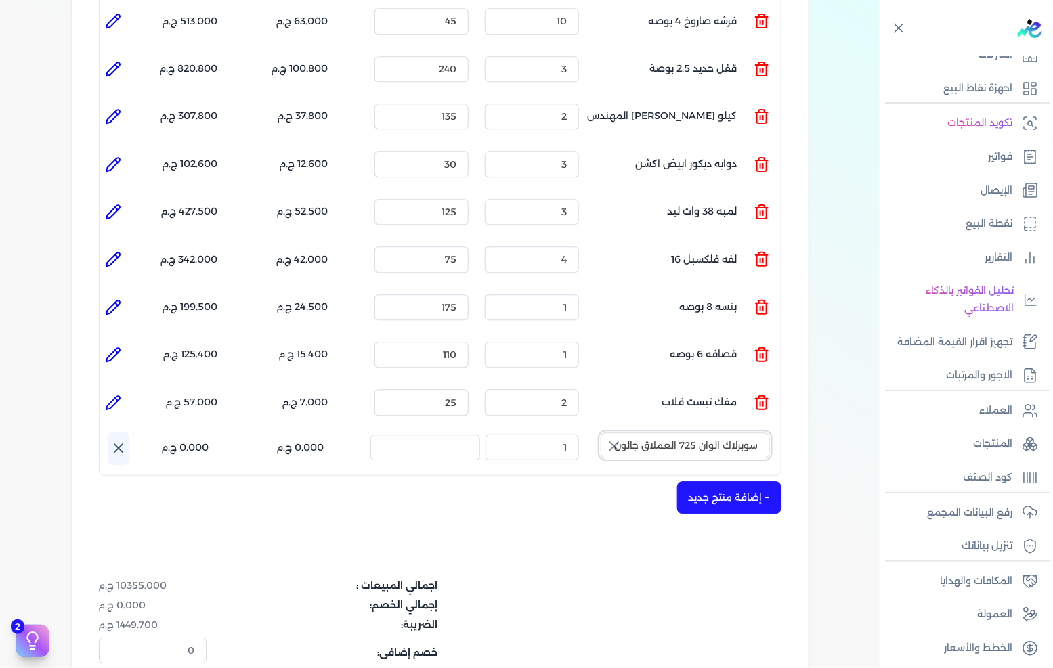
click at [627, 433] on input "سوبرلاك الوان 725 العملاق جالون 4 لتر" at bounding box center [684, 446] width 169 height 26
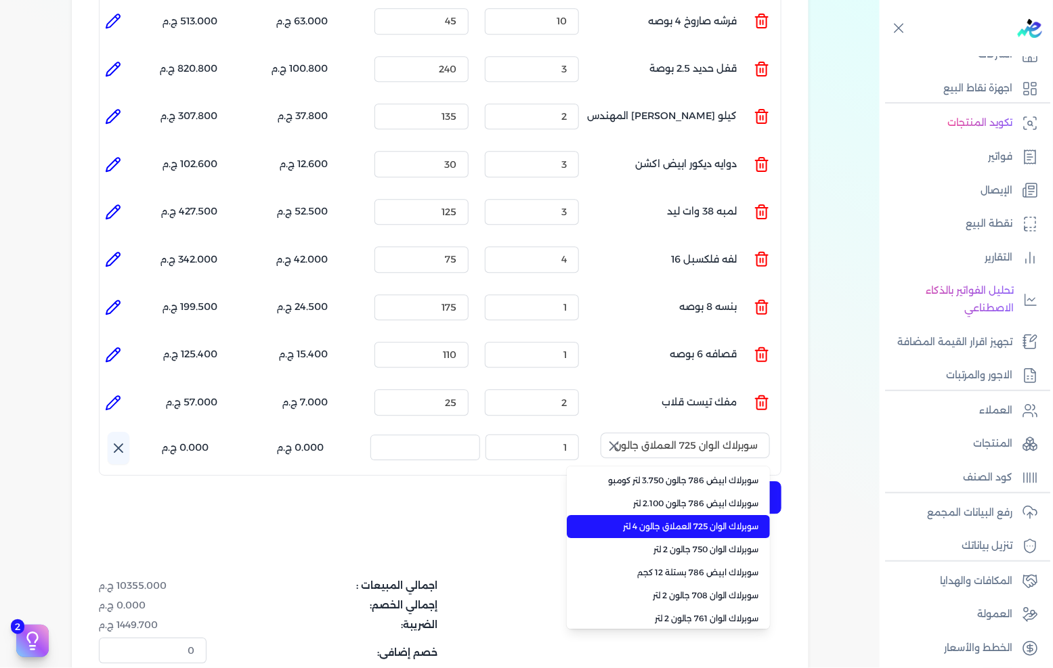
click at [621, 438] on icon "button" at bounding box center [614, 446] width 16 height 16
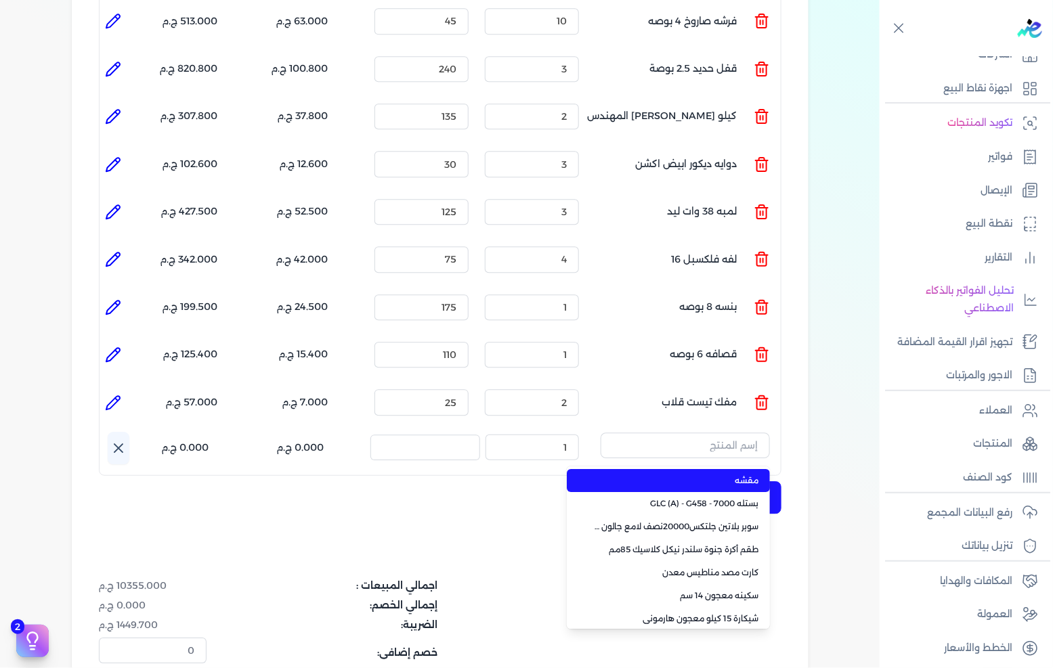
click at [726, 469] on li "مقشه" at bounding box center [668, 480] width 203 height 23
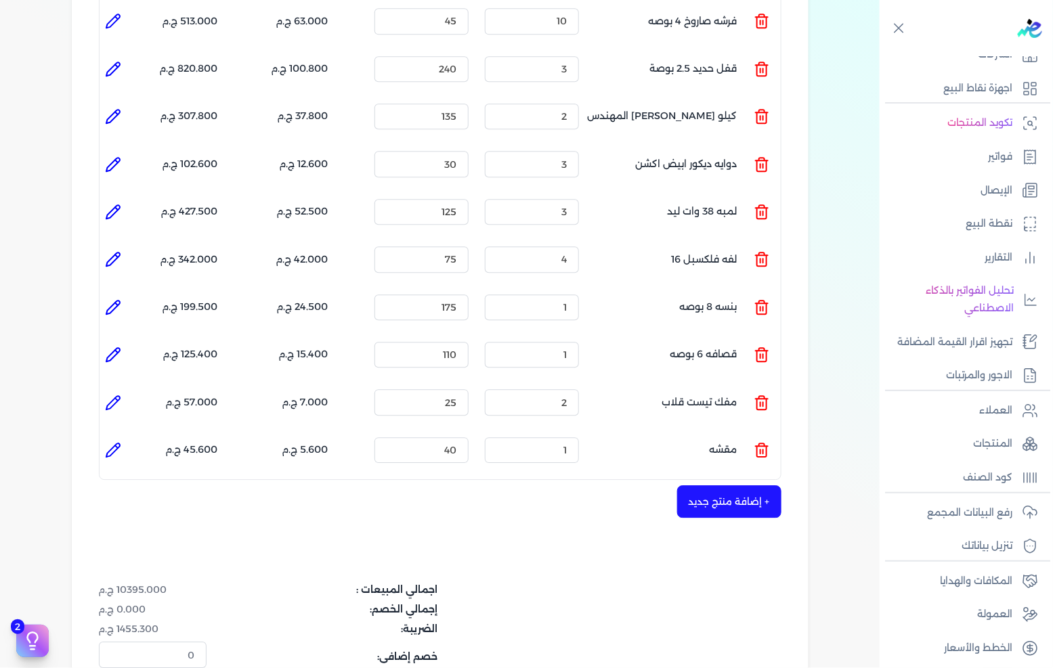
click at [774, 432] on ul "المنتج : مقشه الكمية : 1 السعر : 40 الضريبه : 5.600 ج.م الإجمالي : 45.600 ج.م" at bounding box center [440, 450] width 681 height 37
click at [749, 432] on ul "المنتج : مقشه الكمية : 1 السعر : 40 الضريبه : 5.600 ج.م الإجمالي : 45.600 ج.م" at bounding box center [440, 450] width 681 height 37
click at [753, 432] on ul "المنتج : مقشه الكمية : 1 السعر : 40 الضريبه : 5.600 ج.م الإجمالي : 45.600 ج.م" at bounding box center [440, 450] width 681 height 37
click at [756, 442] on icon at bounding box center [761, 450] width 16 height 16
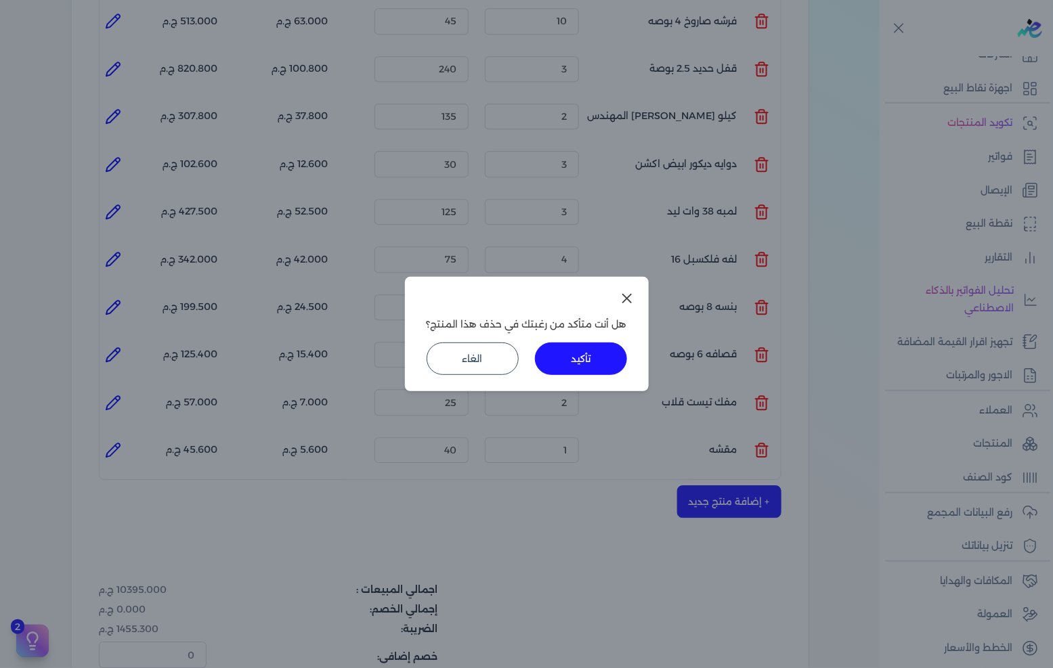
click at [618, 370] on button "تأكيد" at bounding box center [581, 359] width 92 height 32
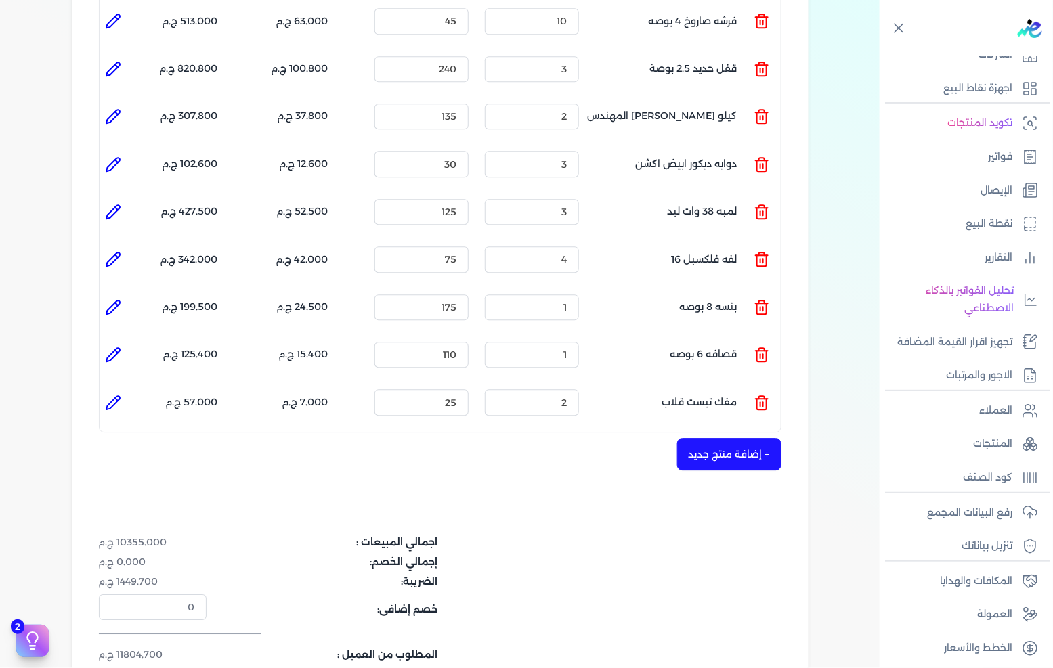
click at [726, 438] on button "+ إضافة منتج جديد" at bounding box center [729, 454] width 104 height 32
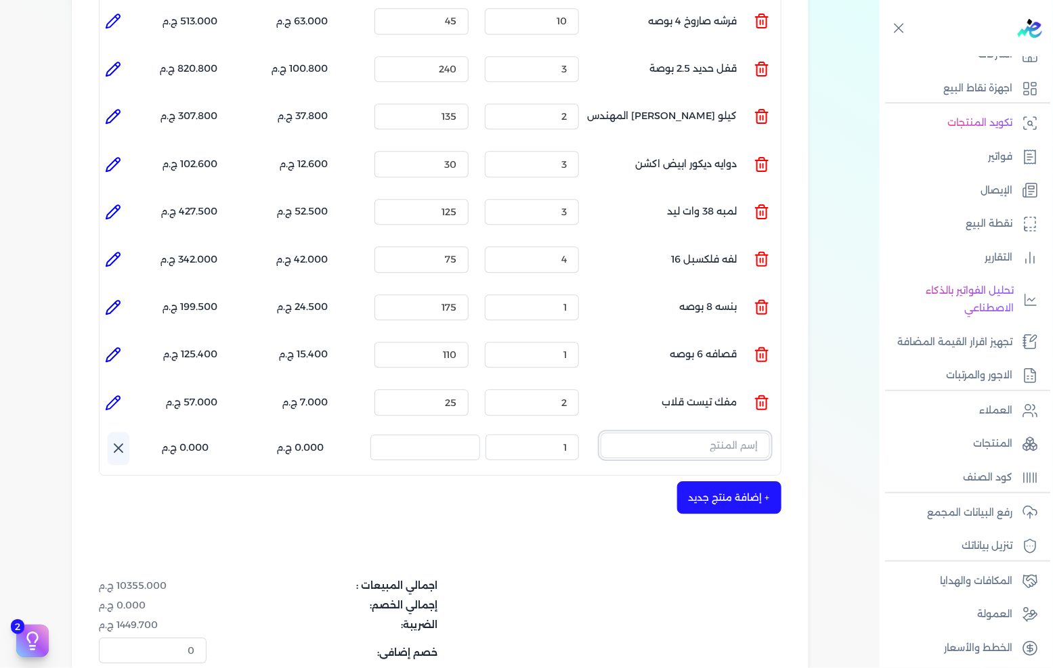
click at [722, 433] on input "text" at bounding box center [684, 446] width 169 height 26
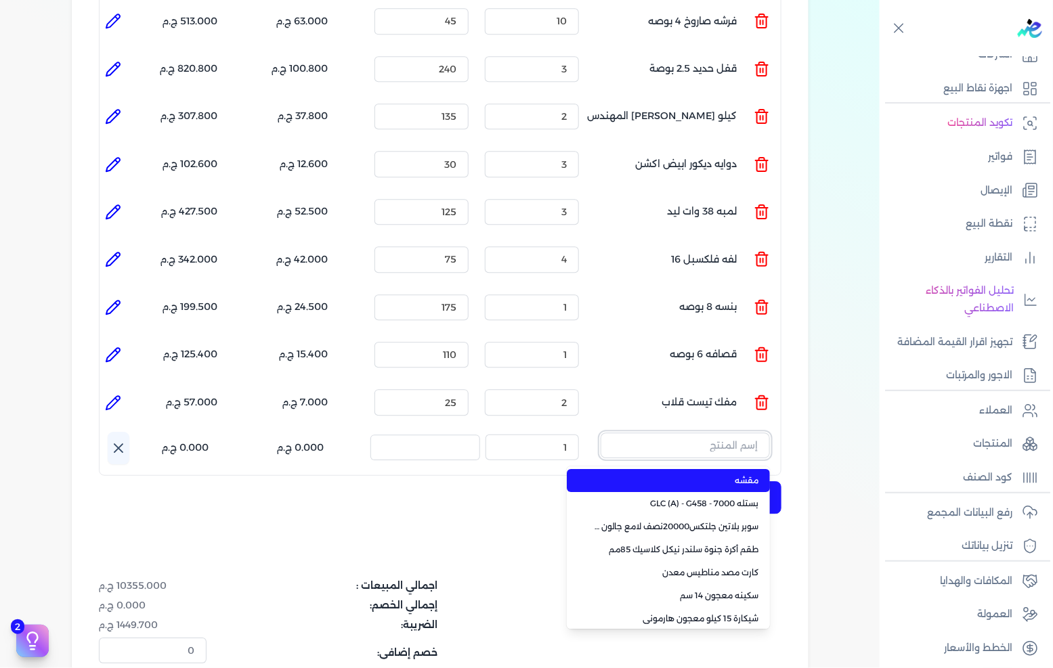
paste input "سوبرلاك ابيض 786 [PERSON_NAME] 3.750 لتر"
click at [676, 469] on li "سوبرلاك ابيض 786 جالون 3.750 لتر كومبو" at bounding box center [668, 480] width 203 height 23
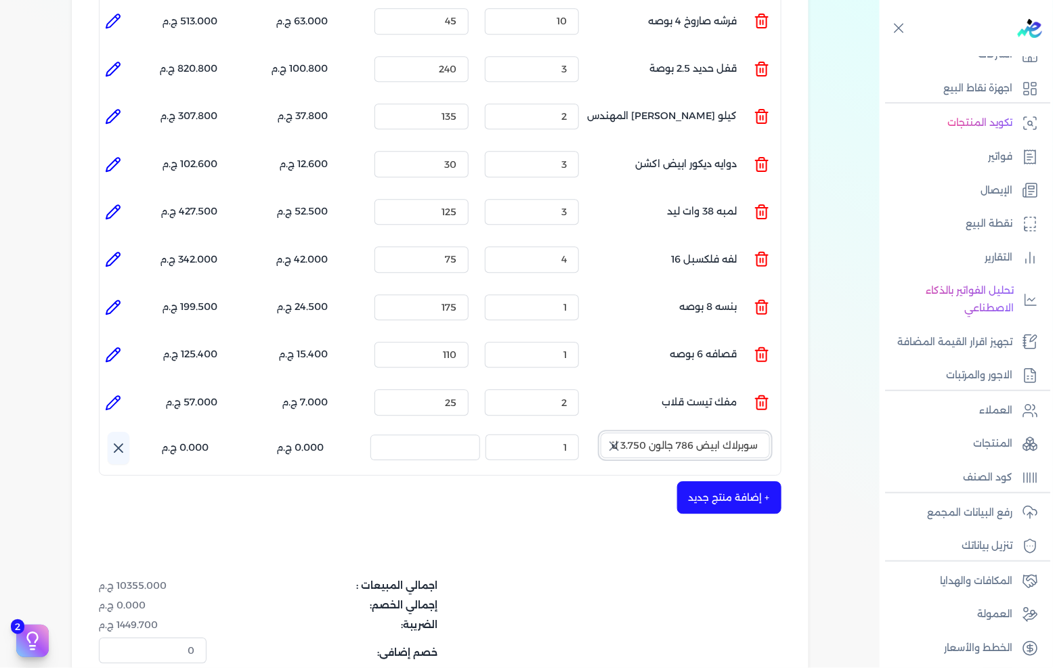
click at [633, 433] on input "سوبرلاك ابيض 786 جالون 3.750 لتر كومبو" at bounding box center [684, 446] width 169 height 26
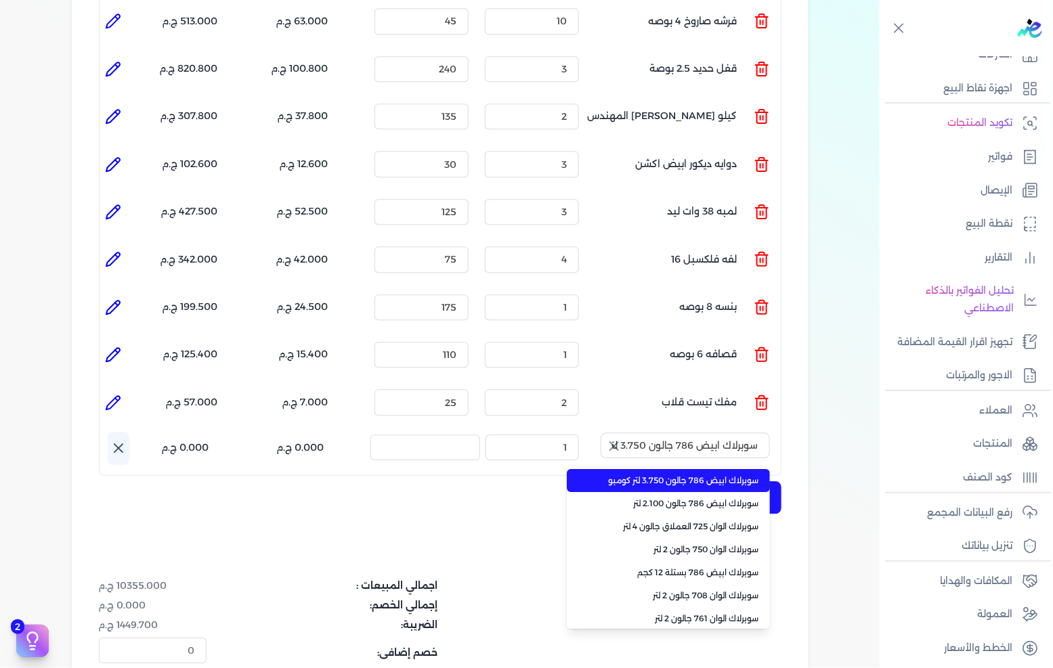
click at [658, 475] on span "سوبرلاك ابيض 786 جالون 3.750 لتر كومبو" at bounding box center [676, 481] width 165 height 12
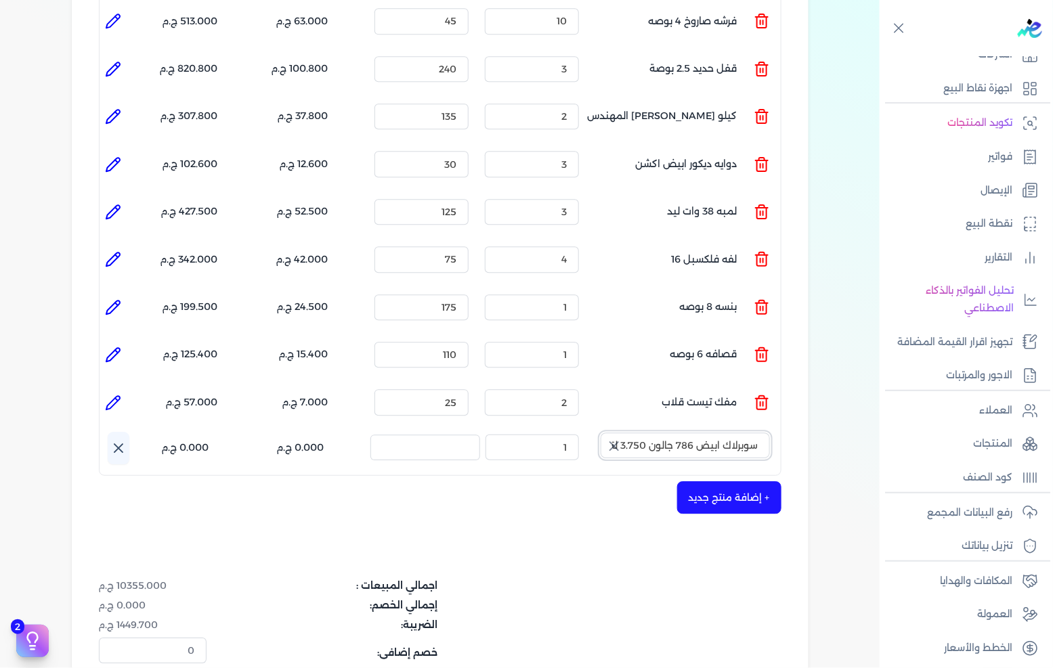
click at [665, 433] on input "سوبرلاك ابيض 786 جالون 3.750 لتر كومبو" at bounding box center [684, 446] width 169 height 26
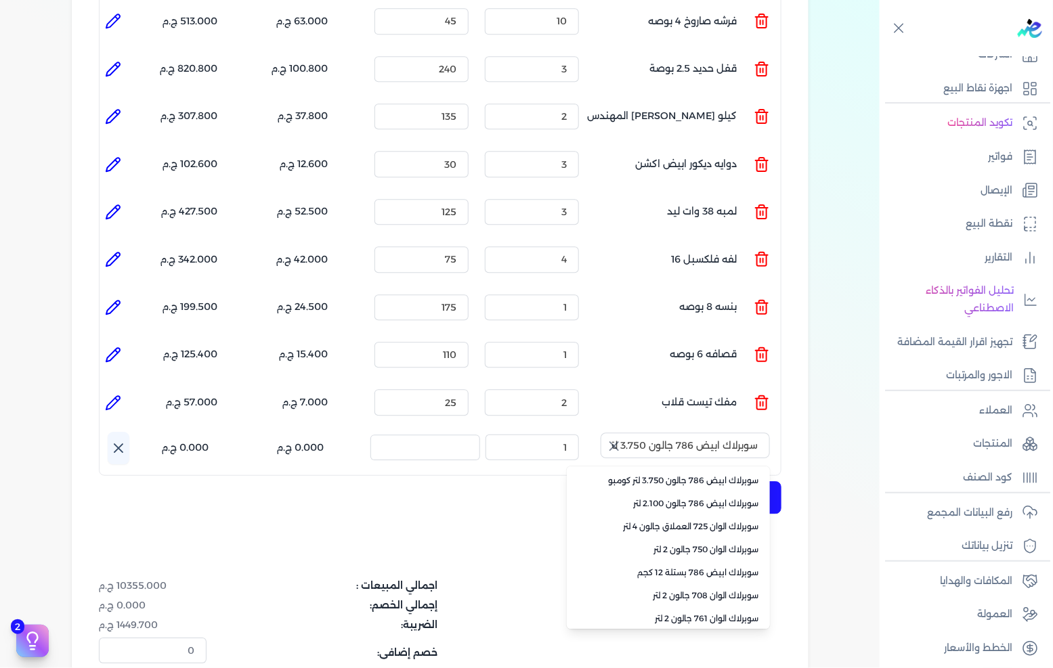
click at [695, 498] on span "سوبرلاك ابيض 786 جالون 2.100 لتر" at bounding box center [676, 504] width 165 height 12
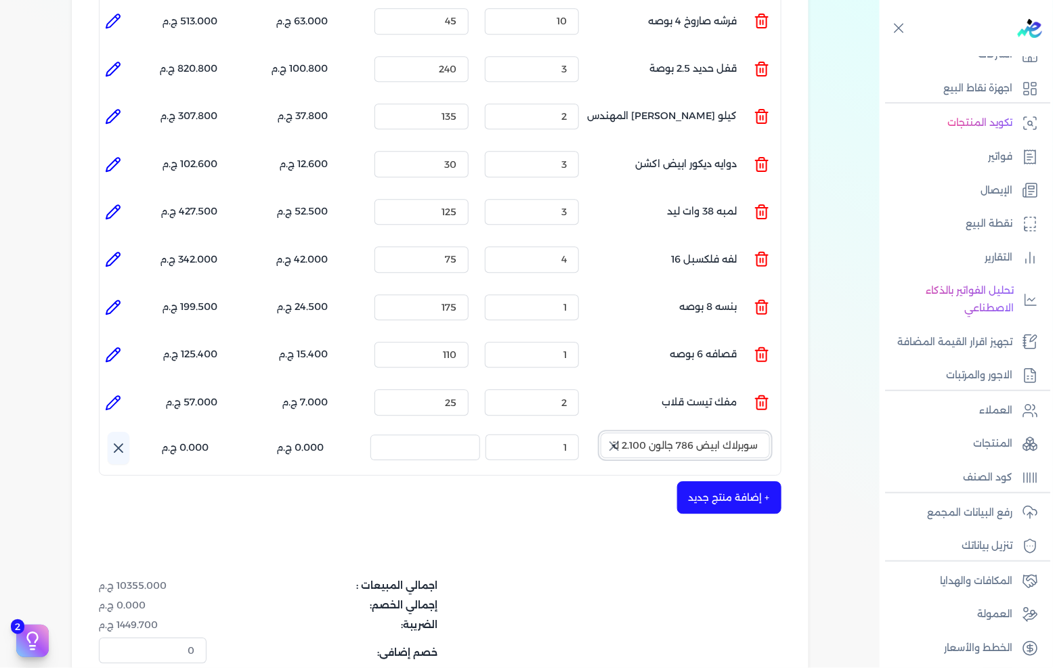
click at [685, 433] on input "سوبرلاك ابيض 786 جالون 2.100 لتر" at bounding box center [684, 446] width 169 height 26
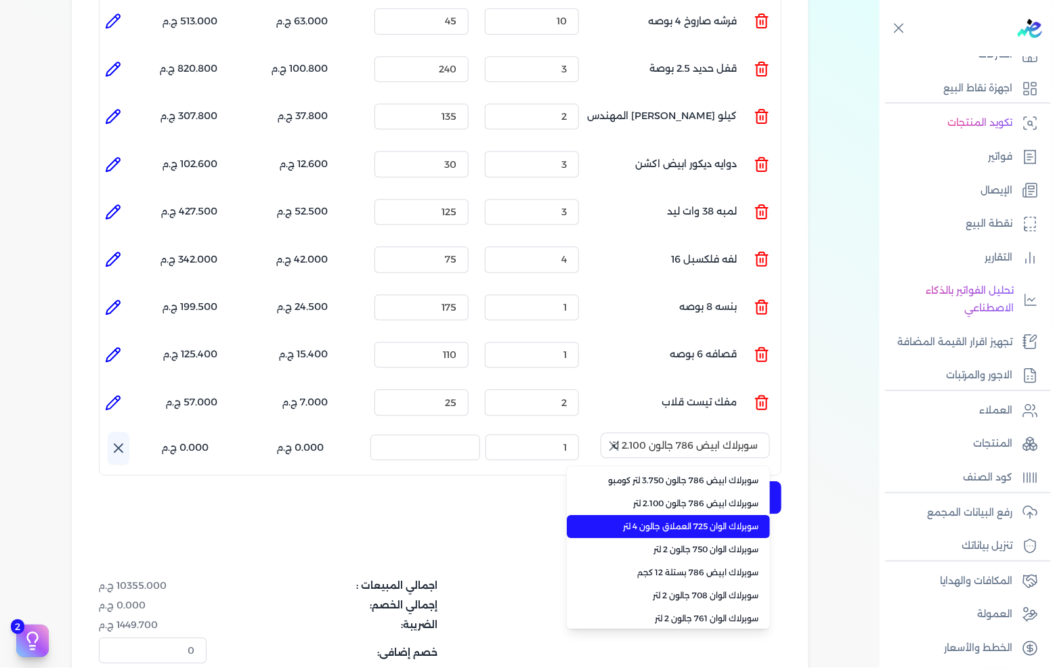
drag, startPoint x: 684, startPoint y: 501, endPoint x: 684, endPoint y: 477, distance: 24.4
click at [684, 521] on span "سوبرلاك الوان 725 العملاق جالون 4 لتر" at bounding box center [676, 527] width 165 height 12
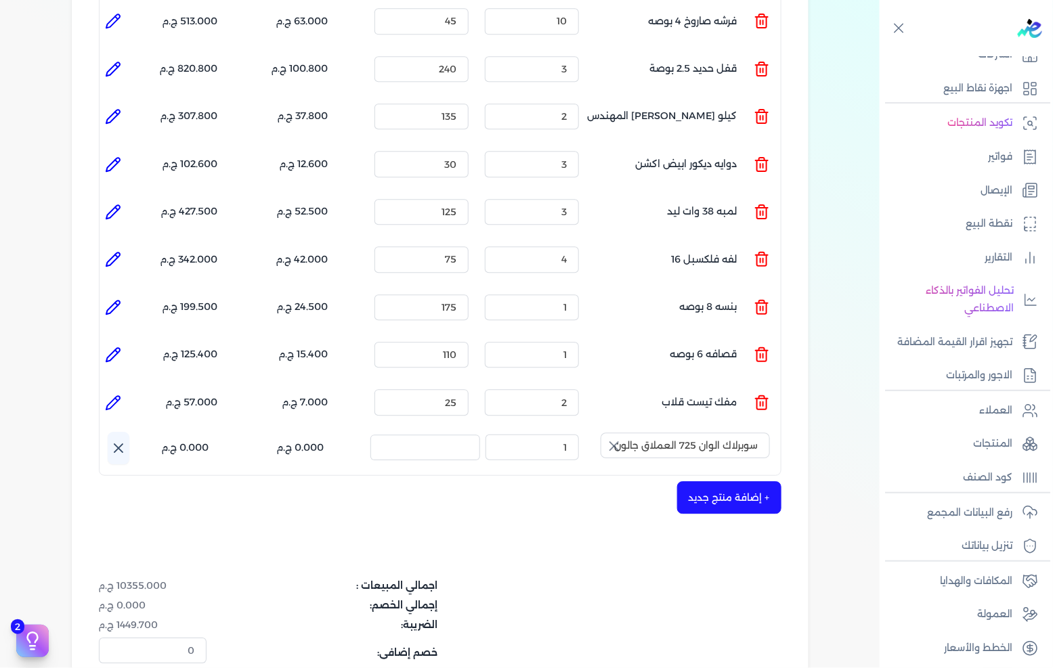
click at [682, 435] on button "سوبرلاك الوان 725 العملاق جالون 4 لتر" at bounding box center [684, 448] width 169 height 31
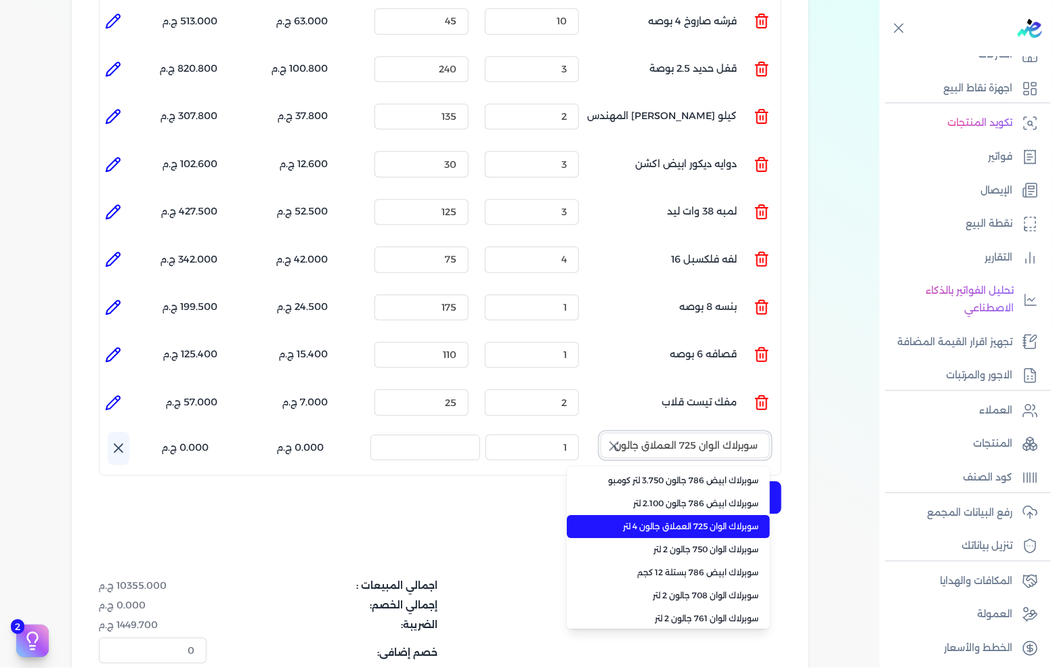
click at [684, 433] on input "سوبرلاك الوان 725 العملاق جالون 4 لتر" at bounding box center [684, 446] width 169 height 26
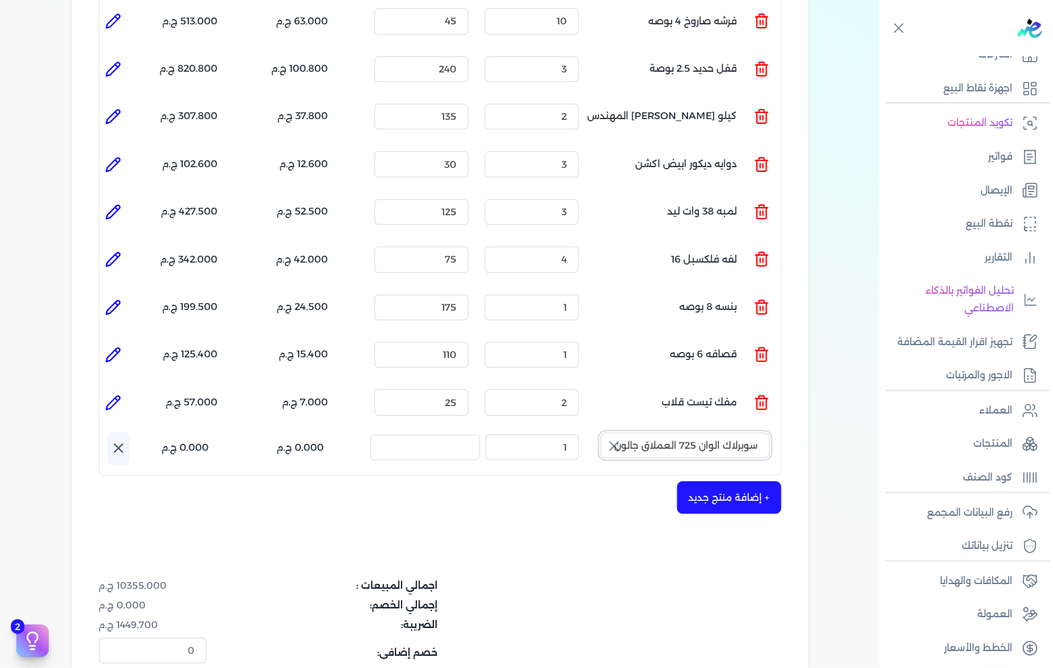
click at [691, 433] on input "سوبرلاك الوان 725 العملاق جالون 4 لتر" at bounding box center [684, 446] width 169 height 26
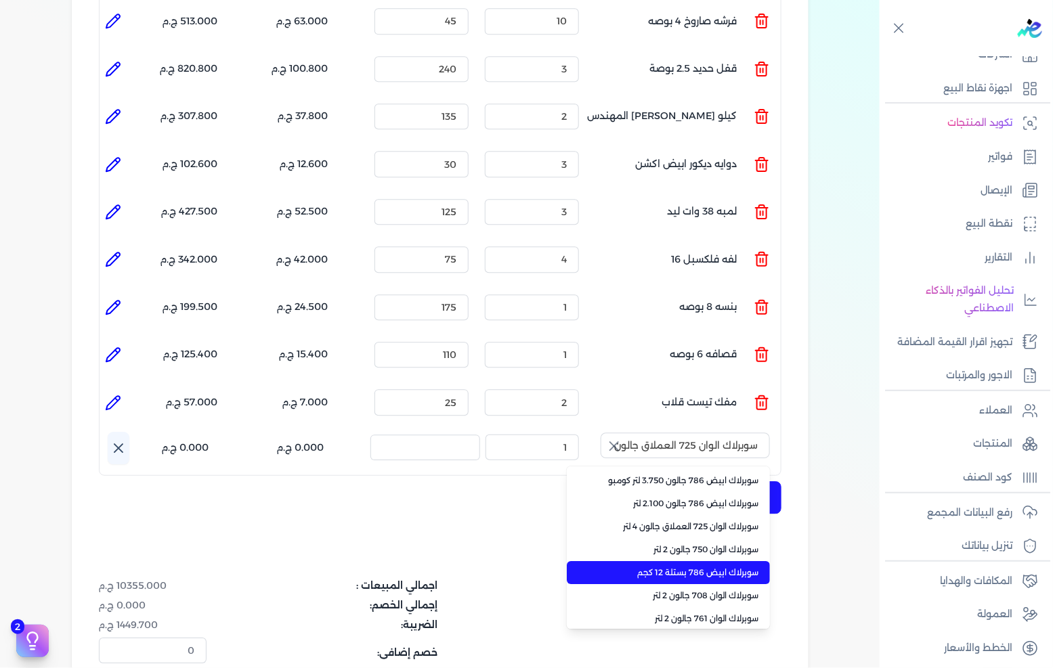
click at [693, 567] on span "سوبرلاك ابيض 786 بستلة 12 كجم" at bounding box center [676, 573] width 165 height 12
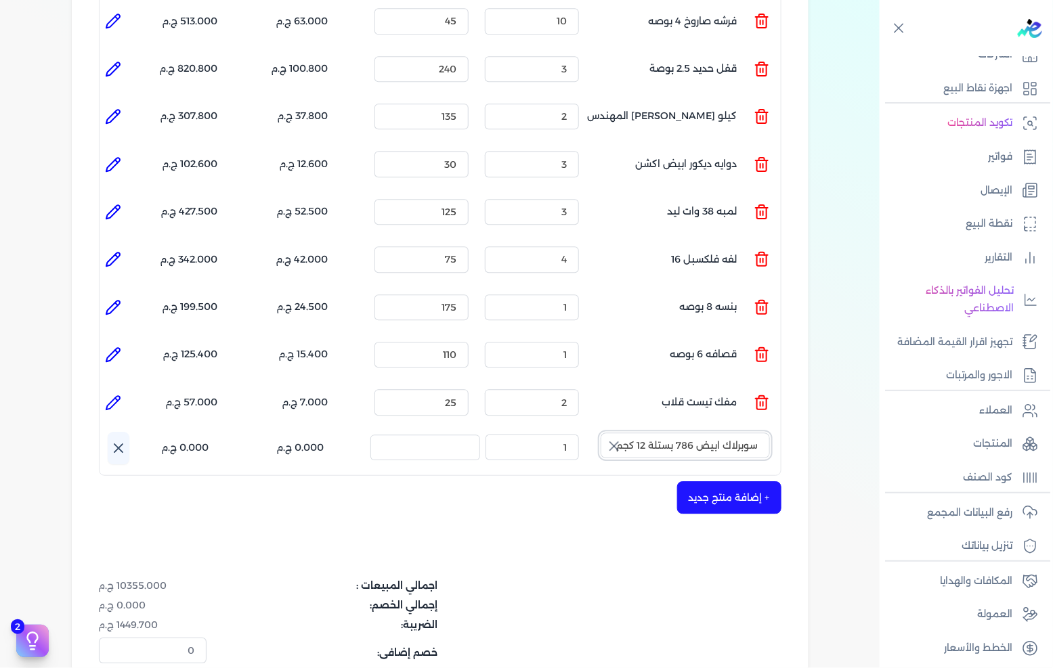
click at [678, 433] on input "سوبرلاك ابيض 786 بستلة 12 كجم" at bounding box center [684, 446] width 169 height 26
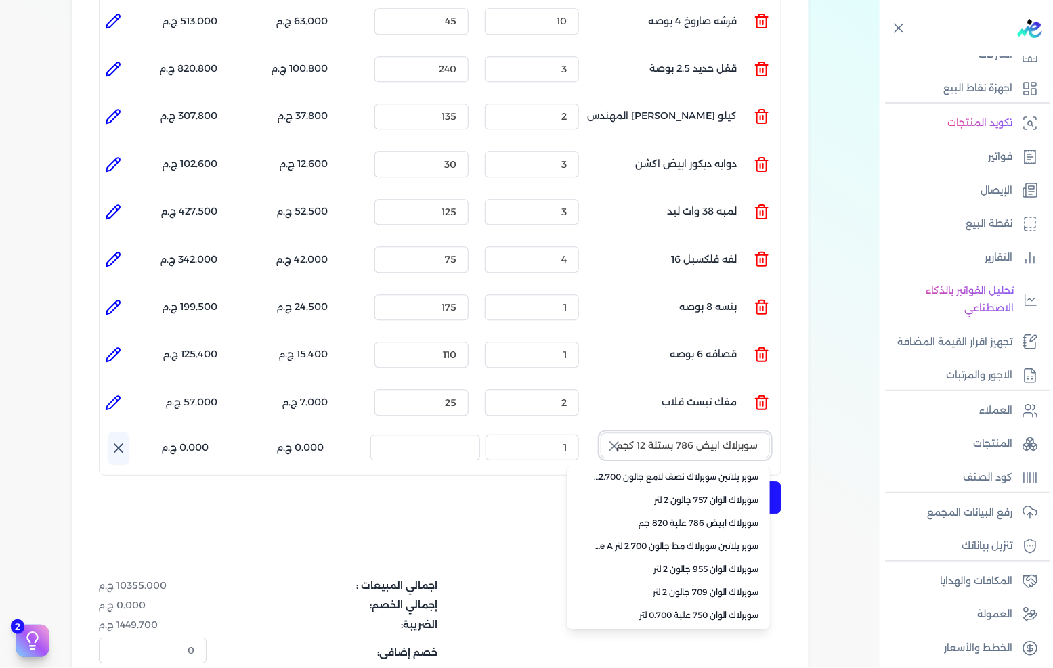
scroll to position [326, 0]
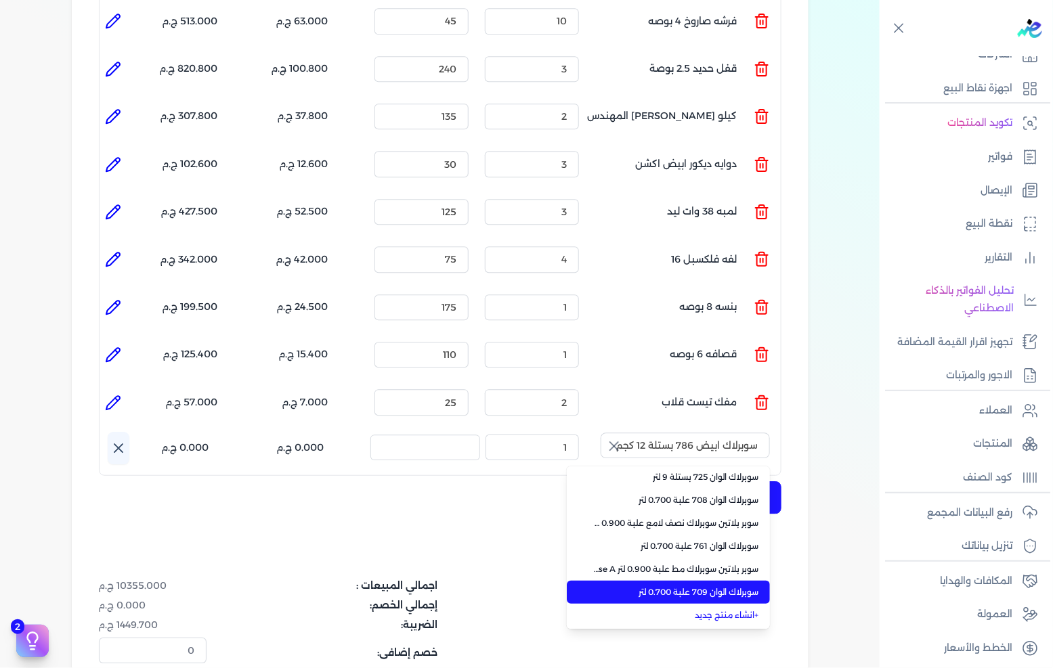
click at [707, 586] on span "سوبرلاك الوان 709 علبة 0.700 لتر" at bounding box center [676, 592] width 165 height 12
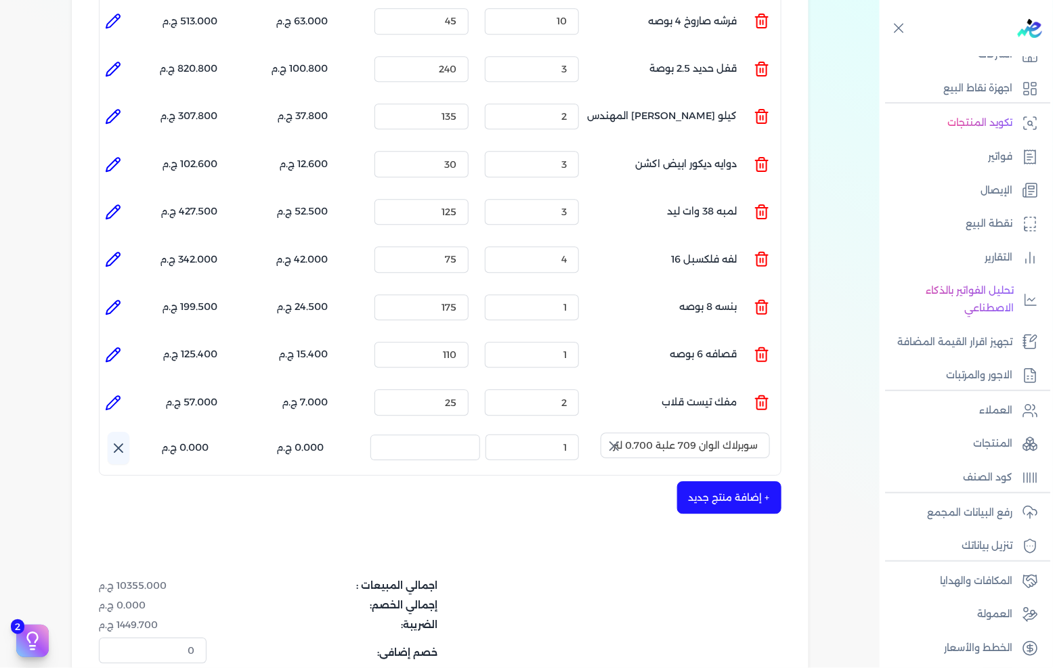
click at [617, 438] on icon "button" at bounding box center [614, 446] width 16 height 16
click at [657, 433] on input "text" at bounding box center [684, 446] width 169 height 26
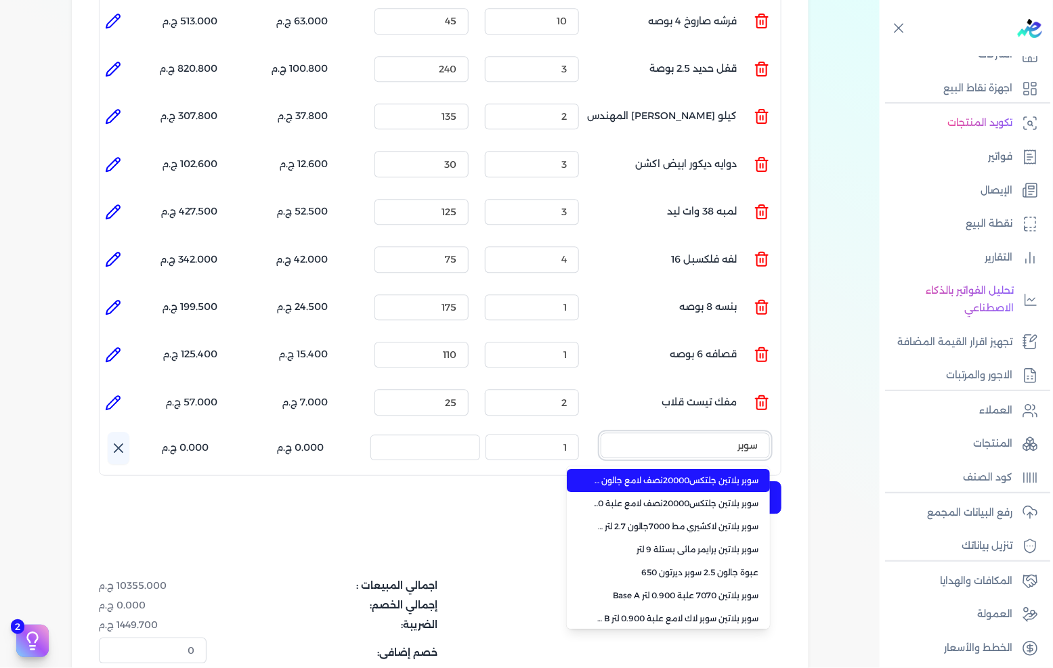
click at [600, 433] on button "سوبر" at bounding box center [684, 448] width 169 height 31
click at [600, 433] on button "سوبر لاك" at bounding box center [684, 448] width 169 height 31
click at [600, 433] on button "سوبر لاك ابيض" at bounding box center [684, 448] width 169 height 31
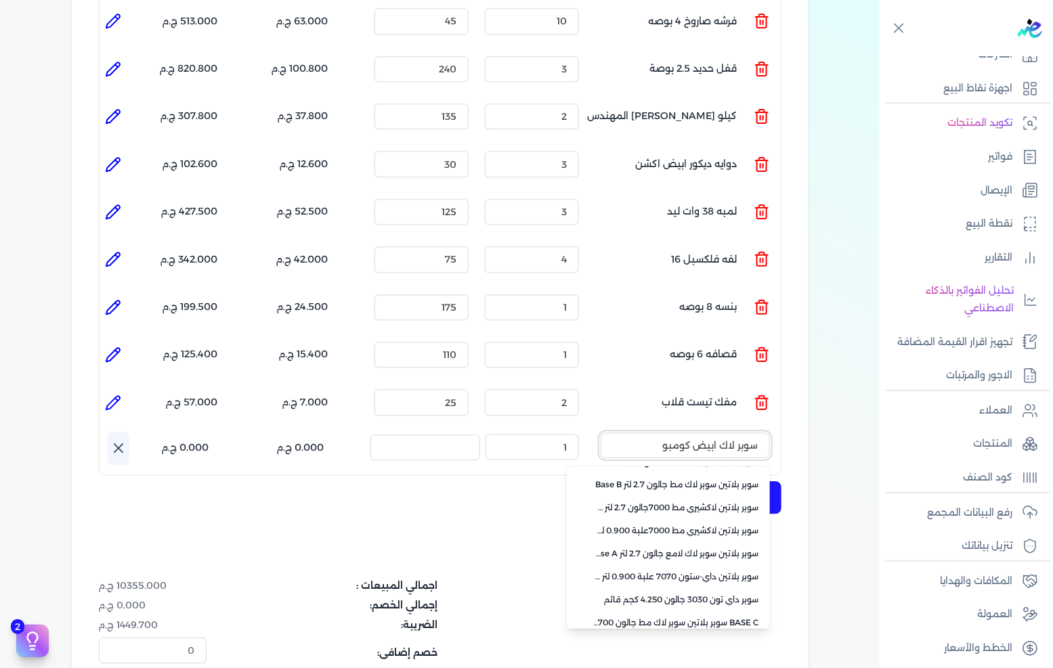
scroll to position [0, 0]
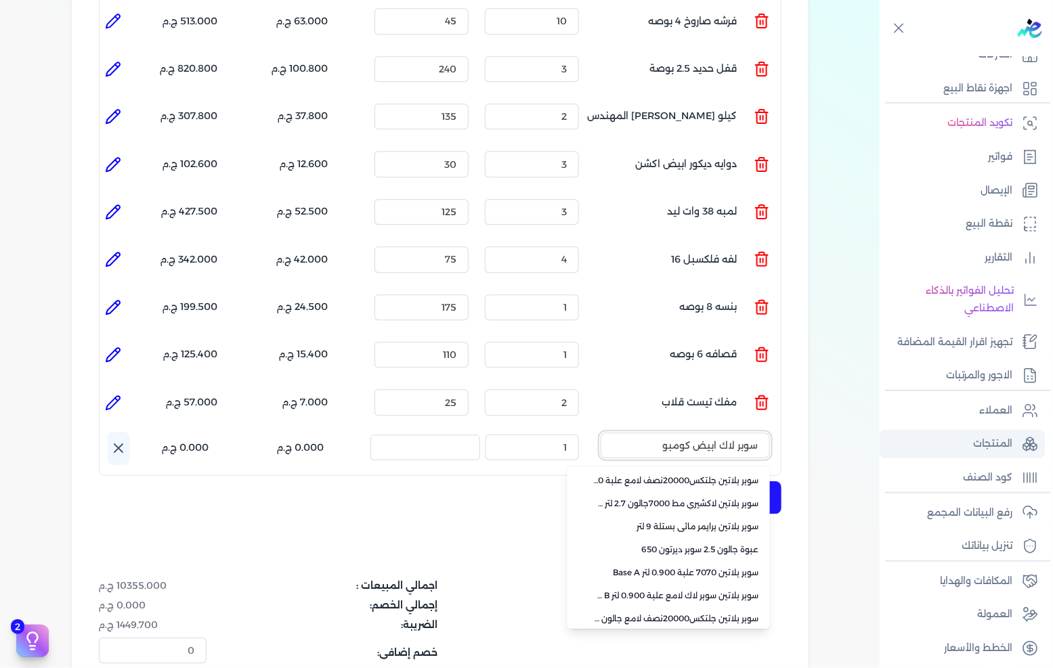
drag, startPoint x: 651, startPoint y: 421, endPoint x: 911, endPoint y: 442, distance: 261.5
click at [911, 442] on div "Toggle Navigation الصفحة الرئيسية الشركات اجهزة نقاط البيع تكويد المنتجات فواتي…" at bounding box center [526, 334] width 1053 height 668
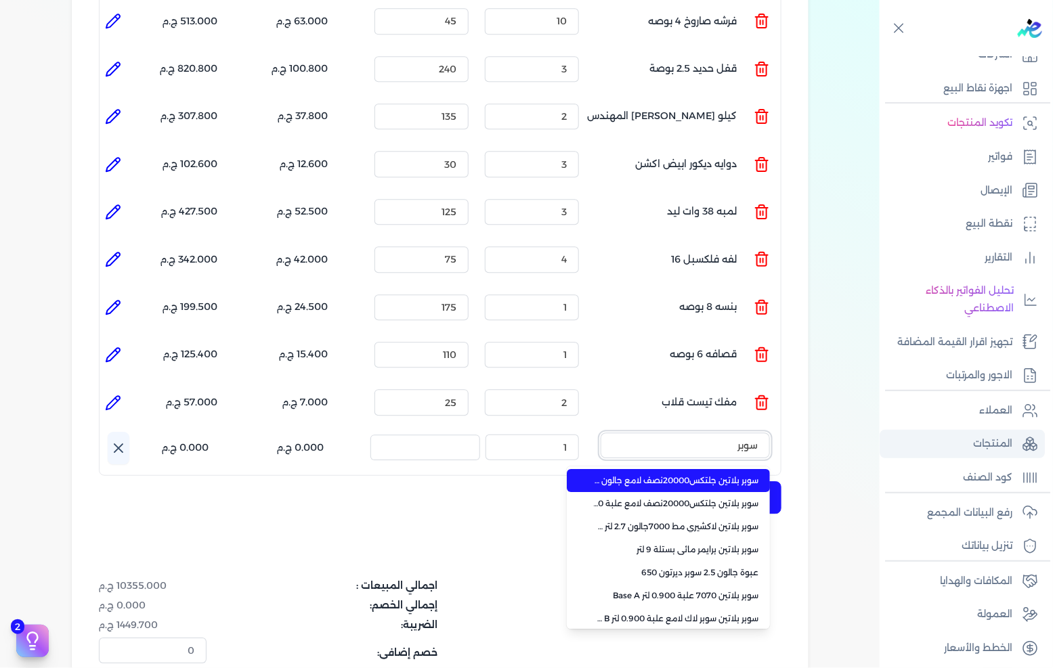
click at [600, 433] on button "سوبر" at bounding box center [684, 448] width 169 height 31
click at [600, 433] on button "سوبر لاك" at bounding box center [684, 448] width 169 height 31
click at [600, 433] on button "سوبر لاك ابيض" at bounding box center [684, 448] width 169 height 31
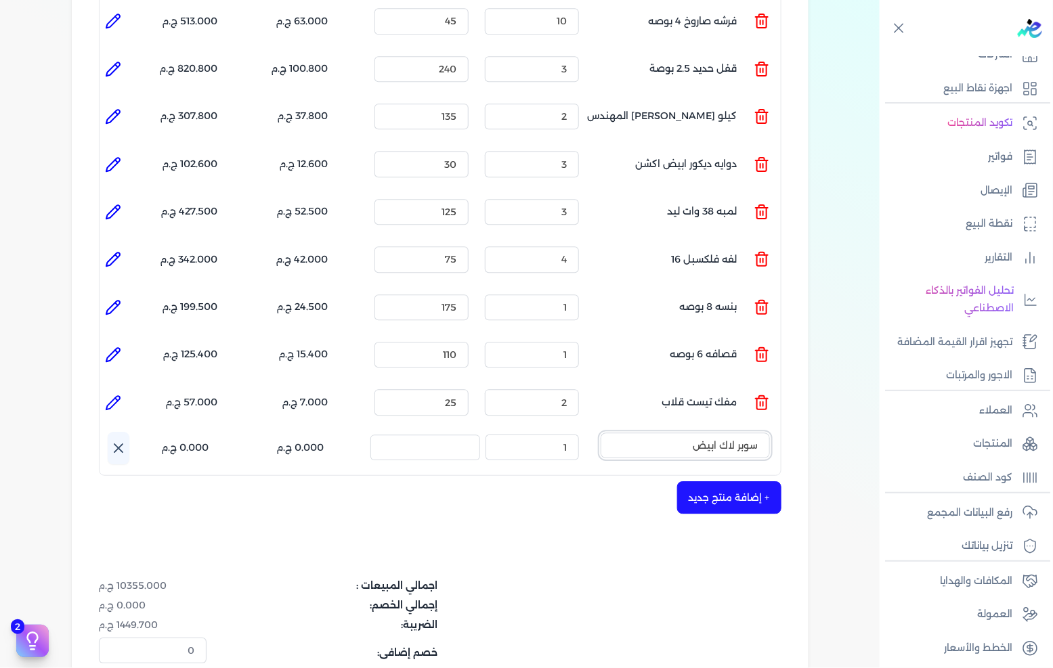
click at [704, 433] on input "سوبر لاك ابيض" at bounding box center [684, 446] width 169 height 26
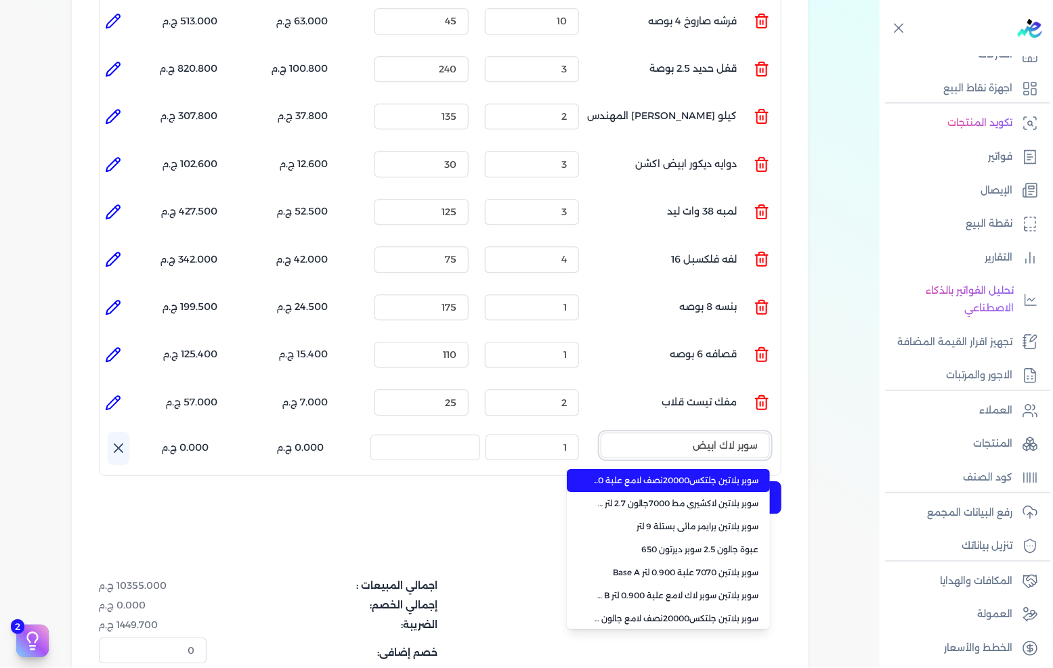
click at [704, 433] on input "سوبر لاك ابيض" at bounding box center [684, 446] width 169 height 26
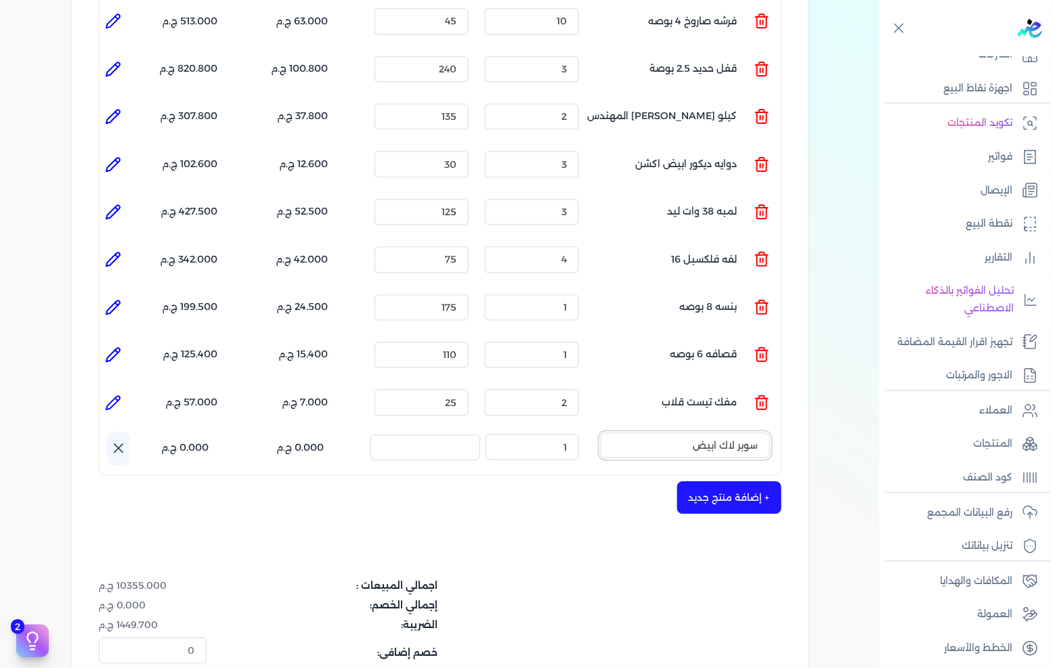
click at [704, 433] on input "سوبر لاك ابيض" at bounding box center [684, 446] width 169 height 26
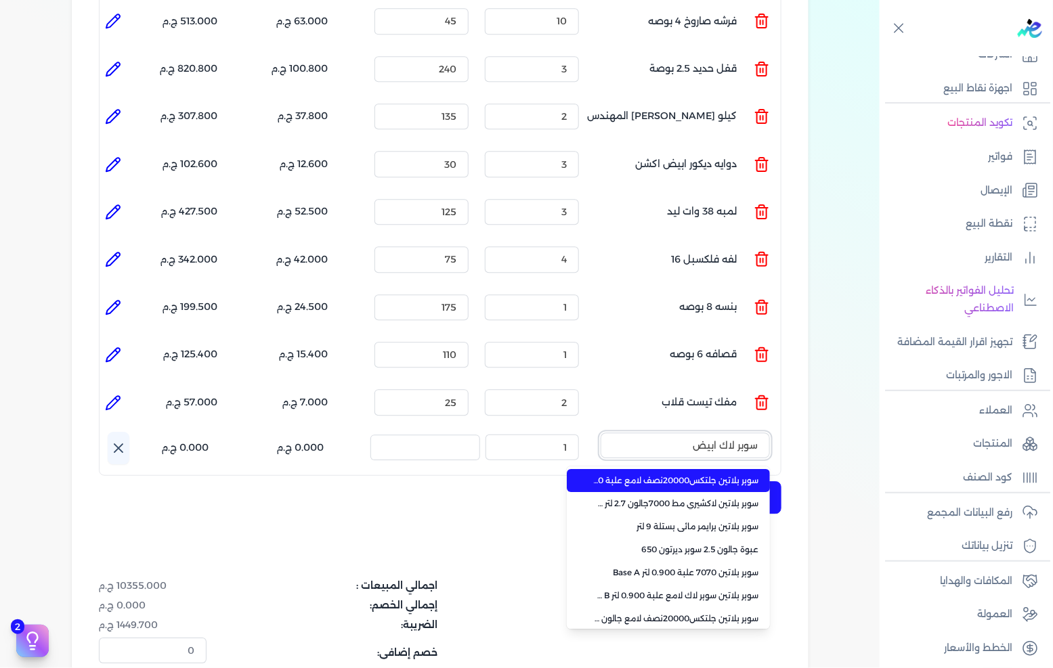
paste input "لاك ابيض 786 جالون كومبو 3.750 لتر"
click at [687, 475] on span "سوبرلاك ابيض 786 جالون 3.750 لتر كومبو" at bounding box center [676, 481] width 165 height 12
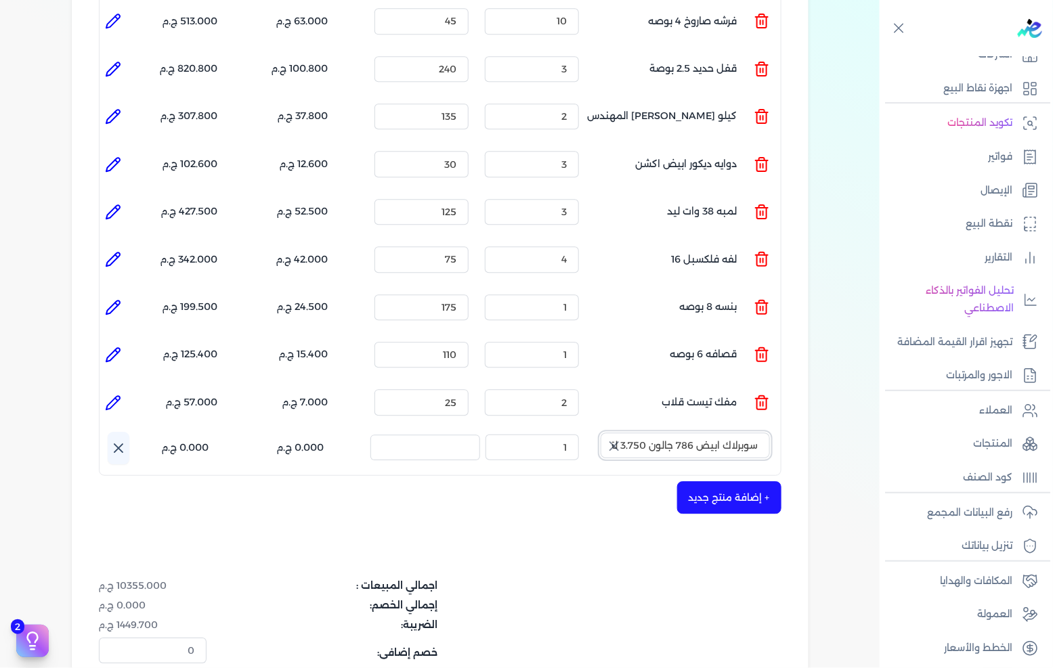
click at [680, 433] on input "سوبرلاك ابيض 786 جالون 3.750 لتر كومبو" at bounding box center [684, 446] width 169 height 26
click at [740, 433] on input "سوبرلاك ابيض 786 جالون 3.750 لتر كومبو" at bounding box center [684, 446] width 169 height 26
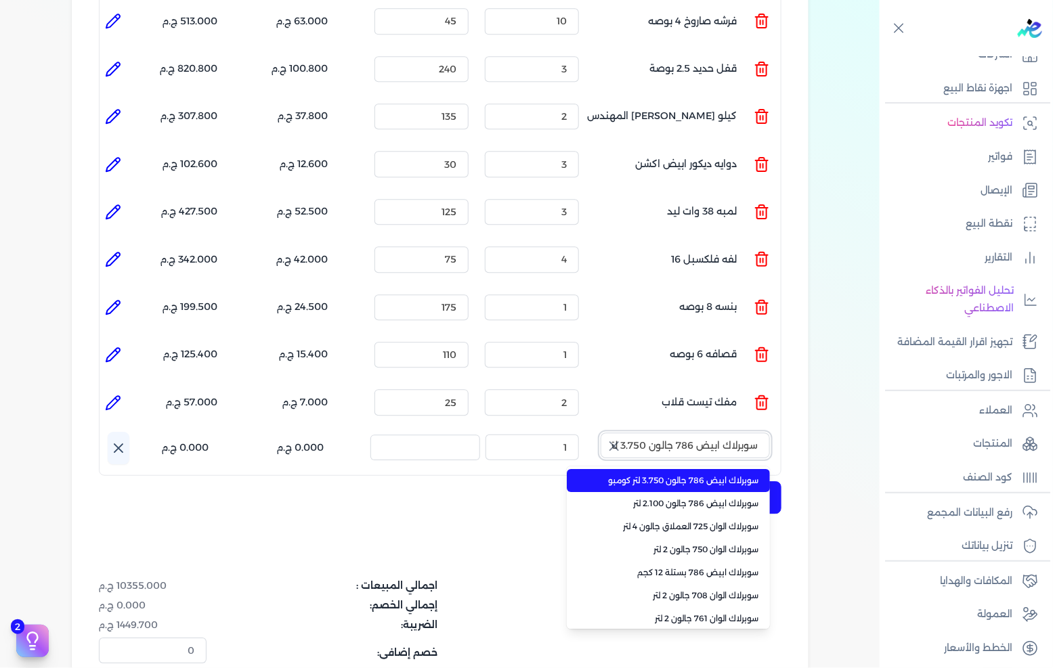
click at [740, 433] on input "سوبرلاك ابيض 786 جالون 3.750 لتر كومبو" at bounding box center [684, 446] width 169 height 26
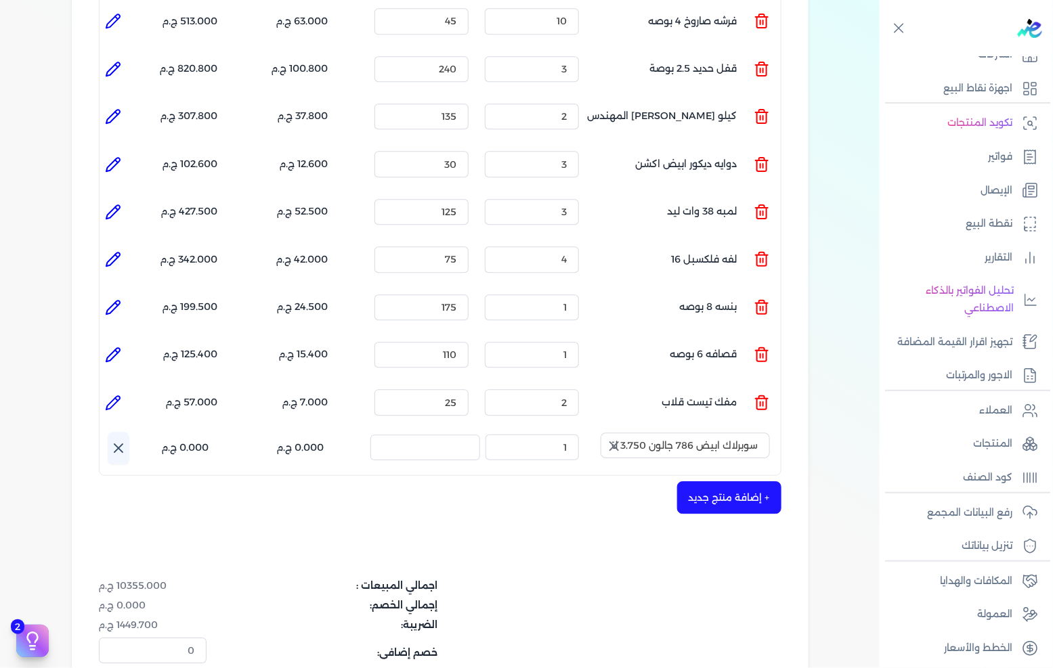
click at [621, 433] on button "button" at bounding box center [612, 446] width 24 height 27
click at [698, 433] on input "text" at bounding box center [684, 446] width 169 height 26
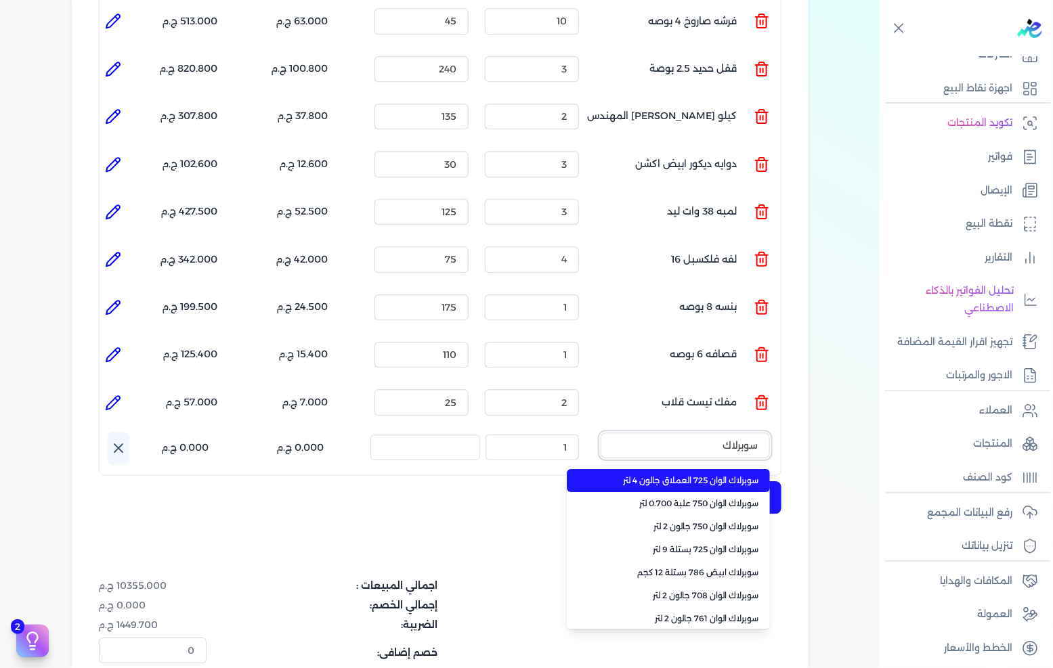
click at [600, 433] on button "سوبرلاك" at bounding box center [684, 448] width 169 height 31
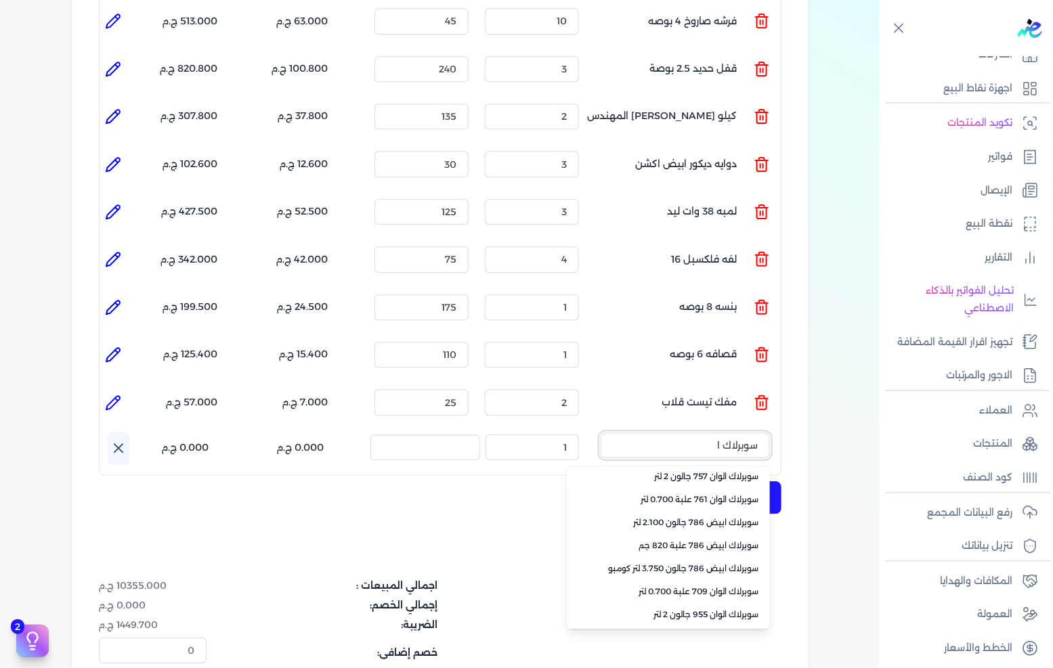
scroll to position [225, 0]
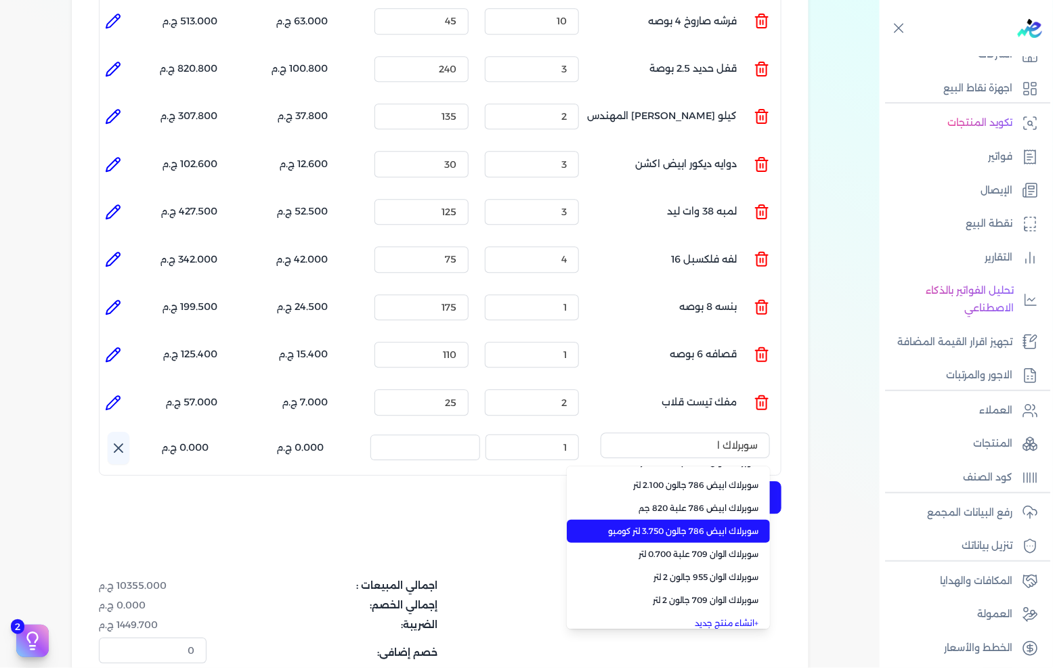
click at [695, 525] on span "سوبرلاك ابيض 786 جالون 3.750 لتر كومبو" at bounding box center [676, 531] width 165 height 12
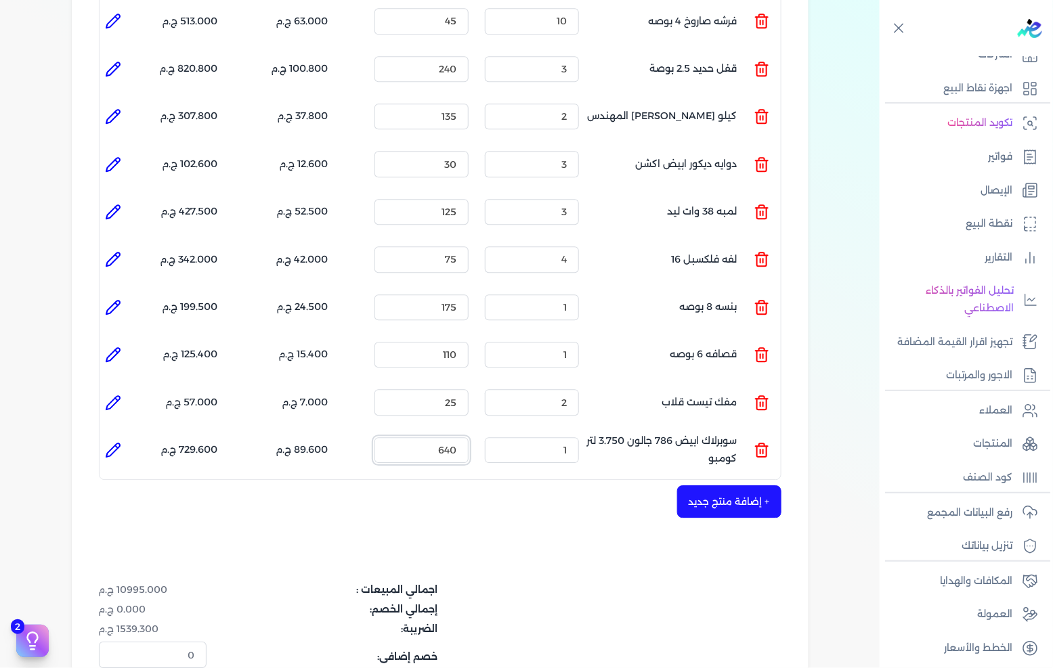
click at [462, 437] on input "640" at bounding box center [421, 450] width 94 height 26
click at [743, 485] on button "+ إضافة منتج جديد" at bounding box center [729, 501] width 104 height 32
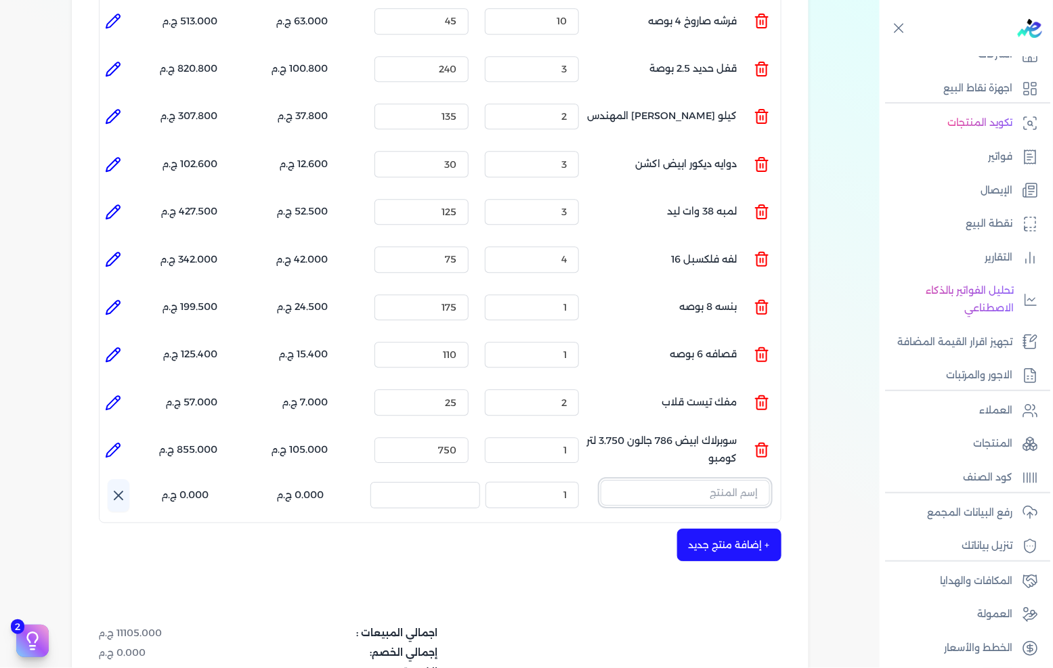
click at [735, 480] on input "text" at bounding box center [684, 493] width 169 height 26
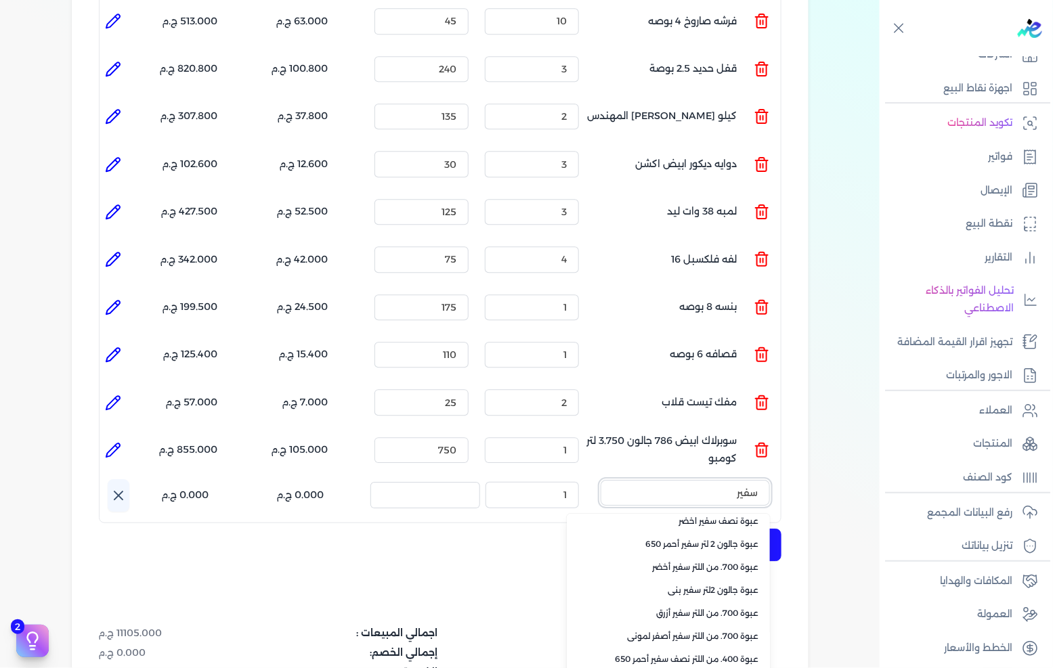
scroll to position [307, 0]
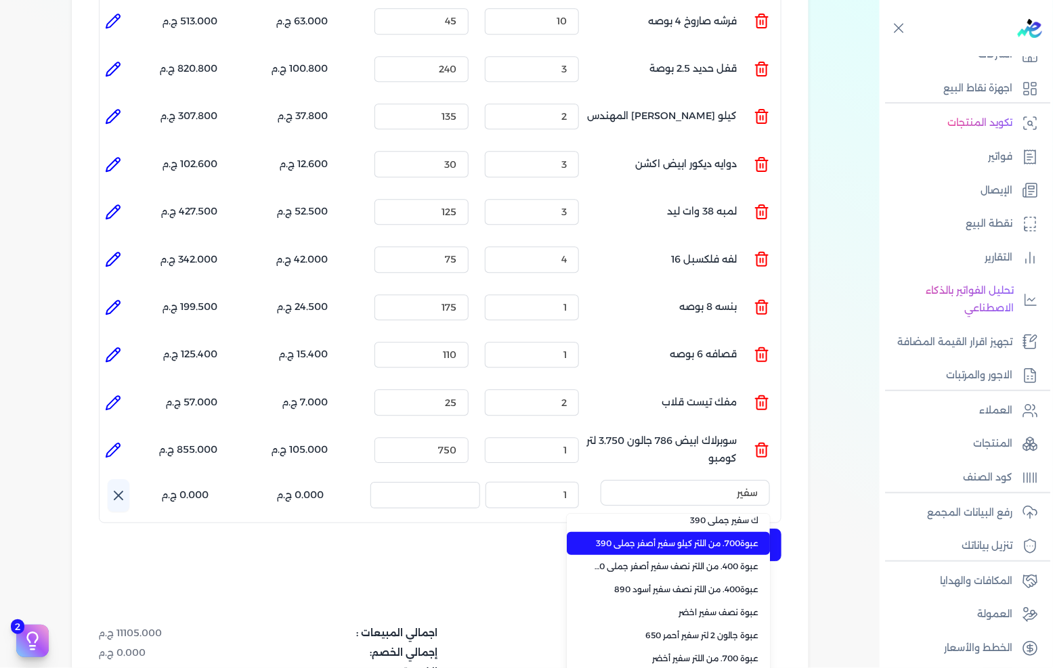
click at [680, 538] on span "عبوة700. من اللتر كيلو سفير أصفر جملى 390" at bounding box center [676, 544] width 165 height 12
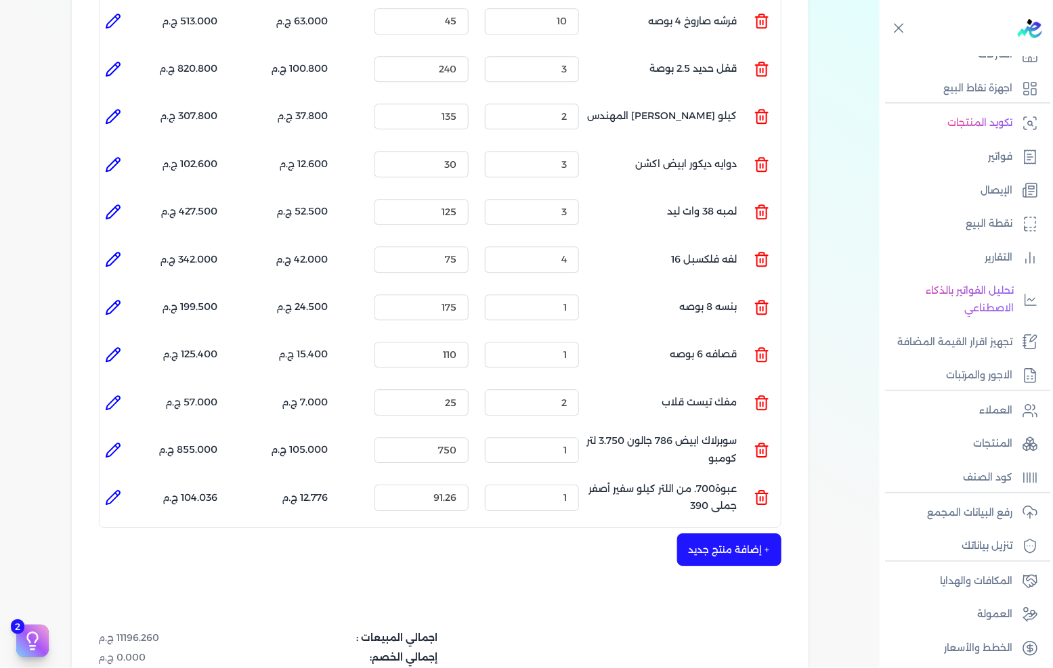
click at [126, 484] on li at bounding box center [113, 497] width 27 height 27
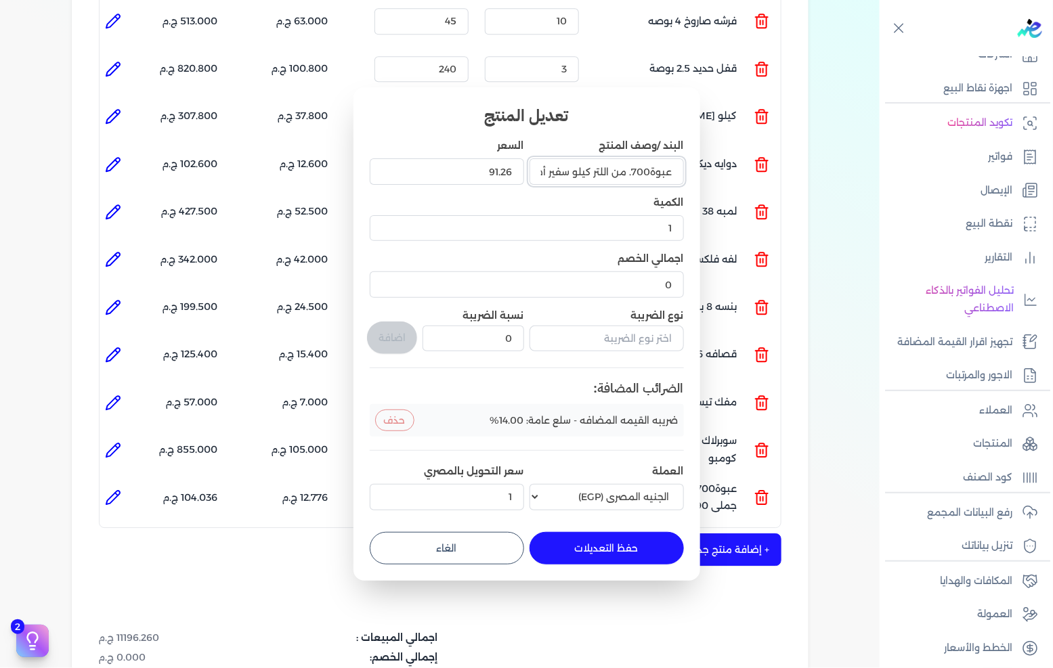
click at [591, 171] on input "عبوة700. من اللتر كيلو سفير أصفر جملى 390" at bounding box center [606, 171] width 154 height 26
drag, startPoint x: 591, startPoint y: 173, endPoint x: 600, endPoint y: 178, distance: 10.3
click at [600, 178] on input "عبوة700. من اللتر كيلو سفير أصفر جملى 390" at bounding box center [606, 171] width 154 height 26
drag, startPoint x: 589, startPoint y: 172, endPoint x: 610, endPoint y: 171, distance: 21.0
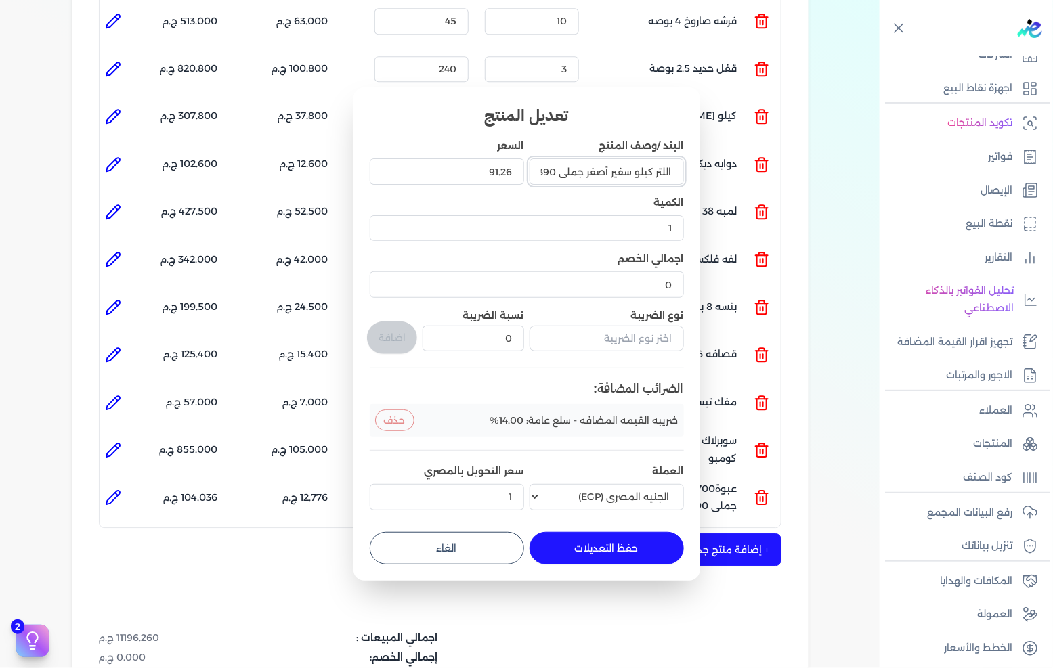
click at [610, 171] on input "عبوة700. من اللتر كيلو سفير أصفر جملى 390" at bounding box center [606, 171] width 154 height 26
click at [623, 559] on button "حفظ التعديلات" at bounding box center [606, 548] width 154 height 32
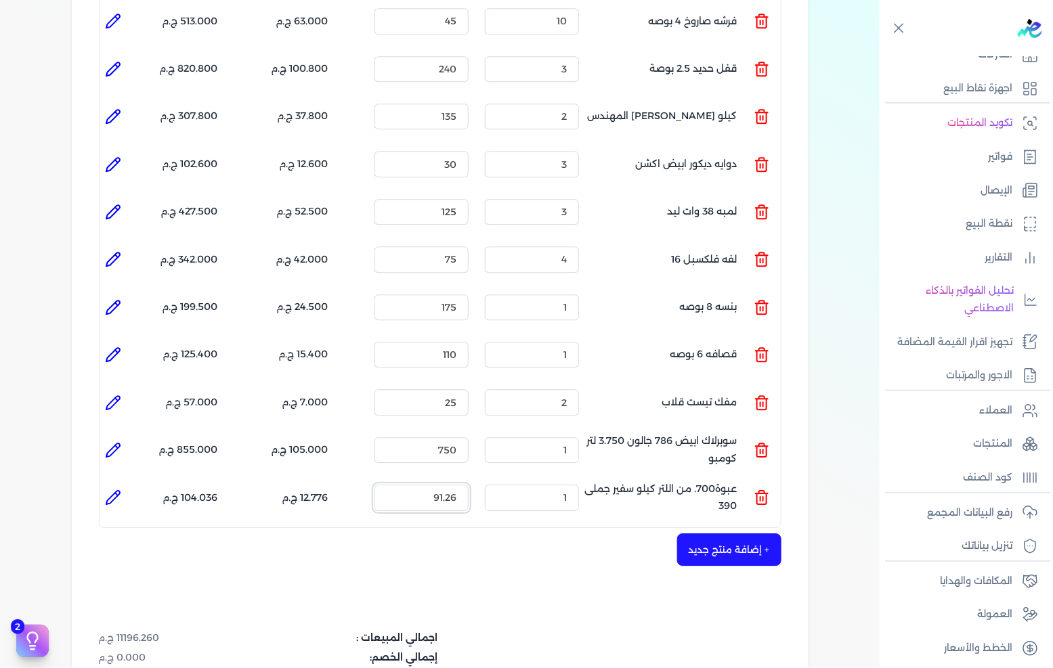
click at [418, 485] on input "91.26" at bounding box center [421, 498] width 94 height 26
click at [743, 533] on button "+ إضافة منتج جديد" at bounding box center [729, 549] width 104 height 32
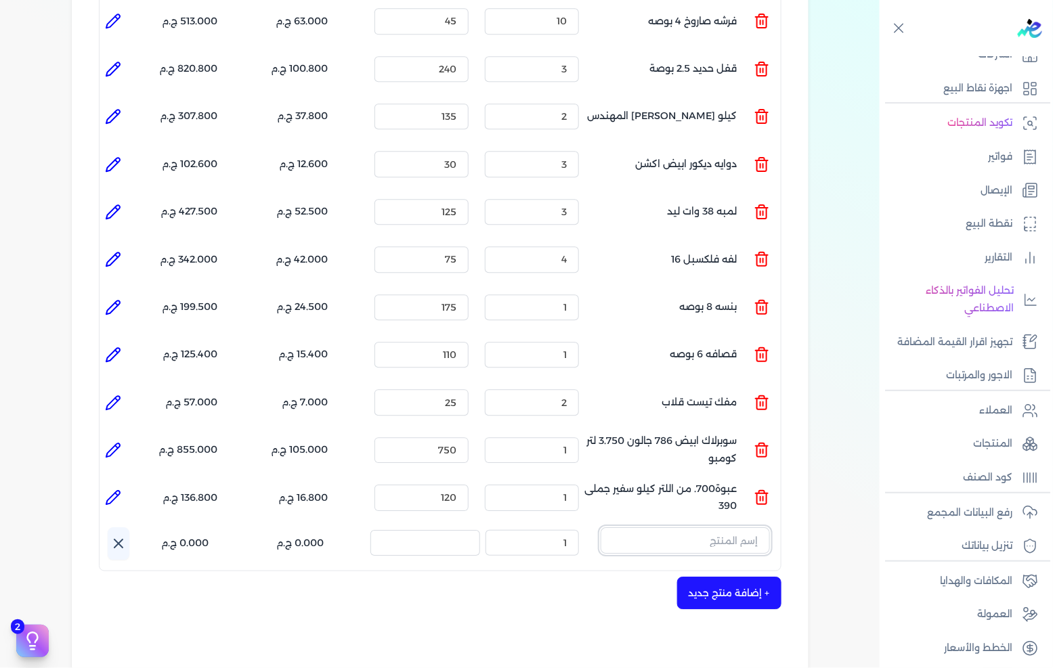
click at [745, 527] on input "text" at bounding box center [684, 540] width 169 height 26
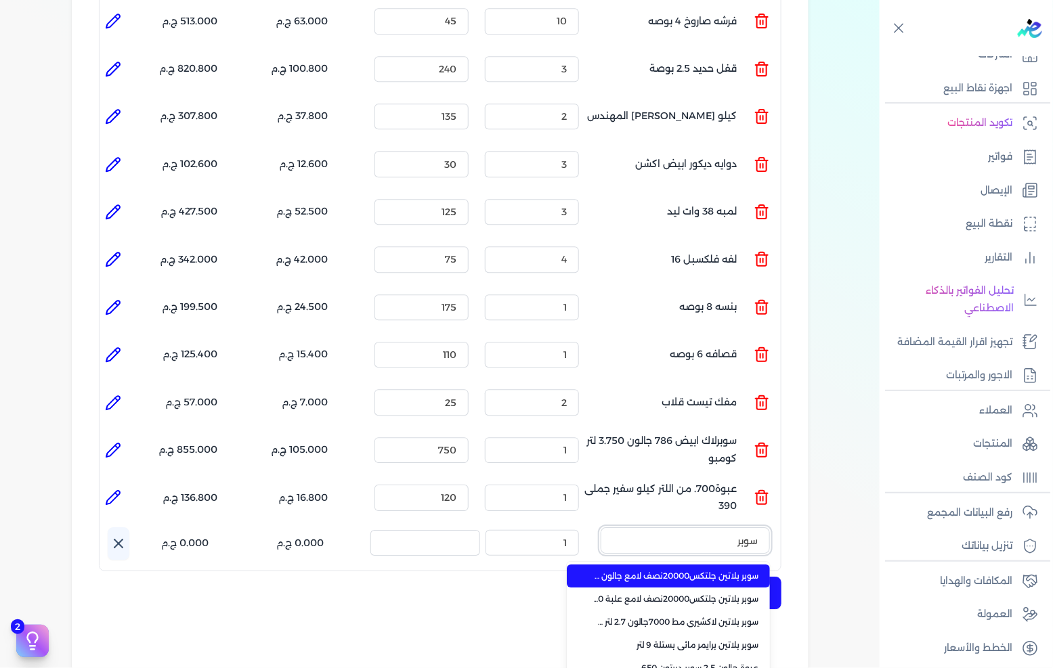
click at [600, 527] on button "سوبر" at bounding box center [684, 542] width 169 height 31
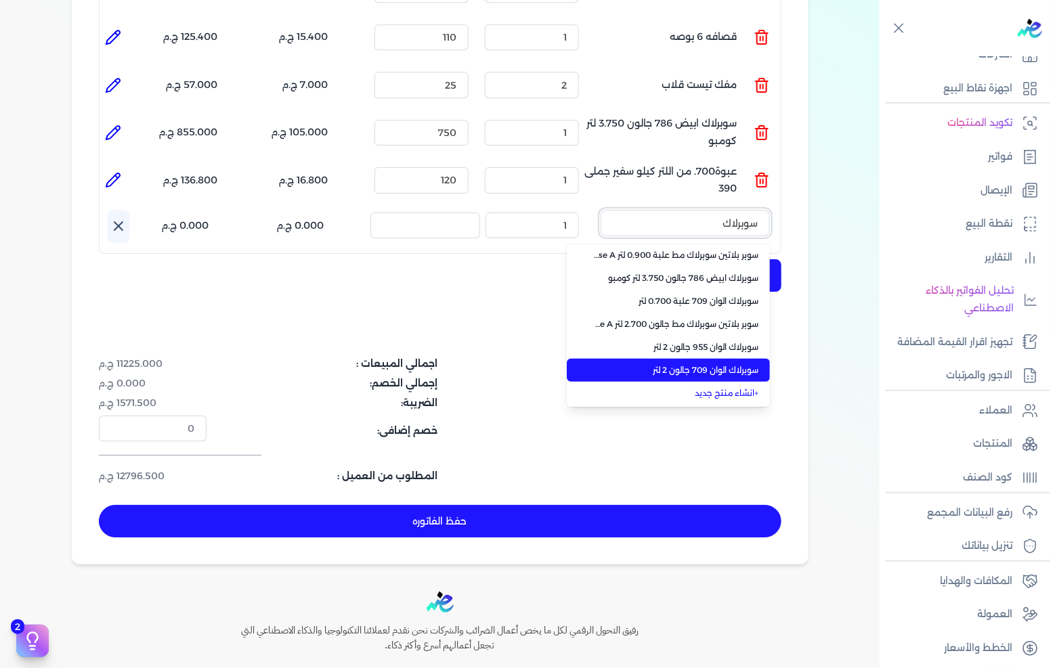
scroll to position [250, 0]
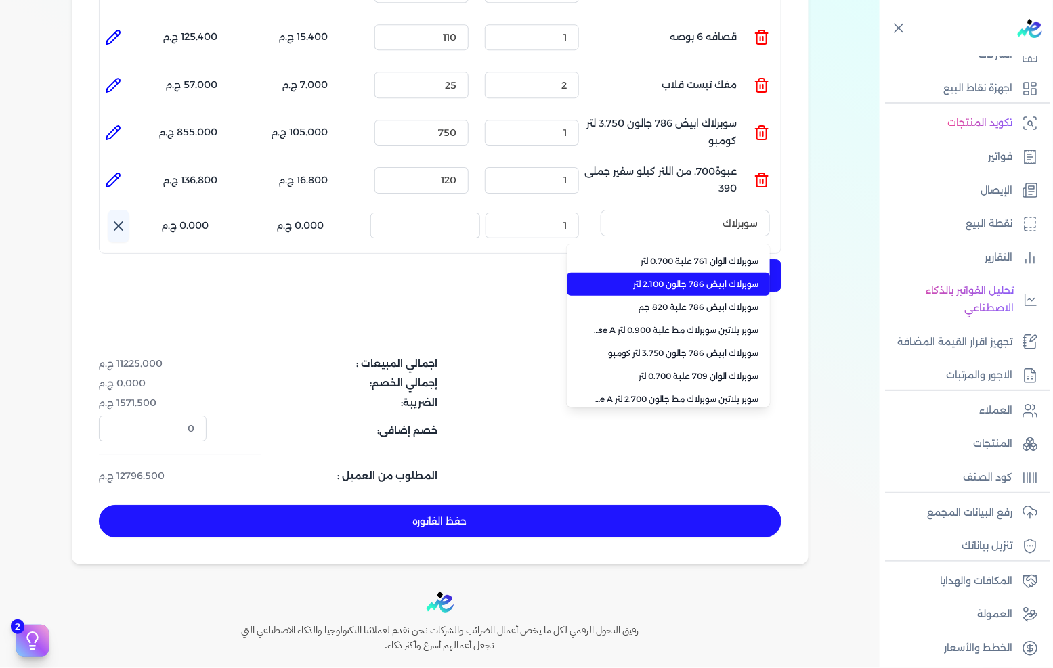
click at [688, 278] on span "سوبرلاك ابيض 786 جالون 2.100 لتر" at bounding box center [676, 284] width 165 height 12
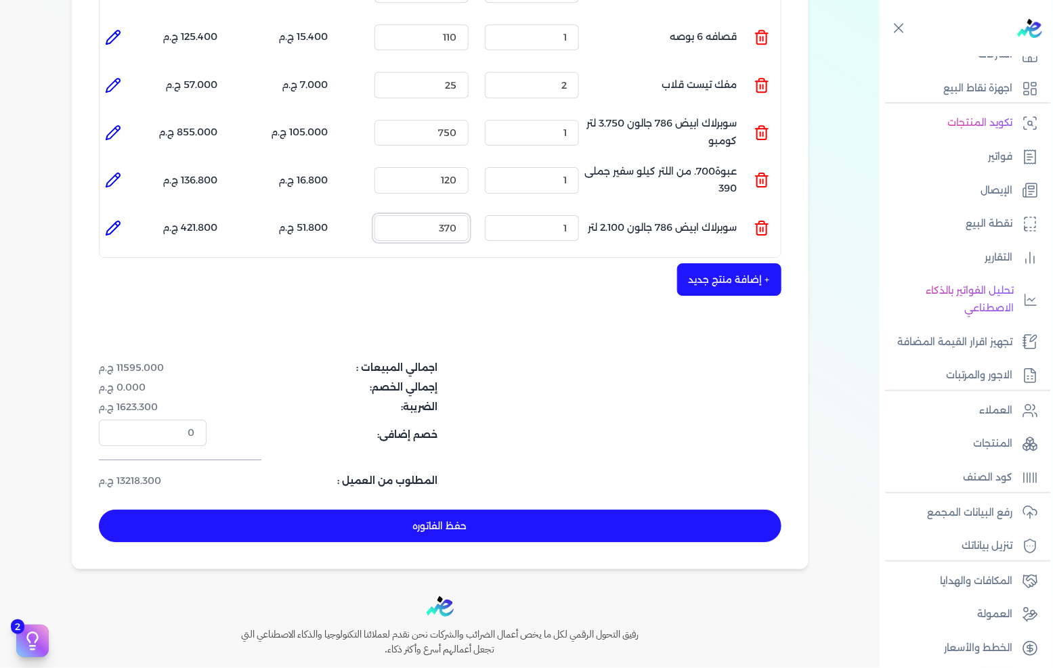
click at [459, 215] on input "370" at bounding box center [421, 228] width 94 height 26
click at [721, 267] on button "+ إضافة منتج جديد" at bounding box center [729, 279] width 104 height 32
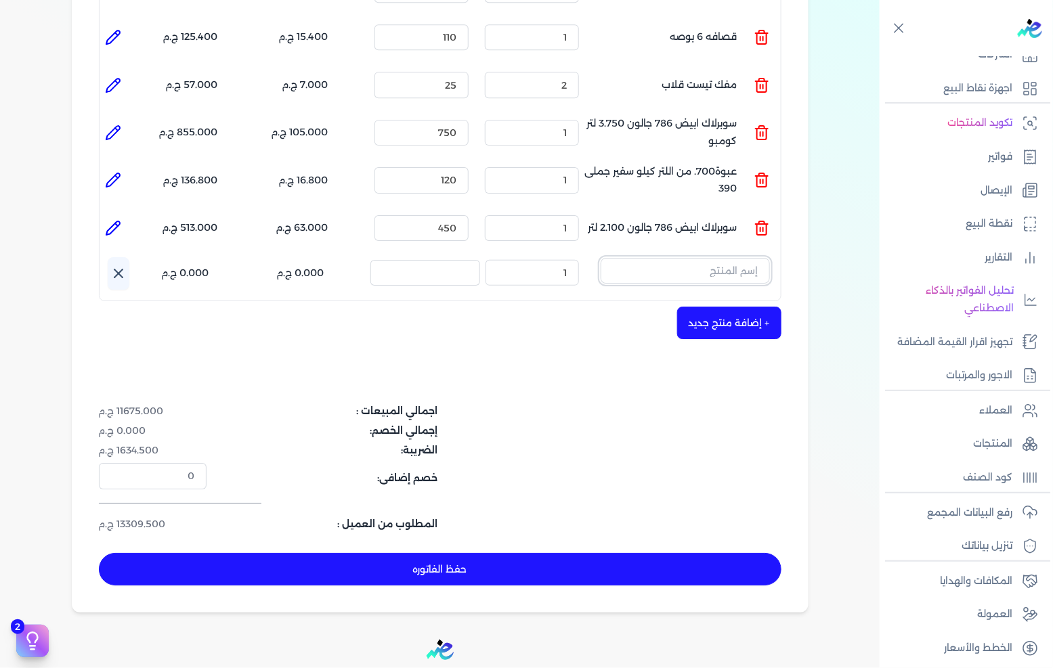
click at [743, 258] on input "text" at bounding box center [684, 271] width 169 height 26
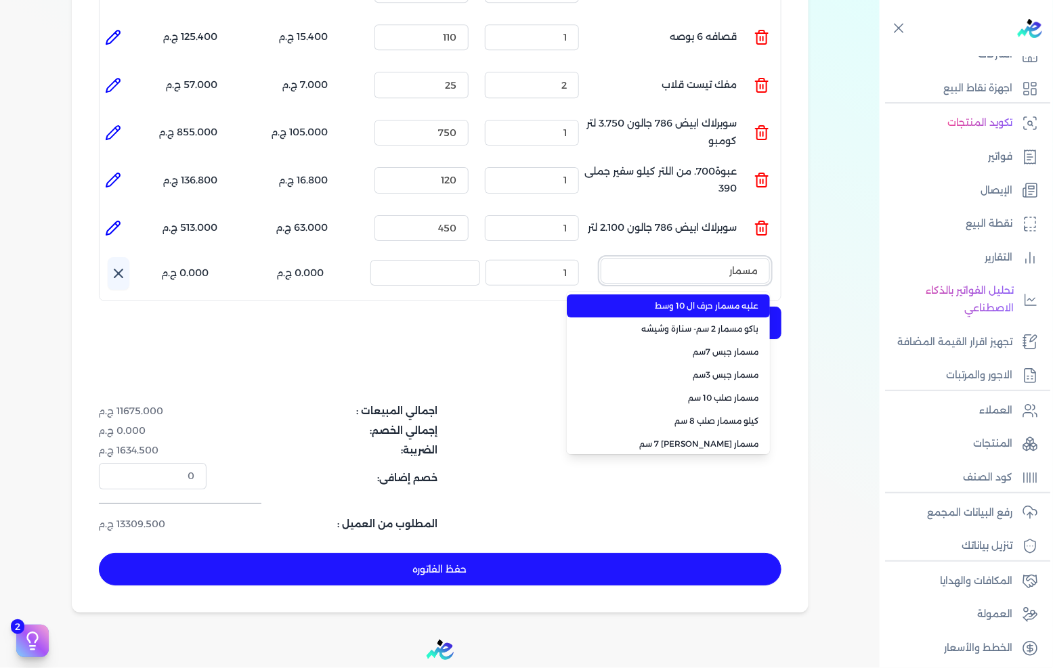
click at [600, 258] on button "مسمار" at bounding box center [684, 273] width 169 height 31
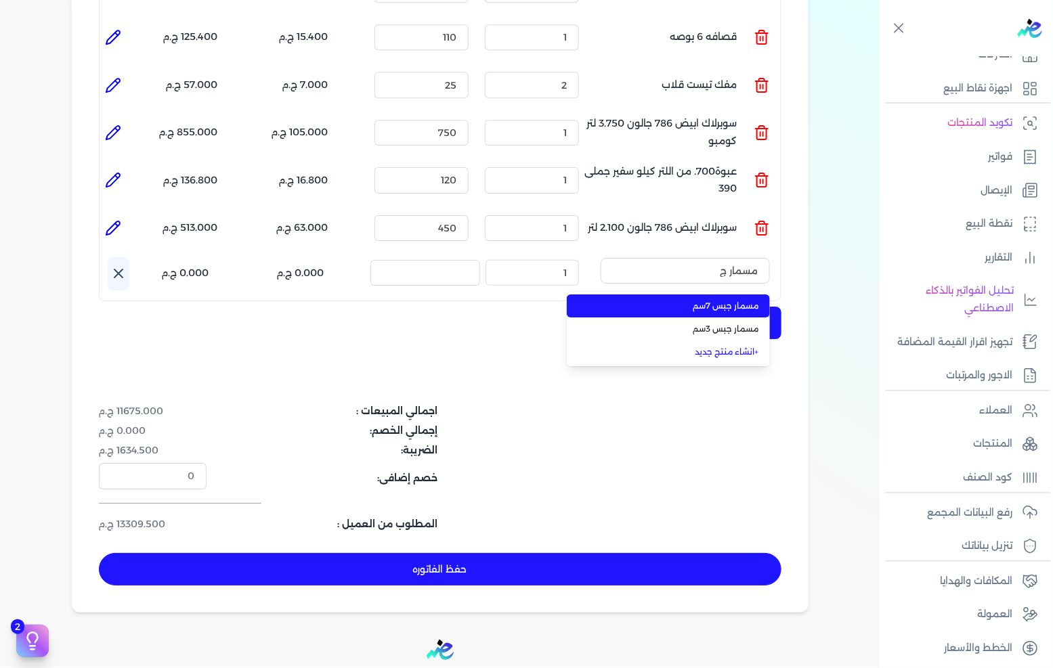
click at [753, 300] on span "مسمار جبس 7سم" at bounding box center [676, 306] width 165 height 12
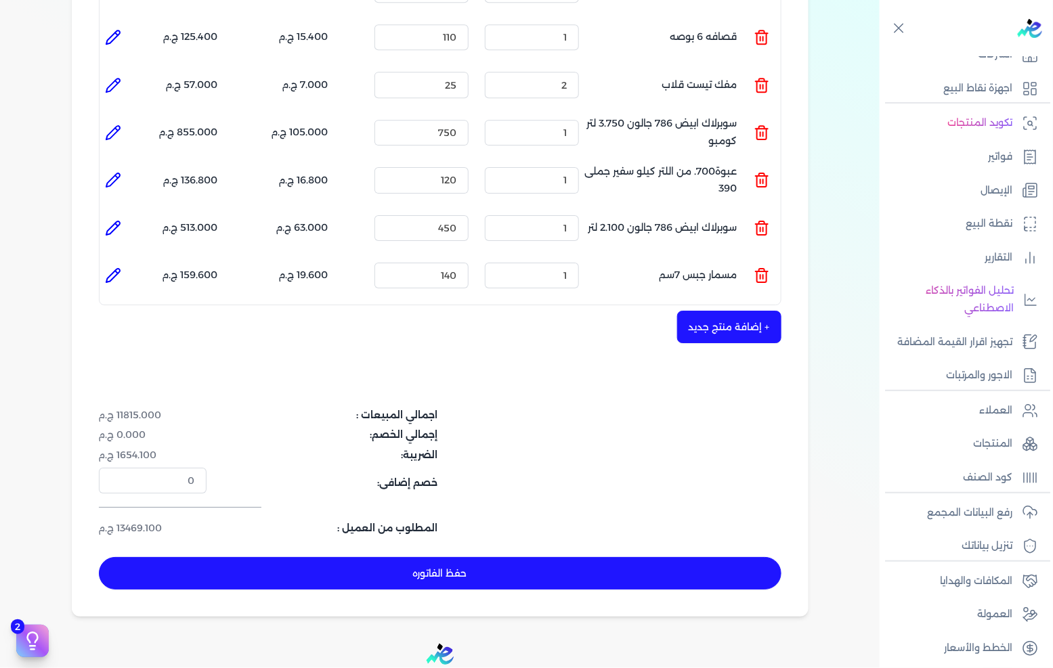
click at [118, 271] on icon at bounding box center [116, 272] width 3 height 3
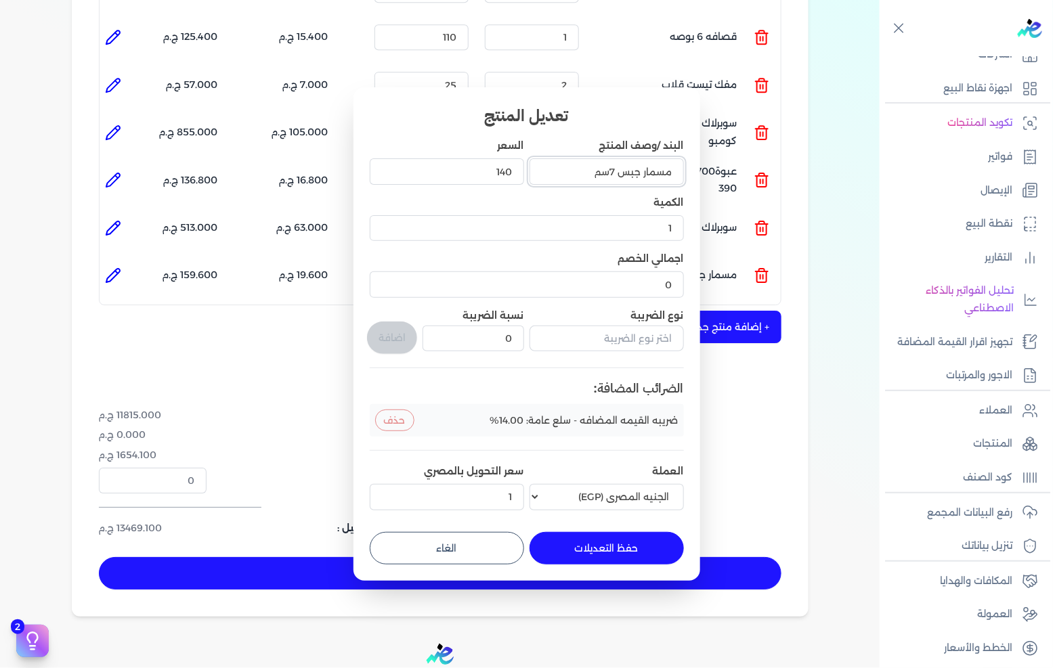
drag, startPoint x: 579, startPoint y: 173, endPoint x: 637, endPoint y: 179, distance: 58.6
click at [637, 179] on input "مسمار جبس 7سم" at bounding box center [606, 171] width 154 height 26
click at [602, 539] on button "حفظ التعديلات" at bounding box center [606, 548] width 154 height 32
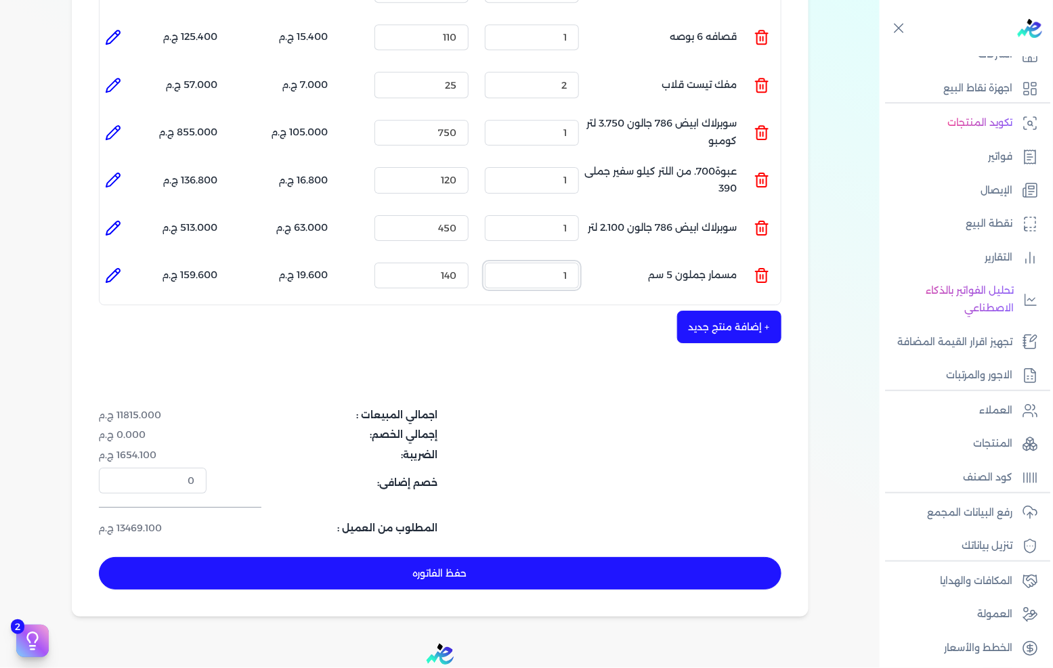
click at [552, 263] on input "1" at bounding box center [532, 276] width 94 height 26
click at [106, 262] on li at bounding box center [113, 275] width 27 height 27
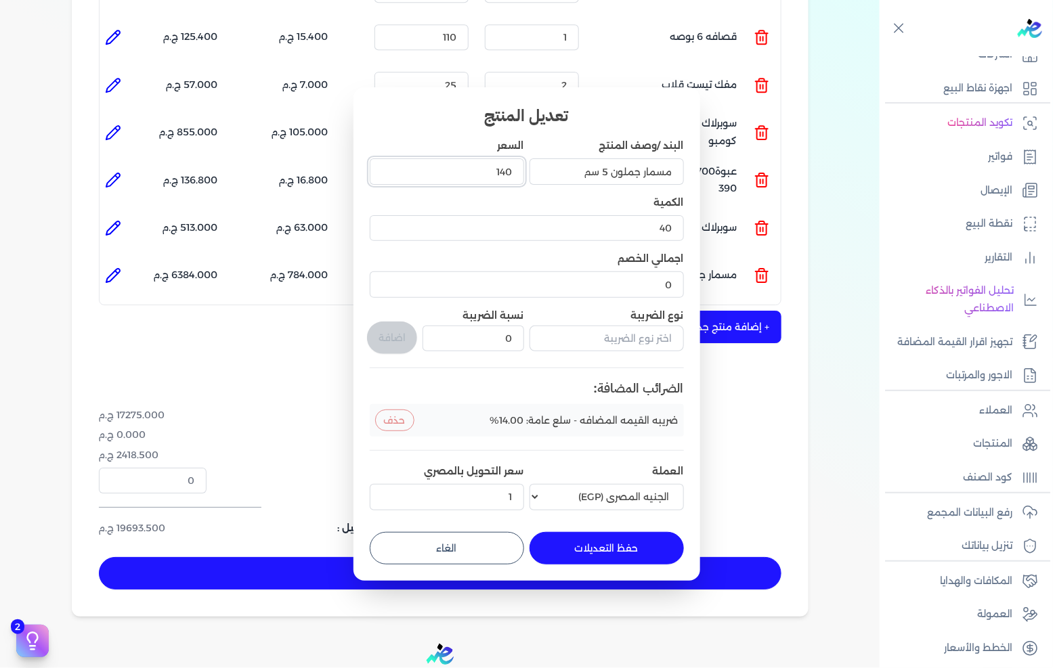
click at [479, 179] on input "140" at bounding box center [447, 171] width 154 height 26
click at [566, 547] on button "حفظ التعديلات" at bounding box center [606, 548] width 154 height 32
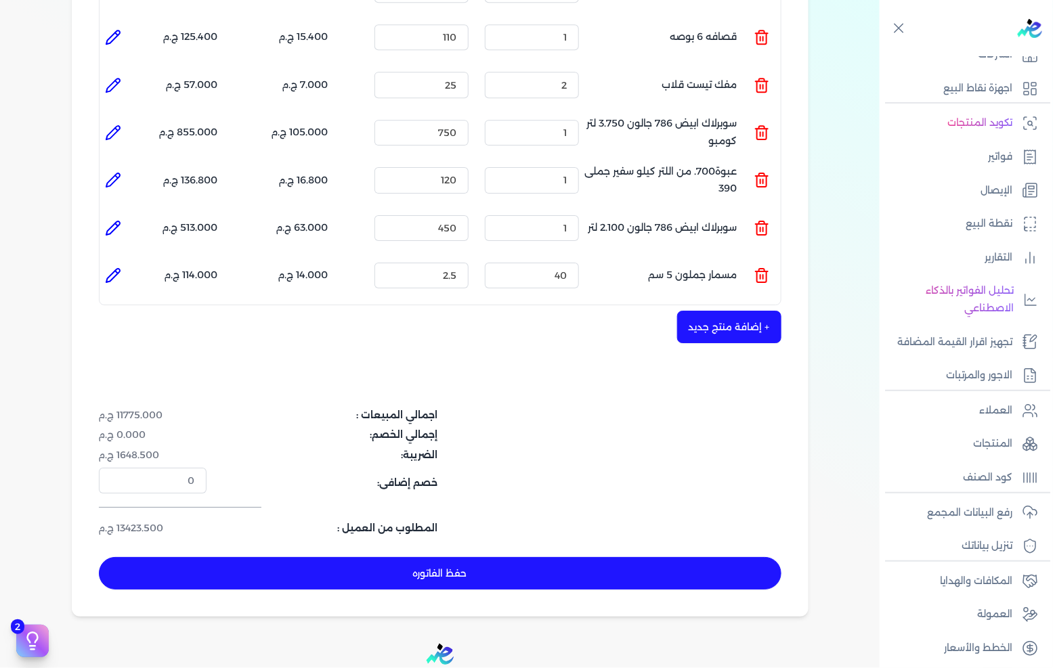
click at [721, 311] on button "+ إضافة منتج جديد" at bounding box center [729, 327] width 104 height 32
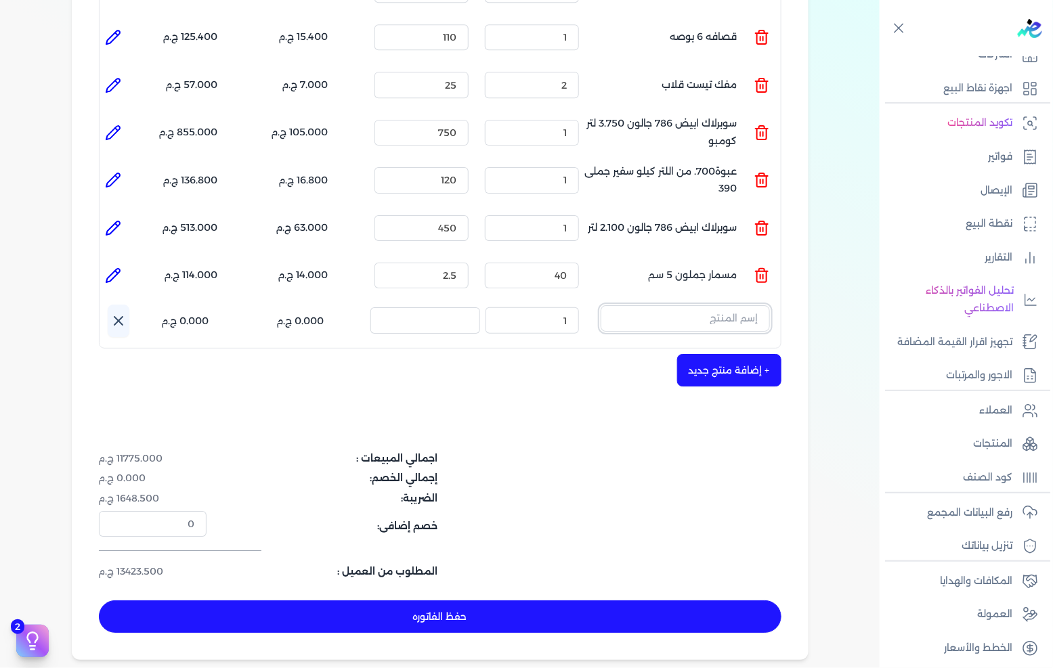
click at [726, 305] on input "text" at bounding box center [684, 318] width 169 height 26
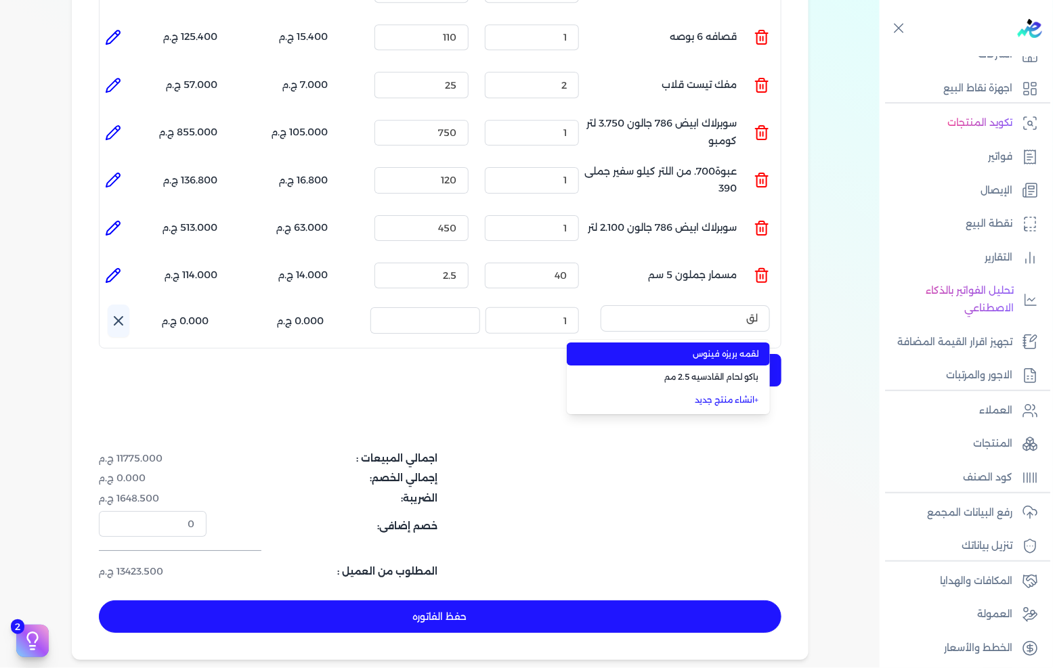
click at [722, 348] on span "لقمه بريزه فينوس" at bounding box center [676, 354] width 165 height 12
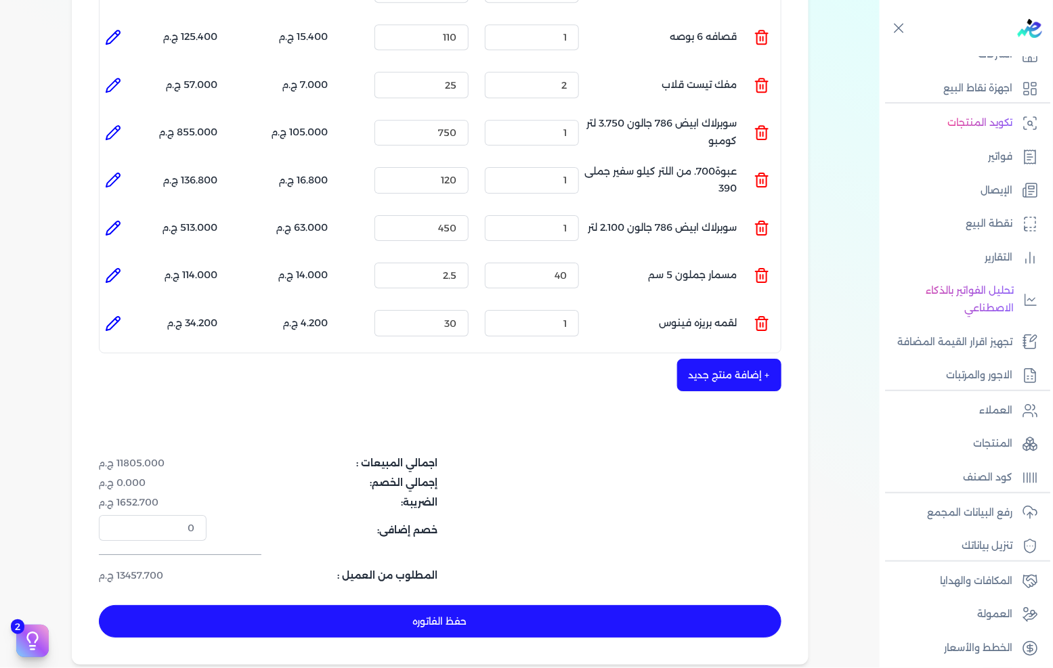
click at [117, 317] on icon at bounding box center [113, 324] width 14 height 14
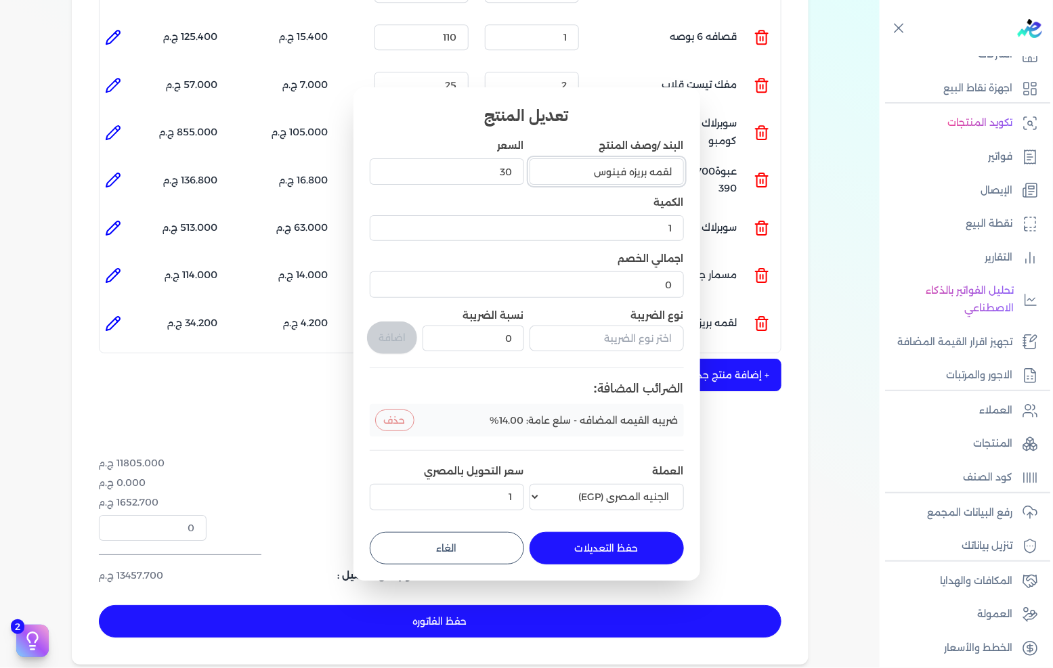
drag, startPoint x: 580, startPoint y: 174, endPoint x: 647, endPoint y: 191, distance: 69.1
click at [647, 191] on div "البند /وصف المنتج لقمه بريزه فينوس السعر 30 الكمية 1 اجمالي الخصم 0 نوع الضريبة…" at bounding box center [527, 327] width 314 height 376
click at [598, 540] on button "حفظ التعديلات" at bounding box center [606, 548] width 154 height 32
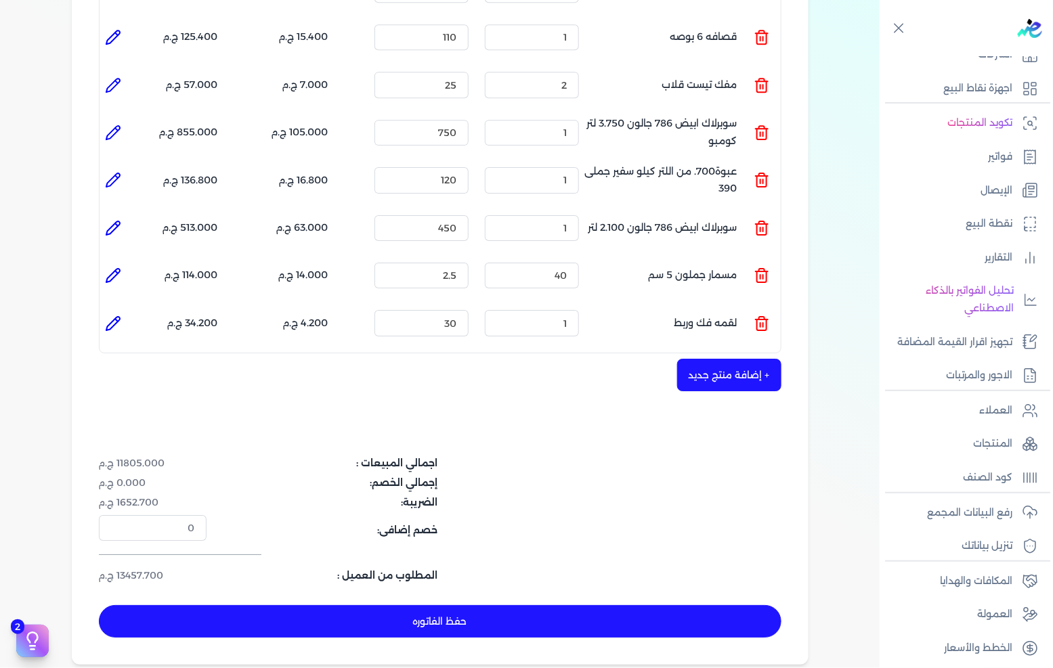
click at [127, 310] on li at bounding box center [113, 323] width 27 height 27
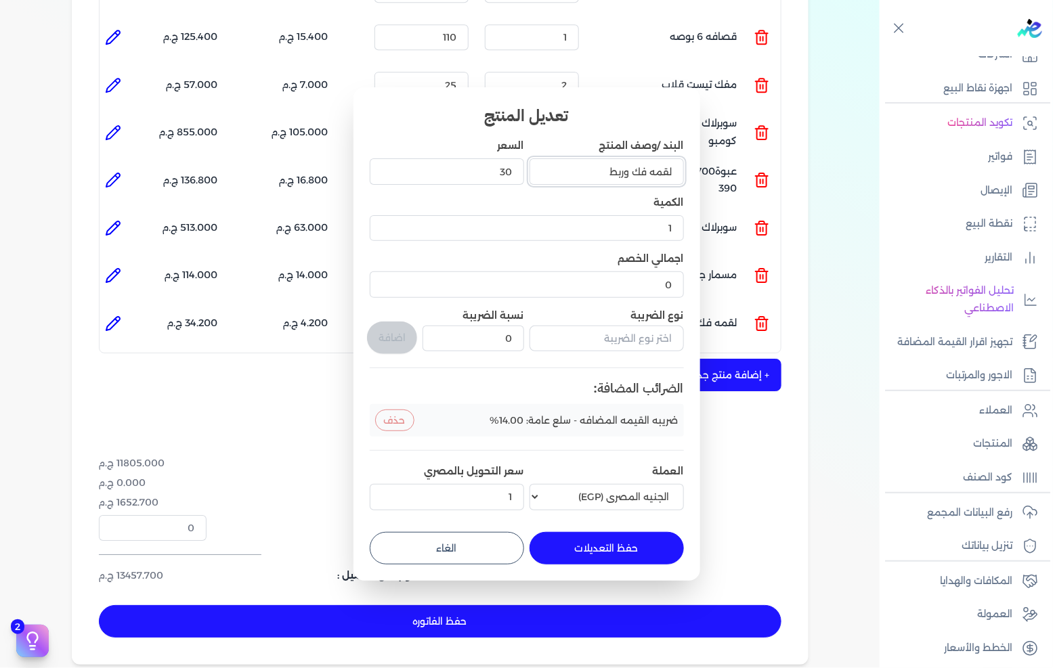
click at [581, 168] on input "لقمه فك وربط" at bounding box center [606, 171] width 154 height 26
click at [684, 553] on div "تعديل المنتج البند /وصف المنتج لقمه فك وربط 10 مم السعر 30 الكمية 1 اجمالي الخص…" at bounding box center [526, 333] width 347 height 493
click at [667, 550] on button "حفظ التعديلات" at bounding box center [606, 548] width 154 height 32
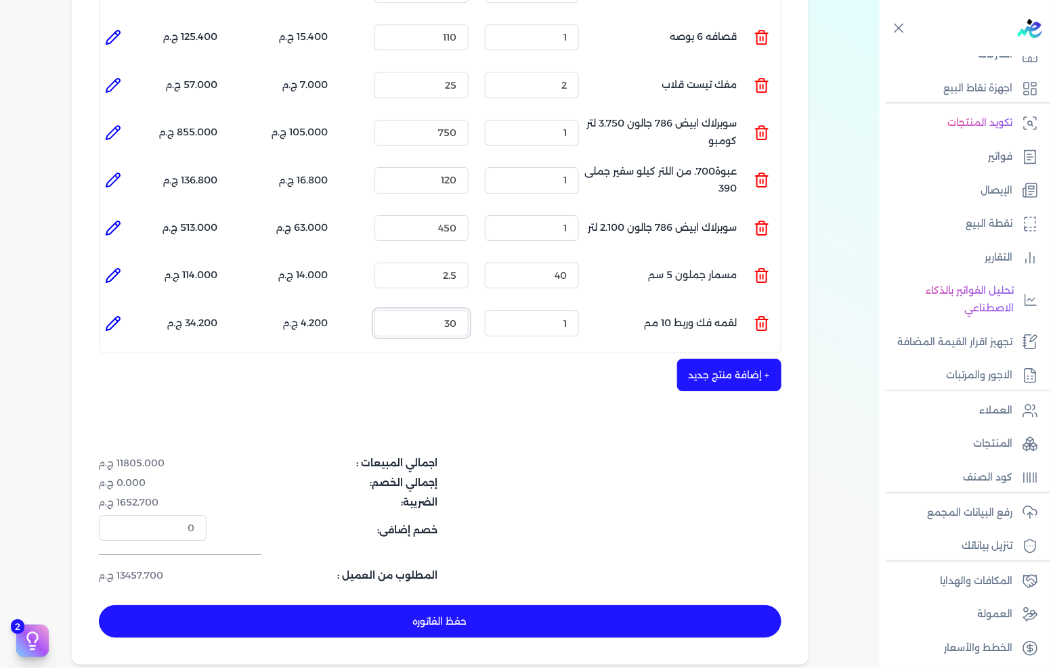
click at [456, 310] on input "30" at bounding box center [421, 323] width 94 height 26
click at [525, 515] on dl "خصم إضافى: 0" at bounding box center [326, 528] width 455 height 26
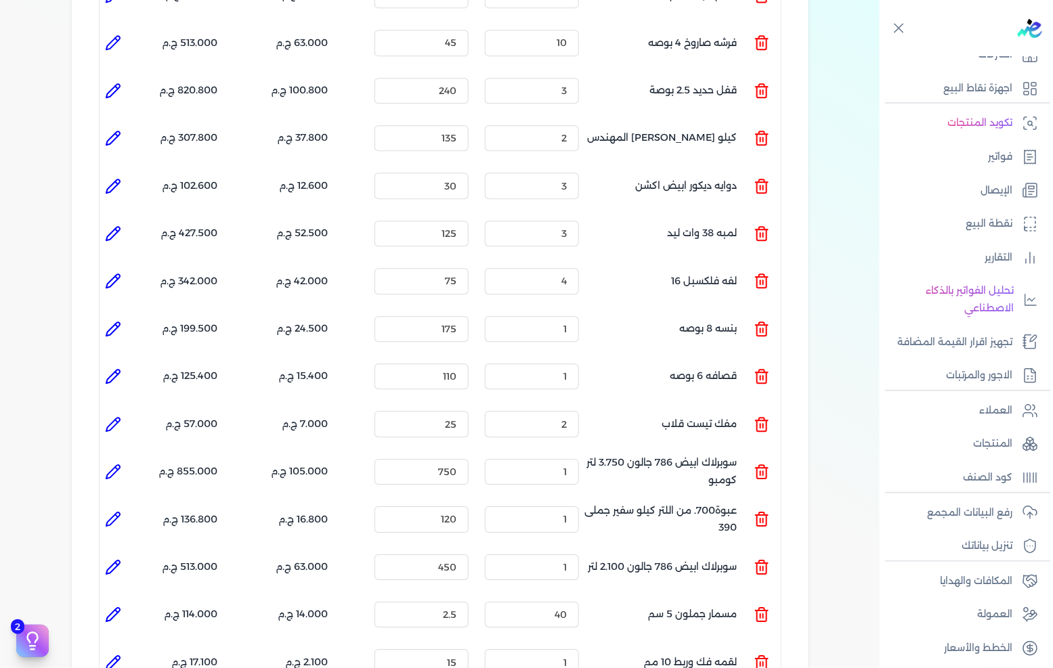
scroll to position [1145, 0]
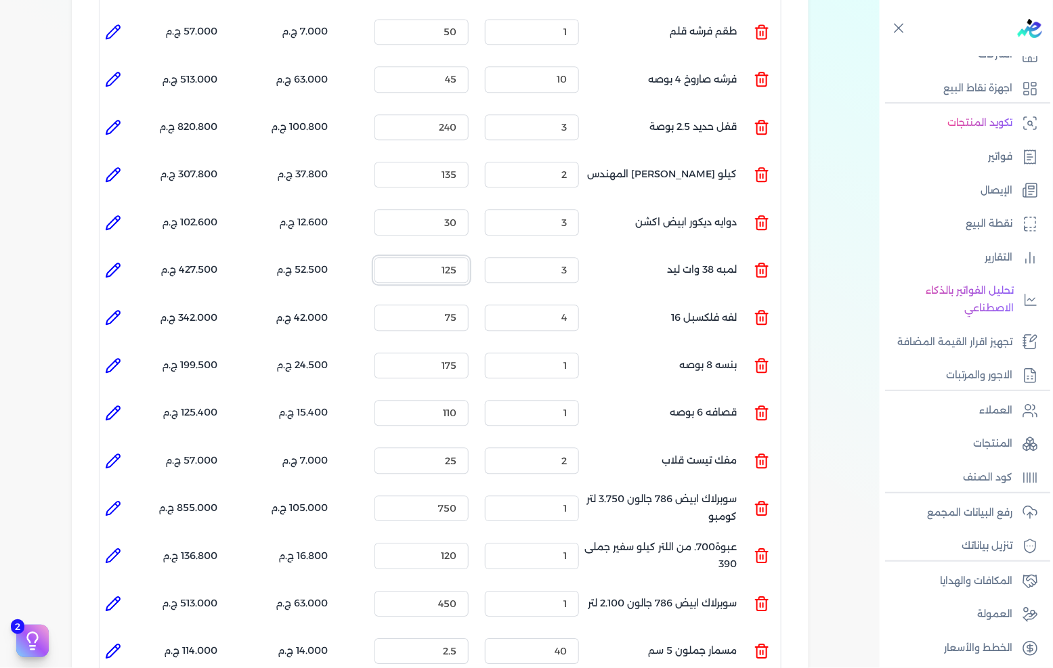
click at [421, 257] on input "125" at bounding box center [421, 270] width 94 height 26
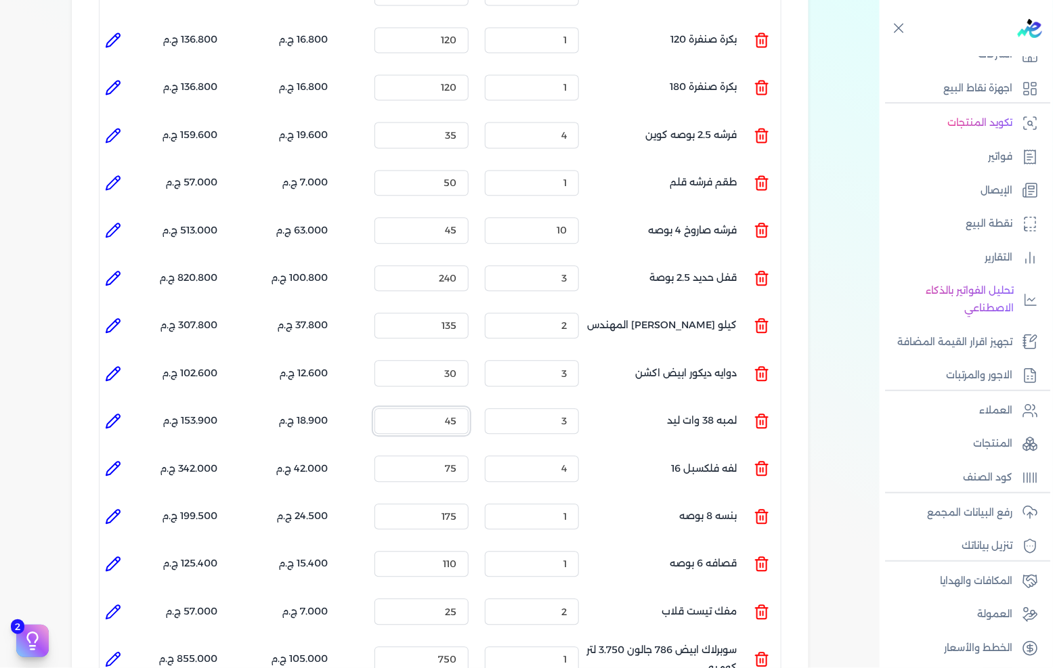
scroll to position [1520, 0]
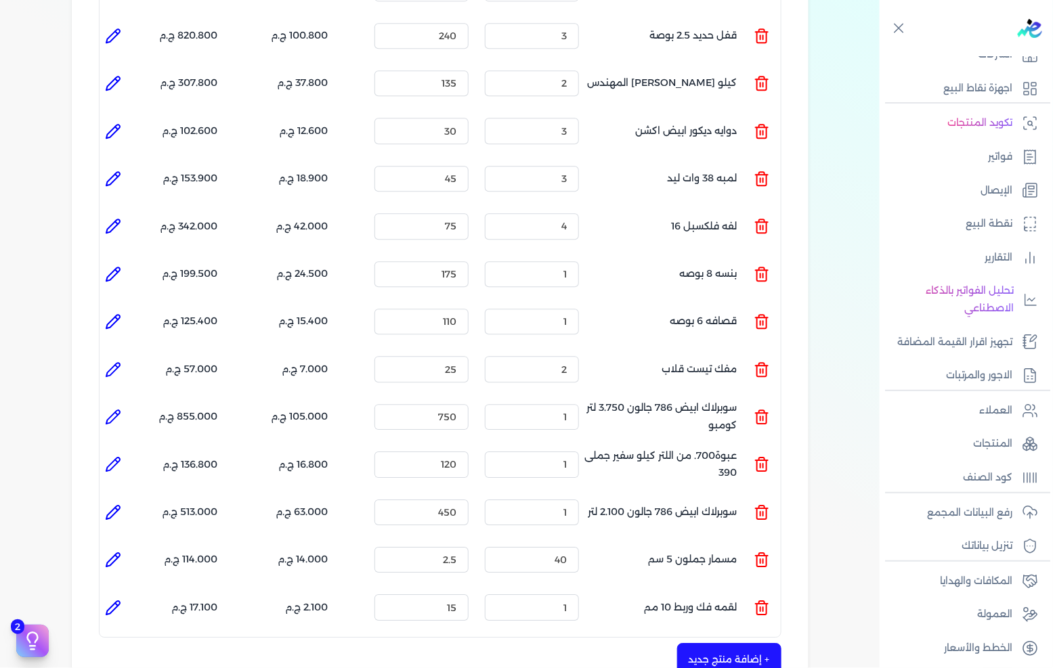
scroll to position [1220, 0]
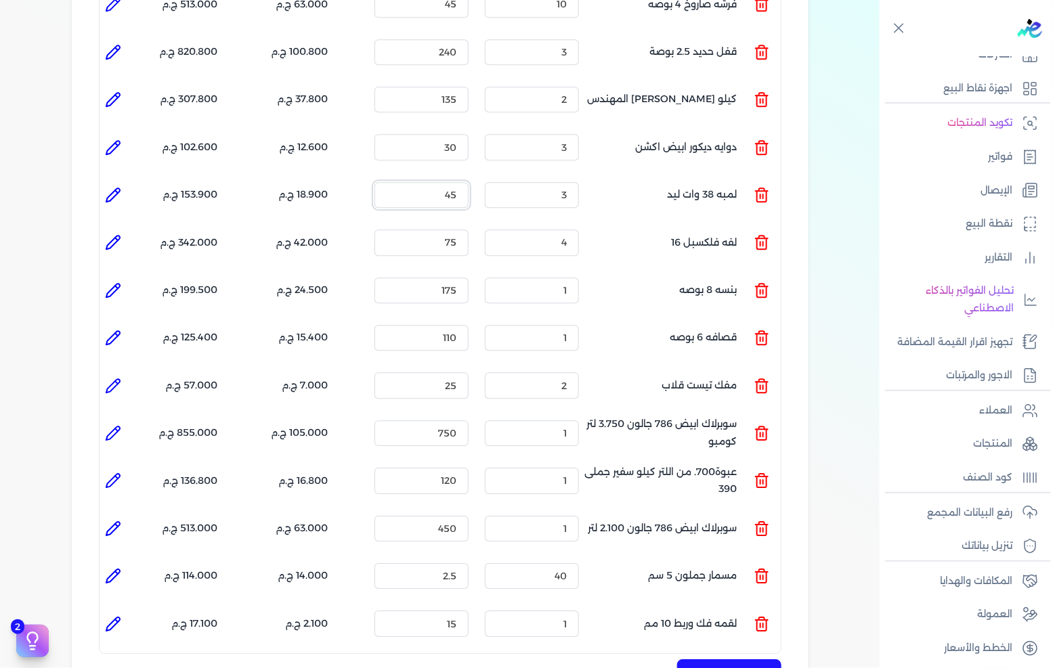
click at [452, 182] on input "45" at bounding box center [421, 195] width 94 height 26
click at [599, 177] on li "المنتج : لمبه 38 وات ليد" at bounding box center [652, 195] width 169 height 37
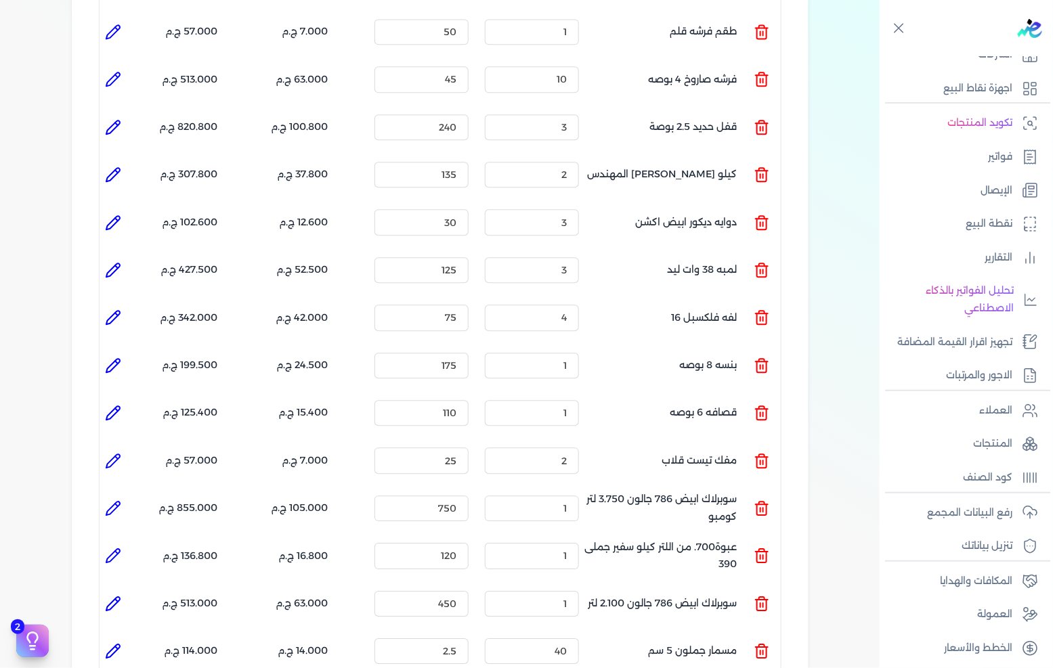
scroll to position [1070, 0]
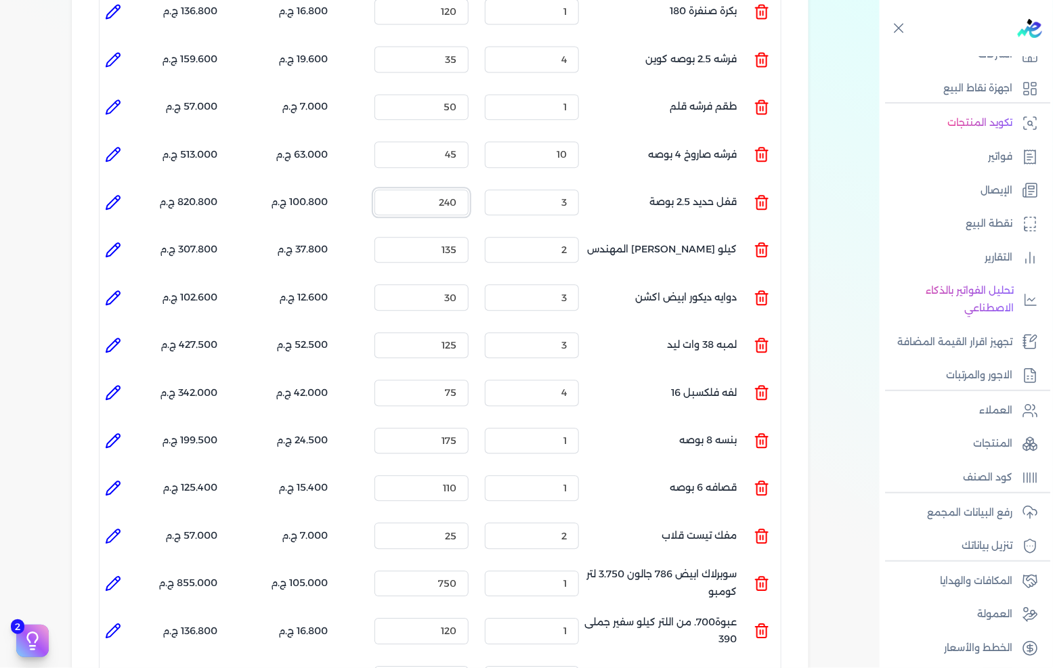
click at [408, 190] on input "240" at bounding box center [421, 203] width 94 height 26
click at [412, 190] on input "240" at bounding box center [421, 203] width 94 height 26
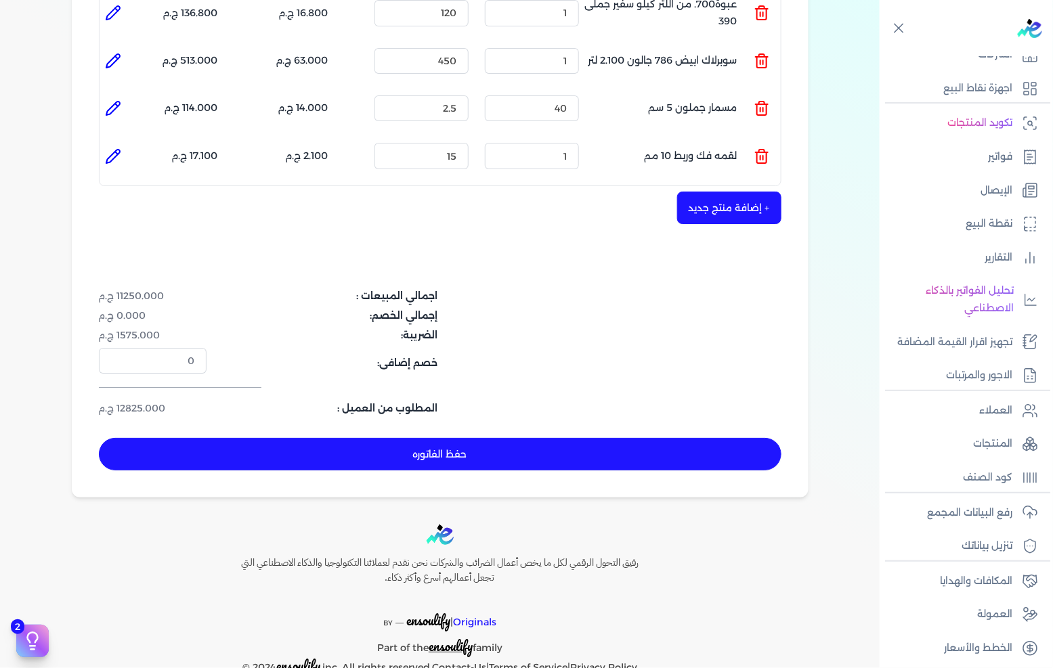
scroll to position [1696, 0]
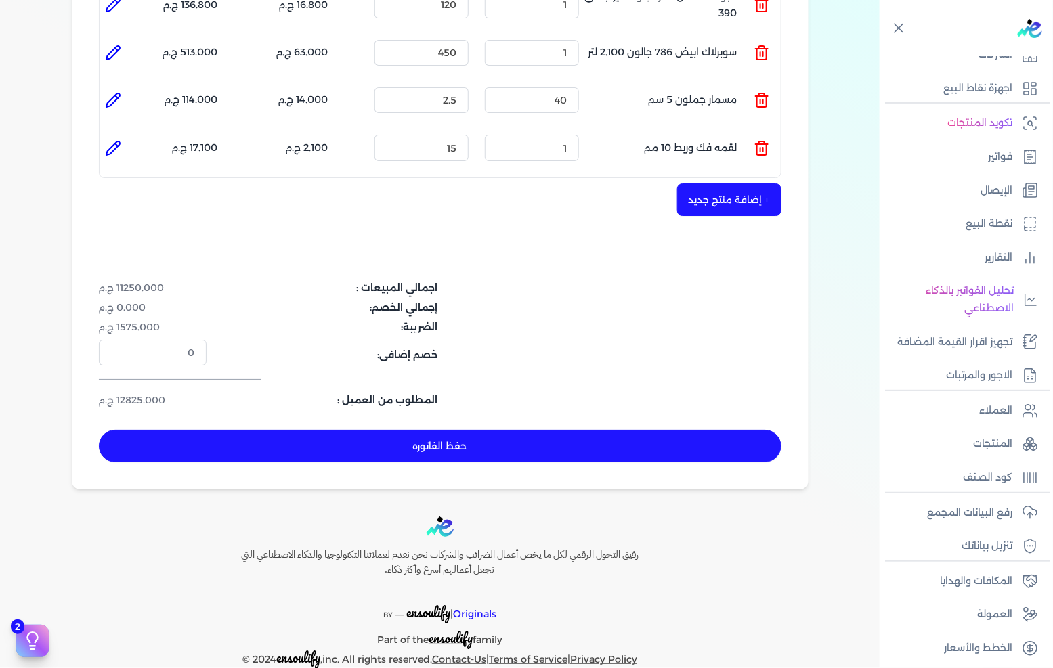
click at [423, 430] on button "حفظ الفاتوره" at bounding box center [440, 446] width 682 height 32
